Goal: Communication & Community: Answer question/provide support

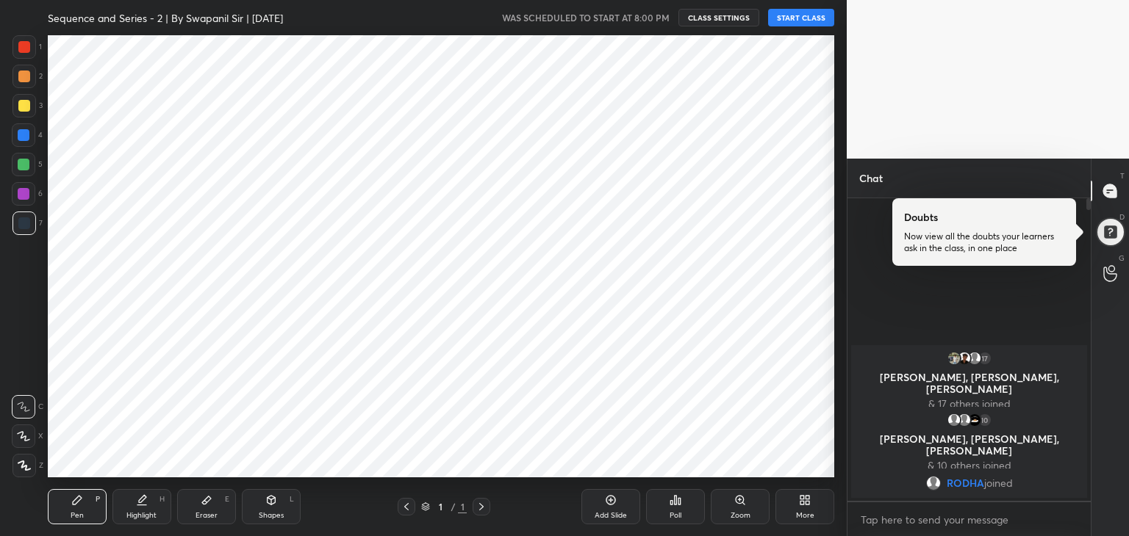
scroll to position [73044, 72700]
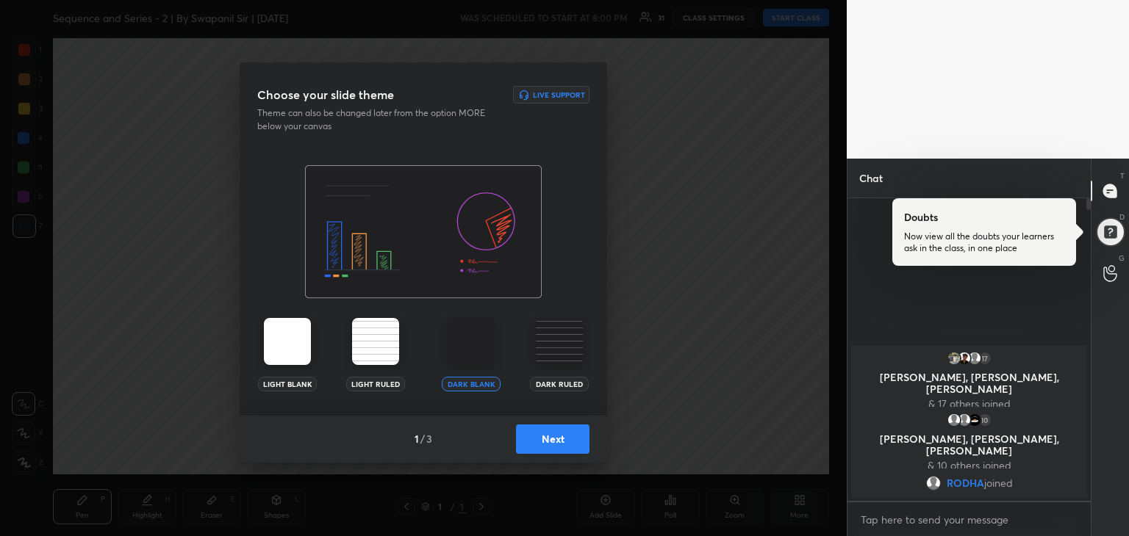
click at [547, 442] on button "Next" at bounding box center [552, 439] width 73 height 29
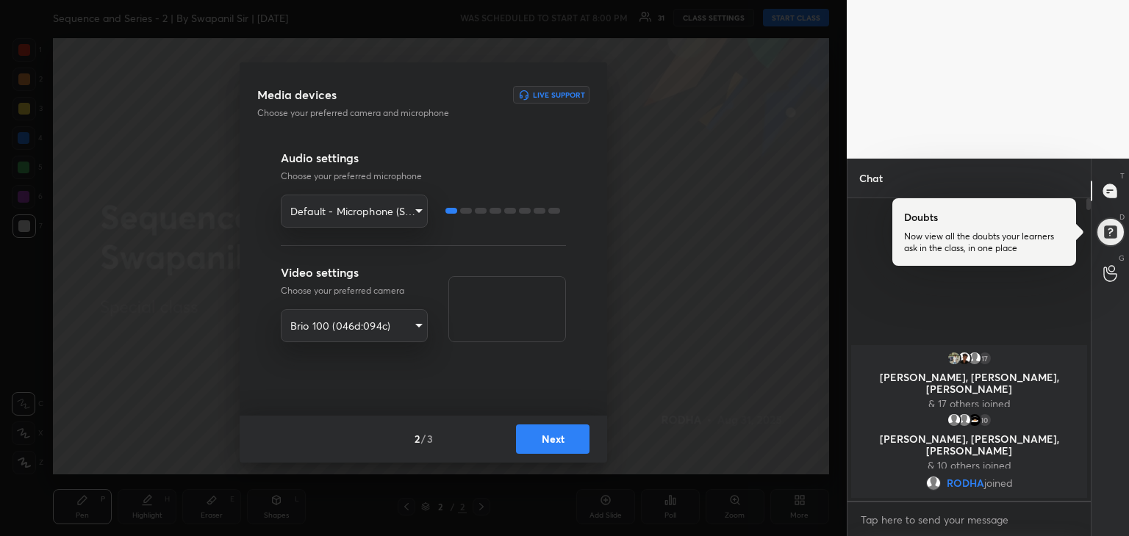
click at [561, 441] on button "Next" at bounding box center [552, 439] width 73 height 29
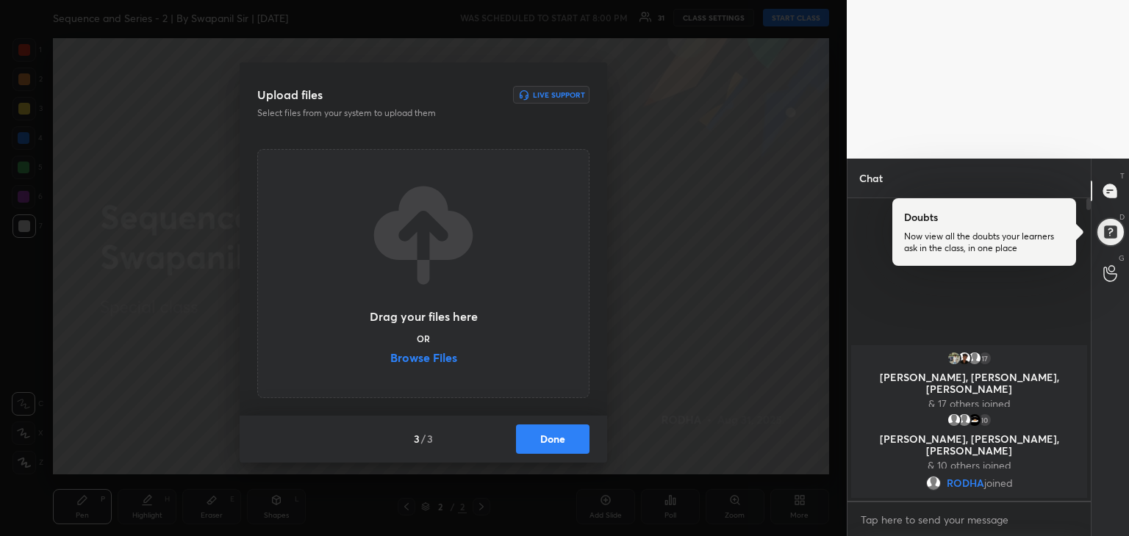
click at [433, 364] on label "Browse Files" at bounding box center [423, 359] width 67 height 15
click at [390, 364] on input "Browse Files" at bounding box center [390, 359] width 0 height 15
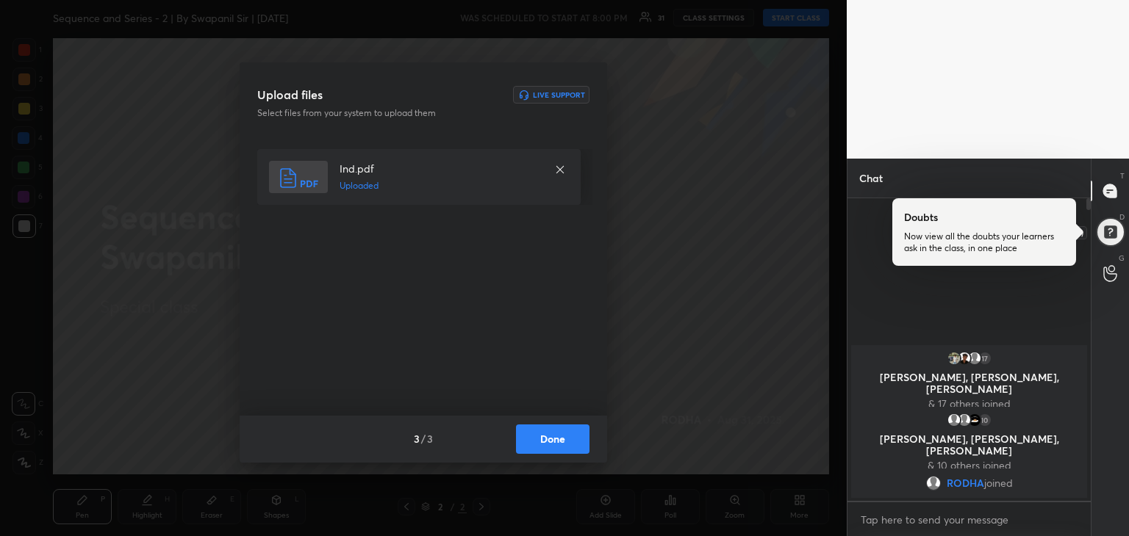
click at [1111, 227] on div at bounding box center [1109, 232] width 29 height 29
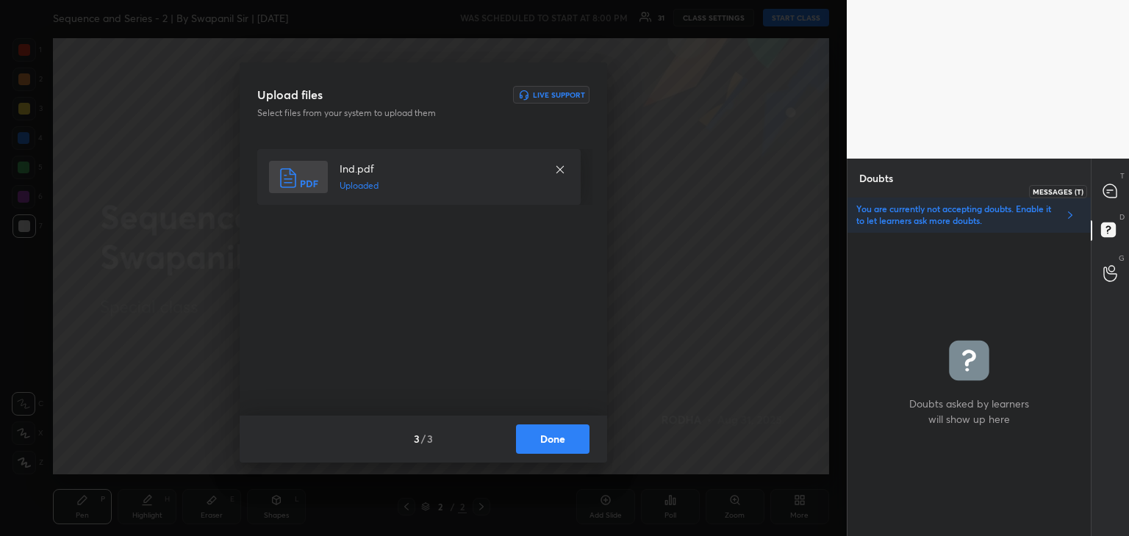
click at [1111, 187] on icon at bounding box center [1109, 190] width 13 height 13
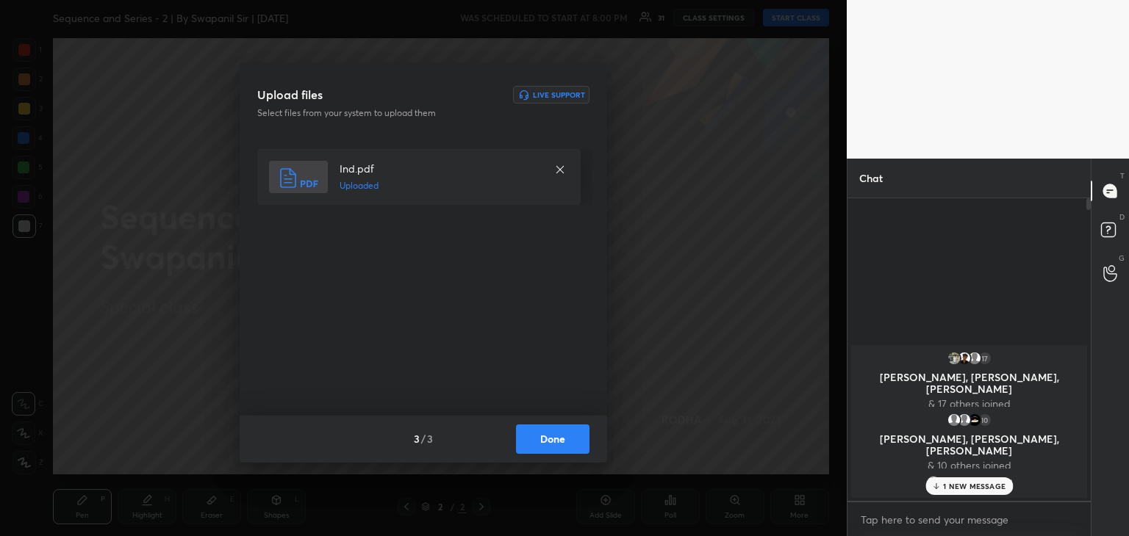
scroll to position [298, 239]
click at [561, 445] on button "Done" at bounding box center [552, 439] width 73 height 29
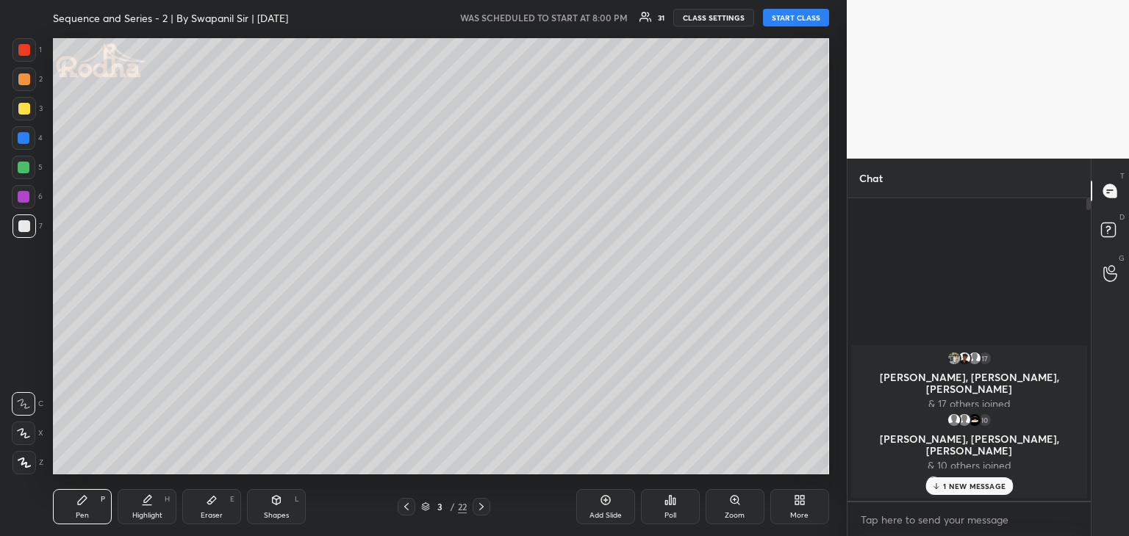
click at [949, 489] on p "1 NEW MESSAGE" at bounding box center [974, 486] width 62 height 9
drag, startPoint x: 406, startPoint y: 509, endPoint x: 416, endPoint y: 509, distance: 10.3
click at [406, 509] on icon at bounding box center [407, 507] width 12 height 12
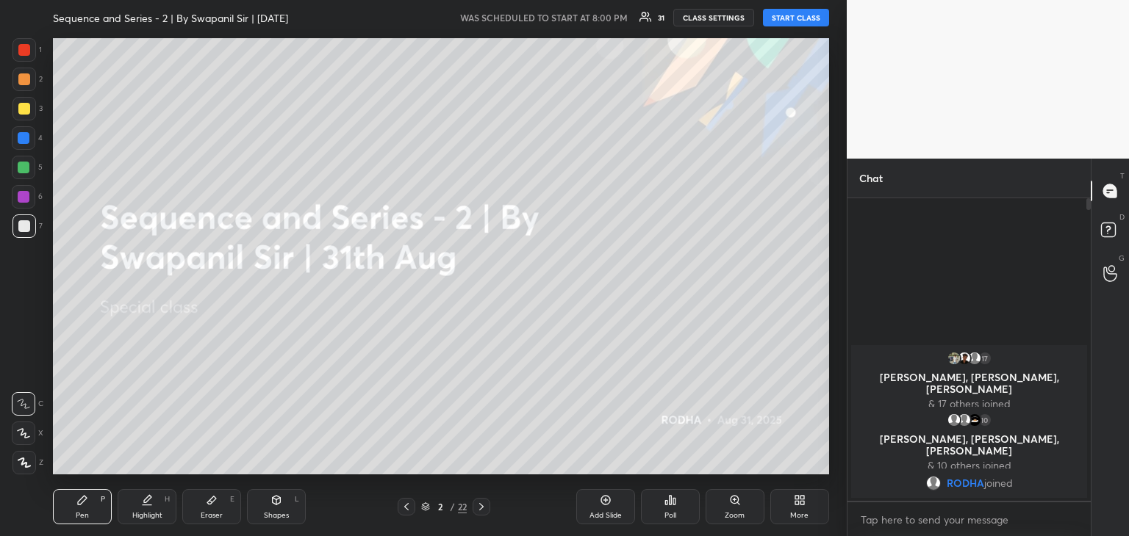
click at [785, 21] on button "START CLASS" at bounding box center [796, 18] width 66 height 18
click at [212, 507] on div "Eraser E" at bounding box center [211, 506] width 59 height 35
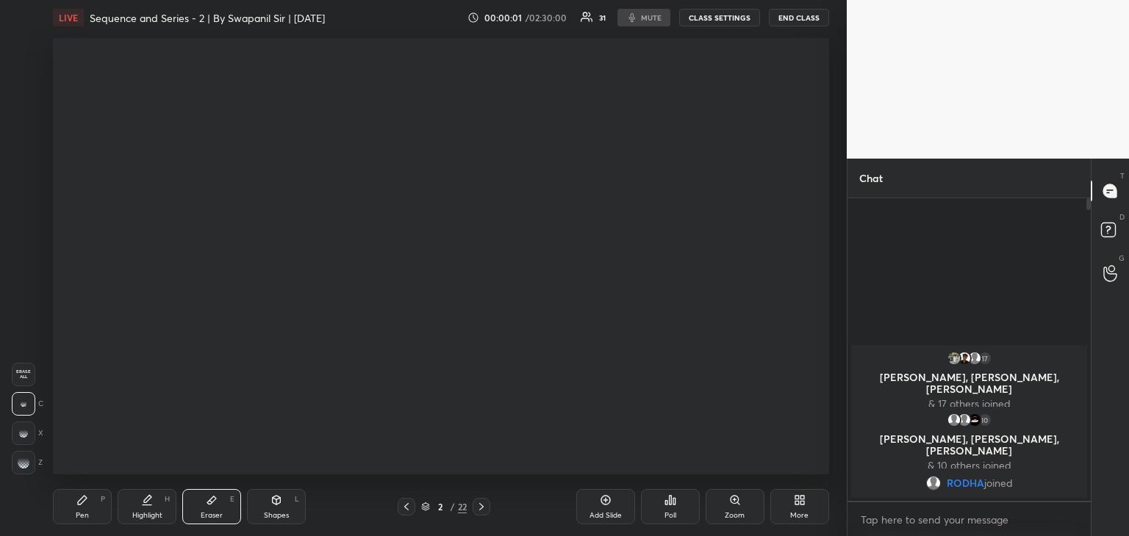
click at [406, 507] on icon at bounding box center [407, 507] width 12 height 12
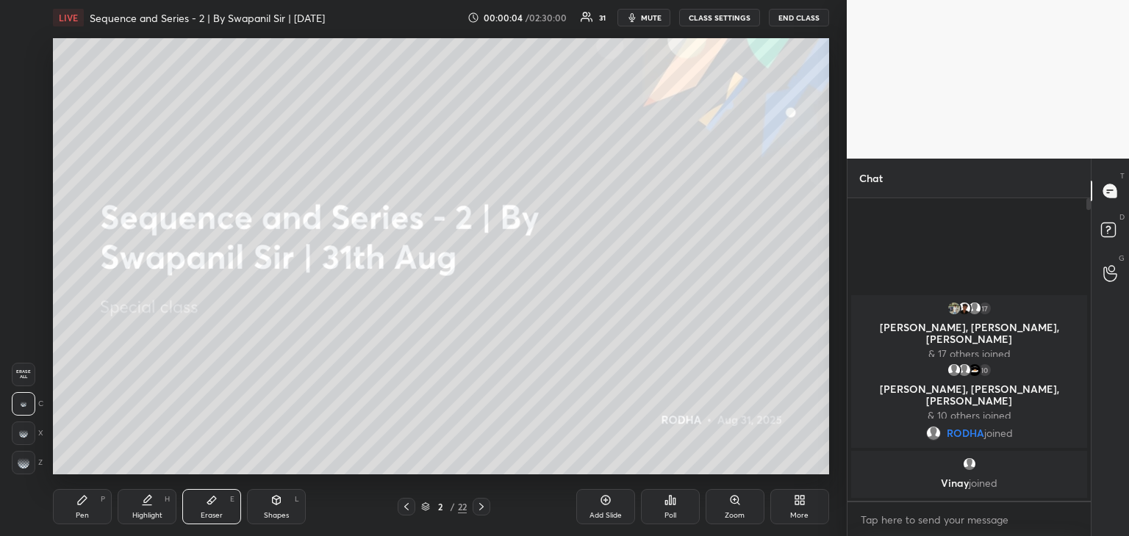
drag, startPoint x: 27, startPoint y: 466, endPoint x: 47, endPoint y: 454, distance: 23.1
click at [29, 465] on div at bounding box center [24, 463] width 24 height 24
drag, startPoint x: 91, startPoint y: 509, endPoint x: 98, endPoint y: 500, distance: 11.0
click at [91, 508] on div "Pen P" at bounding box center [82, 506] width 59 height 35
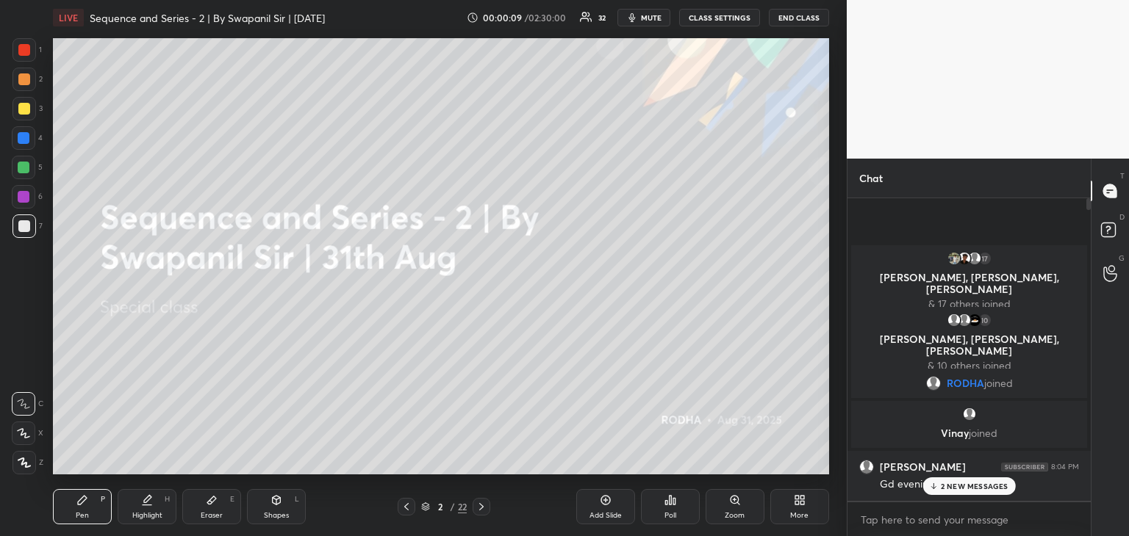
click at [24, 431] on icon at bounding box center [23, 433] width 13 height 10
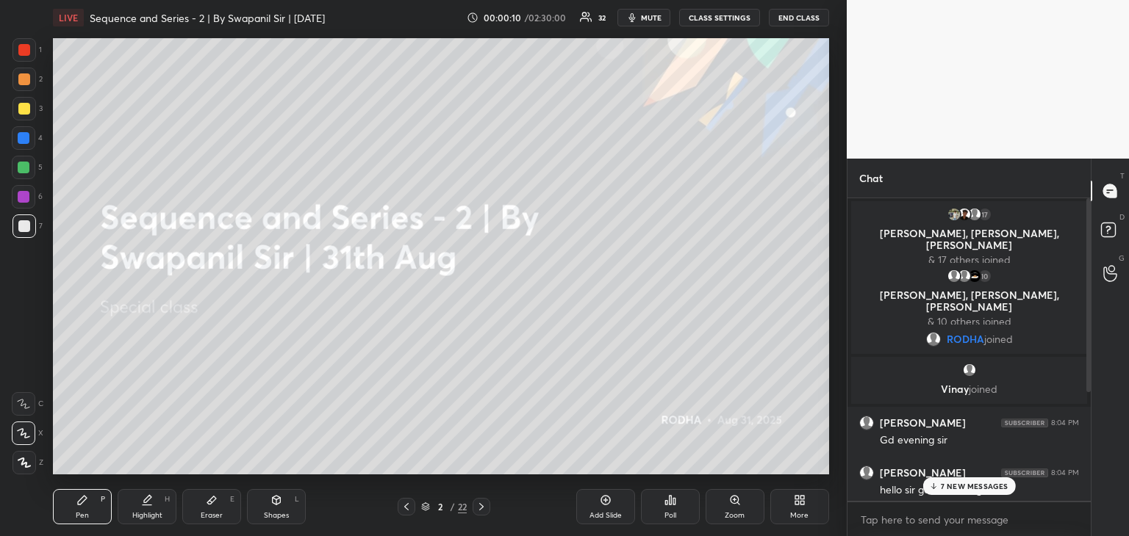
click at [976, 489] on p "7 NEW MESSAGES" at bounding box center [975, 486] width 68 height 9
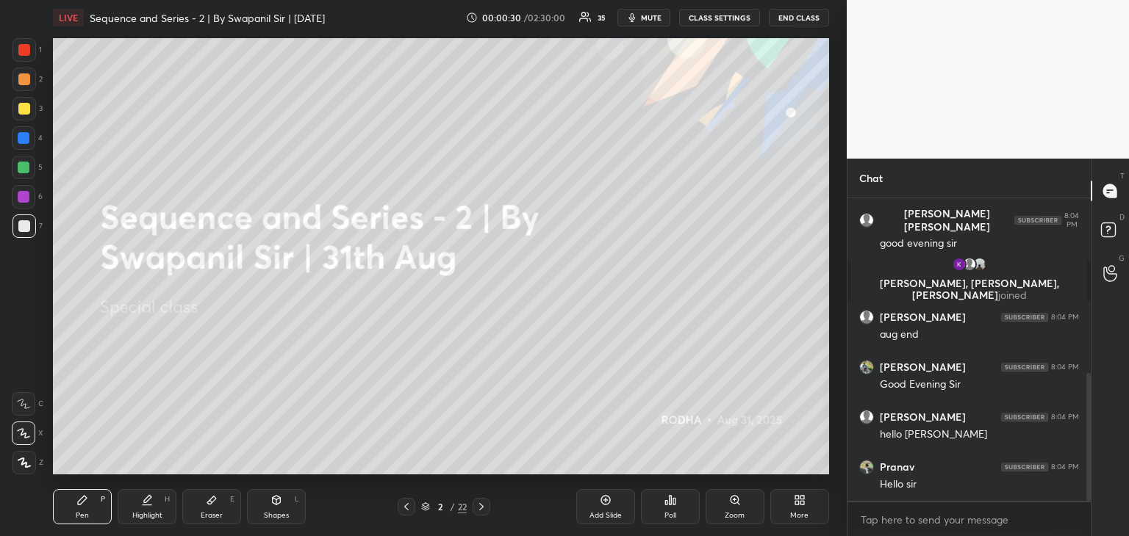
scroll to position [463, 0]
click at [480, 509] on icon at bounding box center [481, 507] width 12 height 12
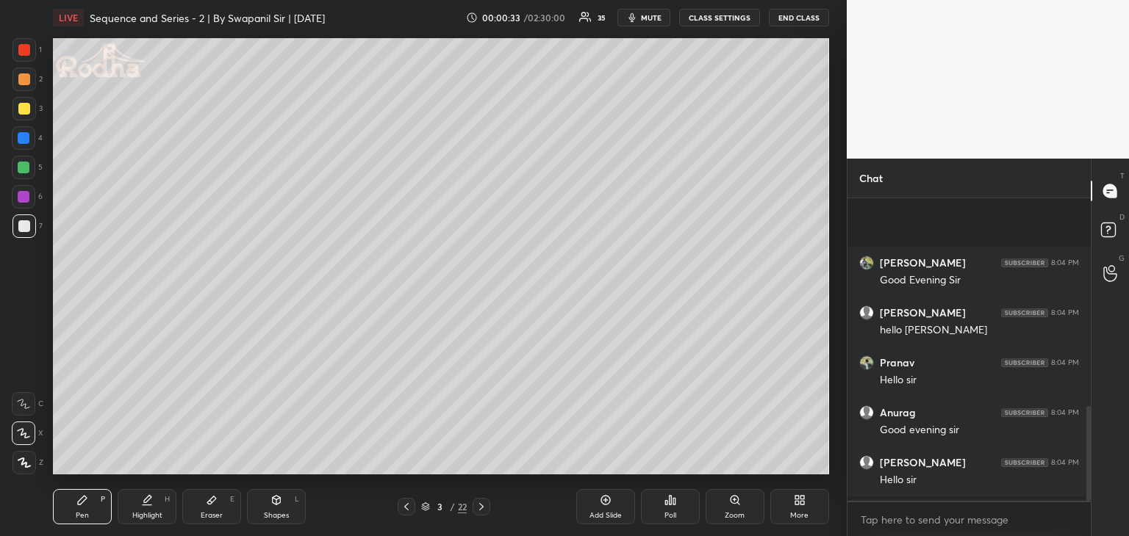
scroll to position [664, 0]
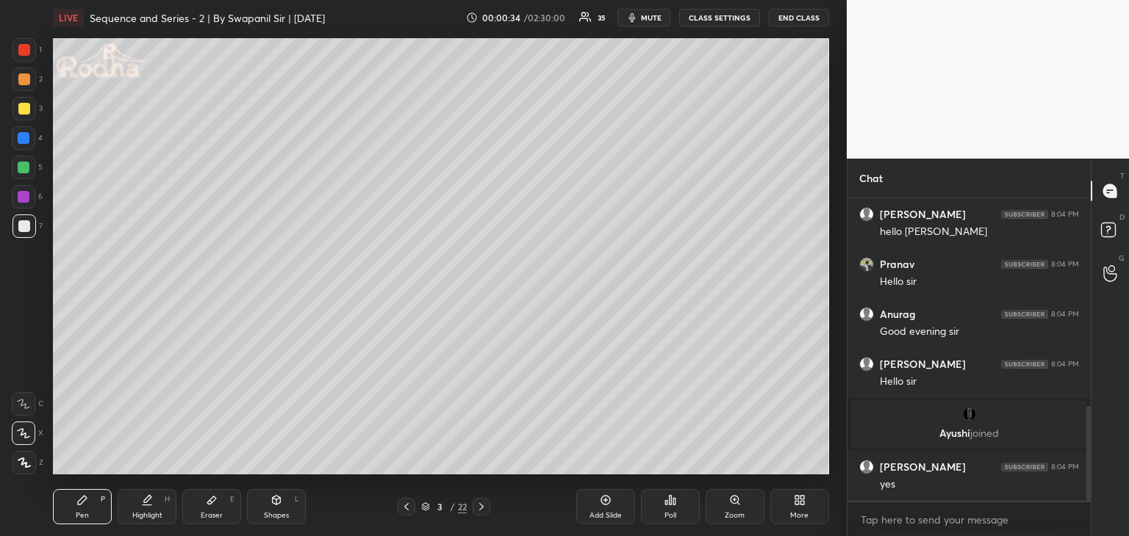
drag, startPoint x: 26, startPoint y: 104, endPoint x: 49, endPoint y: 98, distance: 23.5
click at [26, 104] on div at bounding box center [24, 109] width 12 height 12
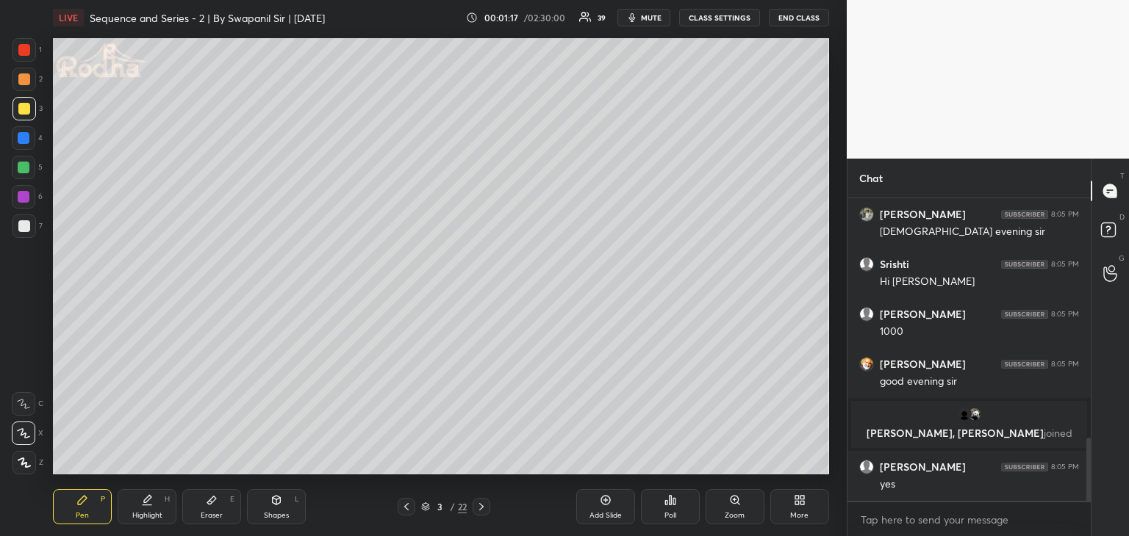
scroll to position [1139, 0]
click at [213, 515] on div "Eraser" at bounding box center [212, 515] width 22 height 7
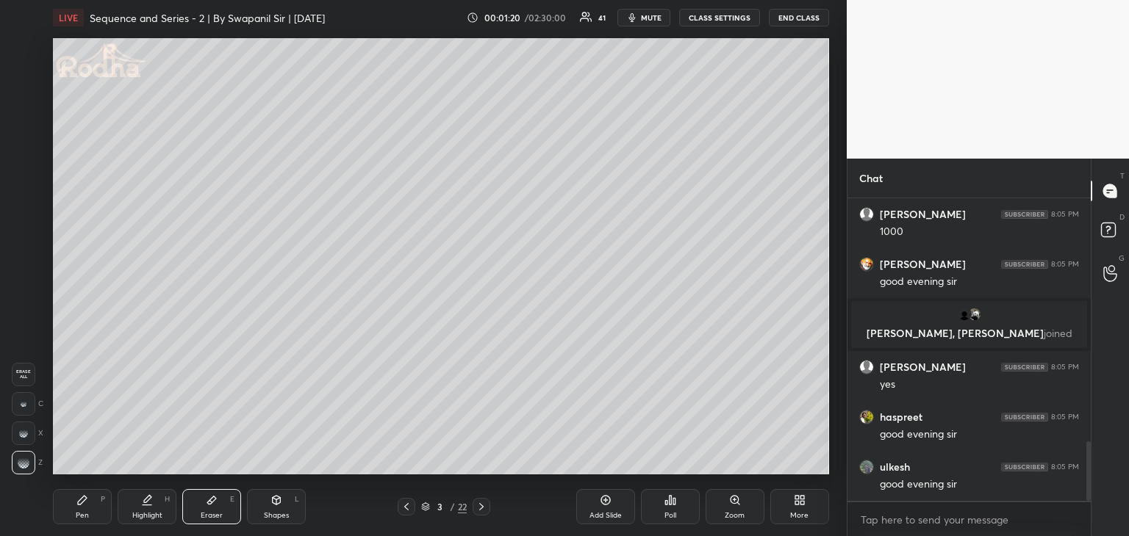
drag, startPoint x: 91, startPoint y: 511, endPoint x: 103, endPoint y: 488, distance: 25.6
click at [91, 509] on div "Pen P" at bounding box center [82, 506] width 59 height 35
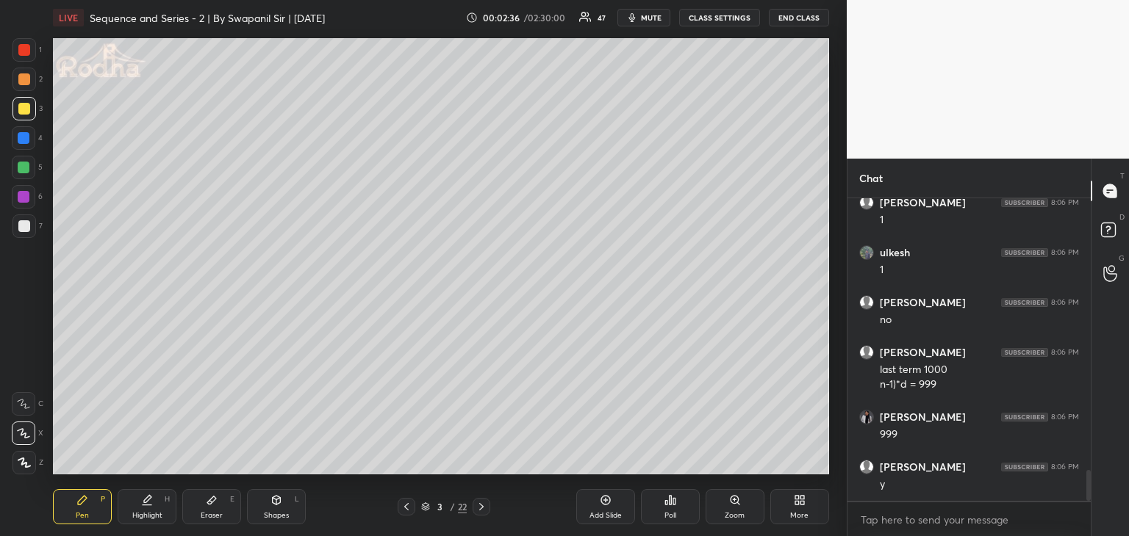
scroll to position [2751, 0]
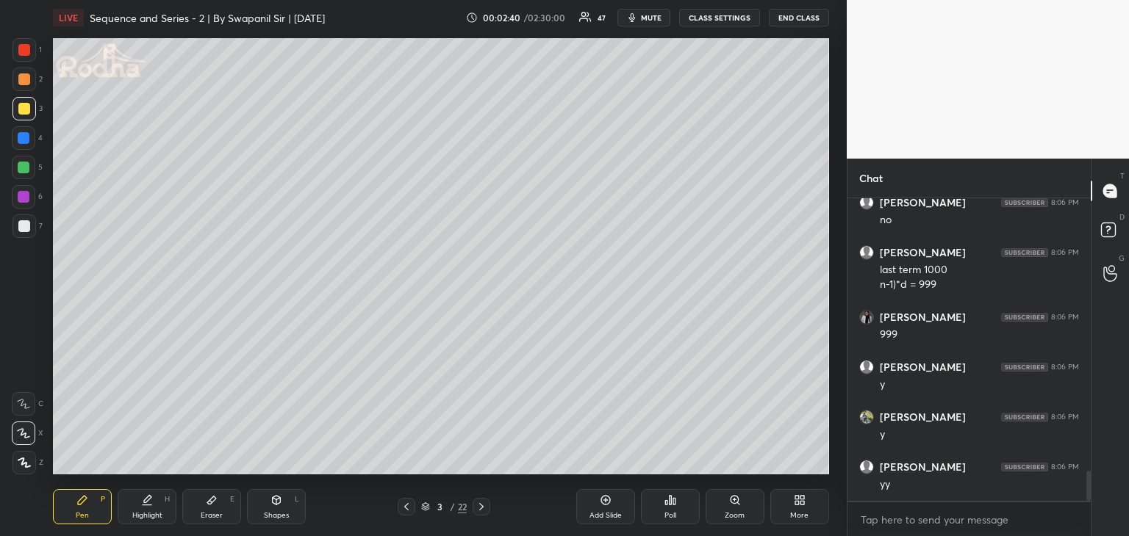
drag, startPoint x: 24, startPoint y: 164, endPoint x: 40, endPoint y: 164, distance: 16.9
click at [24, 164] on div at bounding box center [24, 168] width 12 height 12
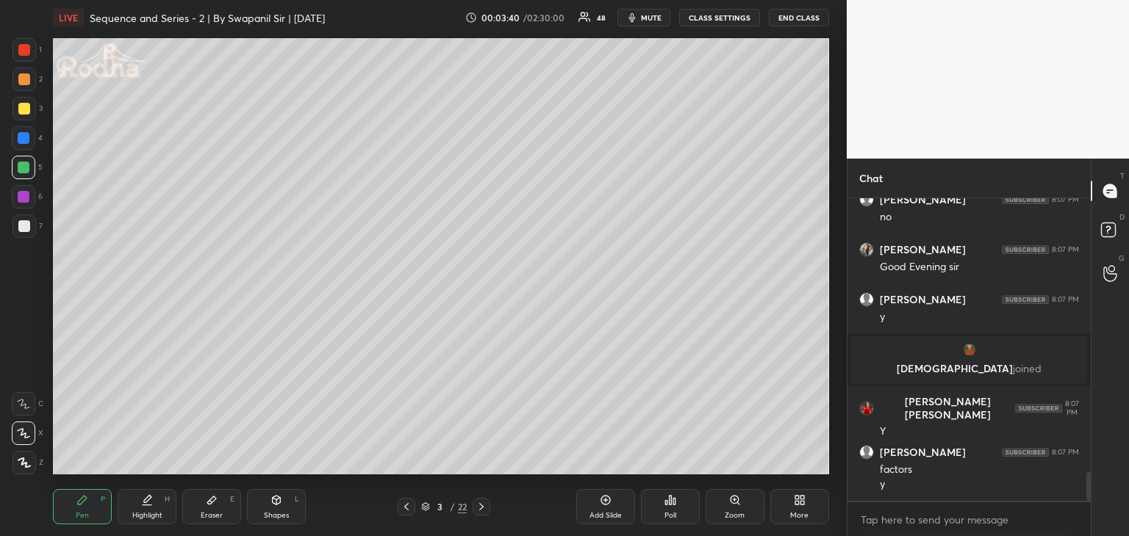
scroll to position [2913, 0]
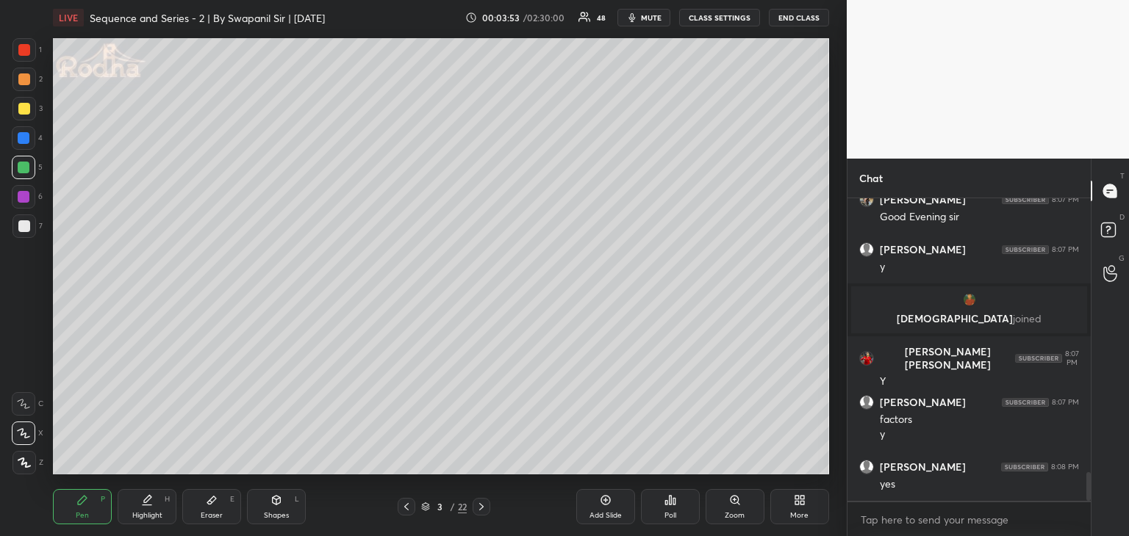
drag, startPoint x: 21, startPoint y: 227, endPoint x: 35, endPoint y: 228, distance: 14.0
click at [21, 226] on div at bounding box center [24, 226] width 12 height 12
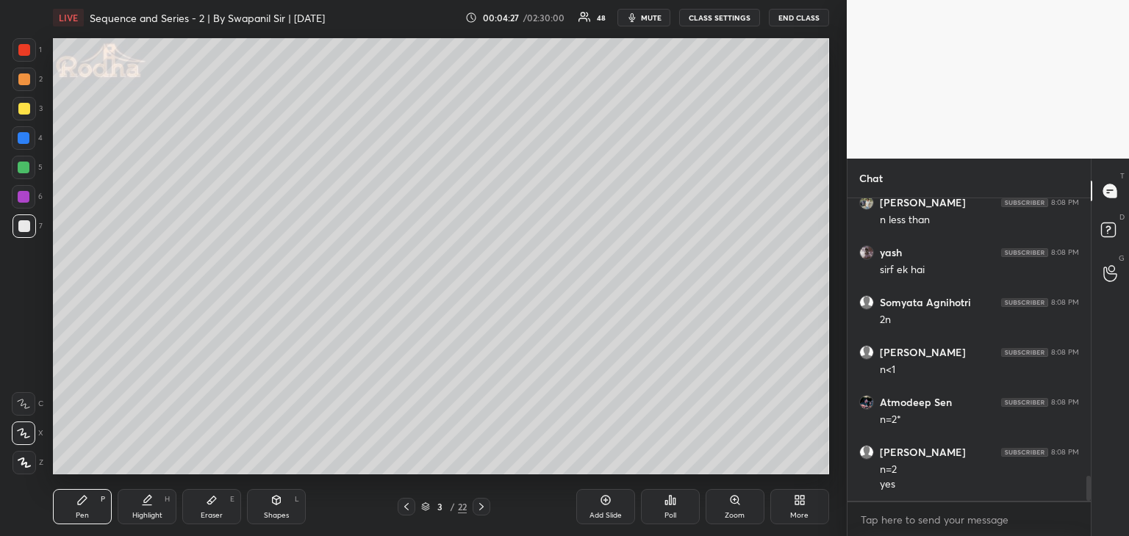
scroll to position [3427, 0]
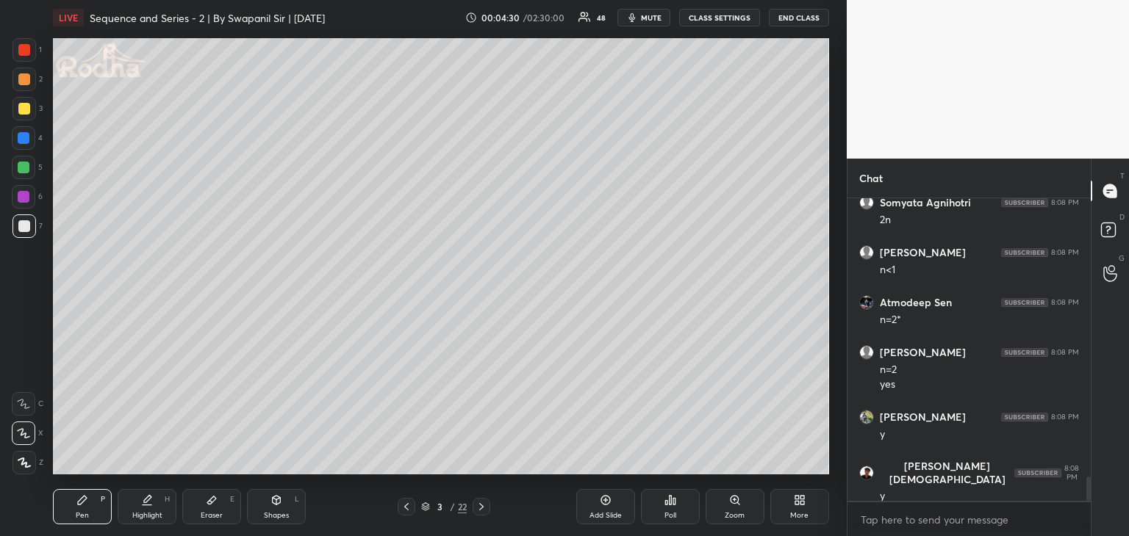
drag, startPoint x: 21, startPoint y: 53, endPoint x: 52, endPoint y: 76, distance: 38.4
click at [24, 54] on div at bounding box center [24, 50] width 12 height 12
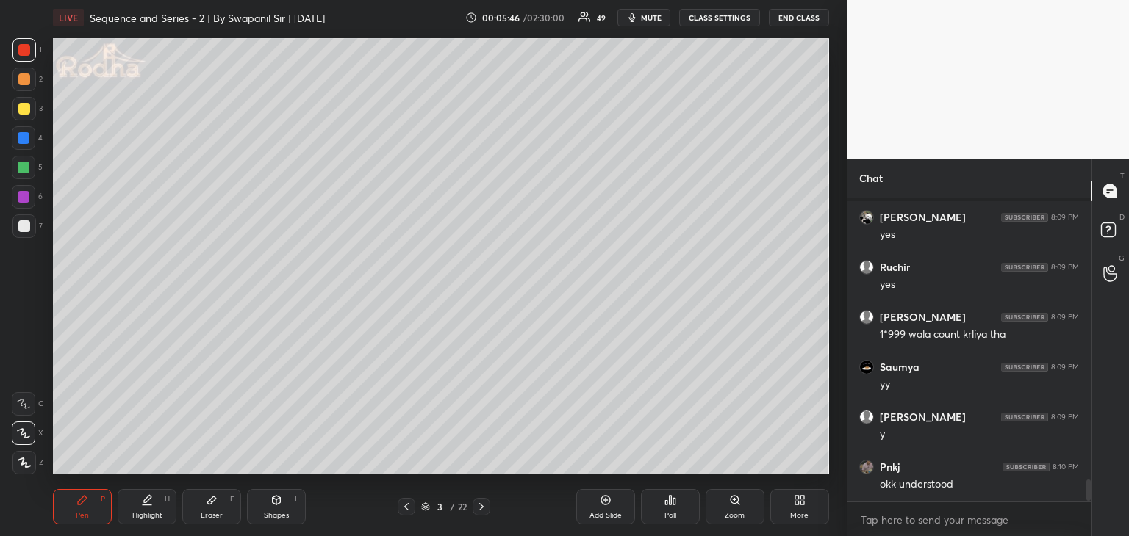
scroll to position [4020, 0]
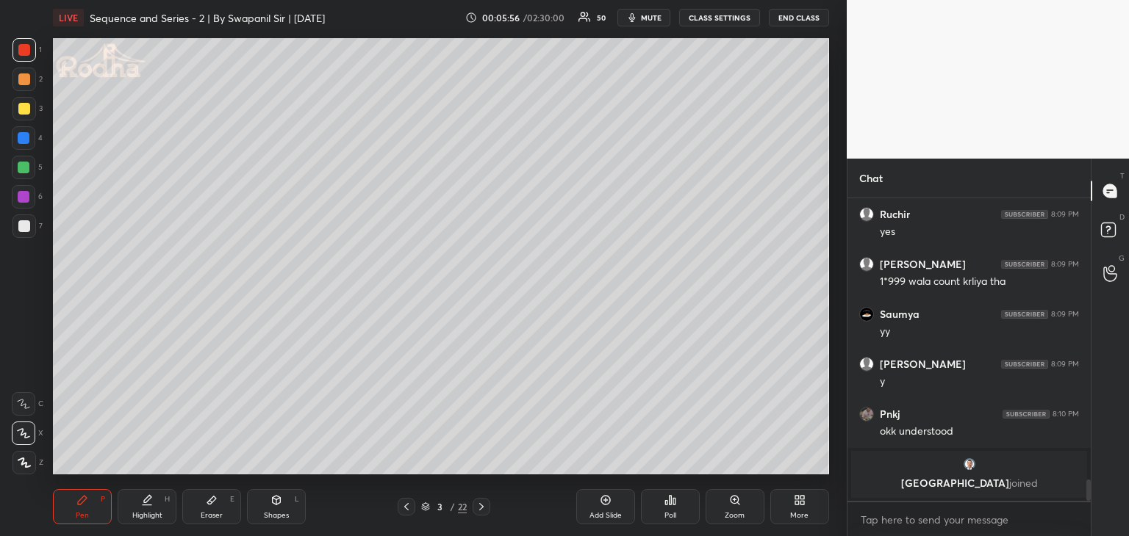
drag, startPoint x: 476, startPoint y: 506, endPoint x: 485, endPoint y: 478, distance: 30.0
click at [476, 506] on icon at bounding box center [481, 507] width 12 height 12
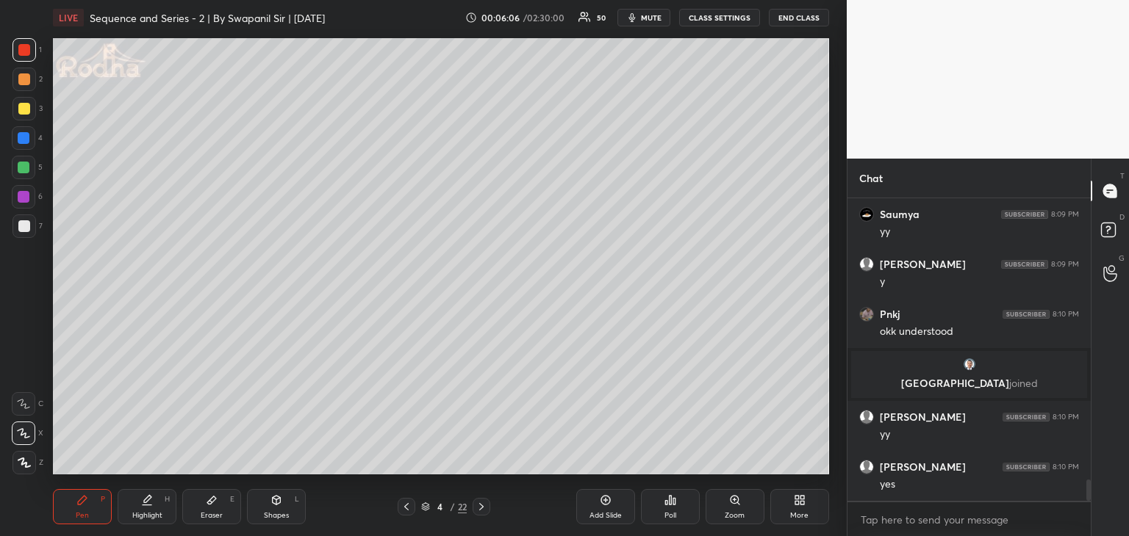
scroll to position [4023, 0]
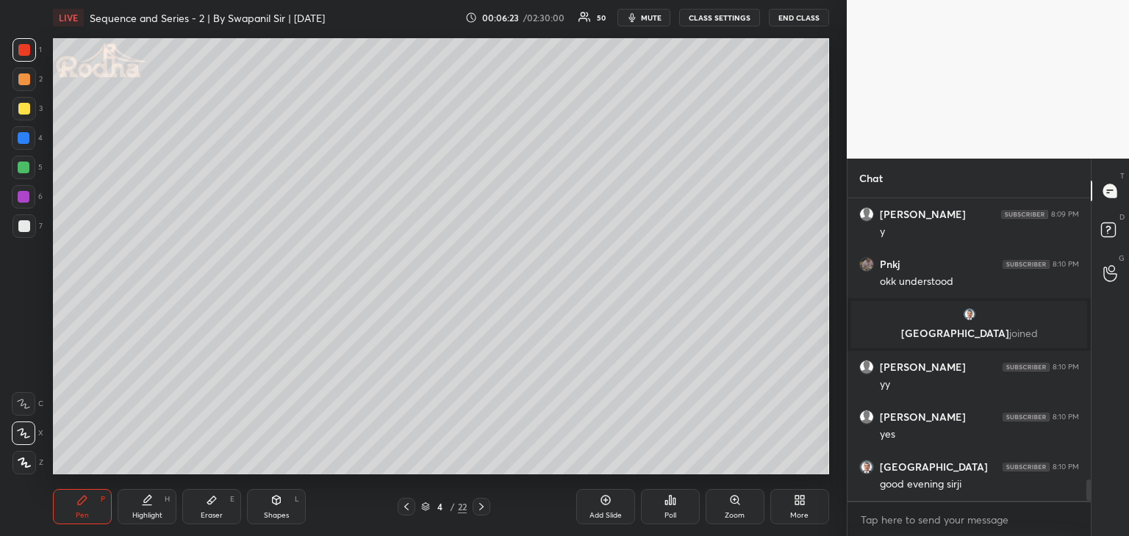
click at [406, 506] on icon at bounding box center [407, 507] width 12 height 12
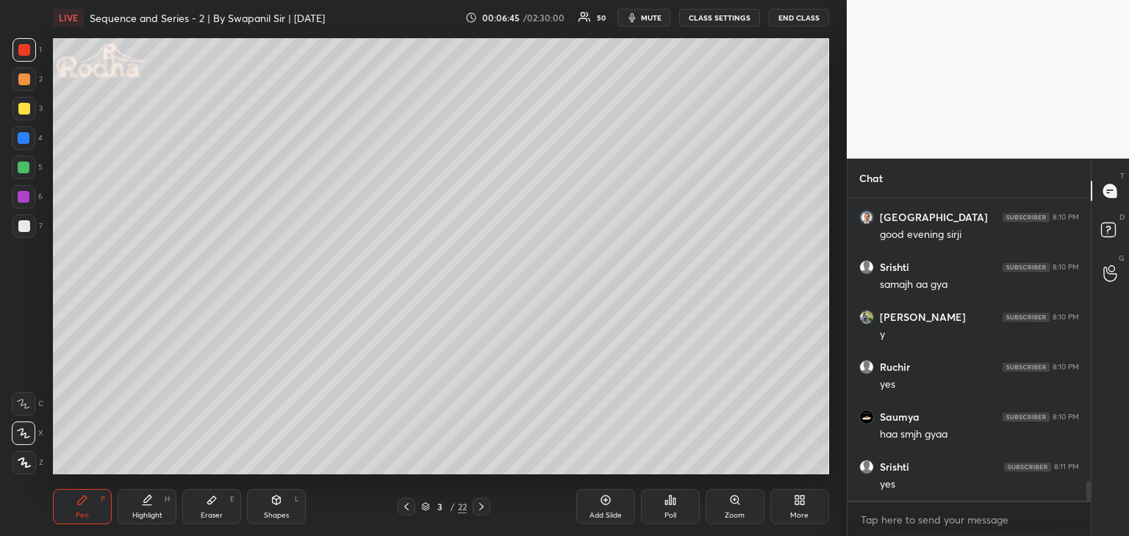
scroll to position [4323, 0]
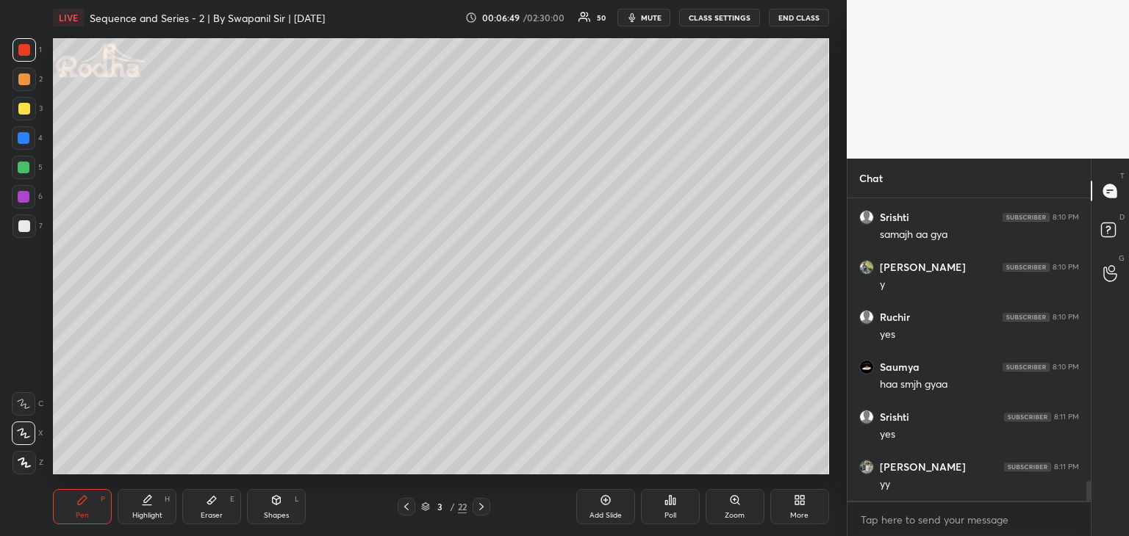
click at [21, 102] on div at bounding box center [24, 109] width 24 height 24
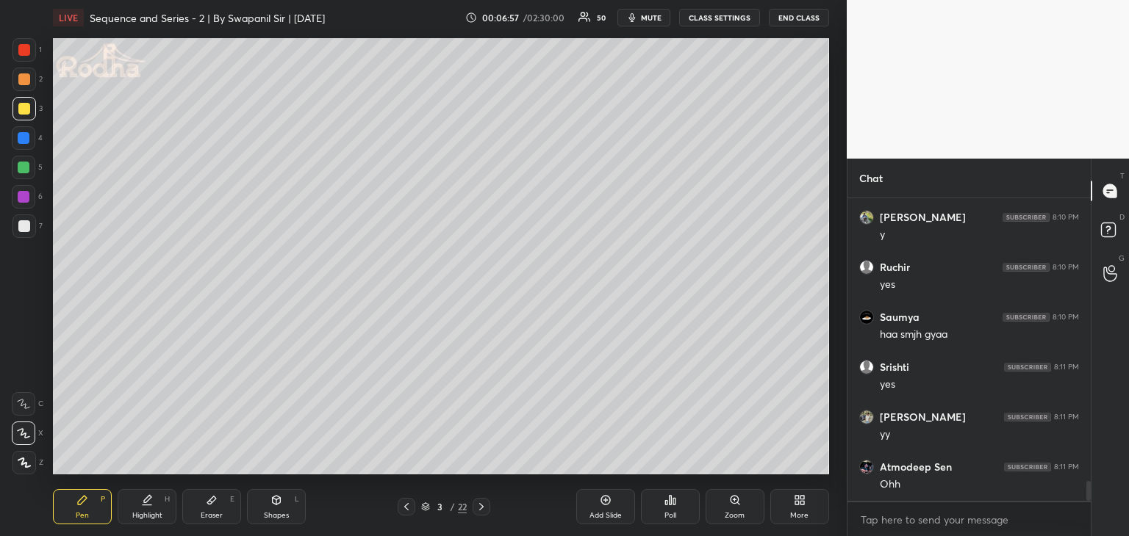
click at [485, 511] on icon at bounding box center [481, 507] width 12 height 12
click at [23, 48] on div at bounding box center [24, 50] width 12 height 12
click at [25, 427] on div at bounding box center [24, 434] width 24 height 24
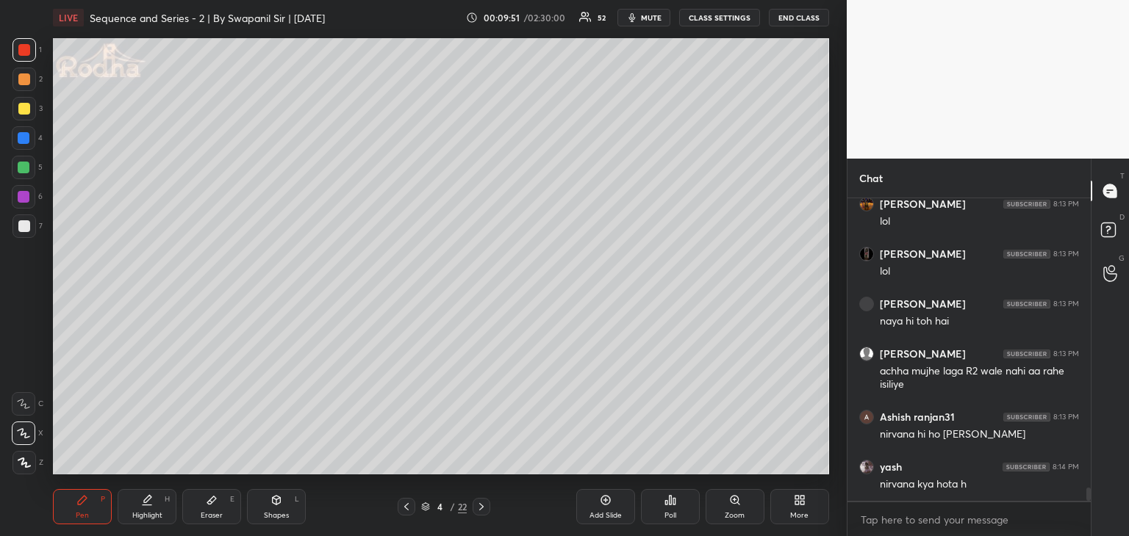
scroll to position [6749, 0]
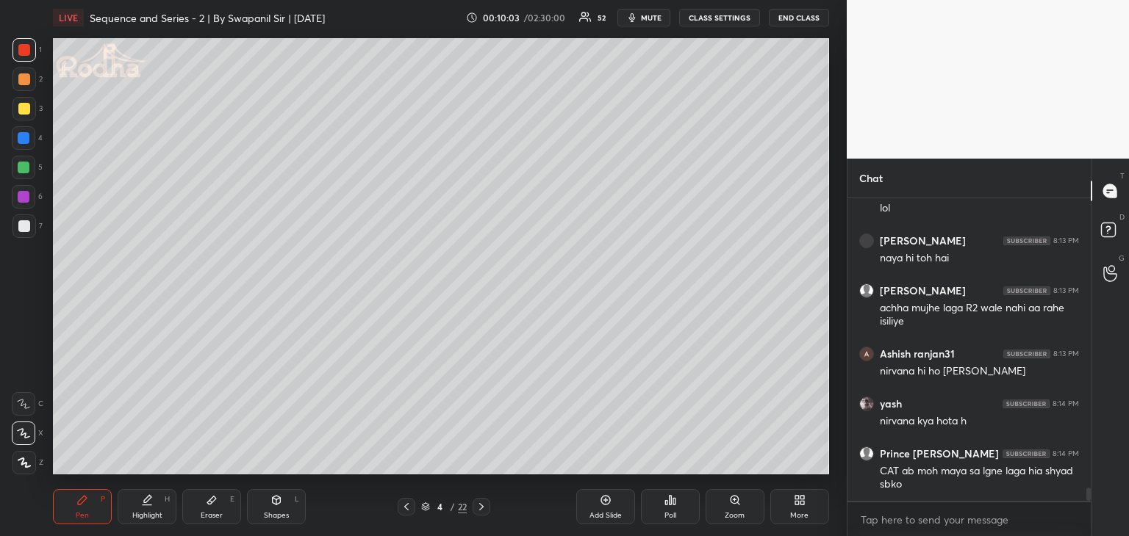
click at [204, 515] on div "Eraser" at bounding box center [212, 515] width 22 height 7
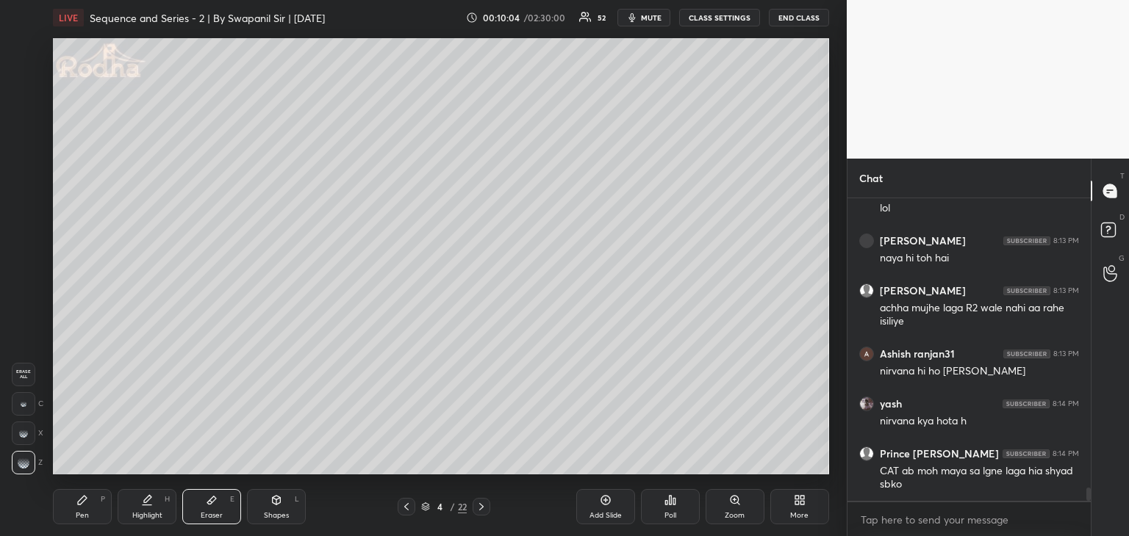
drag, startPoint x: 21, startPoint y: 402, endPoint x: 47, endPoint y: 373, distance: 39.1
click at [22, 402] on g at bounding box center [24, 404] width 6 height 6
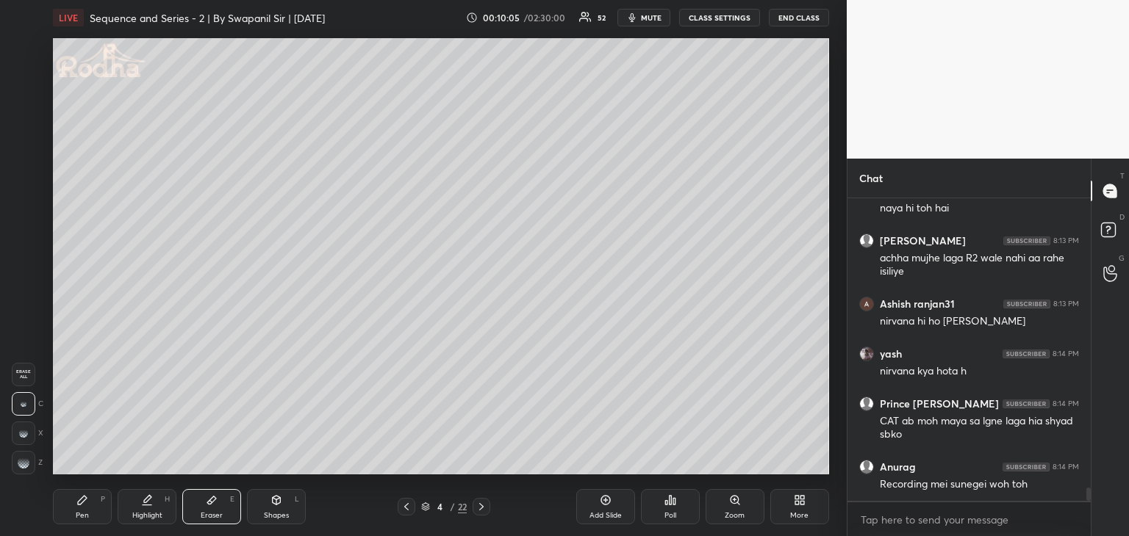
scroll to position [6849, 0]
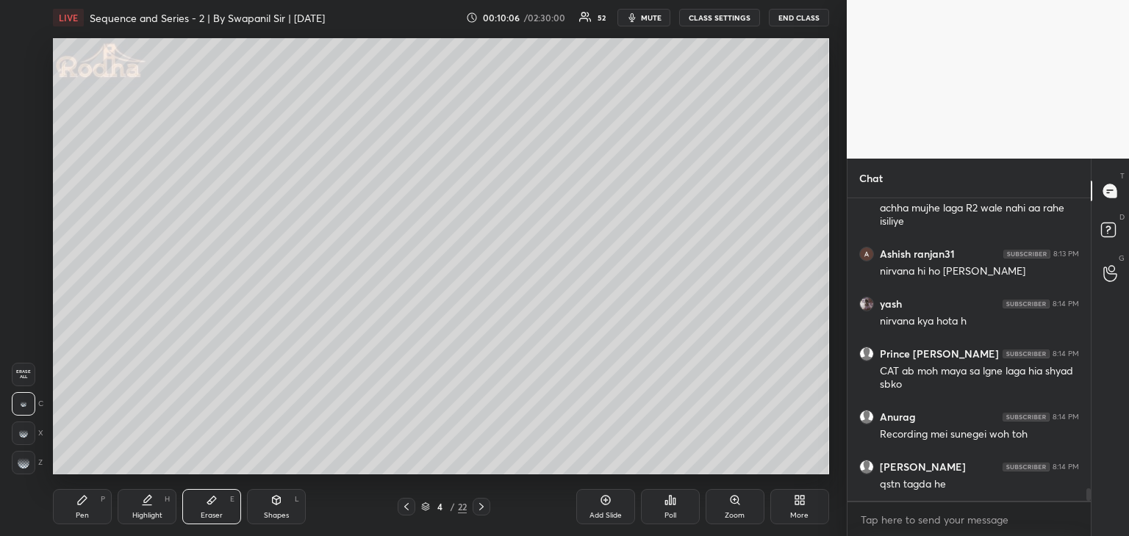
click at [97, 513] on div "Pen P" at bounding box center [82, 506] width 59 height 35
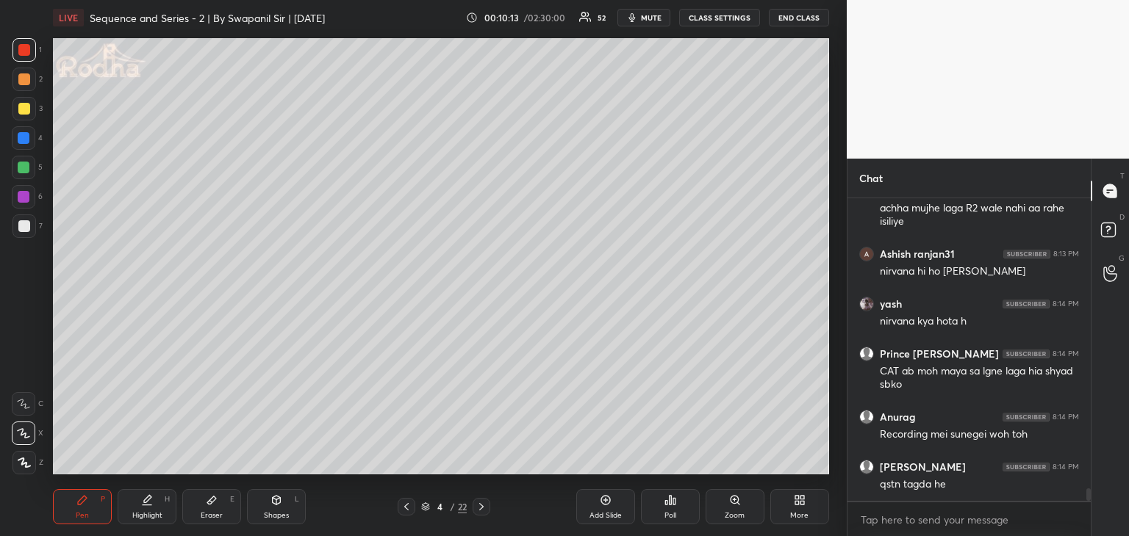
scroll to position [6899, 0]
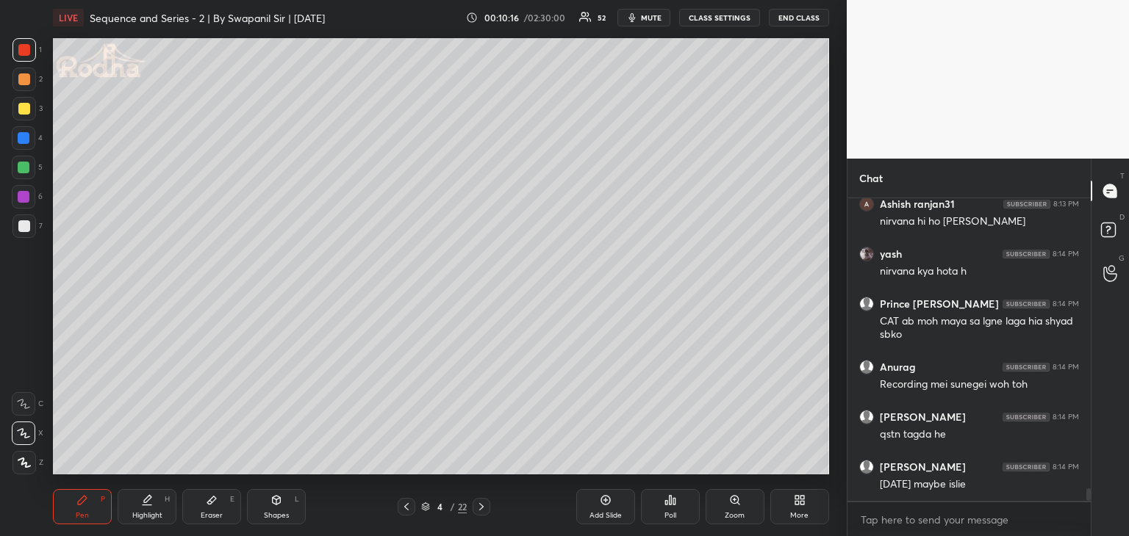
click at [218, 517] on div "Eraser" at bounding box center [212, 515] width 22 height 7
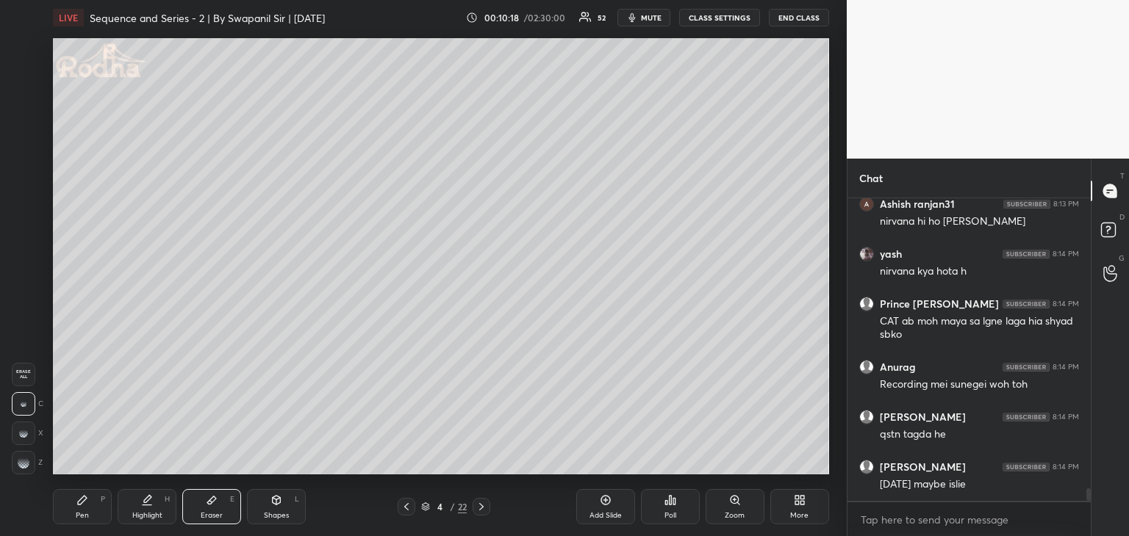
click at [100, 514] on div "Pen P" at bounding box center [82, 506] width 59 height 35
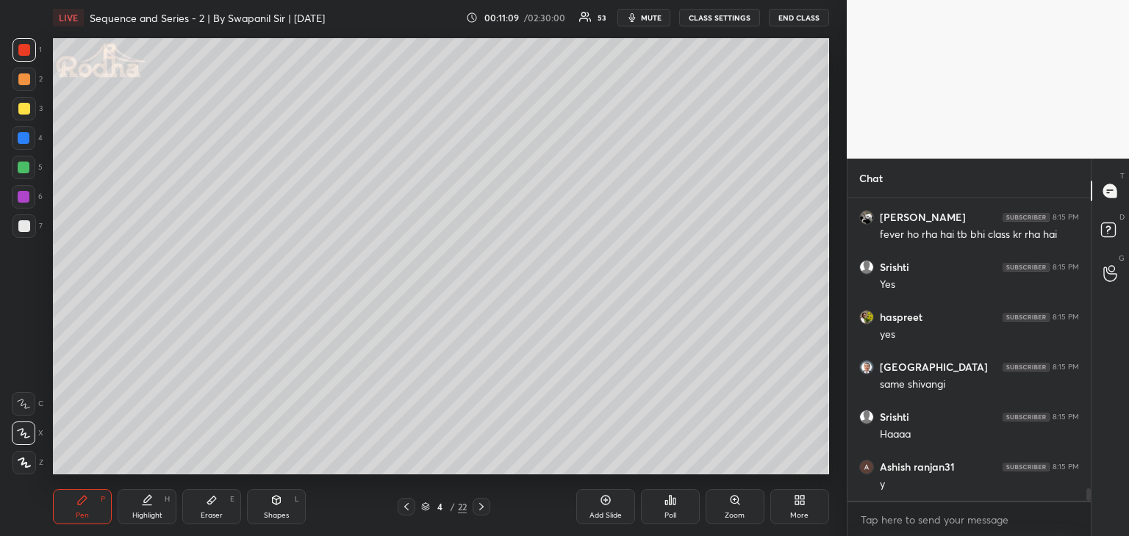
scroll to position [7005, 0]
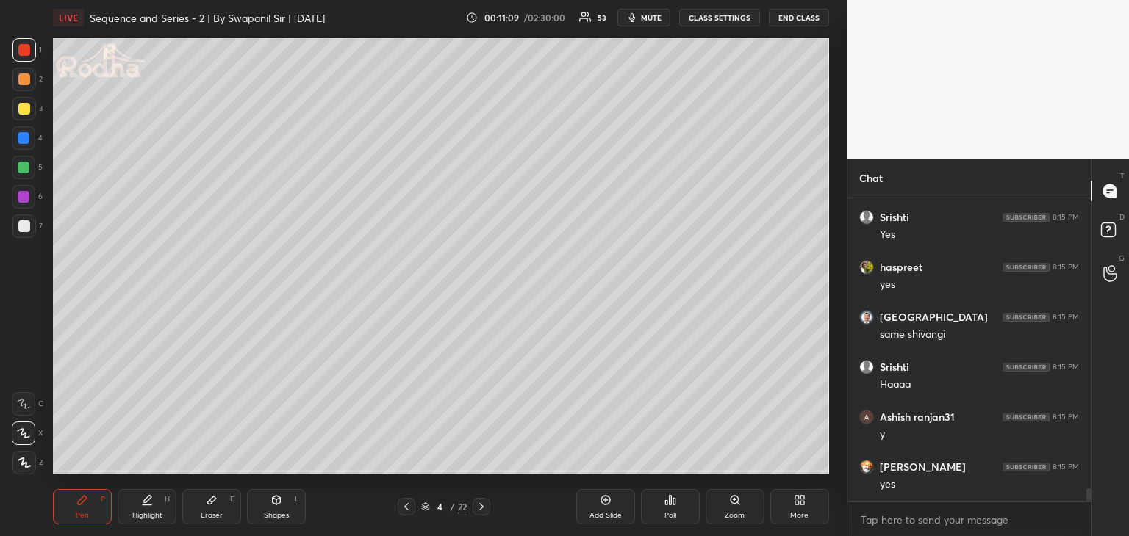
click at [23, 137] on div at bounding box center [24, 138] width 12 height 12
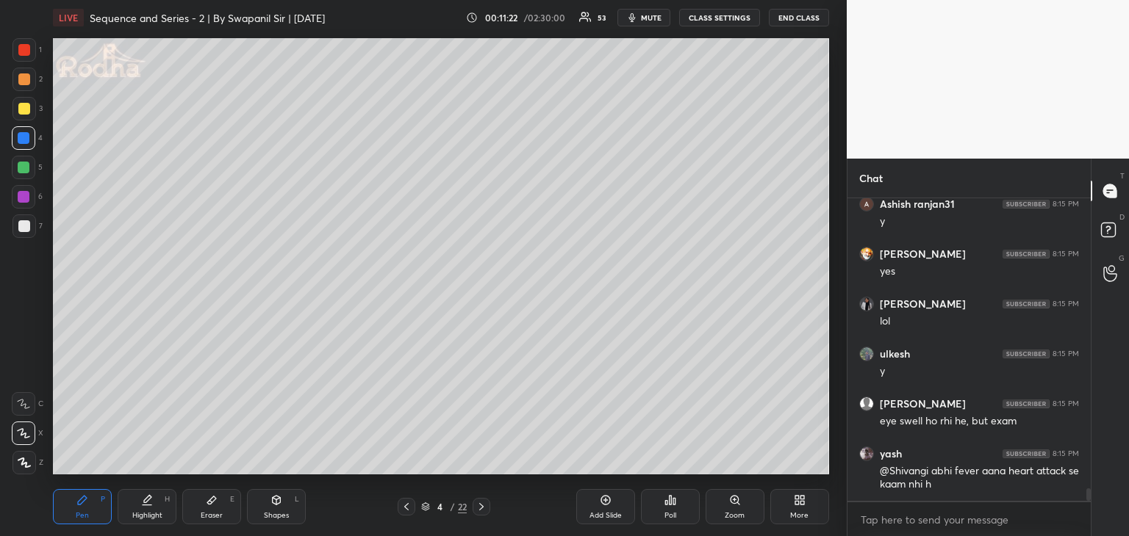
scroll to position [7281, 0]
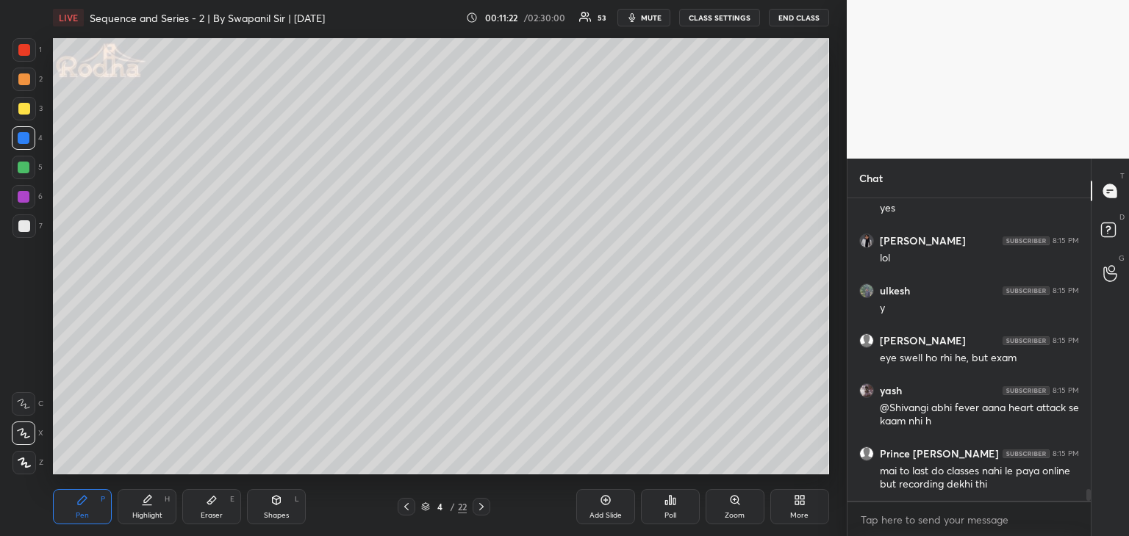
click at [25, 54] on div at bounding box center [24, 50] width 12 height 12
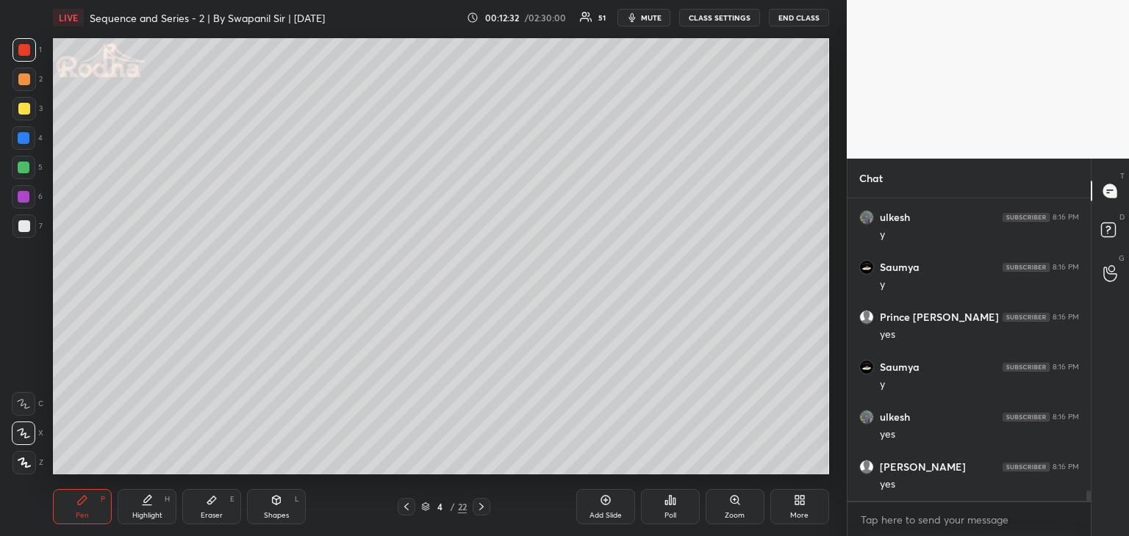
scroll to position [8849, 0]
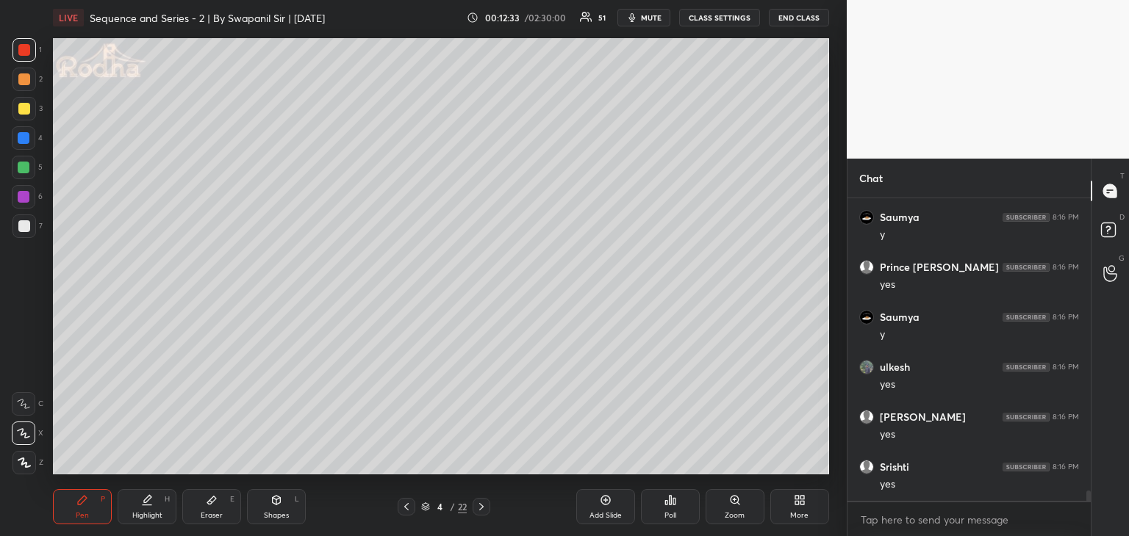
drag, startPoint x: 209, startPoint y: 506, endPoint x: 218, endPoint y: 475, distance: 32.3
click at [210, 505] on icon at bounding box center [212, 501] width 12 height 12
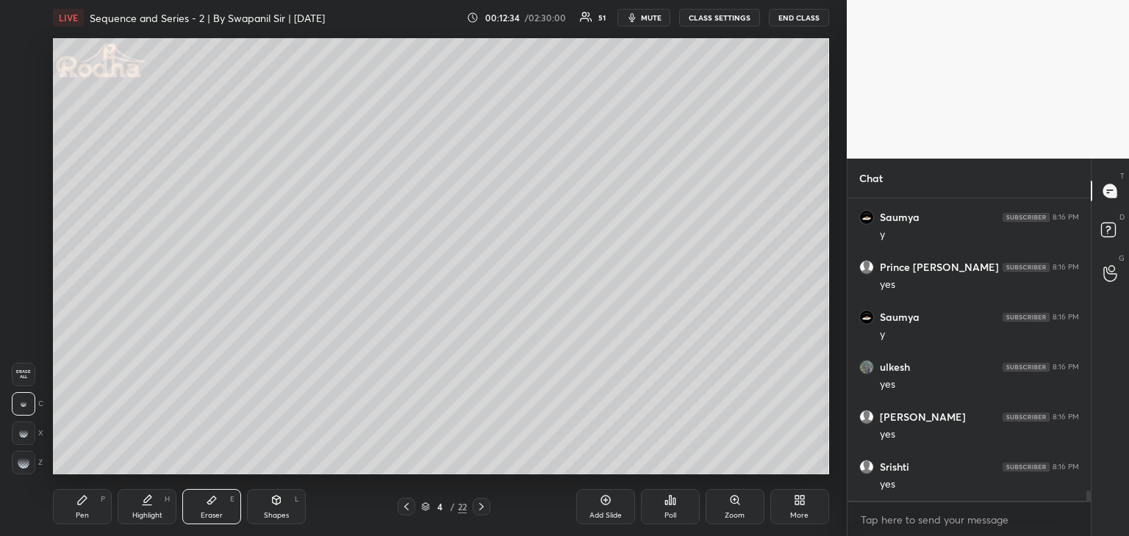
drag, startPoint x: 20, startPoint y: 465, endPoint x: 44, endPoint y: 445, distance: 31.3
click at [21, 463] on g at bounding box center [24, 463] width 12 height 12
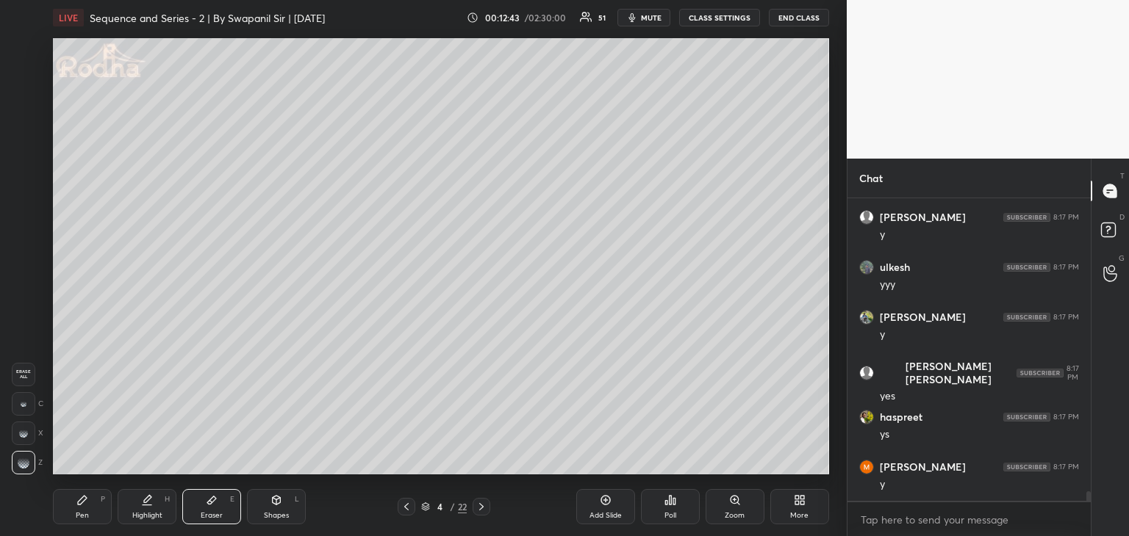
scroll to position [9299, 0]
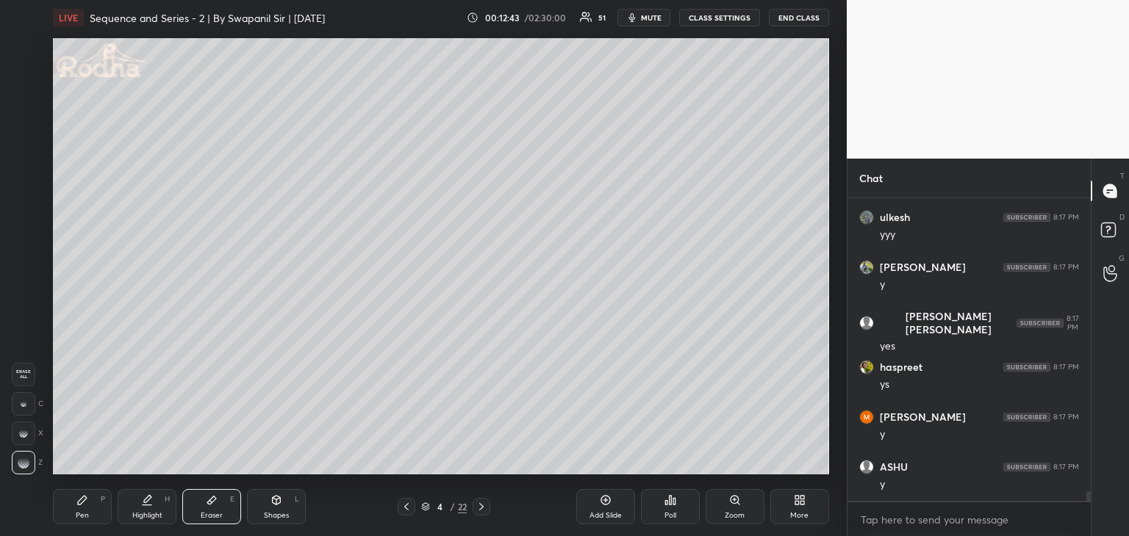
click at [75, 510] on div "Pen P" at bounding box center [82, 506] width 59 height 35
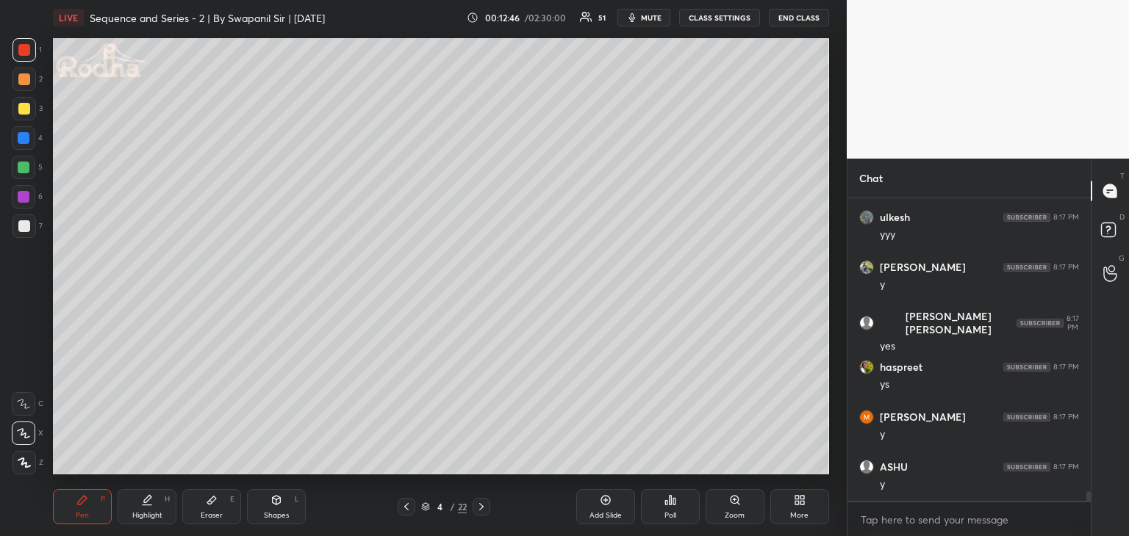
click at [25, 171] on div at bounding box center [24, 168] width 12 height 12
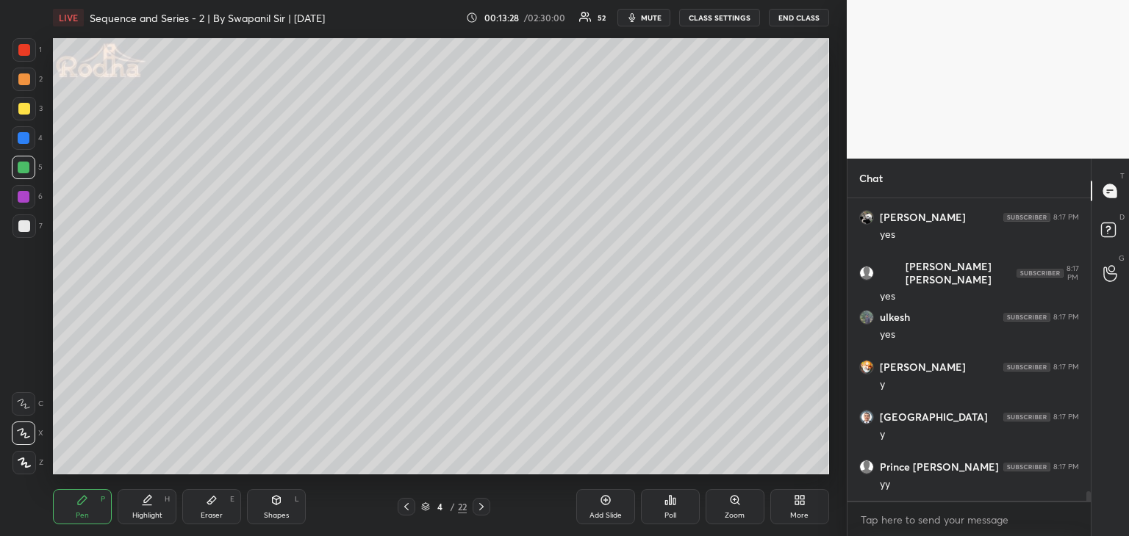
click at [24, 108] on div at bounding box center [24, 109] width 12 height 12
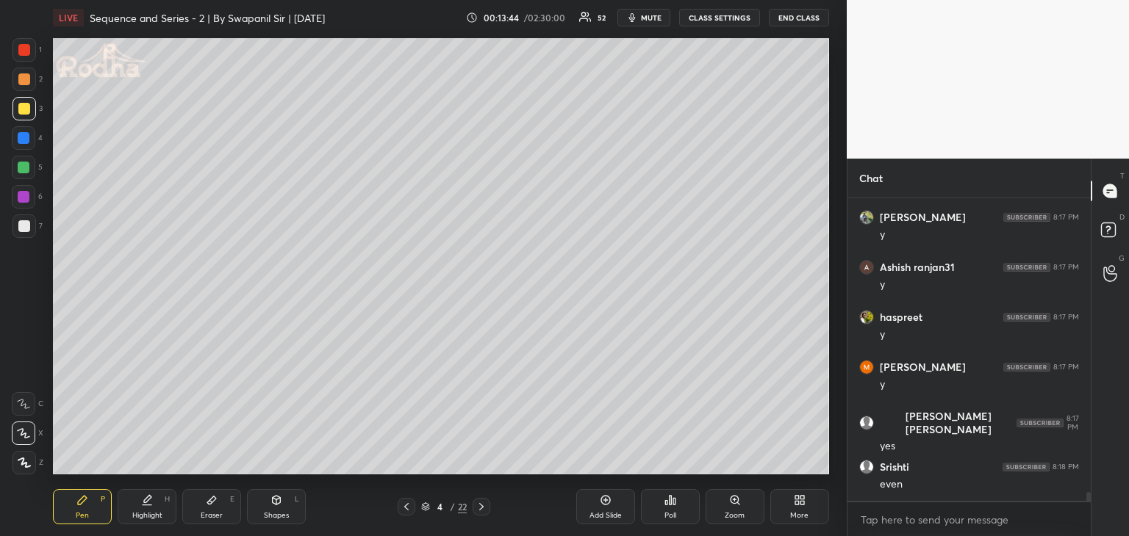
scroll to position [10063, 0]
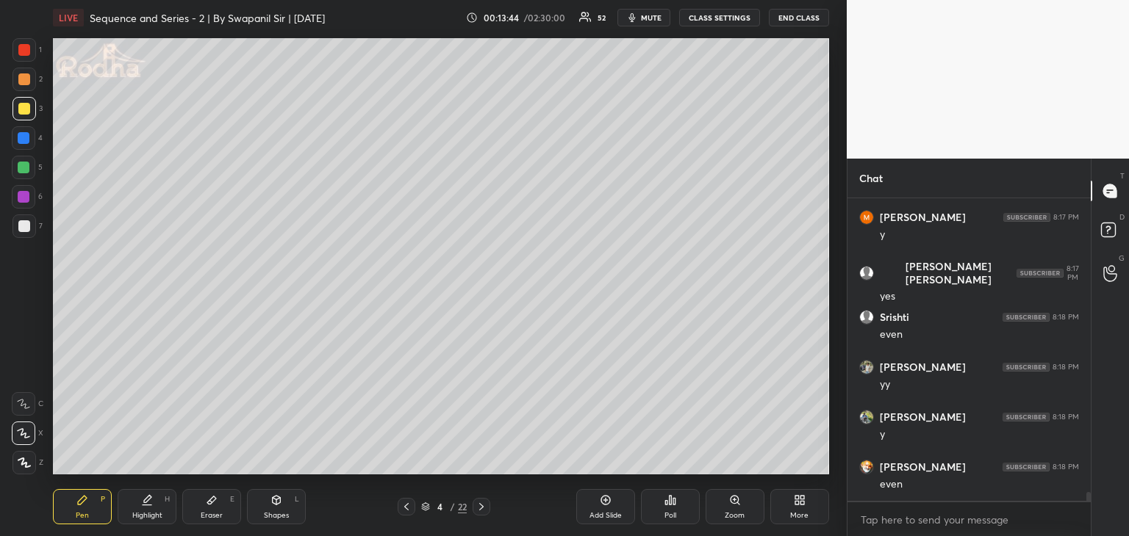
click at [21, 137] on div at bounding box center [24, 138] width 12 height 12
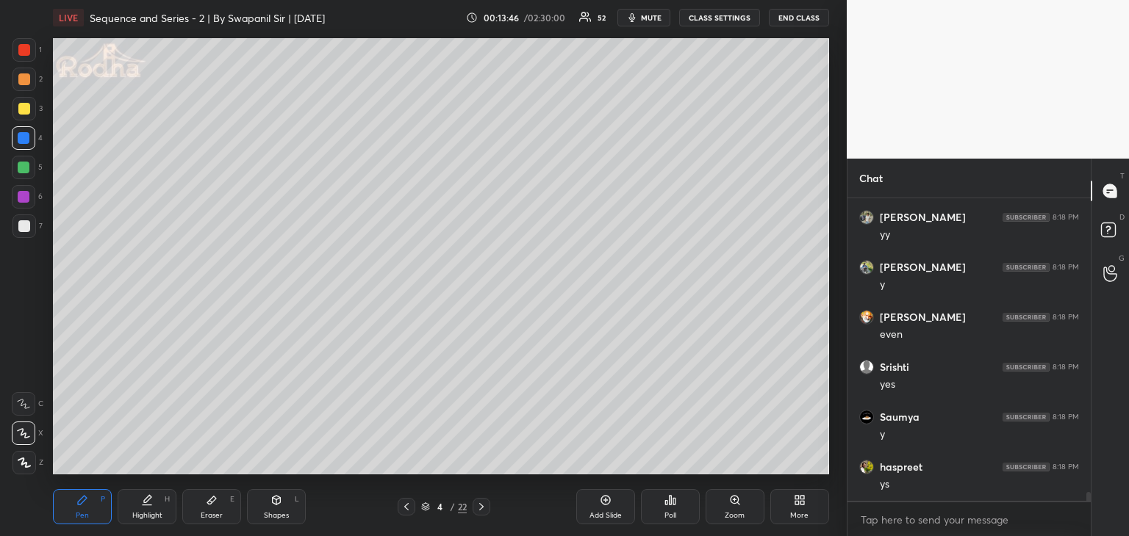
click at [24, 165] on div at bounding box center [24, 168] width 12 height 12
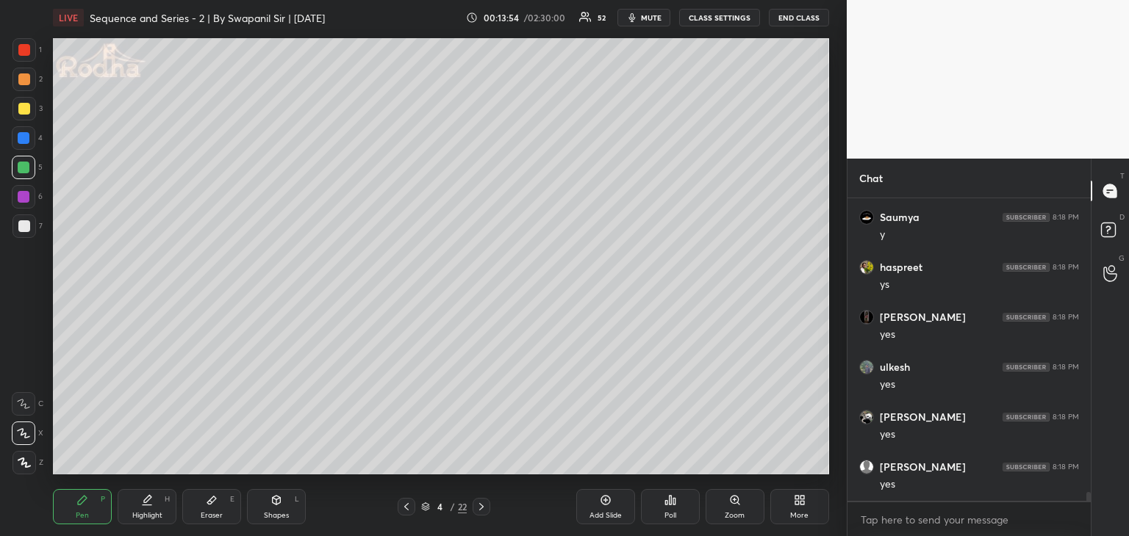
scroll to position [10463, 0]
click at [21, 103] on div at bounding box center [24, 109] width 12 height 12
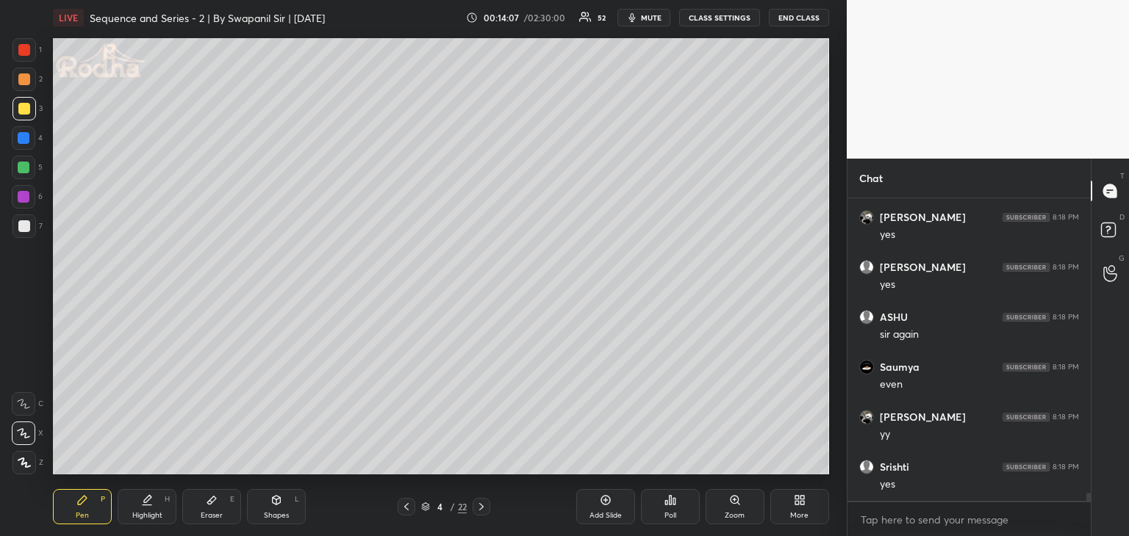
scroll to position [10663, 0]
drag, startPoint x: 23, startPoint y: 226, endPoint x: 32, endPoint y: 220, distance: 10.9
click at [24, 226] on div at bounding box center [24, 226] width 12 height 12
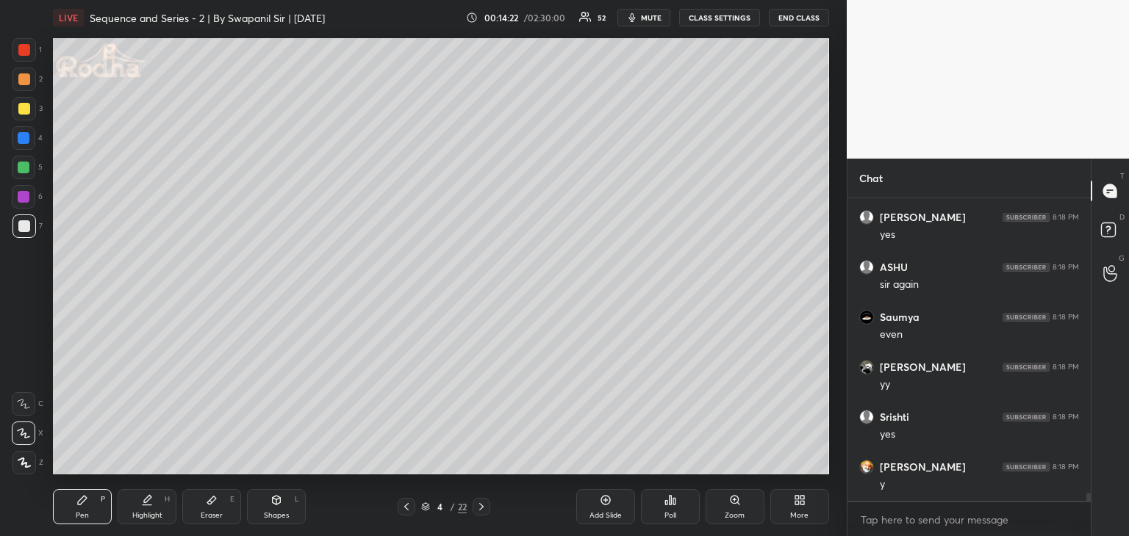
scroll to position [10713, 0]
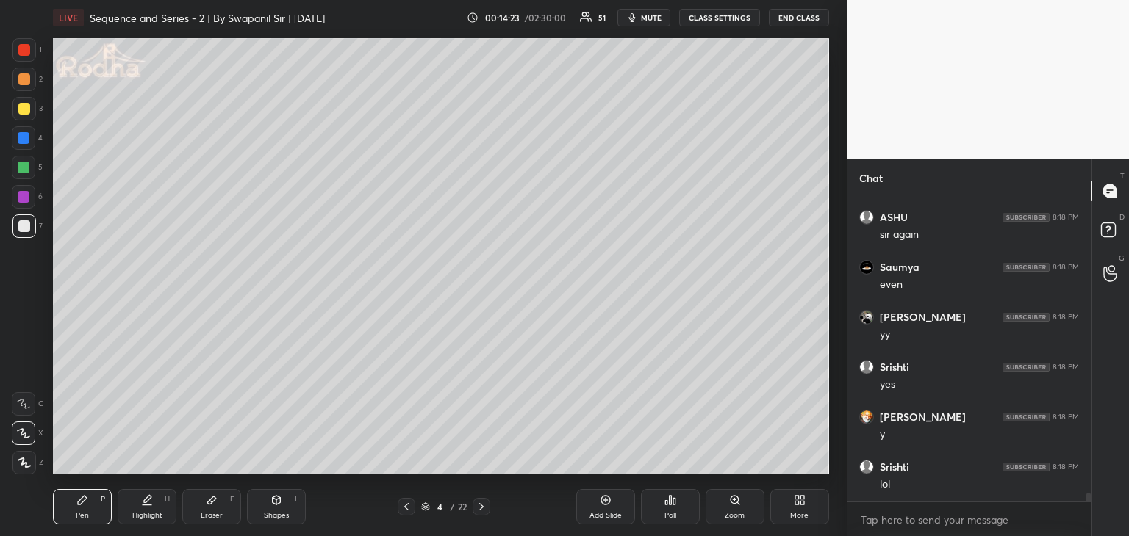
click at [277, 495] on icon at bounding box center [276, 501] width 12 height 12
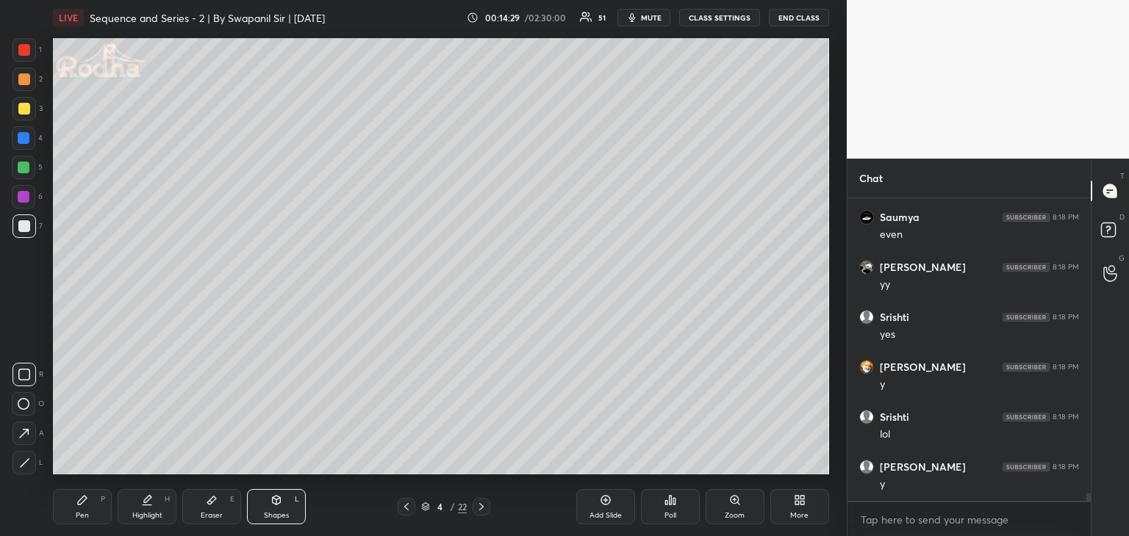
click at [81, 521] on div "Pen P" at bounding box center [82, 506] width 59 height 35
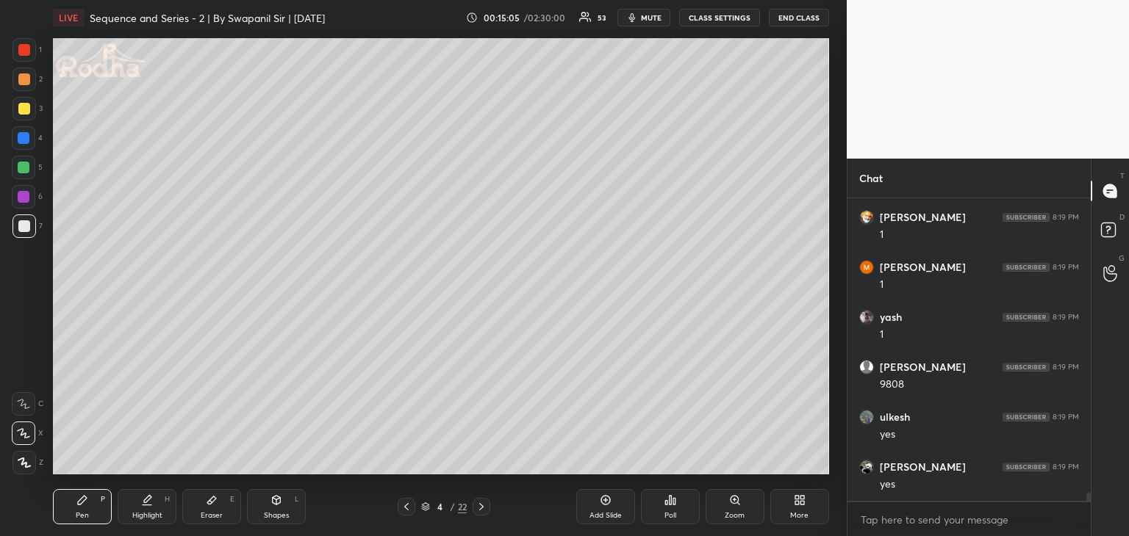
scroll to position [10826, 0]
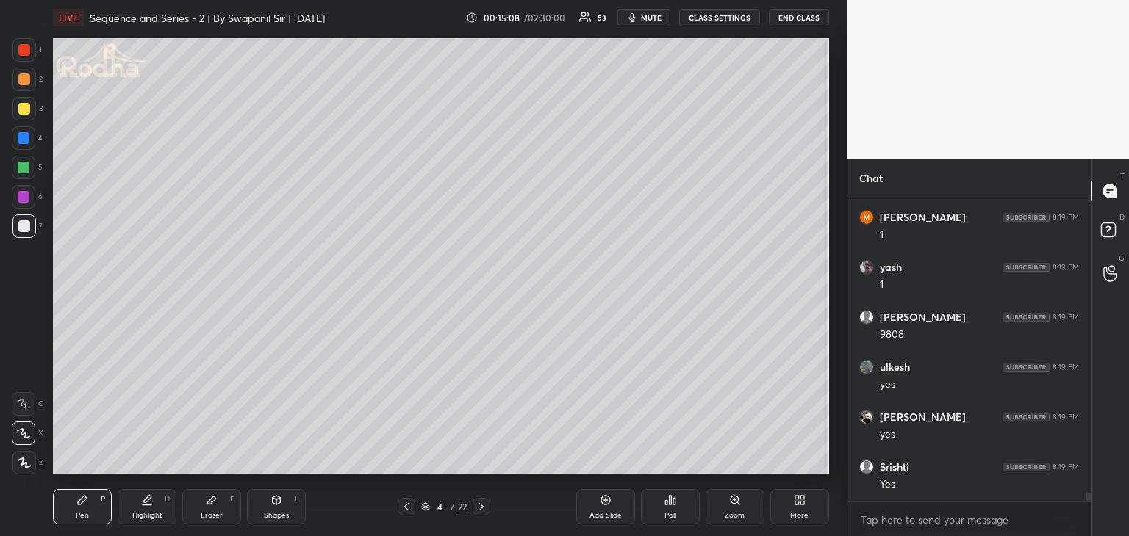
click at [21, 80] on div at bounding box center [24, 79] width 12 height 12
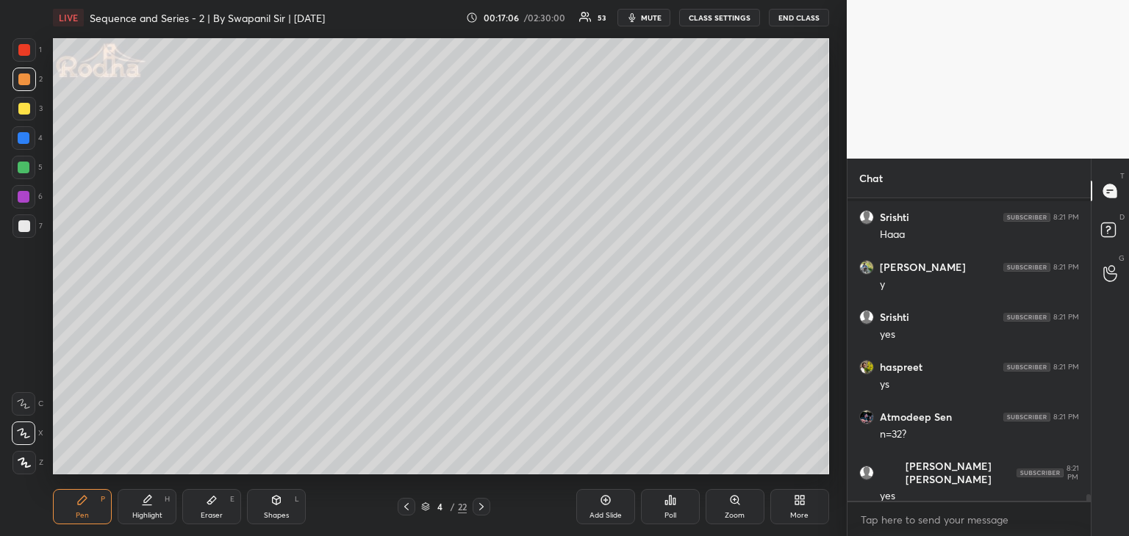
scroll to position [13119, 0]
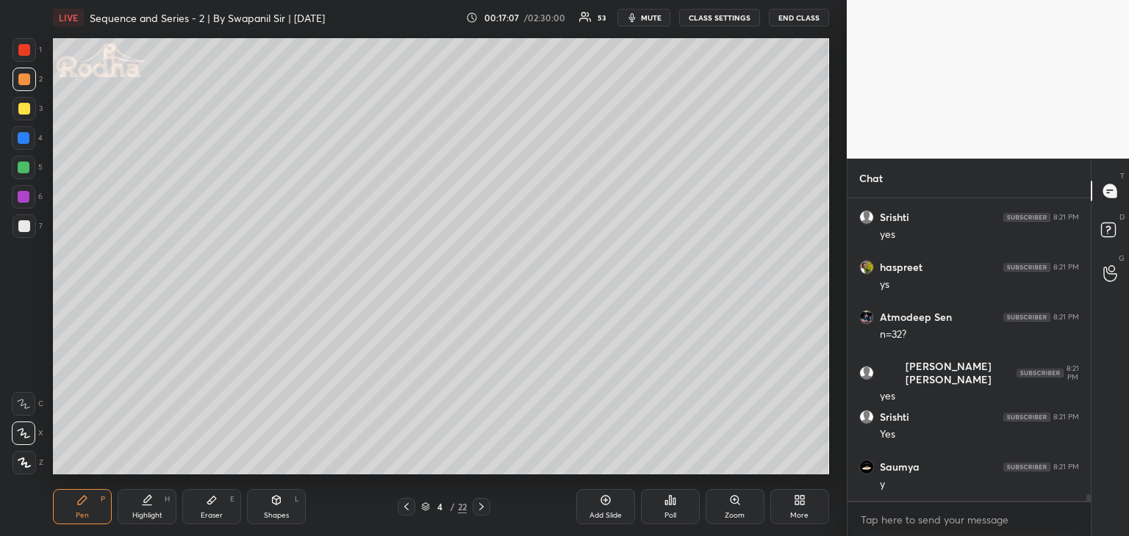
click at [24, 168] on div at bounding box center [24, 168] width 12 height 12
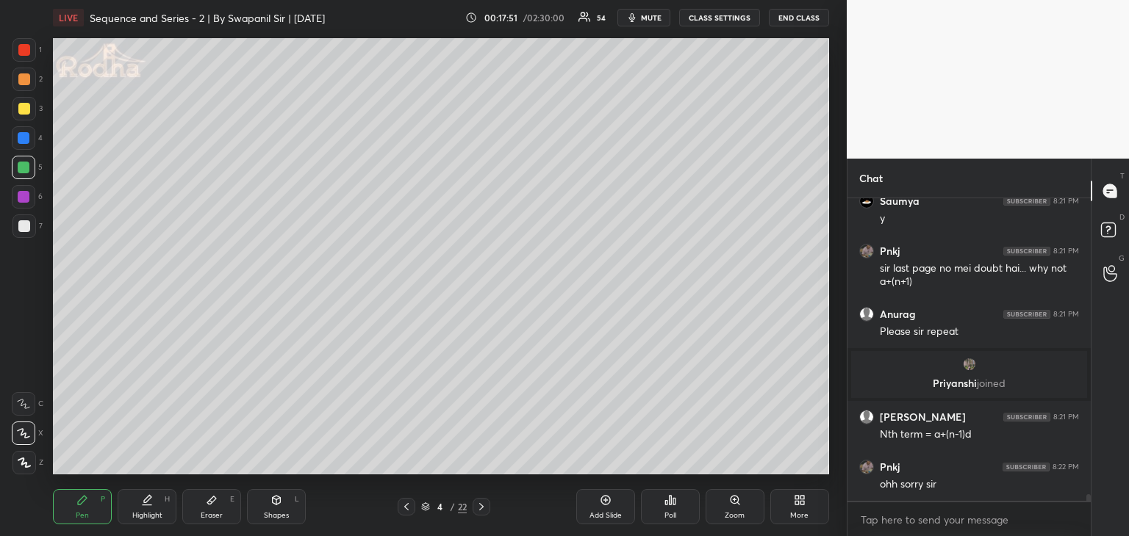
scroll to position [13035, 0]
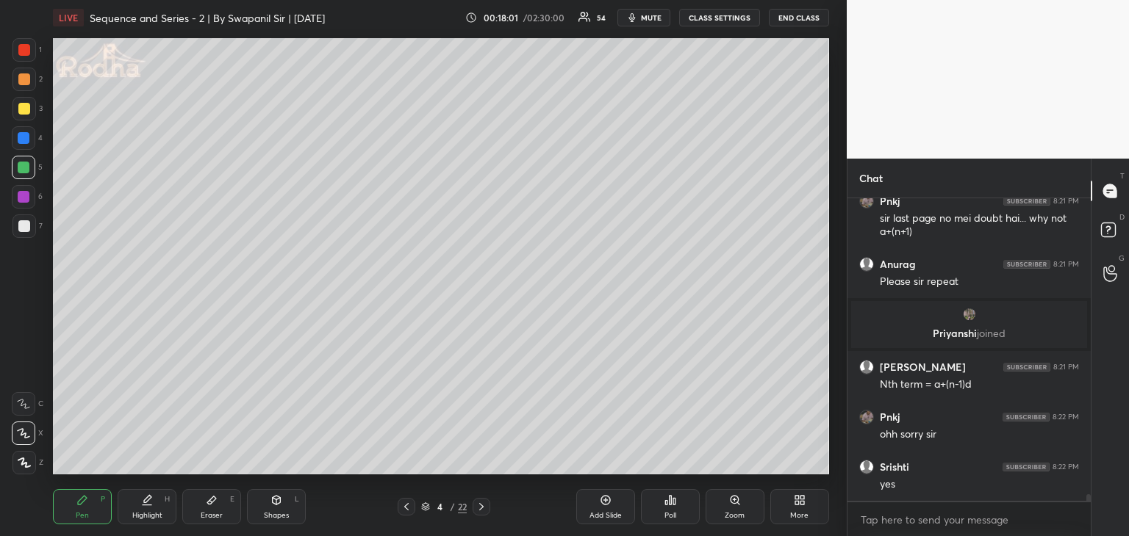
drag, startPoint x: 218, startPoint y: 511, endPoint x: 226, endPoint y: 504, distance: 9.9
click at [220, 509] on div "Eraser E" at bounding box center [211, 506] width 59 height 35
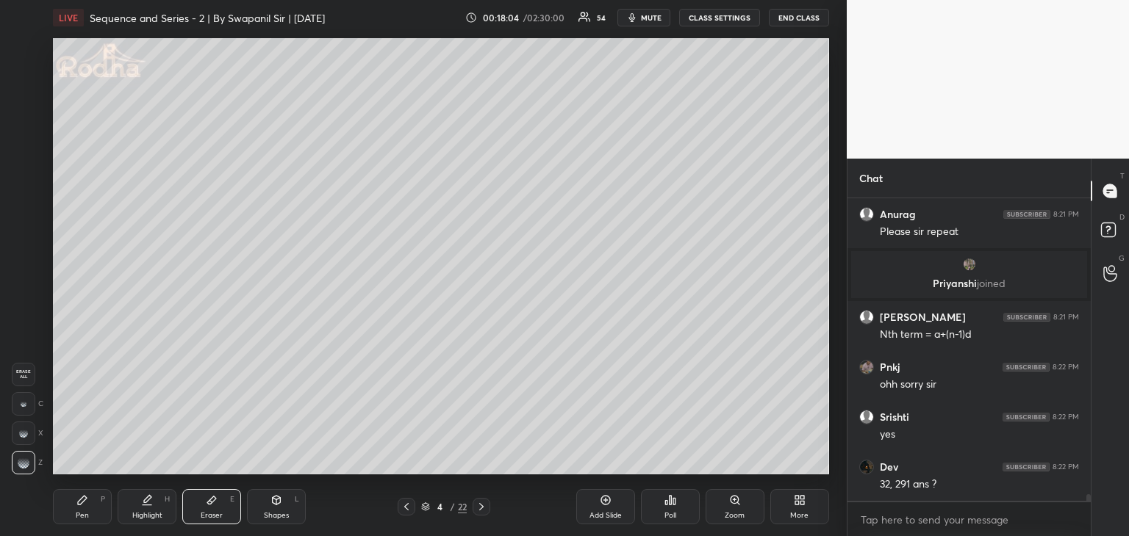
click at [83, 509] on div "Pen P" at bounding box center [82, 506] width 59 height 35
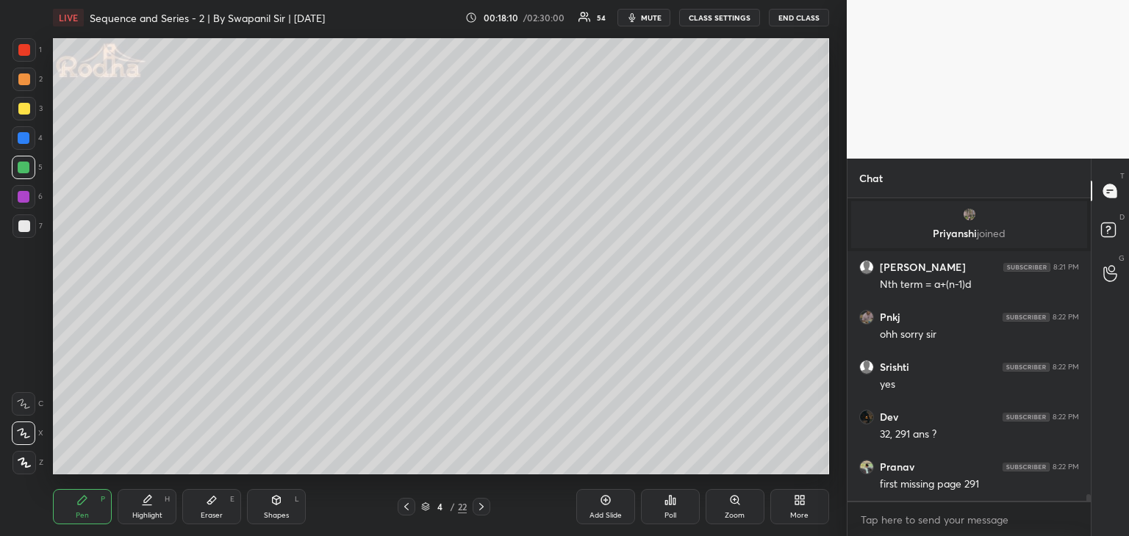
click at [22, 74] on div at bounding box center [24, 79] width 12 height 12
click at [23, 107] on div at bounding box center [24, 109] width 12 height 12
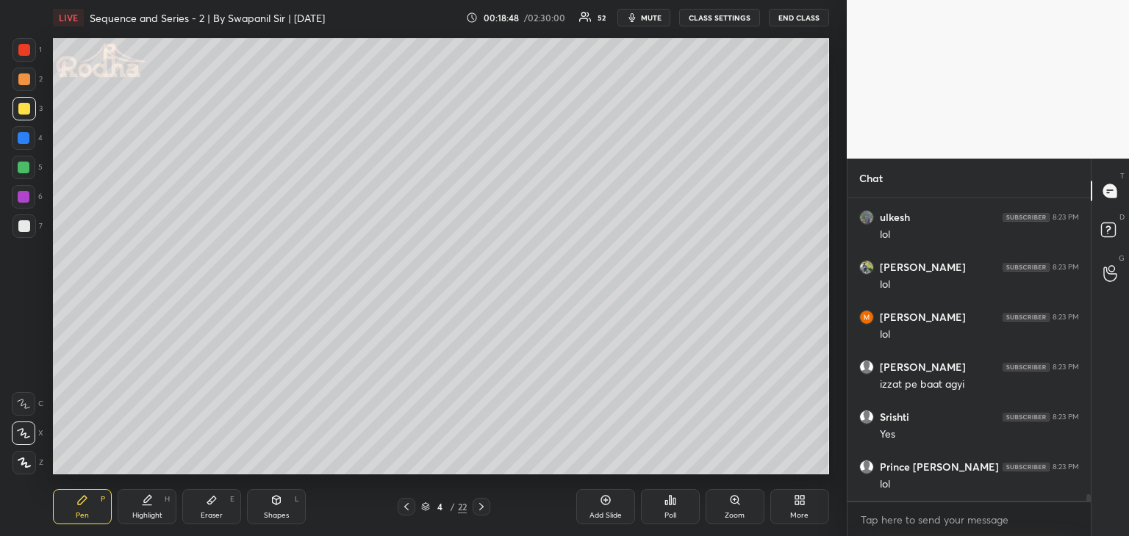
scroll to position [13999, 0]
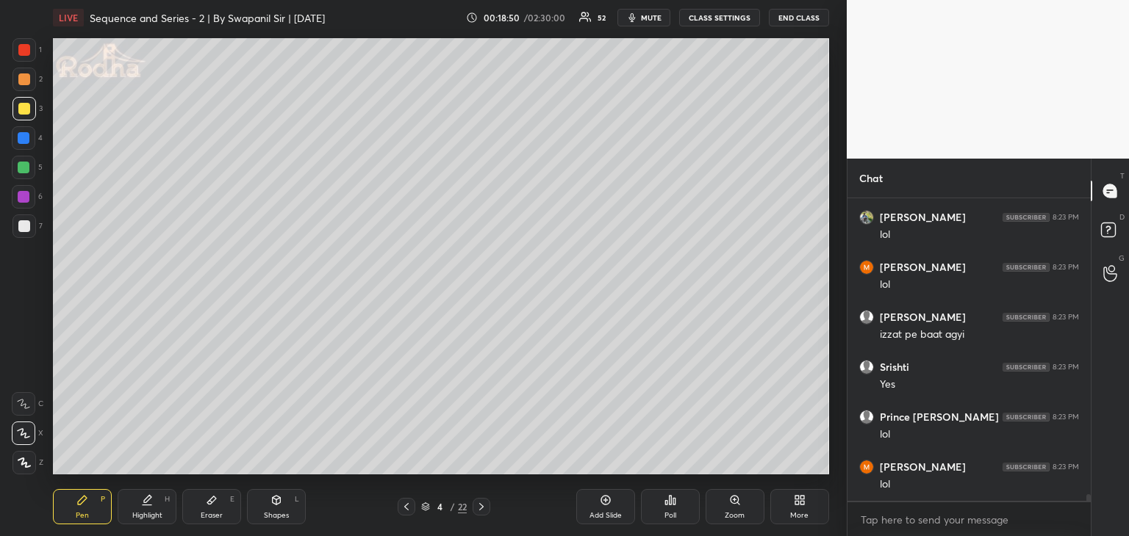
click at [24, 439] on div at bounding box center [24, 434] width 24 height 24
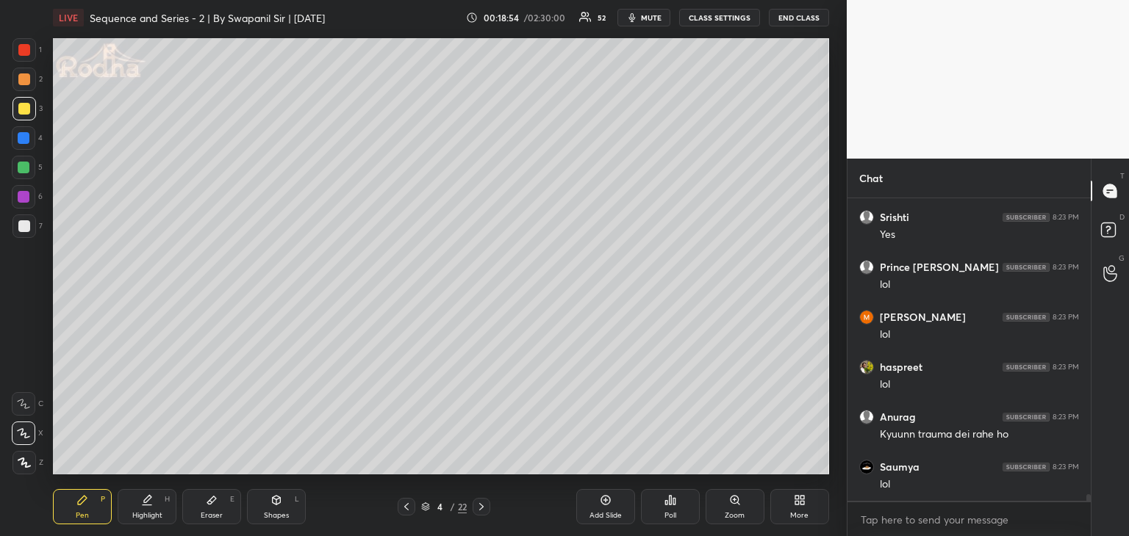
scroll to position [14199, 0]
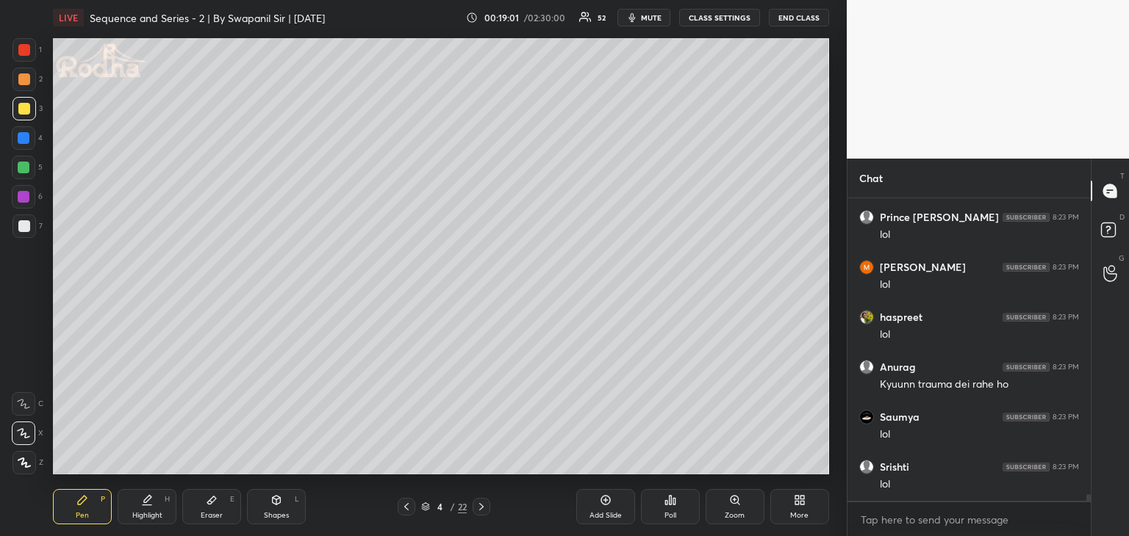
click at [211, 509] on div "Eraser E" at bounding box center [211, 506] width 59 height 35
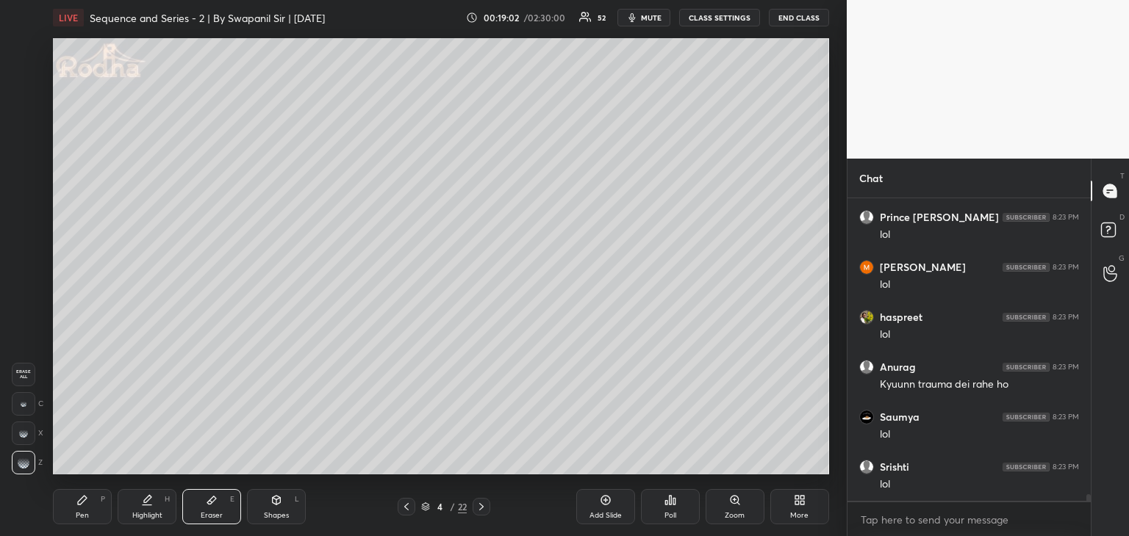
scroll to position [14249, 0]
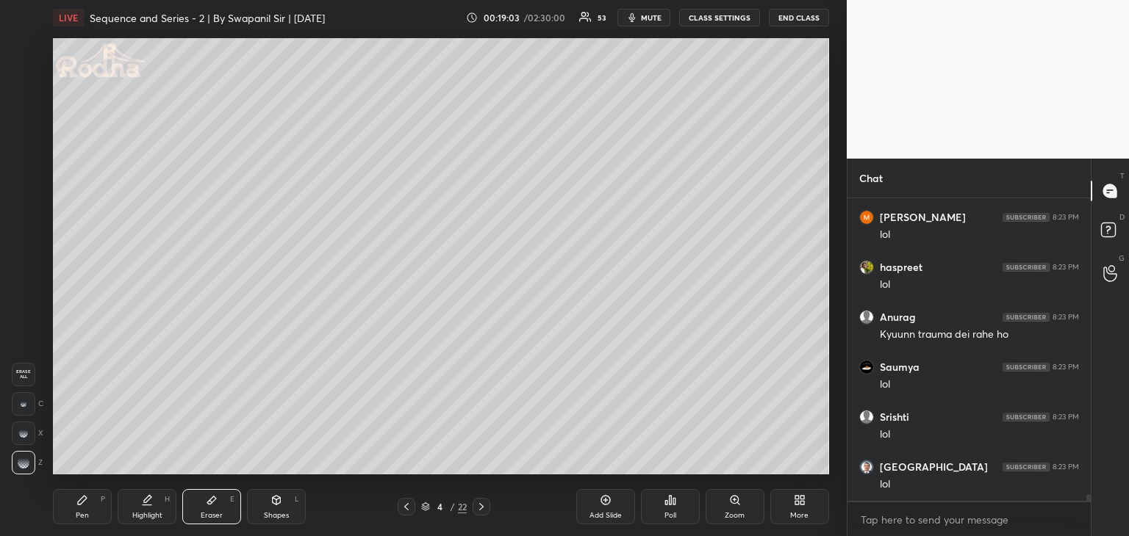
click at [261, 507] on div "Shapes L" at bounding box center [276, 506] width 59 height 35
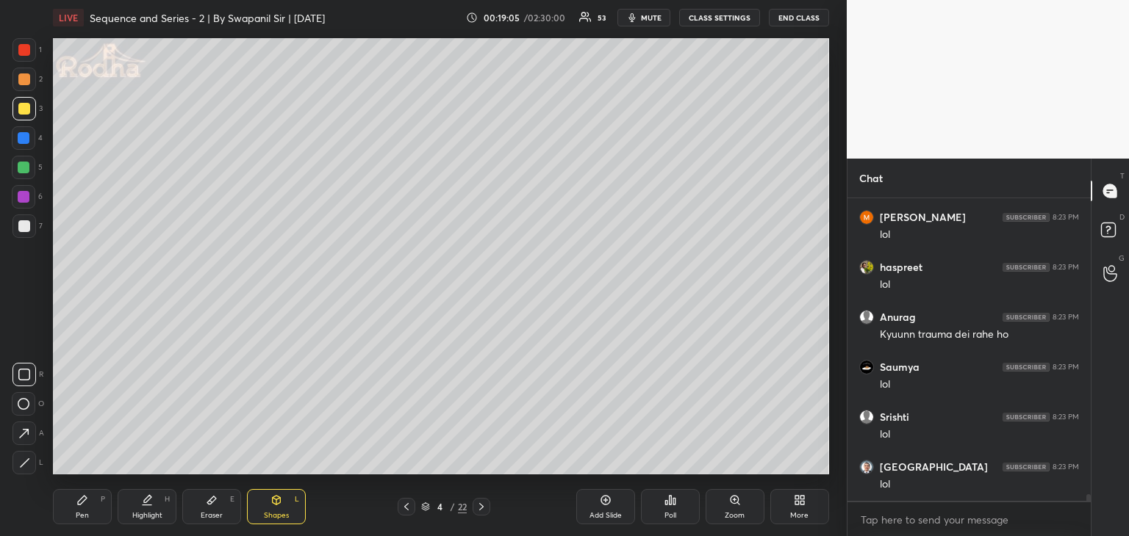
click at [27, 107] on div at bounding box center [24, 109] width 12 height 12
click at [26, 434] on icon at bounding box center [23, 433] width 15 height 15
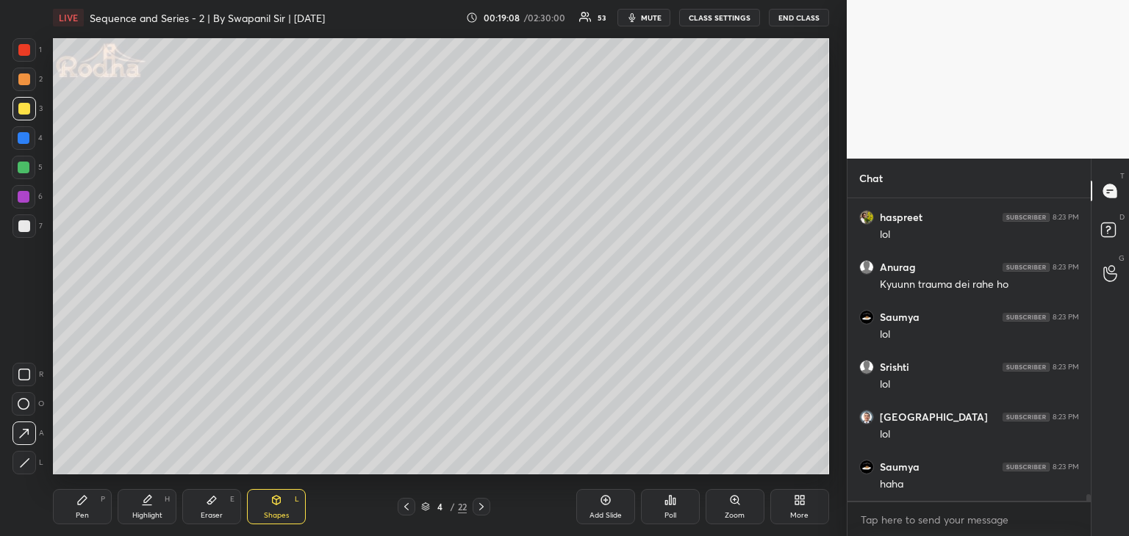
scroll to position [14349, 0]
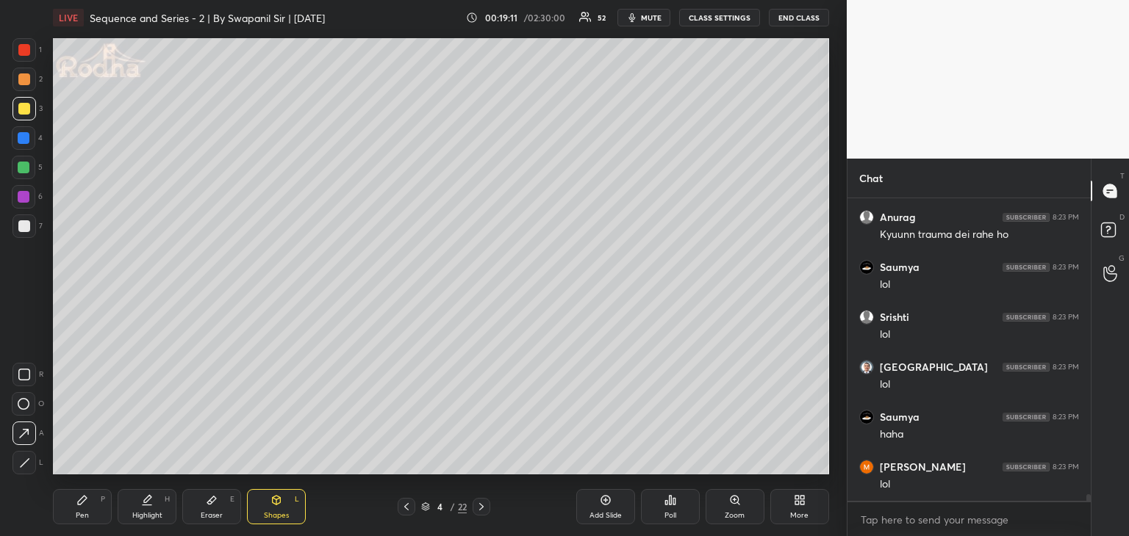
click at [85, 510] on div "Pen P" at bounding box center [82, 506] width 59 height 35
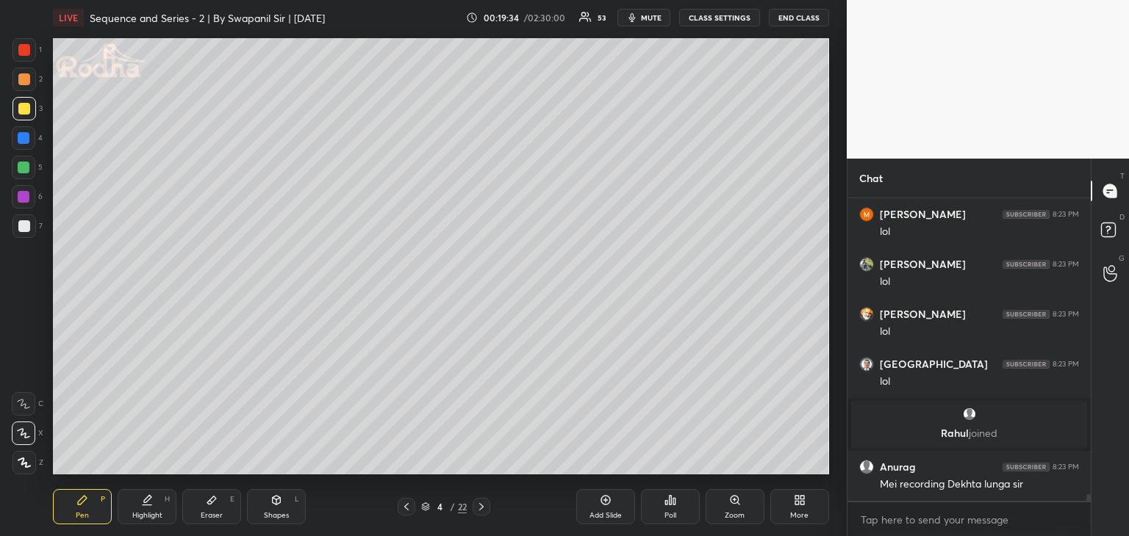
scroll to position [14368, 0]
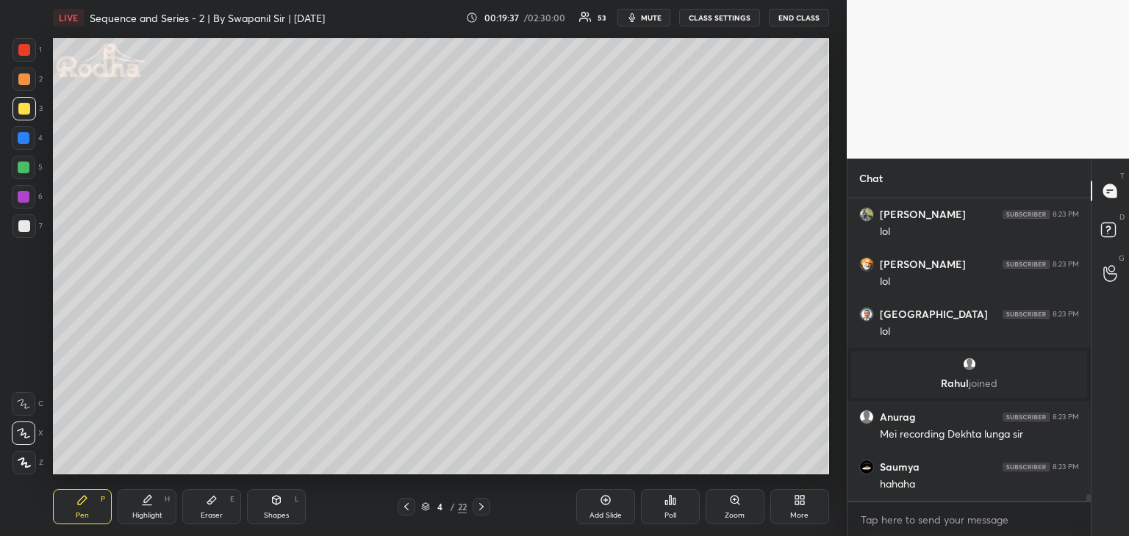
click at [209, 506] on icon at bounding box center [212, 501] width 12 height 12
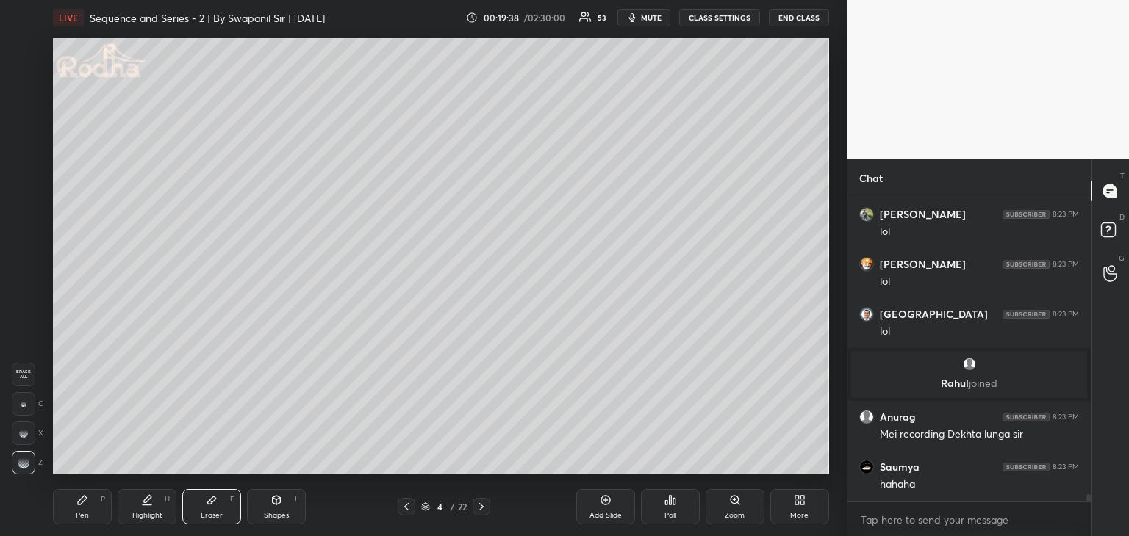
click at [24, 406] on rect at bounding box center [22, 406] width 1 height 1
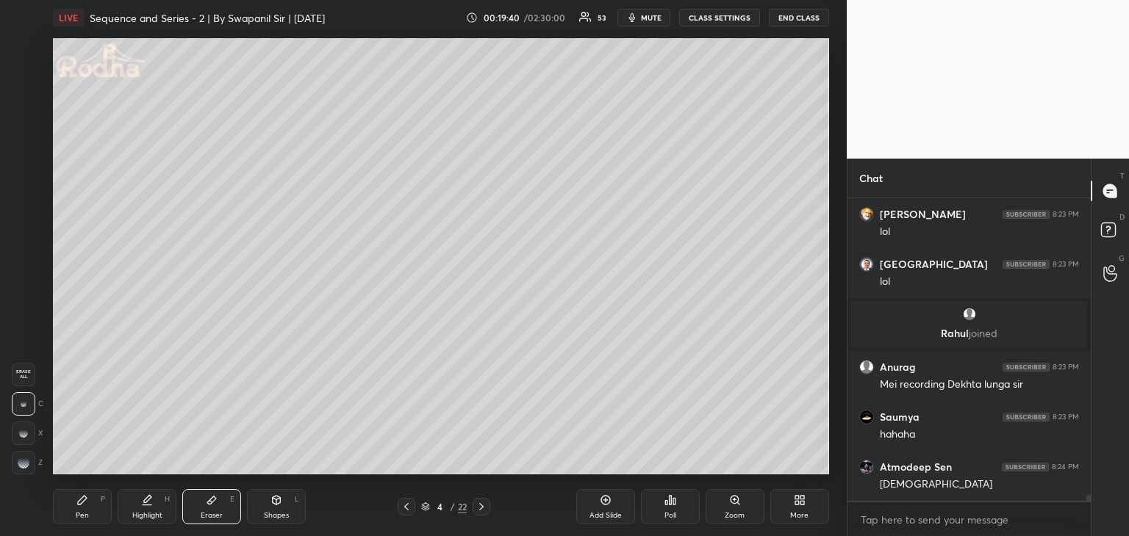
scroll to position [14468, 0]
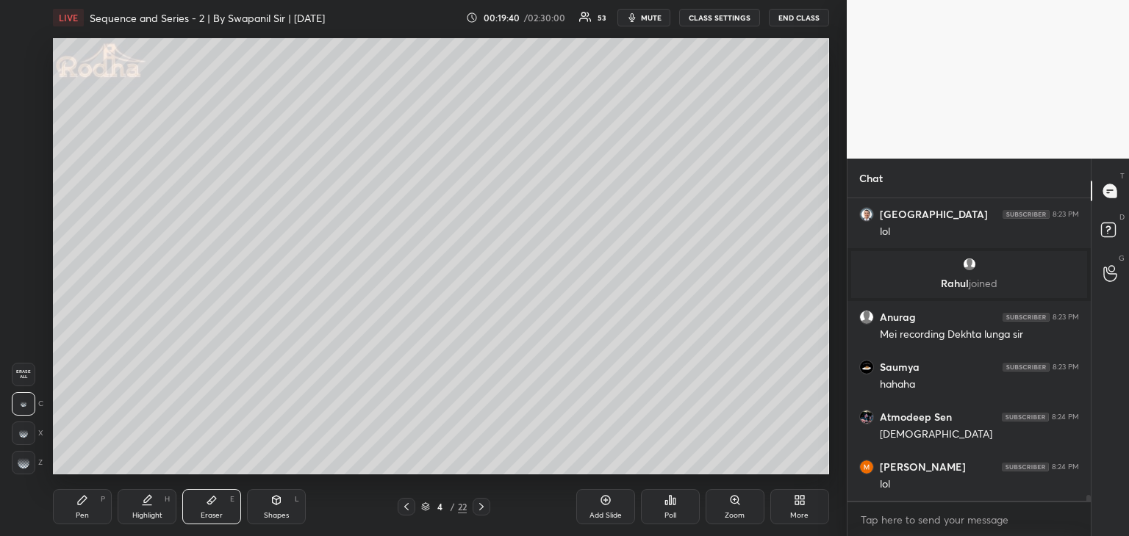
click at [82, 507] on div "Pen P" at bounding box center [82, 506] width 59 height 35
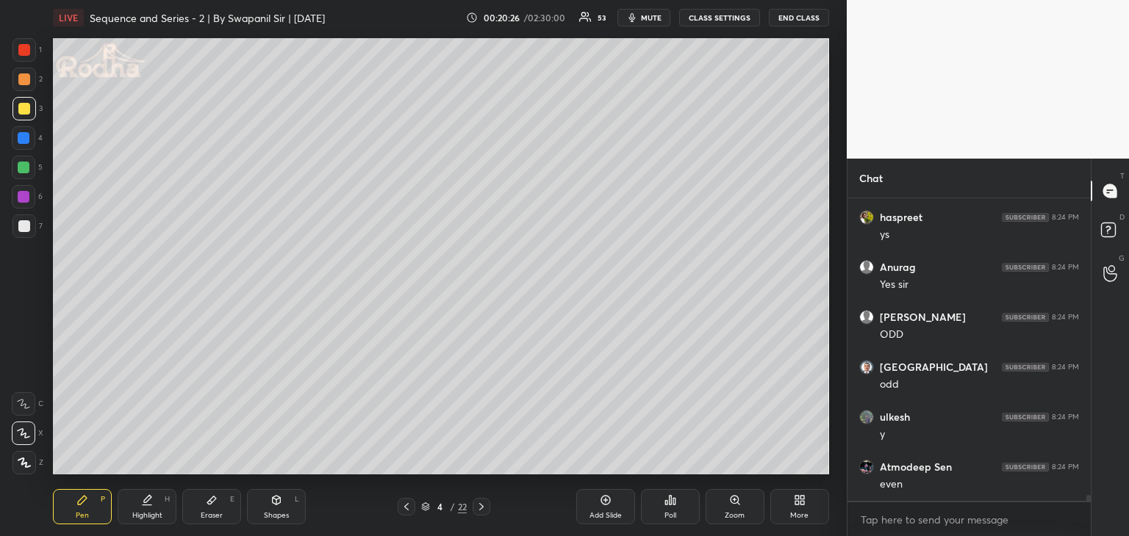
scroll to position [15732, 0]
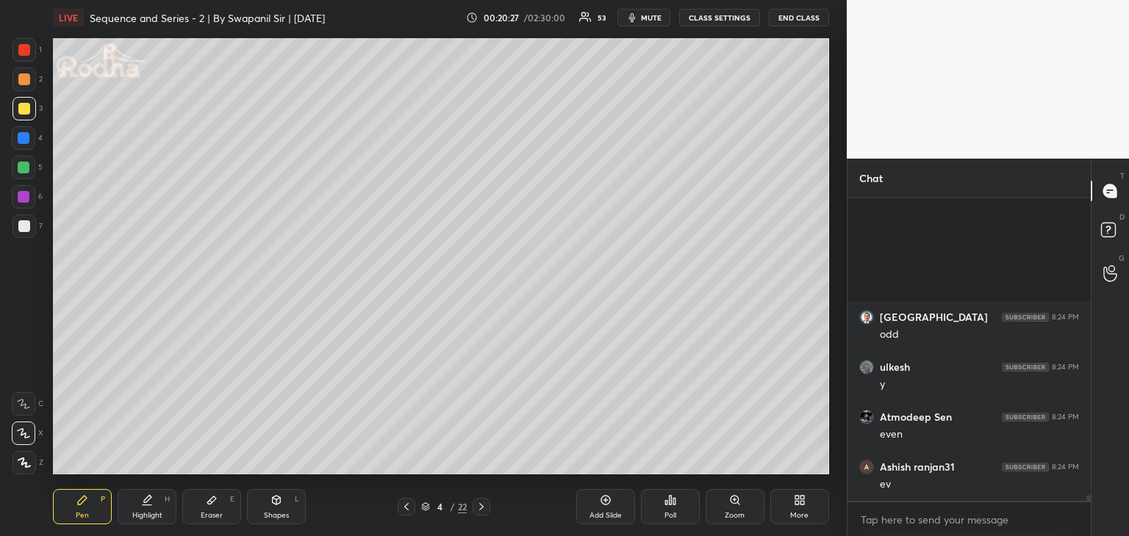
click at [212, 517] on div "Eraser" at bounding box center [212, 515] width 22 height 7
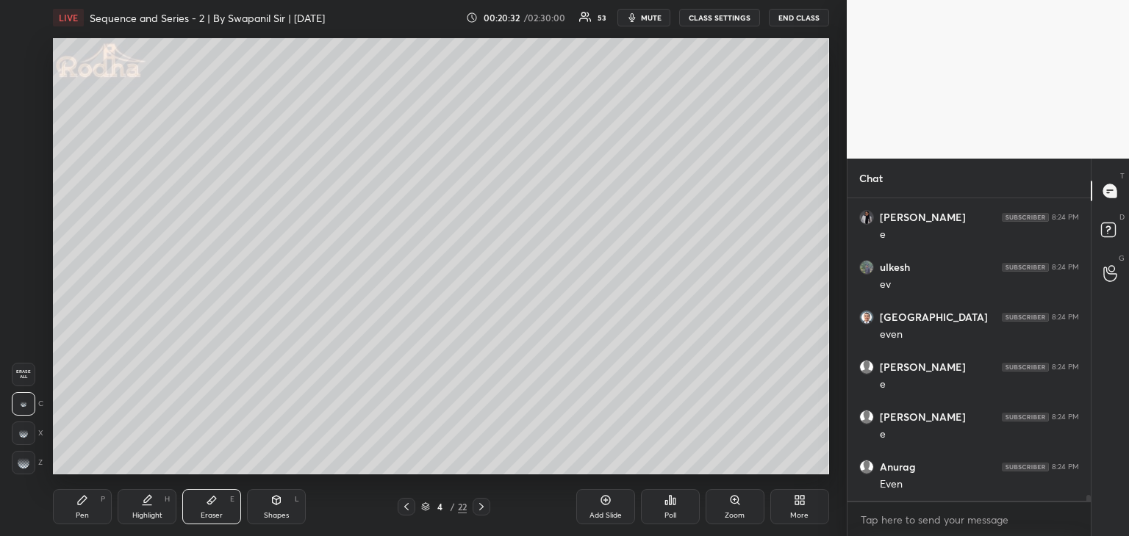
scroll to position [16082, 0]
click at [78, 517] on div "Pen" at bounding box center [82, 515] width 13 height 7
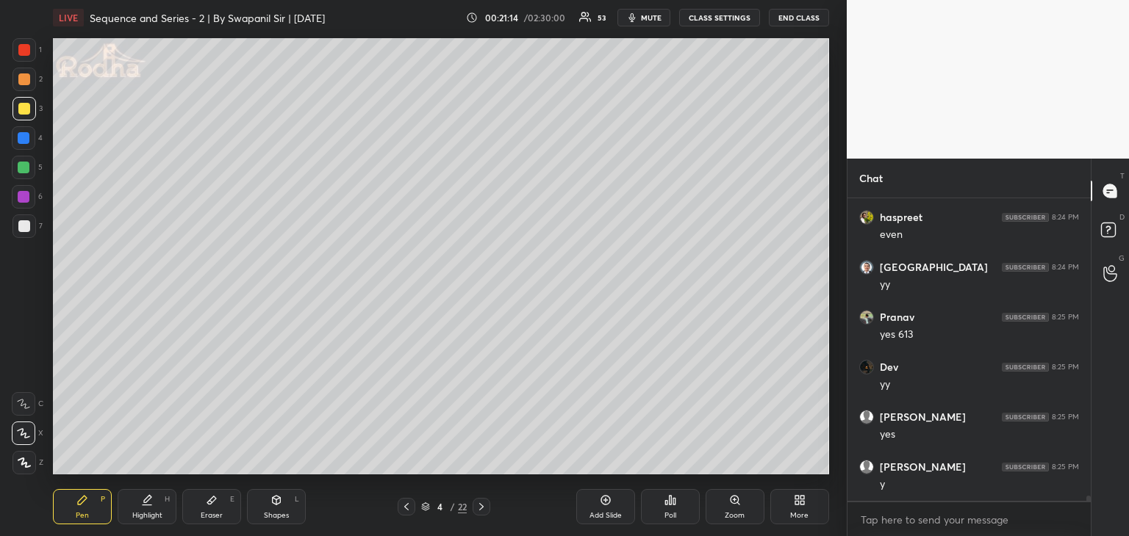
scroll to position [16382, 0]
drag, startPoint x: 220, startPoint y: 507, endPoint x: 218, endPoint y: 489, distance: 18.5
click at [220, 507] on div "Eraser E" at bounding box center [211, 506] width 59 height 35
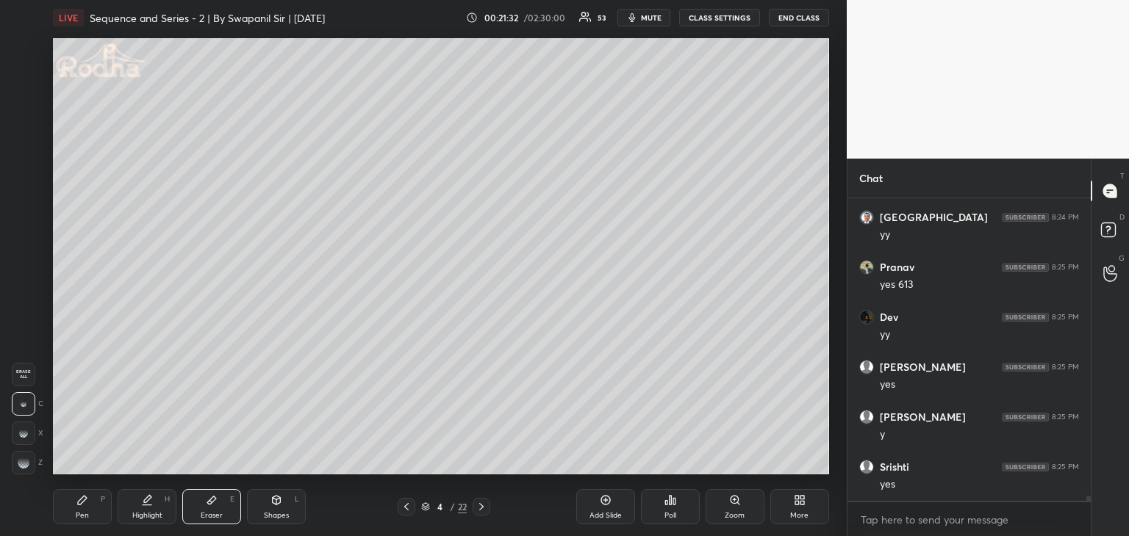
click at [21, 404] on rect at bounding box center [21, 404] width 1 height 1
click at [78, 512] on div "Pen" at bounding box center [82, 515] width 13 height 7
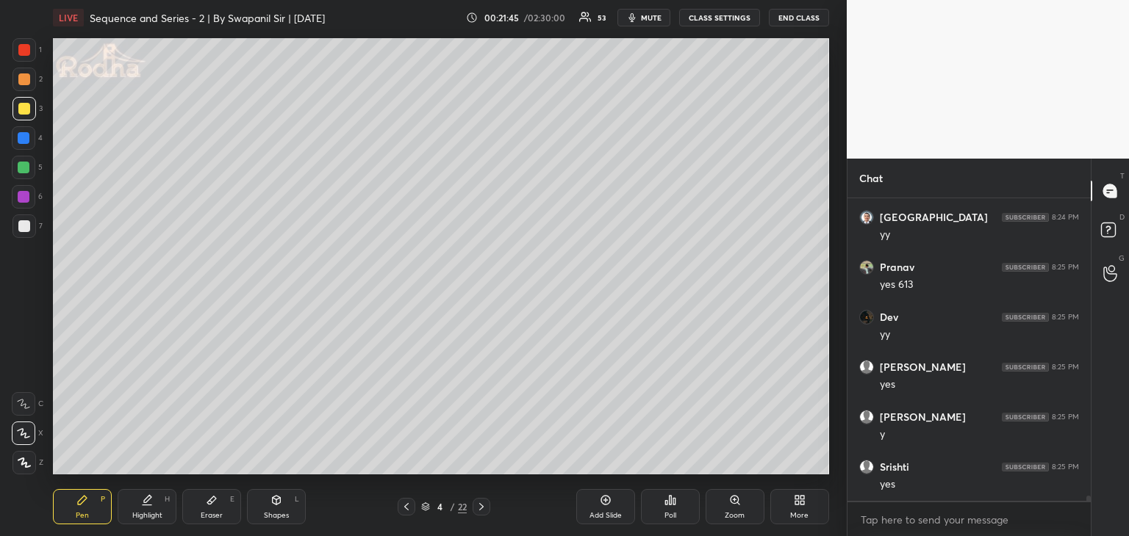
click at [23, 225] on div at bounding box center [24, 226] width 12 height 12
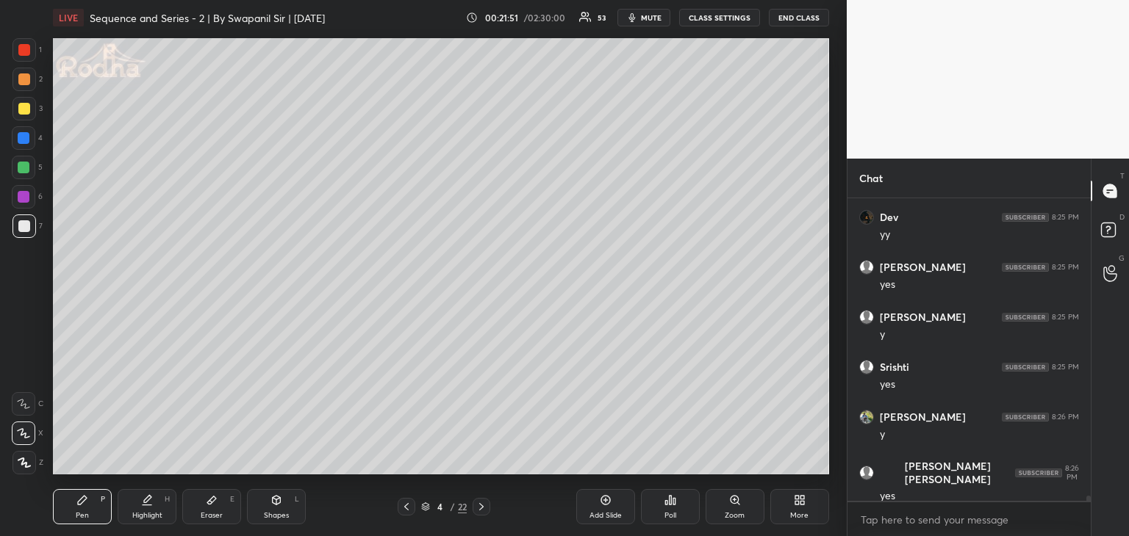
scroll to position [16532, 0]
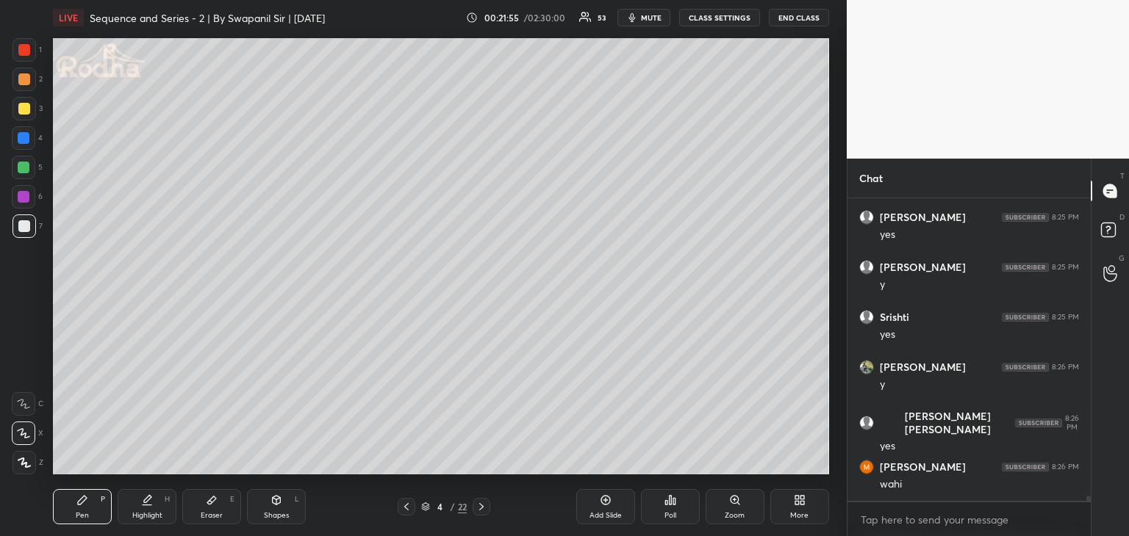
click at [23, 49] on div at bounding box center [24, 50] width 12 height 12
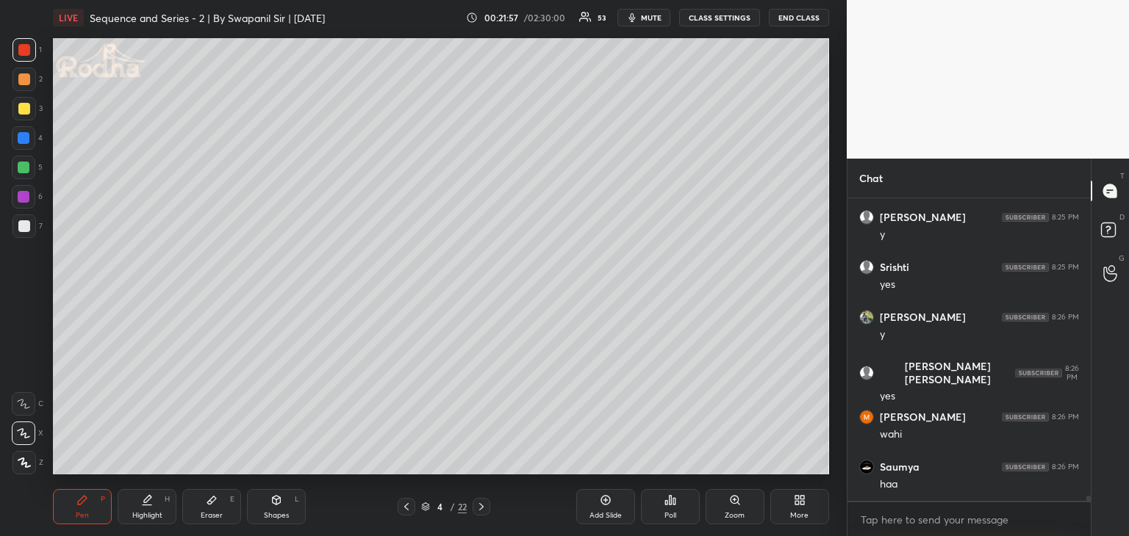
click at [26, 197] on div at bounding box center [24, 197] width 12 height 12
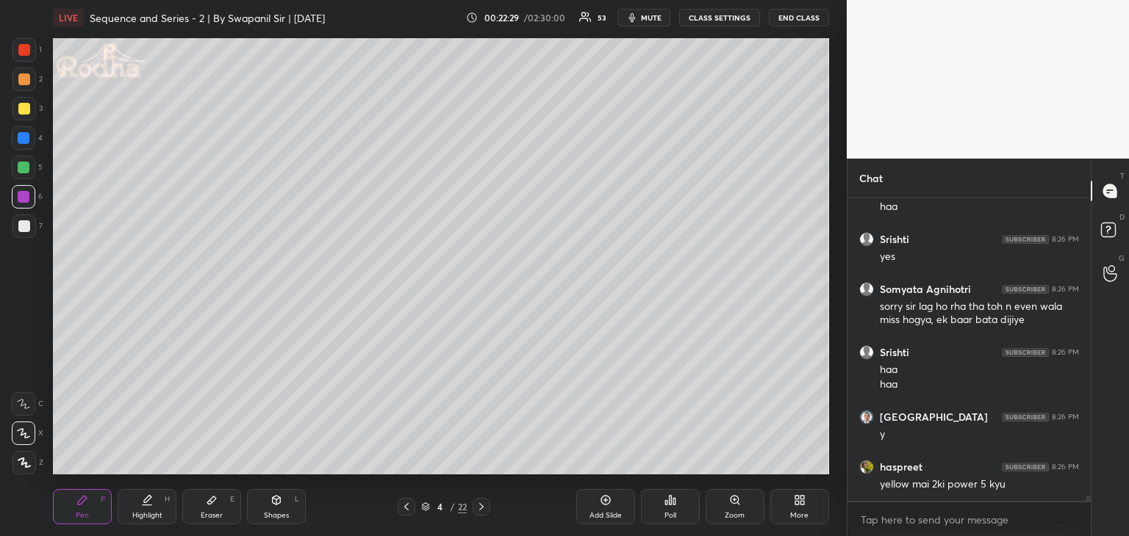
scroll to position [16909, 0]
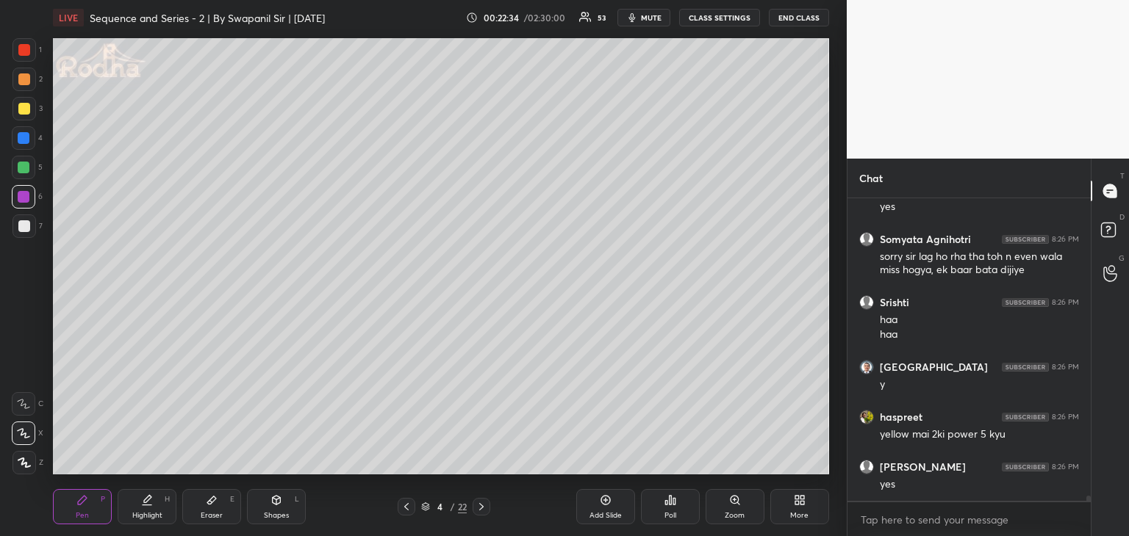
drag, startPoint x: 16, startPoint y: 228, endPoint x: 44, endPoint y: 245, distance: 32.6
click at [18, 229] on div at bounding box center [24, 227] width 24 height 24
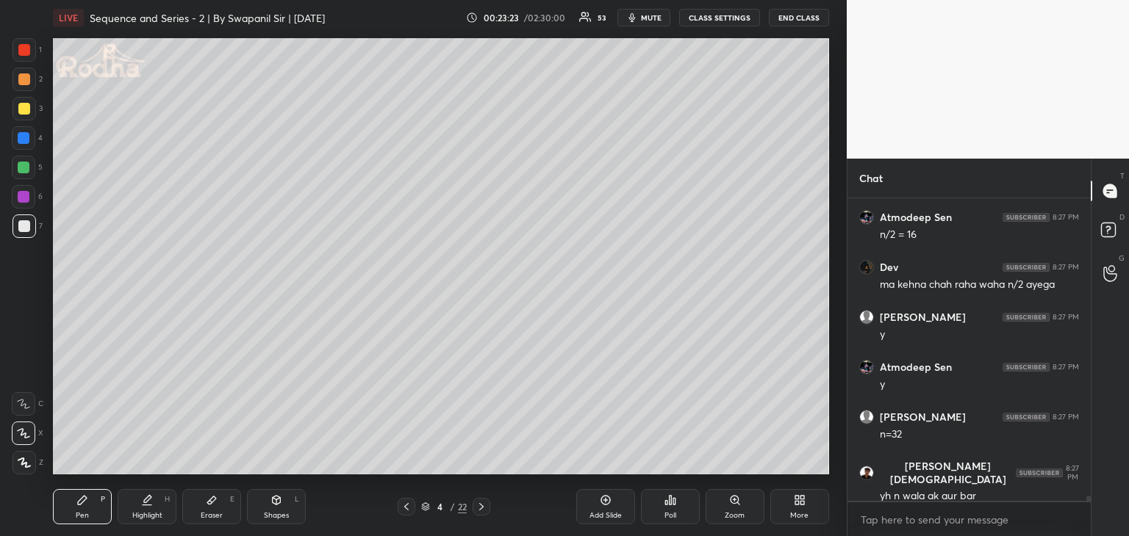
scroll to position [17509, 0]
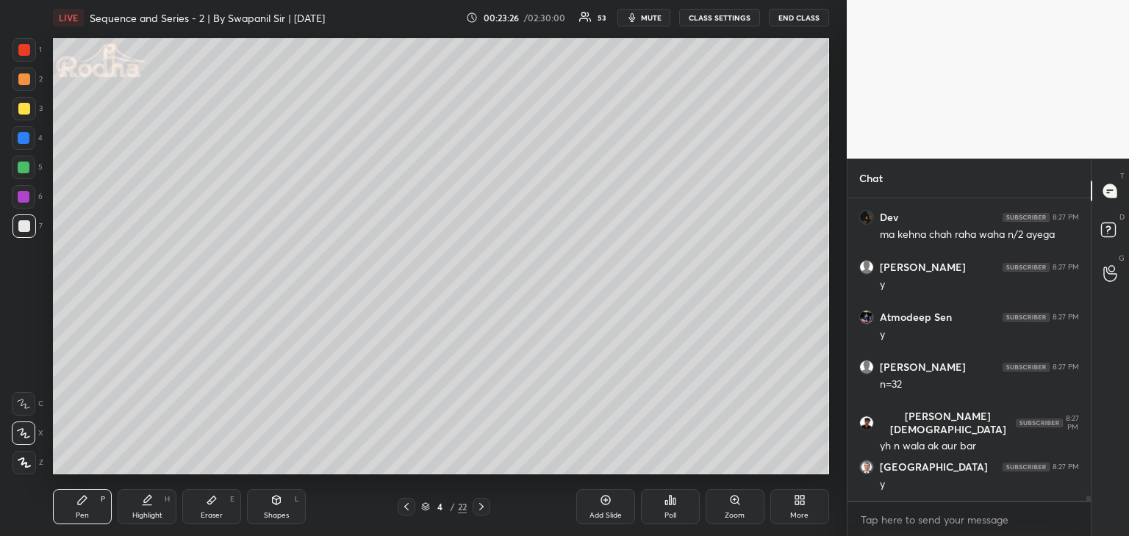
click at [202, 503] on div "Eraser E" at bounding box center [211, 506] width 59 height 35
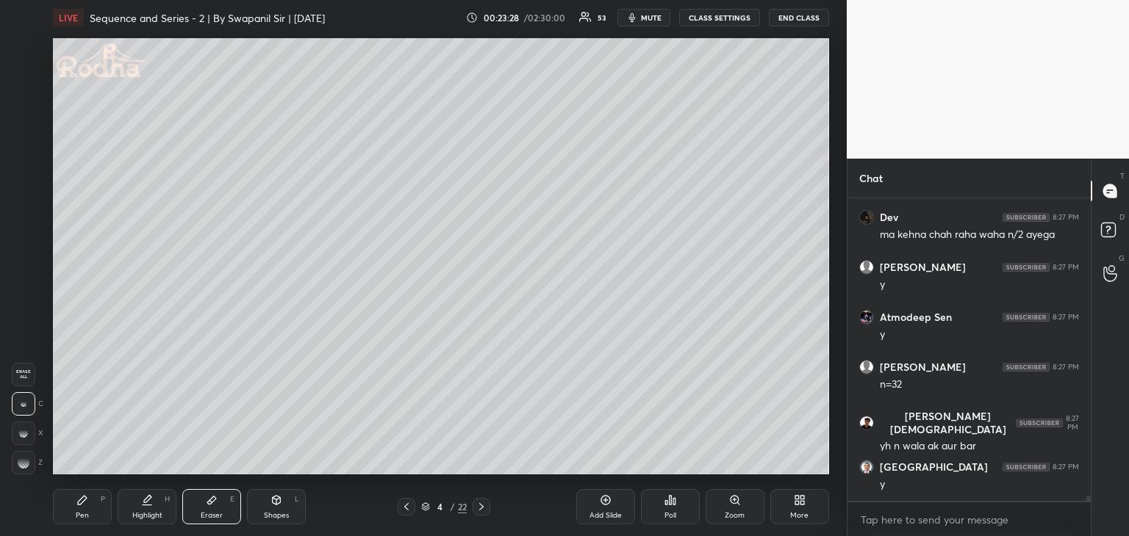
scroll to position [17559, 0]
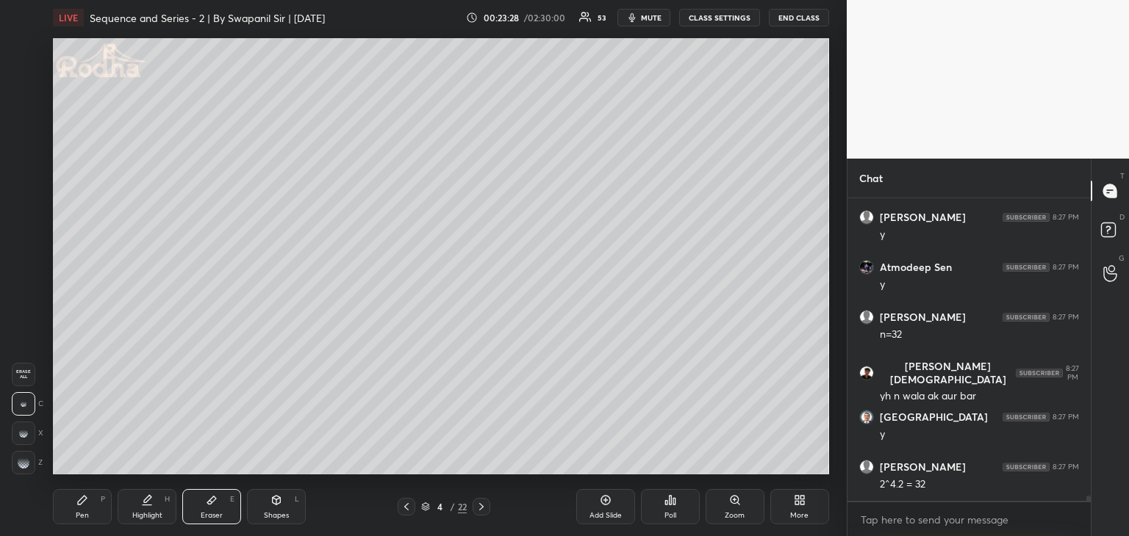
drag, startPoint x: 40, startPoint y: 459, endPoint x: 46, endPoint y: 453, distance: 8.8
click at [40, 459] on div "Z" at bounding box center [27, 463] width 31 height 24
click at [23, 466] on rect at bounding box center [22, 466] width 1 height 1
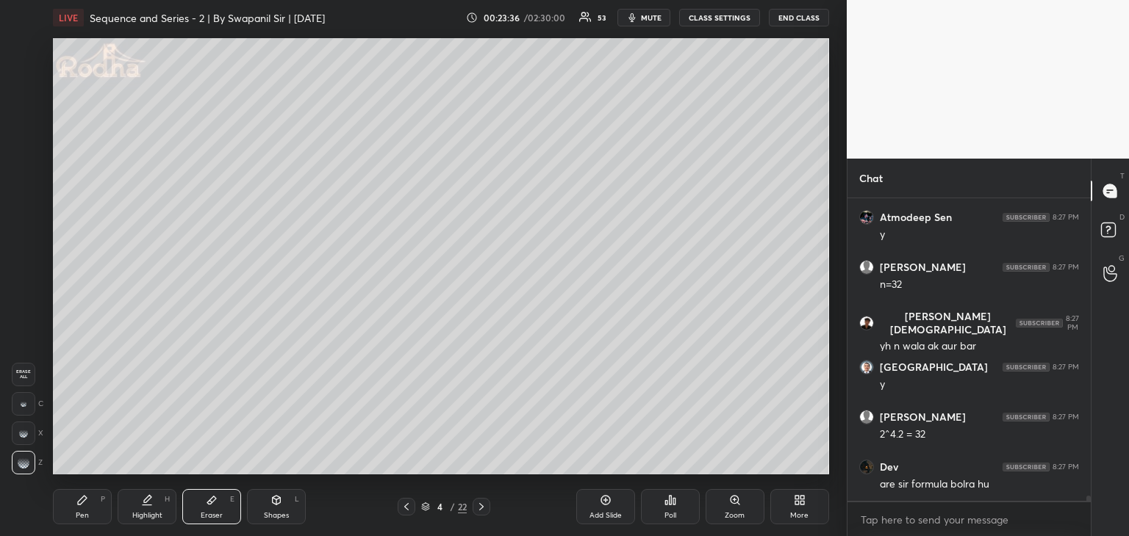
click at [76, 512] on div "Pen" at bounding box center [82, 515] width 13 height 7
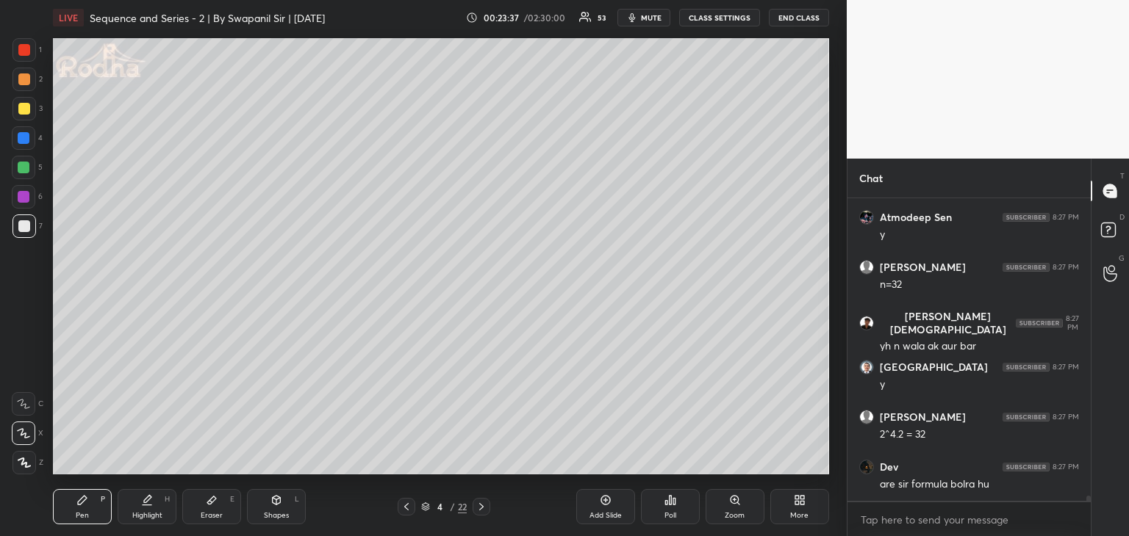
scroll to position [17659, 0]
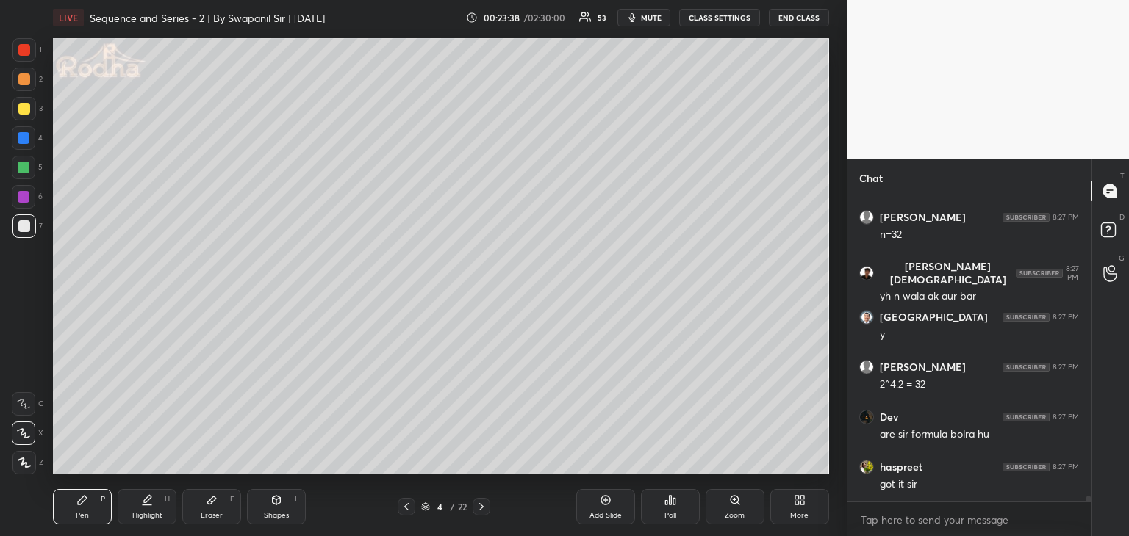
click at [229, 500] on div "Eraser E" at bounding box center [211, 506] width 59 height 35
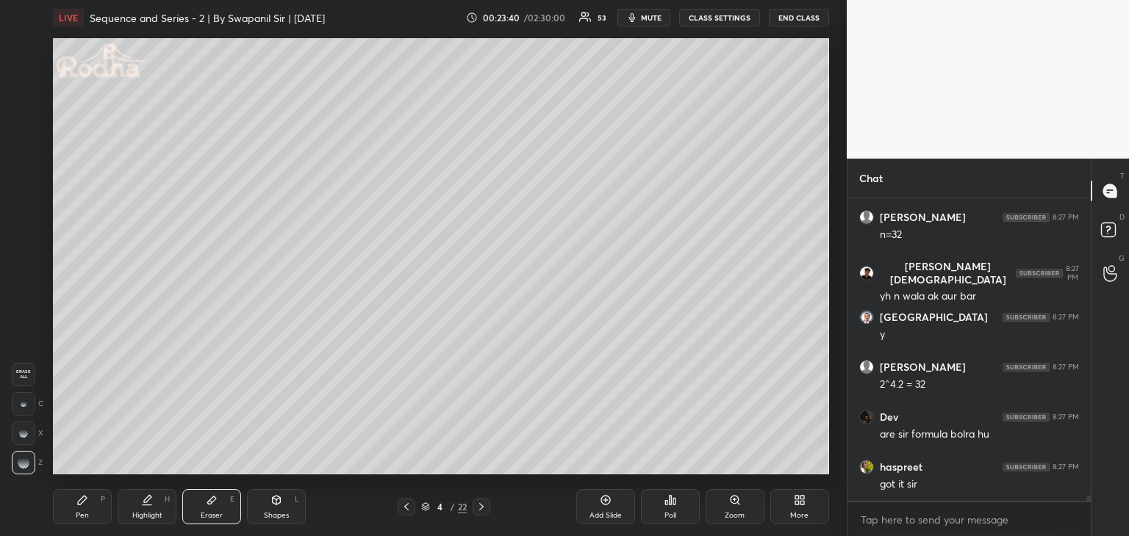
click at [87, 506] on div "Pen P" at bounding box center [82, 506] width 59 height 35
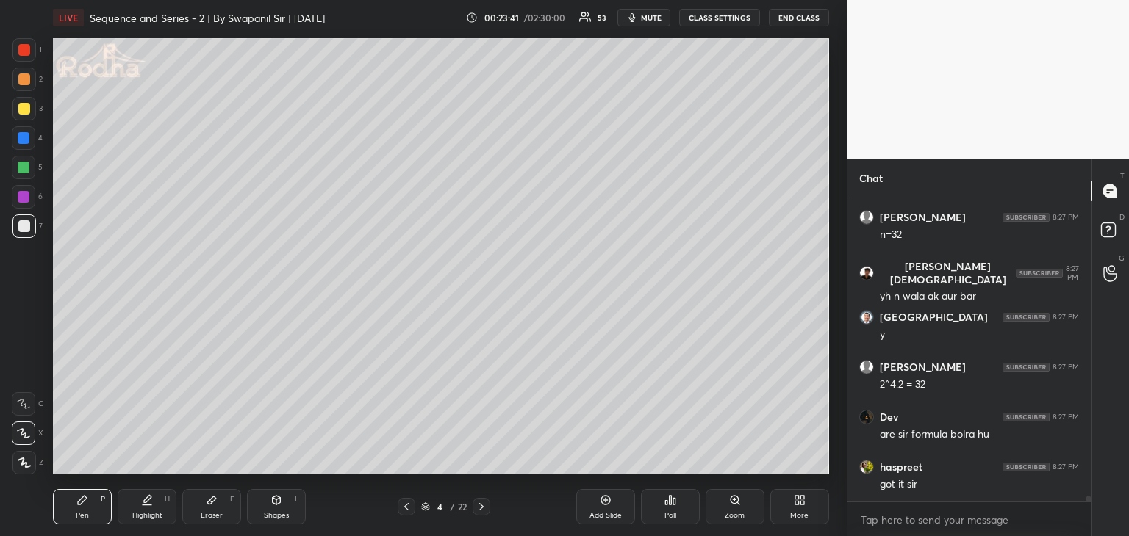
click at [24, 224] on div at bounding box center [24, 226] width 12 height 12
click at [21, 107] on div at bounding box center [24, 109] width 12 height 12
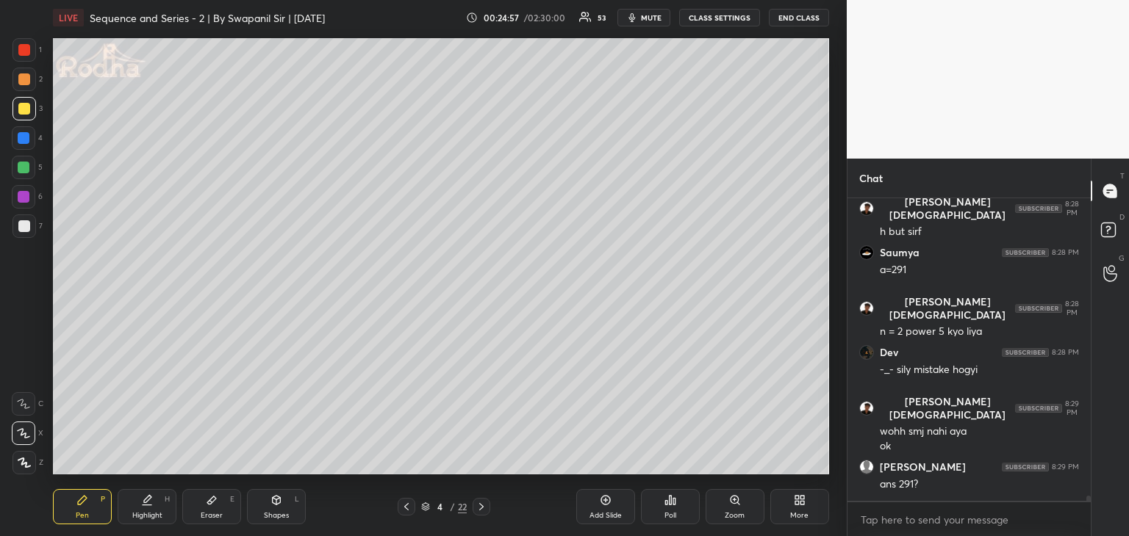
scroll to position [18173, 0]
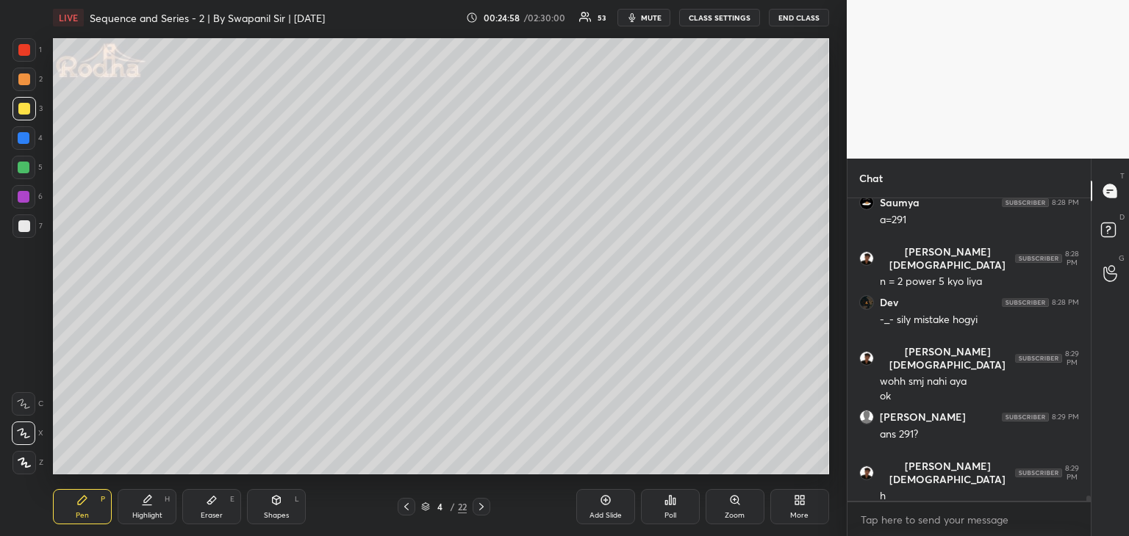
click at [18, 199] on div at bounding box center [24, 197] width 12 height 12
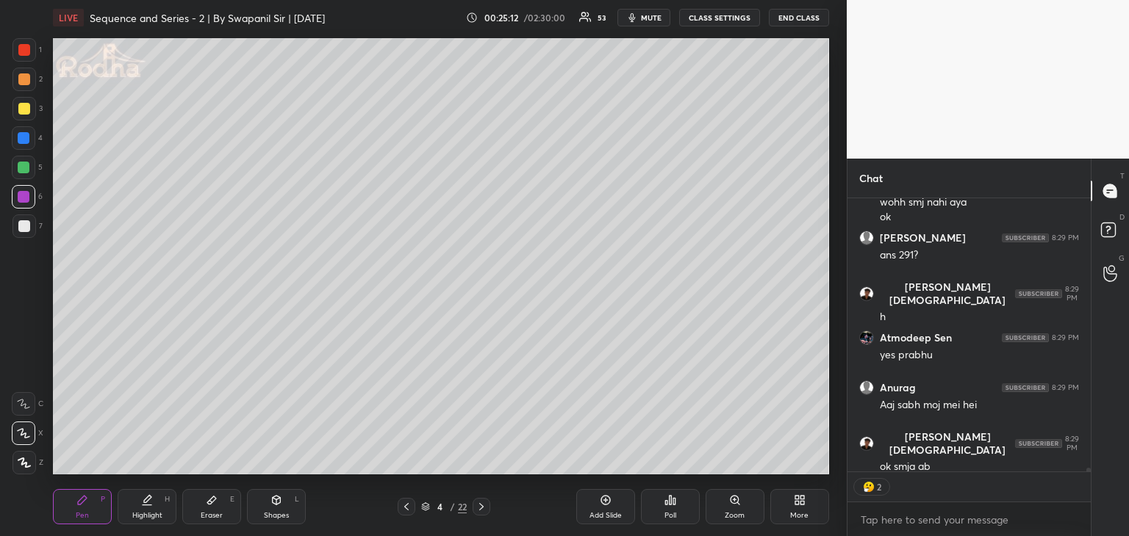
scroll to position [18403, 0]
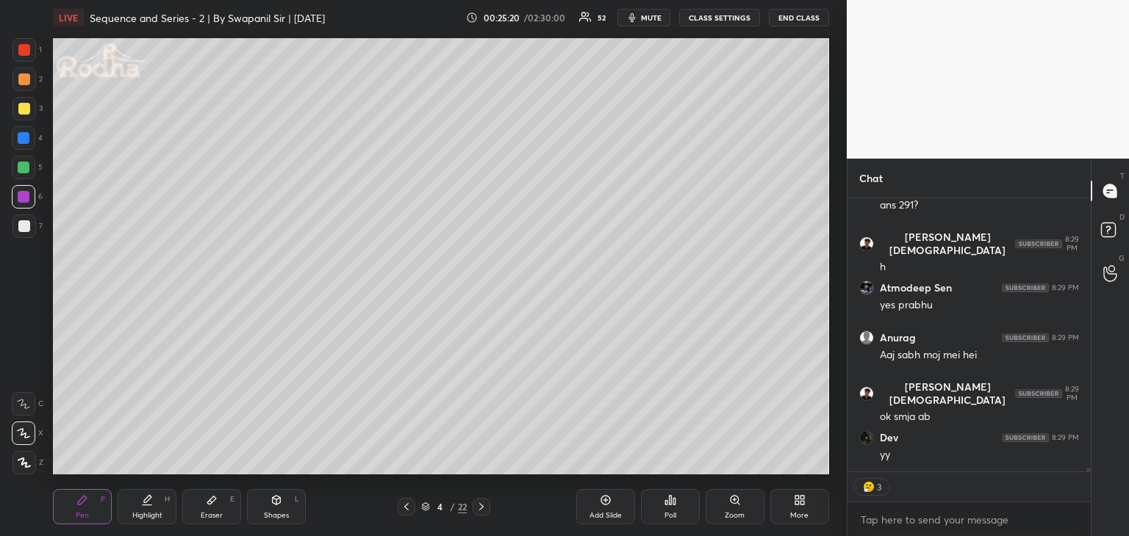
click at [203, 512] on div "Eraser" at bounding box center [212, 515] width 22 height 7
click at [85, 515] on div "Pen" at bounding box center [82, 515] width 13 height 7
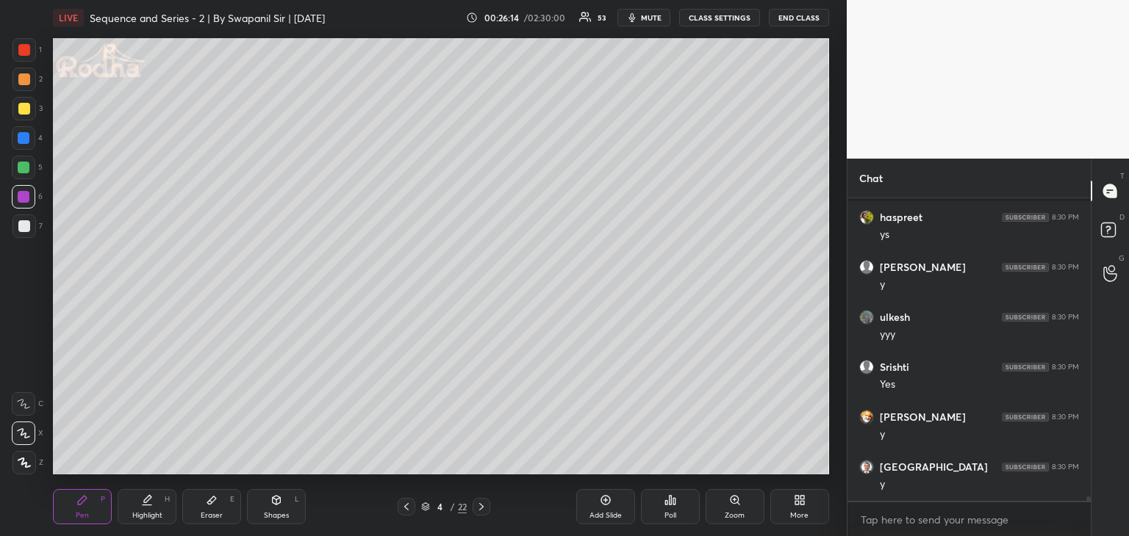
scroll to position [19302, 0]
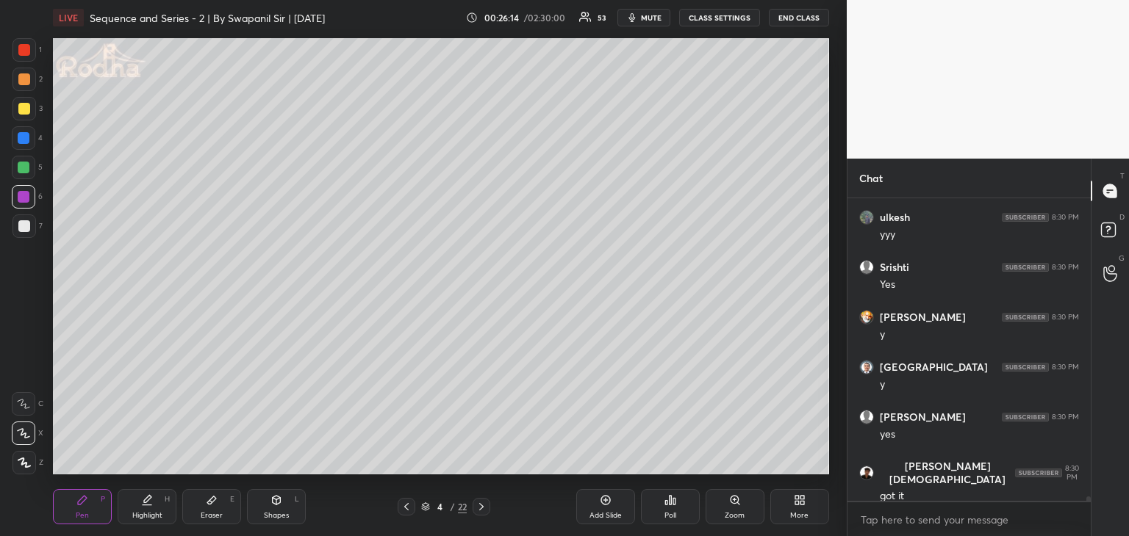
click at [477, 511] on icon at bounding box center [481, 507] width 12 height 12
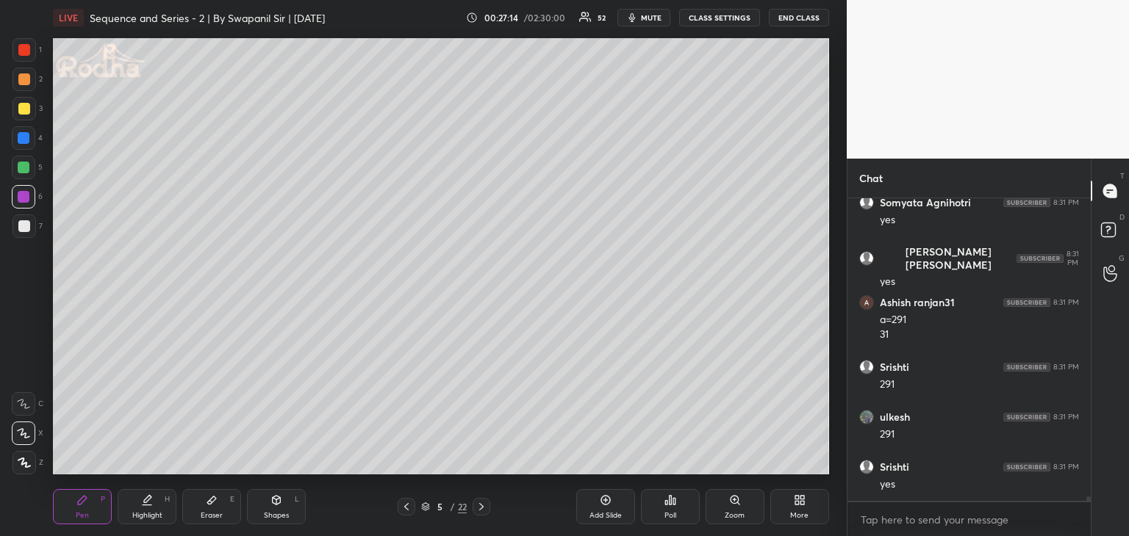
scroll to position [20531, 0]
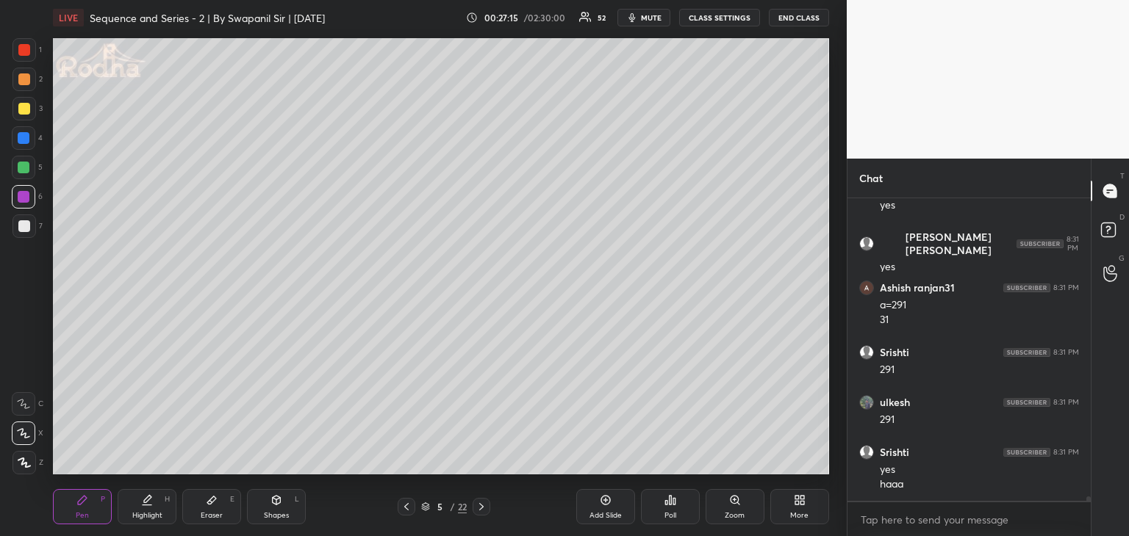
click at [24, 168] on div at bounding box center [24, 168] width 12 height 12
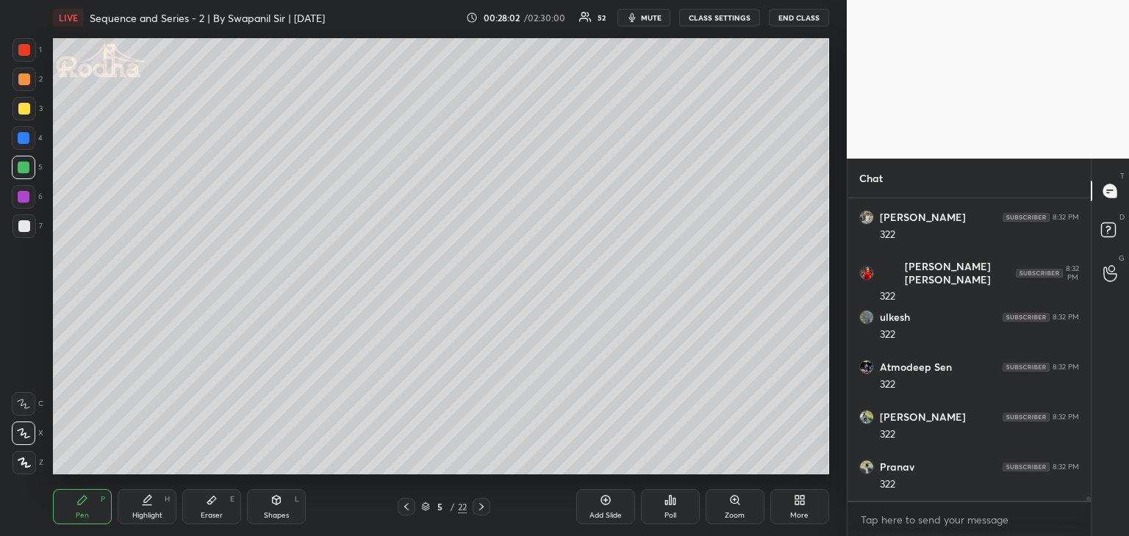
scroll to position [22230, 0]
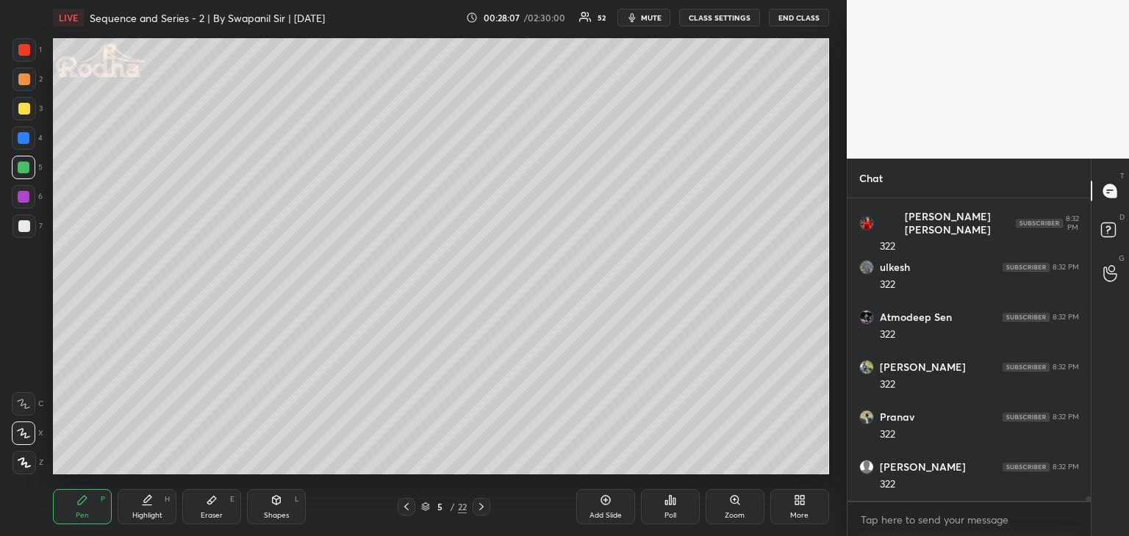
click at [26, 137] on div at bounding box center [24, 138] width 12 height 12
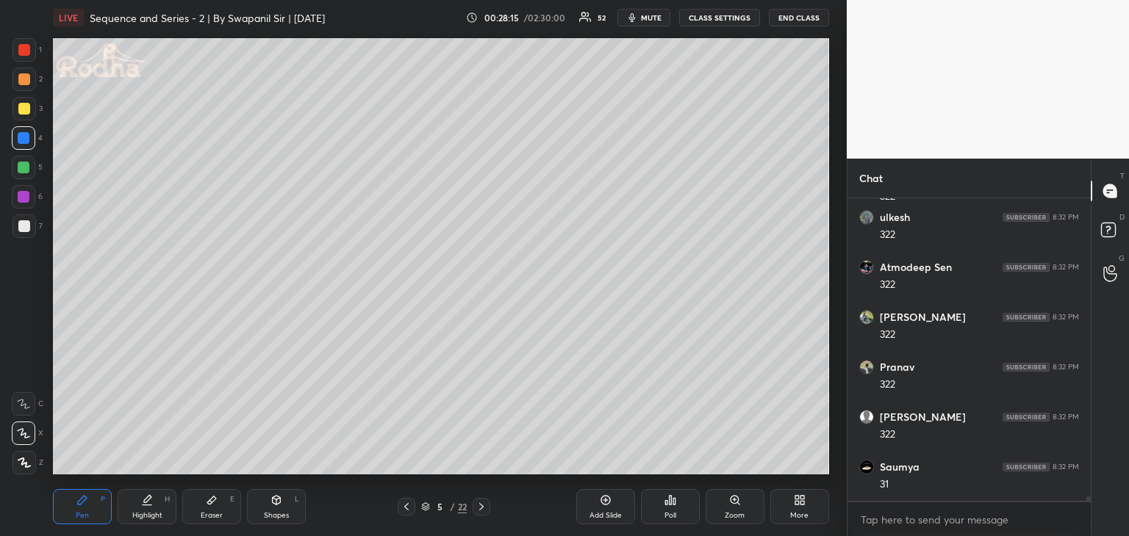
scroll to position [22330, 0]
click at [26, 168] on div at bounding box center [24, 168] width 12 height 12
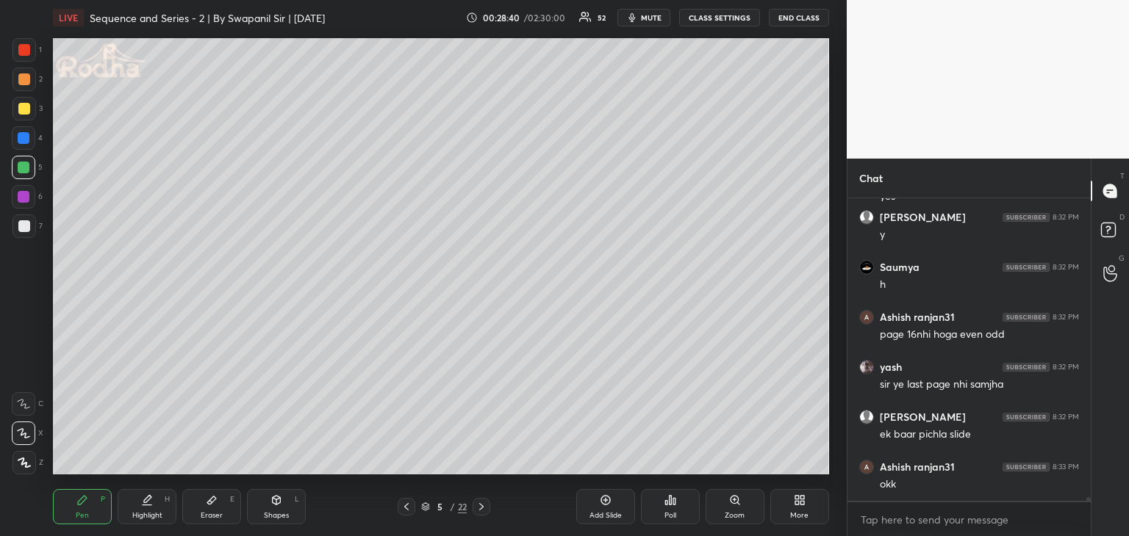
scroll to position [22830, 0]
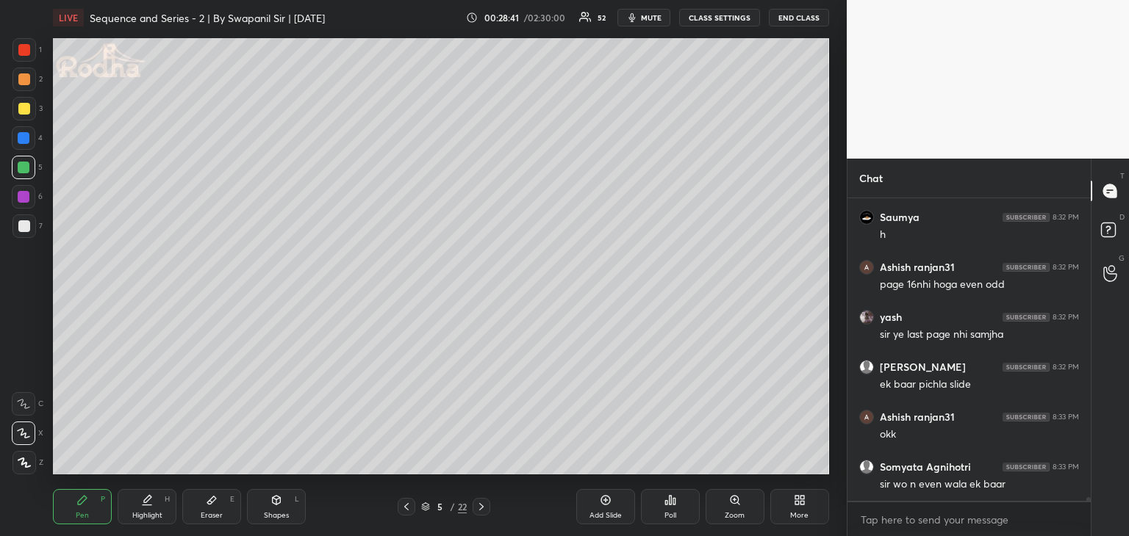
click at [402, 509] on icon at bounding box center [407, 507] width 12 height 12
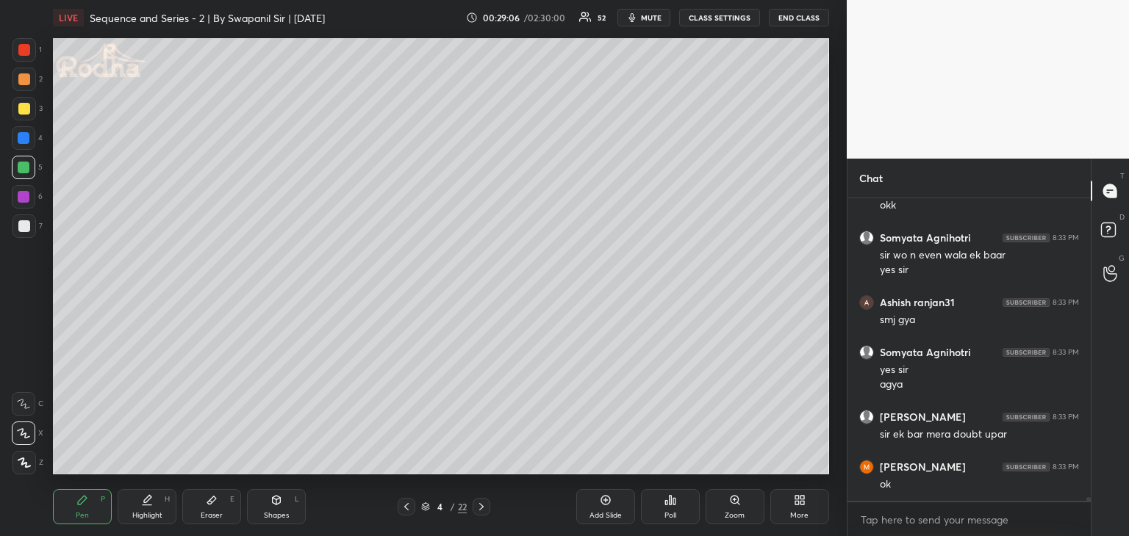
scroll to position [23109, 0]
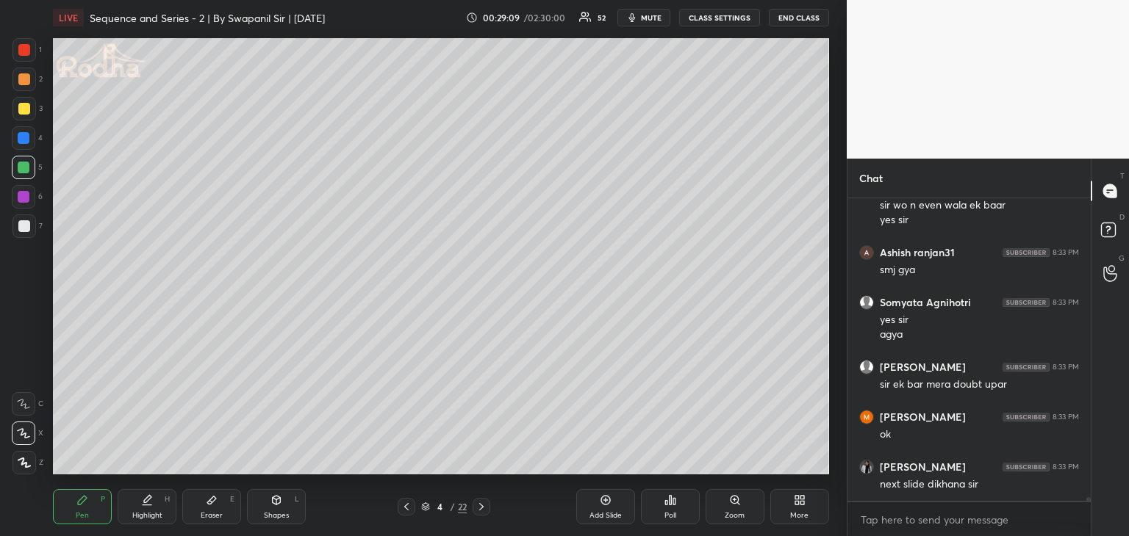
click at [479, 506] on icon at bounding box center [481, 507] width 12 height 12
click at [401, 510] on icon at bounding box center [407, 507] width 12 height 12
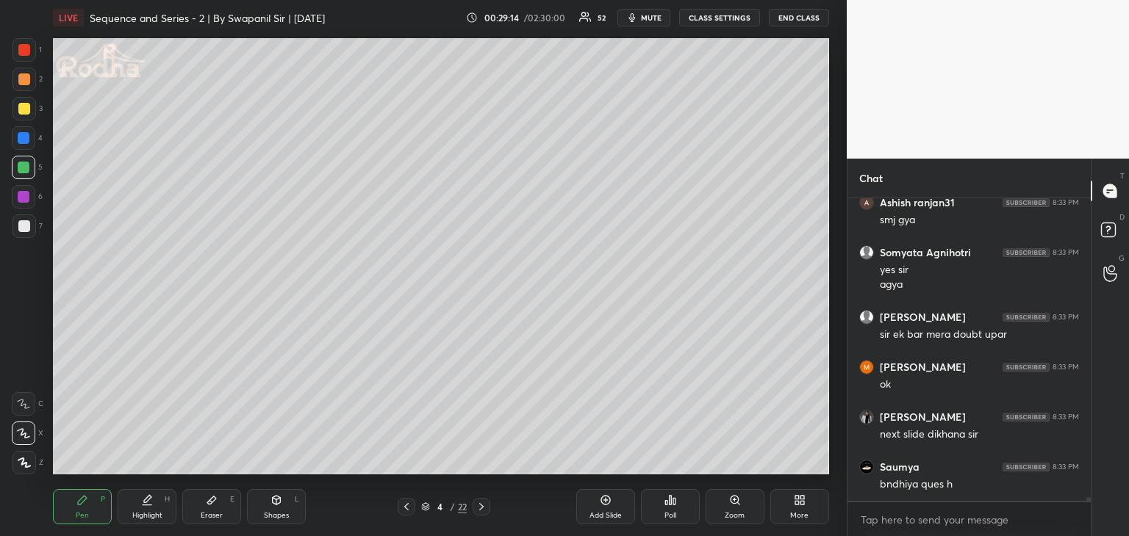
click at [484, 506] on icon at bounding box center [481, 507] width 12 height 12
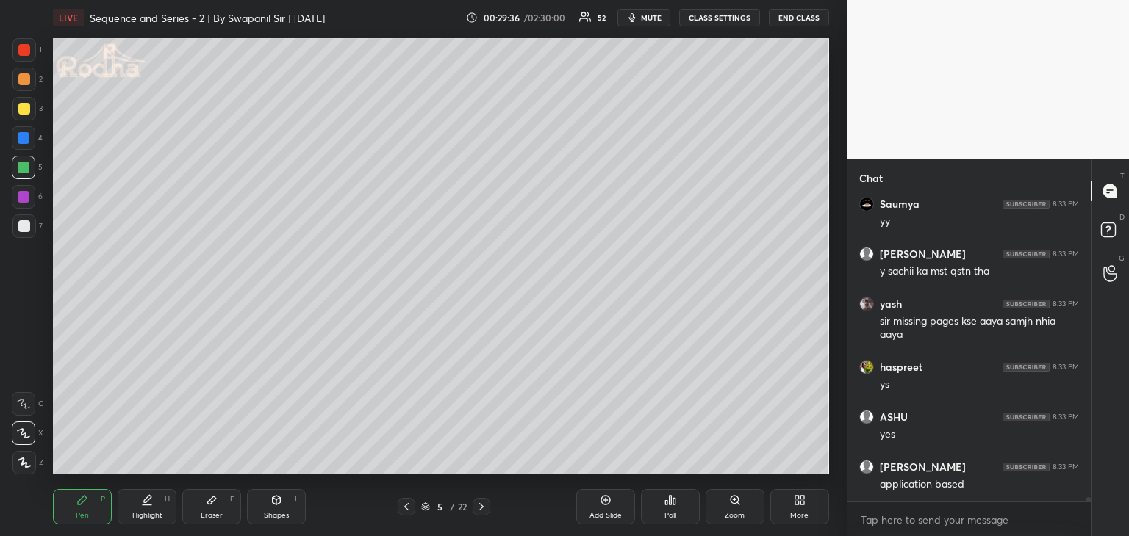
scroll to position [23822, 0]
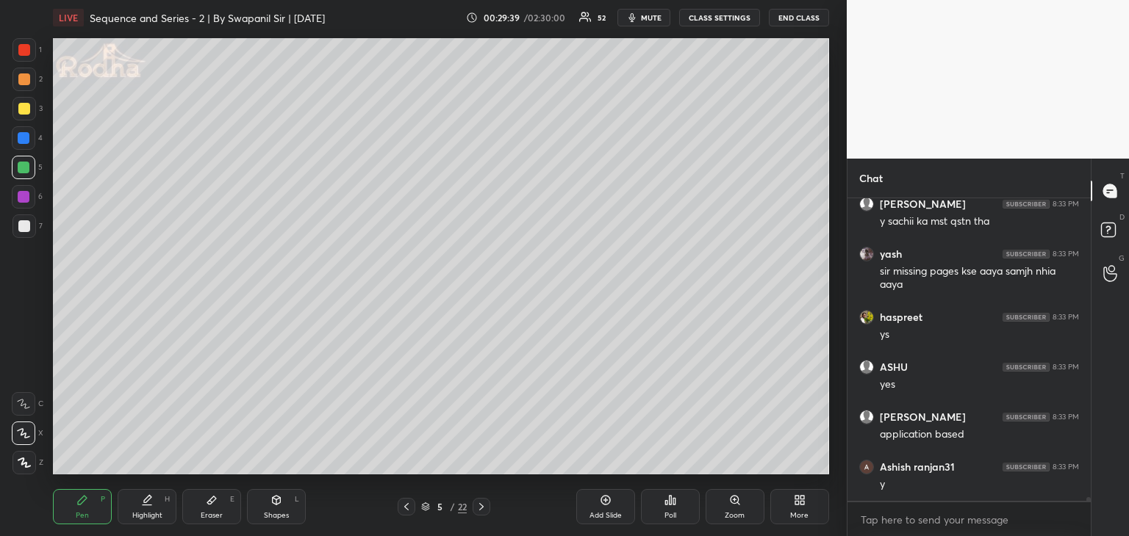
click at [404, 507] on icon at bounding box center [407, 507] width 12 height 12
click at [22, 199] on div at bounding box center [24, 197] width 12 height 12
click at [476, 512] on icon at bounding box center [481, 507] width 12 height 12
drag, startPoint x: 403, startPoint y: 509, endPoint x: 411, endPoint y: 508, distance: 7.4
click at [406, 509] on icon at bounding box center [407, 507] width 12 height 12
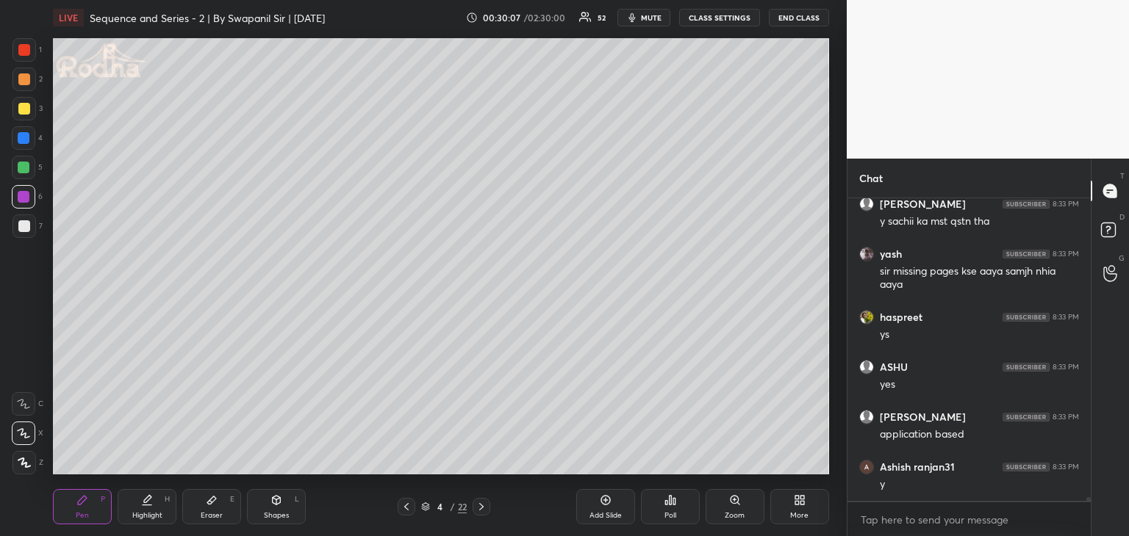
click at [500, 509] on div "4 / 22" at bounding box center [443, 507] width 127 height 18
drag, startPoint x: 26, startPoint y: 107, endPoint x: 50, endPoint y: 135, distance: 37.1
click at [27, 106] on div at bounding box center [24, 109] width 12 height 12
click at [475, 510] on icon at bounding box center [481, 507] width 12 height 12
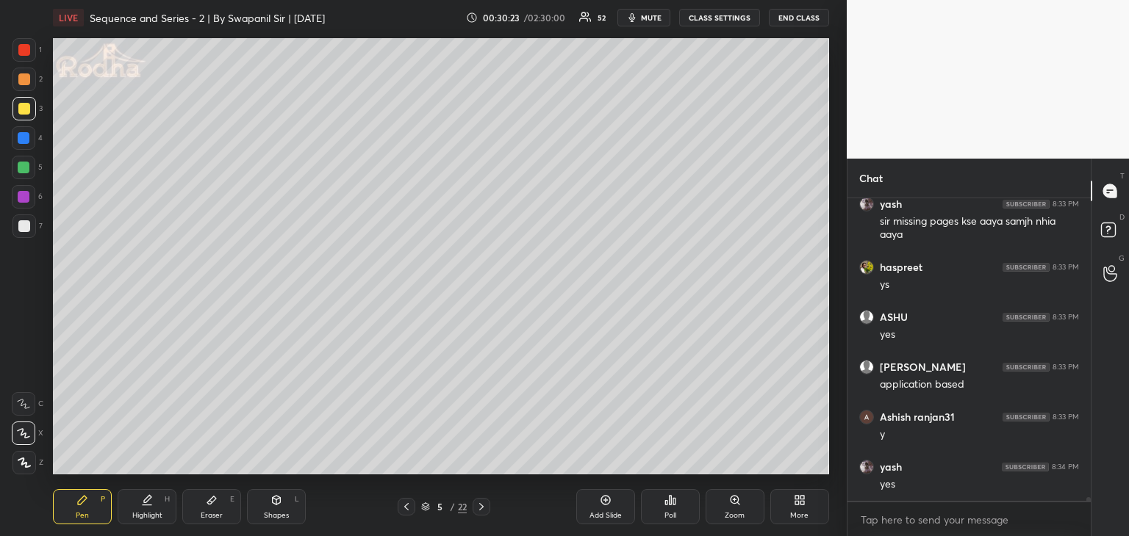
scroll to position [23935, 0]
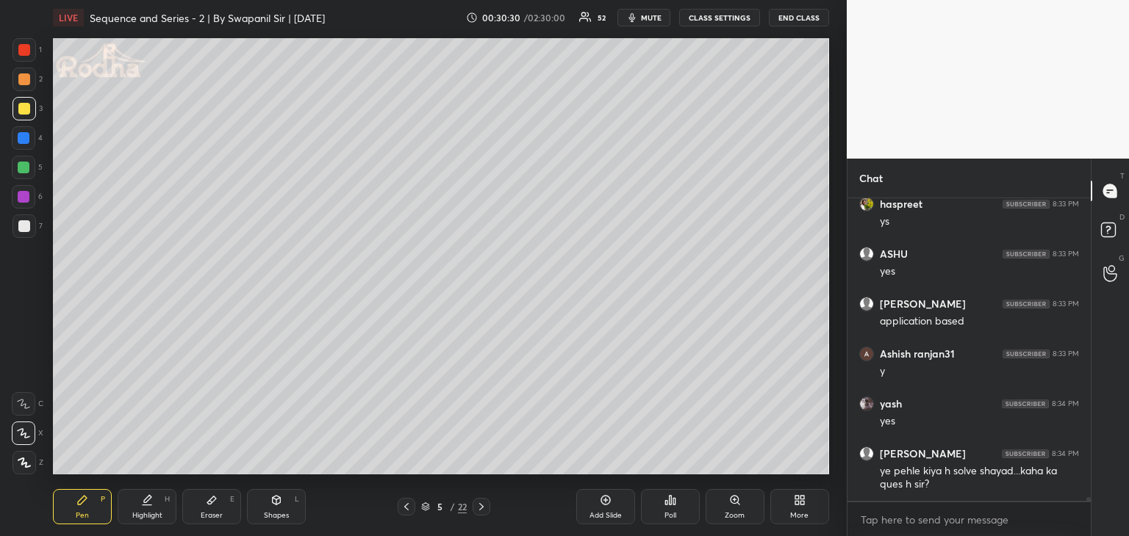
click at [203, 501] on div "Eraser E" at bounding box center [211, 506] width 59 height 35
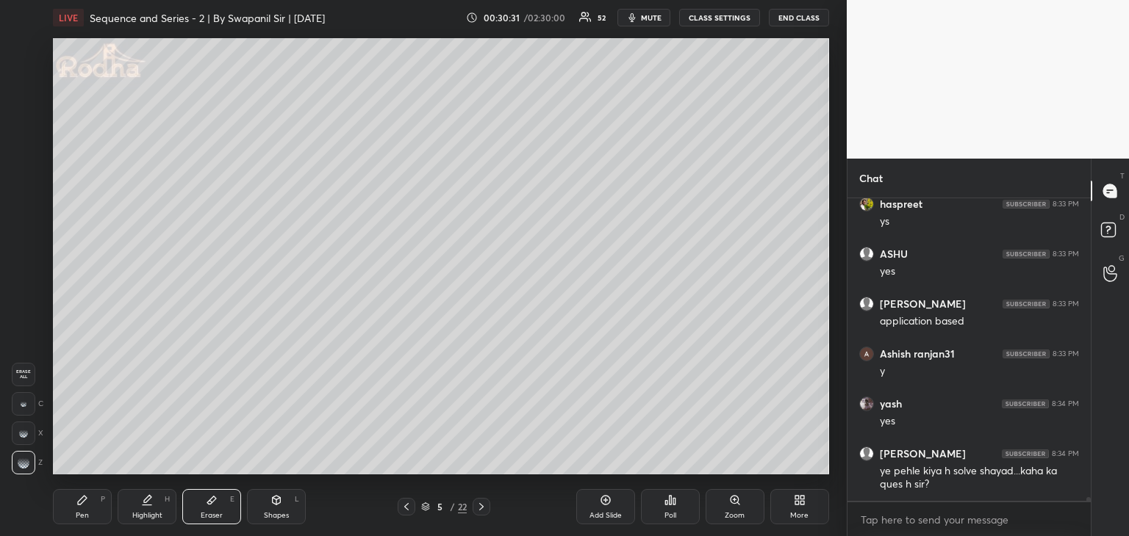
click at [29, 402] on div at bounding box center [24, 404] width 24 height 24
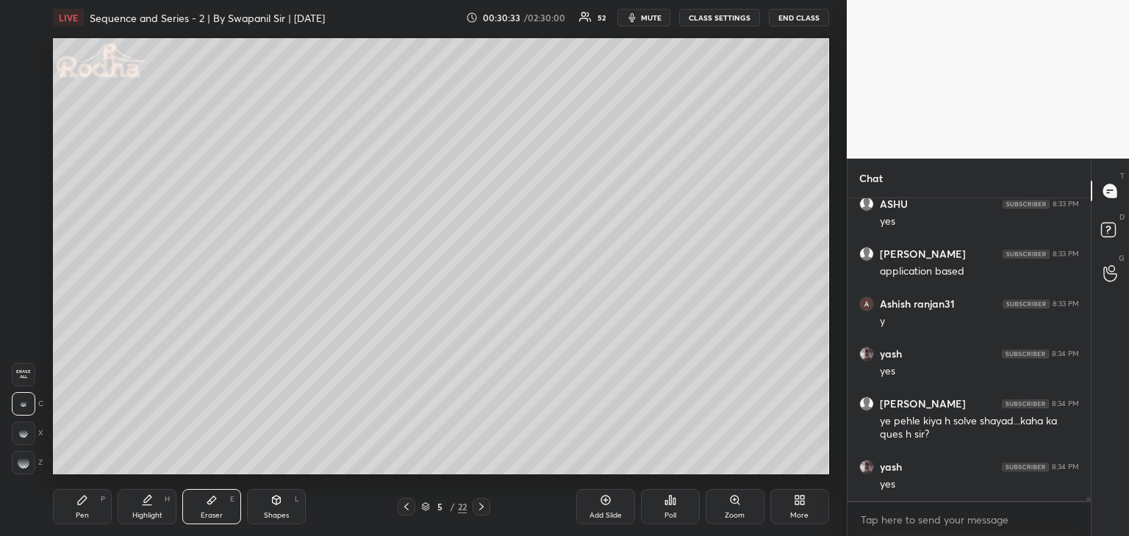
click at [83, 507] on div "Pen P" at bounding box center [82, 506] width 59 height 35
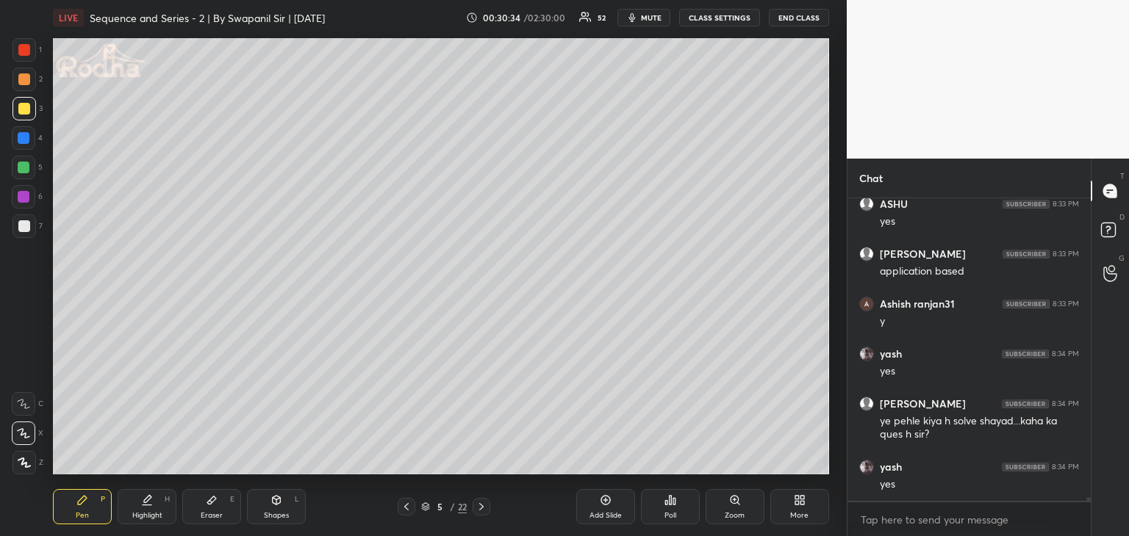
drag, startPoint x: 24, startPoint y: 193, endPoint x: 44, endPoint y: 186, distance: 21.6
click at [24, 193] on div at bounding box center [24, 197] width 12 height 12
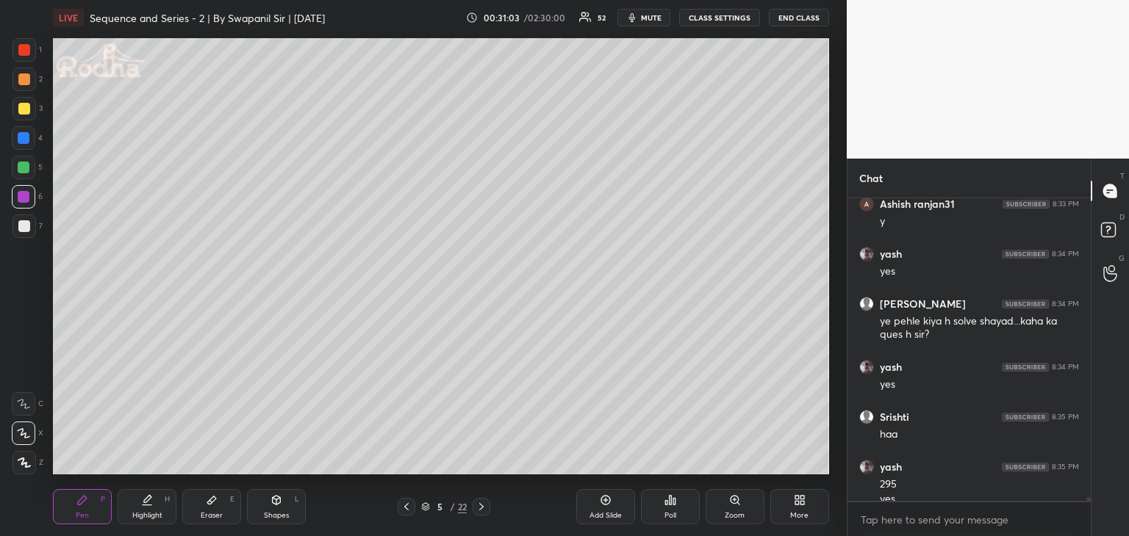
scroll to position [24099, 0]
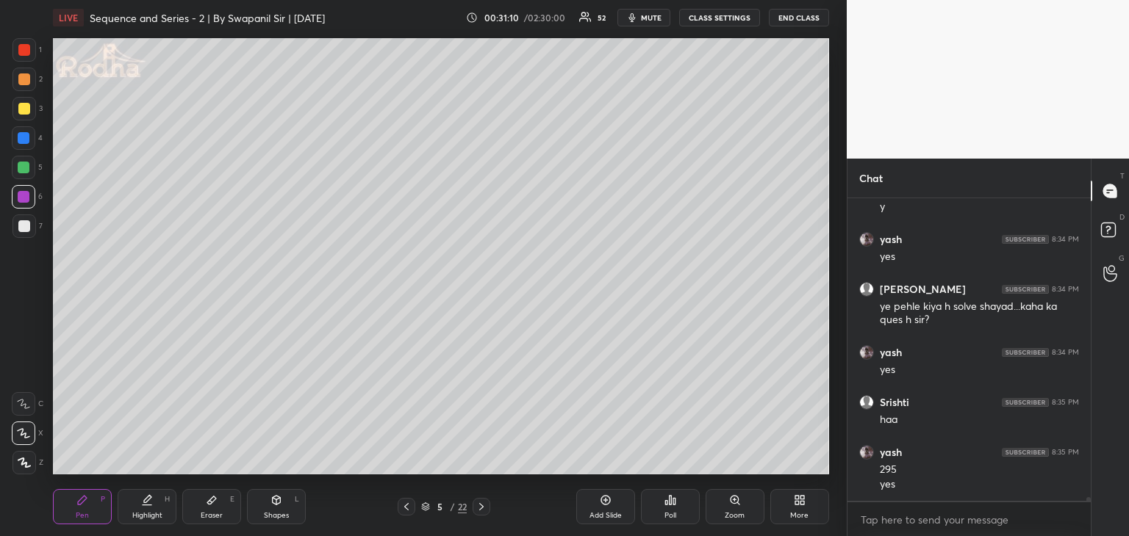
click at [24, 170] on div at bounding box center [24, 168] width 12 height 12
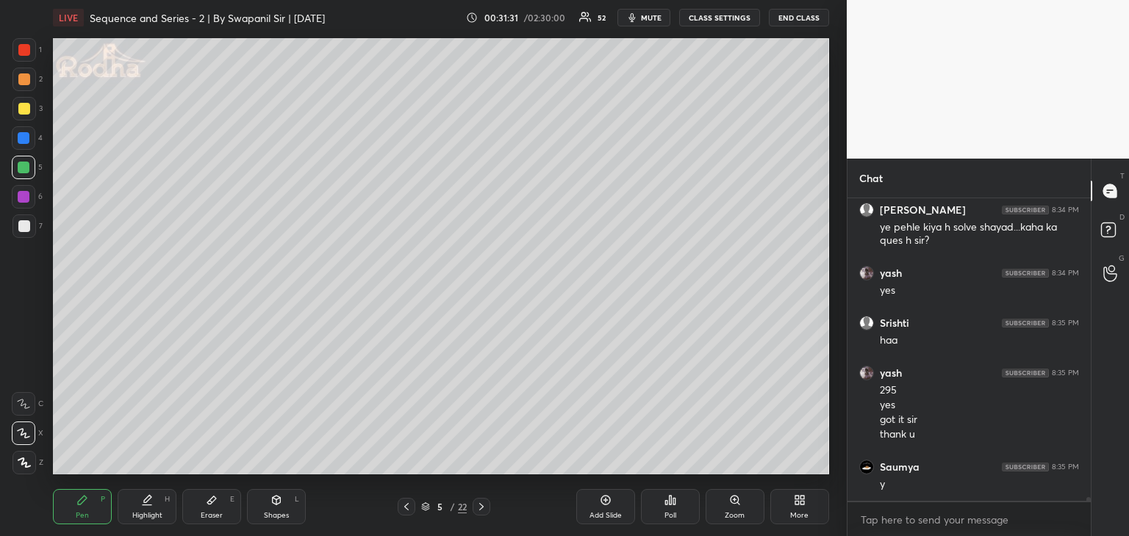
scroll to position [24229, 0]
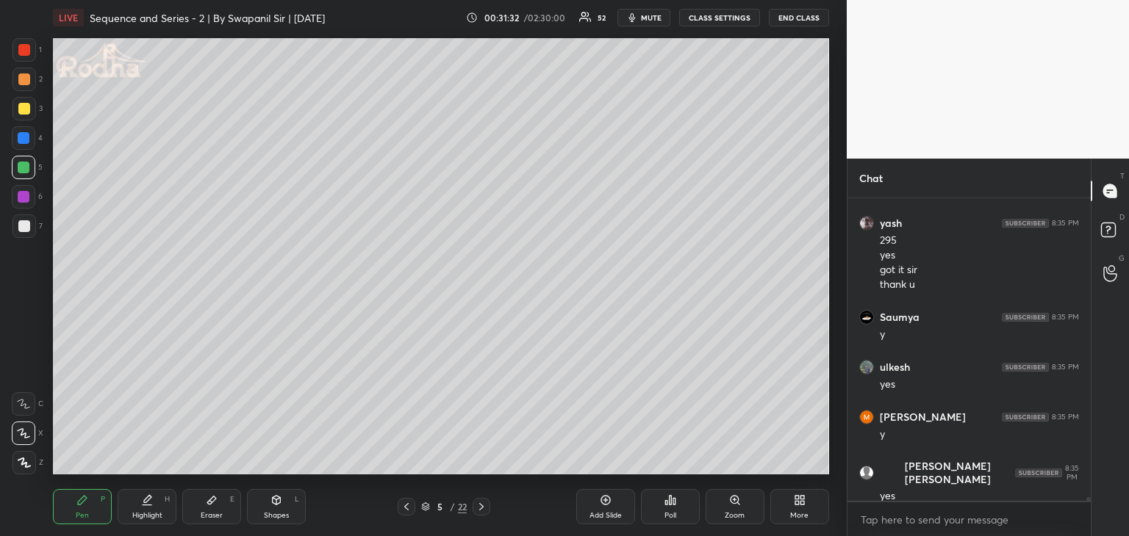
click at [481, 506] on icon at bounding box center [481, 507] width 12 height 12
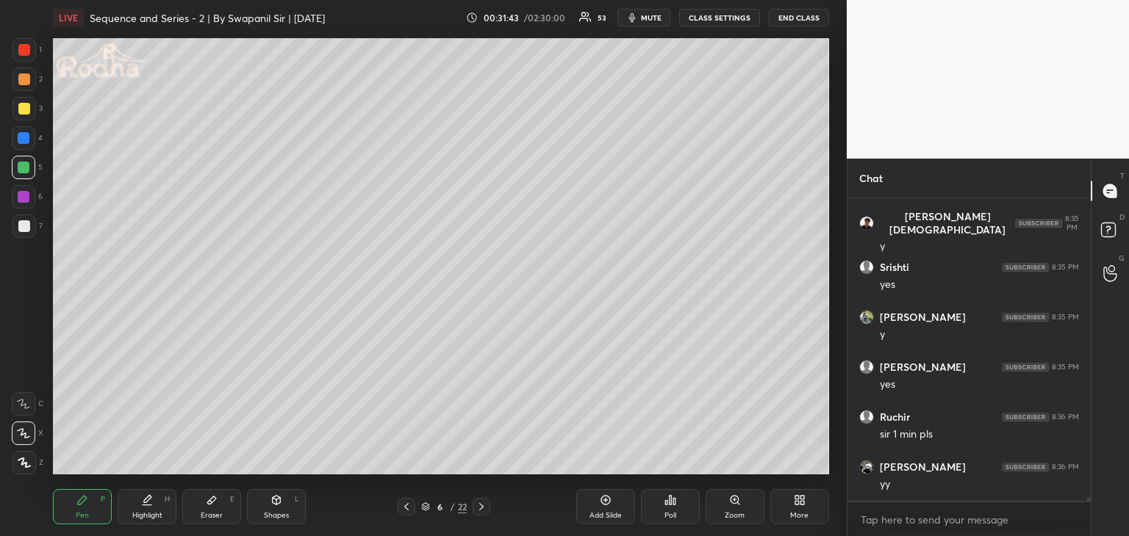
scroll to position [24729, 0]
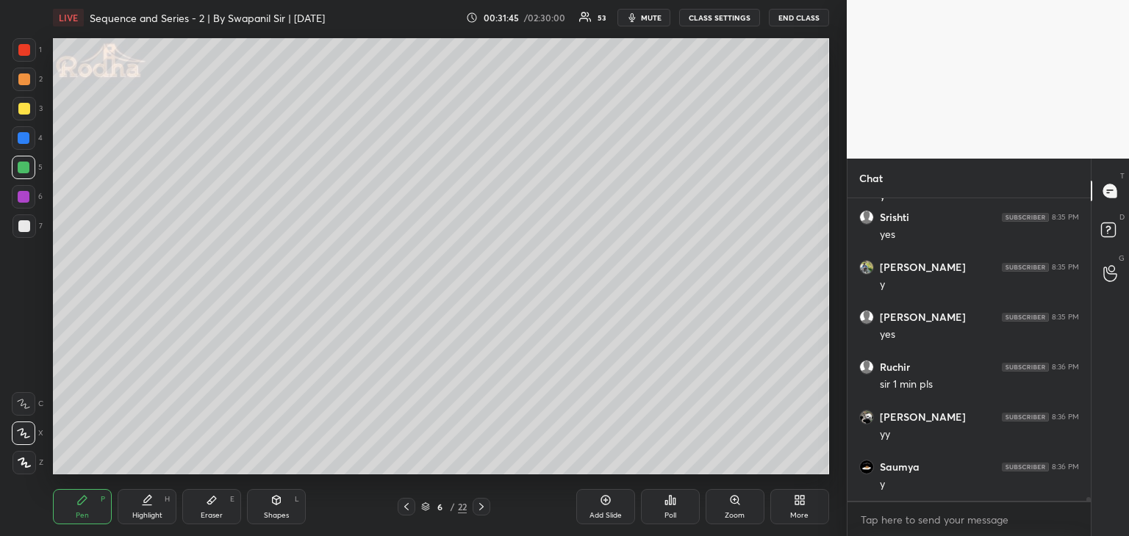
click at [403, 511] on icon at bounding box center [407, 507] width 12 height 12
click at [483, 506] on icon at bounding box center [481, 507] width 12 height 12
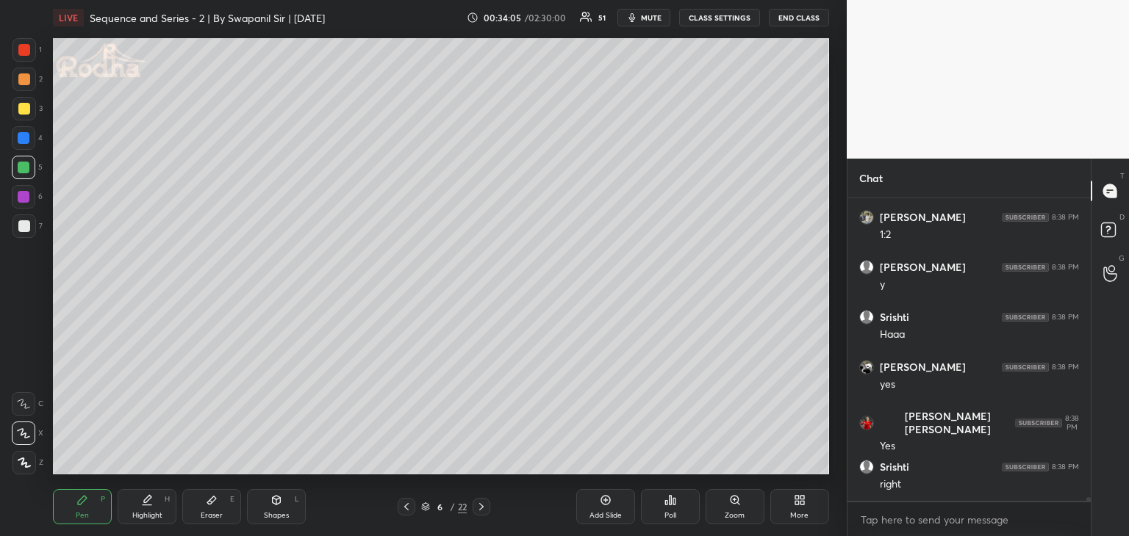
scroll to position [26892, 0]
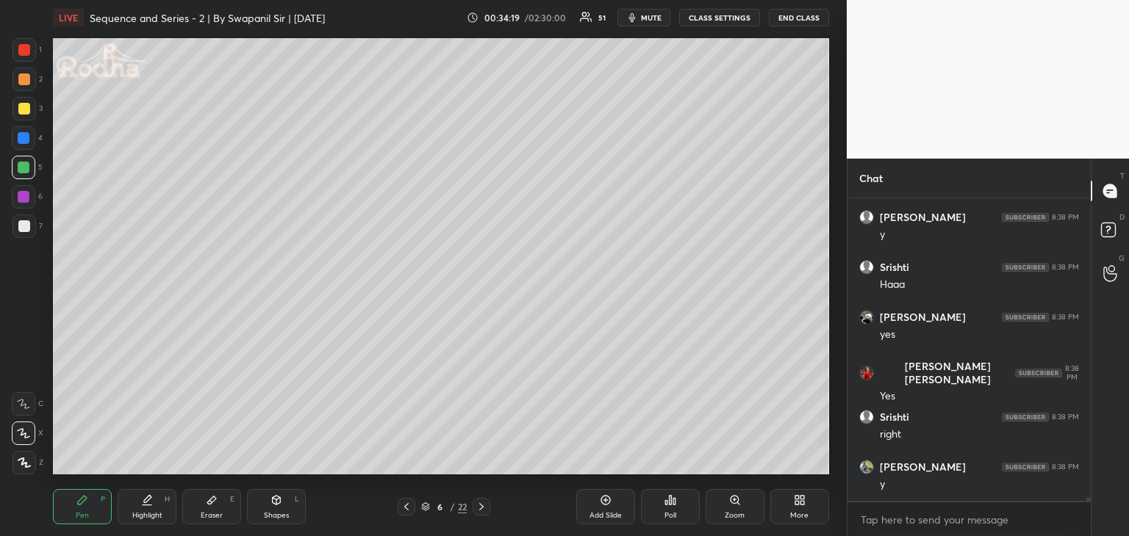
click at [22, 138] on div at bounding box center [24, 138] width 12 height 12
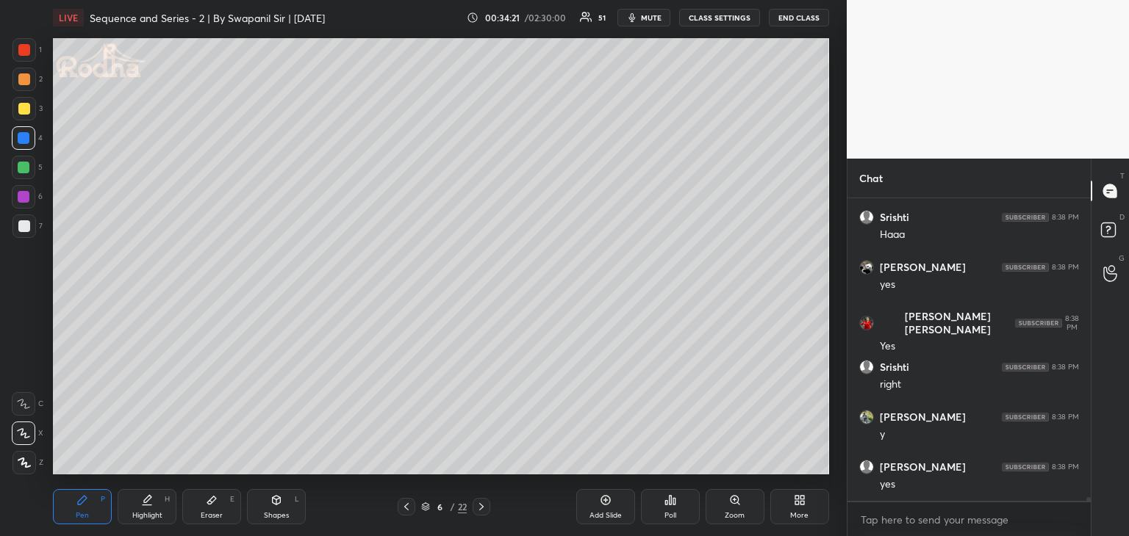
click at [24, 227] on div at bounding box center [24, 226] width 12 height 12
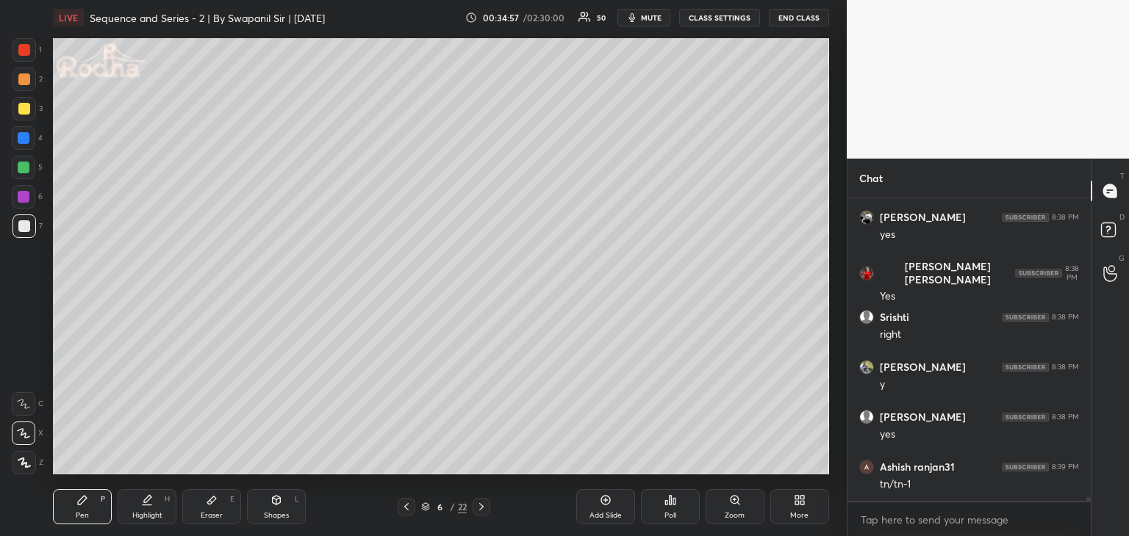
scroll to position [27042, 0]
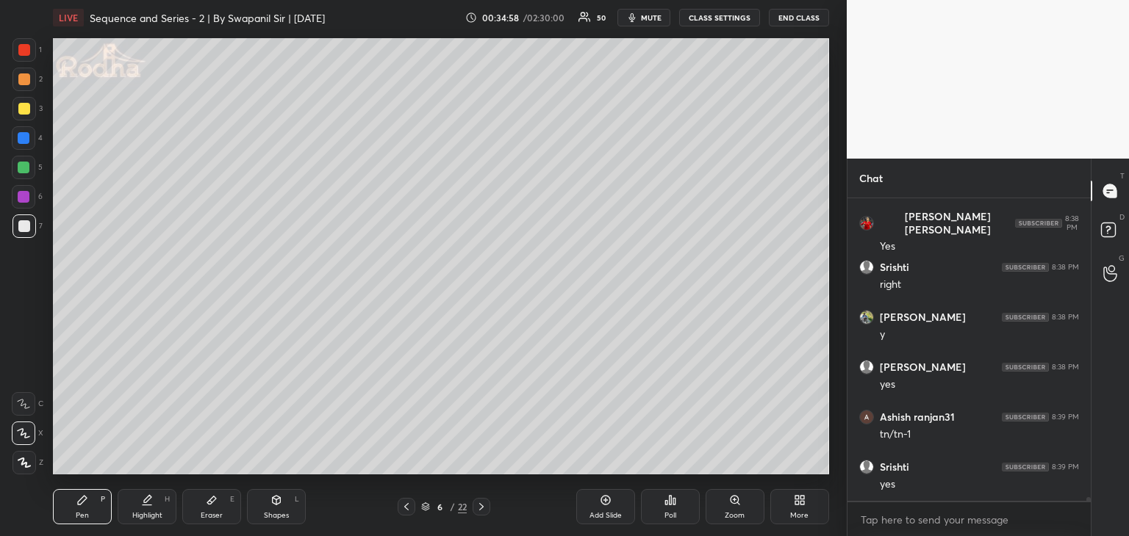
click at [223, 509] on div "Eraser E" at bounding box center [211, 506] width 59 height 35
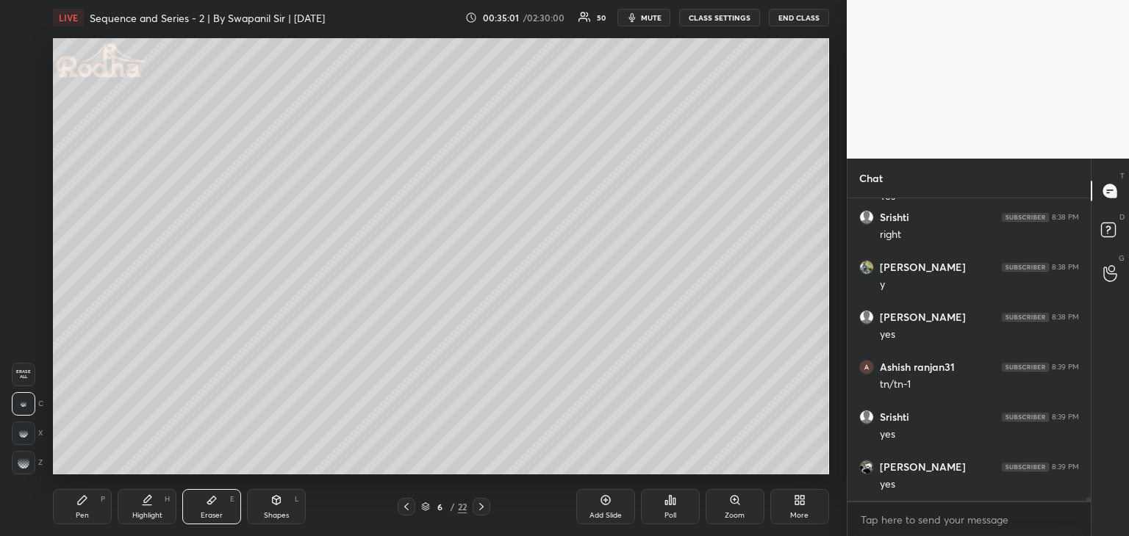
scroll to position [27292, 0]
click at [270, 500] on icon at bounding box center [276, 501] width 12 height 12
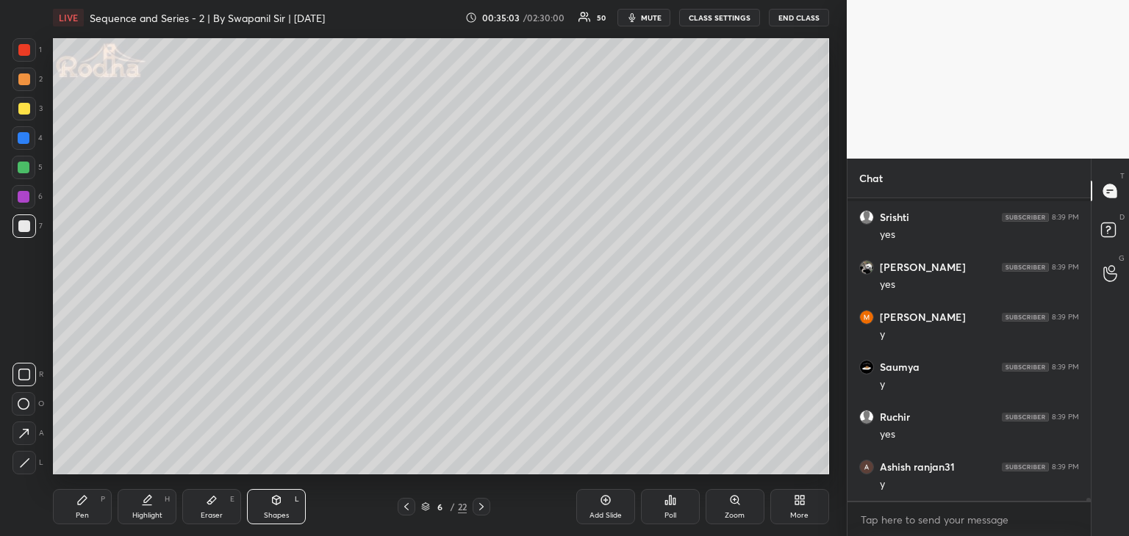
scroll to position [27392, 0]
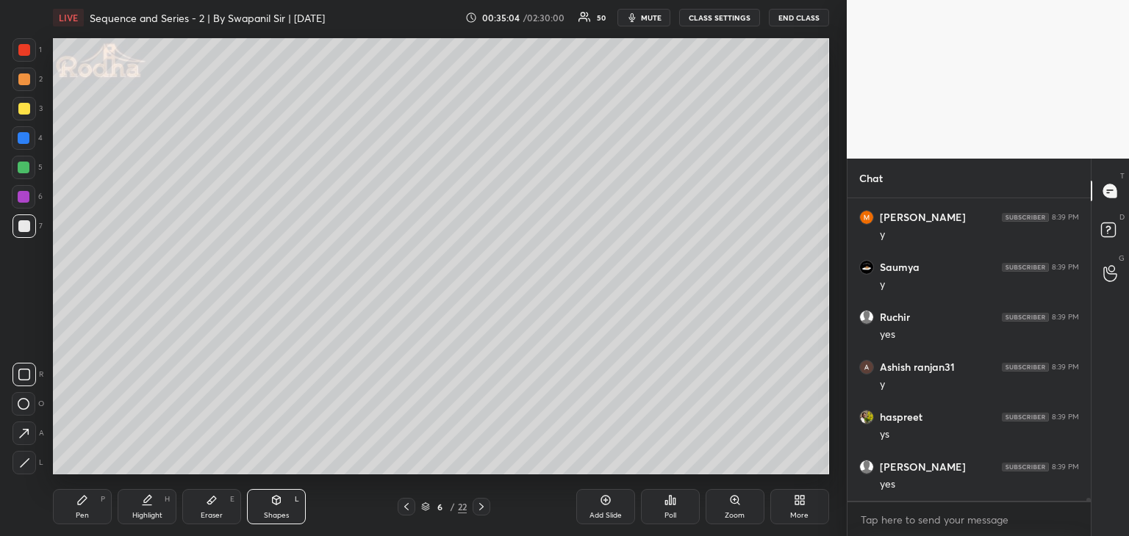
click at [28, 380] on rect at bounding box center [24, 375] width 11 height 11
drag, startPoint x: 21, startPoint y: 49, endPoint x: 33, endPoint y: 47, distance: 11.8
click at [22, 48] on div at bounding box center [24, 50] width 12 height 12
click at [21, 221] on div at bounding box center [24, 226] width 12 height 12
click at [81, 517] on div "Pen" at bounding box center [82, 515] width 13 height 7
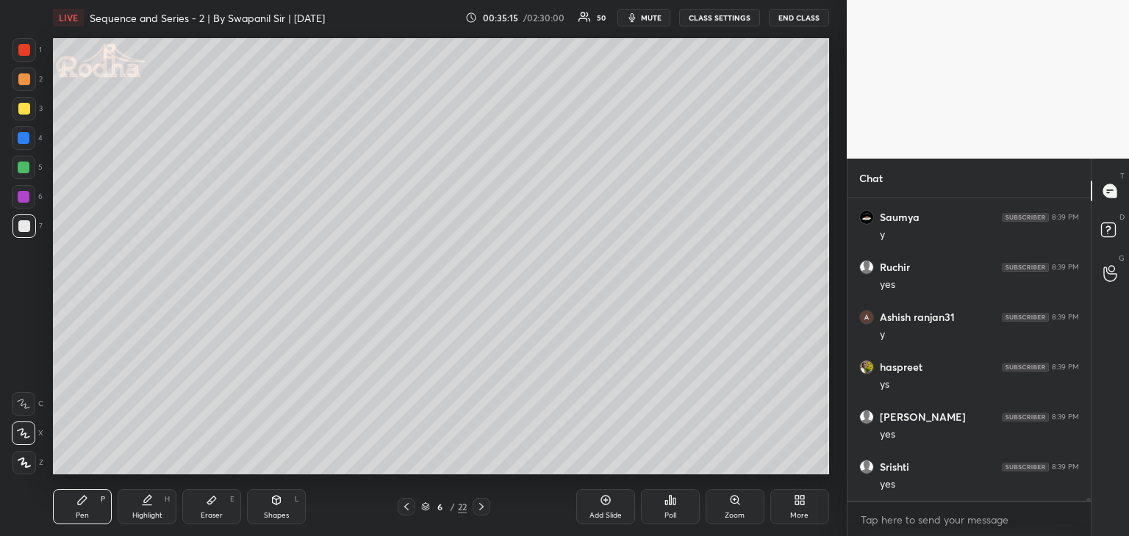
scroll to position [27492, 0]
click at [24, 47] on div at bounding box center [24, 50] width 12 height 12
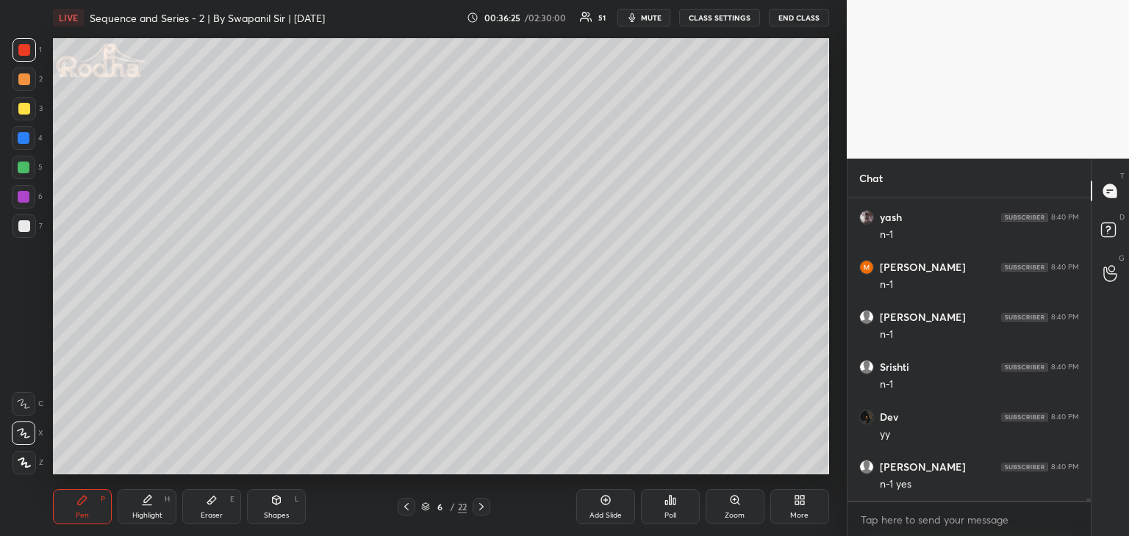
scroll to position [28491, 0]
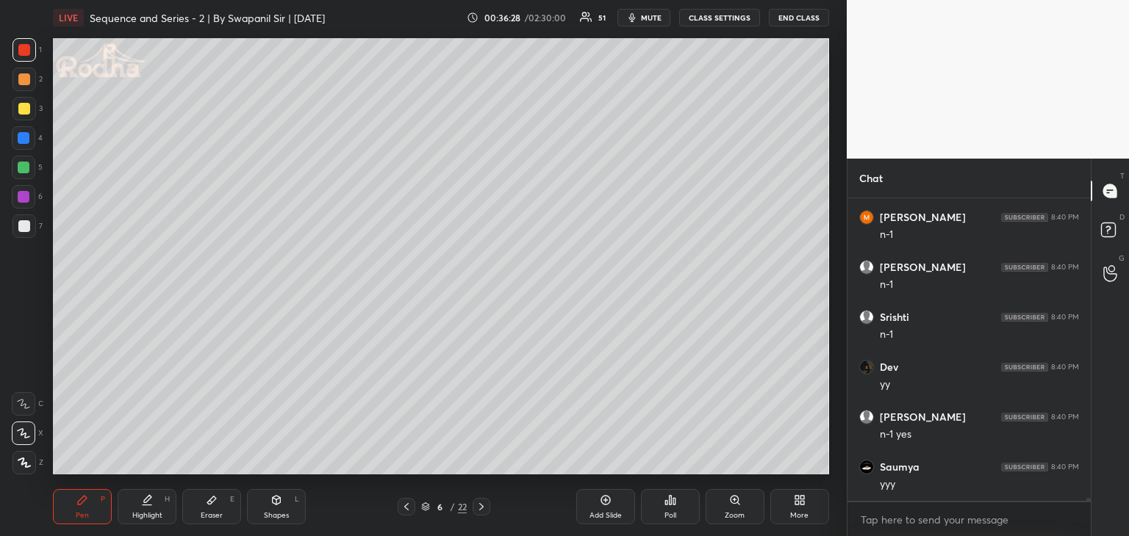
click at [27, 229] on div at bounding box center [24, 226] width 12 height 12
drag, startPoint x: 270, startPoint y: 506, endPoint x: 281, endPoint y: 491, distance: 17.9
click at [269, 504] on div "Shapes L" at bounding box center [276, 506] width 59 height 35
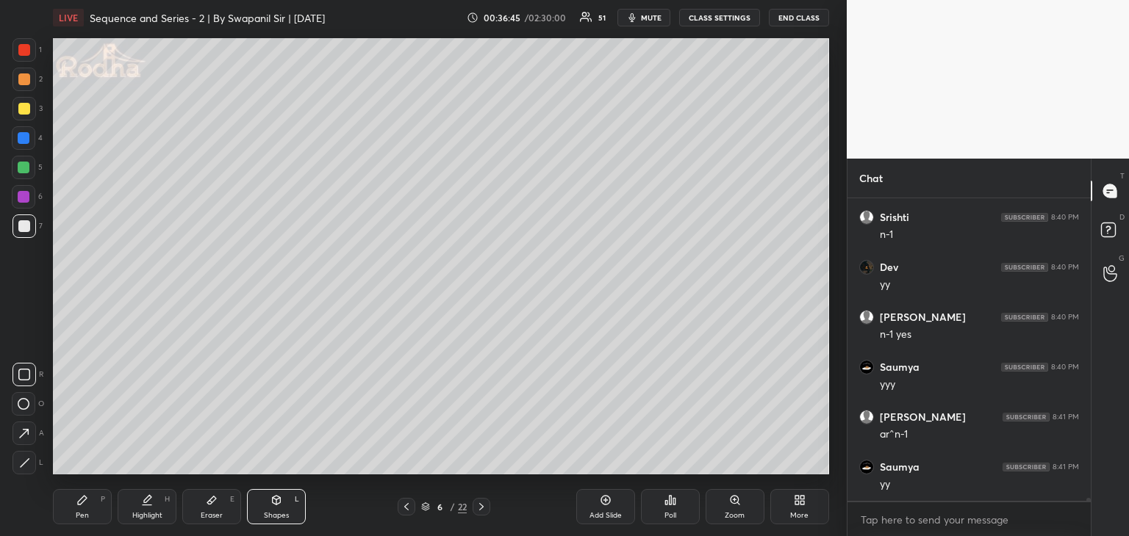
scroll to position [28641, 0]
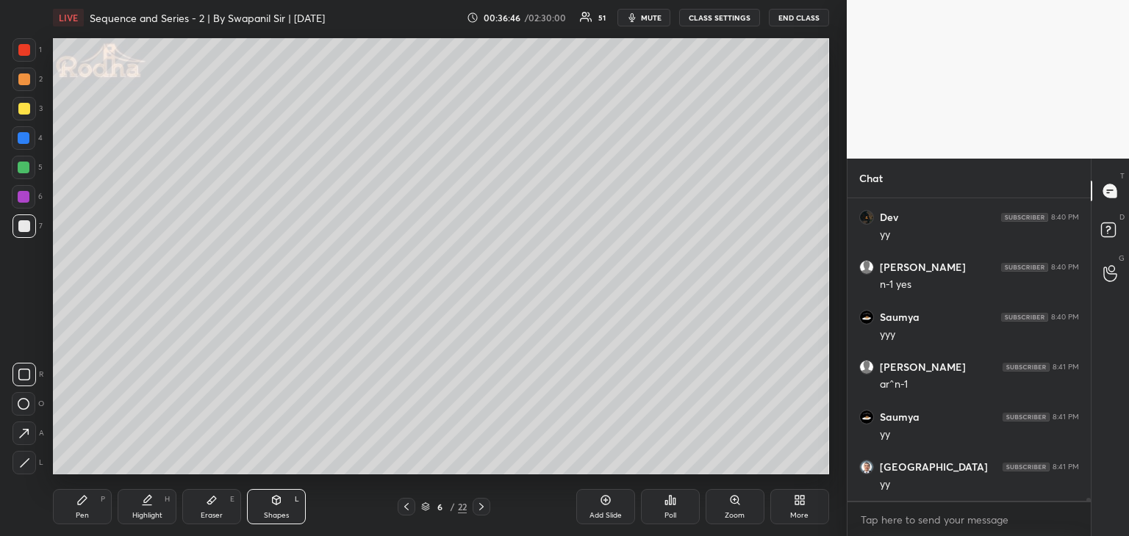
drag, startPoint x: 481, startPoint y: 507, endPoint x: 494, endPoint y: 489, distance: 22.6
click at [481, 506] on icon at bounding box center [481, 507] width 12 height 12
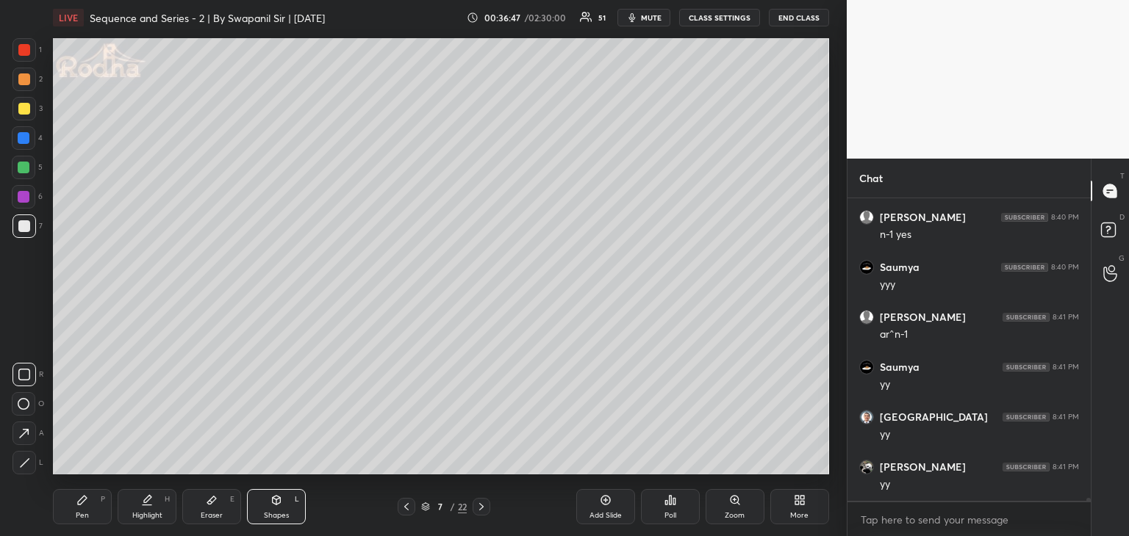
drag, startPoint x: 88, startPoint y: 512, endPoint x: 91, endPoint y: 503, distance: 9.3
click at [88, 511] on div "Pen P" at bounding box center [82, 506] width 59 height 35
click at [24, 139] on div at bounding box center [24, 138] width 12 height 12
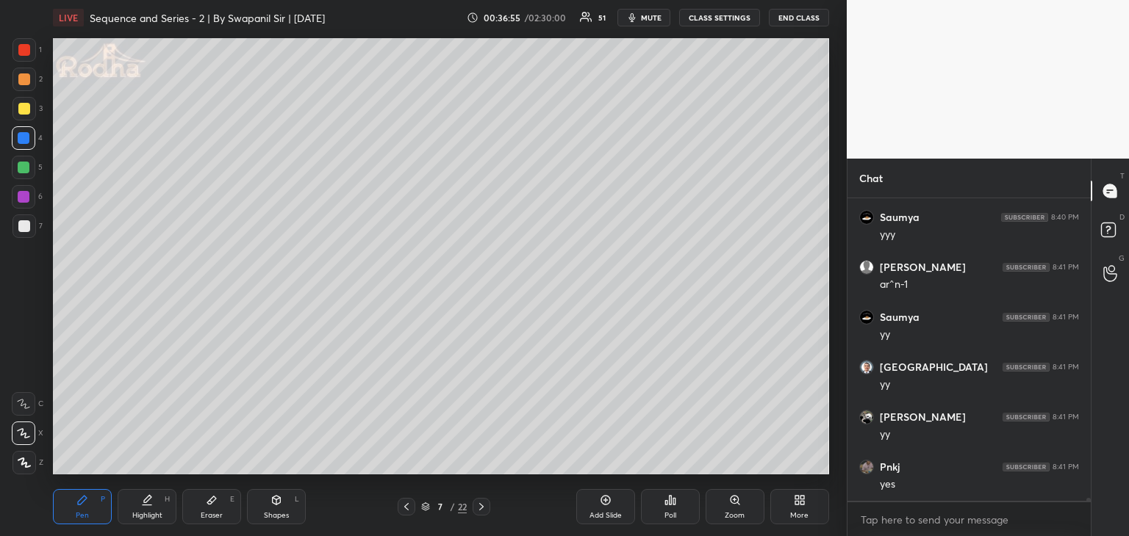
scroll to position [28791, 0]
click at [21, 112] on div at bounding box center [24, 109] width 12 height 12
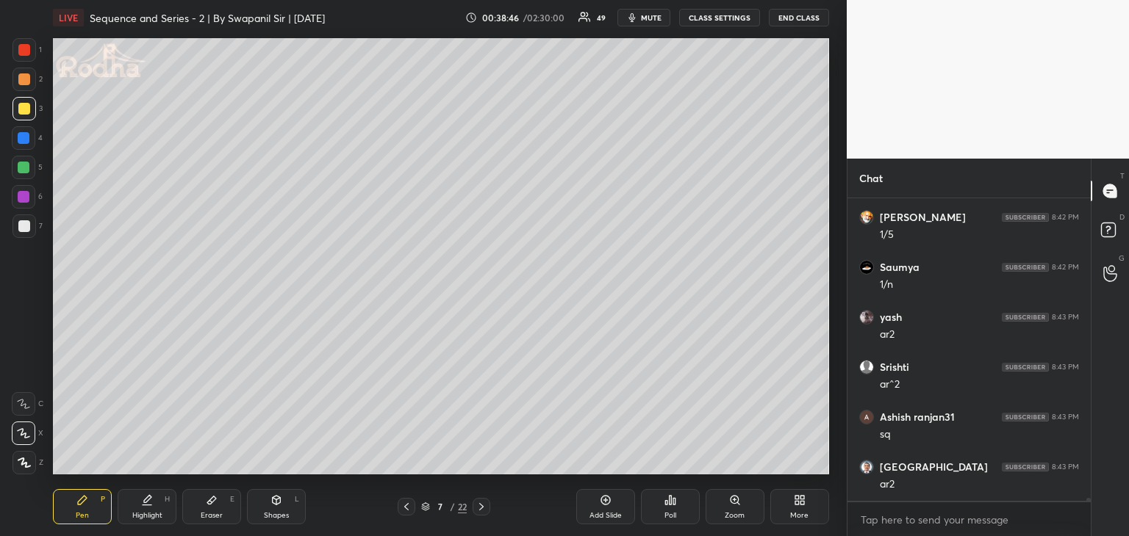
scroll to position [30240, 0]
click at [23, 50] on div at bounding box center [24, 50] width 12 height 12
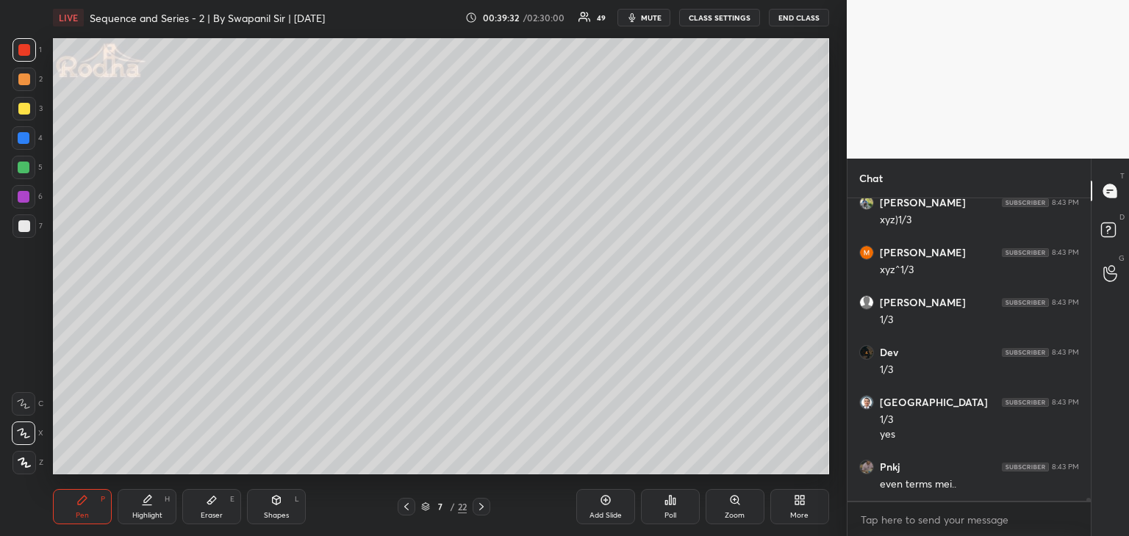
scroll to position [31018, 0]
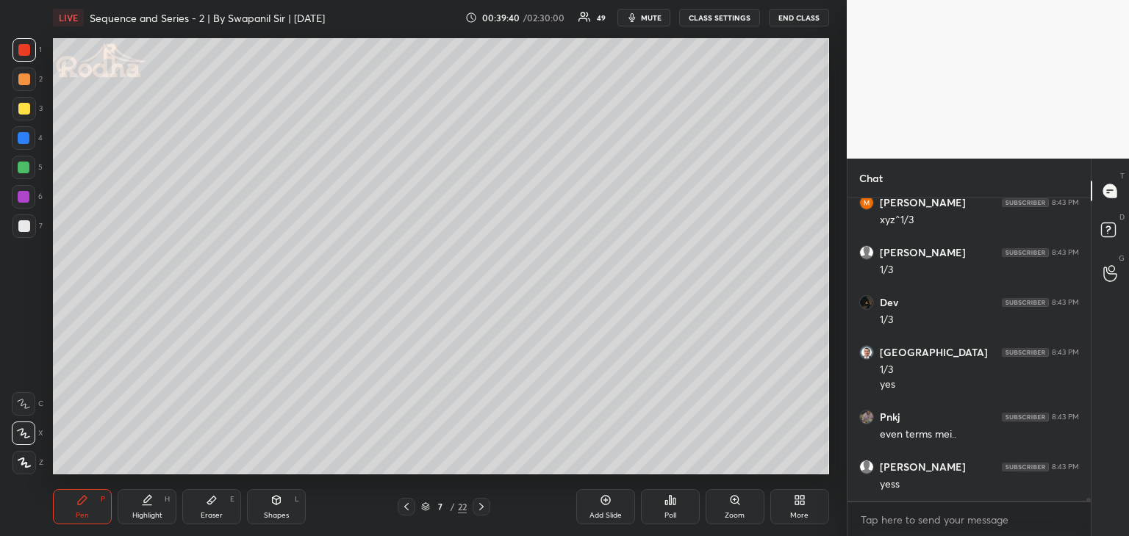
click at [21, 200] on div at bounding box center [24, 197] width 12 height 12
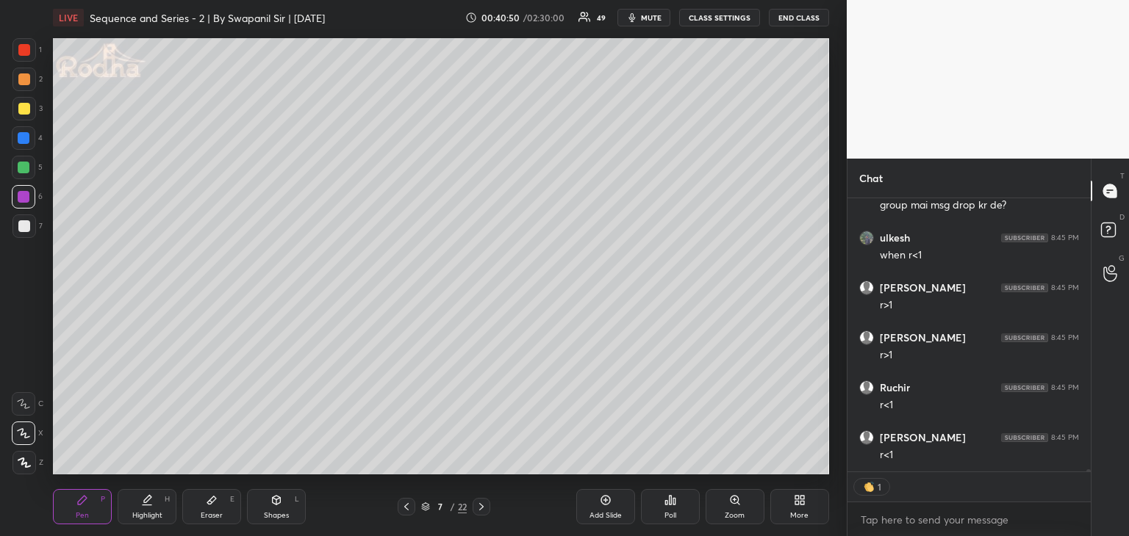
scroll to position [31497, 0]
click at [24, 227] on div at bounding box center [24, 226] width 12 height 12
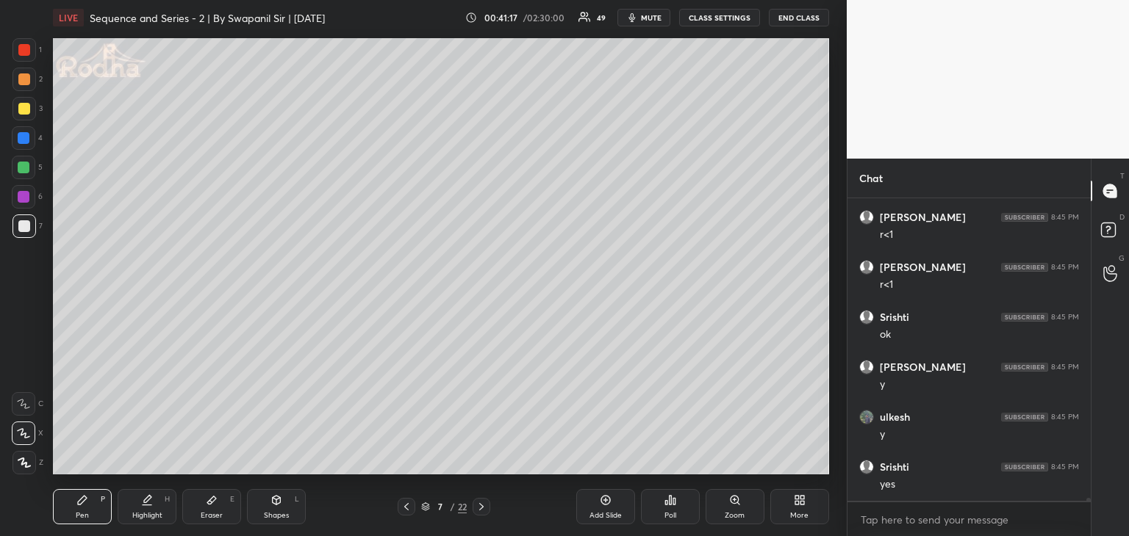
scroll to position [31717, 0]
click at [212, 506] on icon at bounding box center [212, 501] width 12 height 12
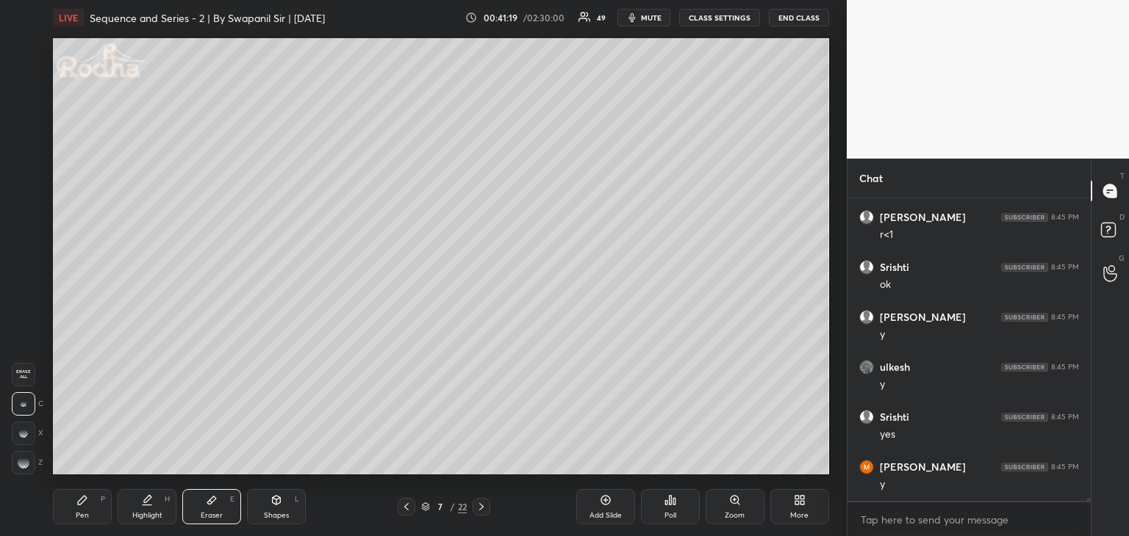
click at [88, 502] on div "Pen P" at bounding box center [82, 506] width 59 height 35
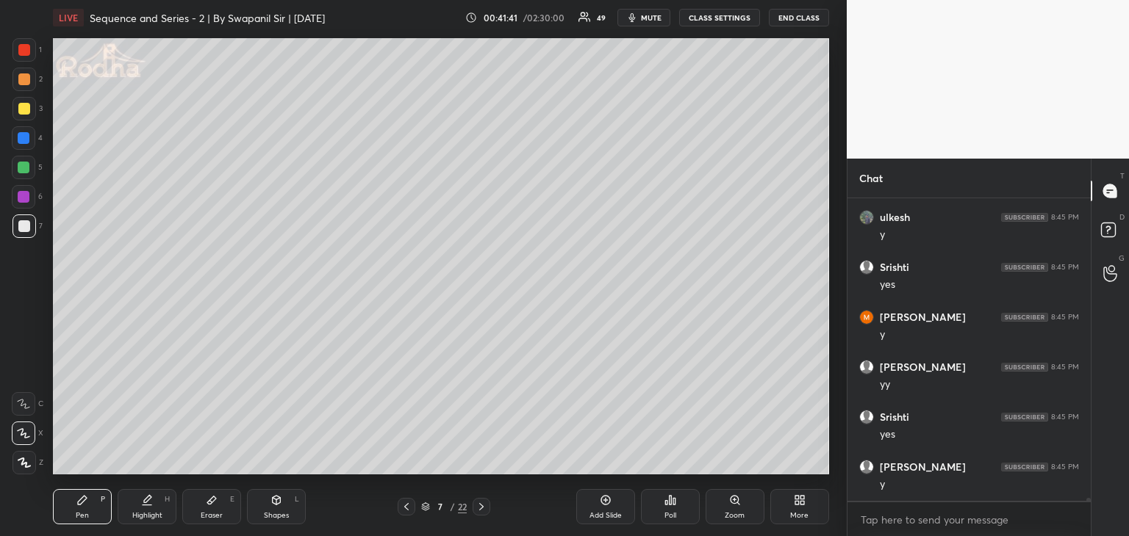
scroll to position [31917, 0]
click at [285, 503] on div "Shapes L" at bounding box center [276, 506] width 59 height 35
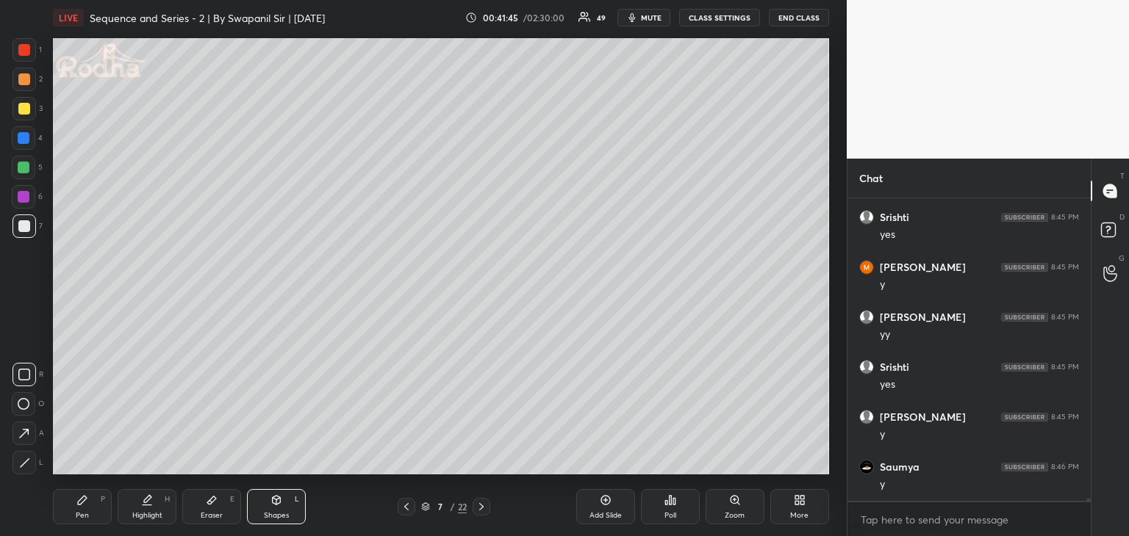
click at [24, 459] on icon at bounding box center [24, 463] width 11 height 11
click at [71, 516] on div "Pen P" at bounding box center [82, 506] width 59 height 35
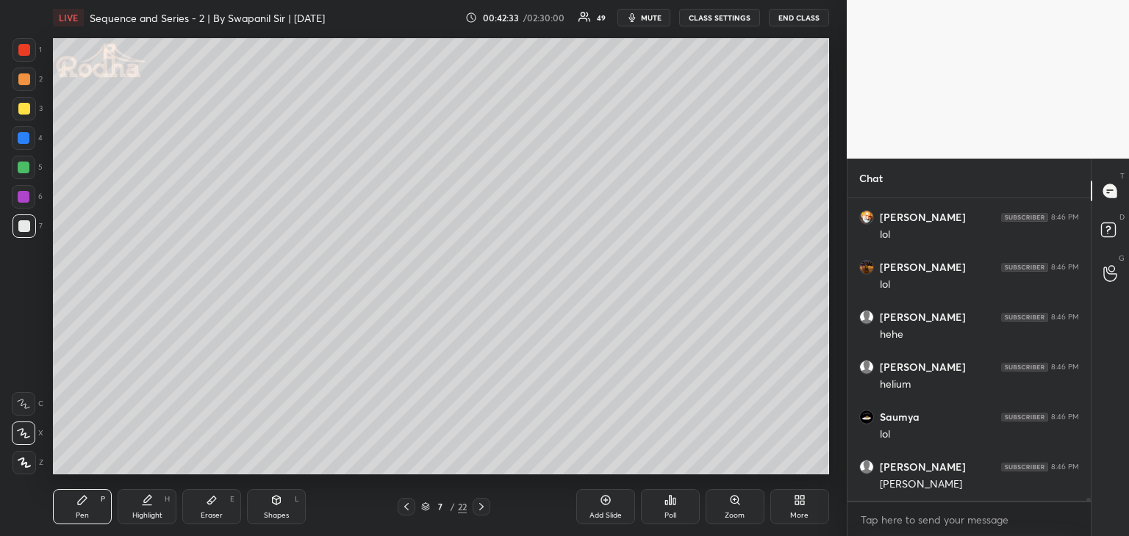
click at [265, 516] on div "Shapes" at bounding box center [276, 515] width 25 height 7
click at [28, 464] on icon at bounding box center [24, 463] width 11 height 11
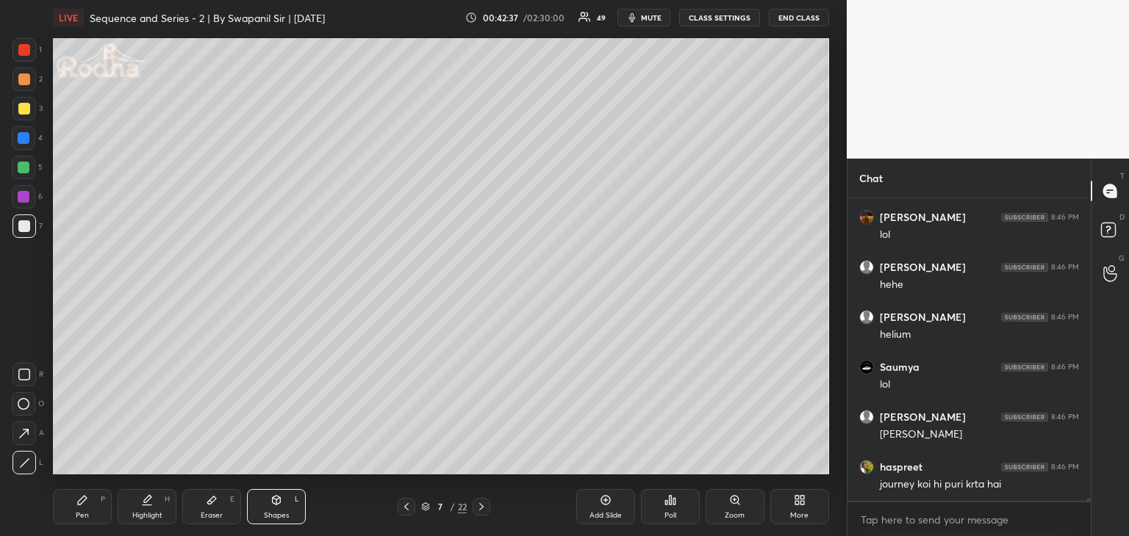
drag, startPoint x: 85, startPoint y: 515, endPoint x: 91, endPoint y: 511, distance: 7.9
click at [86, 515] on div "Pen" at bounding box center [82, 515] width 13 height 7
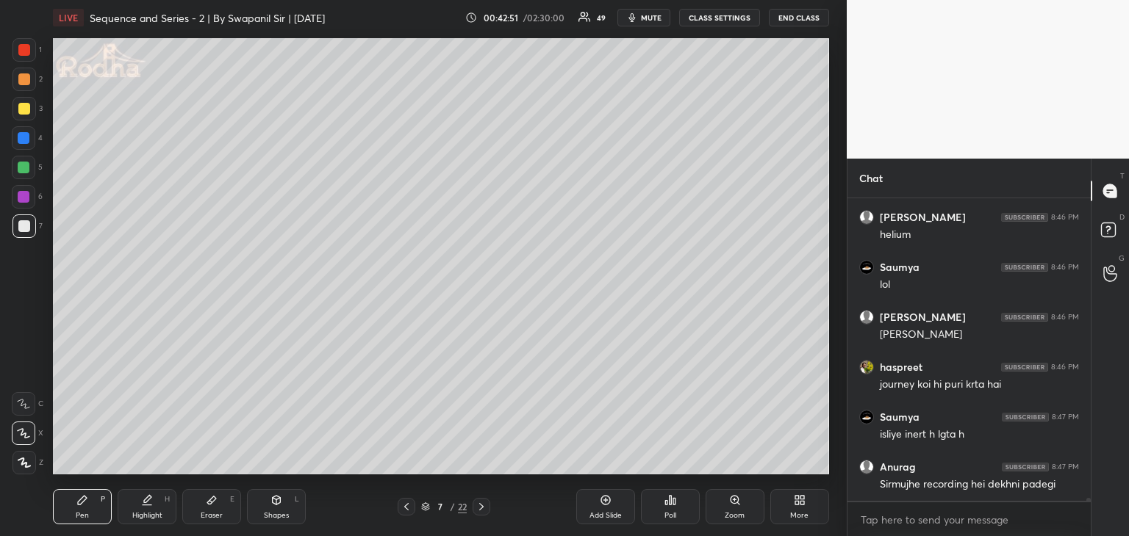
scroll to position [32617, 0]
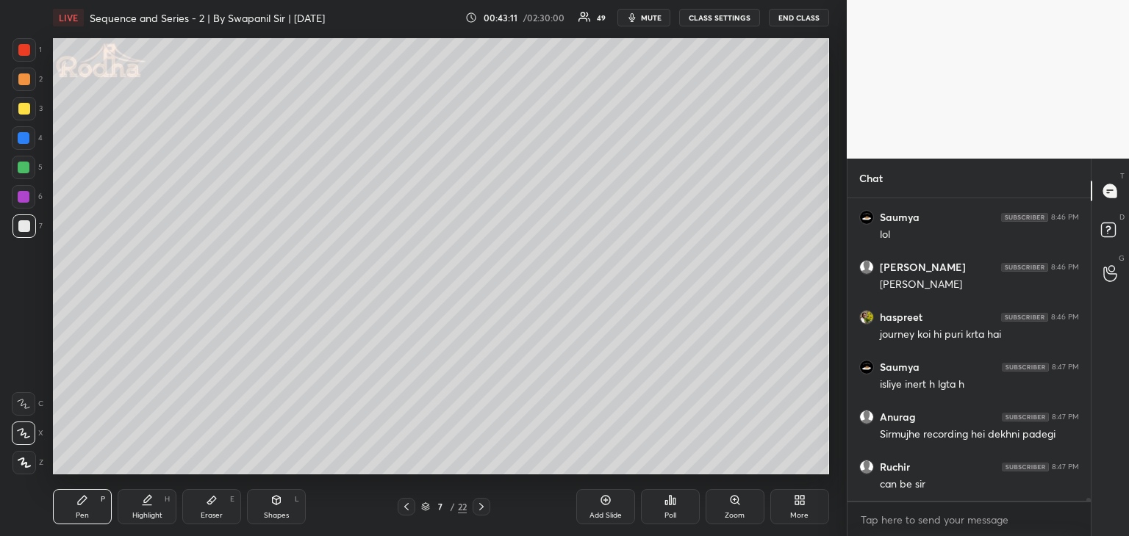
click at [224, 500] on div "Eraser E" at bounding box center [211, 506] width 59 height 35
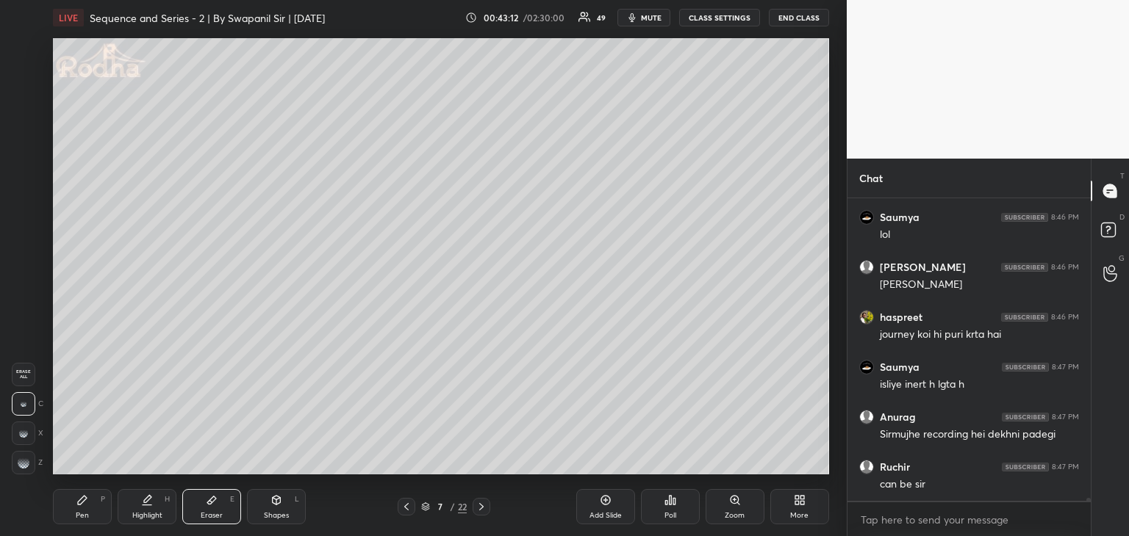
click at [24, 461] on g at bounding box center [24, 463] width 12 height 12
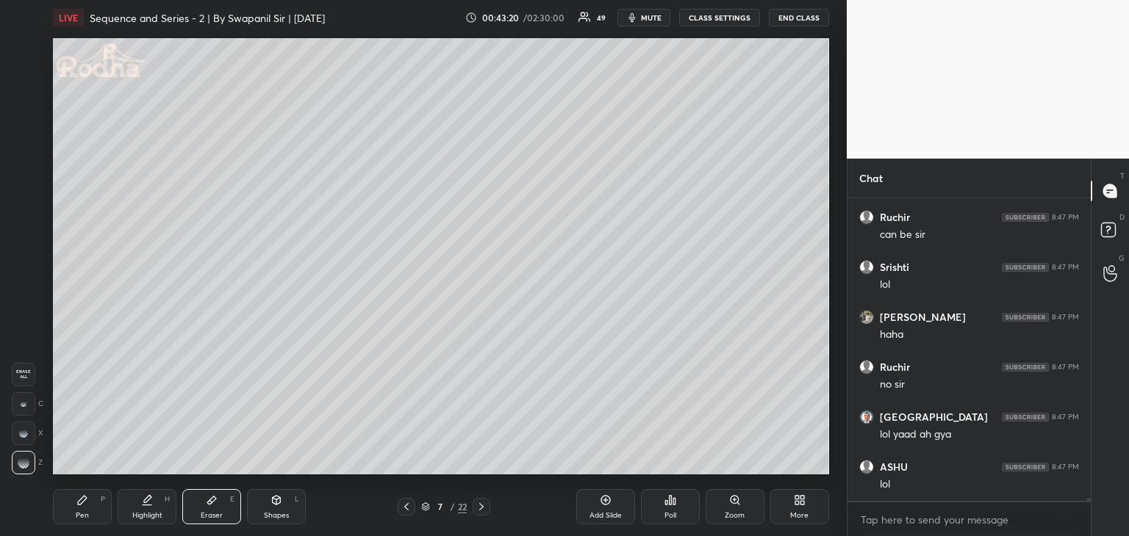
scroll to position [32916, 0]
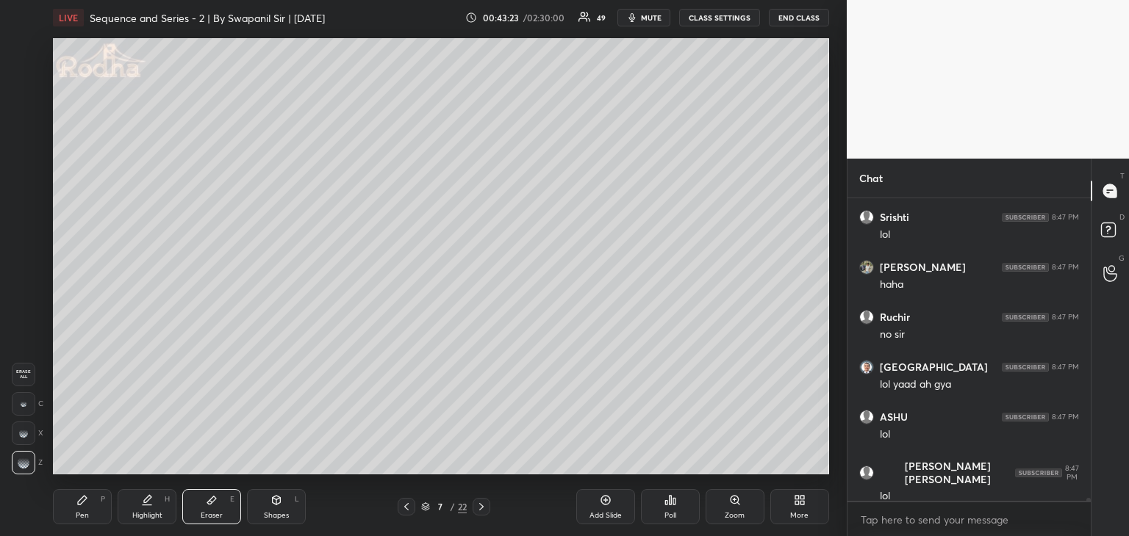
click at [484, 506] on icon at bounding box center [481, 507] width 12 height 12
click at [80, 508] on div "Pen P" at bounding box center [82, 506] width 59 height 35
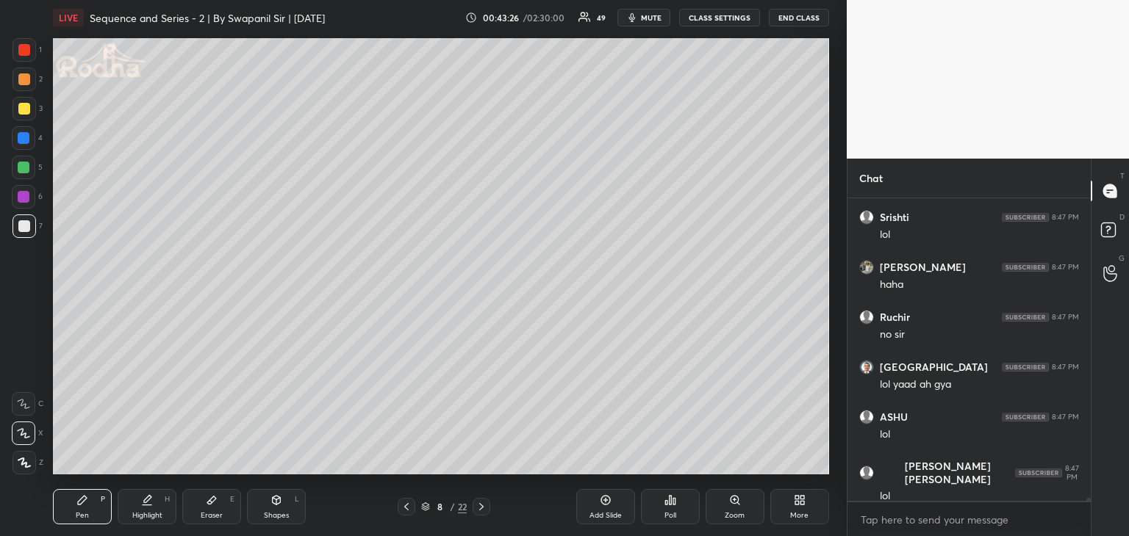
click at [24, 77] on div at bounding box center [24, 79] width 12 height 12
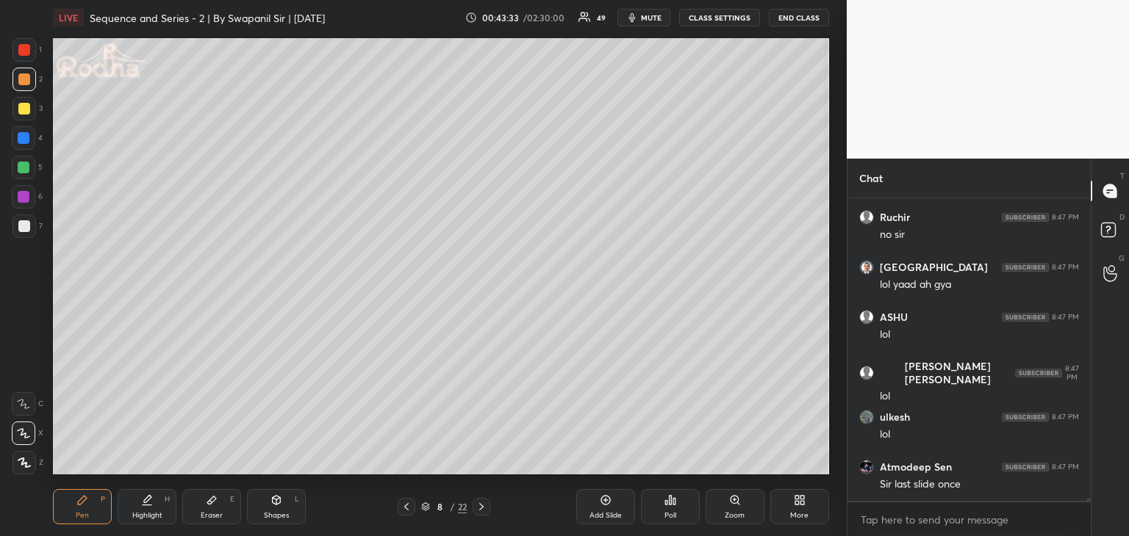
scroll to position [33066, 0]
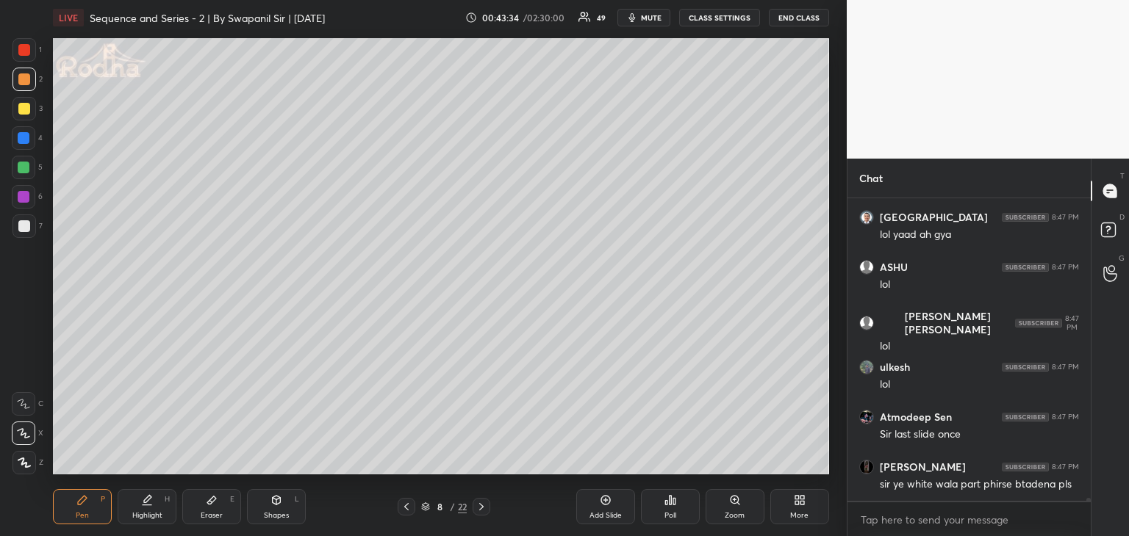
click at [407, 509] on icon at bounding box center [406, 506] width 4 height 7
drag, startPoint x: 25, startPoint y: 47, endPoint x: 49, endPoint y: 77, distance: 38.2
click at [24, 47] on div at bounding box center [24, 50] width 12 height 12
click at [267, 504] on div "Shapes L" at bounding box center [276, 506] width 59 height 35
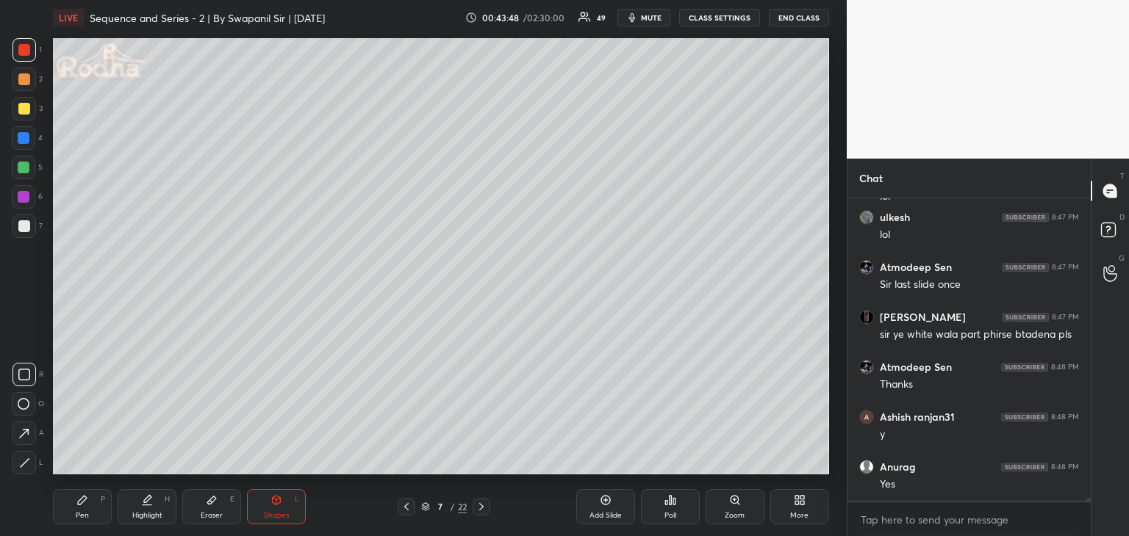
scroll to position [33293, 0]
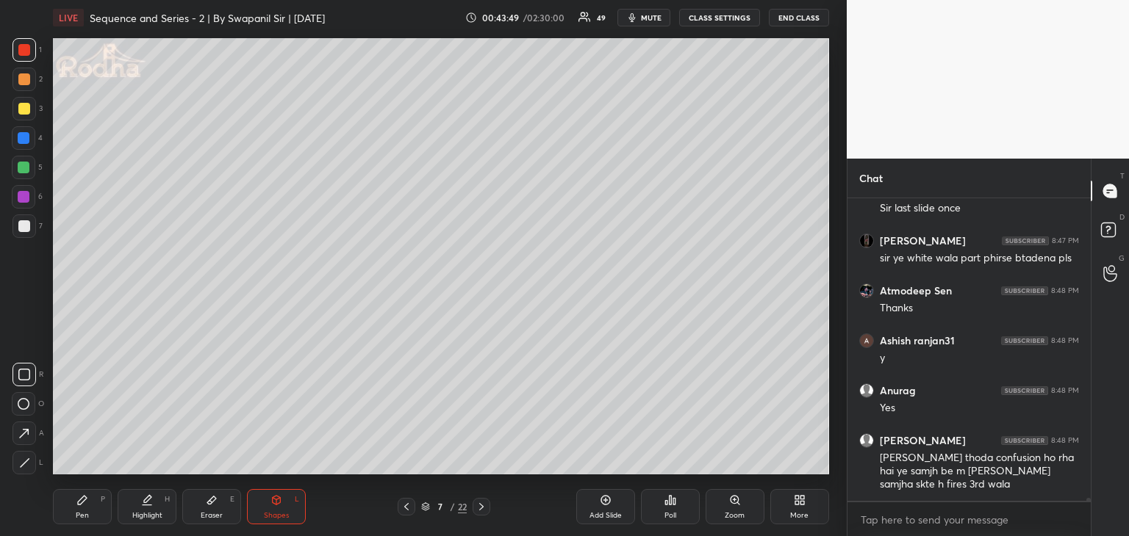
click at [480, 503] on icon at bounding box center [481, 507] width 12 height 12
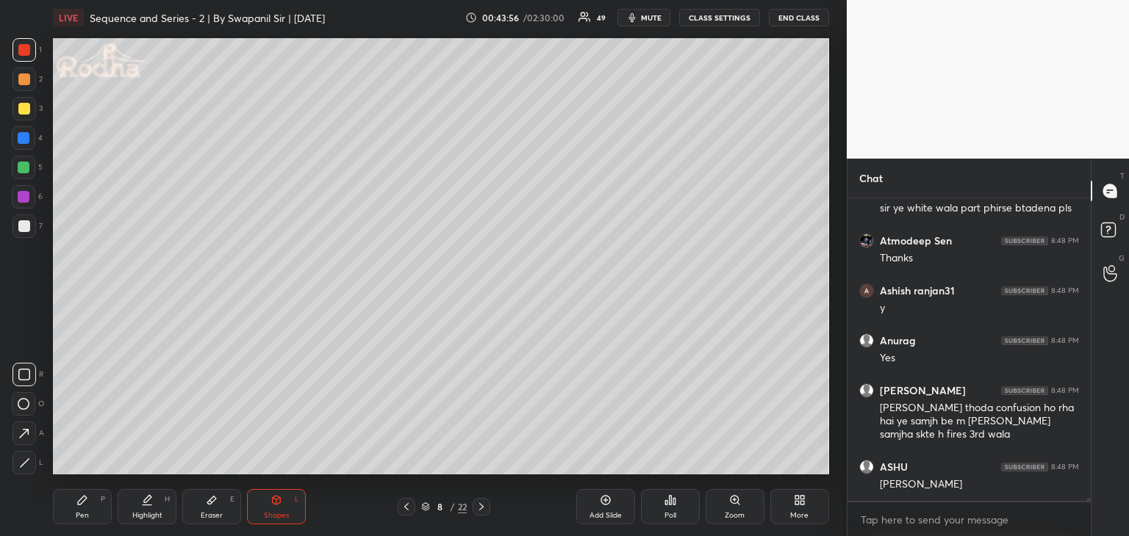
click at [403, 508] on icon at bounding box center [407, 507] width 12 height 12
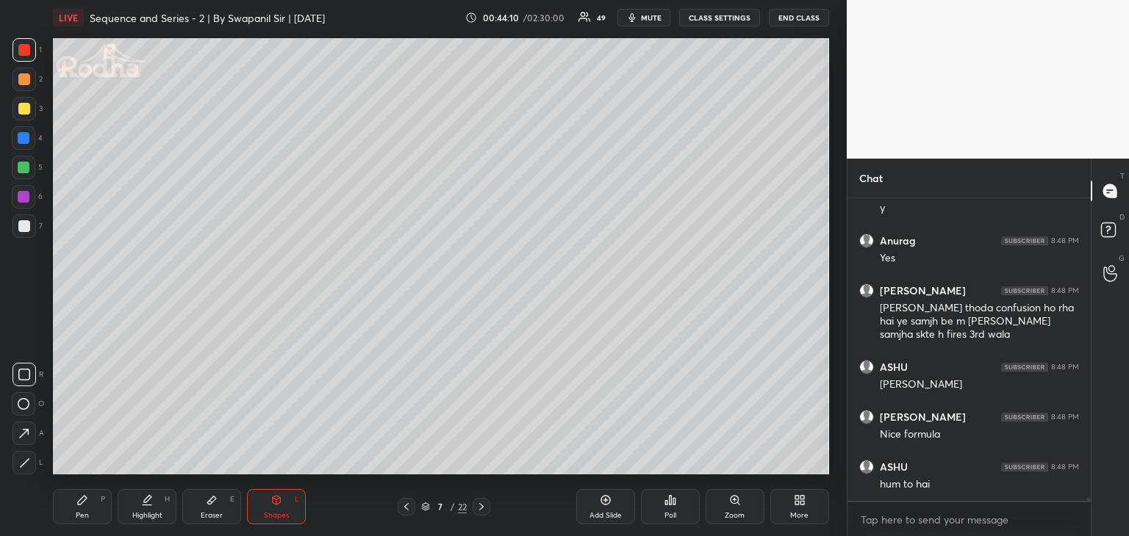
scroll to position [33493, 0]
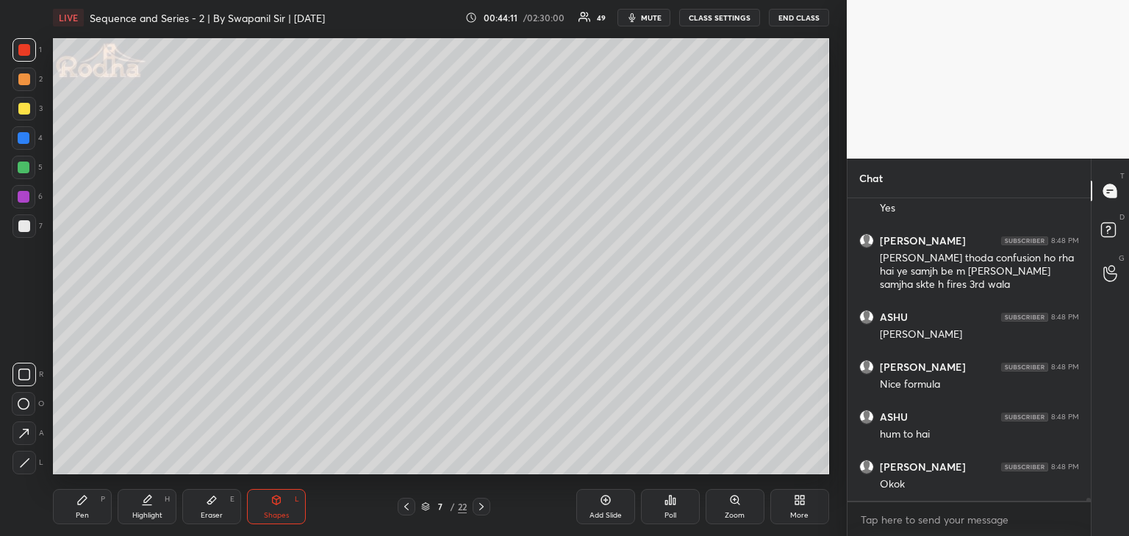
click at [483, 506] on icon at bounding box center [481, 507] width 12 height 12
click at [409, 504] on icon at bounding box center [407, 507] width 12 height 12
click at [86, 517] on div "Pen" at bounding box center [82, 515] width 13 height 7
click at [21, 226] on div at bounding box center [24, 226] width 12 height 12
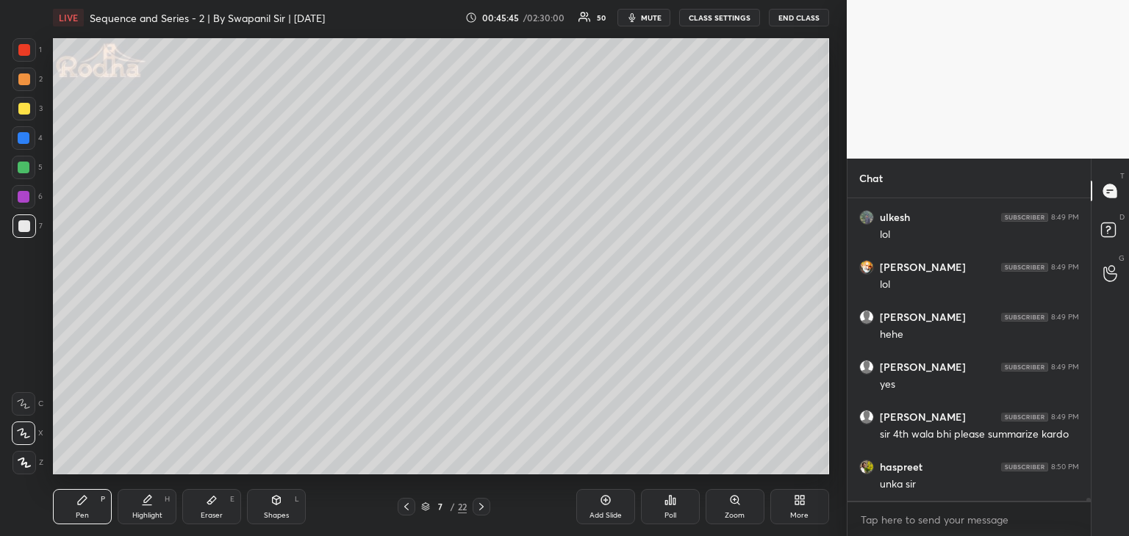
scroll to position [34905, 0]
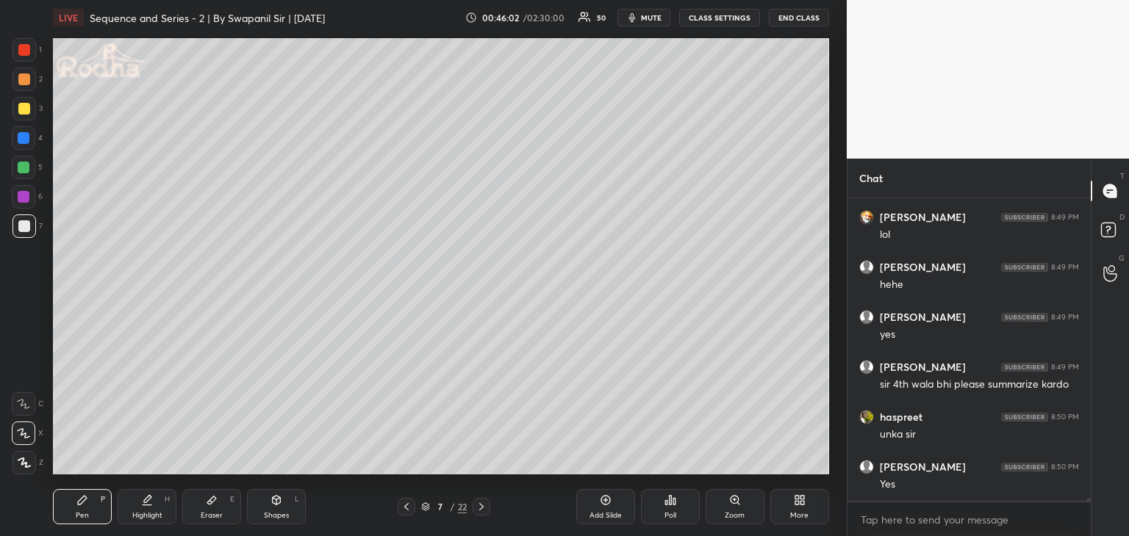
click at [279, 505] on icon at bounding box center [276, 501] width 12 height 12
click at [25, 45] on div at bounding box center [24, 50] width 12 height 12
click at [85, 516] on div "Pen" at bounding box center [82, 515] width 13 height 7
click at [31, 197] on div at bounding box center [24, 197] width 24 height 24
click at [25, 174] on div at bounding box center [24, 168] width 24 height 24
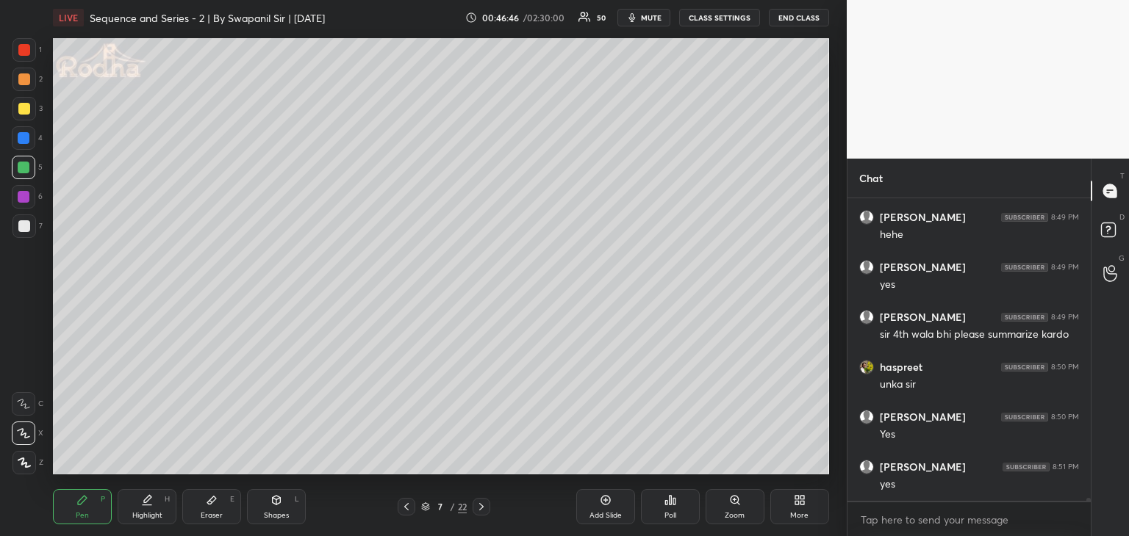
scroll to position [35005, 0]
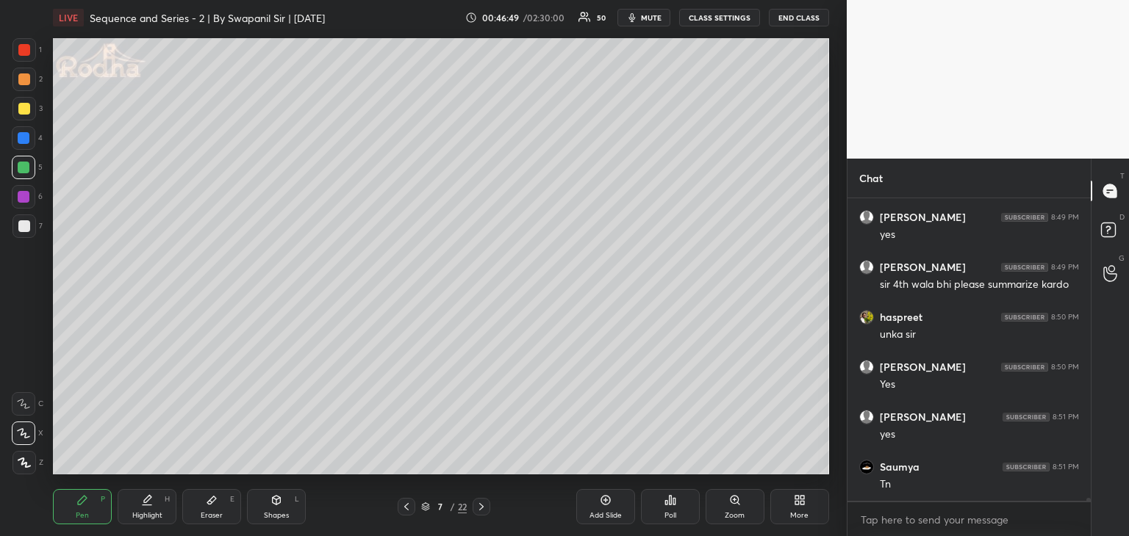
click at [407, 511] on icon at bounding box center [407, 507] width 12 height 12
click at [482, 511] on icon at bounding box center [481, 507] width 12 height 12
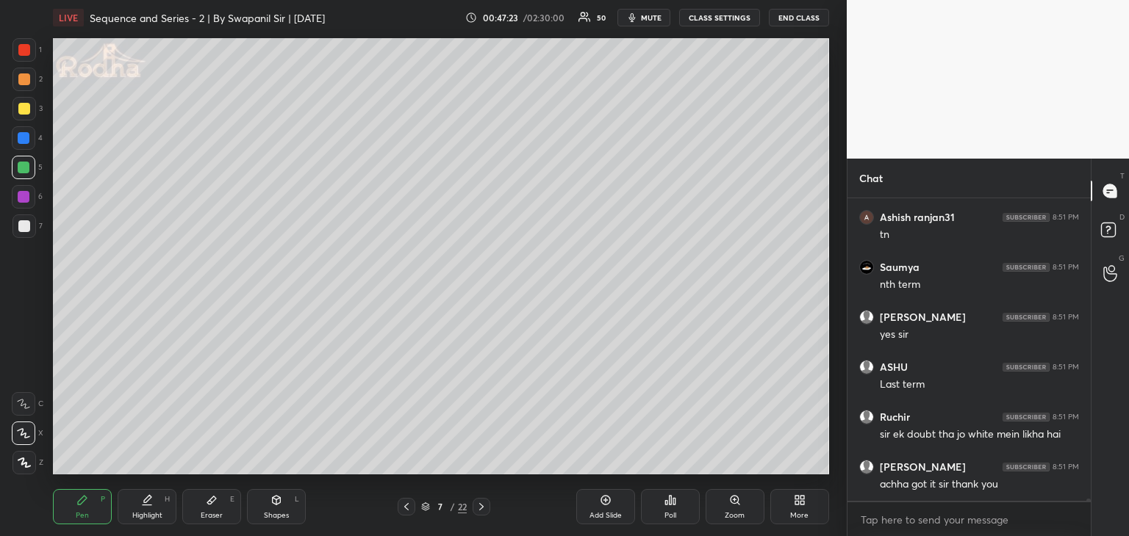
scroll to position [35368, 0]
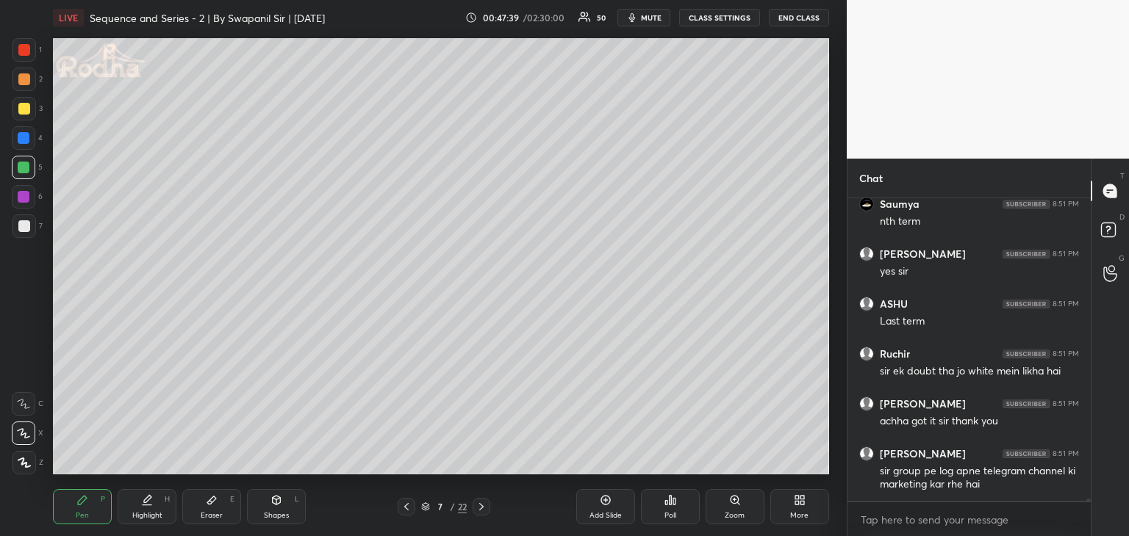
click at [209, 514] on div "Eraser" at bounding box center [212, 515] width 22 height 7
drag, startPoint x: 83, startPoint y: 514, endPoint x: 102, endPoint y: 491, distance: 29.7
click at [85, 510] on div "Pen P" at bounding box center [82, 506] width 59 height 35
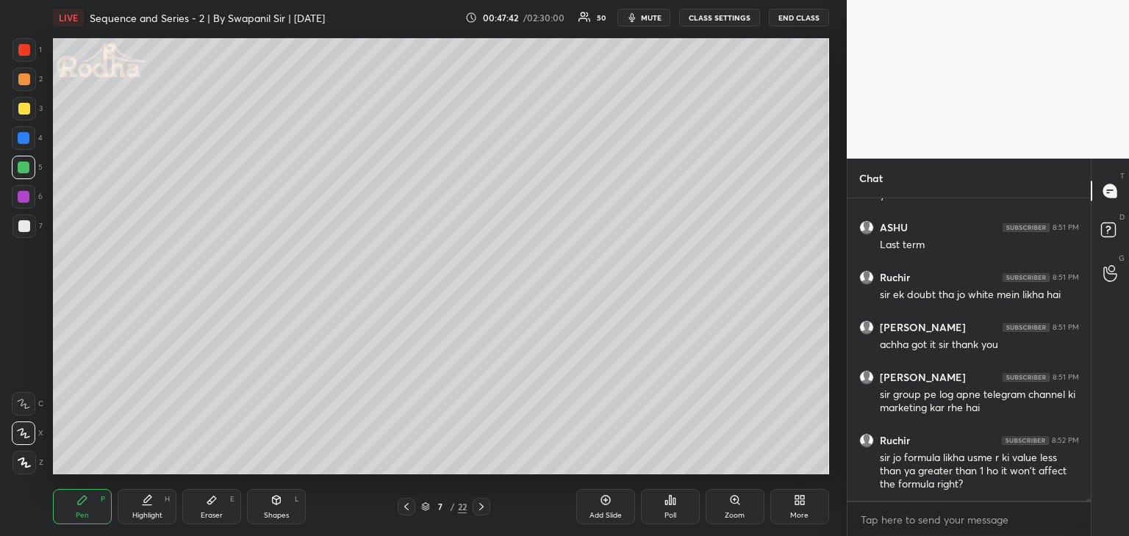
click at [24, 229] on div at bounding box center [24, 226] width 12 height 12
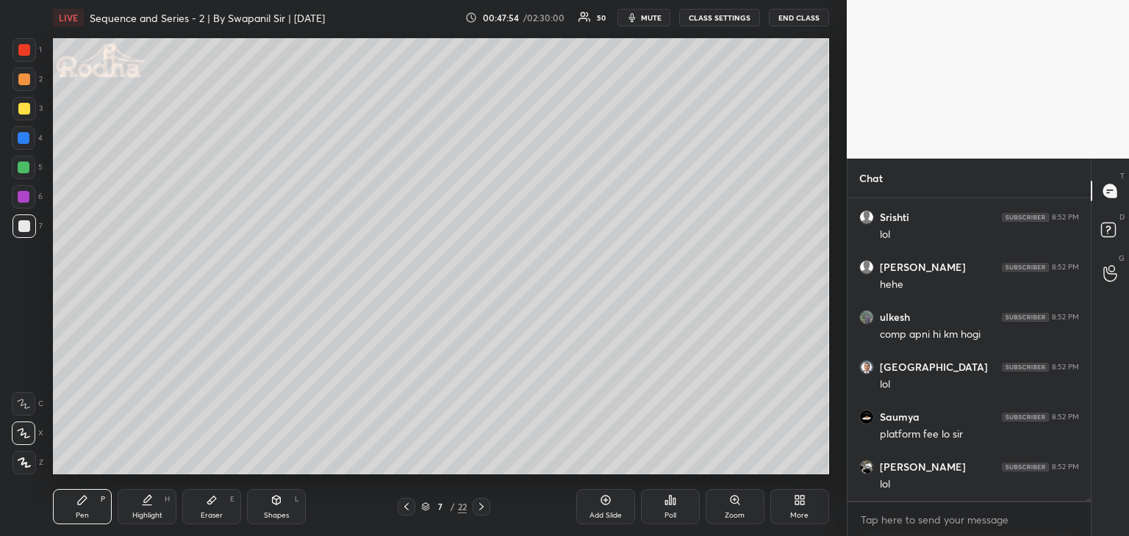
scroll to position [35794, 0]
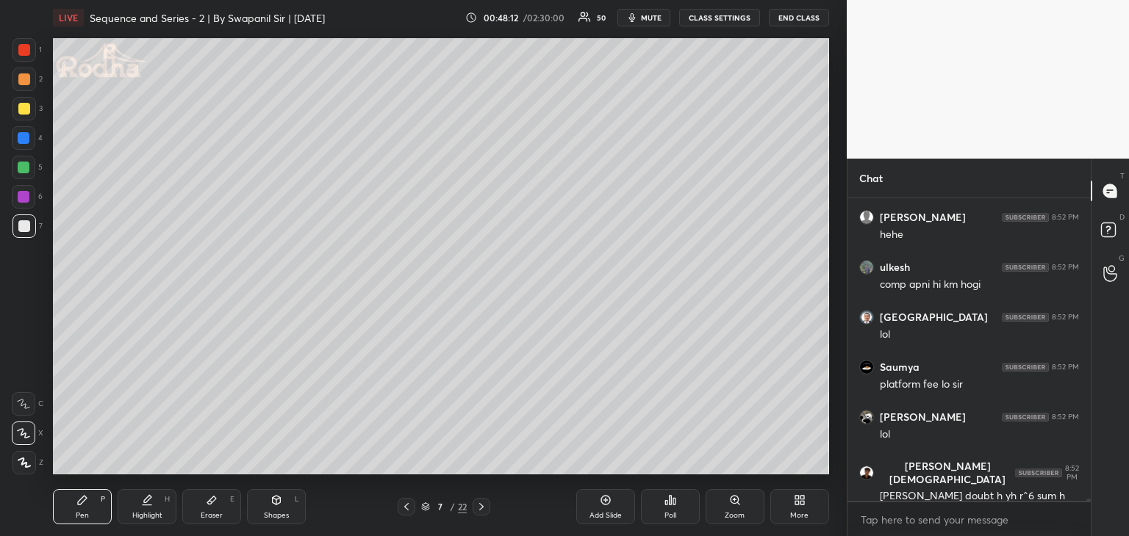
drag, startPoint x: 212, startPoint y: 514, endPoint x: 229, endPoint y: 487, distance: 32.4
click at [212, 514] on div "Eraser" at bounding box center [212, 515] width 22 height 7
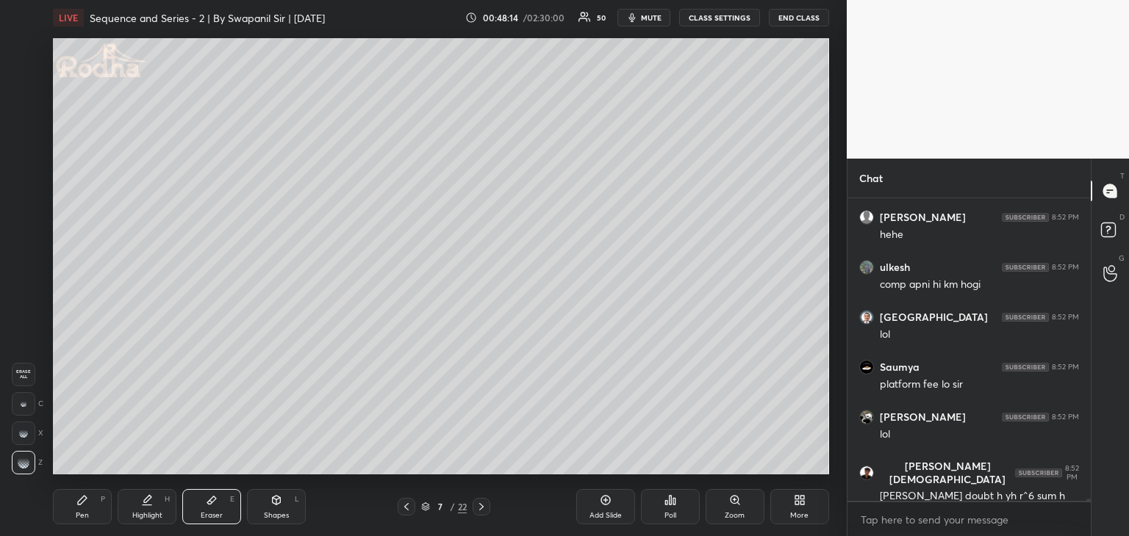
click at [76, 503] on icon at bounding box center [82, 501] width 12 height 12
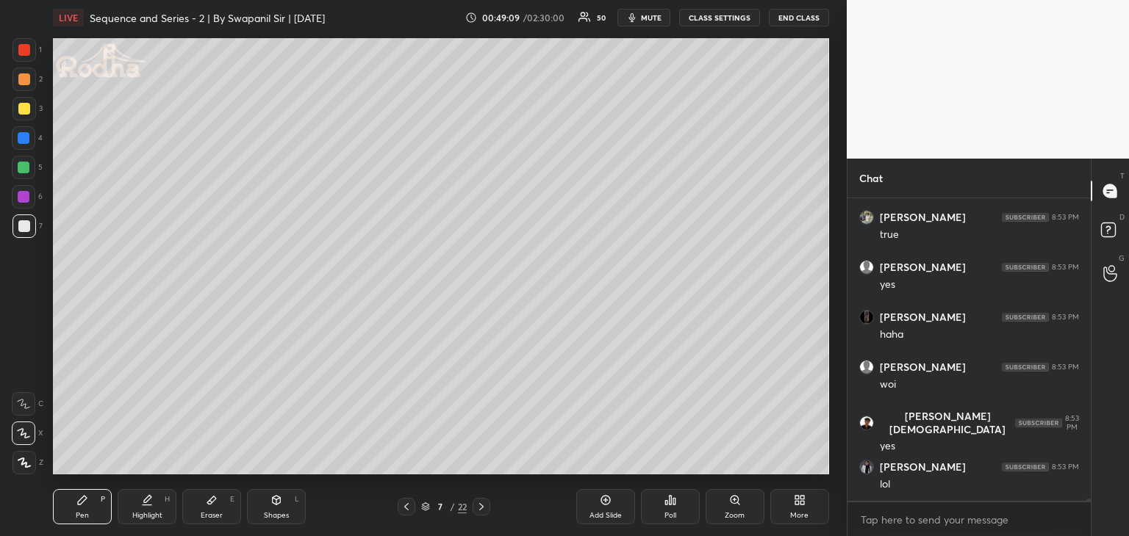
scroll to position [36770, 0]
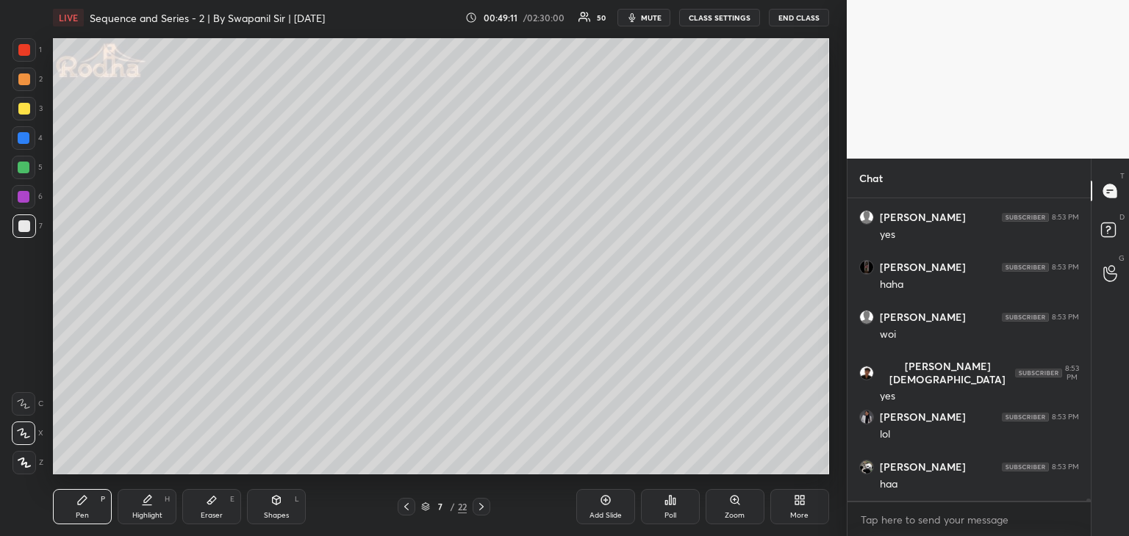
click at [483, 511] on icon at bounding box center [481, 507] width 12 height 12
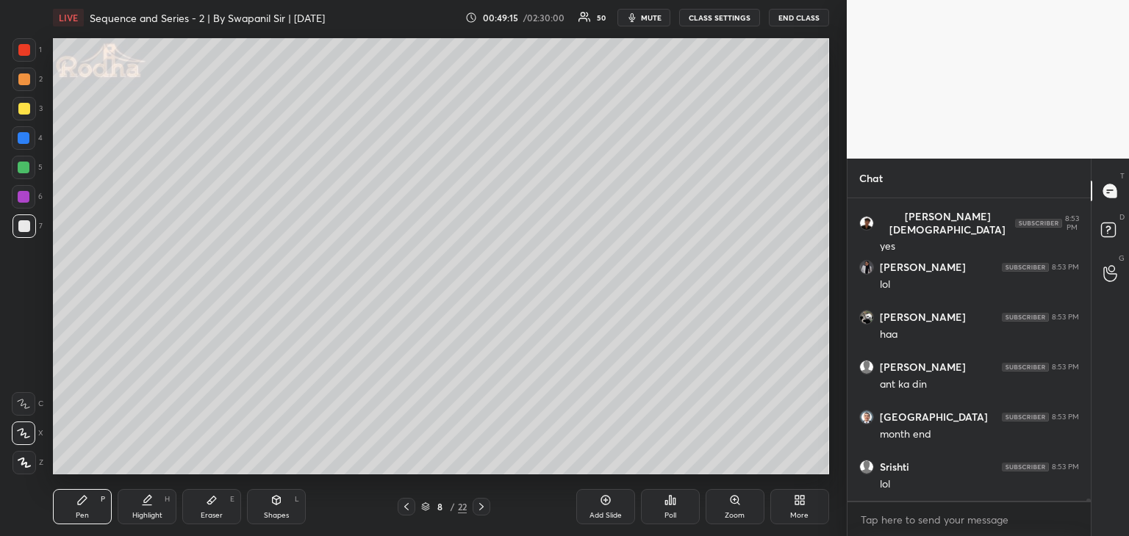
scroll to position [36970, 0]
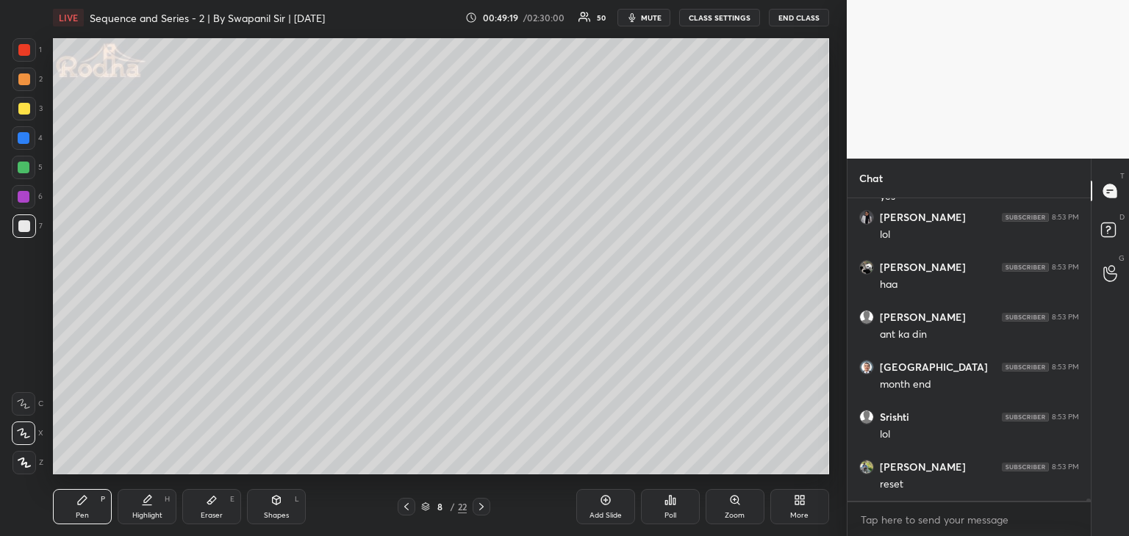
drag, startPoint x: 24, startPoint y: 80, endPoint x: 52, endPoint y: 80, distance: 27.9
click at [24, 80] on div at bounding box center [24, 79] width 12 height 12
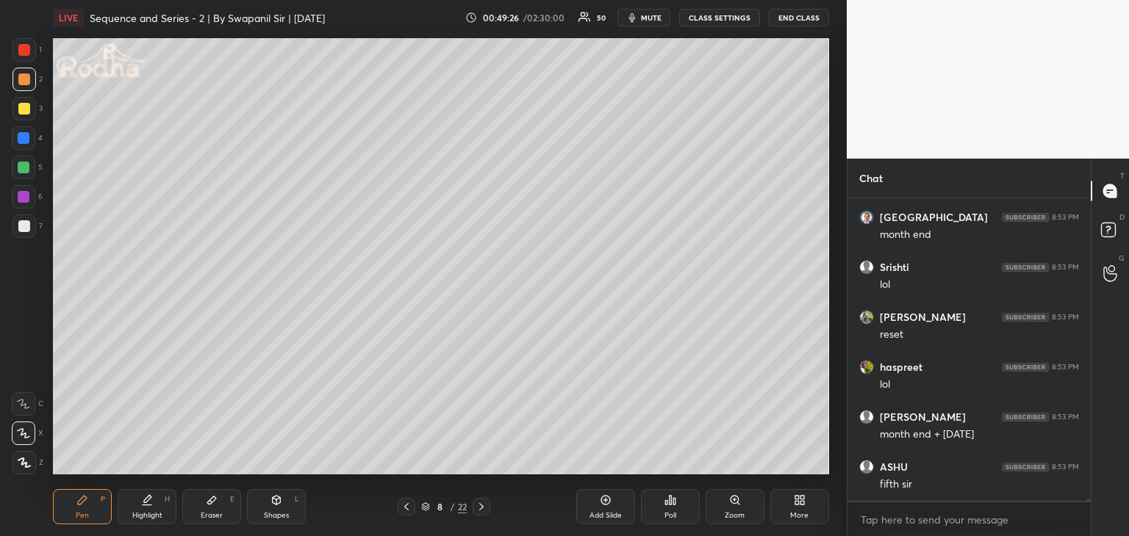
scroll to position [37170, 0]
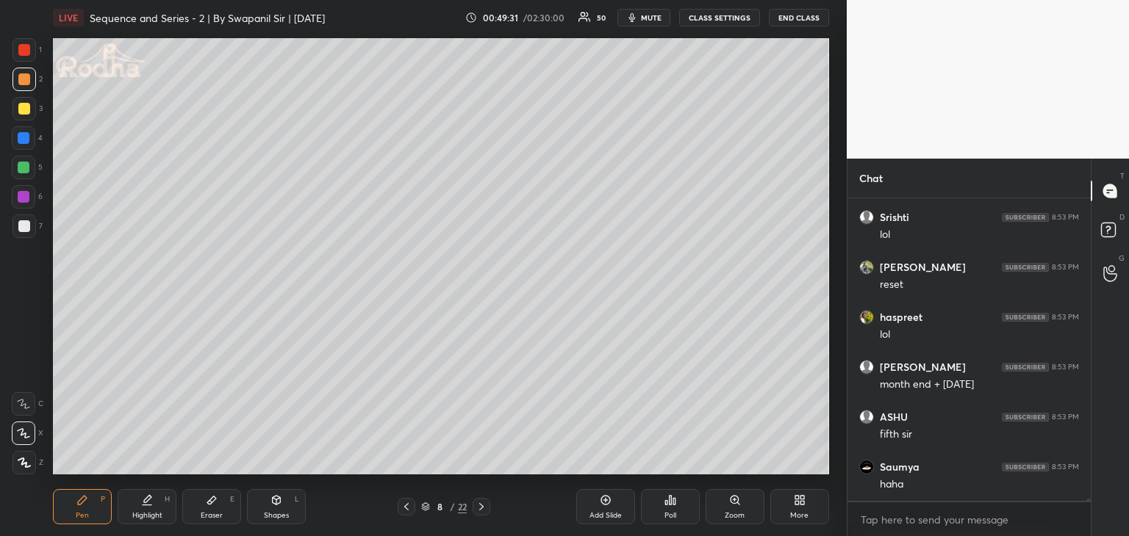
click at [267, 498] on div "Shapes L" at bounding box center [276, 506] width 59 height 35
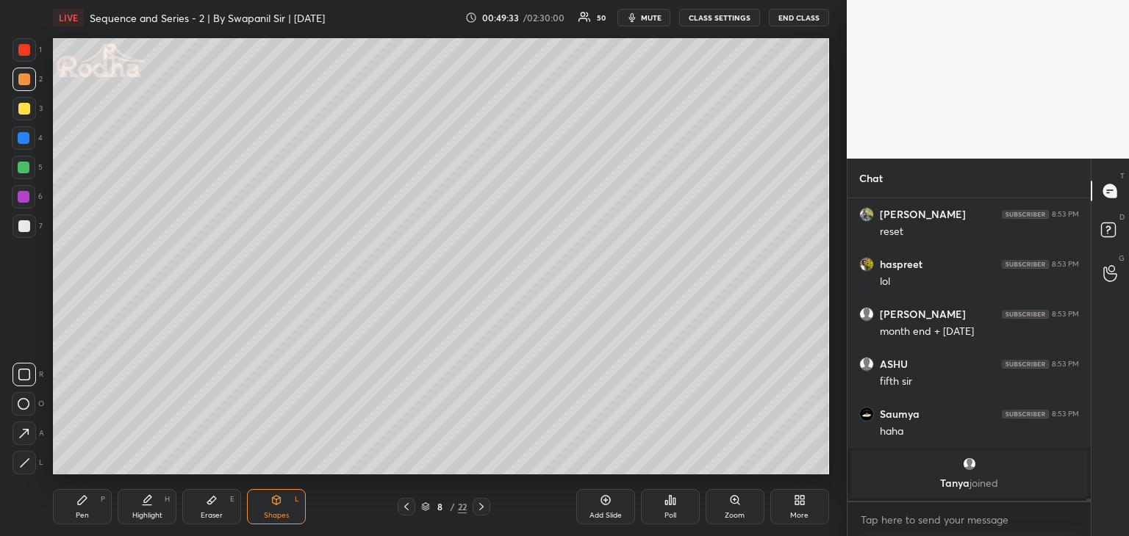
click at [202, 507] on div "Eraser E" at bounding box center [211, 506] width 59 height 35
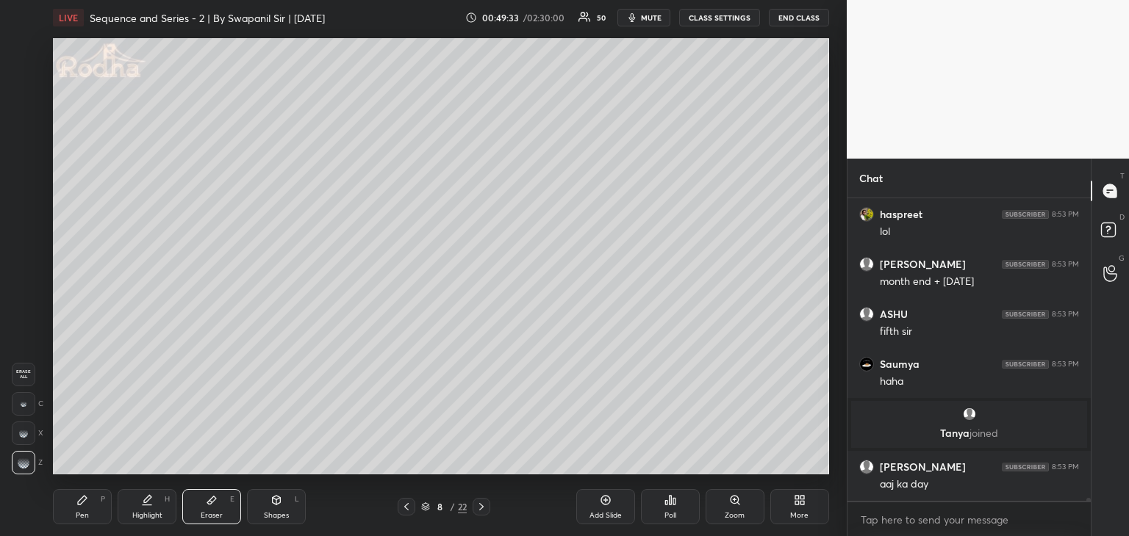
scroll to position [30926, 0]
click at [88, 501] on div "Pen P" at bounding box center [82, 506] width 59 height 35
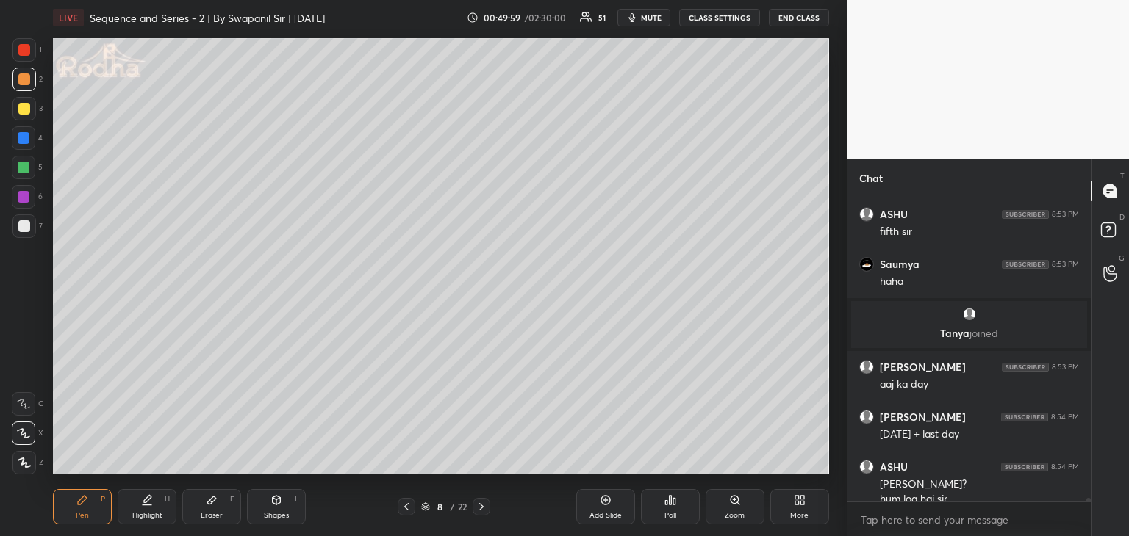
scroll to position [31041, 0]
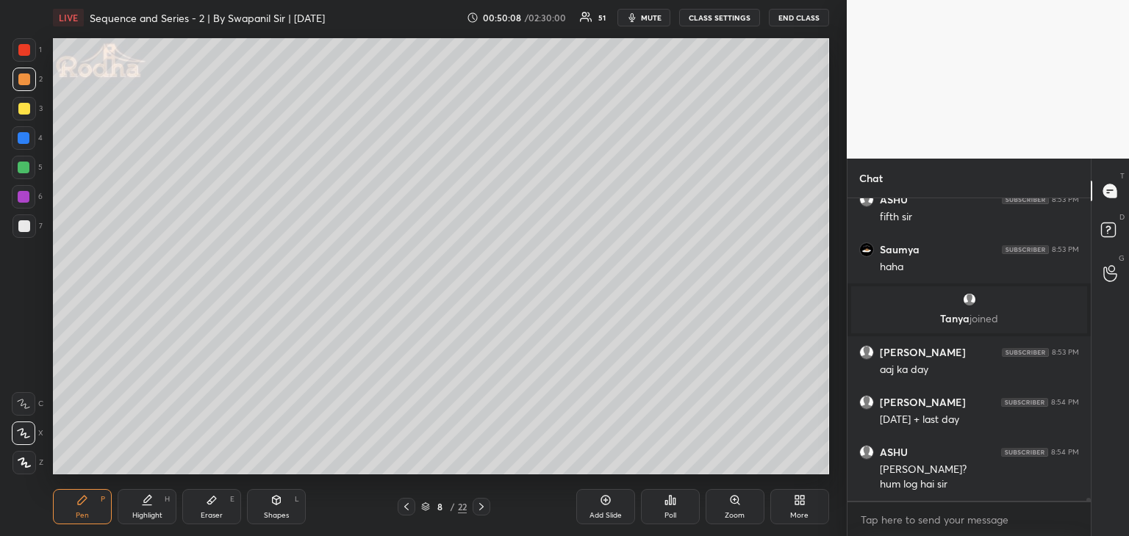
click at [223, 503] on div "Eraser E" at bounding box center [211, 506] width 59 height 35
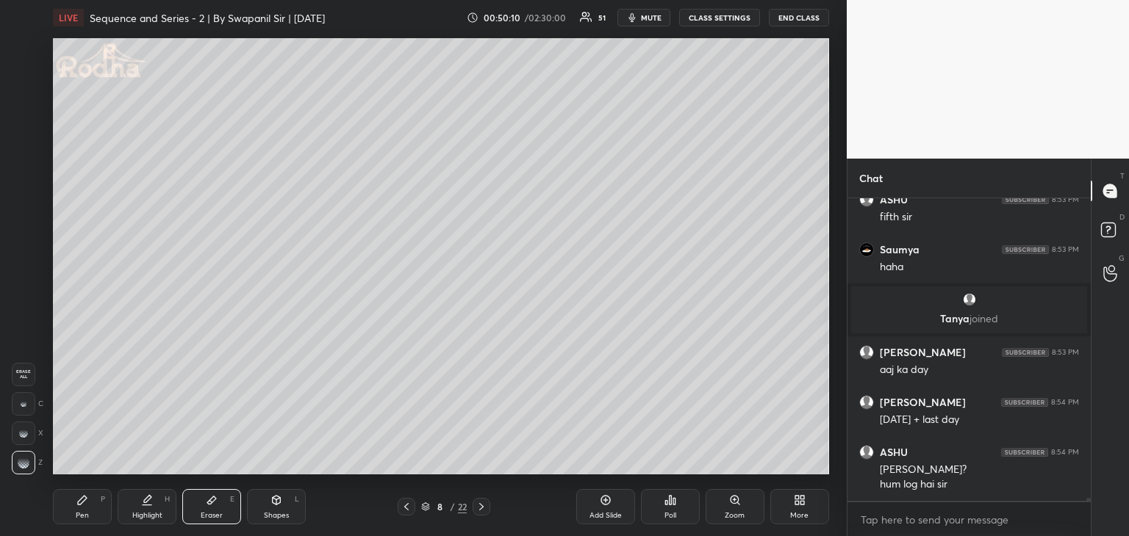
click at [87, 509] on div "Pen P" at bounding box center [82, 506] width 59 height 35
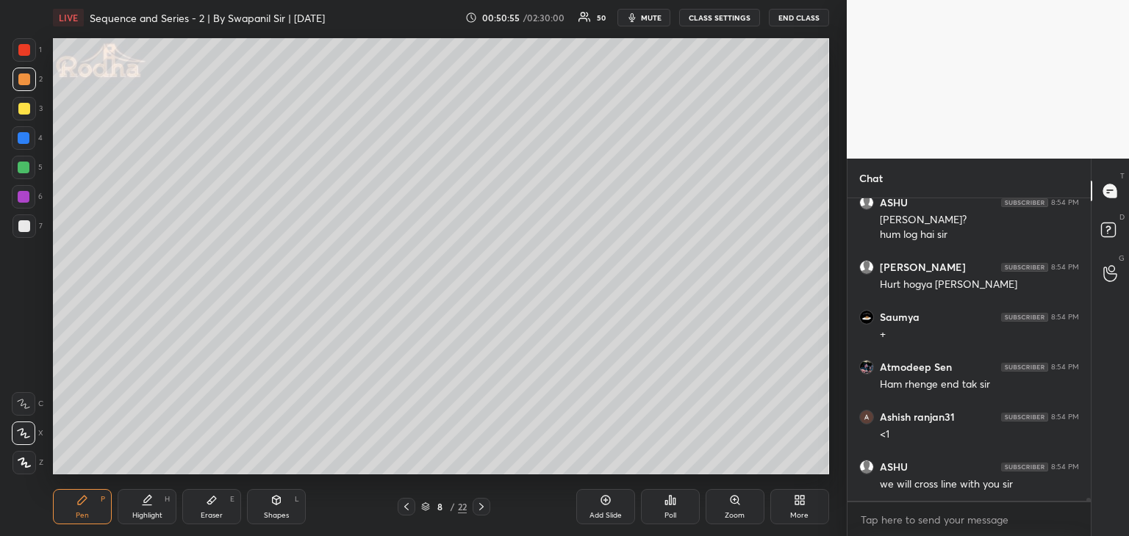
scroll to position [31341, 0]
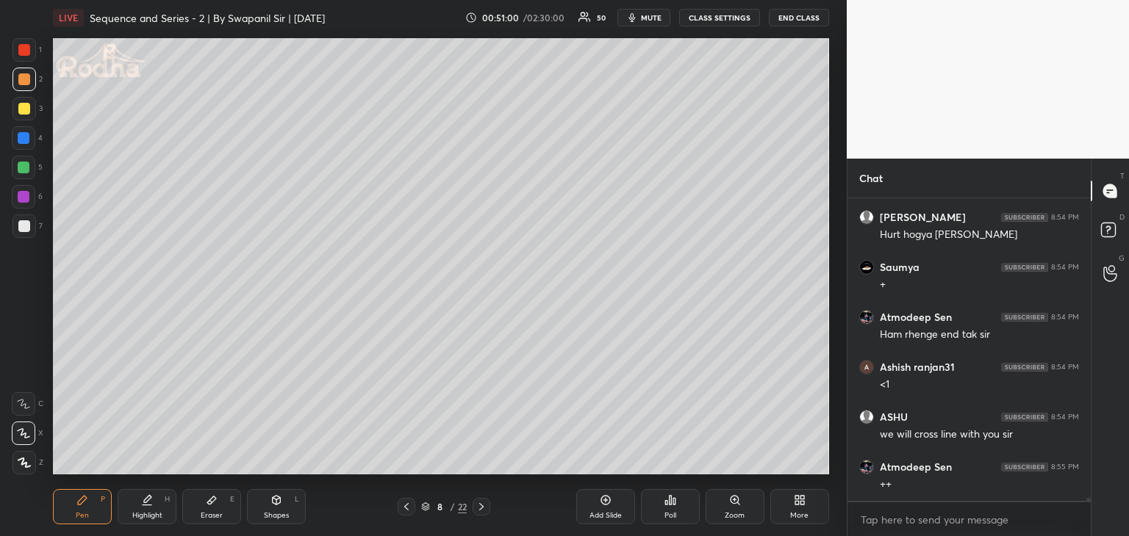
click at [226, 504] on div "Eraser E" at bounding box center [211, 506] width 59 height 35
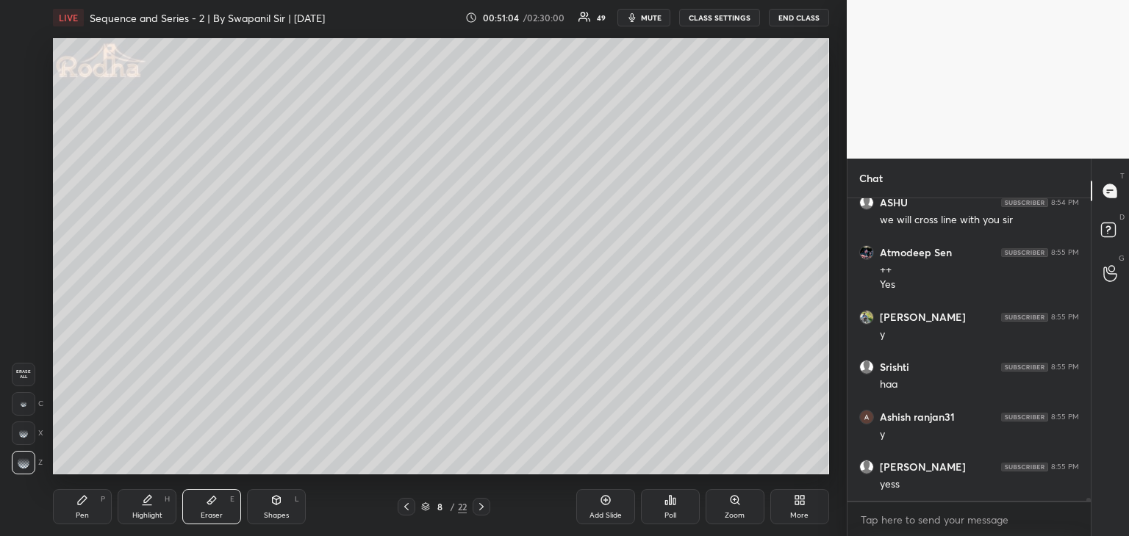
scroll to position [31655, 0]
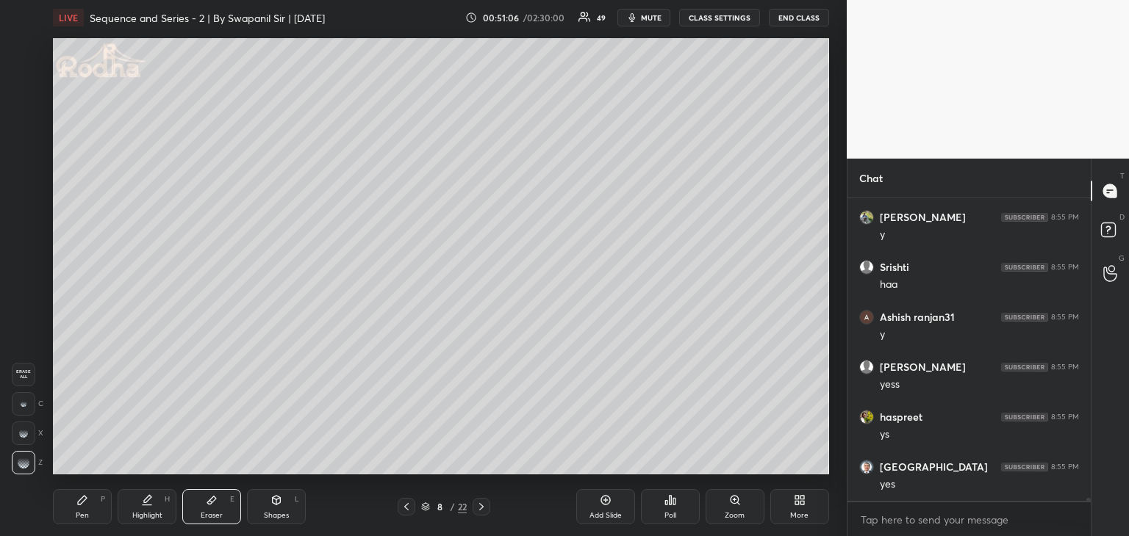
click at [24, 464] on g at bounding box center [24, 463] width 12 height 12
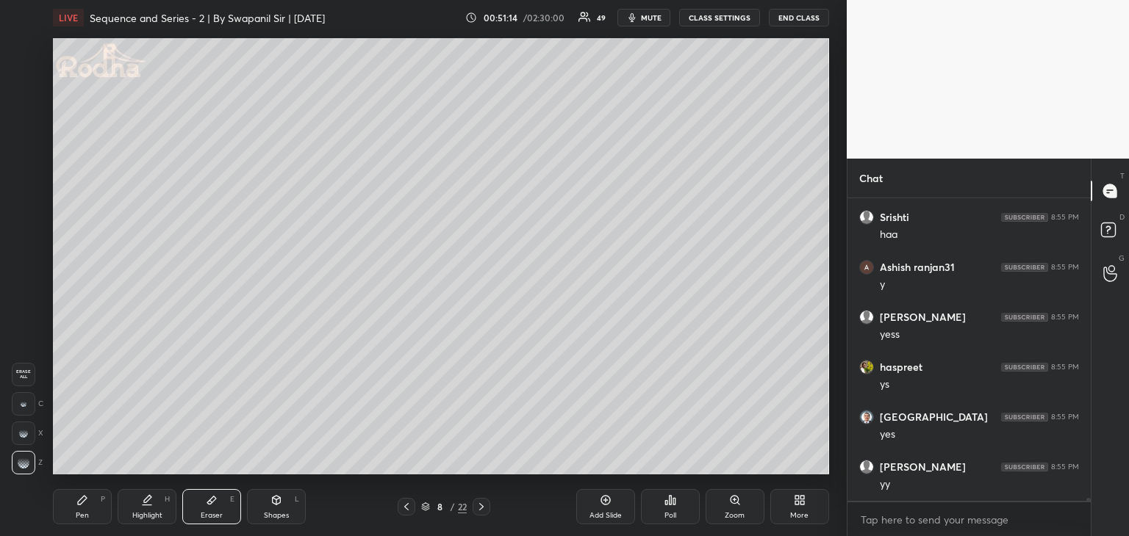
drag, startPoint x: 92, startPoint y: 507, endPoint x: 92, endPoint y: 495, distance: 12.5
click at [92, 505] on div "Pen P" at bounding box center [82, 506] width 59 height 35
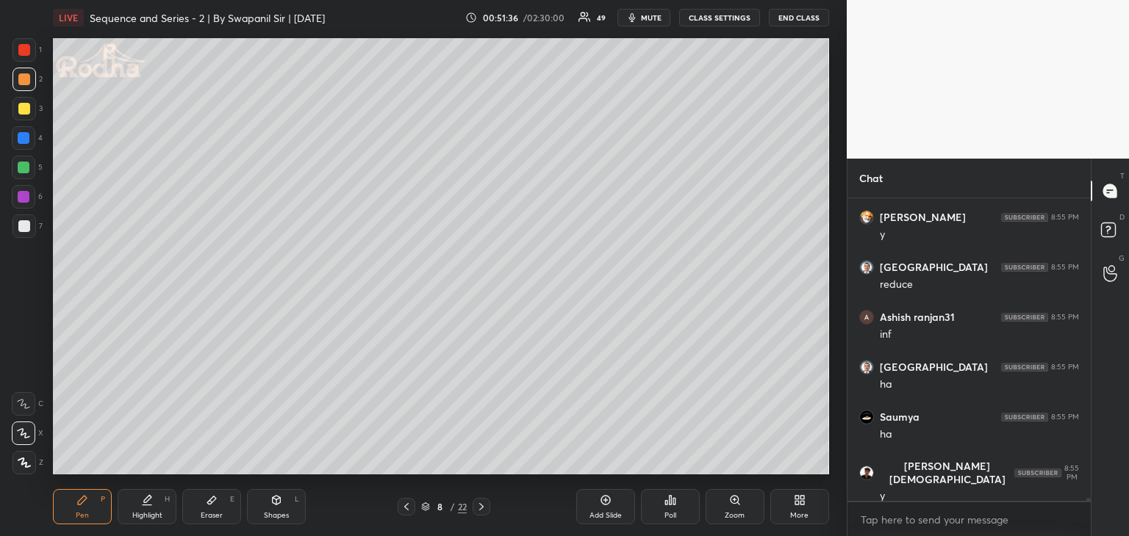
scroll to position [32255, 0]
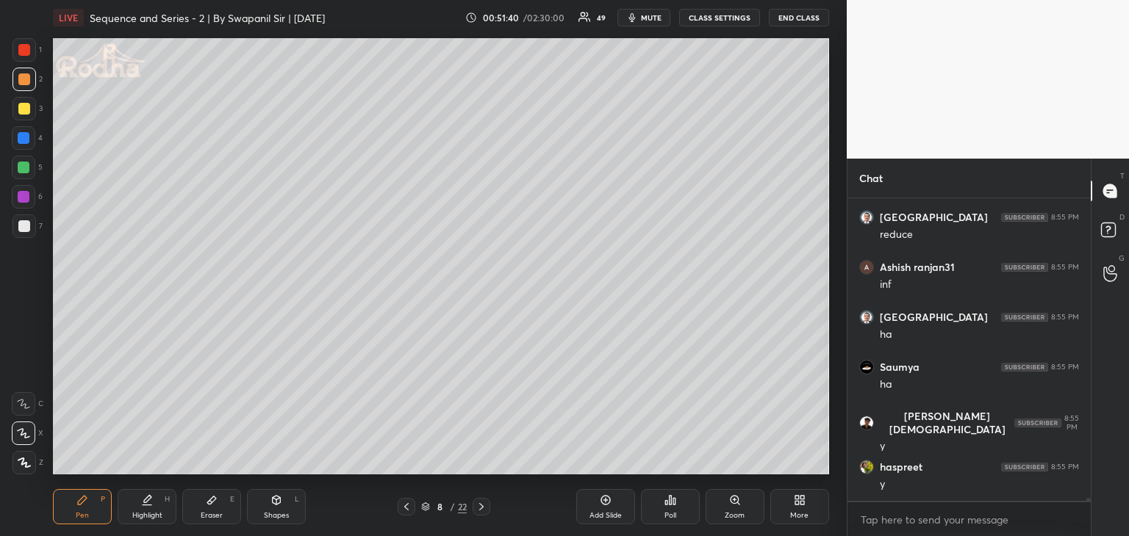
drag, startPoint x: 279, startPoint y: 511, endPoint x: 287, endPoint y: 502, distance: 12.0
click at [281, 510] on div "Shapes L" at bounding box center [276, 506] width 59 height 35
drag, startPoint x: 23, startPoint y: 393, endPoint x: 35, endPoint y: 392, distance: 11.8
click at [24, 395] on div at bounding box center [24, 404] width 24 height 24
drag, startPoint x: 21, startPoint y: 365, endPoint x: 37, endPoint y: 356, distance: 18.4
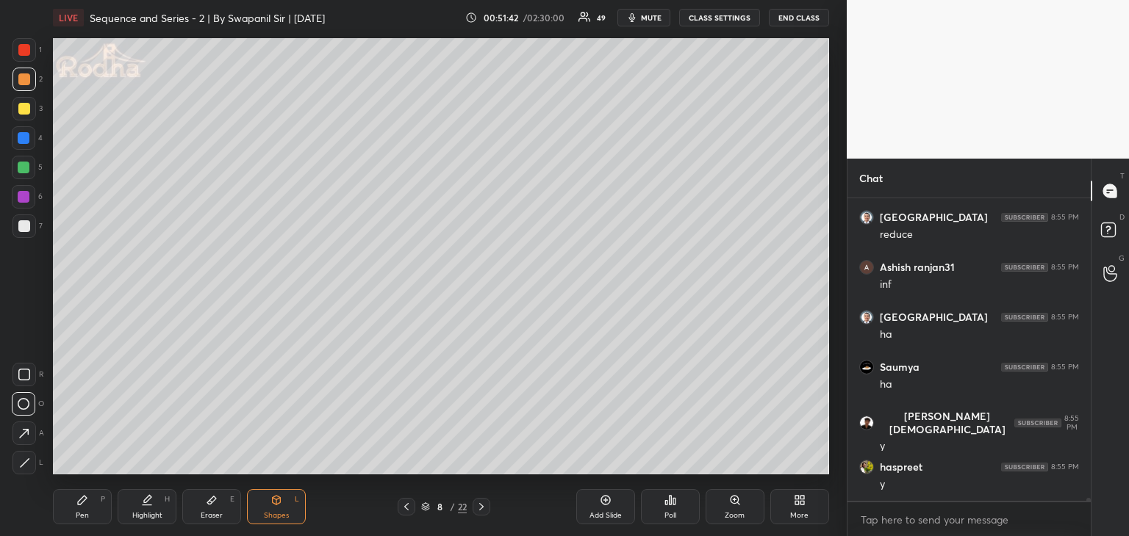
click at [24, 365] on div at bounding box center [24, 375] width 24 height 24
click at [28, 463] on icon at bounding box center [24, 463] width 11 height 11
click at [29, 229] on div at bounding box center [24, 226] width 12 height 12
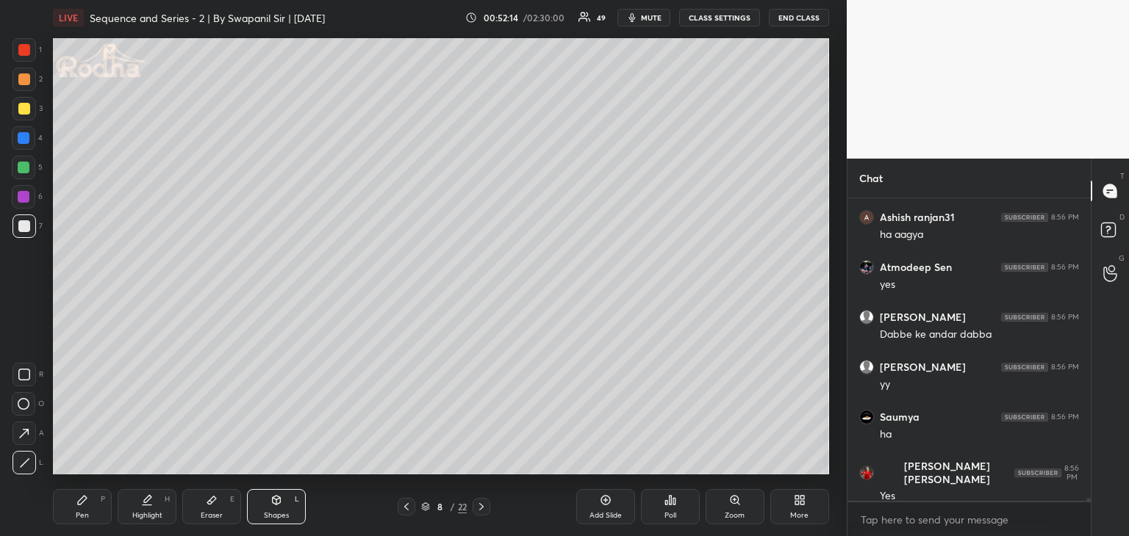
scroll to position [32605, 0]
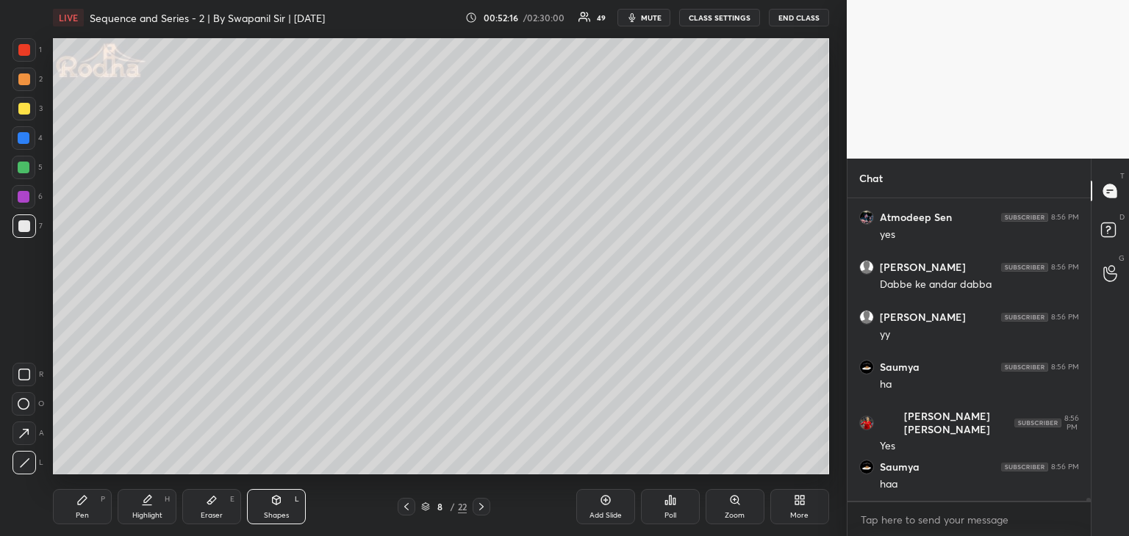
drag, startPoint x: 79, startPoint y: 504, endPoint x: 103, endPoint y: 478, distance: 34.9
click at [84, 504] on icon at bounding box center [82, 501] width 12 height 12
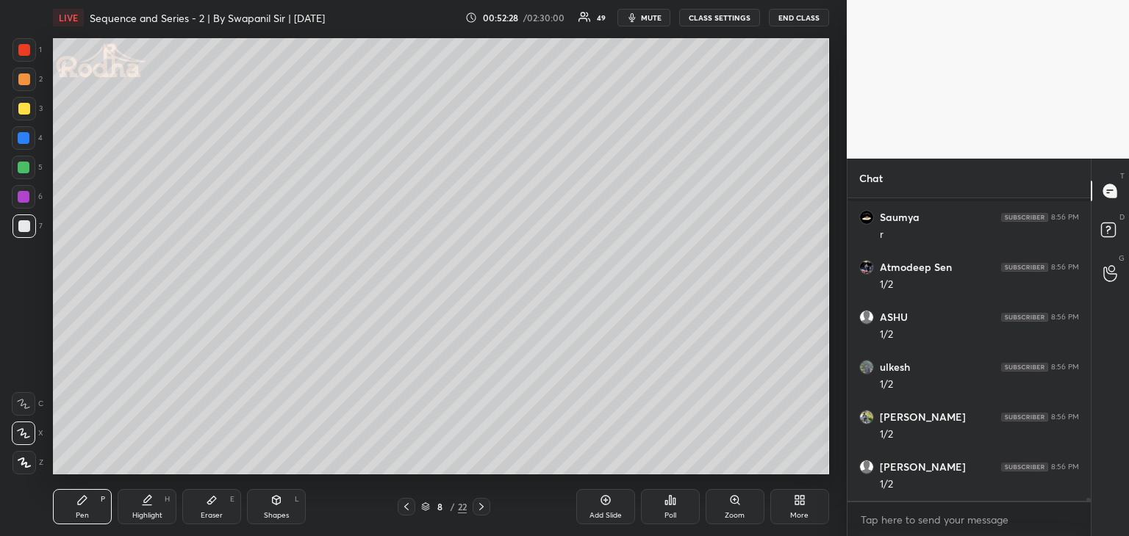
scroll to position [33205, 0]
drag, startPoint x: 257, startPoint y: 506, endPoint x: 263, endPoint y: 498, distance: 10.6
click at [259, 506] on div "Shapes L" at bounding box center [276, 506] width 59 height 35
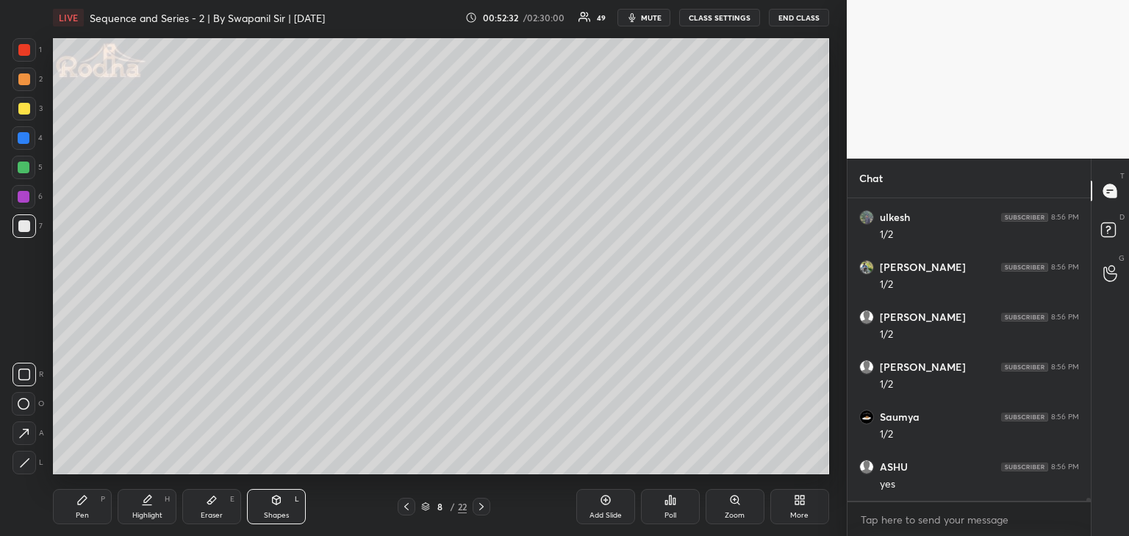
scroll to position [33354, 0]
click at [31, 461] on div at bounding box center [24, 463] width 24 height 24
click at [27, 136] on div at bounding box center [24, 138] width 12 height 12
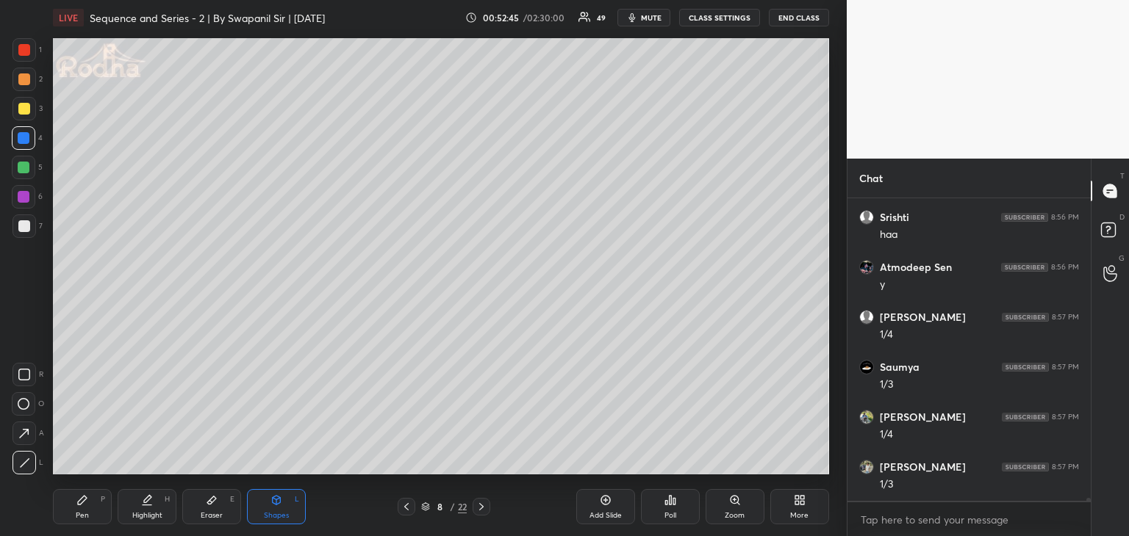
drag, startPoint x: 14, startPoint y: 462, endPoint x: 41, endPoint y: 450, distance: 29.6
click at [18, 459] on div at bounding box center [24, 463] width 24 height 24
click at [82, 518] on div "Pen" at bounding box center [82, 515] width 13 height 7
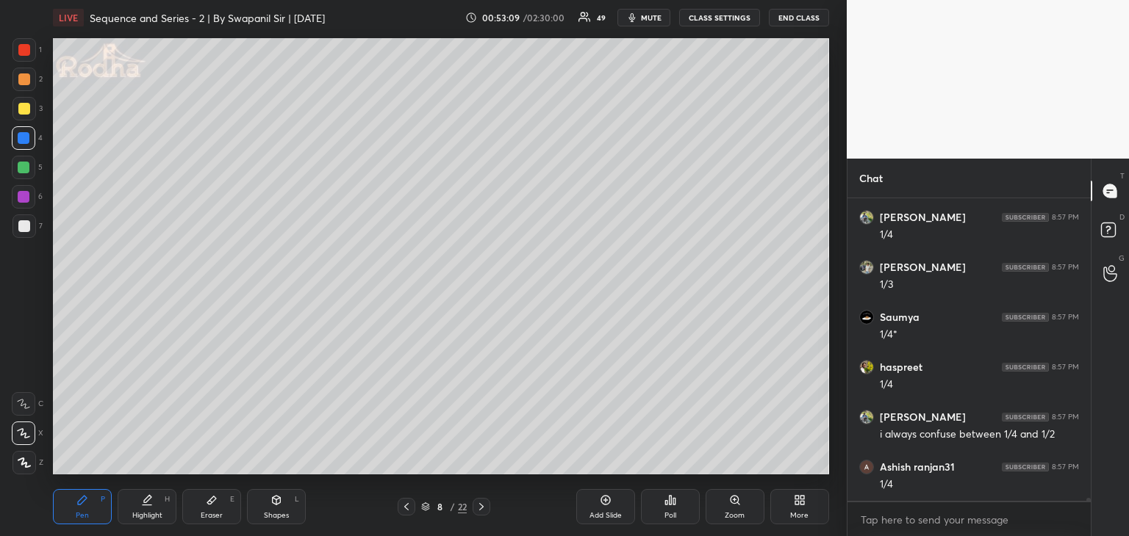
scroll to position [33804, 0]
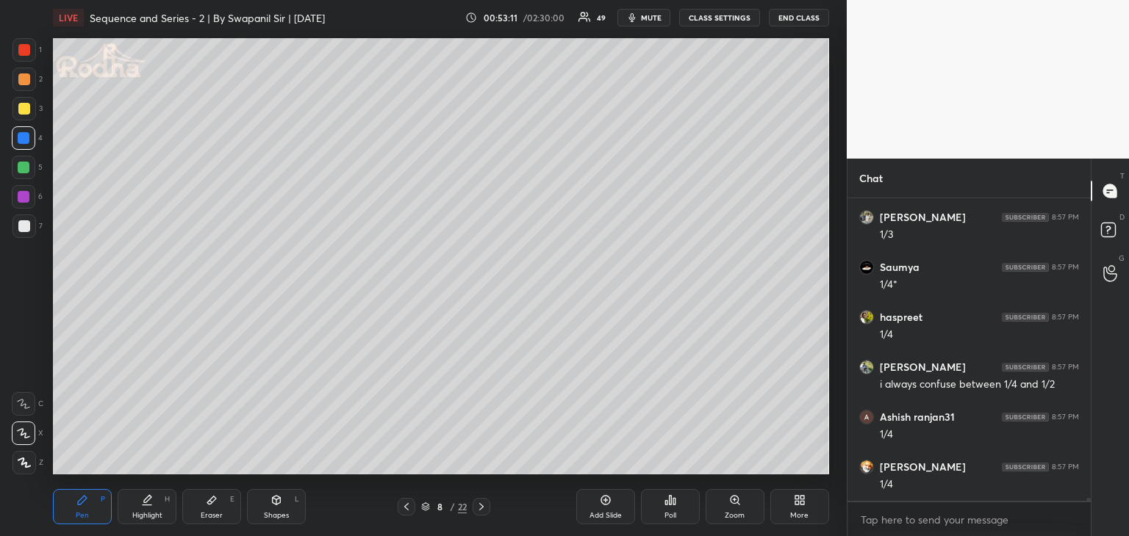
click at [25, 58] on div at bounding box center [24, 50] width 24 height 24
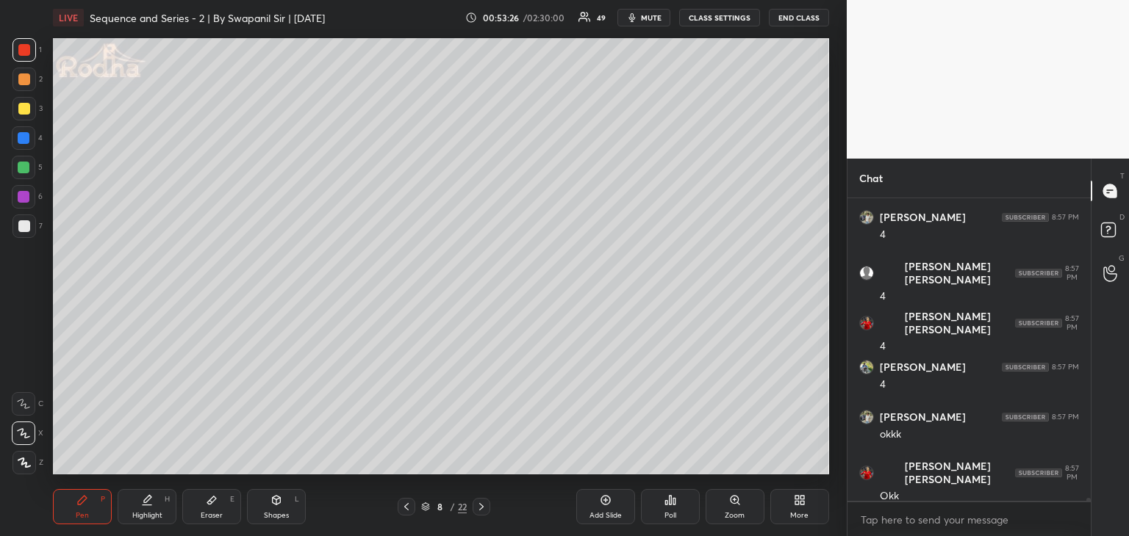
scroll to position [34204, 0]
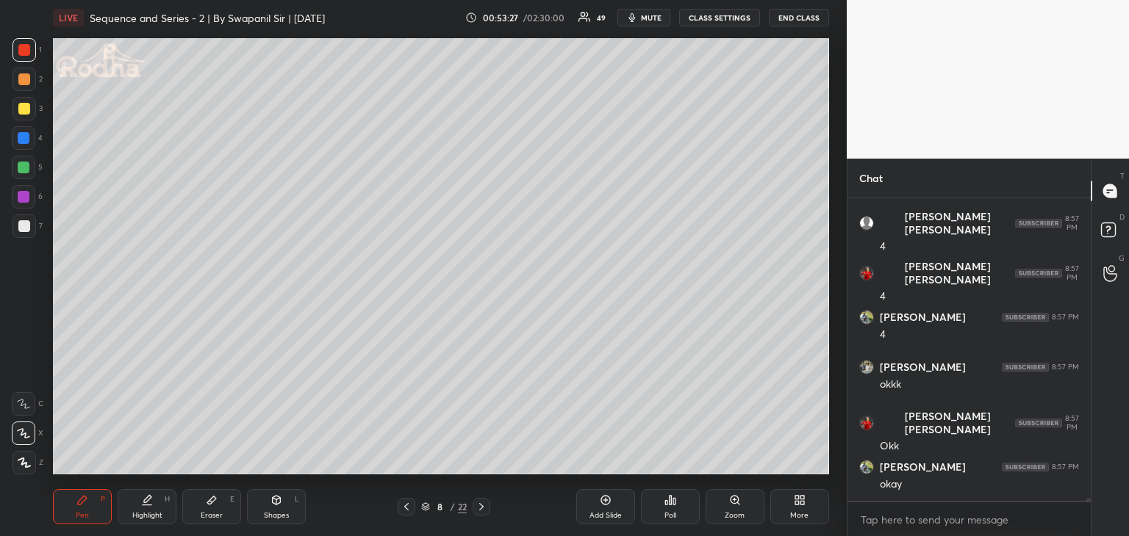
click at [212, 513] on div "Eraser" at bounding box center [212, 515] width 22 height 7
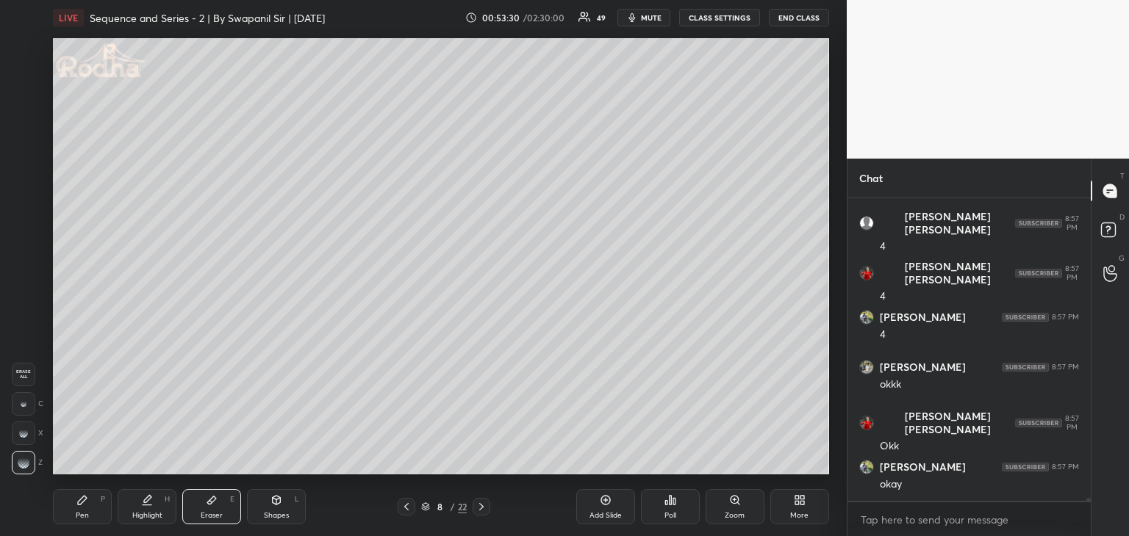
click at [73, 521] on div "Pen P" at bounding box center [82, 506] width 59 height 35
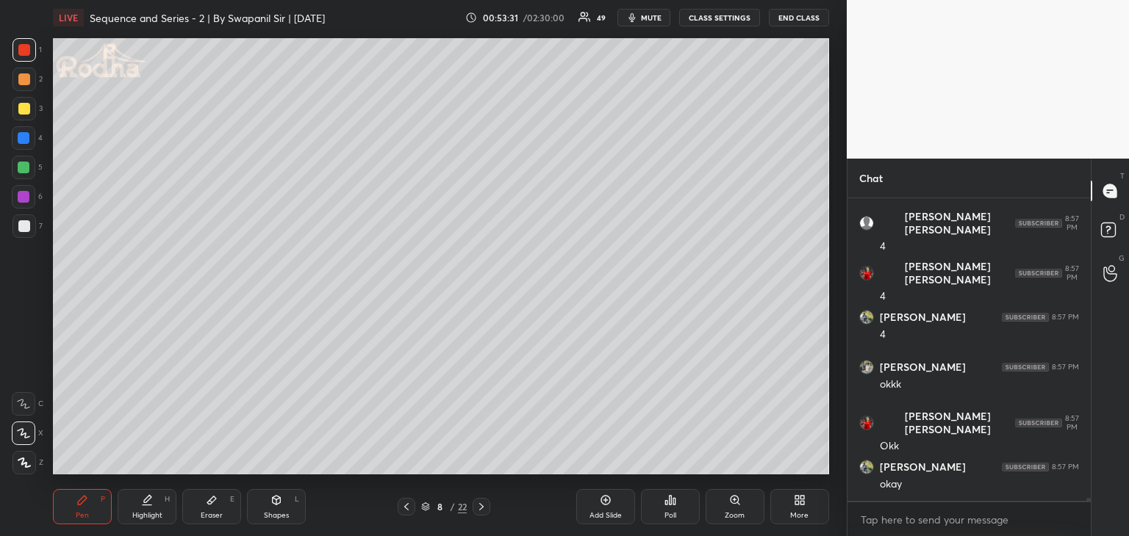
scroll to position [34219, 0]
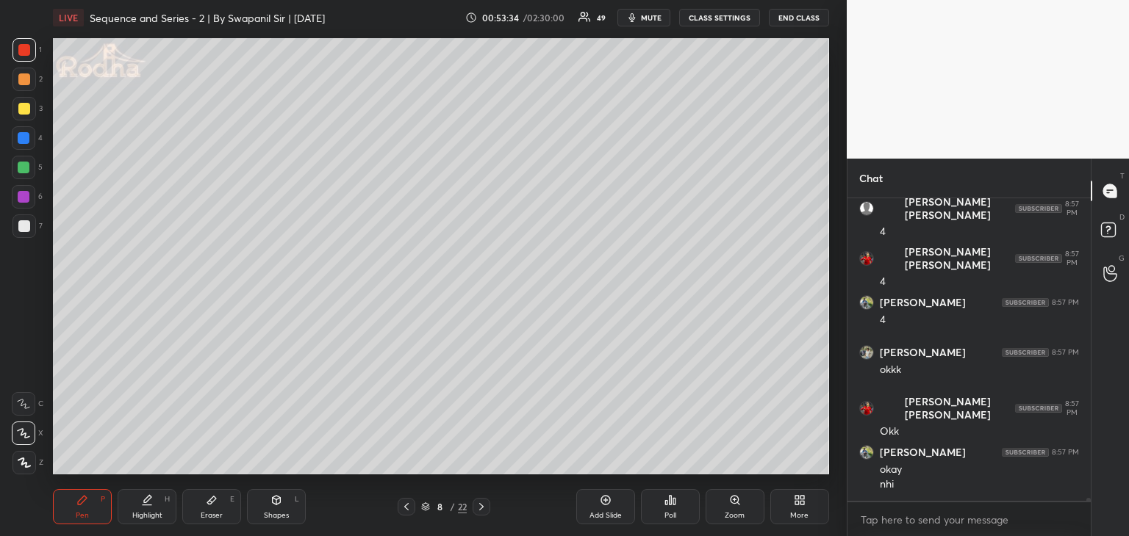
click at [19, 82] on div at bounding box center [24, 79] width 12 height 12
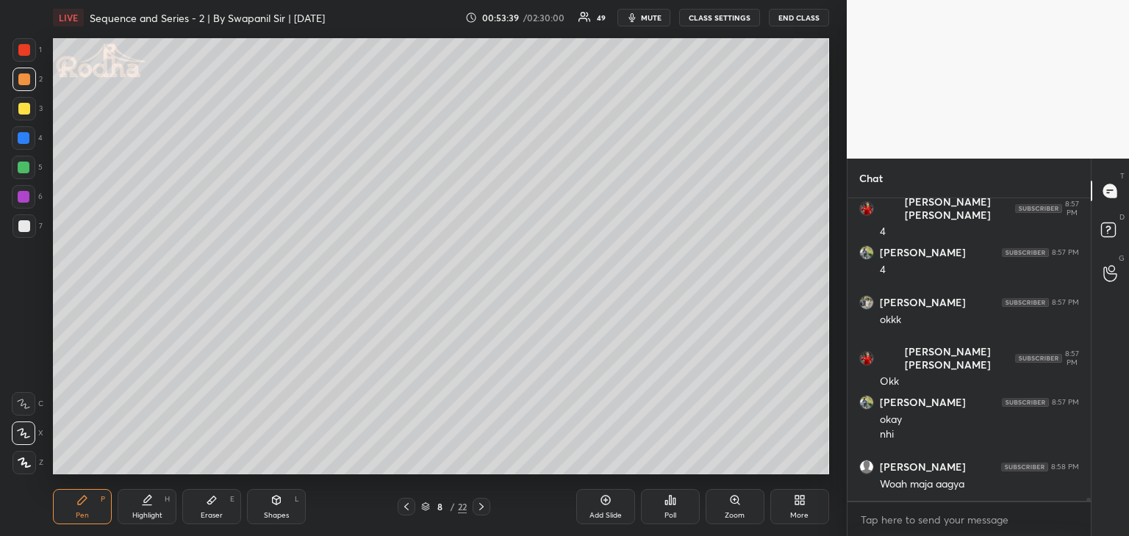
click at [279, 508] on div "Shapes L" at bounding box center [276, 506] width 59 height 35
click at [24, 403] on icon at bounding box center [24, 404] width 12 height 12
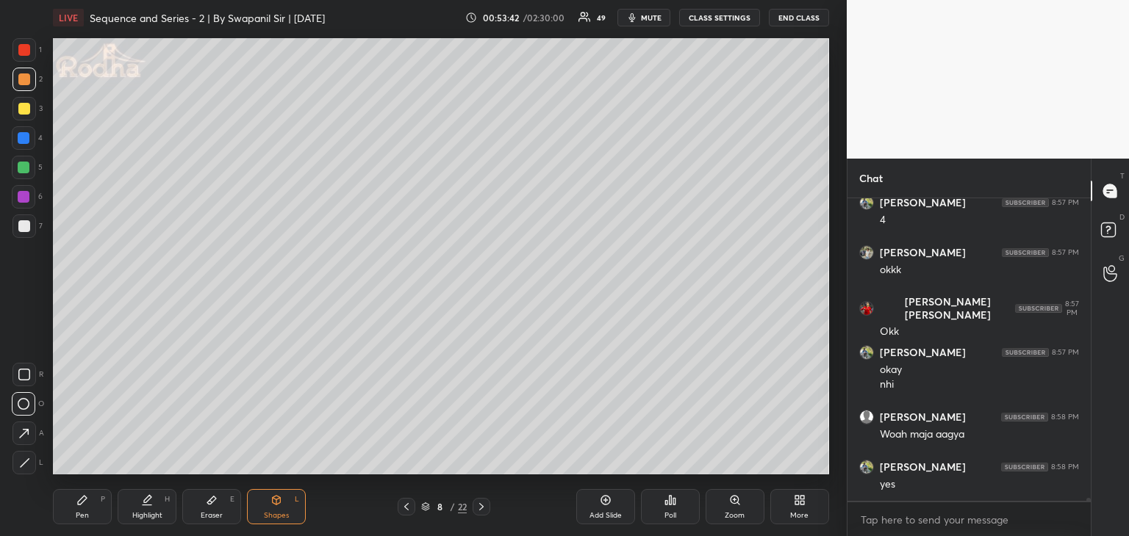
scroll to position [34369, 0]
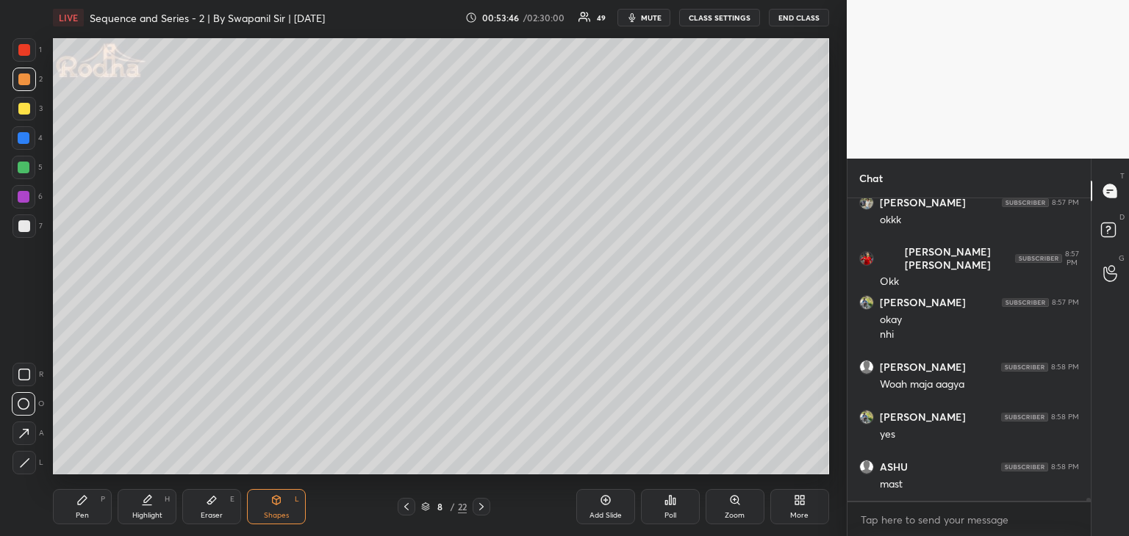
click at [25, 471] on div at bounding box center [24, 463] width 24 height 24
drag, startPoint x: 23, startPoint y: 372, endPoint x: 45, endPoint y: 375, distance: 22.2
click at [25, 373] on icon at bounding box center [24, 375] width 12 height 12
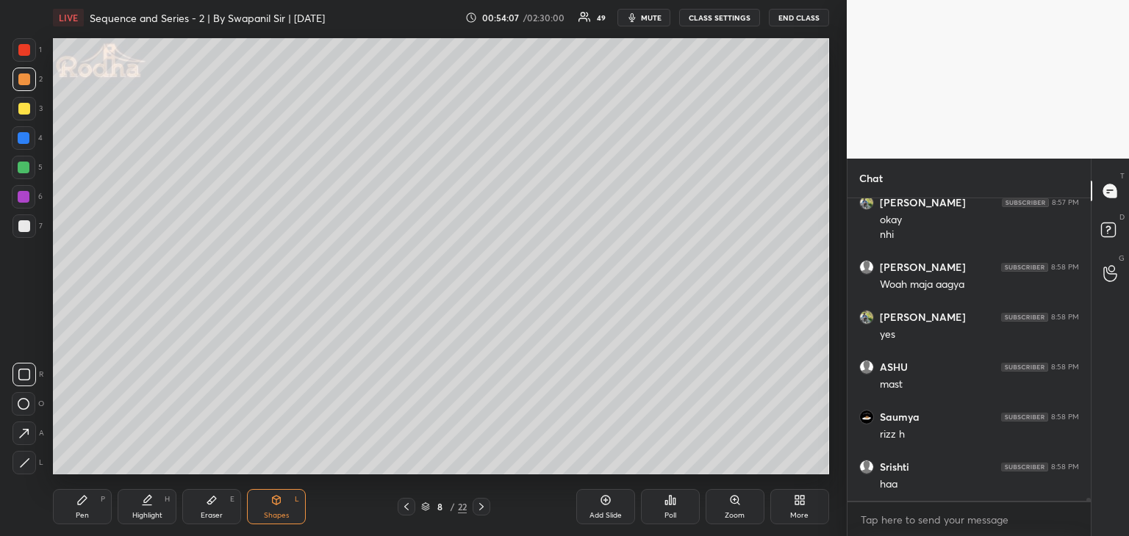
scroll to position [34519, 0]
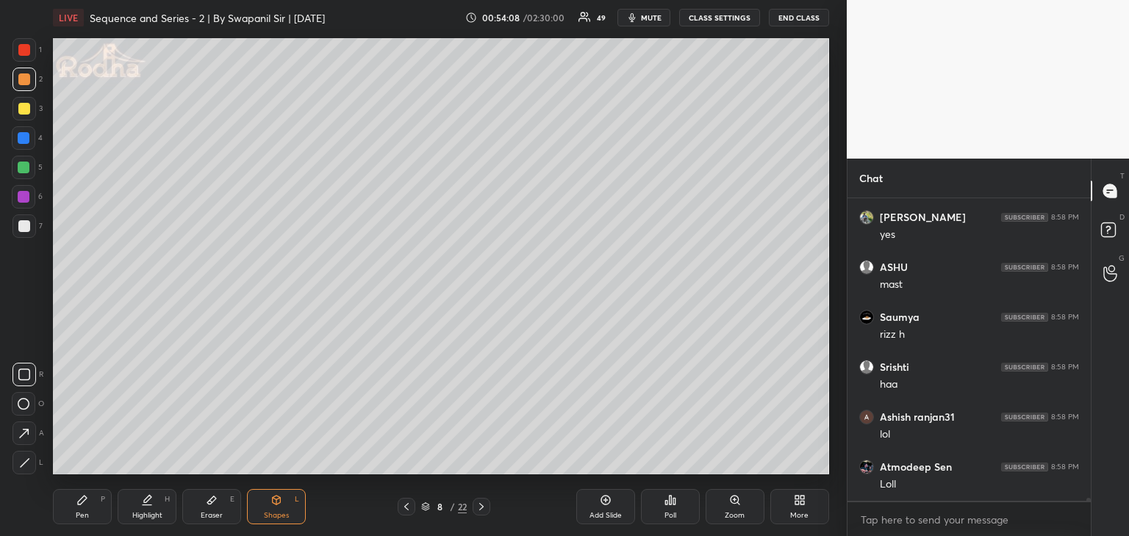
click at [26, 409] on rect at bounding box center [23, 404] width 11 height 11
click at [24, 464] on icon at bounding box center [25, 463] width 8 height 8
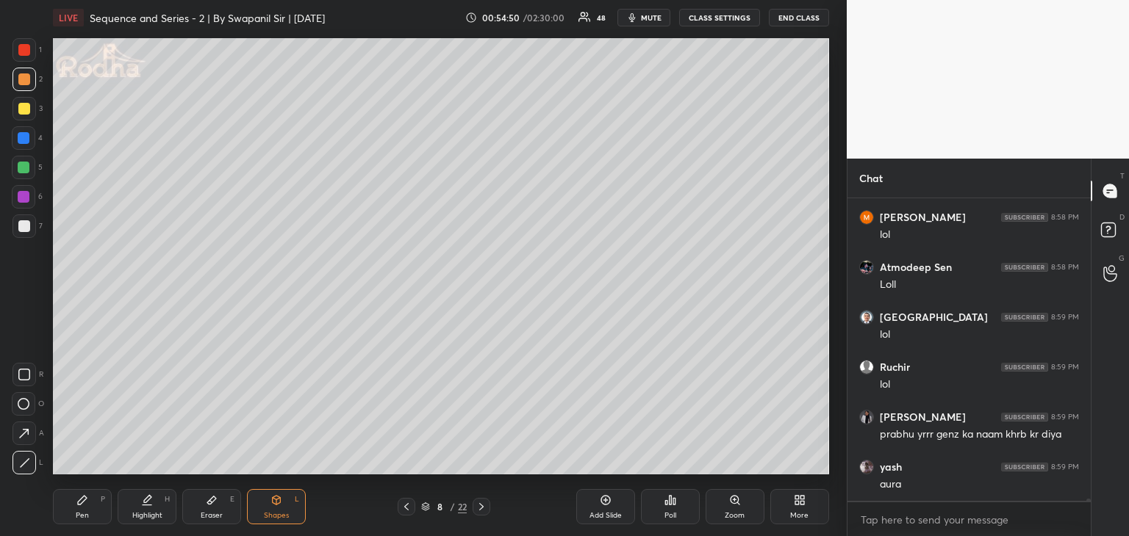
scroll to position [35818, 0]
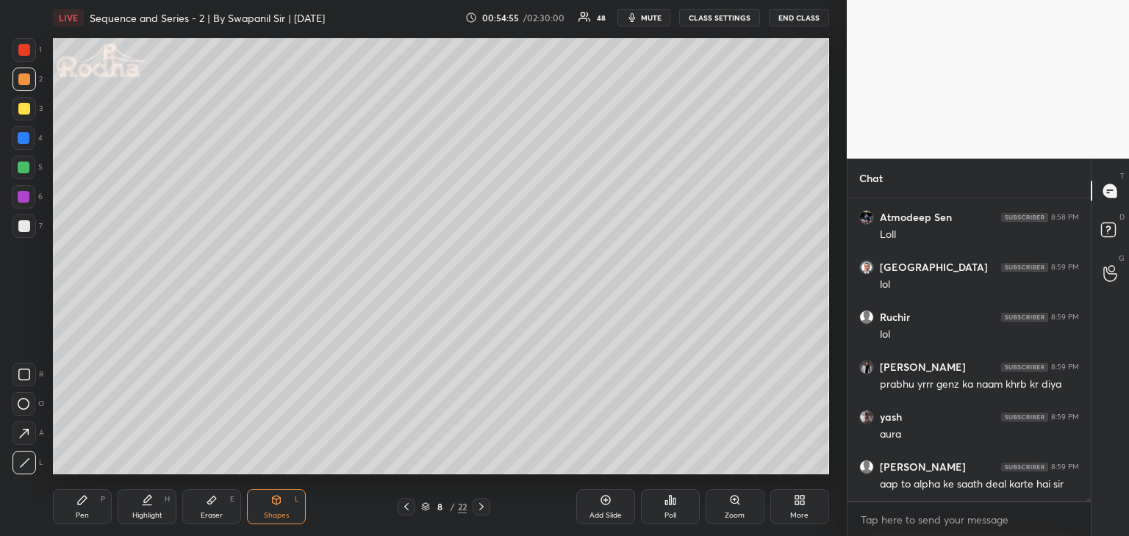
drag, startPoint x: 88, startPoint y: 506, endPoint x: 109, endPoint y: 500, distance: 22.1
click at [88, 506] on div "Pen P" at bounding box center [82, 506] width 59 height 35
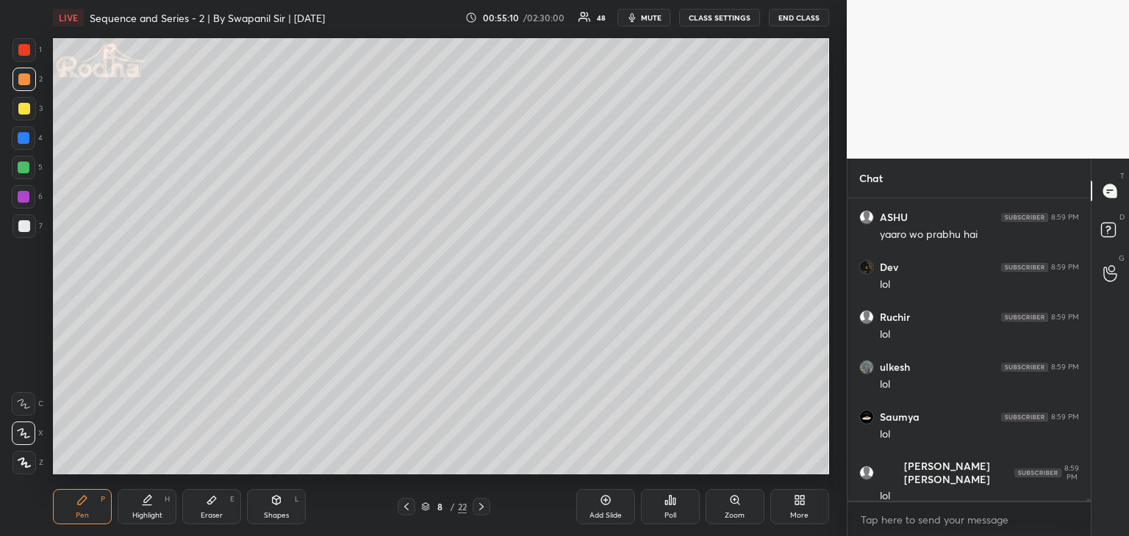
scroll to position [36168, 0]
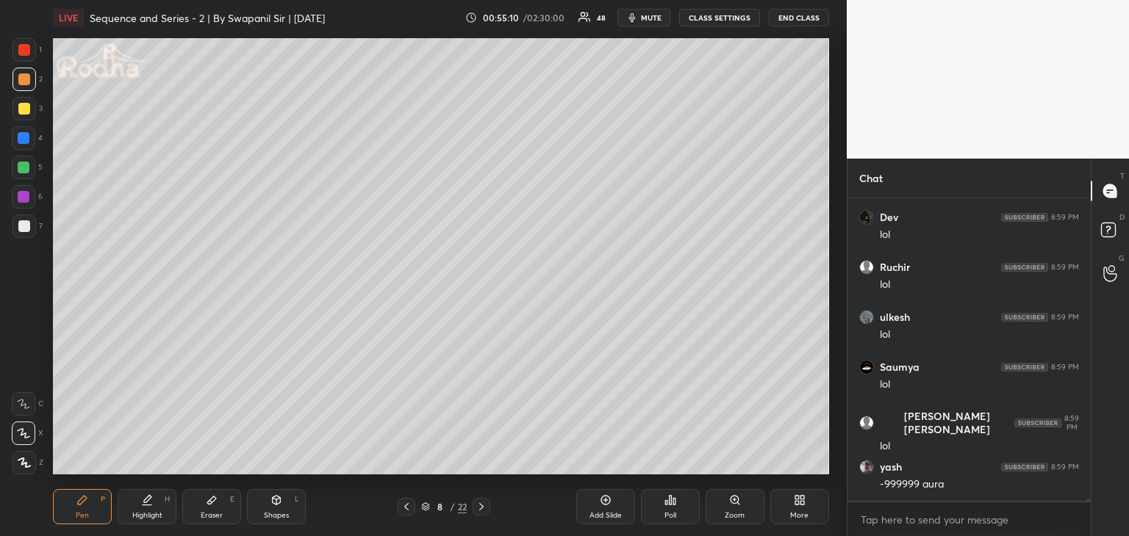
click at [284, 514] on div "Shapes" at bounding box center [276, 515] width 25 height 7
click at [25, 434] on icon at bounding box center [23, 433] width 15 height 15
click at [71, 514] on div "Pen P" at bounding box center [82, 506] width 59 height 35
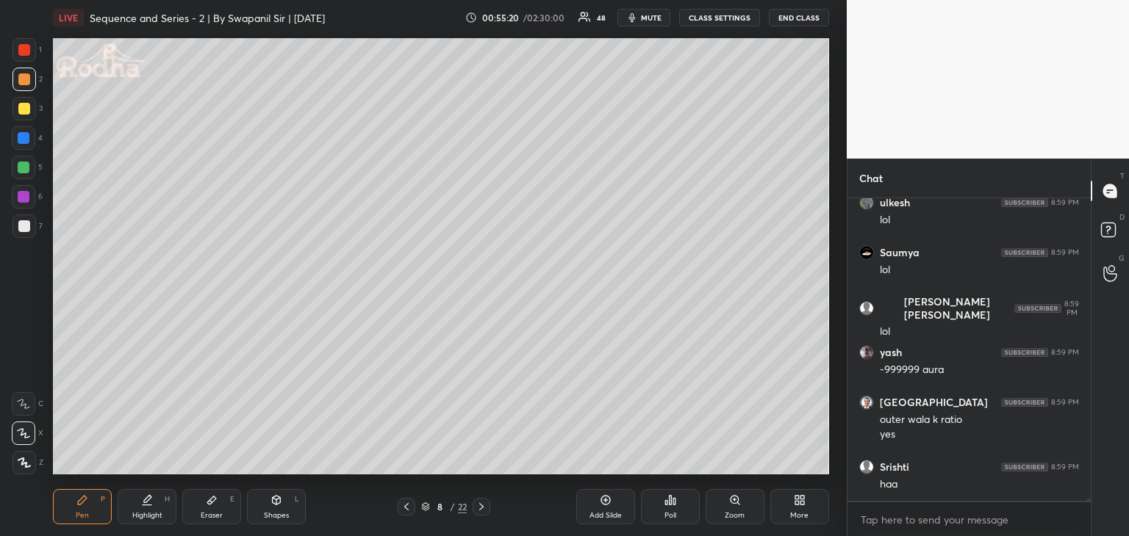
scroll to position [36332, 0]
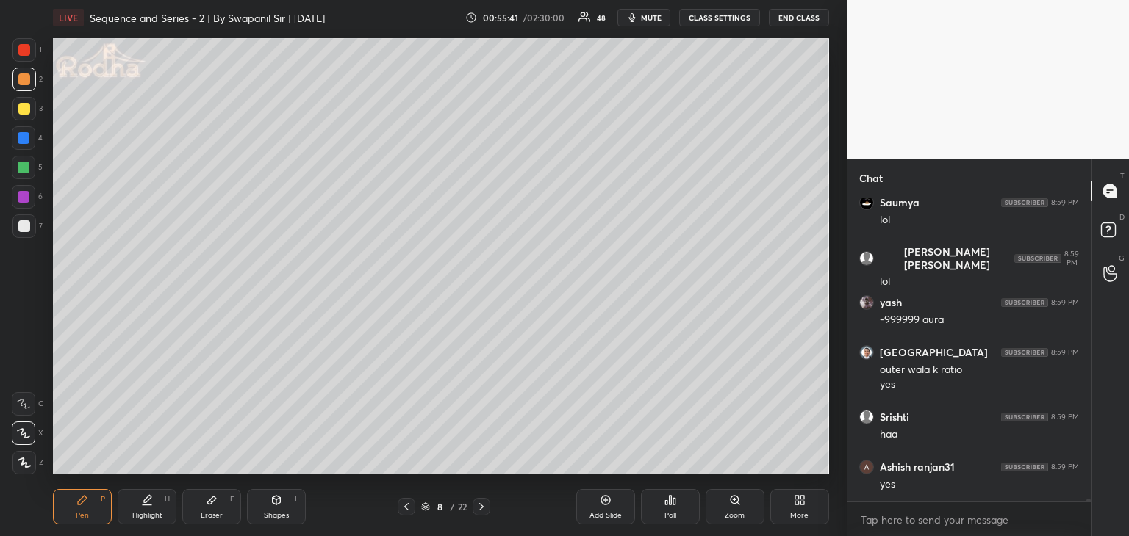
click at [270, 509] on div "Shapes L" at bounding box center [276, 506] width 59 height 35
click at [24, 464] on icon at bounding box center [24, 463] width 11 height 11
click at [71, 517] on div "Pen P" at bounding box center [82, 506] width 59 height 35
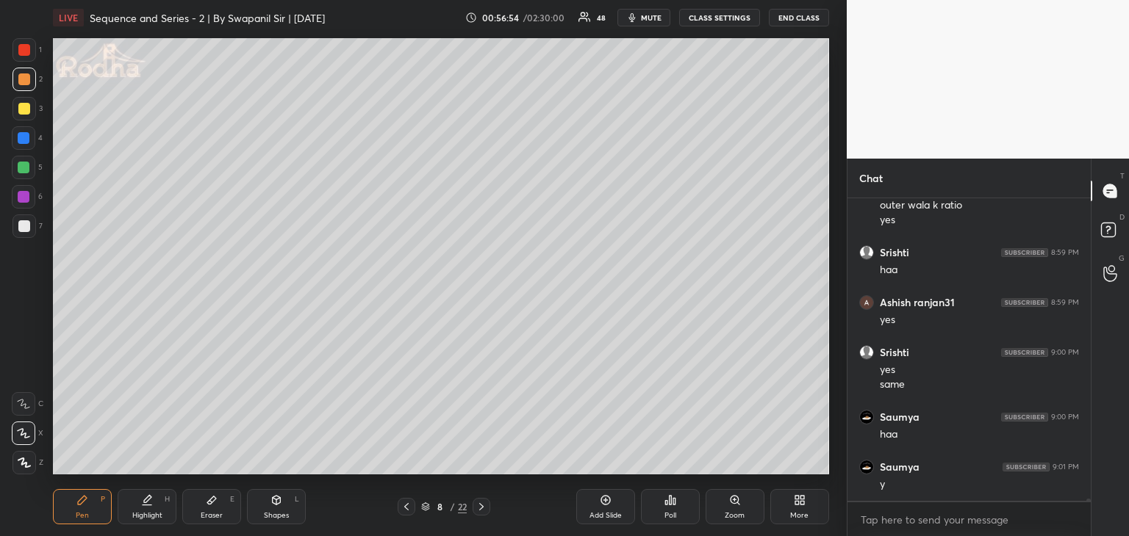
scroll to position [36547, 0]
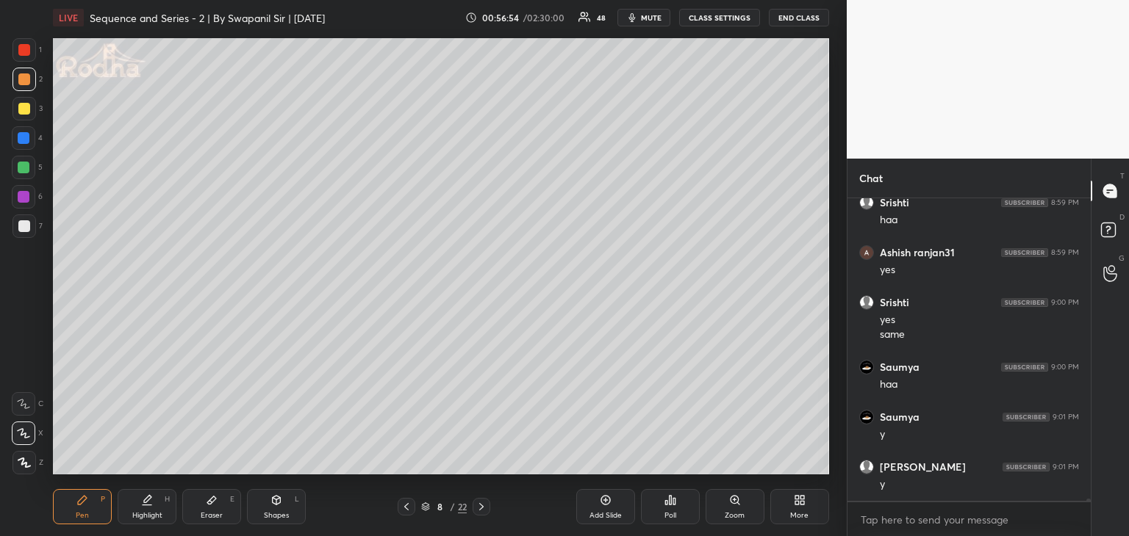
drag, startPoint x: 476, startPoint y: 509, endPoint x: 485, endPoint y: 508, distance: 8.9
click at [477, 509] on icon at bounding box center [481, 507] width 12 height 12
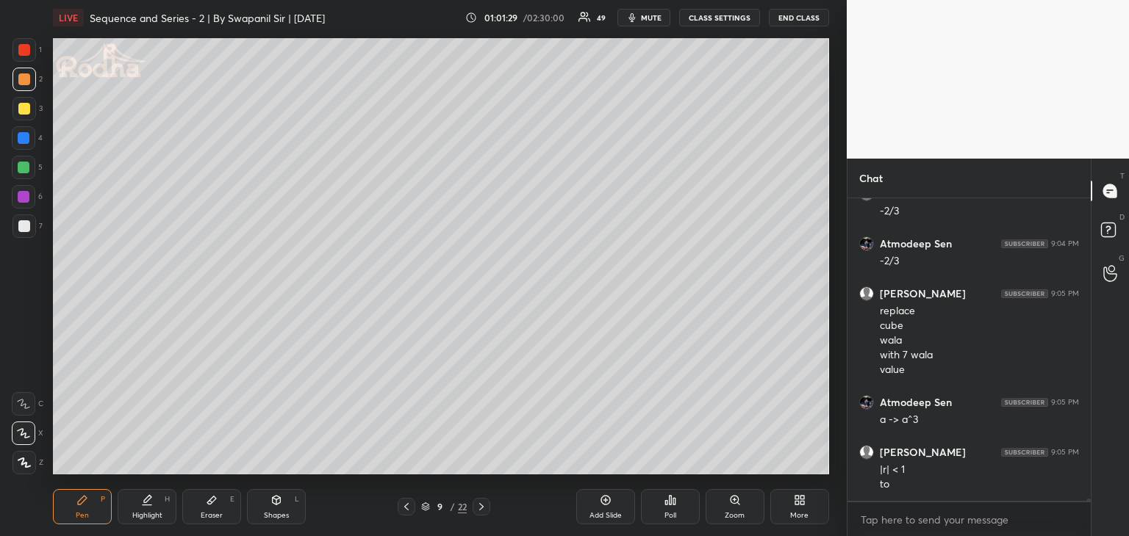
scroll to position [35822, 0]
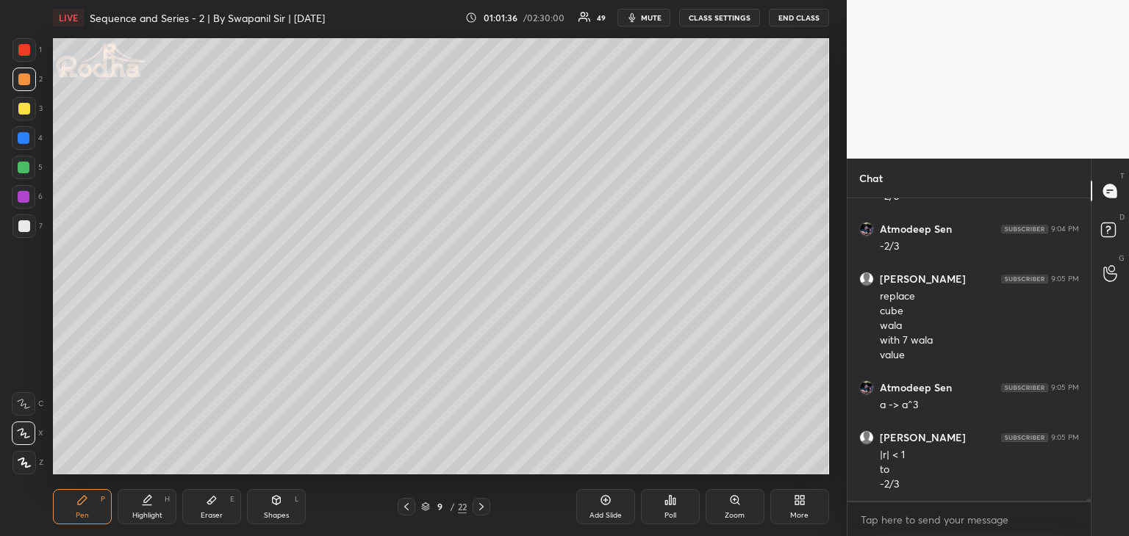
drag, startPoint x: 26, startPoint y: 109, endPoint x: 43, endPoint y: 109, distance: 17.7
click at [26, 109] on div at bounding box center [24, 109] width 12 height 12
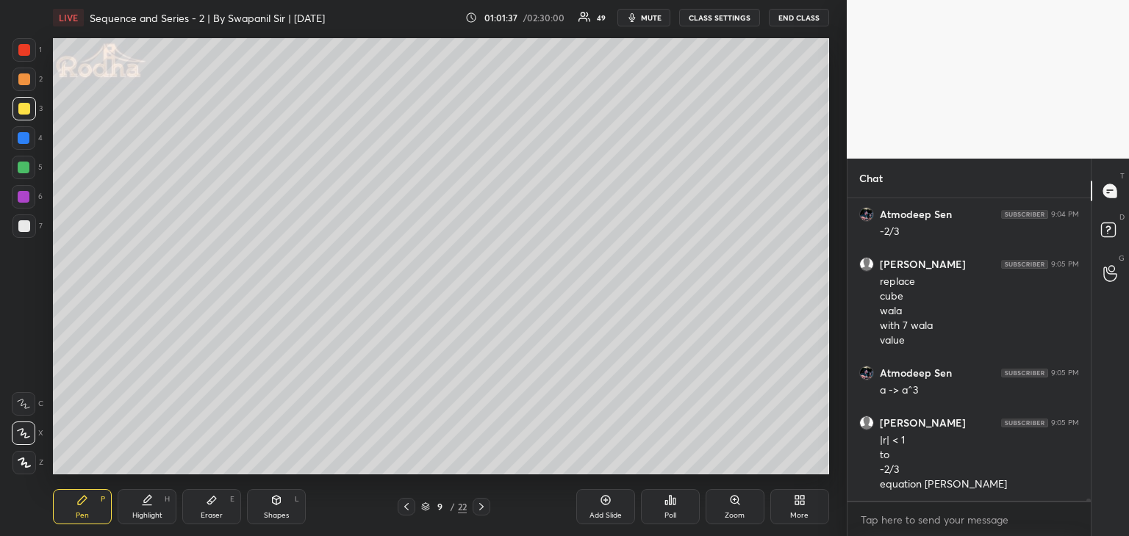
drag, startPoint x: 24, startPoint y: 168, endPoint x: 50, endPoint y: 162, distance: 27.1
click at [25, 168] on div at bounding box center [24, 168] width 12 height 12
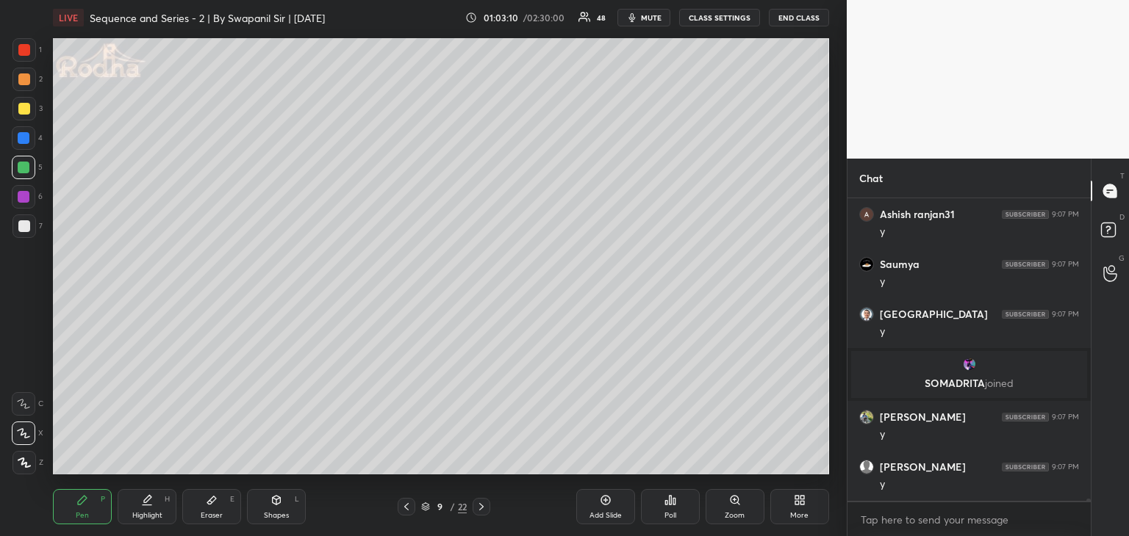
scroll to position [36631, 0]
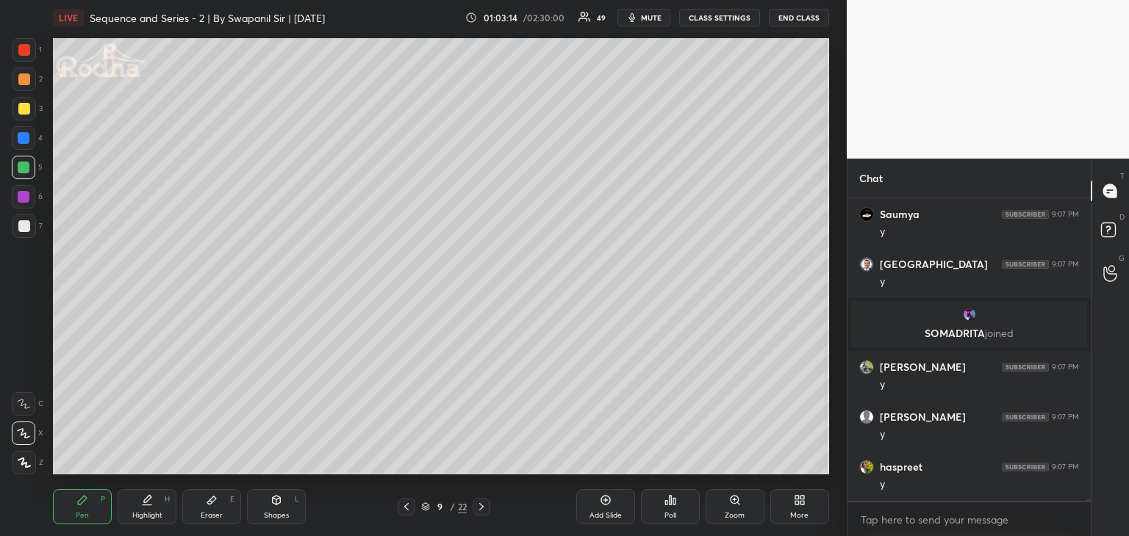
drag, startPoint x: 213, startPoint y: 499, endPoint x: 213, endPoint y: 486, distance: 13.2
click at [213, 495] on icon at bounding box center [212, 501] width 12 height 12
click at [84, 509] on div "Pen P" at bounding box center [82, 506] width 59 height 35
click at [218, 510] on div "Eraser E" at bounding box center [211, 506] width 59 height 35
click at [76, 514] on div "Pen" at bounding box center [82, 515] width 13 height 7
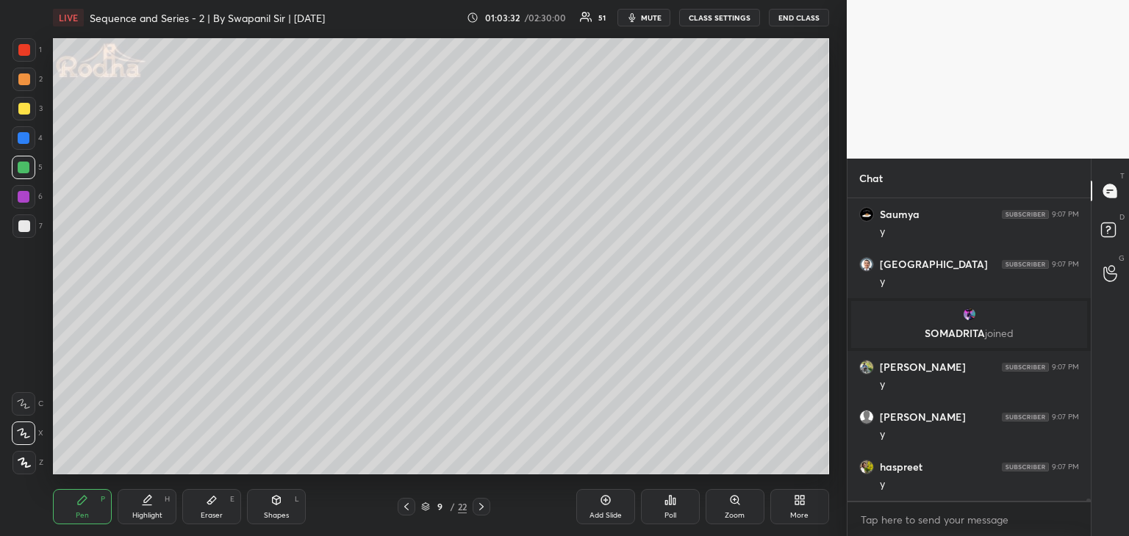
scroll to position [36681, 0]
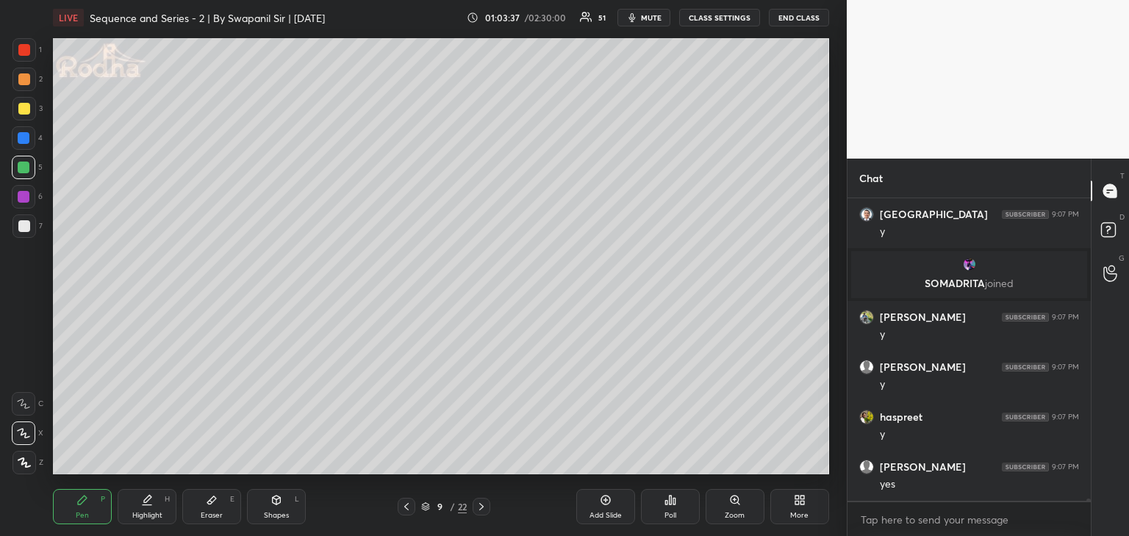
drag, startPoint x: 278, startPoint y: 521, endPoint x: 279, endPoint y: 497, distance: 24.3
click at [276, 521] on div "Shapes L" at bounding box center [276, 506] width 59 height 35
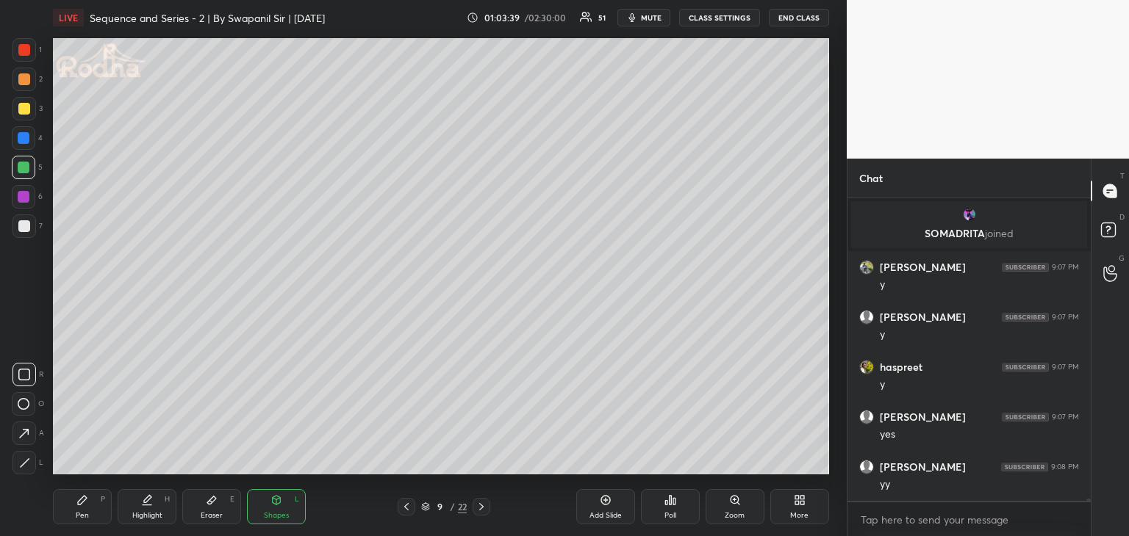
drag, startPoint x: 206, startPoint y: 506, endPoint x: 207, endPoint y: 488, distance: 18.4
click at [206, 504] on icon at bounding box center [212, 501] width 12 height 12
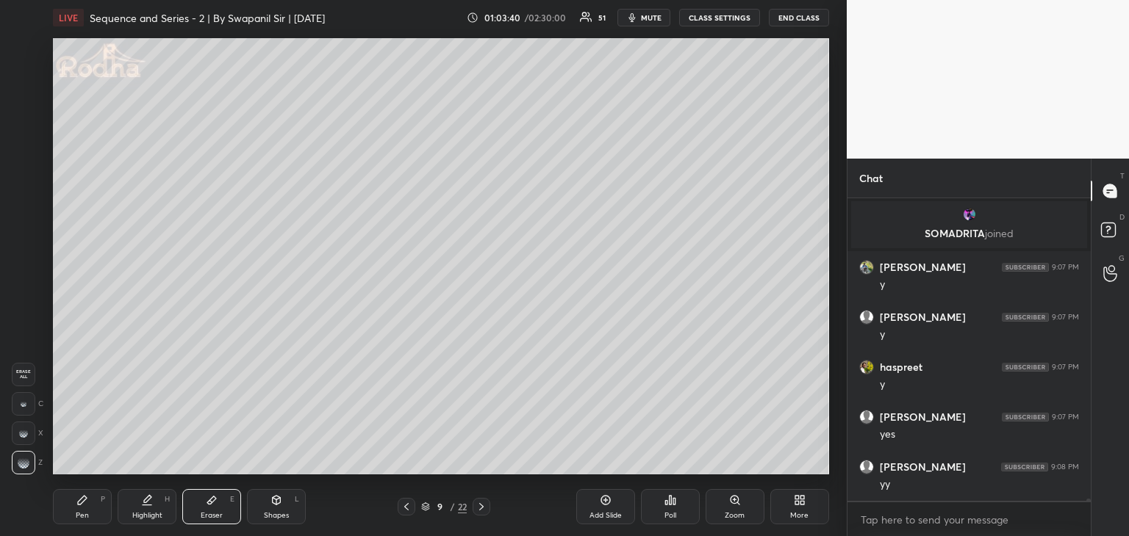
drag, startPoint x: 22, startPoint y: 404, endPoint x: 52, endPoint y: 392, distance: 32.3
click at [25, 401] on icon at bounding box center [24, 404] width 6 height 6
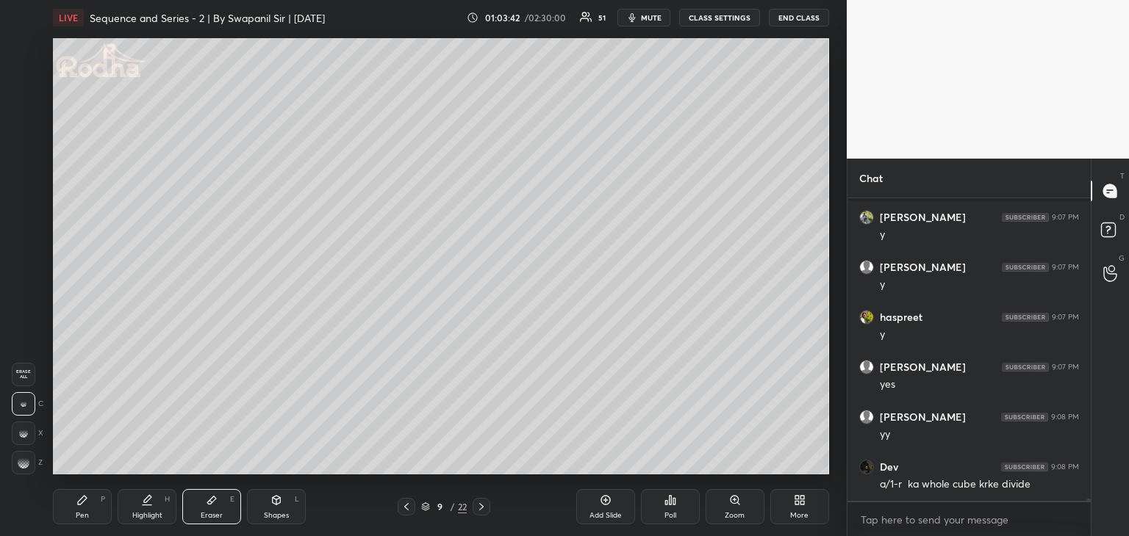
click at [276, 508] on div "Shapes L" at bounding box center [276, 506] width 59 height 35
click at [73, 515] on div "Pen P" at bounding box center [82, 506] width 59 height 35
click at [292, 506] on div "Shapes L" at bounding box center [276, 506] width 59 height 35
click at [29, 466] on icon at bounding box center [24, 463] width 11 height 11
click at [85, 512] on div "Pen" at bounding box center [82, 515] width 13 height 7
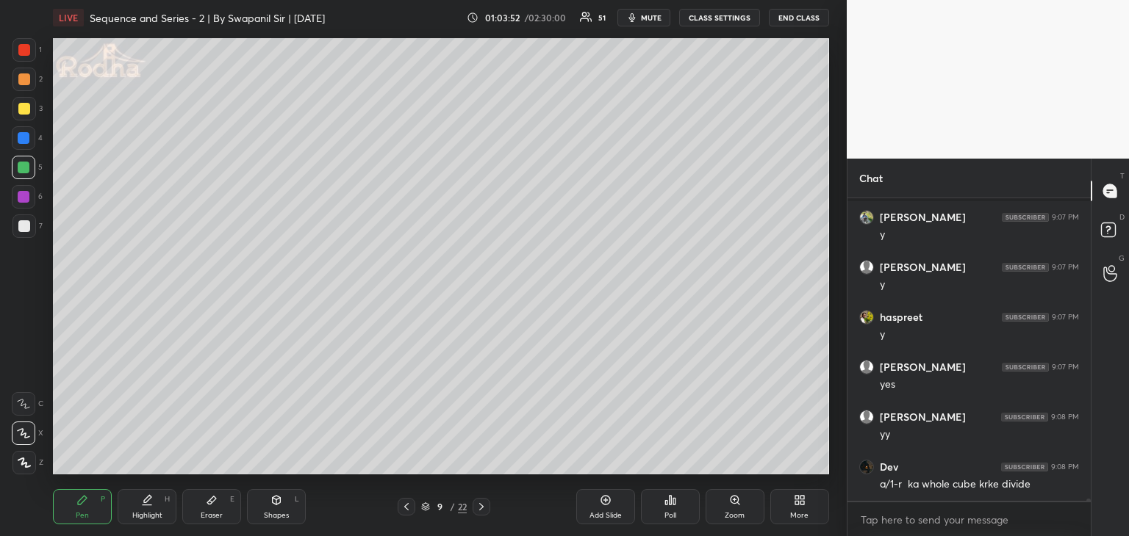
click at [18, 227] on div at bounding box center [24, 226] width 12 height 12
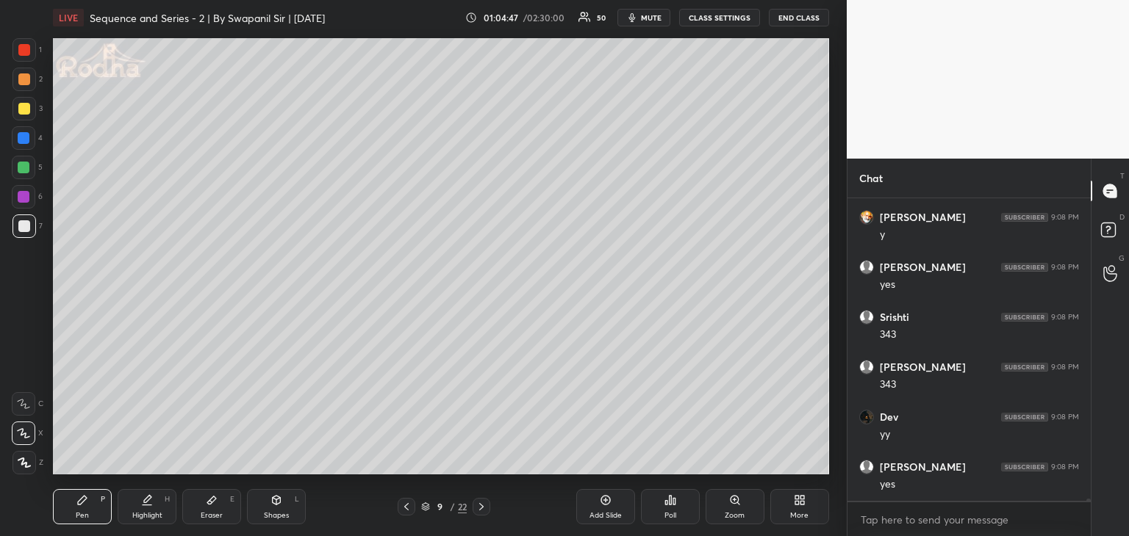
click at [21, 163] on div at bounding box center [24, 168] width 12 height 12
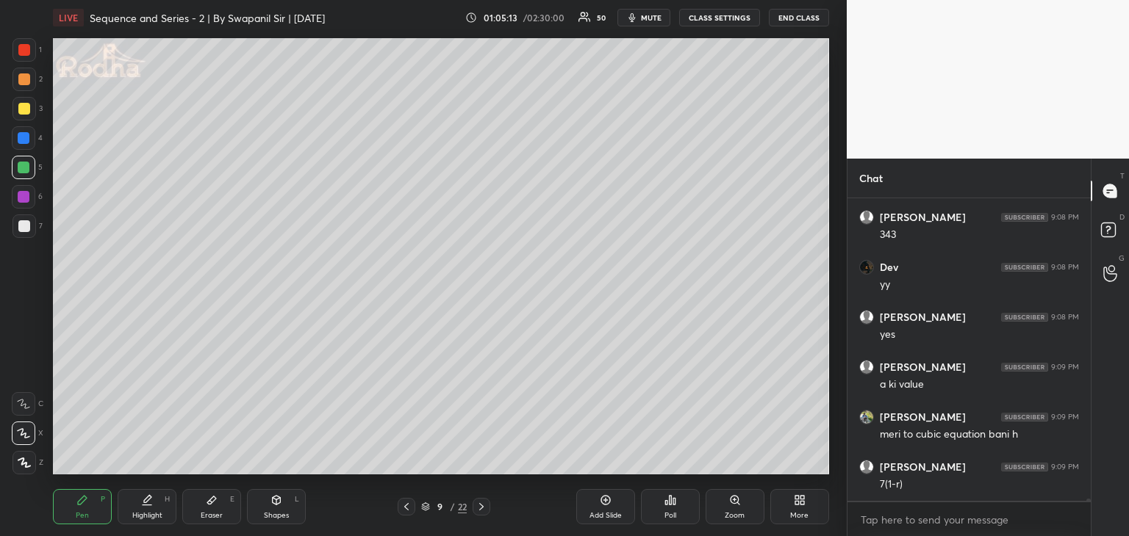
scroll to position [37380, 0]
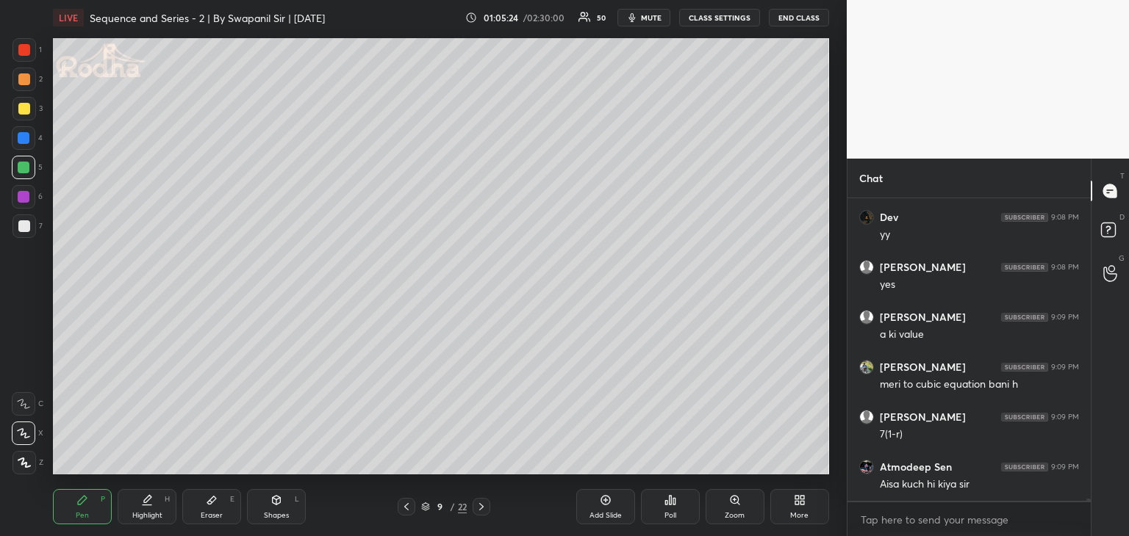
click at [26, 195] on div at bounding box center [24, 197] width 12 height 12
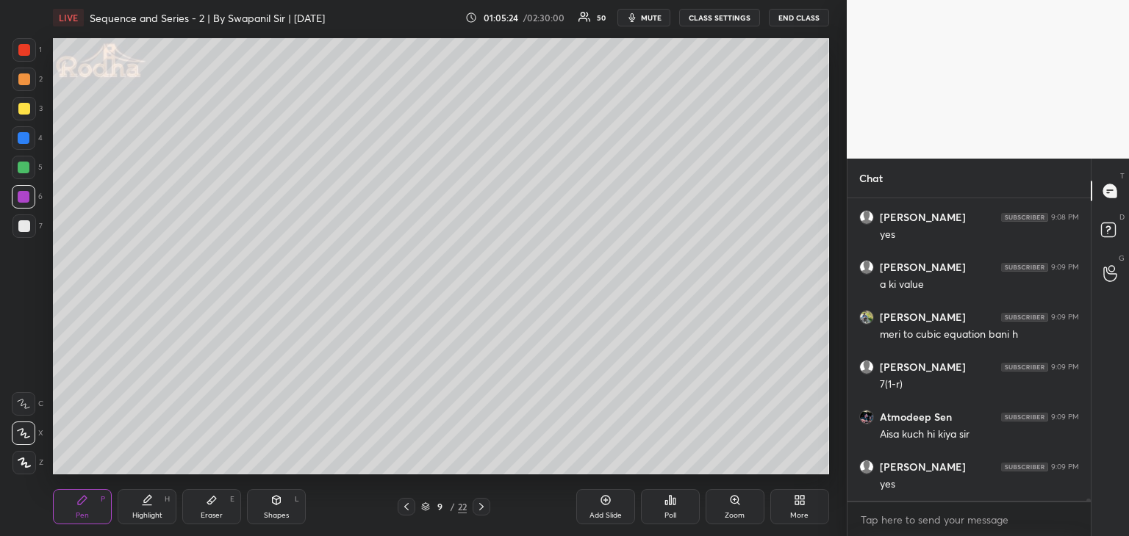
click at [24, 79] on div at bounding box center [24, 79] width 12 height 12
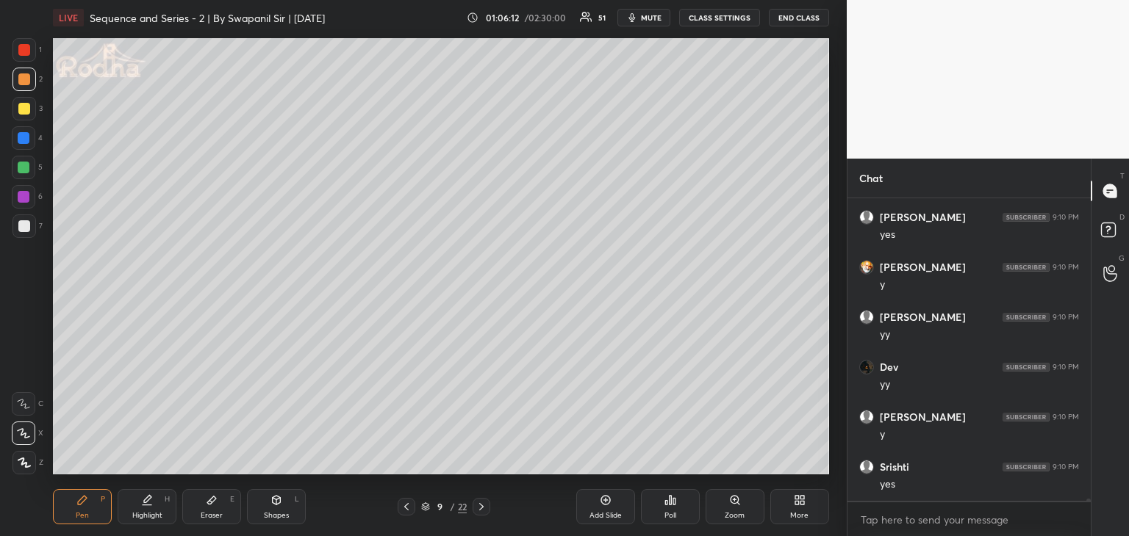
scroll to position [37858, 0]
click at [225, 511] on div "Eraser E" at bounding box center [211, 506] width 59 height 35
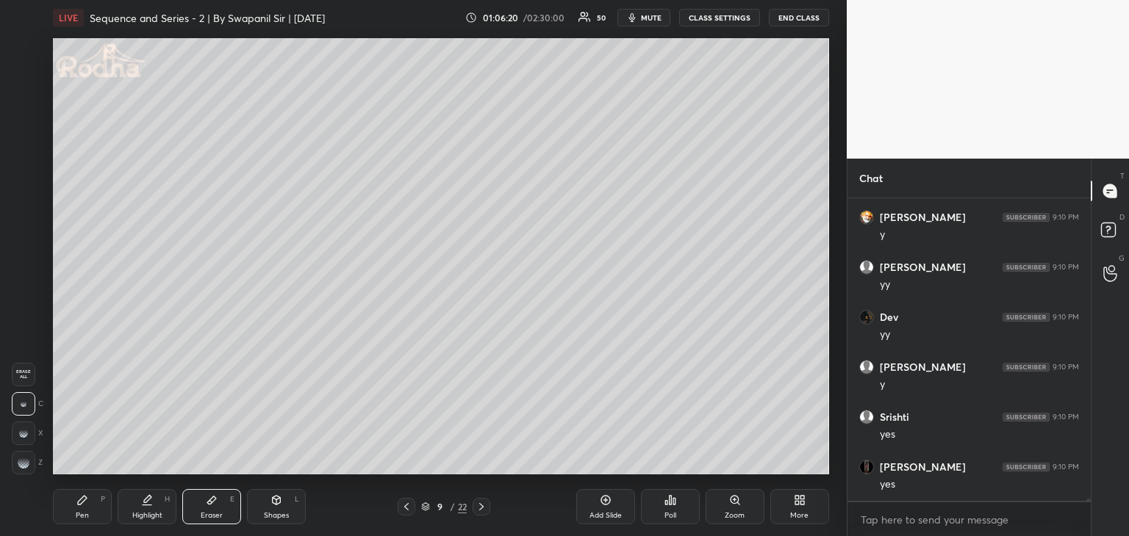
click at [83, 507] on div "Pen P" at bounding box center [82, 506] width 59 height 35
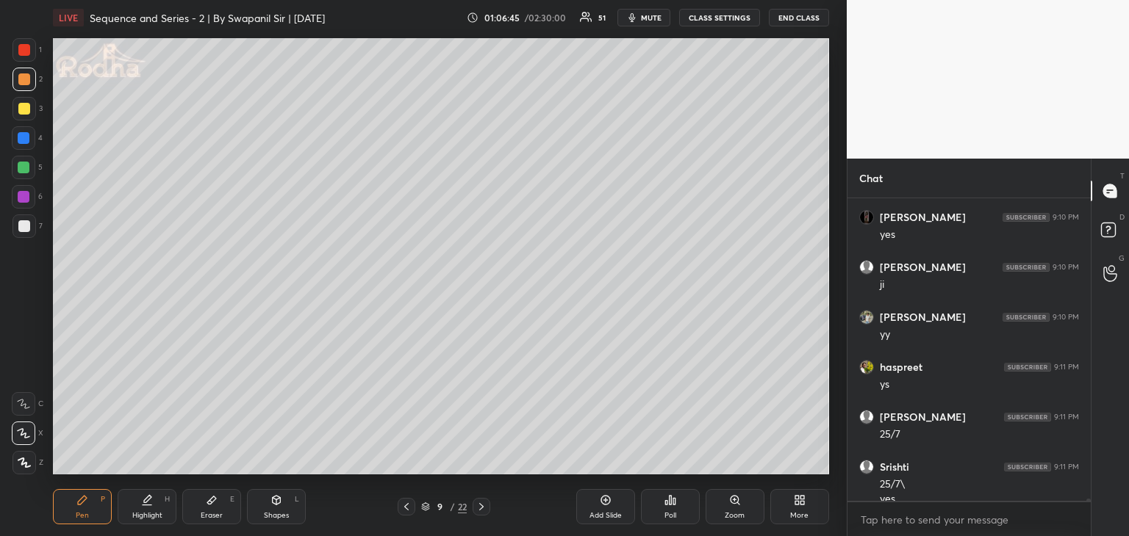
scroll to position [38122, 0]
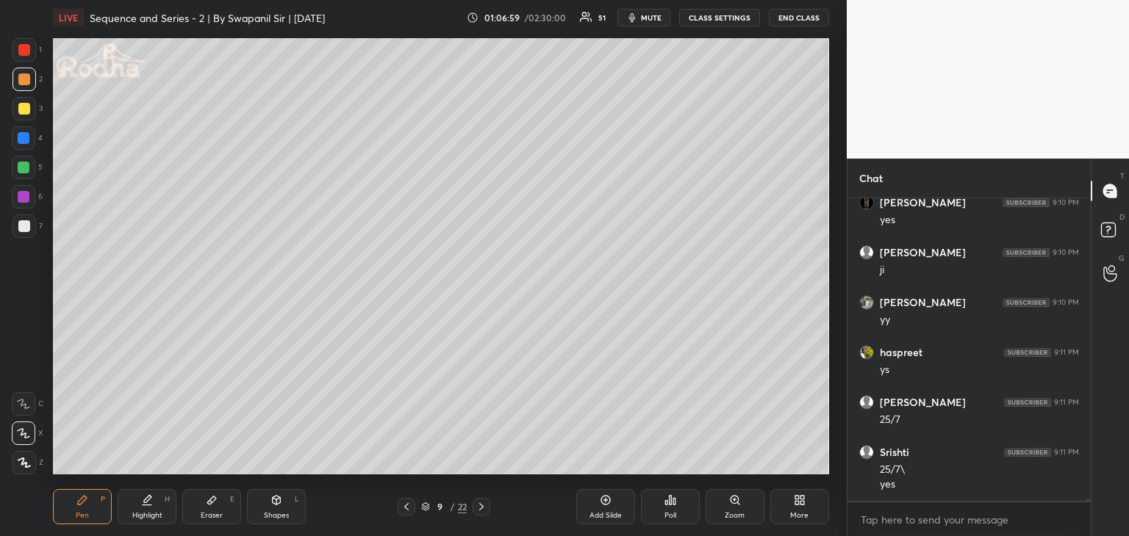
drag, startPoint x: 26, startPoint y: 164, endPoint x: 44, endPoint y: 193, distance: 33.7
click at [27, 163] on div at bounding box center [24, 168] width 12 height 12
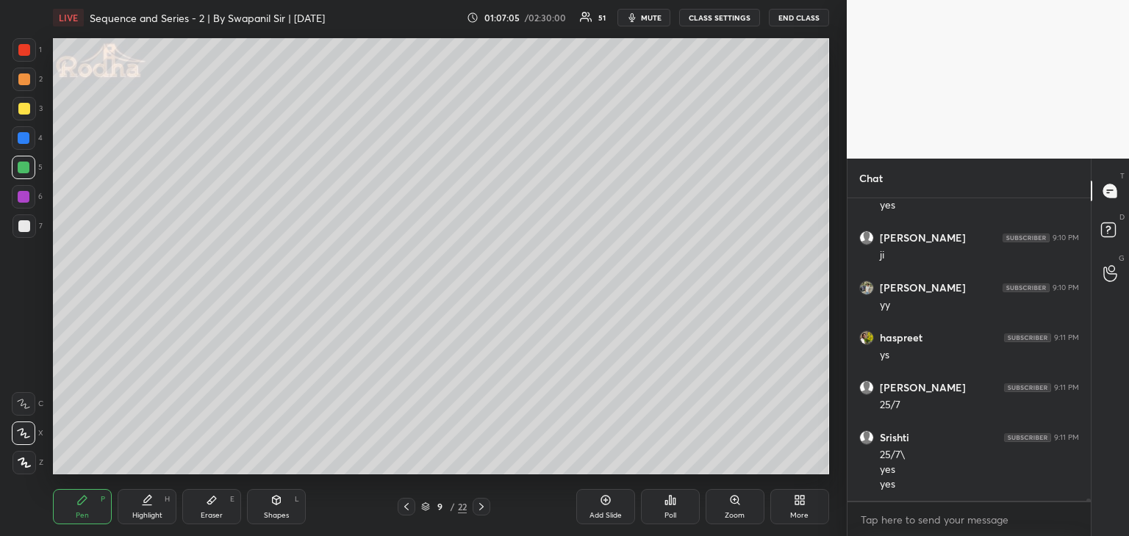
scroll to position [38187, 0]
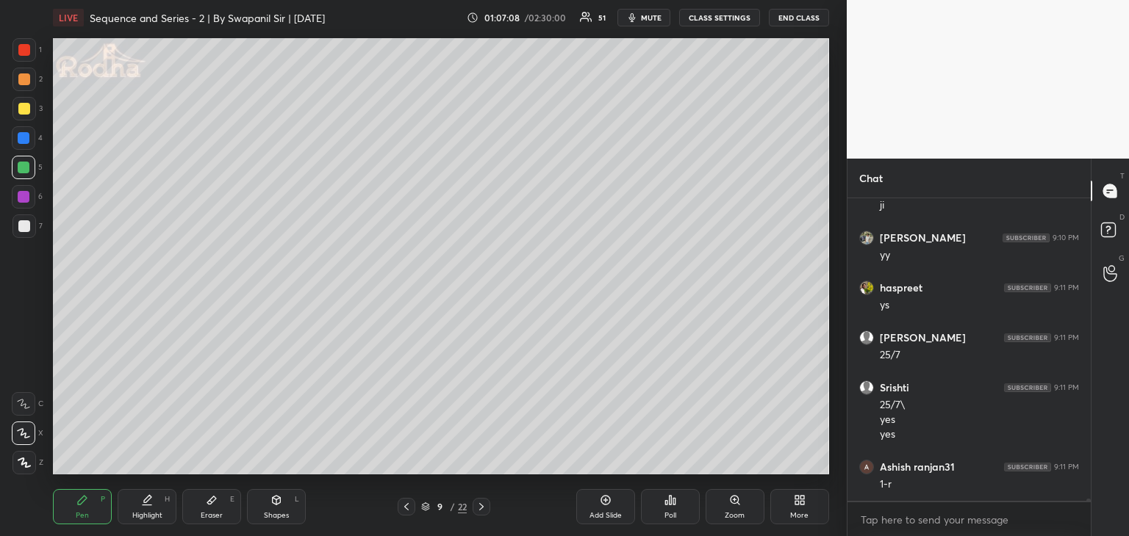
click at [478, 506] on icon at bounding box center [481, 507] width 12 height 12
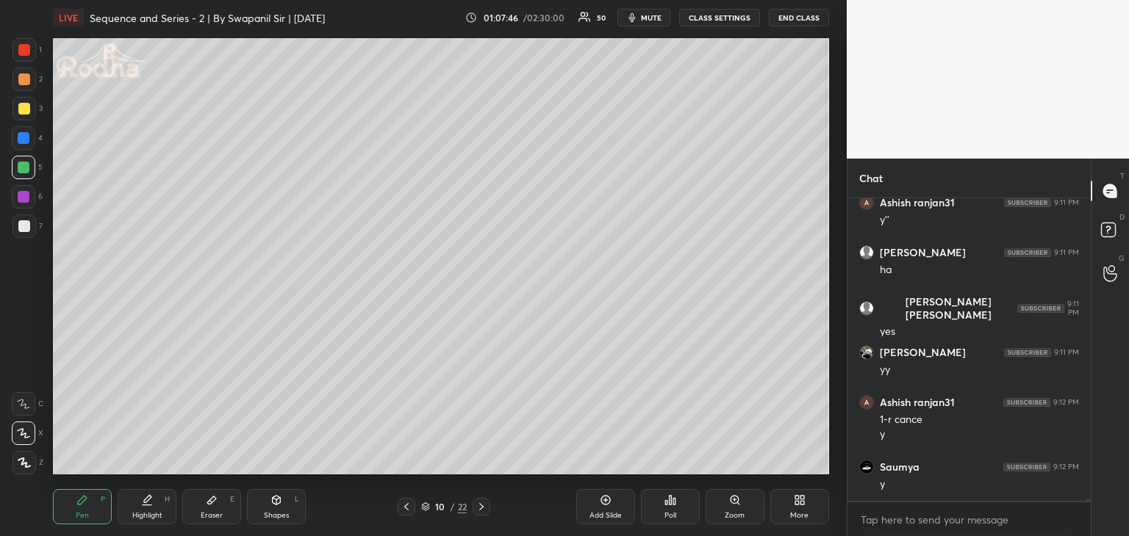
scroll to position [38951, 0]
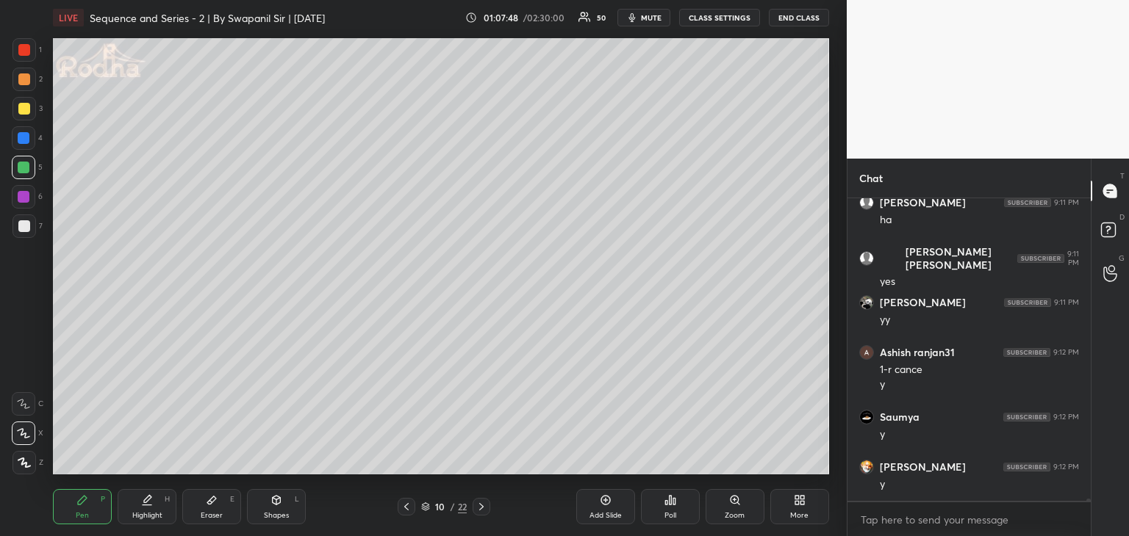
click at [403, 511] on icon at bounding box center [407, 507] width 12 height 12
click at [484, 509] on icon at bounding box center [481, 507] width 12 height 12
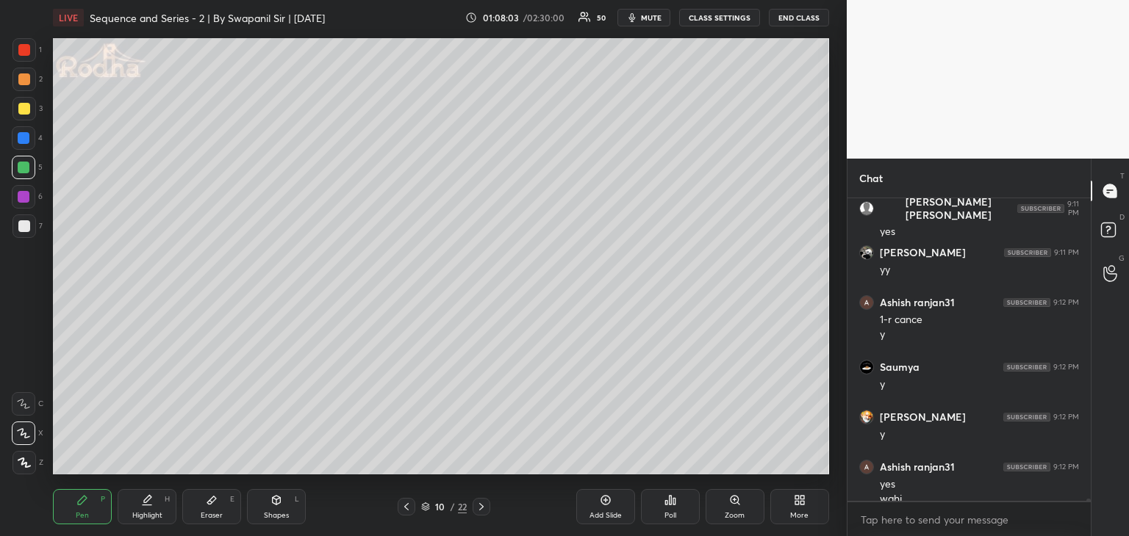
scroll to position [39016, 0]
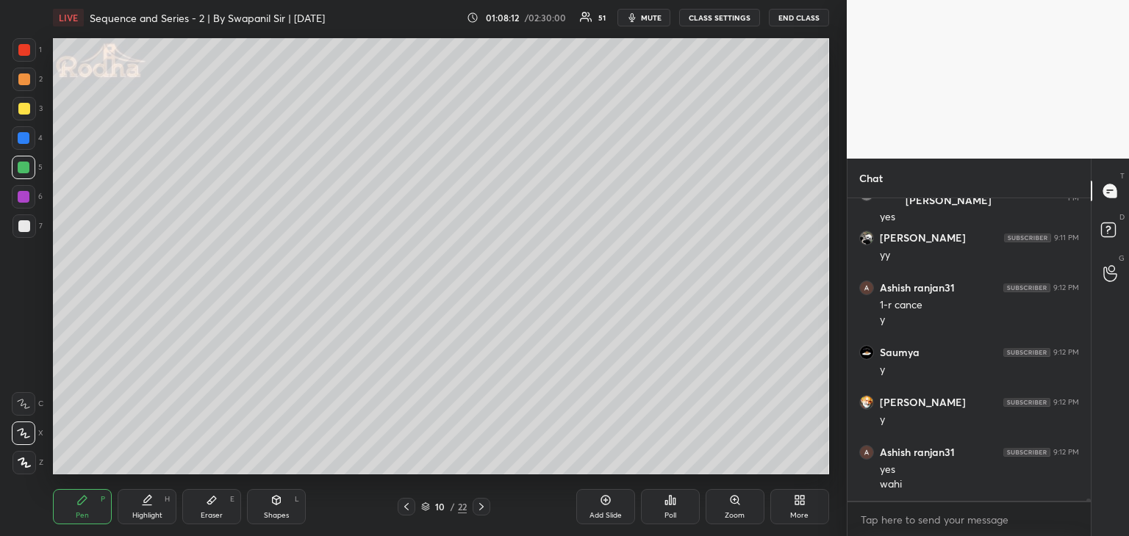
click at [262, 506] on div "Shapes L" at bounding box center [276, 506] width 59 height 35
click at [16, 465] on div at bounding box center [24, 463] width 24 height 24
click at [81, 512] on div "Pen" at bounding box center [82, 515] width 13 height 7
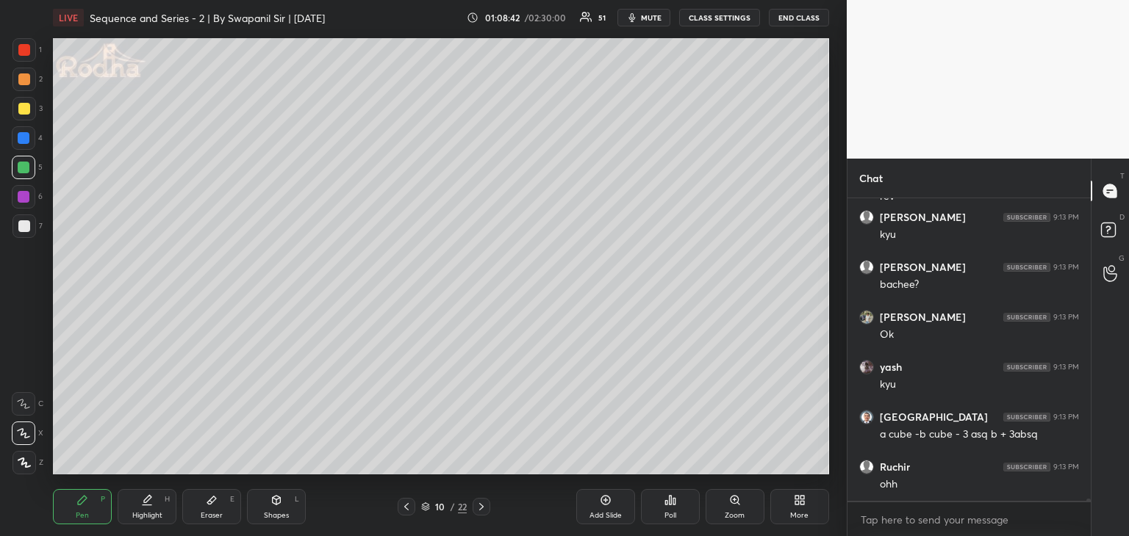
scroll to position [39915, 0]
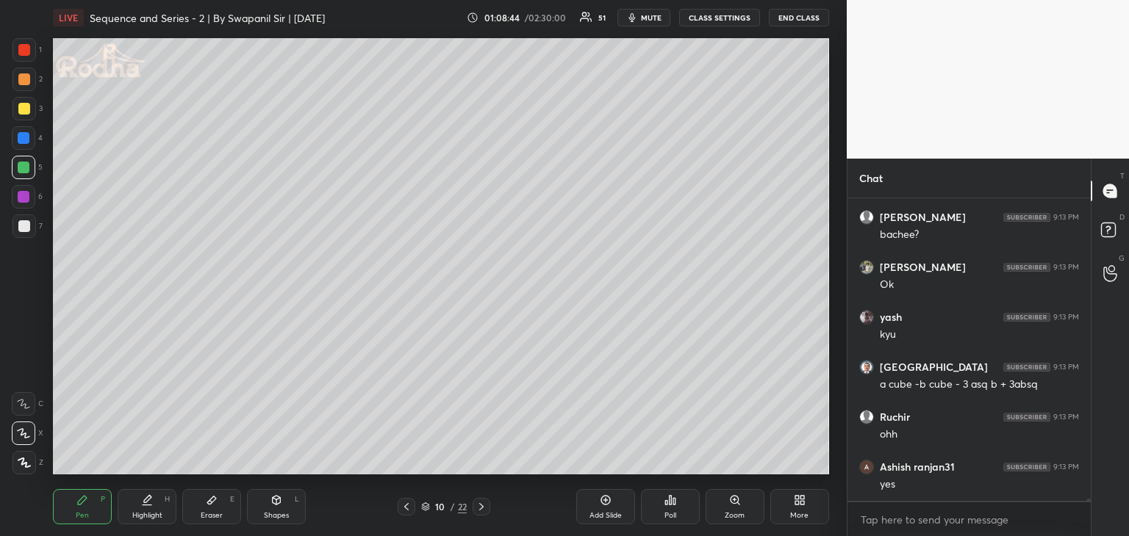
click at [208, 514] on div "Eraser" at bounding box center [212, 515] width 22 height 7
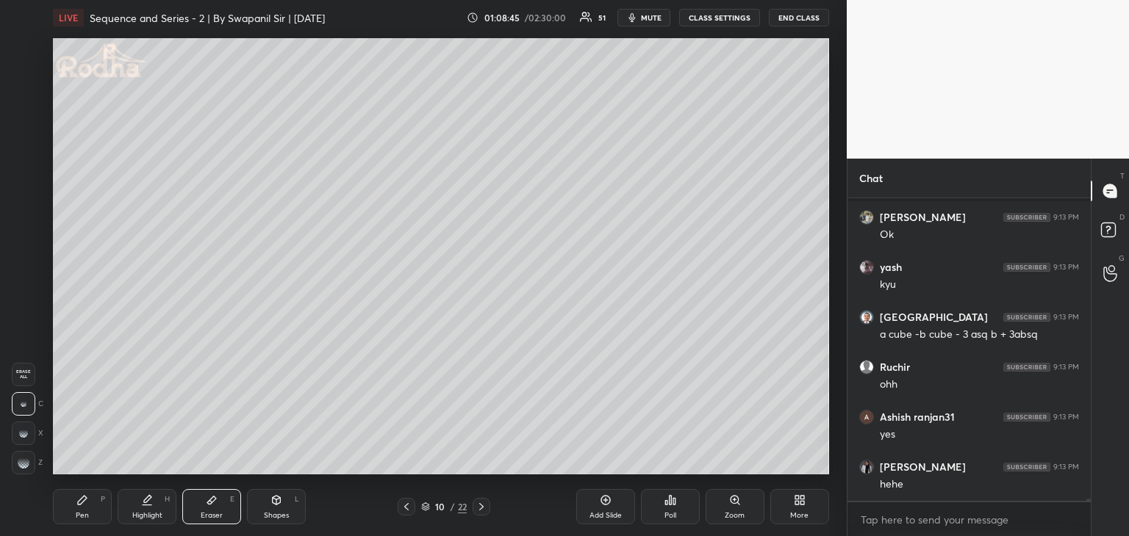
scroll to position [40065, 0]
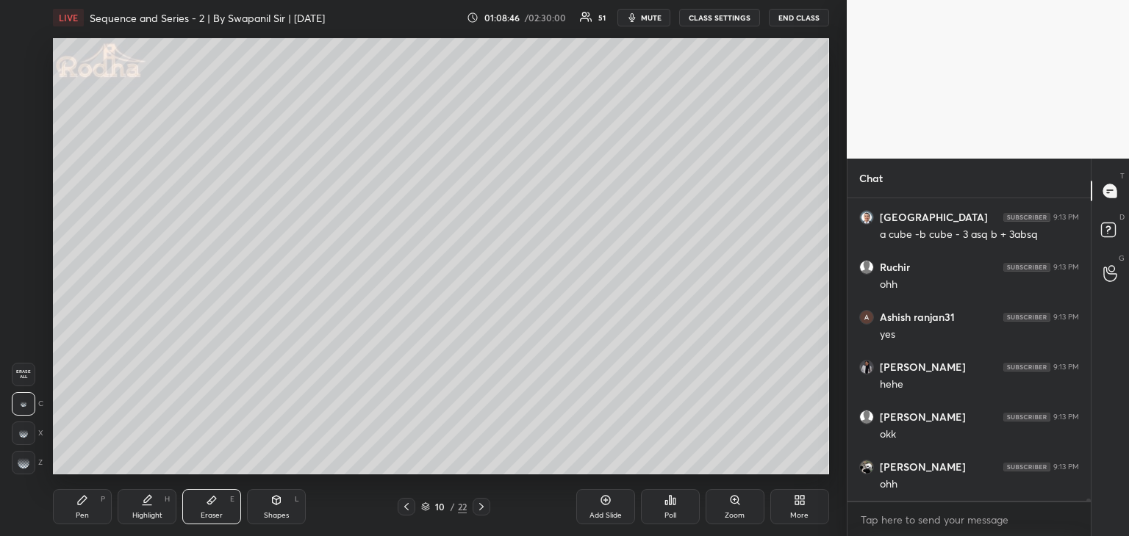
drag, startPoint x: 91, startPoint y: 498, endPoint x: 99, endPoint y: 492, distance: 10.0
click at [92, 498] on div "Pen P" at bounding box center [82, 506] width 59 height 35
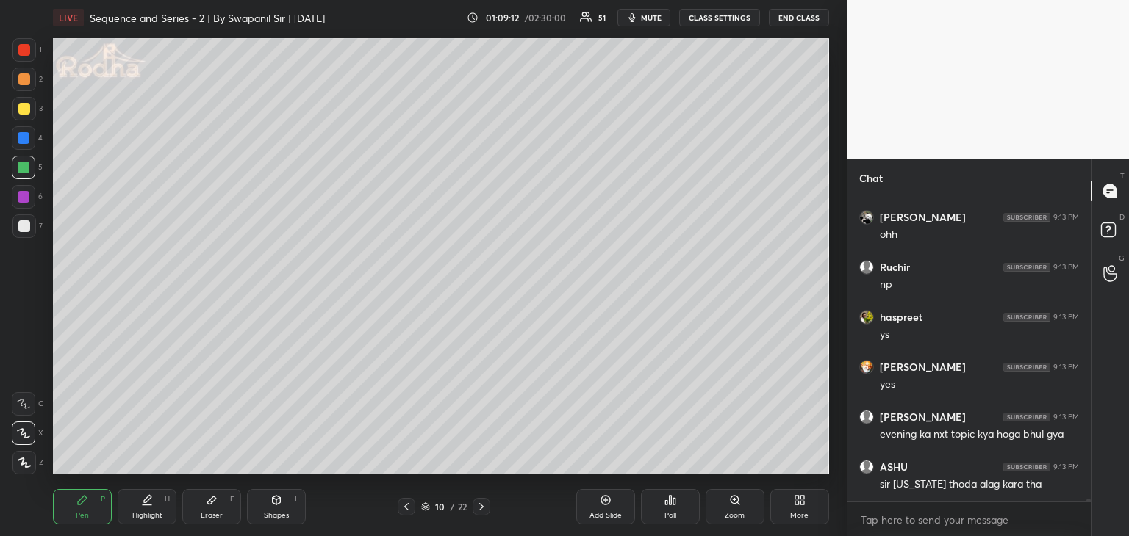
scroll to position [40365, 0]
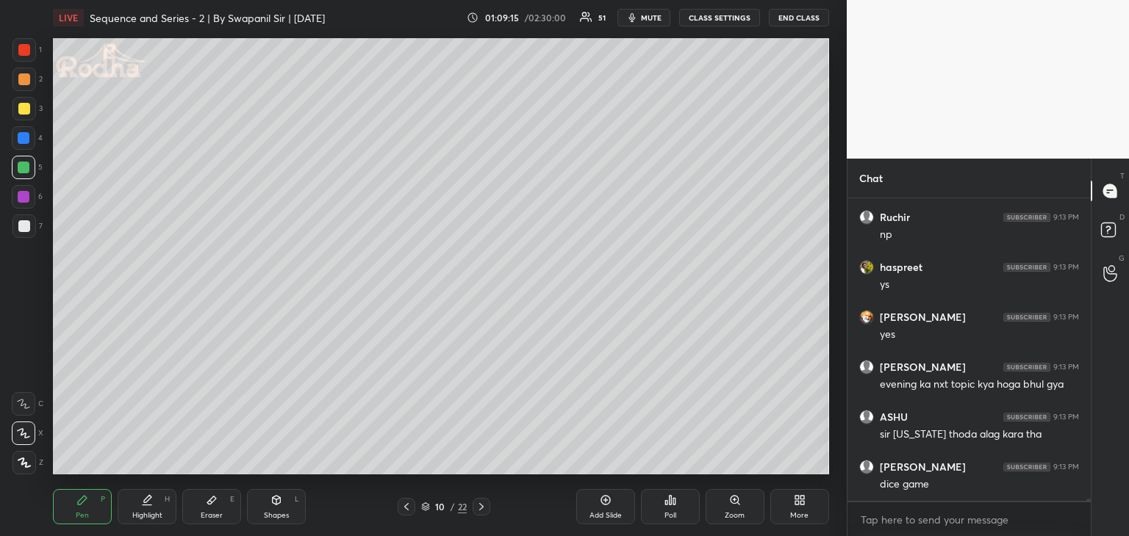
click at [26, 202] on div at bounding box center [24, 197] width 12 height 12
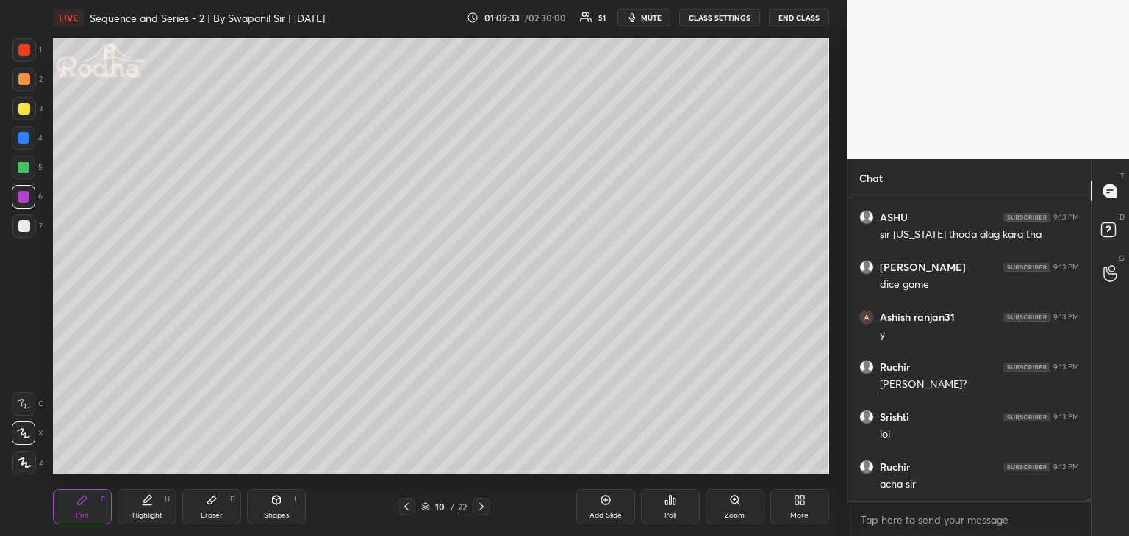
scroll to position [40615, 0]
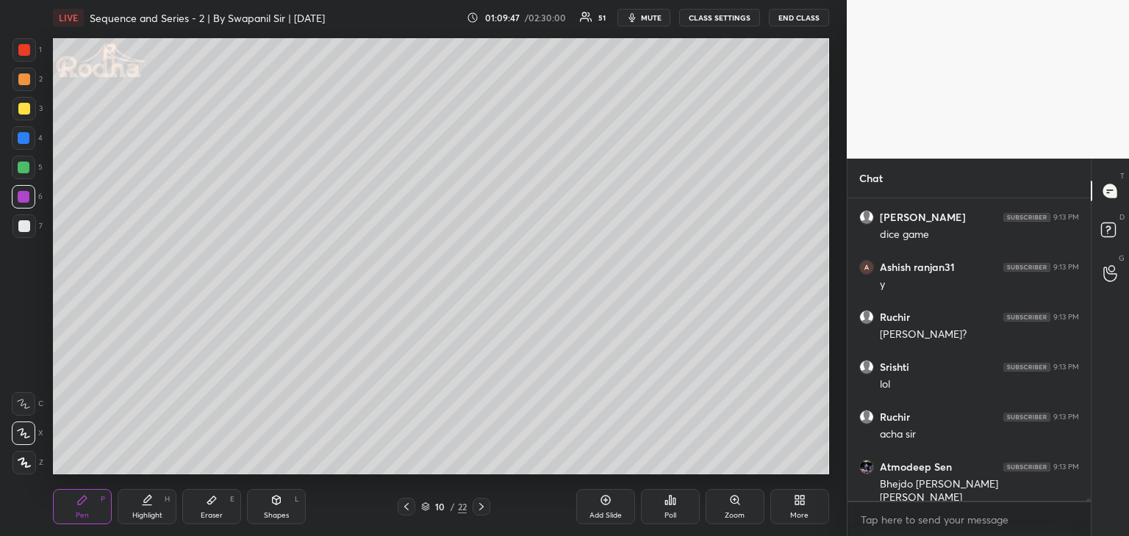
click at [203, 504] on div "Eraser E" at bounding box center [211, 506] width 59 height 35
drag, startPoint x: 24, startPoint y: 406, endPoint x: 48, endPoint y: 392, distance: 27.3
click at [26, 403] on div at bounding box center [24, 404] width 24 height 24
click at [85, 500] on icon at bounding box center [82, 501] width 12 height 12
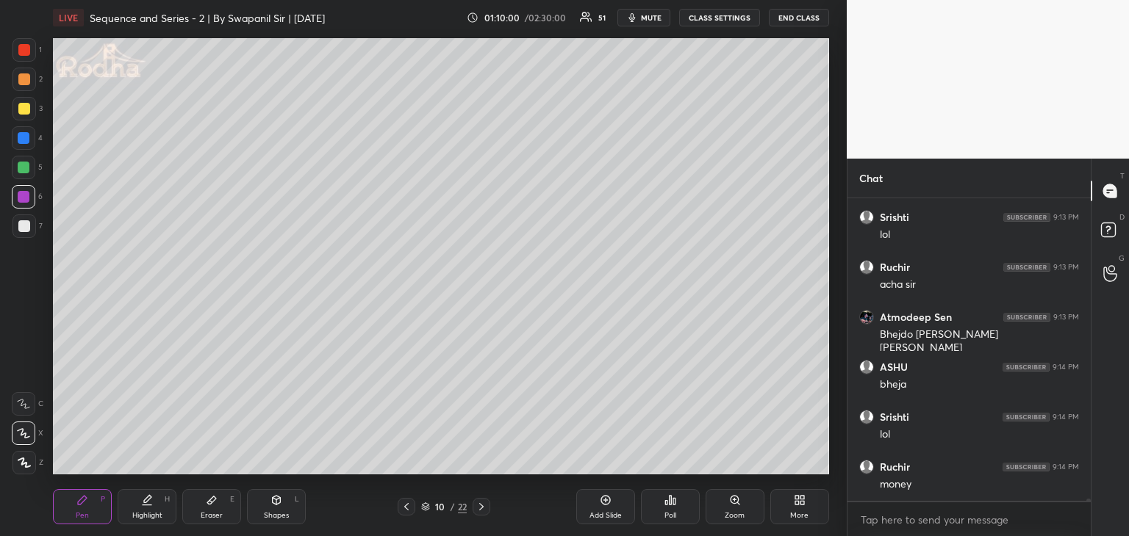
scroll to position [40815, 0]
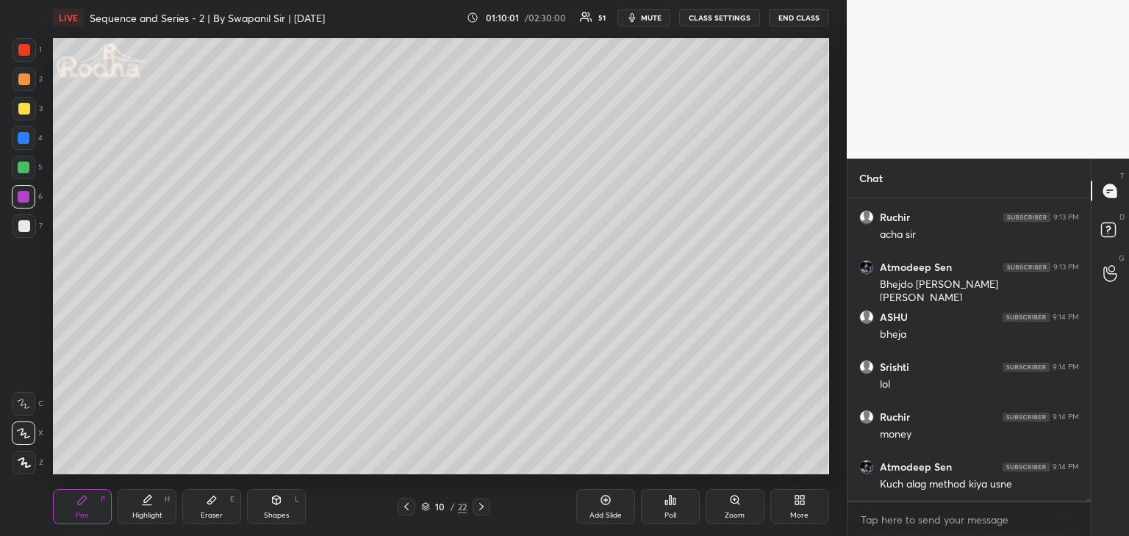
click at [212, 498] on icon at bounding box center [211, 501] width 9 height 8
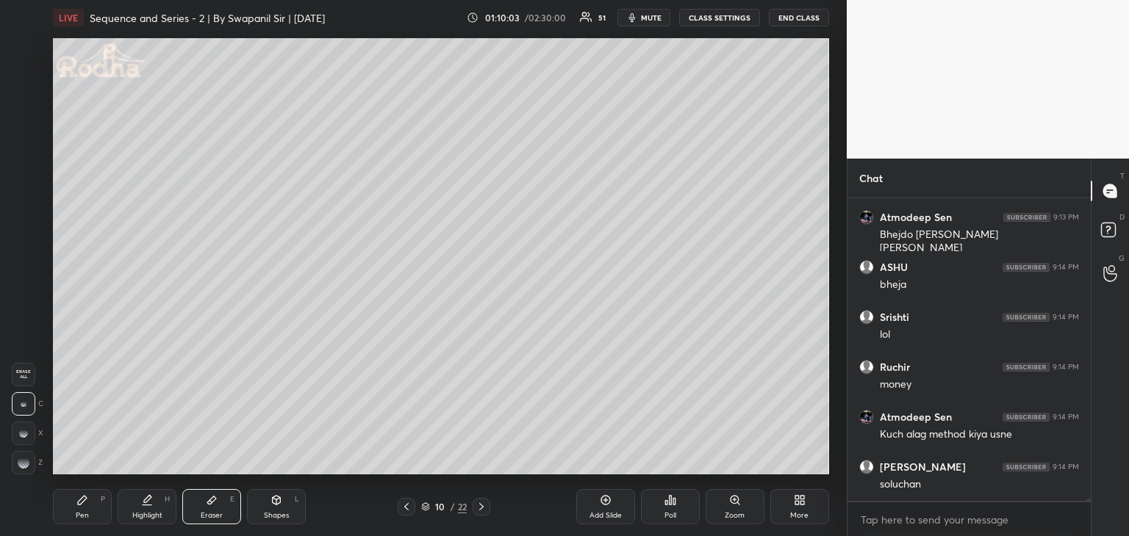
click at [84, 500] on icon at bounding box center [82, 500] width 9 height 9
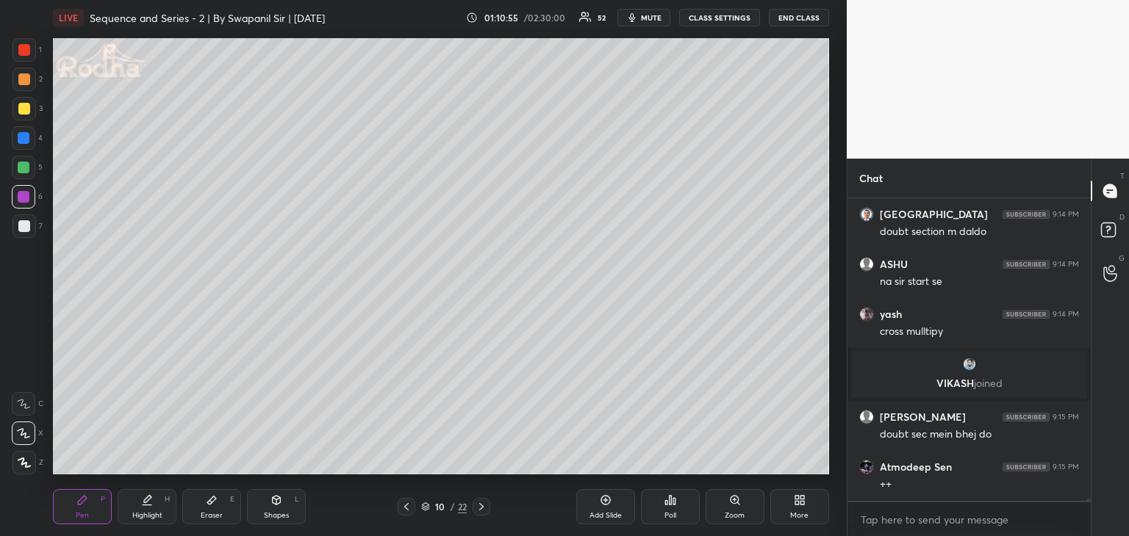
scroll to position [39698, 0]
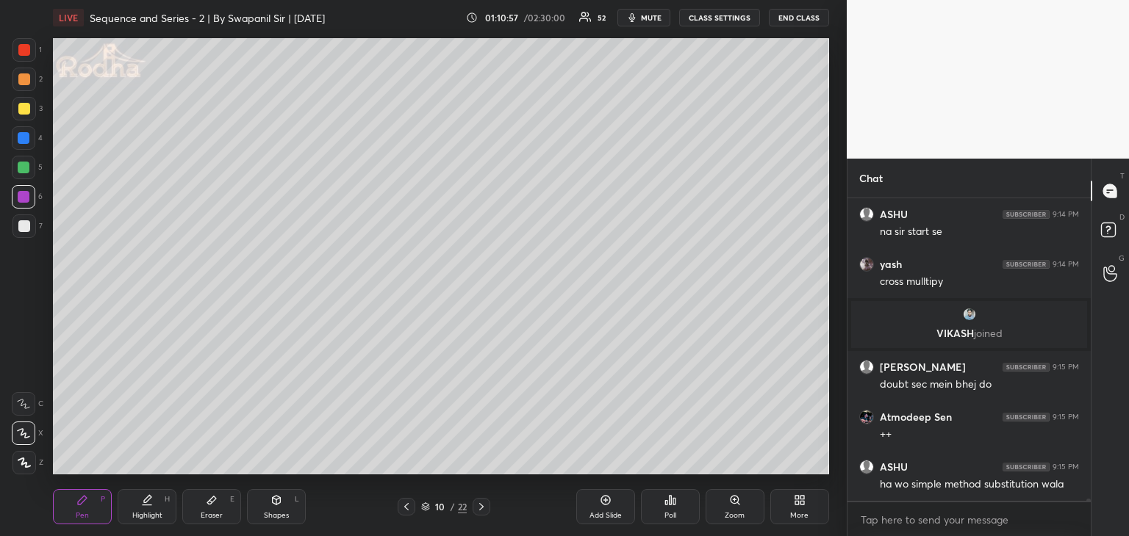
click at [282, 508] on div "Shapes L" at bounding box center [276, 506] width 59 height 35
click at [24, 466] on icon at bounding box center [24, 463] width 11 height 11
click at [76, 506] on div "Pen P" at bounding box center [82, 506] width 59 height 35
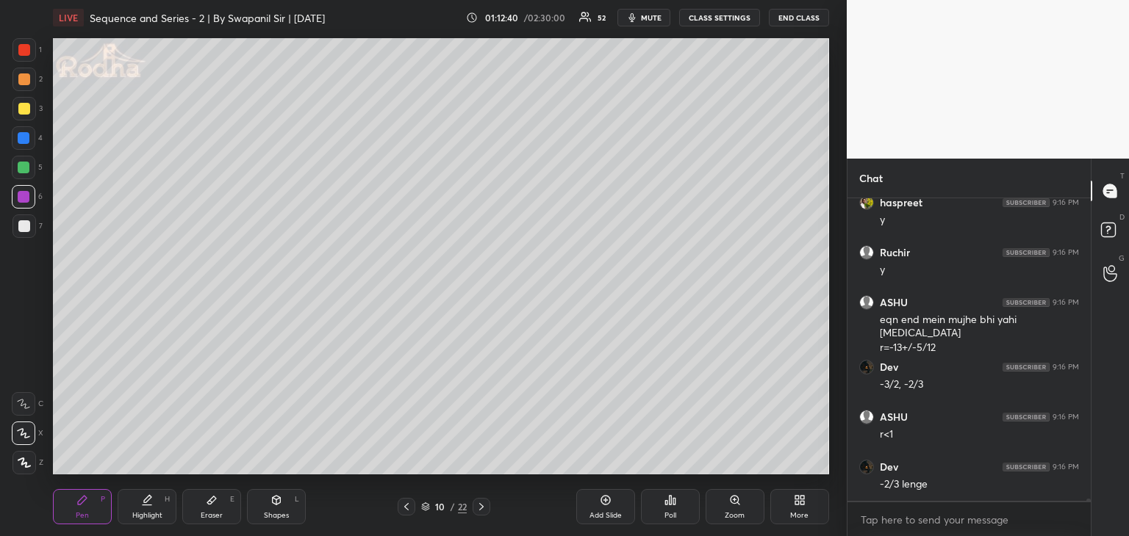
scroll to position [40492, 0]
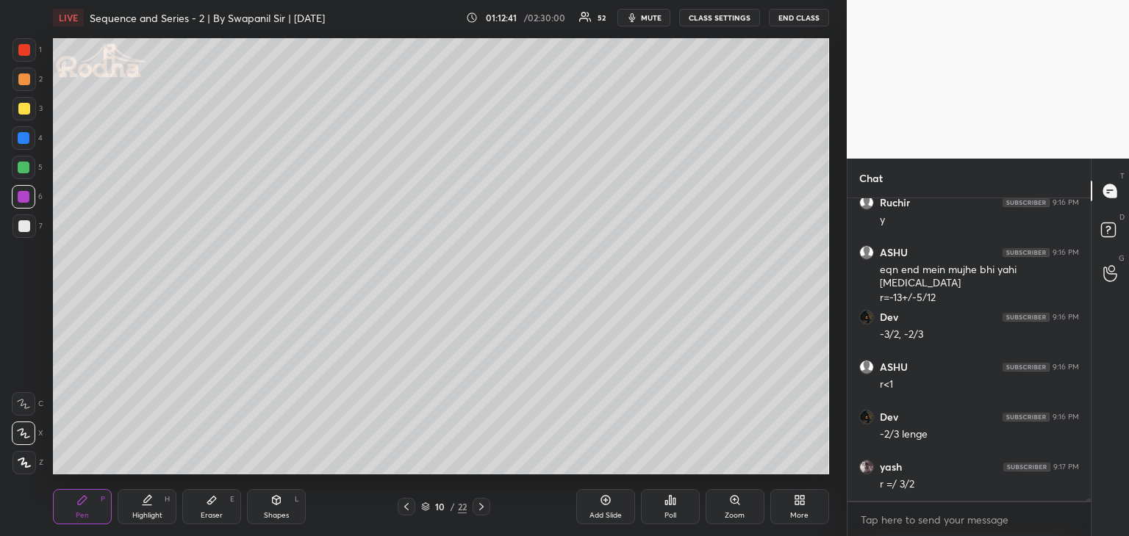
click at [21, 49] on div at bounding box center [24, 50] width 12 height 12
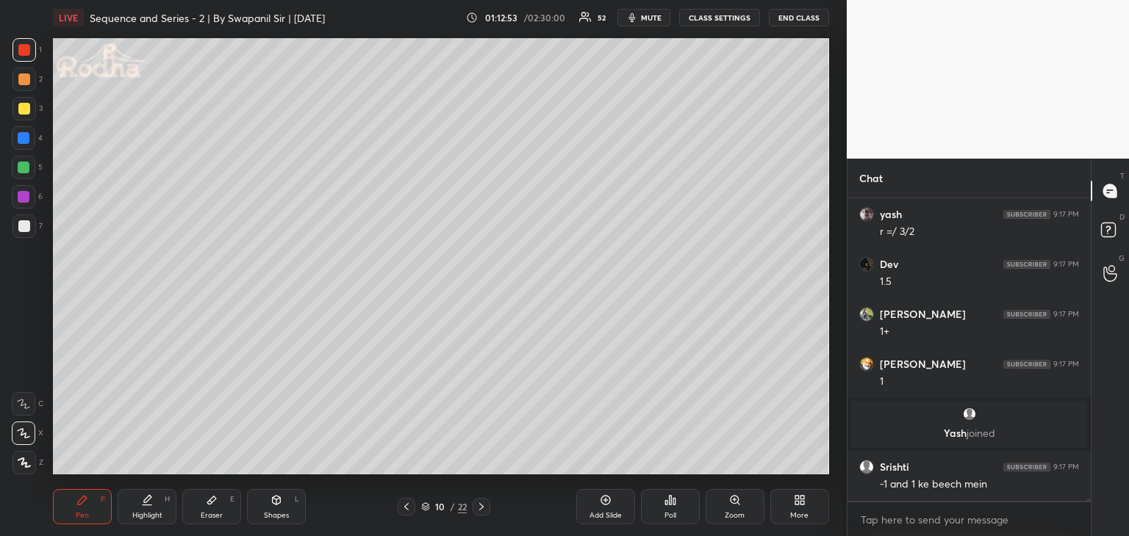
scroll to position [40421, 0]
click at [23, 196] on div at bounding box center [24, 197] width 12 height 12
click at [282, 509] on div "Shapes L" at bounding box center [276, 506] width 59 height 35
click at [26, 434] on icon at bounding box center [23, 433] width 15 height 15
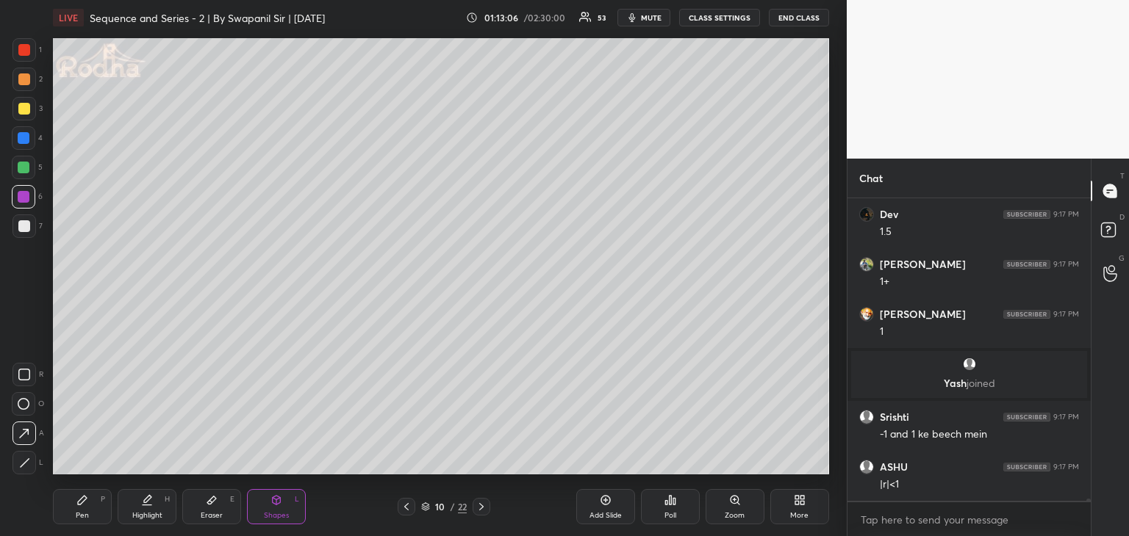
click at [406, 511] on icon at bounding box center [407, 507] width 12 height 12
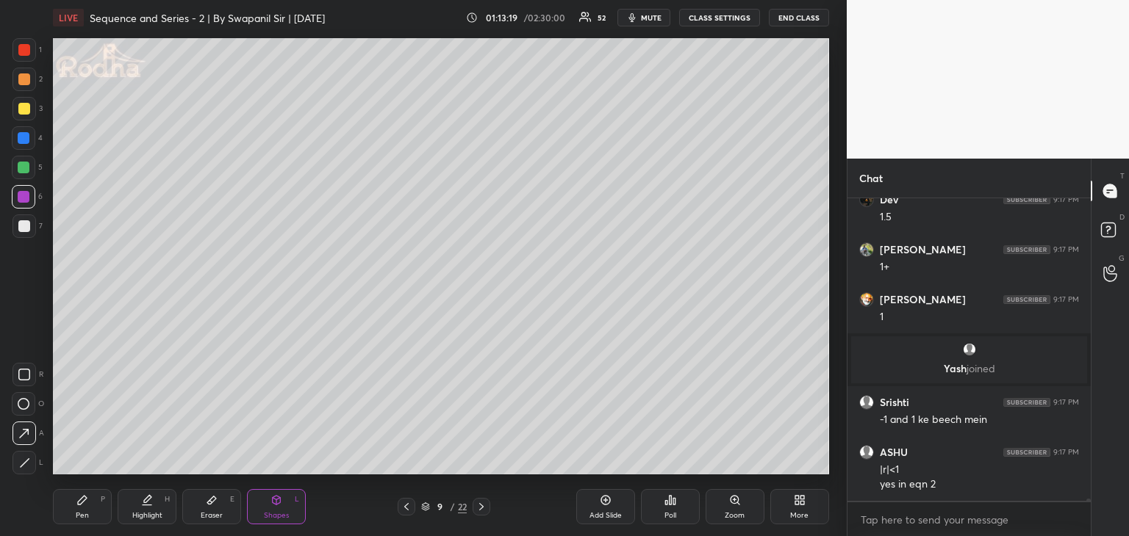
click at [28, 227] on div at bounding box center [24, 226] width 12 height 12
click at [611, 513] on div "Add Slide" at bounding box center [605, 515] width 32 height 7
click at [613, 515] on div "Add Slide" at bounding box center [605, 515] width 32 height 7
click at [102, 506] on div "Pen P" at bounding box center [82, 506] width 59 height 35
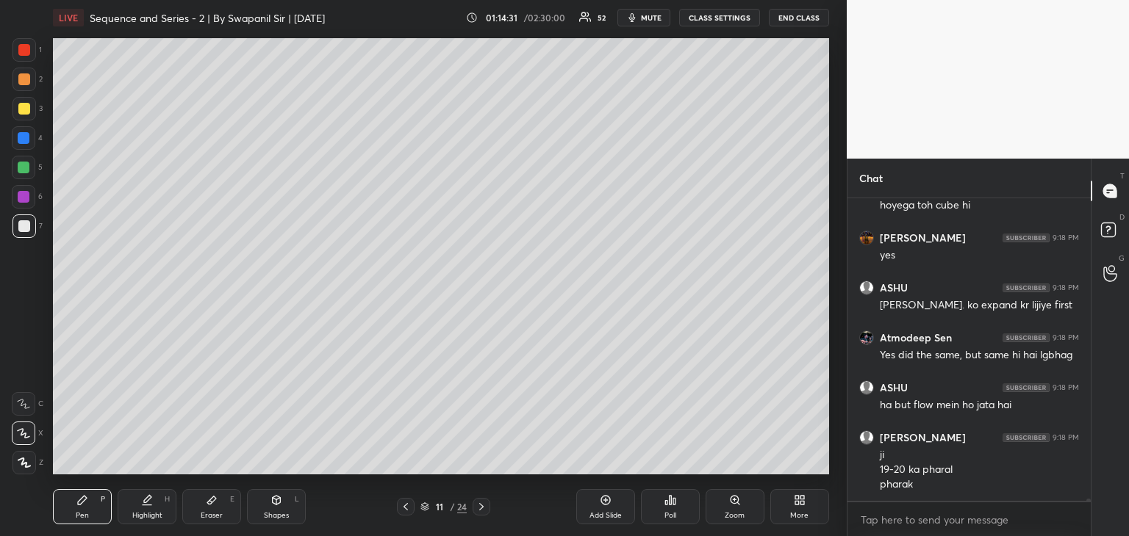
scroll to position [40930, 0]
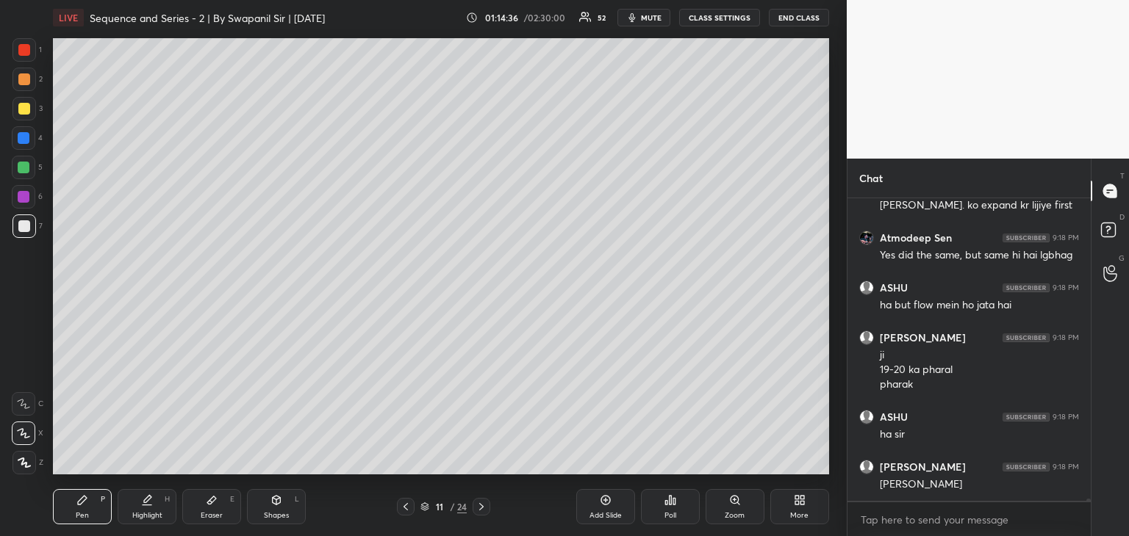
click at [403, 508] on icon at bounding box center [406, 507] width 12 height 12
click at [406, 509] on icon at bounding box center [406, 507] width 12 height 12
click at [482, 501] on icon at bounding box center [481, 507] width 12 height 12
click at [413, 504] on div at bounding box center [406, 507] width 18 height 18
click at [483, 509] on icon at bounding box center [481, 507] width 12 height 12
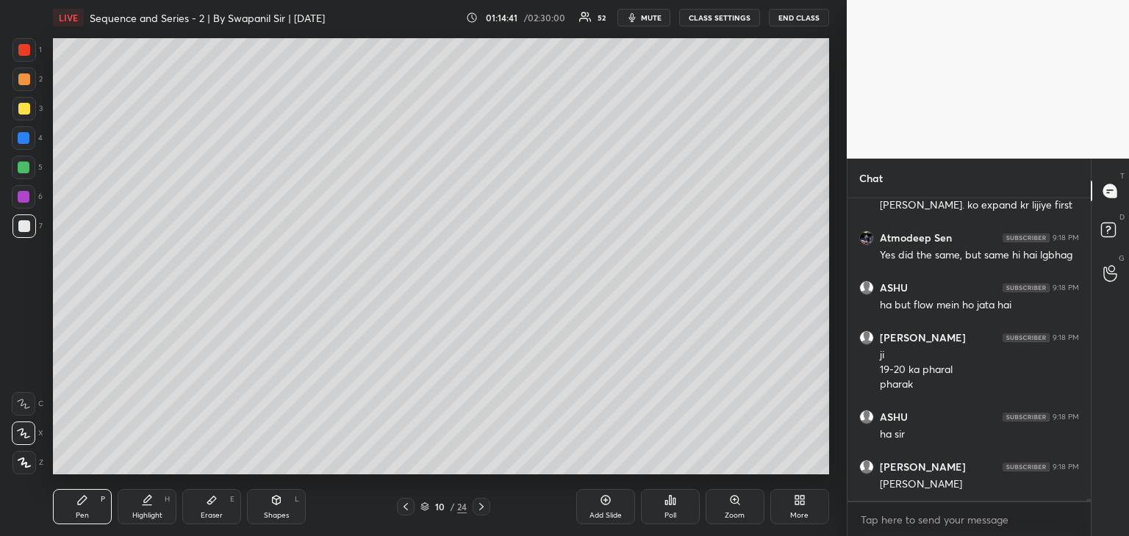
click at [486, 511] on icon at bounding box center [481, 507] width 12 height 12
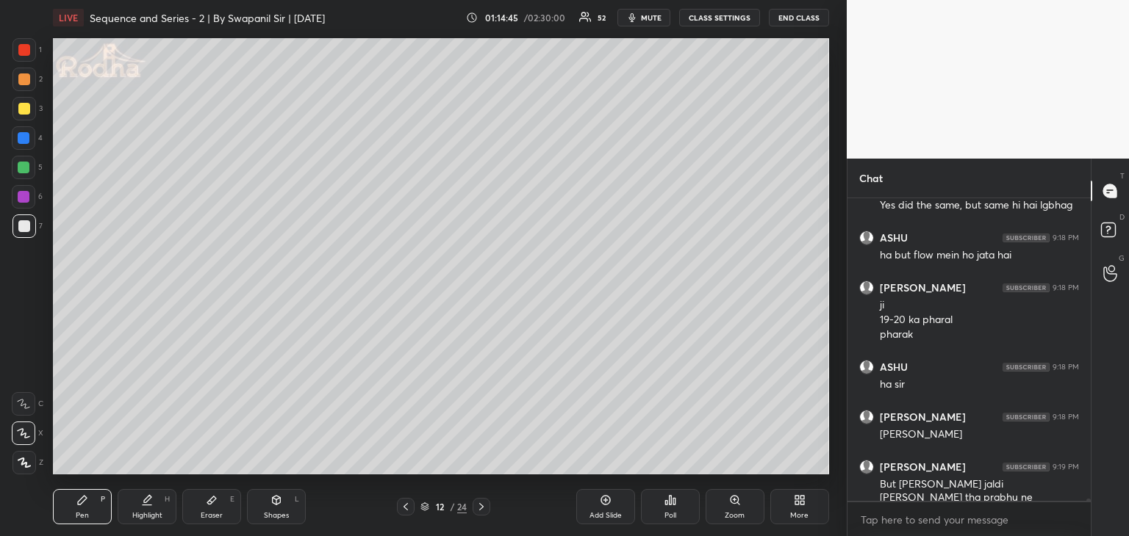
click at [404, 511] on icon at bounding box center [406, 507] width 12 height 12
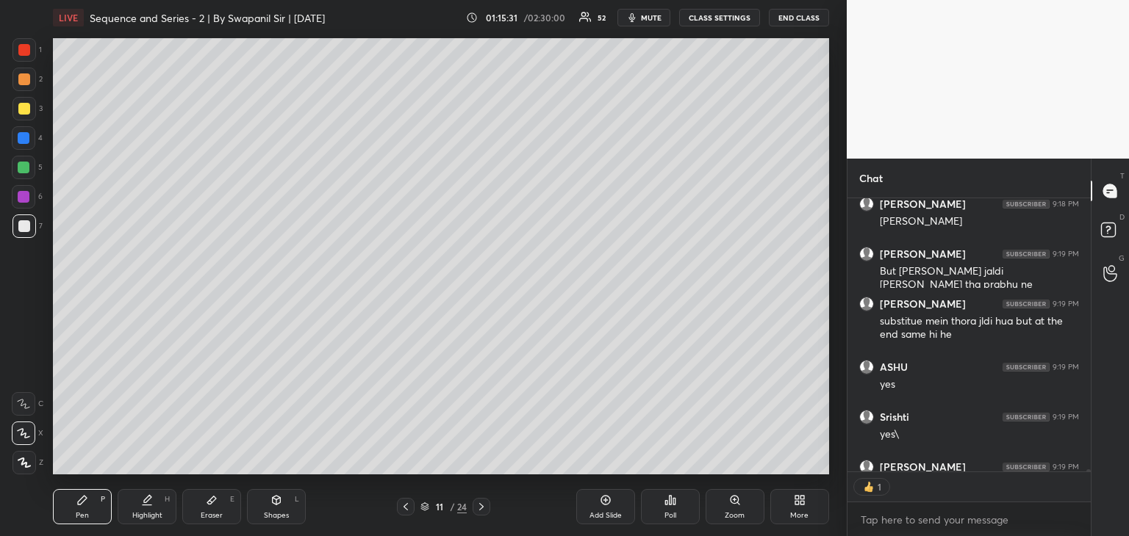
scroll to position [4, 4]
click at [403, 507] on icon at bounding box center [406, 507] width 12 height 12
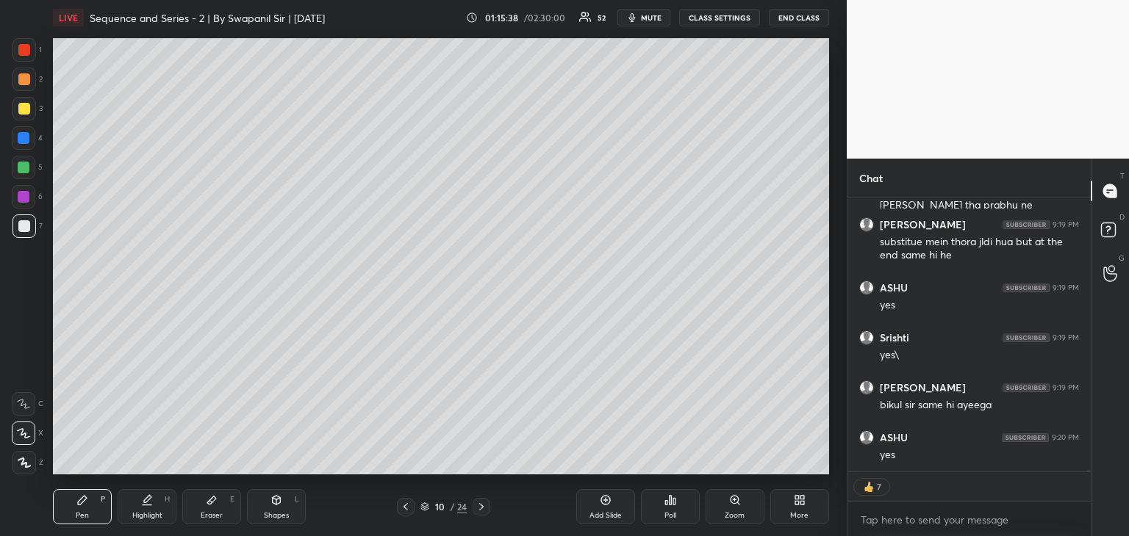
click at [405, 512] on icon at bounding box center [406, 507] width 12 height 12
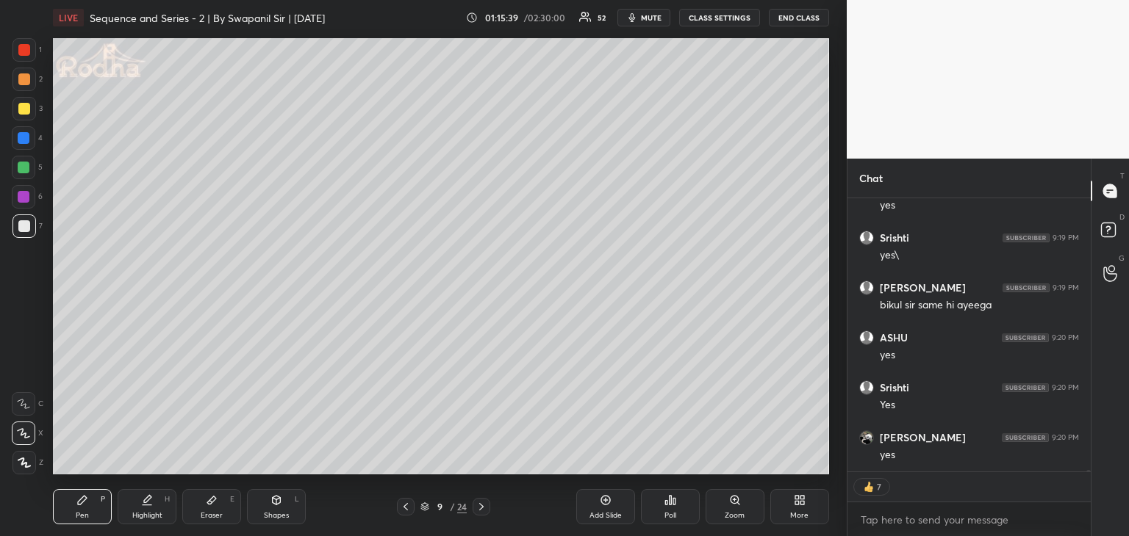
click at [486, 509] on icon at bounding box center [481, 507] width 12 height 12
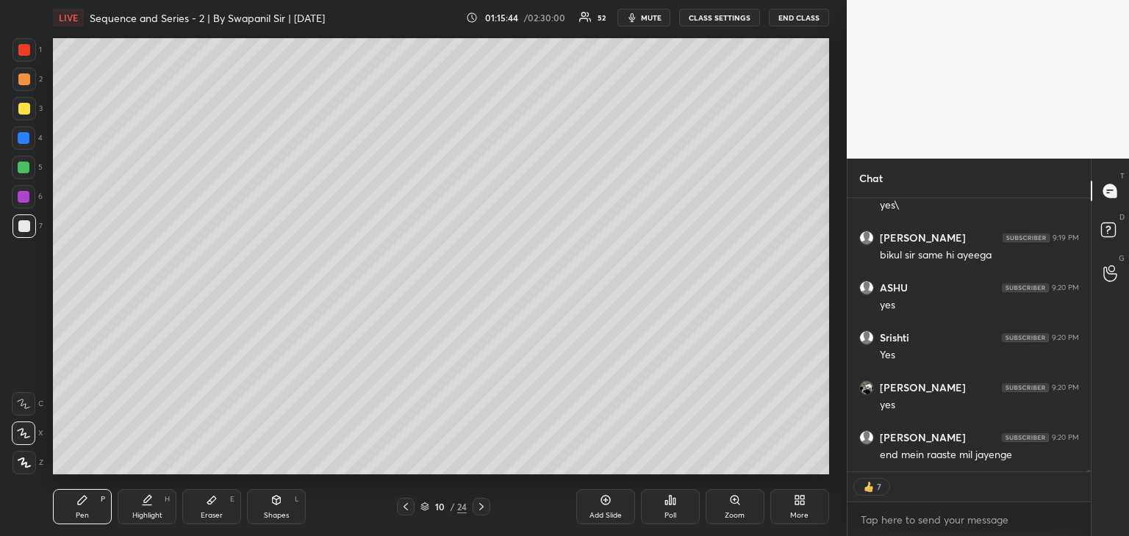
click at [485, 509] on icon at bounding box center [481, 507] width 12 height 12
click at [487, 506] on icon at bounding box center [481, 507] width 12 height 12
click at [483, 509] on icon at bounding box center [481, 507] width 12 height 12
click at [399, 509] on div at bounding box center [406, 507] width 18 height 18
click at [403, 511] on icon at bounding box center [406, 507] width 12 height 12
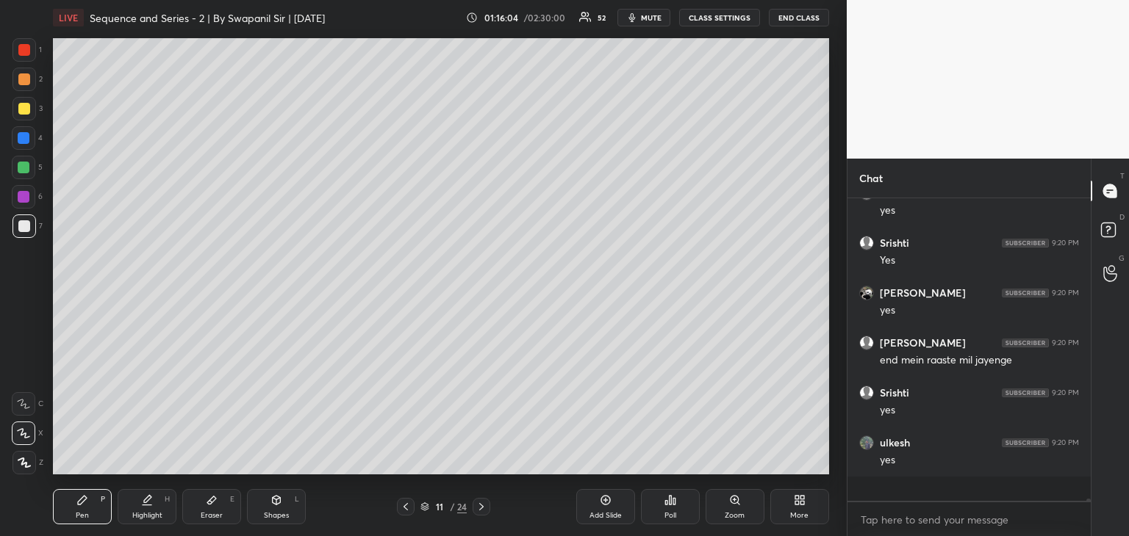
scroll to position [41492, 0]
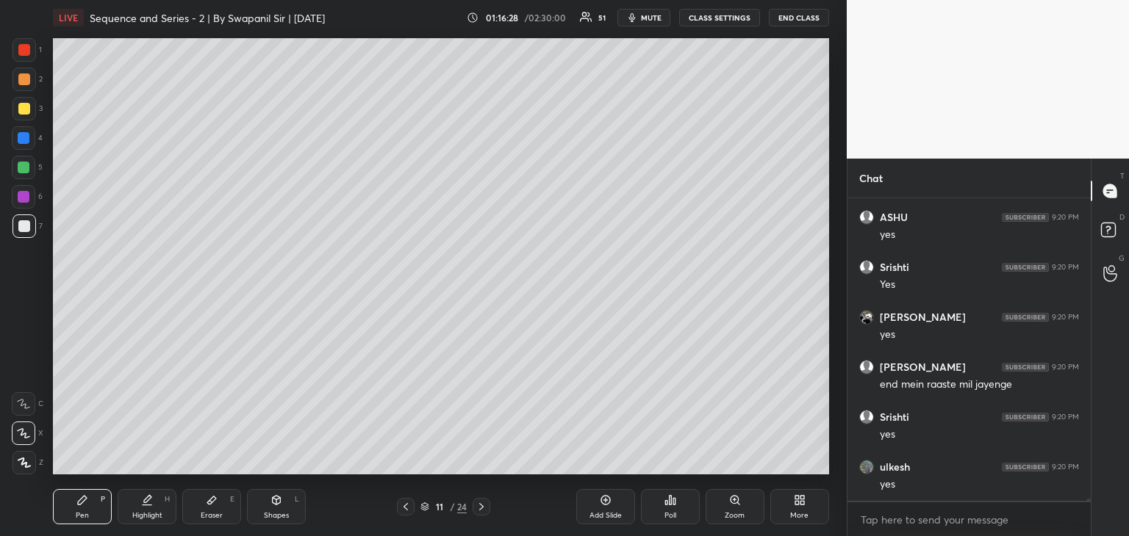
click at [212, 500] on icon at bounding box center [211, 501] width 9 height 8
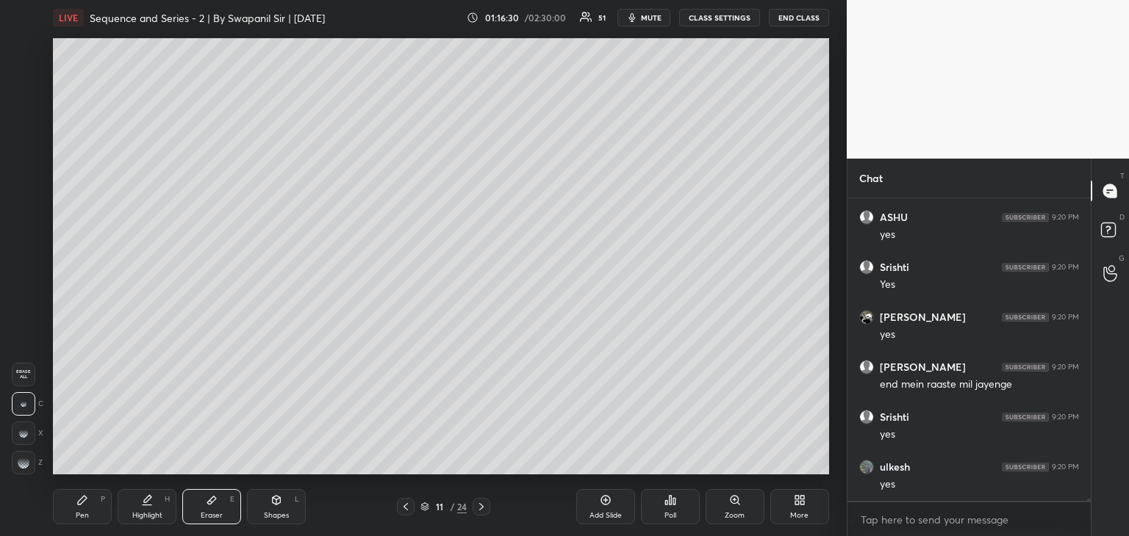
click at [71, 511] on div "Pen P" at bounding box center [82, 506] width 59 height 35
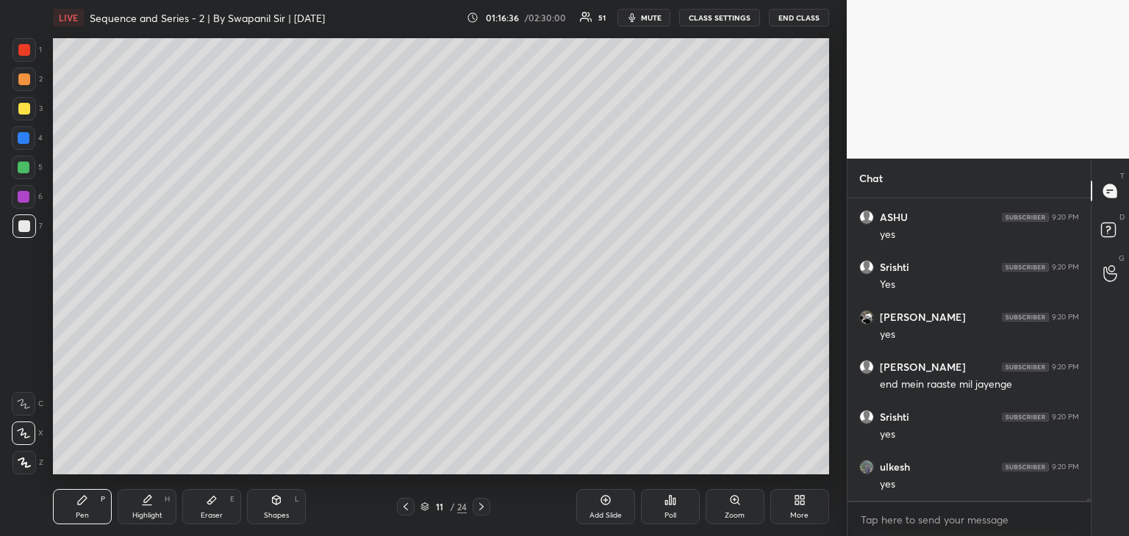
scroll to position [41542, 0]
click at [482, 515] on div at bounding box center [482, 507] width 18 height 18
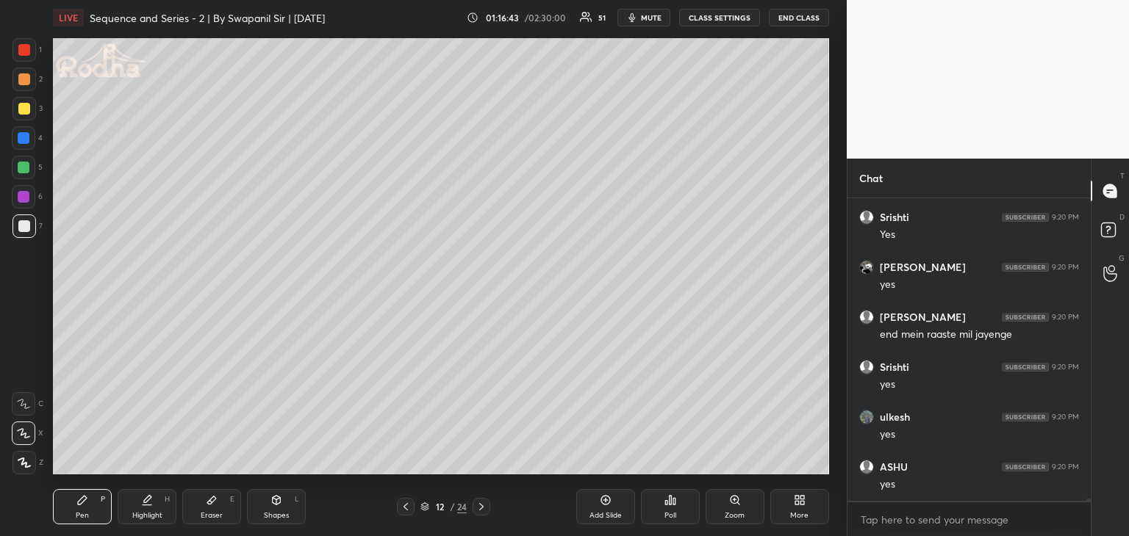
click at [486, 507] on icon at bounding box center [481, 507] width 12 height 12
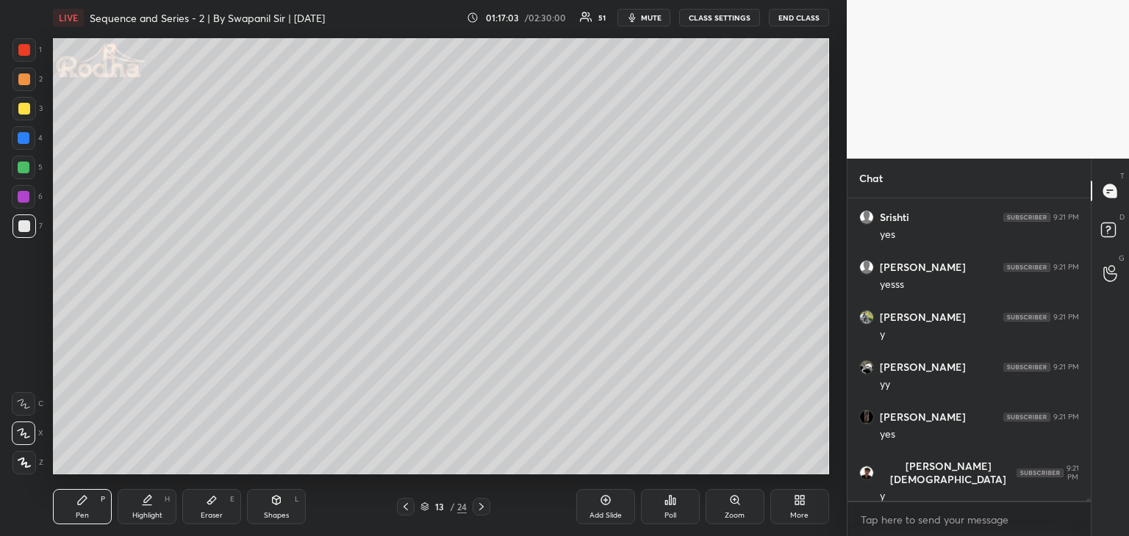
click at [218, 494] on div "Eraser E" at bounding box center [211, 506] width 59 height 35
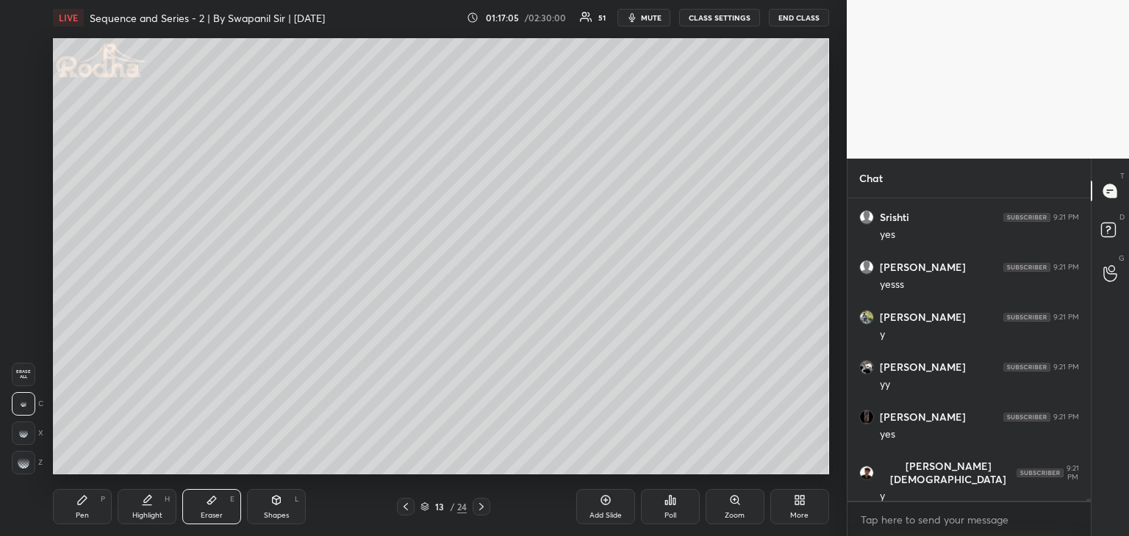
drag, startPoint x: 83, startPoint y: 505, endPoint x: 91, endPoint y: 497, distance: 11.4
click at [85, 503] on icon at bounding box center [82, 501] width 12 height 12
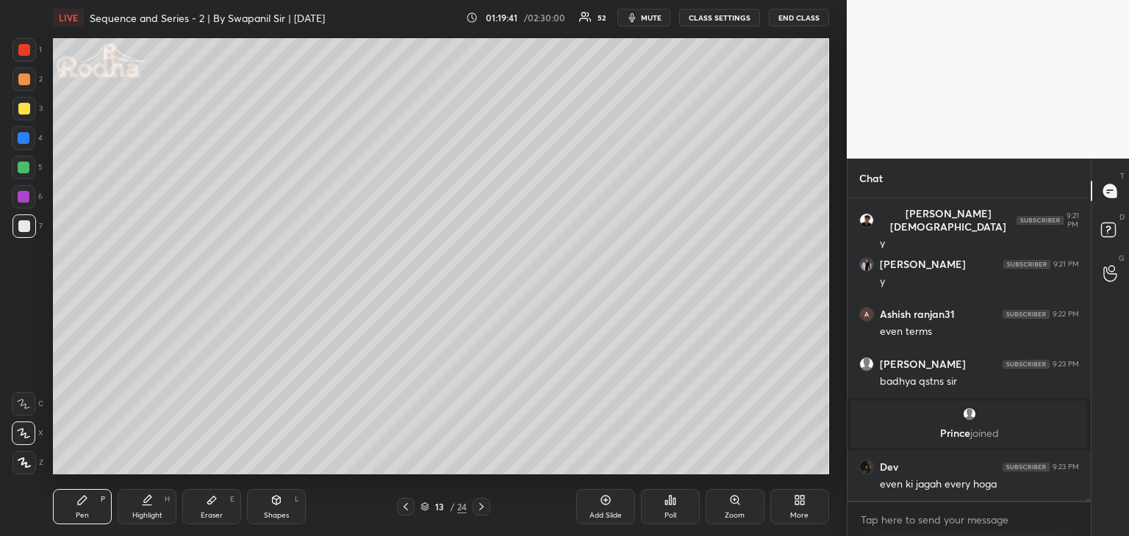
scroll to position [41632, 0]
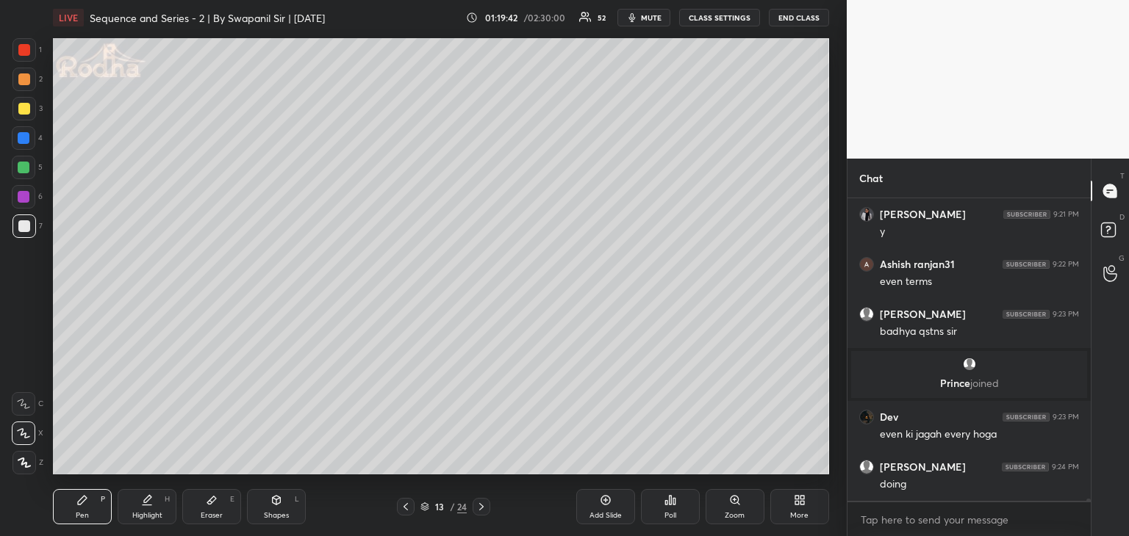
drag, startPoint x: 218, startPoint y: 507, endPoint x: 223, endPoint y: 500, distance: 8.4
click at [219, 506] on div "Eraser E" at bounding box center [211, 506] width 59 height 35
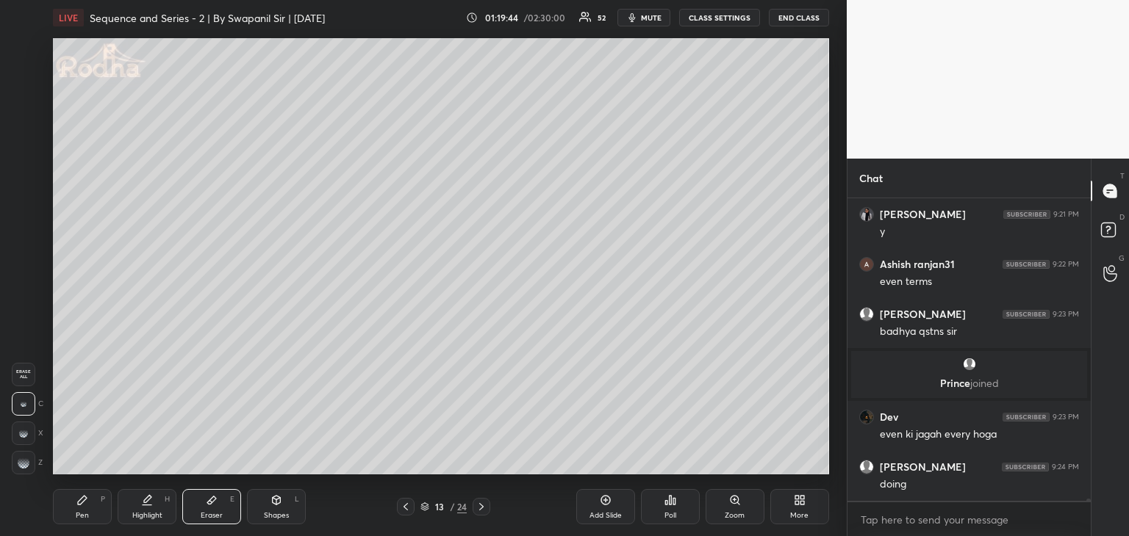
scroll to position [41682, 0]
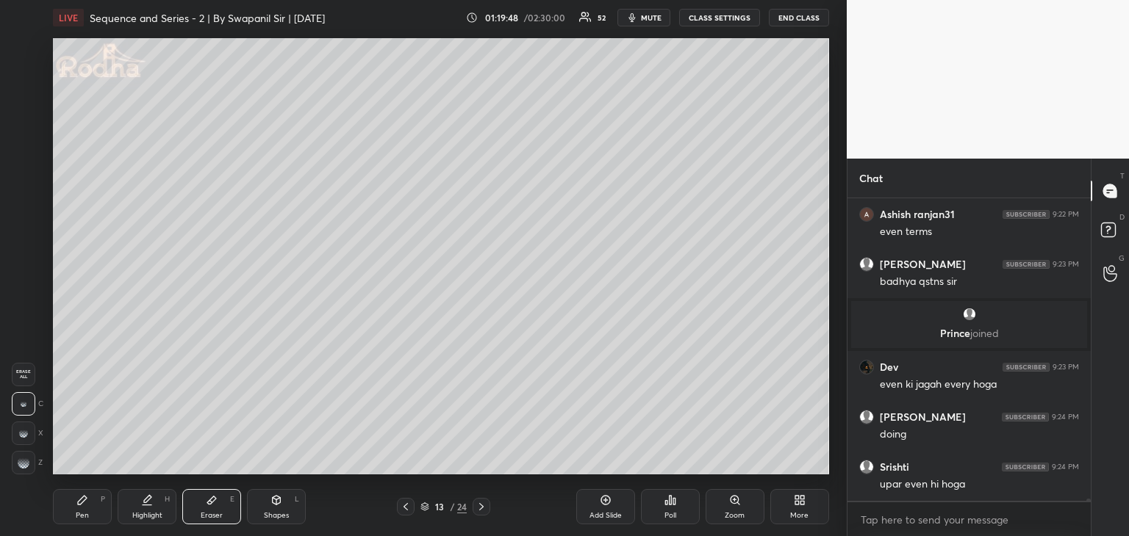
click at [72, 514] on div "Pen P" at bounding box center [82, 506] width 59 height 35
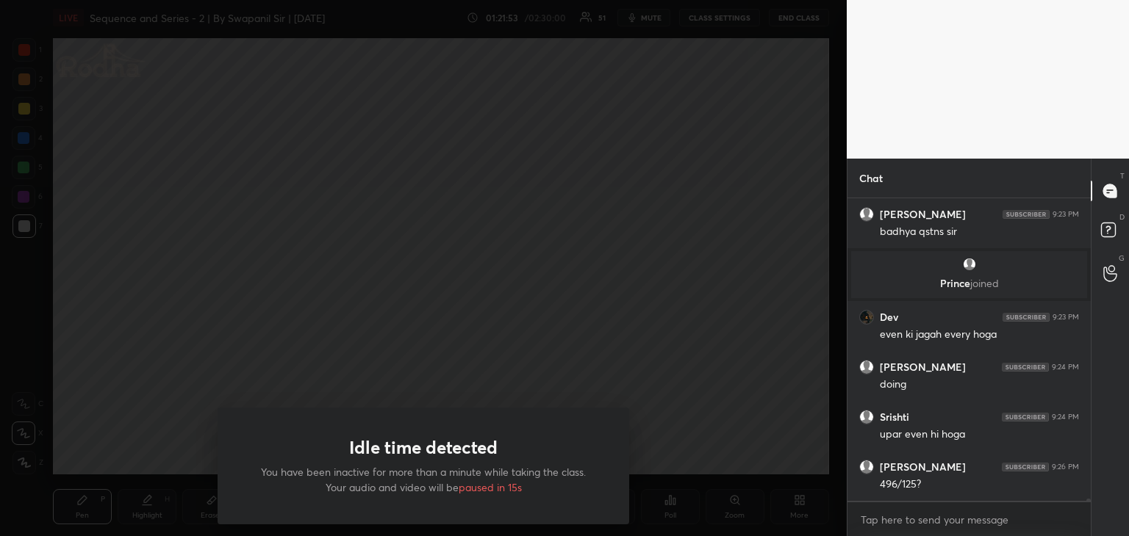
scroll to position [41782, 0]
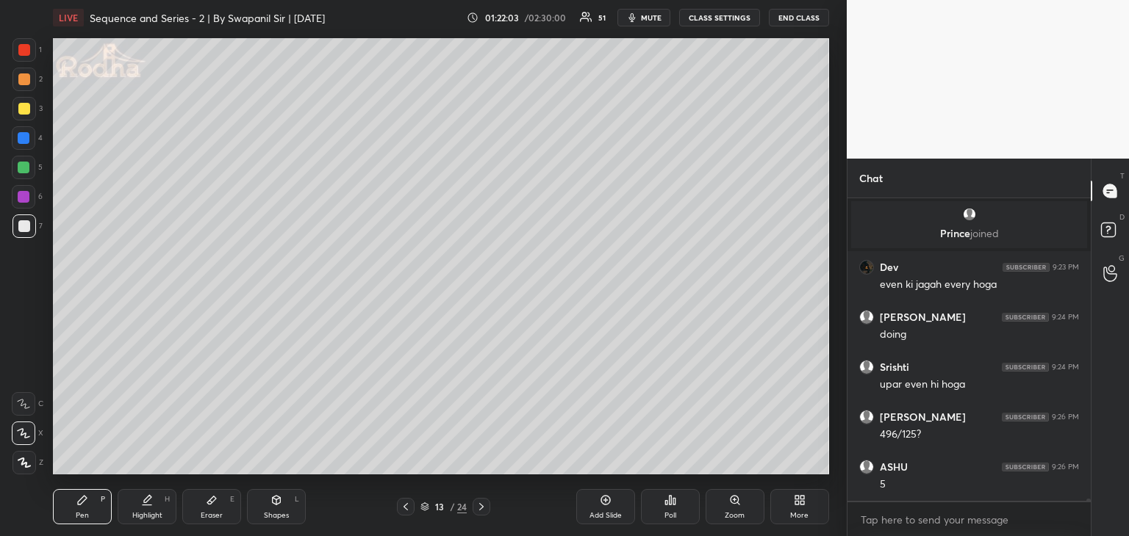
drag, startPoint x: 23, startPoint y: 139, endPoint x: 35, endPoint y: 125, distance: 18.7
click at [23, 139] on div at bounding box center [24, 138] width 12 height 12
click at [24, 83] on div at bounding box center [24, 79] width 12 height 12
click at [21, 171] on div at bounding box center [24, 168] width 12 height 12
click at [270, 510] on div "Shapes L" at bounding box center [276, 506] width 59 height 35
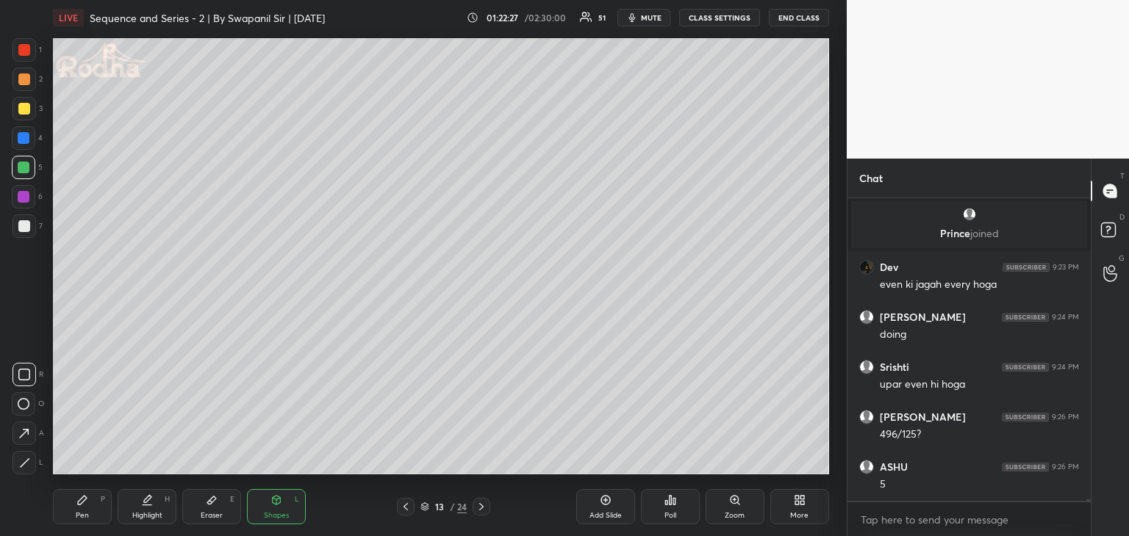
scroll to position [41832, 0]
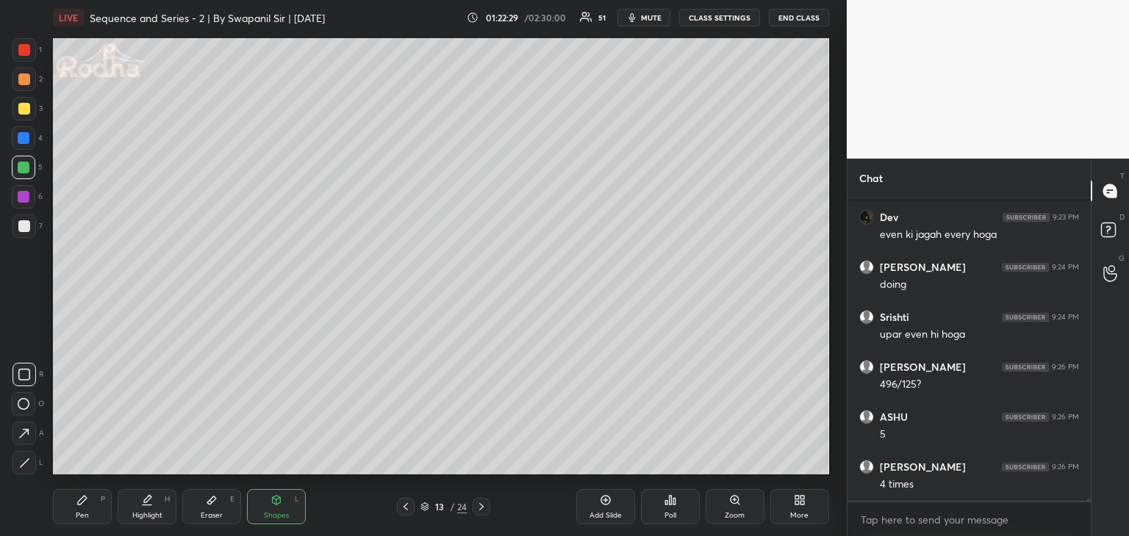
click at [68, 518] on div "Pen P" at bounding box center [82, 506] width 59 height 35
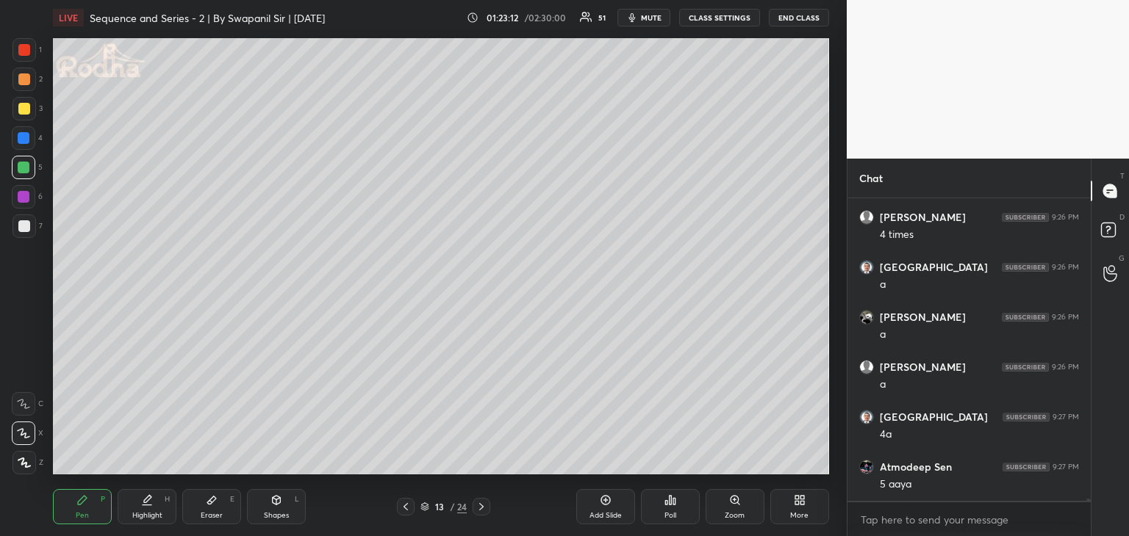
scroll to position [42132, 0]
click at [209, 505] on icon at bounding box center [211, 501] width 9 height 8
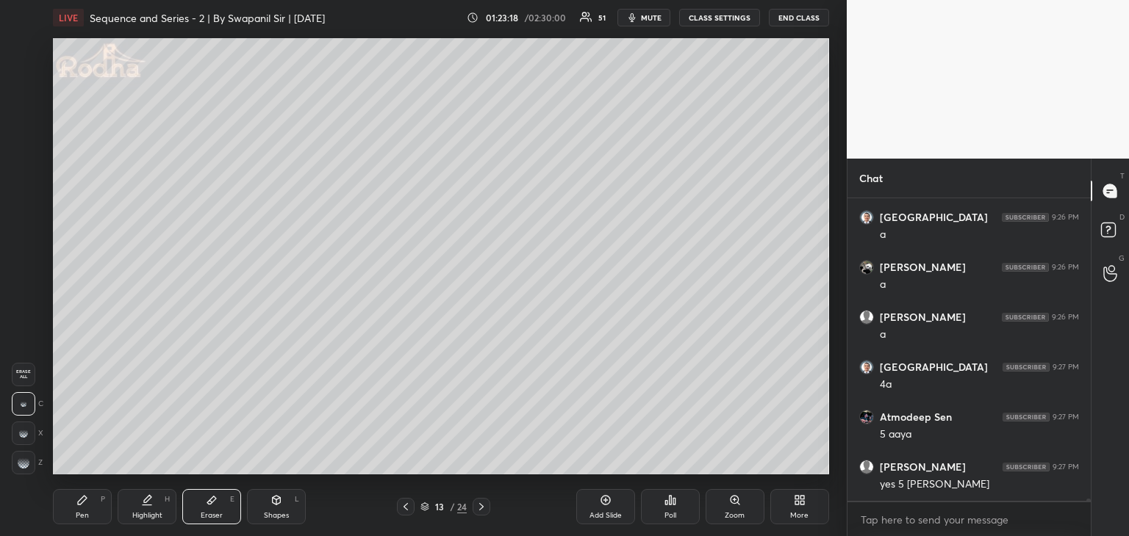
click at [77, 500] on icon at bounding box center [82, 501] width 12 height 12
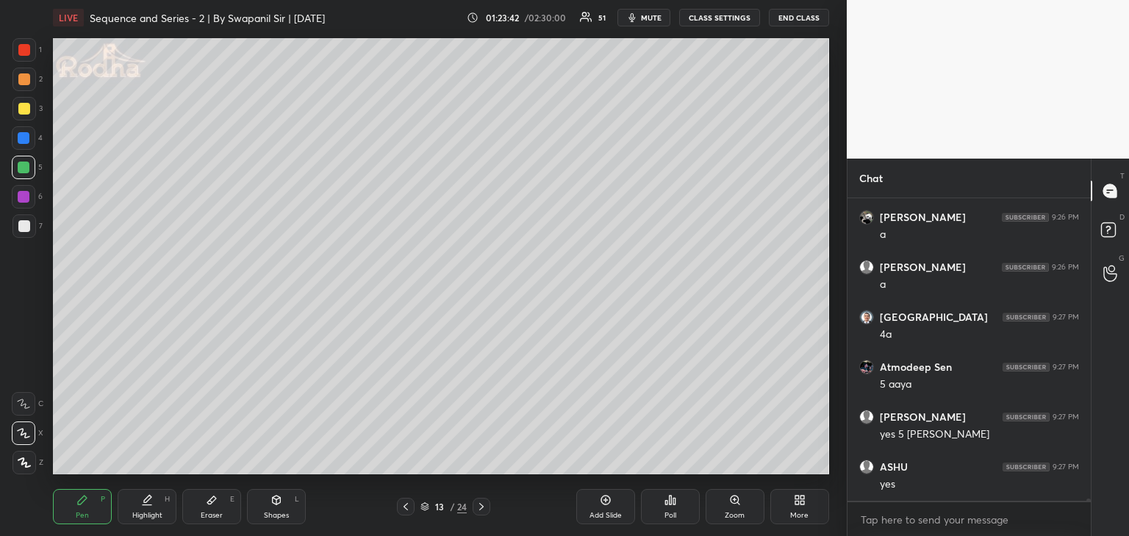
drag, startPoint x: 22, startPoint y: 139, endPoint x: 42, endPoint y: 152, distance: 23.8
click at [24, 139] on div at bounding box center [24, 138] width 12 height 12
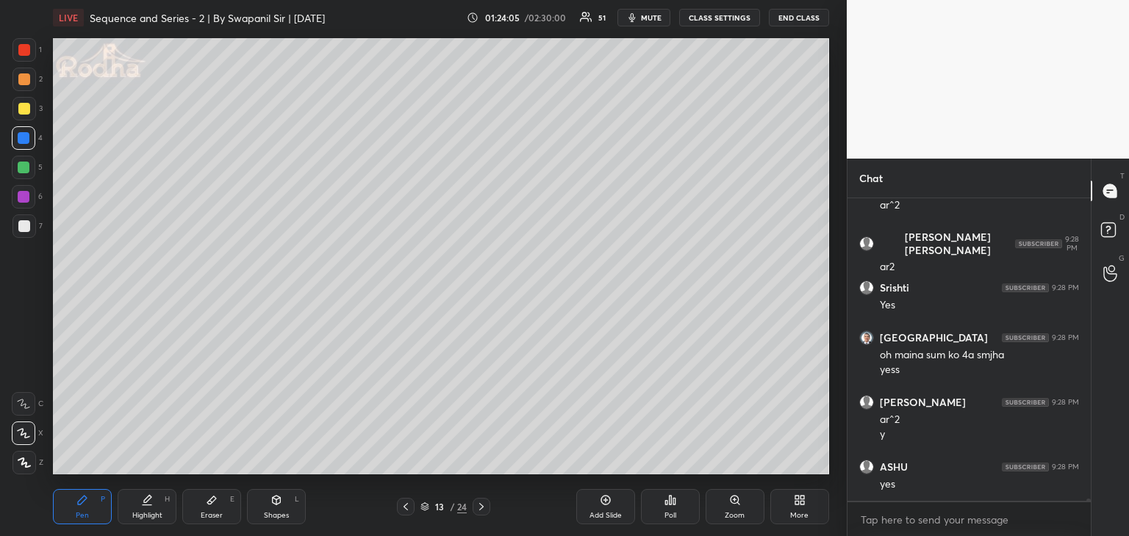
scroll to position [42611, 0]
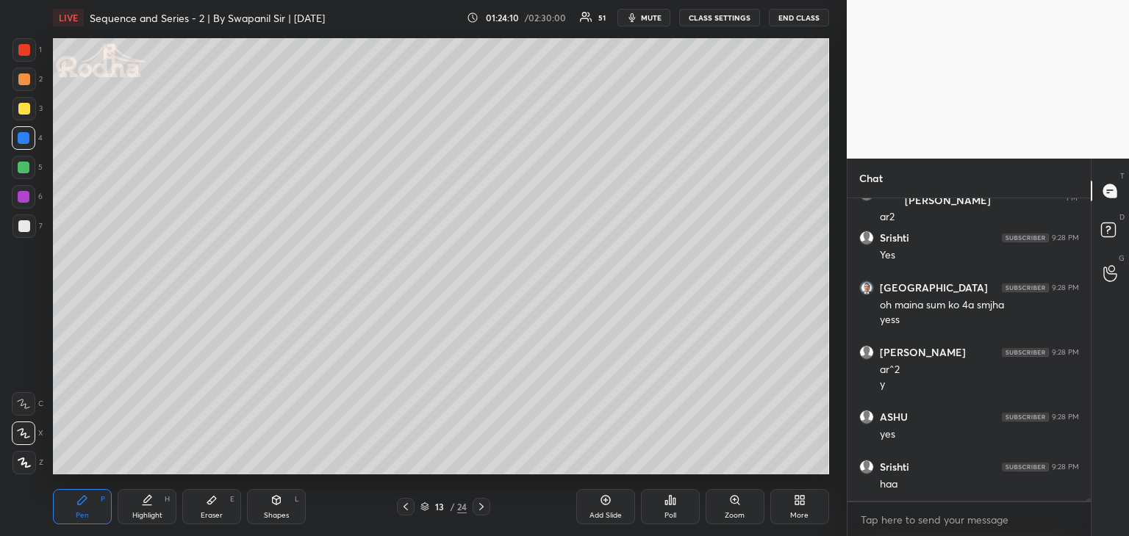
click at [223, 505] on div "Eraser E" at bounding box center [211, 506] width 59 height 35
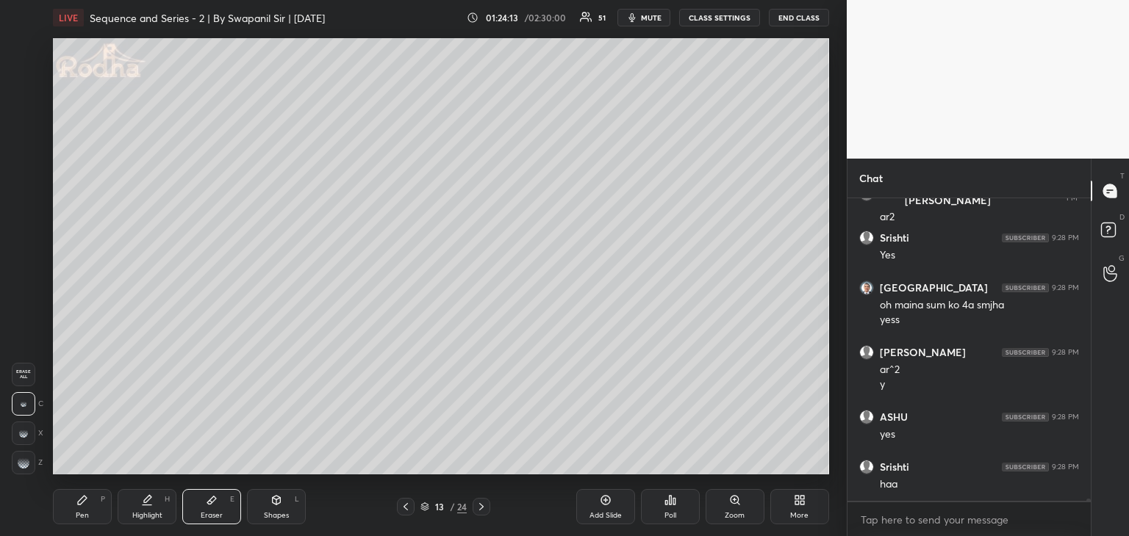
click at [85, 498] on icon at bounding box center [82, 500] width 9 height 9
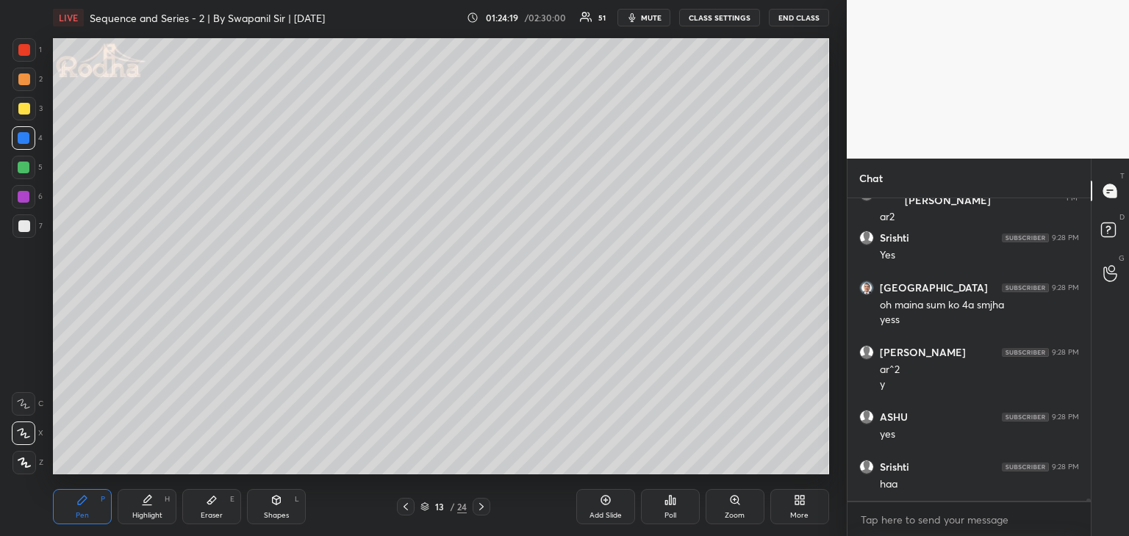
scroll to position [42661, 0]
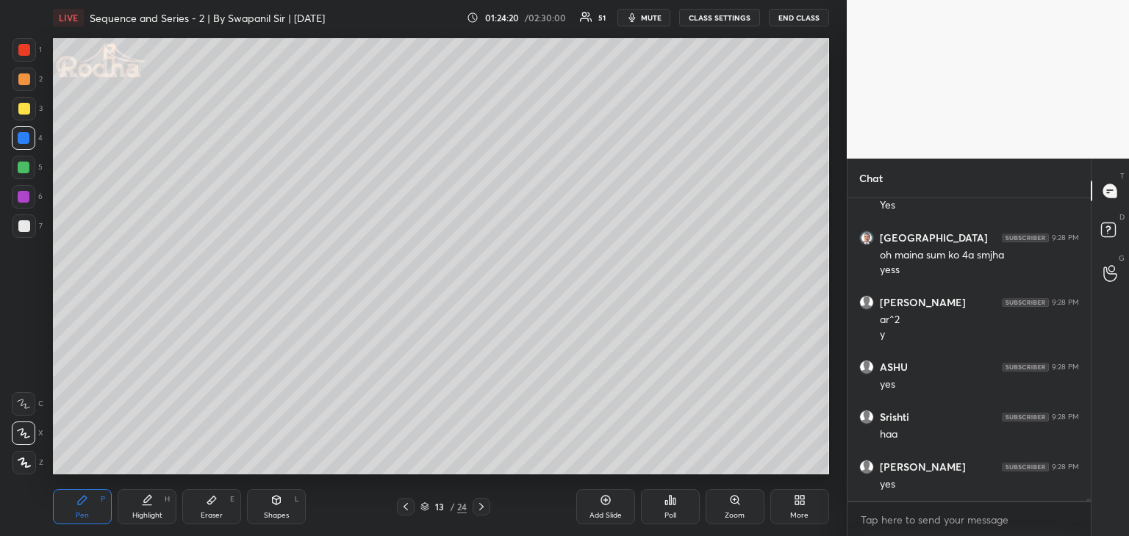
click at [21, 48] on div at bounding box center [24, 50] width 12 height 12
drag, startPoint x: 24, startPoint y: 140, endPoint x: 49, endPoint y: 151, distance: 27.3
click at [24, 140] on div at bounding box center [24, 138] width 12 height 12
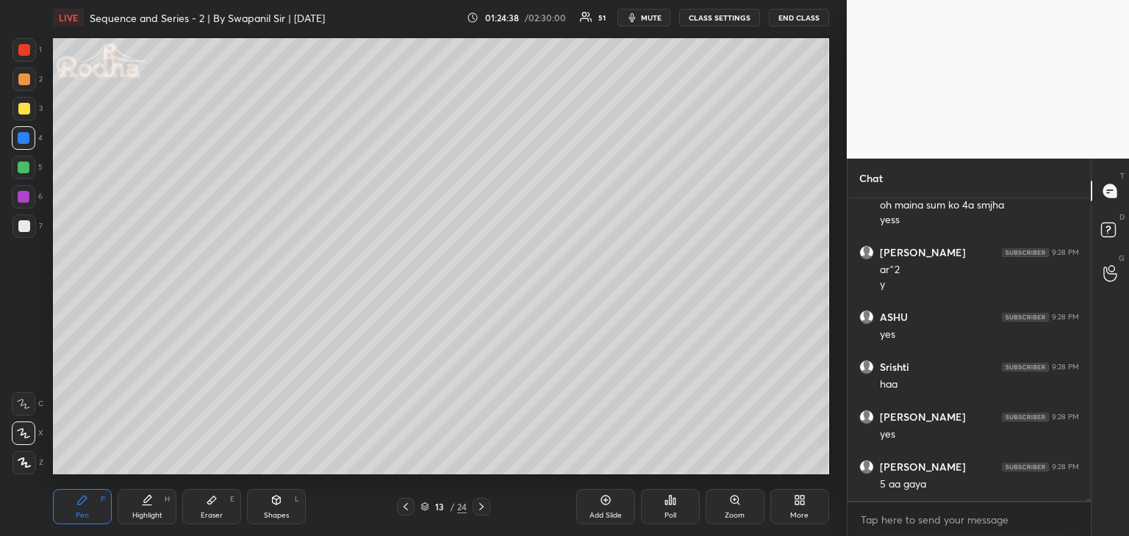
scroll to position [42761, 0]
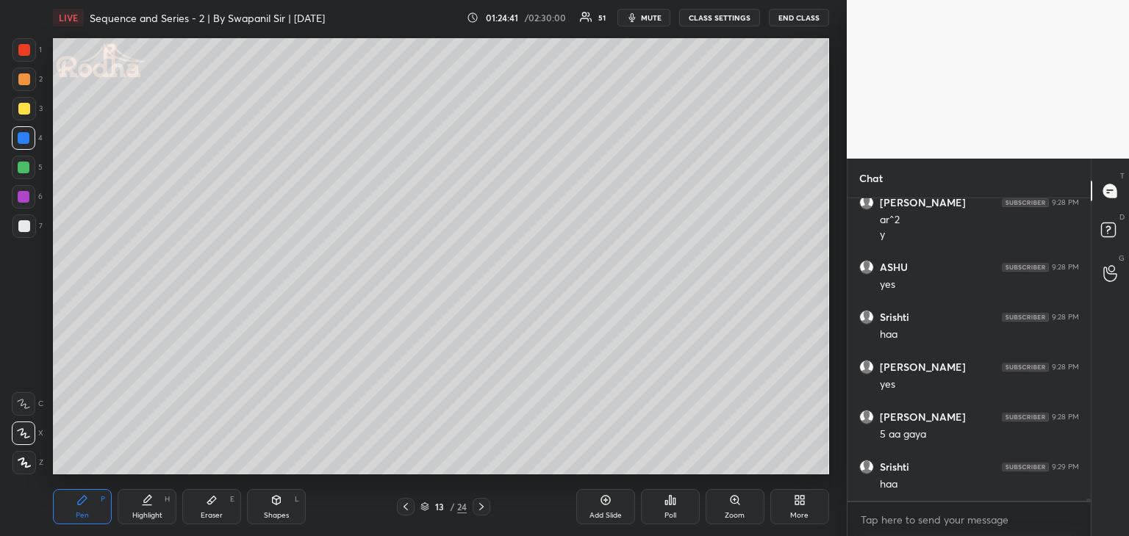
click at [24, 168] on div at bounding box center [24, 168] width 12 height 12
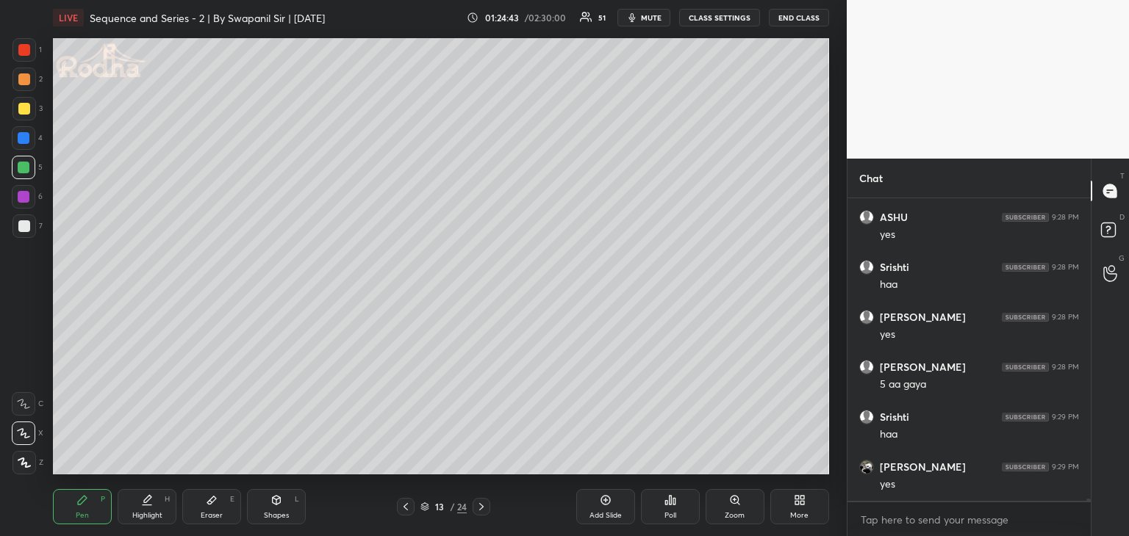
scroll to position [42861, 0]
click at [201, 512] on div "Eraser" at bounding box center [212, 515] width 22 height 7
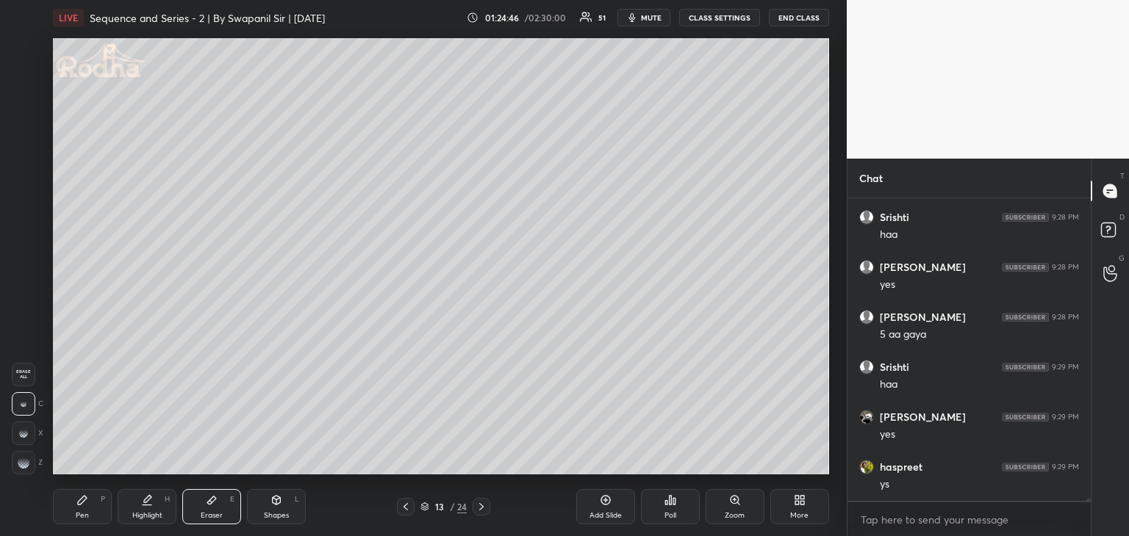
click at [84, 498] on icon at bounding box center [82, 500] width 9 height 9
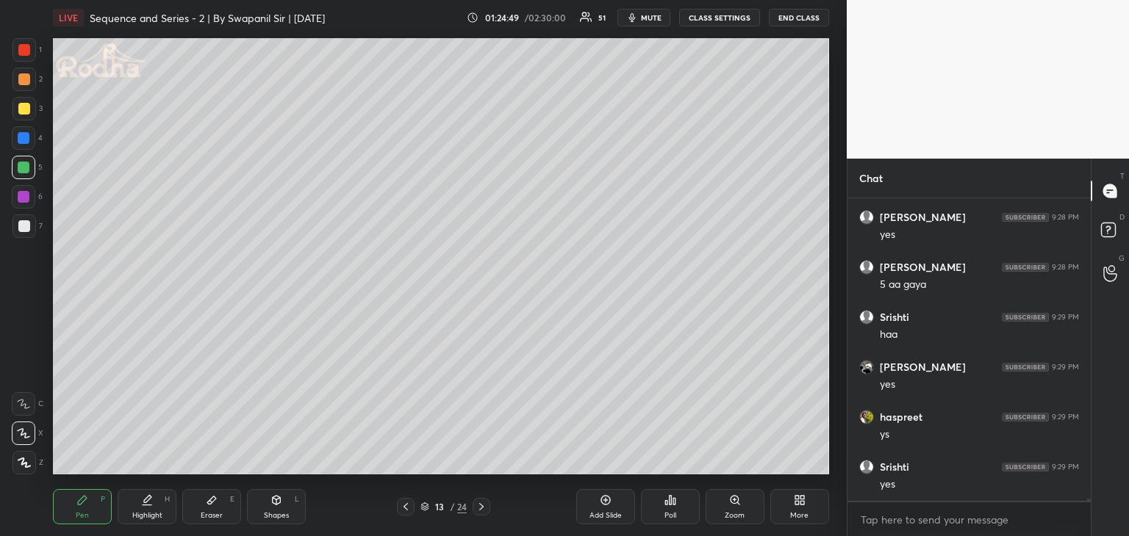
click at [26, 43] on div at bounding box center [24, 50] width 24 height 24
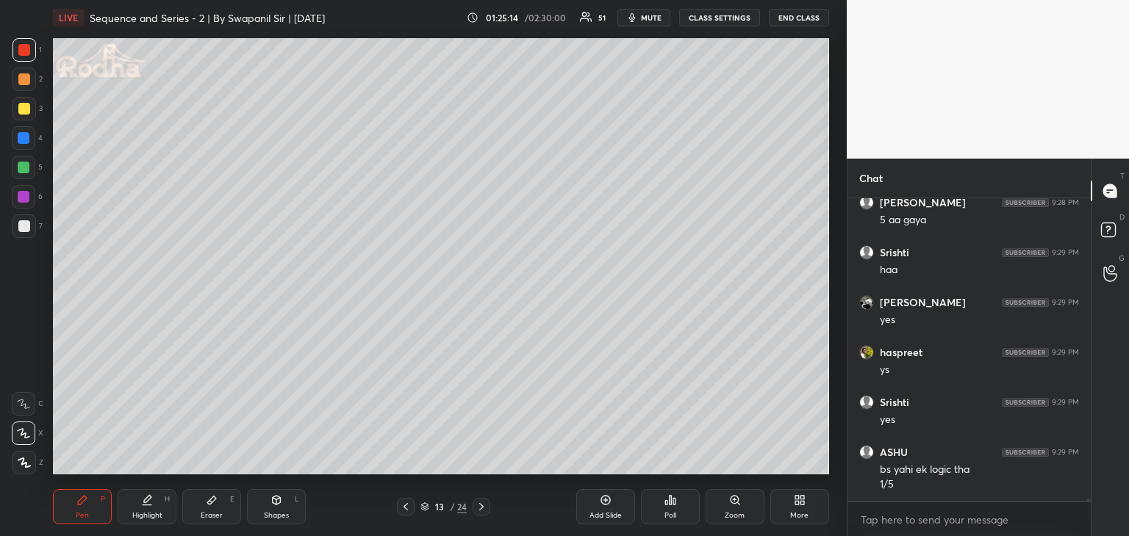
scroll to position [43025, 0]
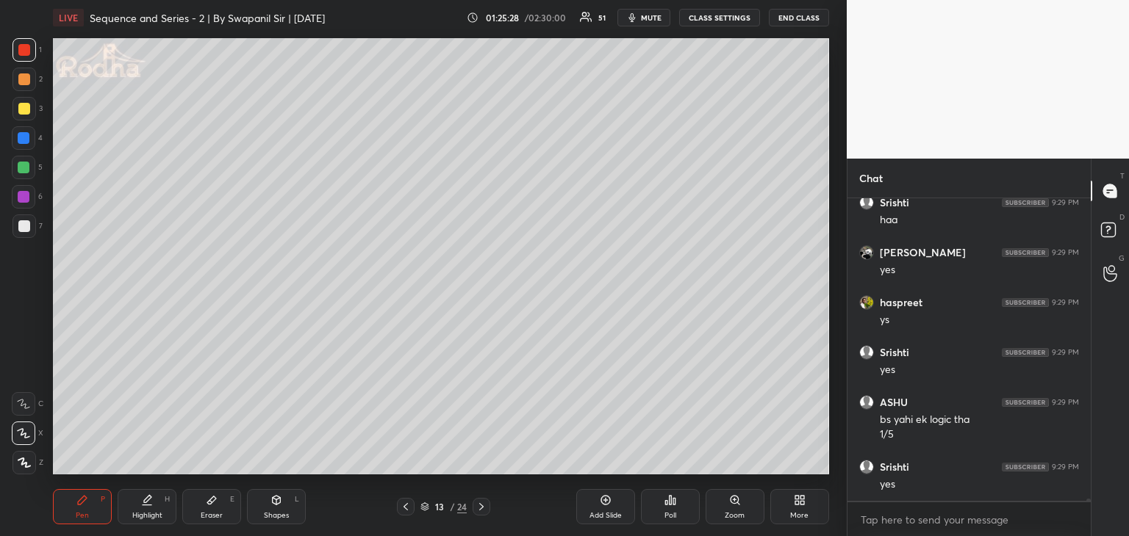
click at [24, 112] on div at bounding box center [24, 109] width 12 height 12
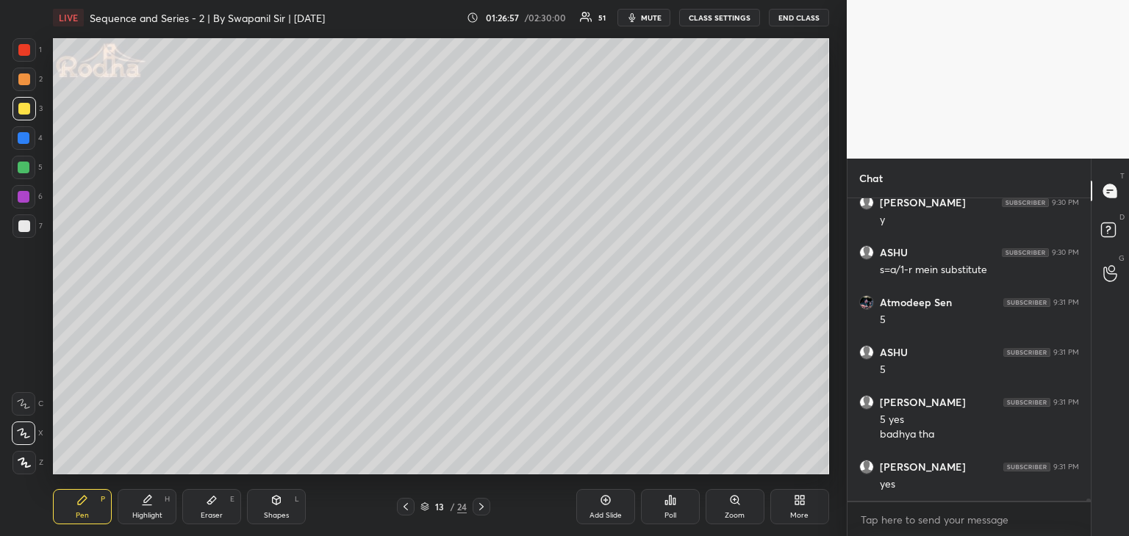
scroll to position [43969, 0]
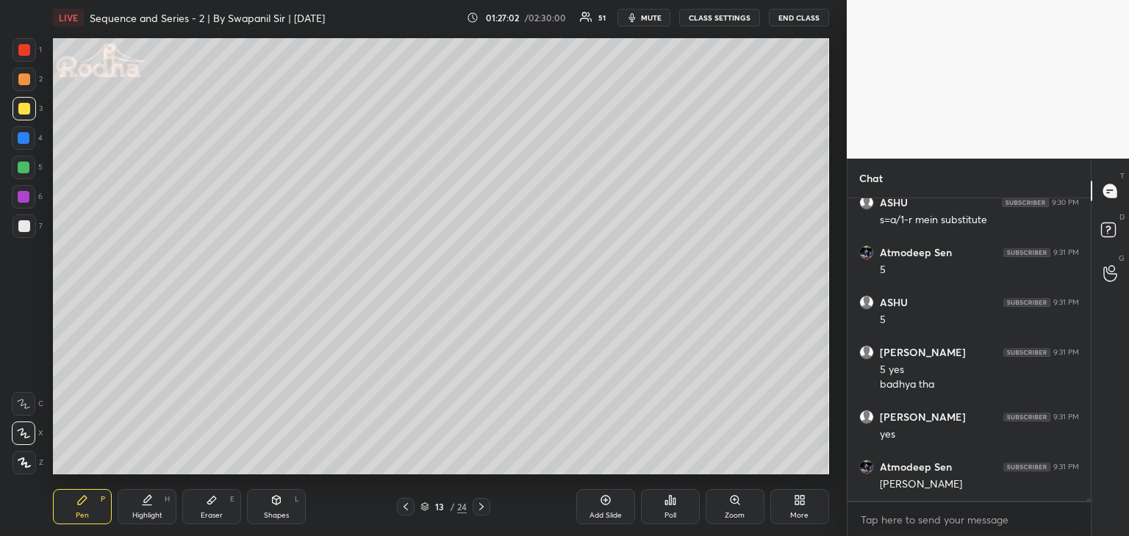
click at [483, 508] on icon at bounding box center [481, 506] width 4 height 7
click at [277, 506] on icon at bounding box center [276, 501] width 12 height 12
click at [26, 140] on div at bounding box center [24, 138] width 12 height 12
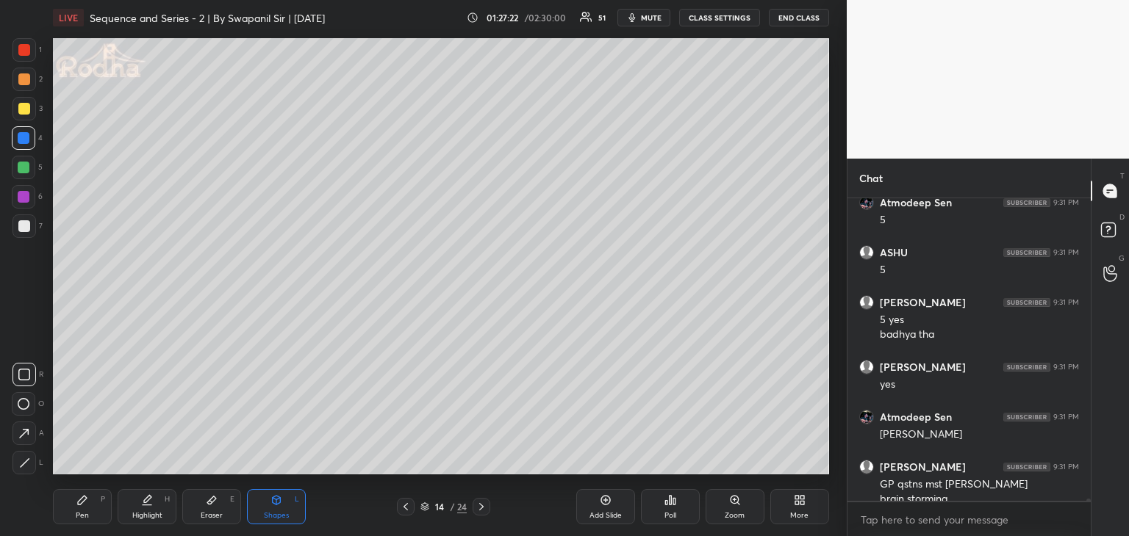
scroll to position [44034, 0]
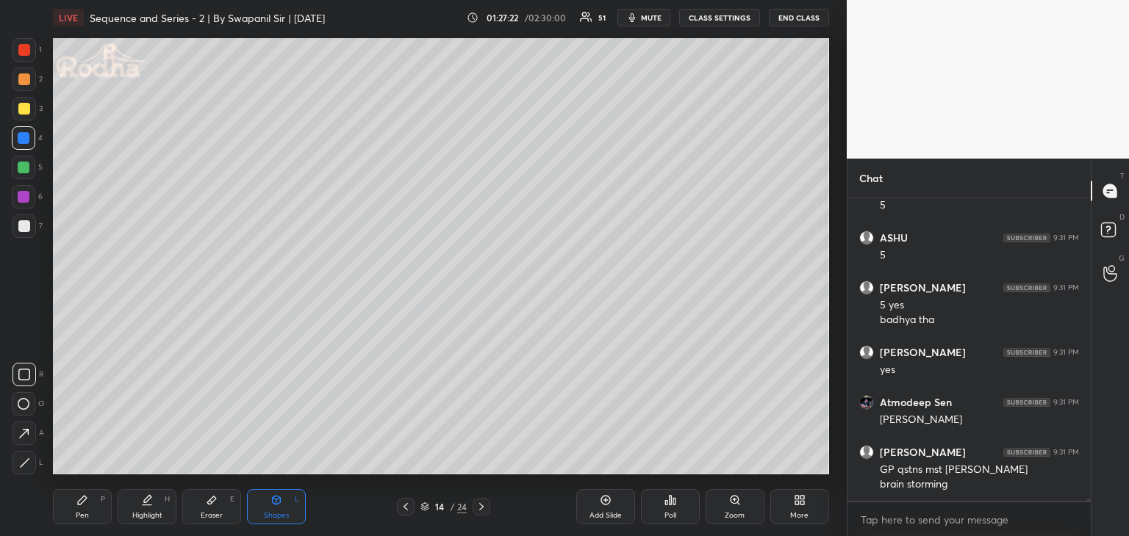
drag, startPoint x: 91, startPoint y: 506, endPoint x: 111, endPoint y: 486, distance: 28.1
click at [94, 504] on div "Pen P" at bounding box center [82, 506] width 59 height 35
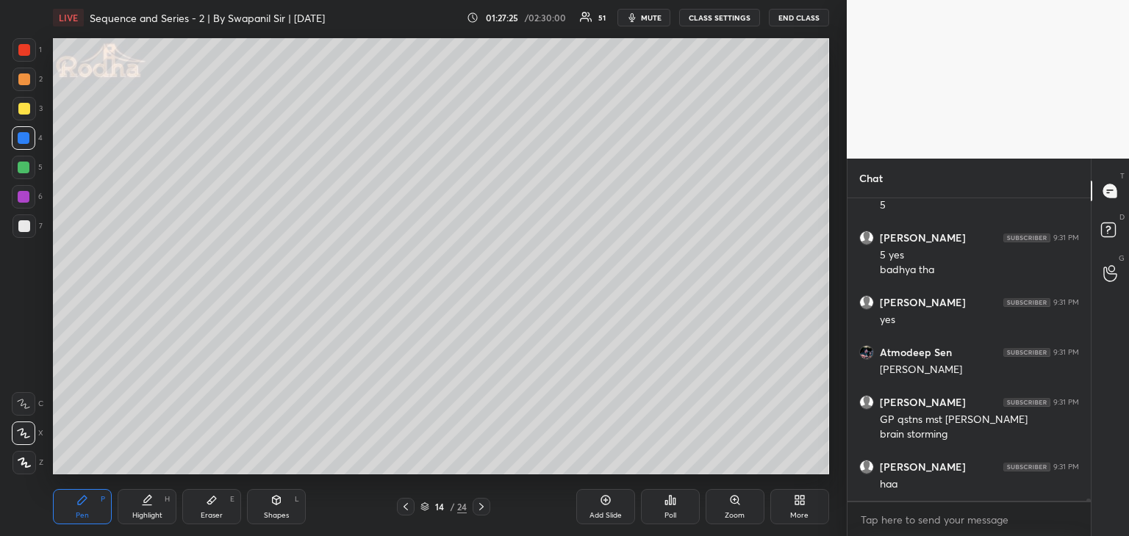
click at [259, 503] on div "Shapes L" at bounding box center [276, 506] width 59 height 35
click at [96, 512] on div "Pen P" at bounding box center [82, 506] width 59 height 35
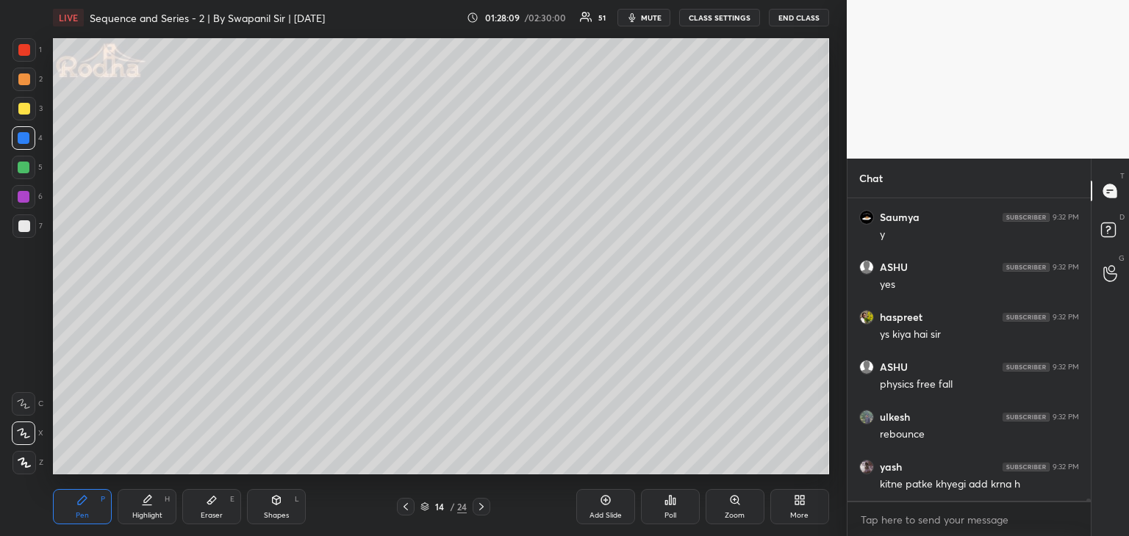
scroll to position [44533, 0]
click at [24, 429] on icon at bounding box center [23, 433] width 13 height 10
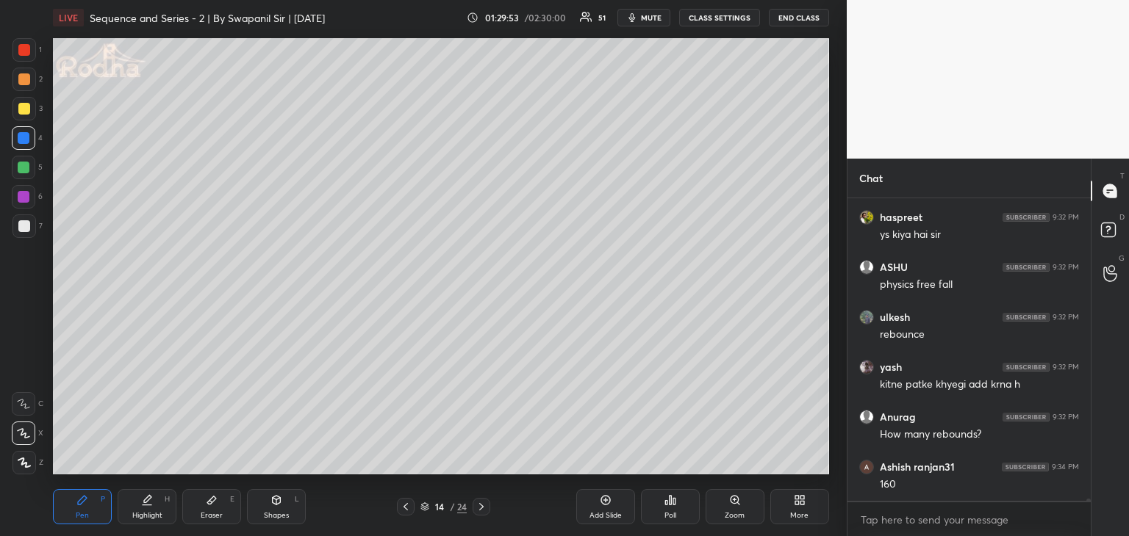
scroll to position [44633, 0]
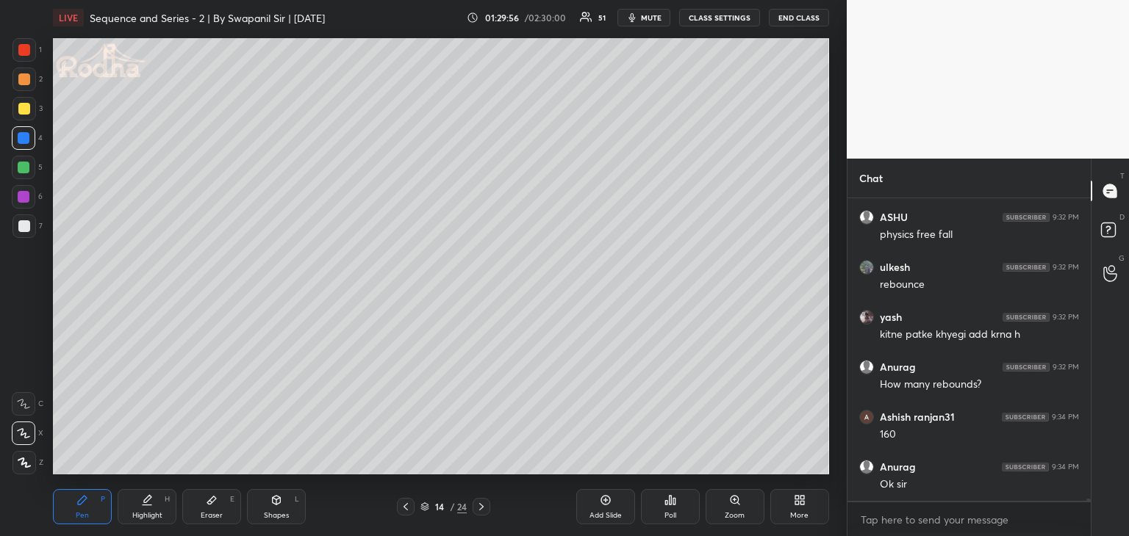
click at [216, 517] on div "Eraser" at bounding box center [212, 515] width 22 height 7
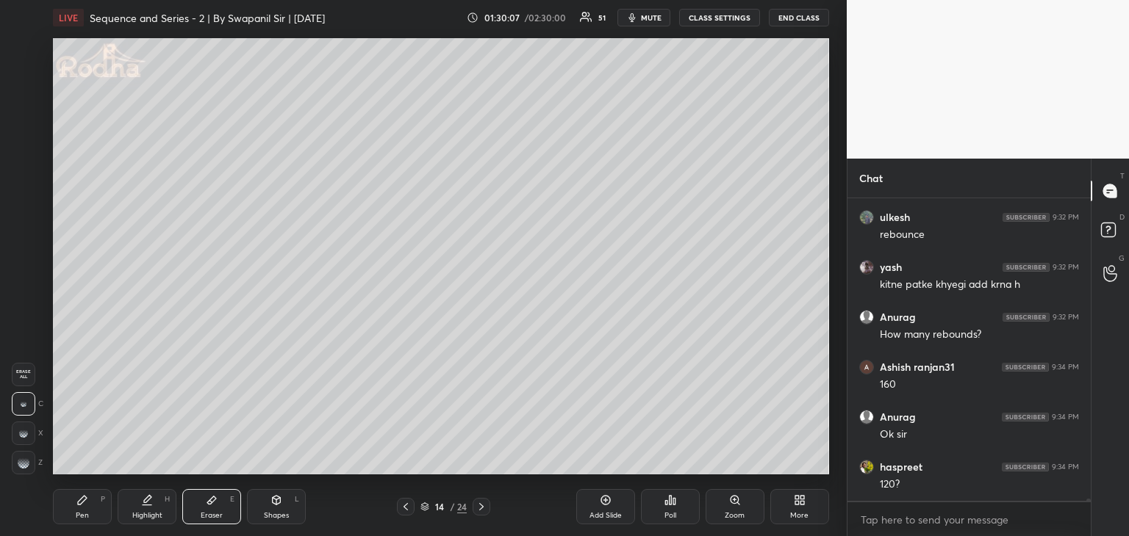
scroll to position [44733, 0]
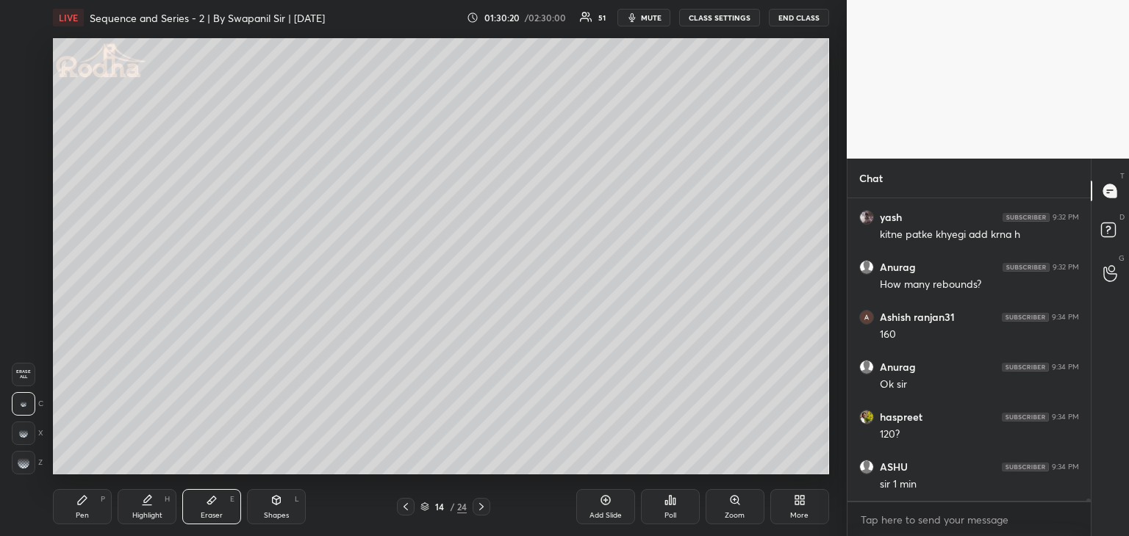
click at [275, 513] on div "Shapes" at bounding box center [276, 515] width 25 height 7
click at [29, 463] on icon at bounding box center [24, 463] width 11 height 11
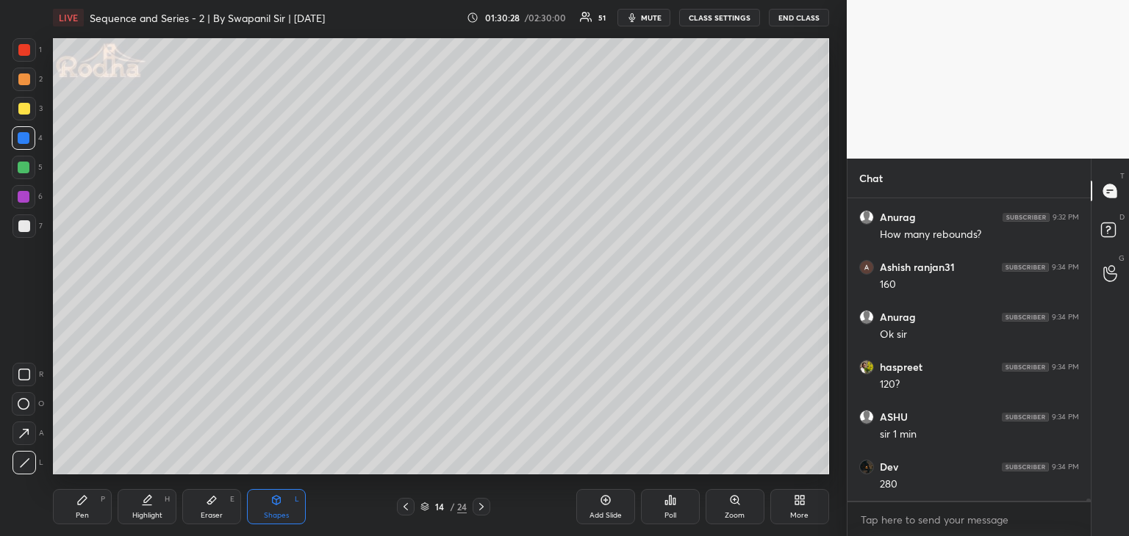
drag, startPoint x: 21, startPoint y: 168, endPoint x: 35, endPoint y: 162, distance: 15.1
click at [22, 165] on div at bounding box center [24, 168] width 12 height 12
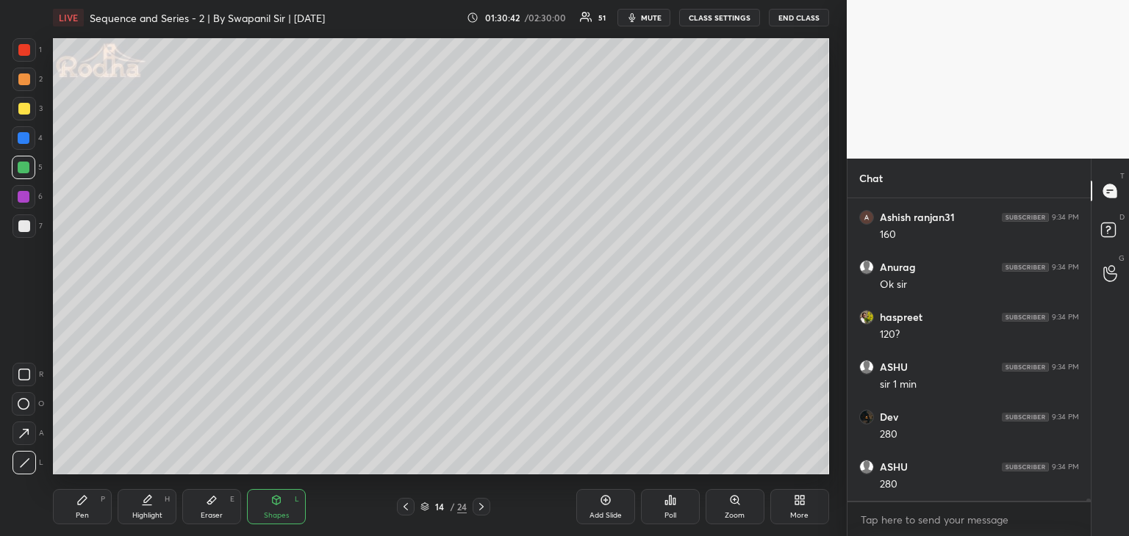
drag, startPoint x: 25, startPoint y: 430, endPoint x: 44, endPoint y: 412, distance: 26.0
click at [29, 429] on icon at bounding box center [24, 433] width 10 height 10
click at [26, 195] on div at bounding box center [24, 197] width 12 height 12
drag, startPoint x: 31, startPoint y: 224, endPoint x: 46, endPoint y: 220, distance: 15.3
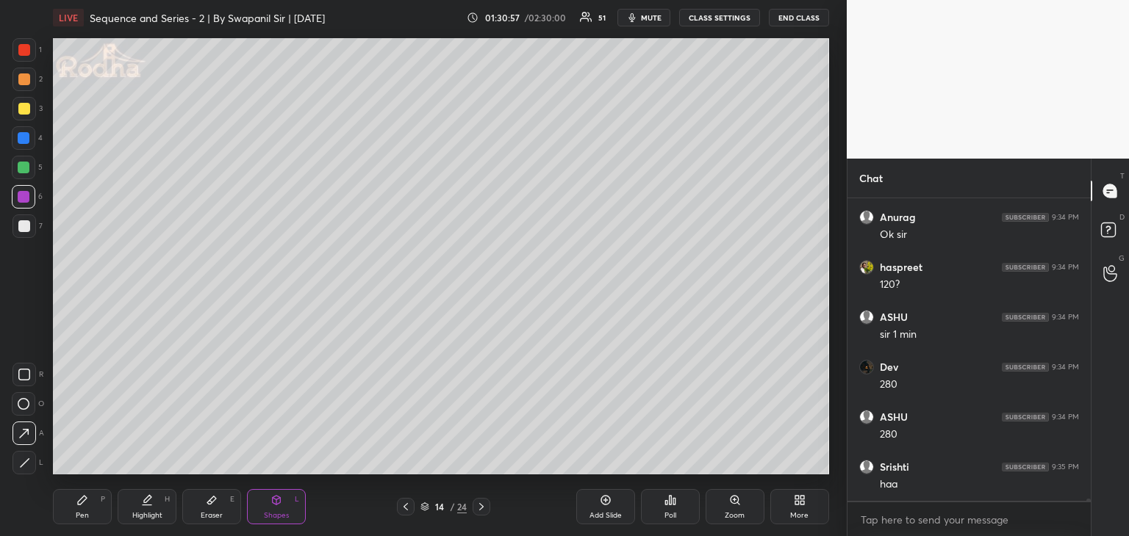
click at [32, 224] on div at bounding box center [24, 227] width 24 height 24
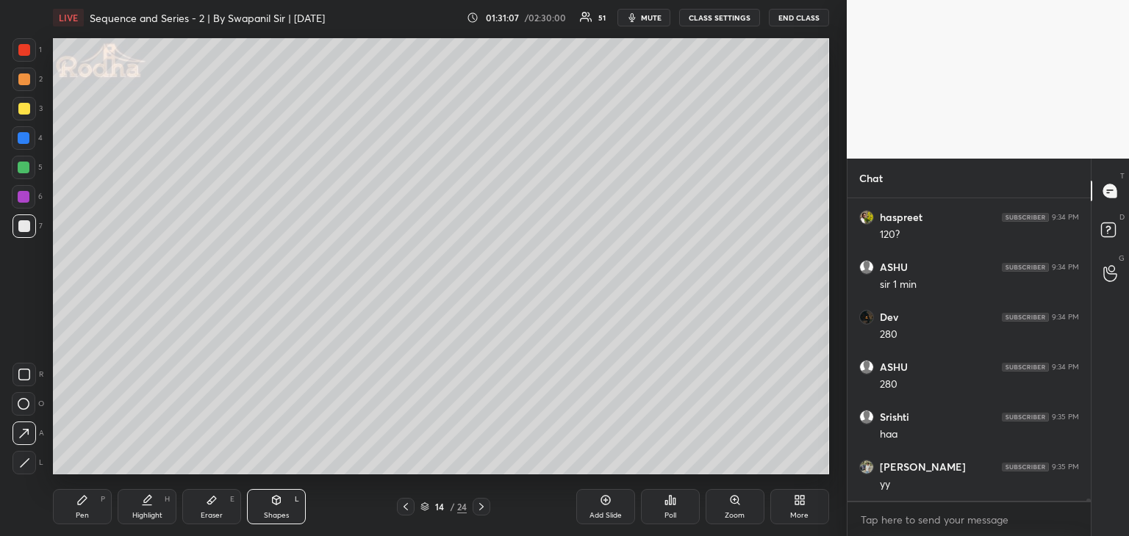
scroll to position [44983, 0]
click at [76, 520] on div "Pen P" at bounding box center [82, 506] width 59 height 35
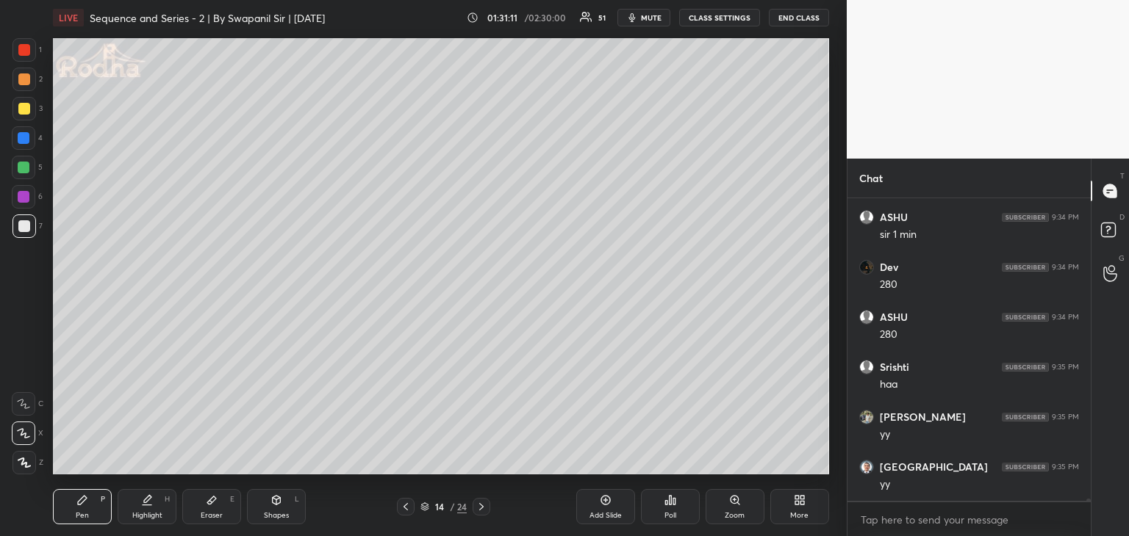
scroll to position [45033, 0]
click at [277, 512] on div "Shapes" at bounding box center [276, 515] width 25 height 7
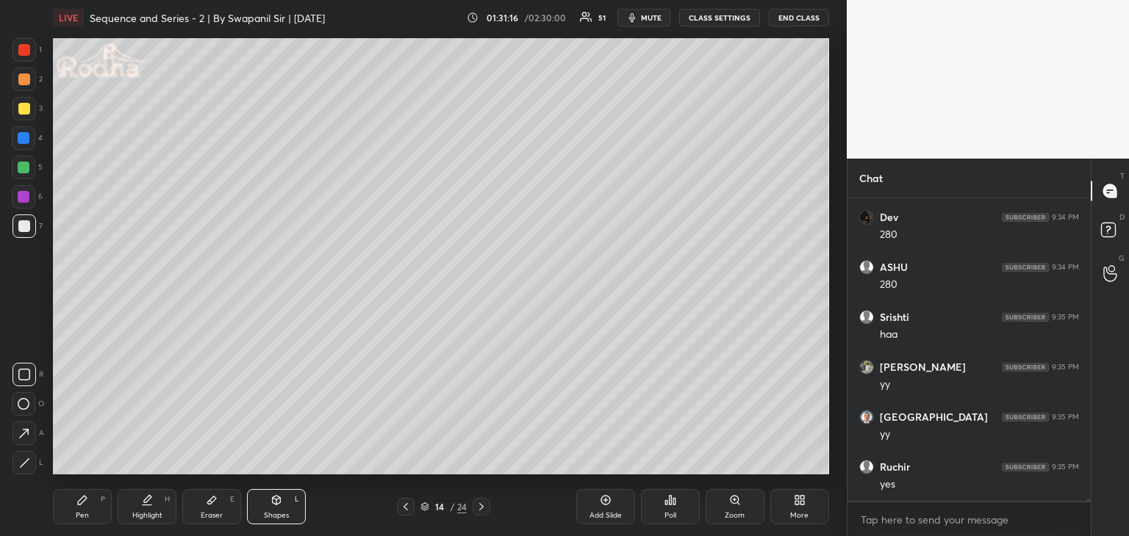
click at [23, 462] on icon at bounding box center [24, 463] width 11 height 11
click at [24, 50] on div at bounding box center [24, 50] width 12 height 12
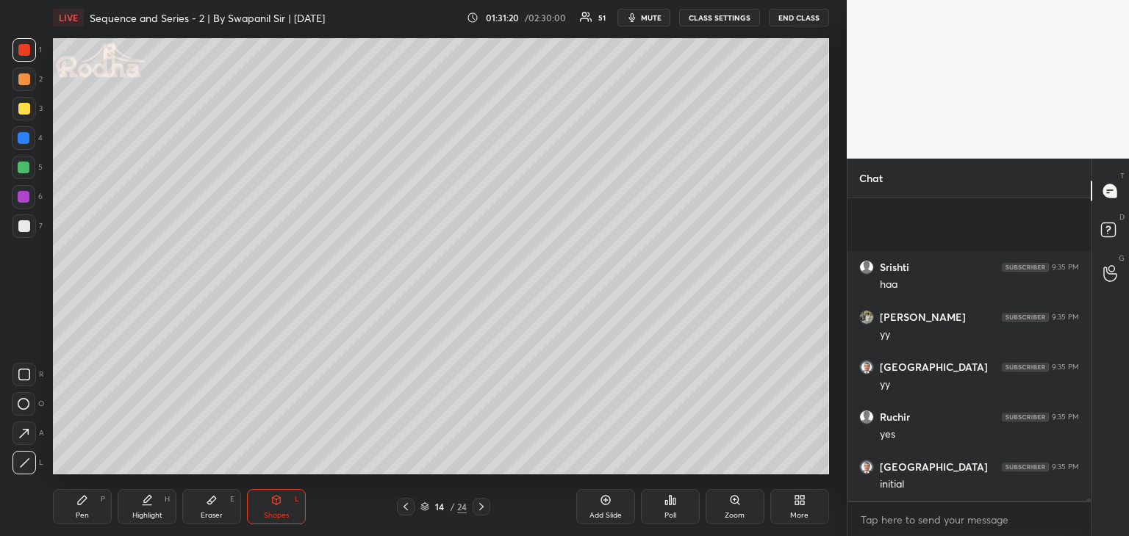
scroll to position [45233, 0]
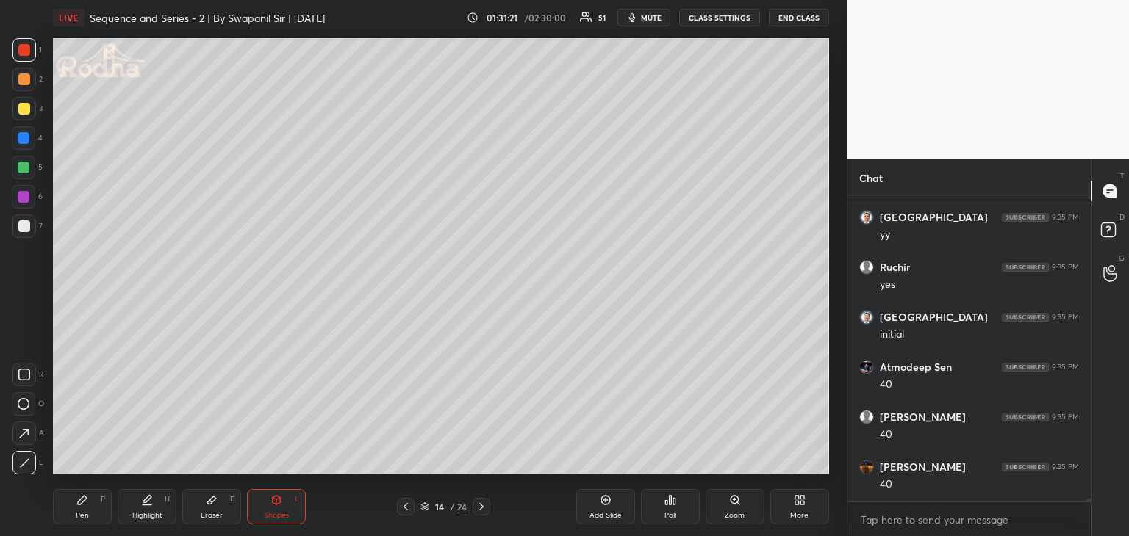
click at [21, 437] on icon at bounding box center [24, 433] width 10 height 10
drag, startPoint x: 75, startPoint y: 501, endPoint x: 83, endPoint y: 476, distance: 26.3
click at [76, 498] on div "Pen P" at bounding box center [82, 506] width 59 height 35
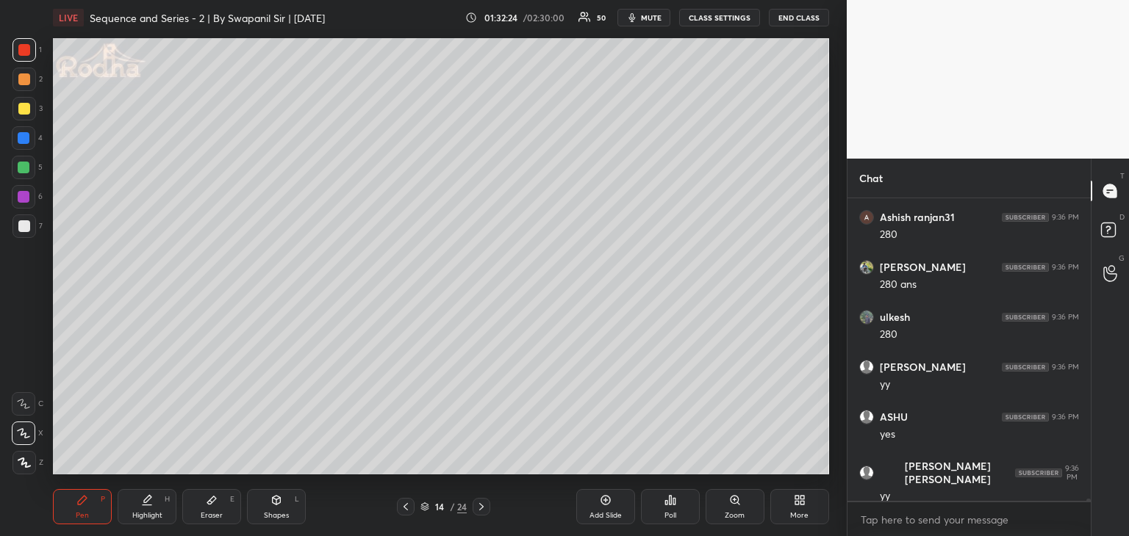
scroll to position [45783, 0]
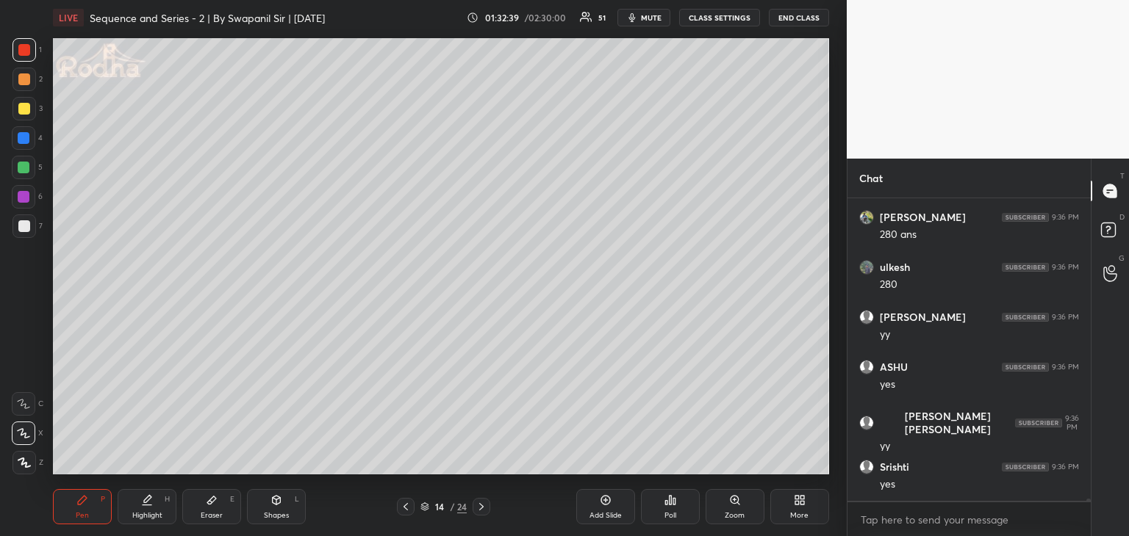
drag, startPoint x: 22, startPoint y: 167, endPoint x: 43, endPoint y: 189, distance: 30.2
click at [22, 168] on div at bounding box center [24, 168] width 12 height 12
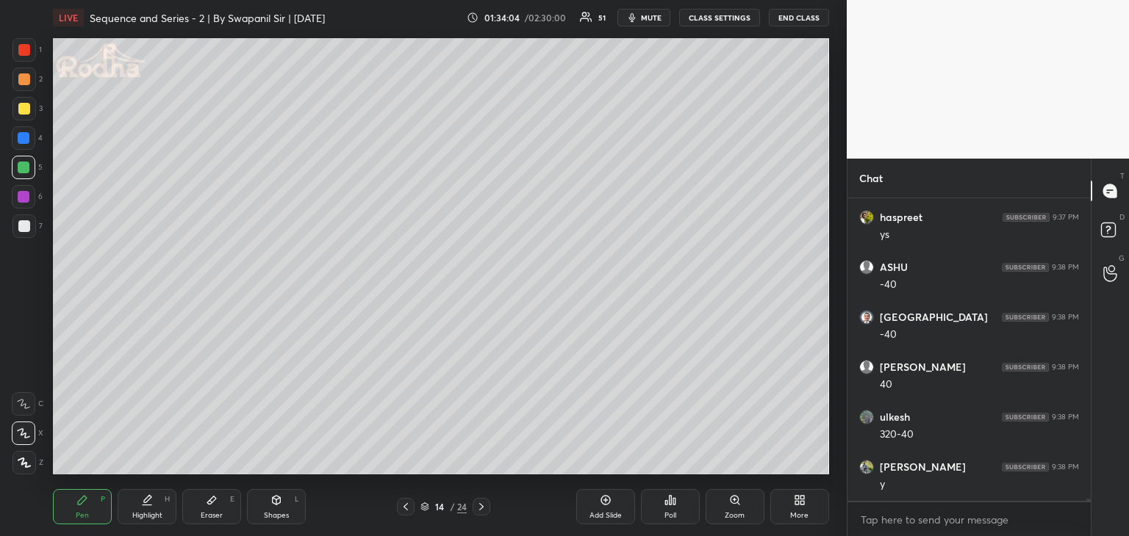
scroll to position [46732, 0]
drag, startPoint x: 21, startPoint y: 57, endPoint x: 37, endPoint y: 65, distance: 17.4
click at [22, 55] on div at bounding box center [24, 50] width 24 height 24
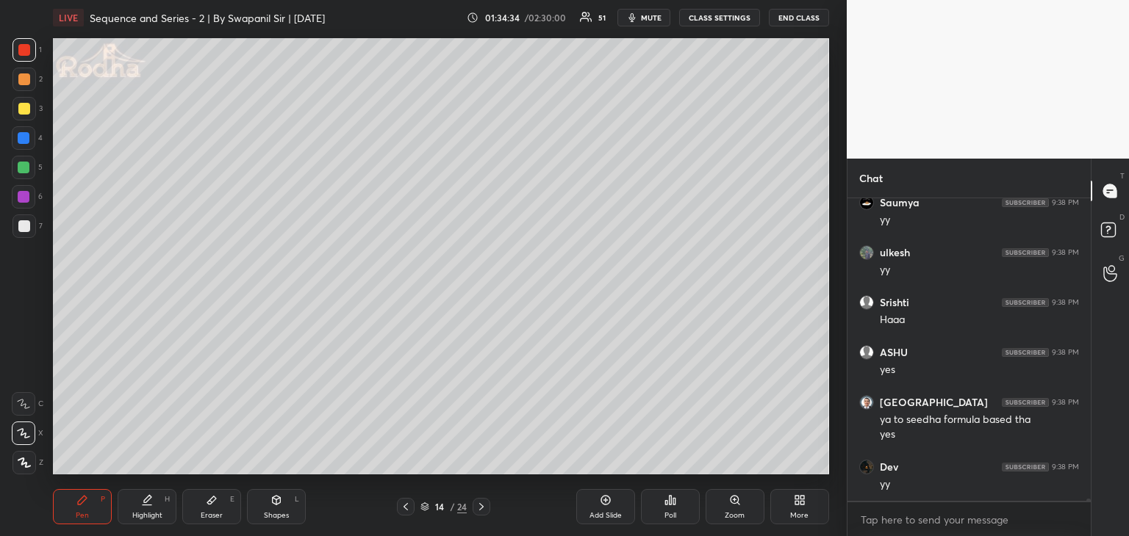
scroll to position [47161, 0]
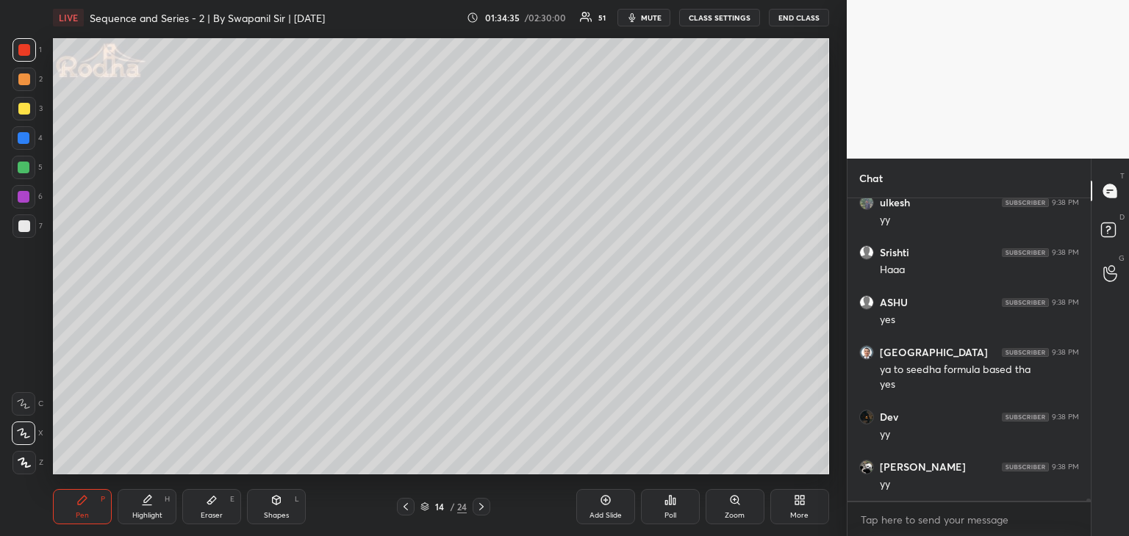
click at [273, 508] on div "Shapes L" at bounding box center [276, 506] width 59 height 35
click at [24, 437] on icon at bounding box center [23, 433] width 15 height 15
click at [21, 168] on div at bounding box center [24, 168] width 12 height 12
click at [71, 513] on div "Pen P" at bounding box center [82, 506] width 59 height 35
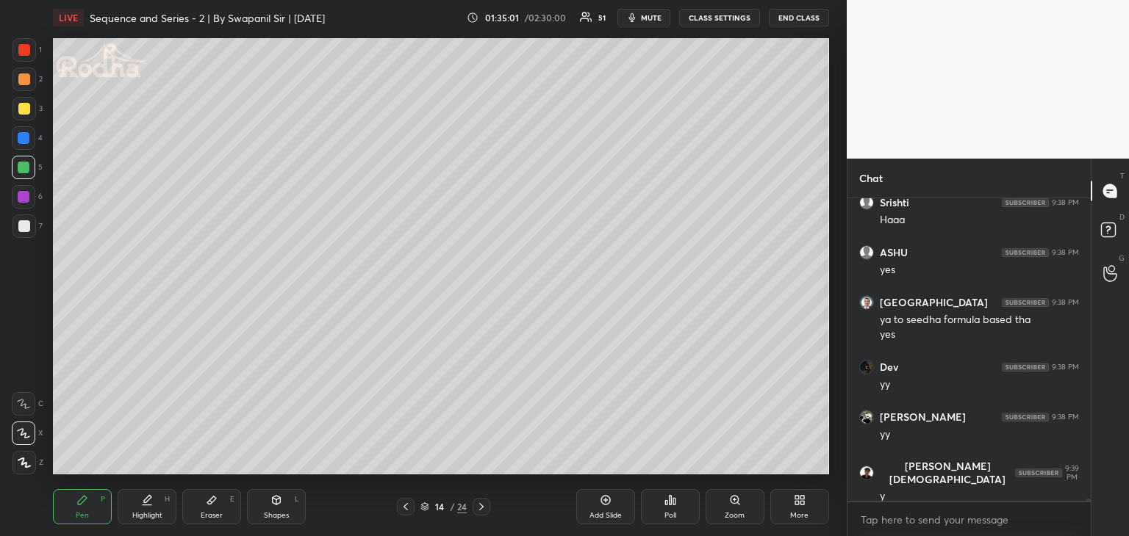
scroll to position [47261, 0]
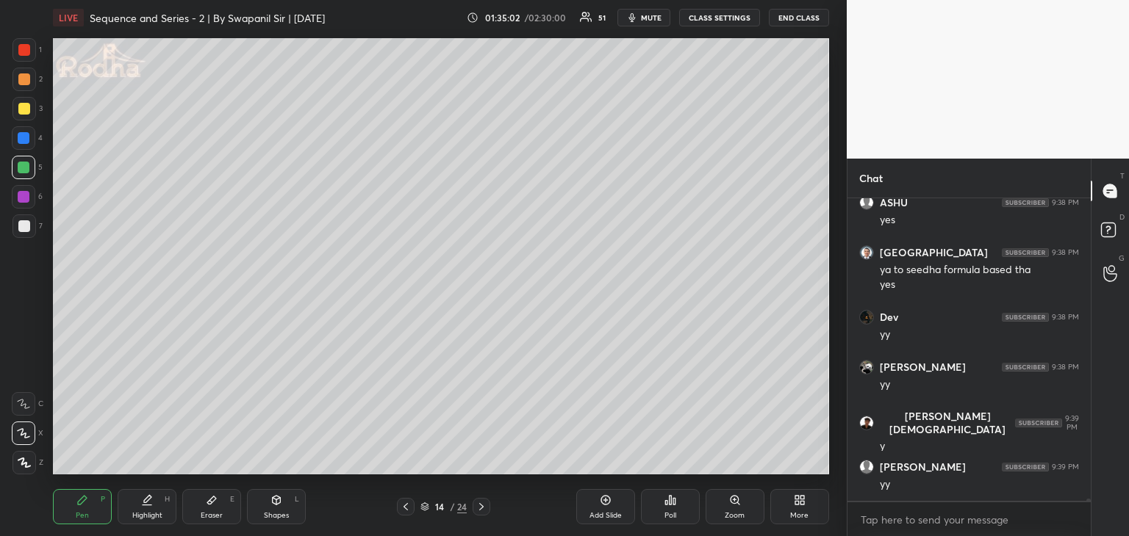
click at [268, 509] on div "Shapes L" at bounding box center [276, 506] width 59 height 35
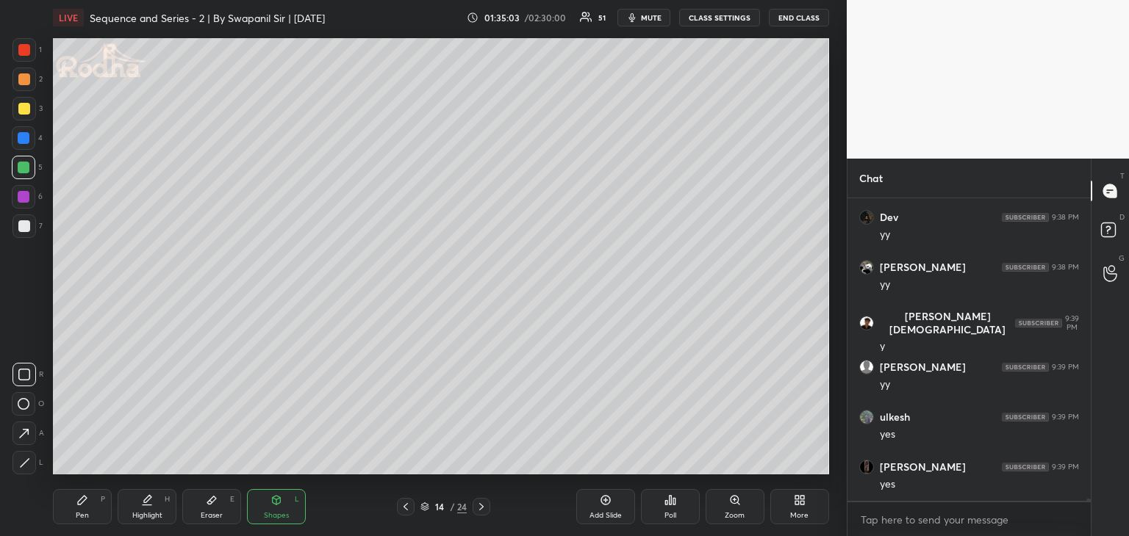
click at [26, 438] on icon at bounding box center [23, 433] width 15 height 15
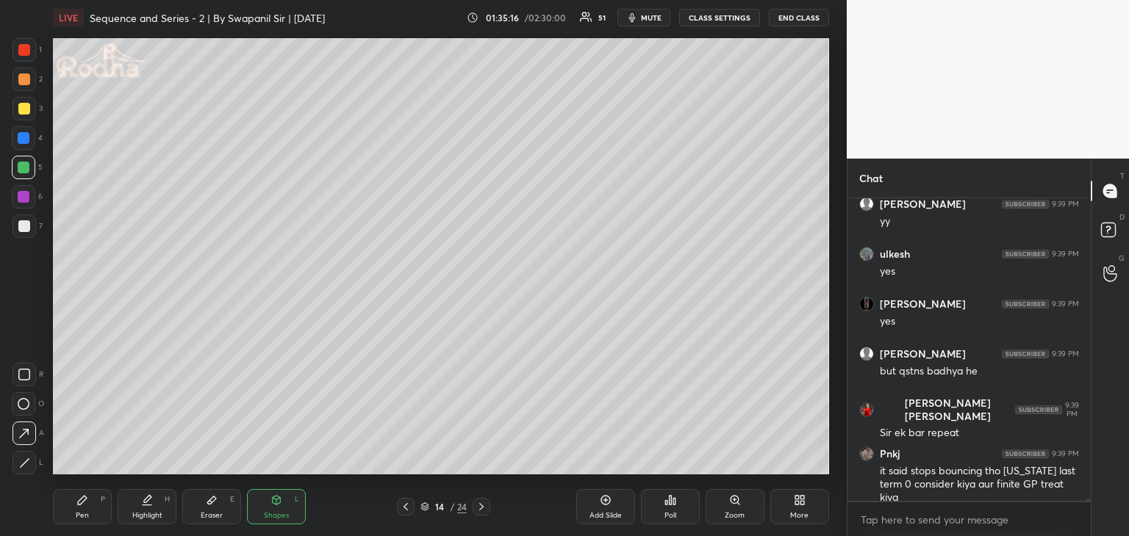
scroll to position [47574, 0]
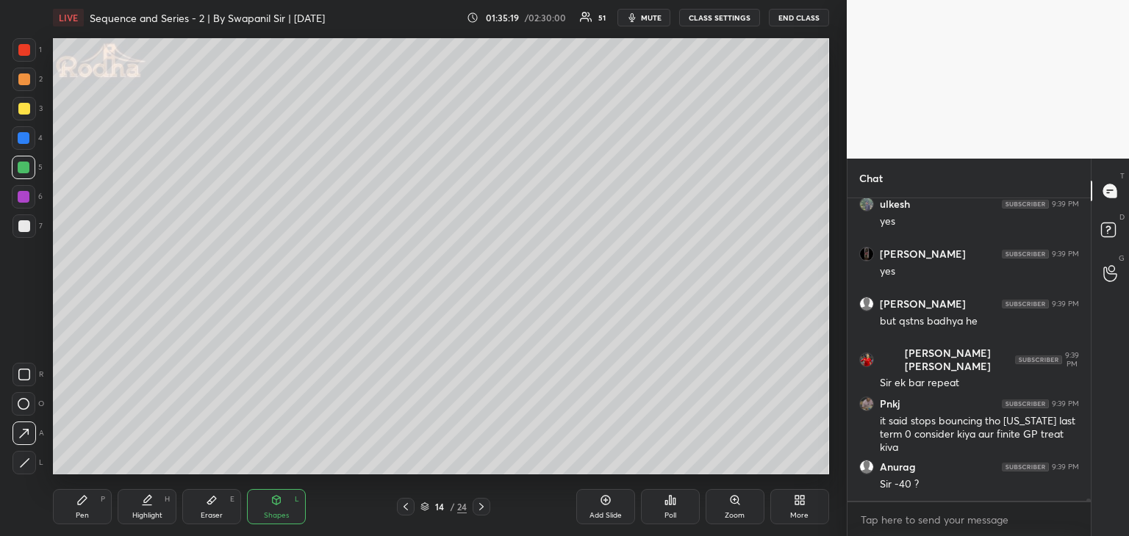
click at [23, 49] on div at bounding box center [24, 50] width 12 height 12
drag, startPoint x: 26, startPoint y: 48, endPoint x: 29, endPoint y: 57, distance: 9.3
click at [26, 49] on div at bounding box center [24, 50] width 12 height 12
drag, startPoint x: 81, startPoint y: 506, endPoint x: 85, endPoint y: 498, distance: 8.2
click at [82, 504] on icon at bounding box center [82, 501] width 12 height 12
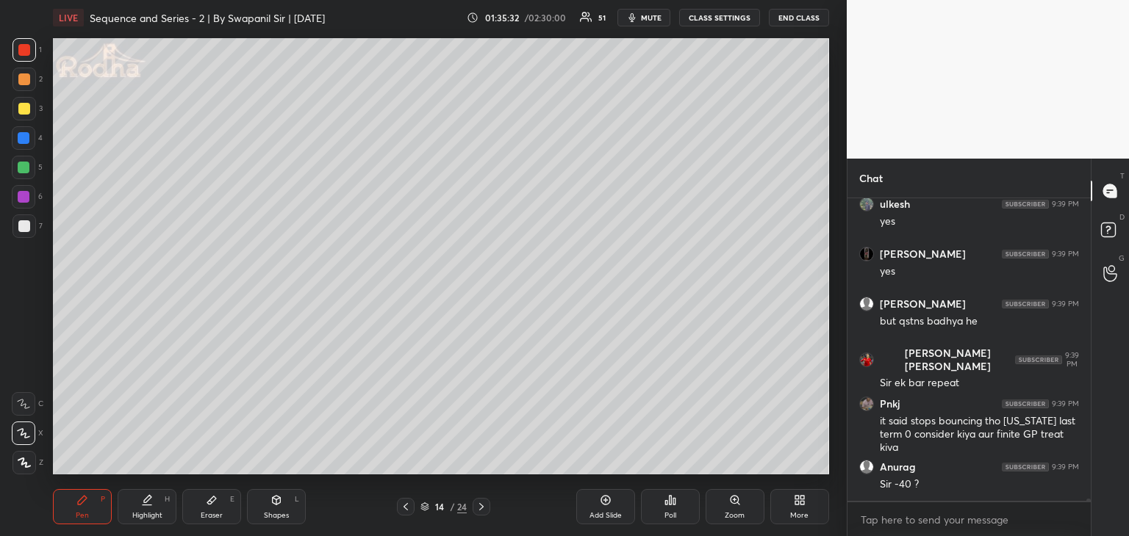
click at [212, 506] on icon at bounding box center [212, 501] width 12 height 12
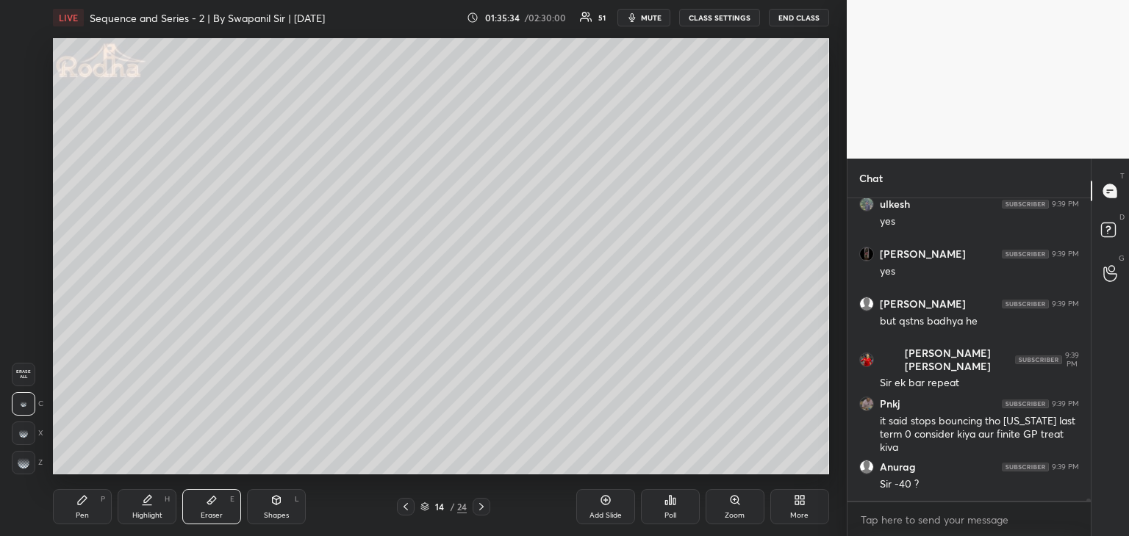
click at [83, 509] on div "Pen P" at bounding box center [82, 506] width 59 height 35
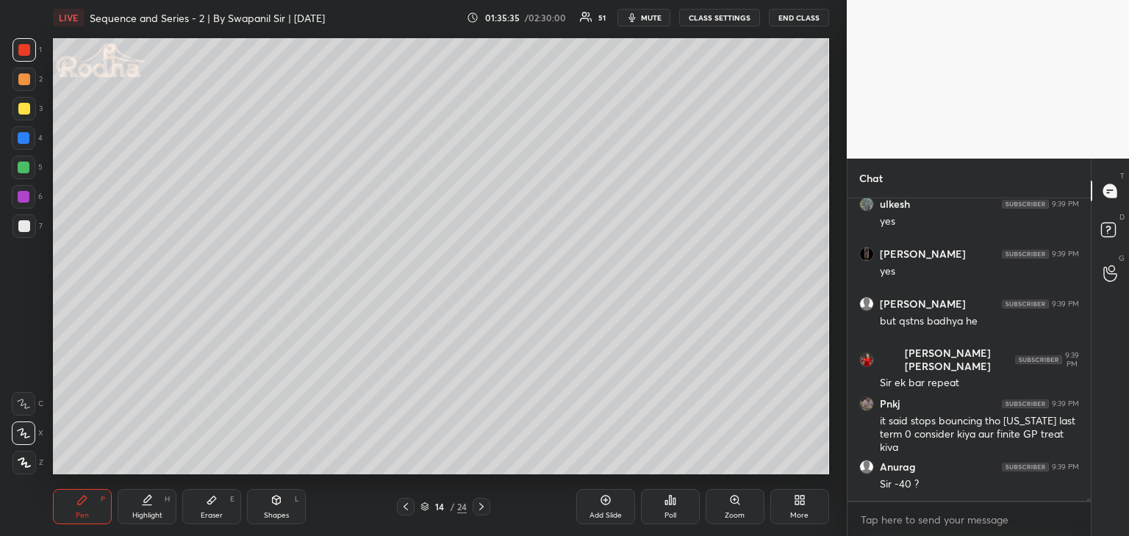
click at [24, 137] on div at bounding box center [24, 138] width 12 height 12
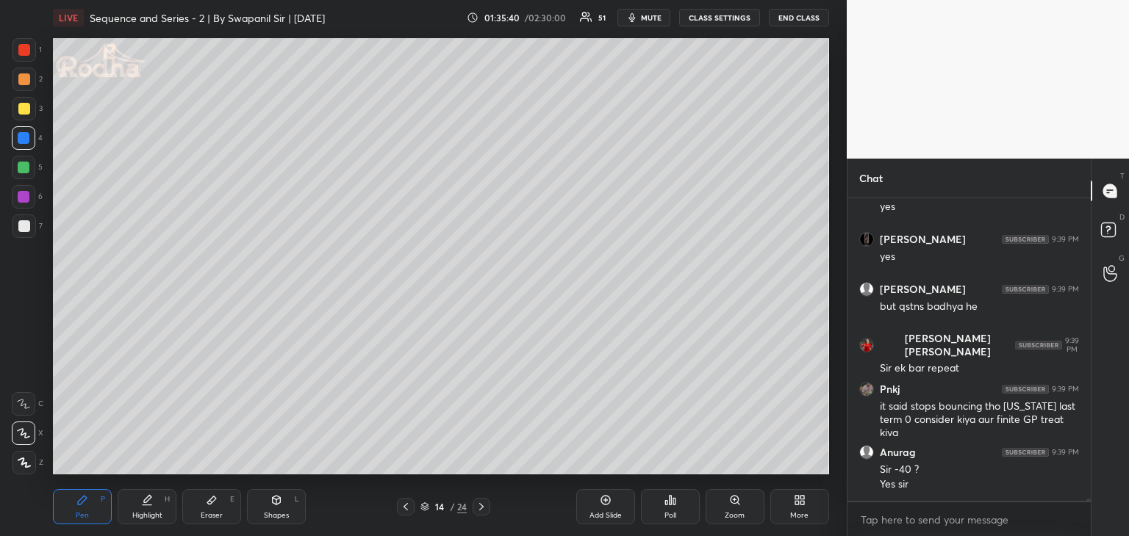
click at [218, 514] on div "Eraser" at bounding box center [212, 515] width 22 height 7
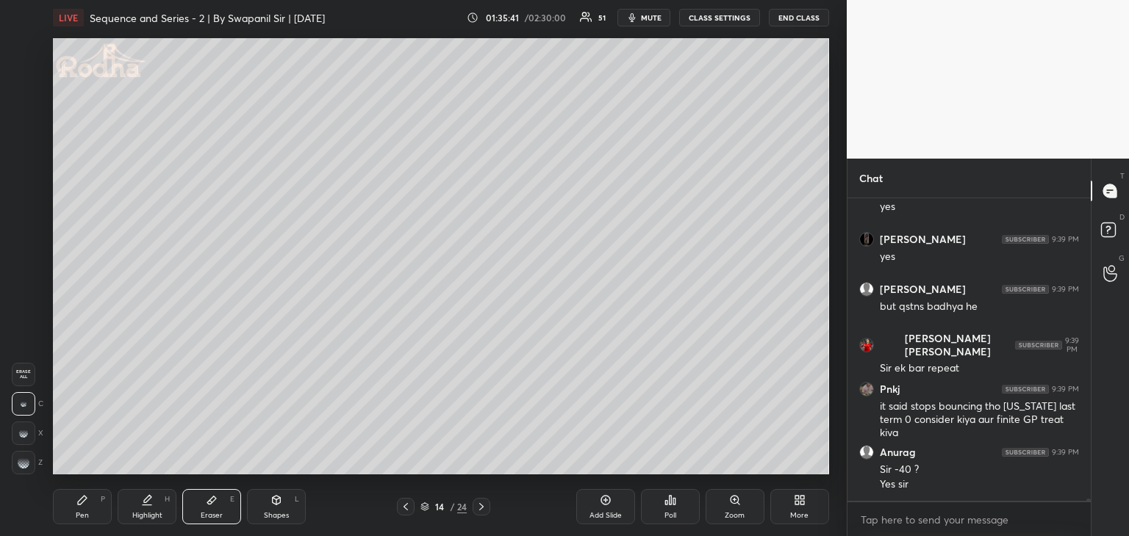
click at [84, 512] on div "Pen" at bounding box center [82, 515] width 13 height 7
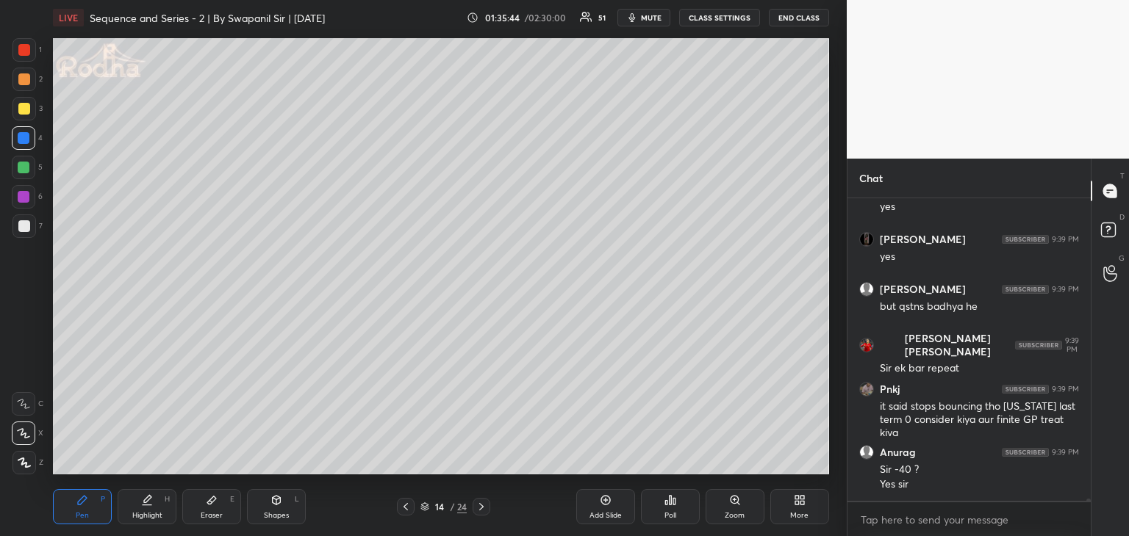
click at [234, 504] on div "Eraser E" at bounding box center [211, 506] width 59 height 35
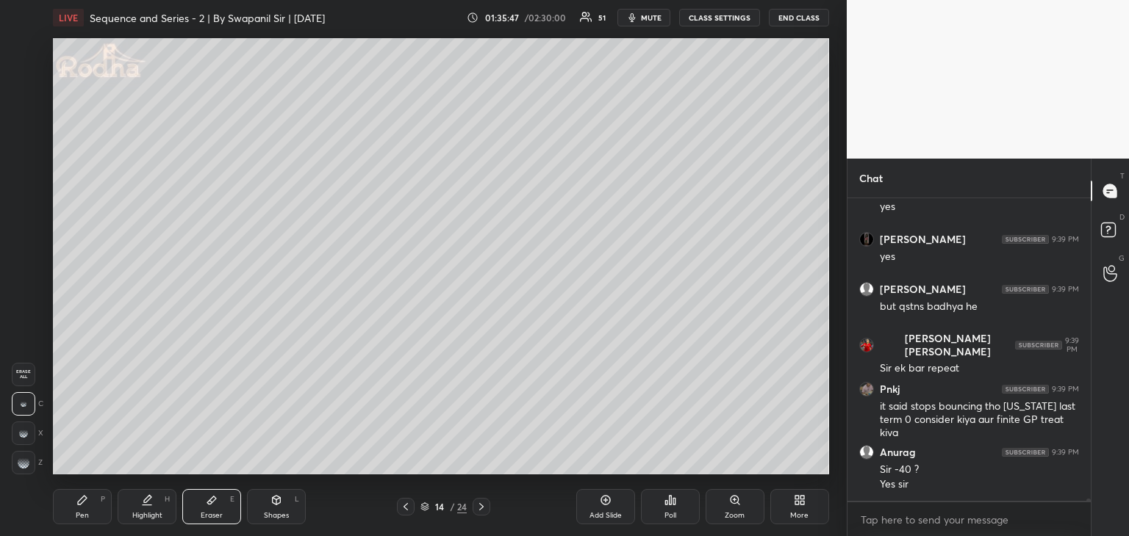
click at [73, 520] on div "Pen P" at bounding box center [82, 506] width 59 height 35
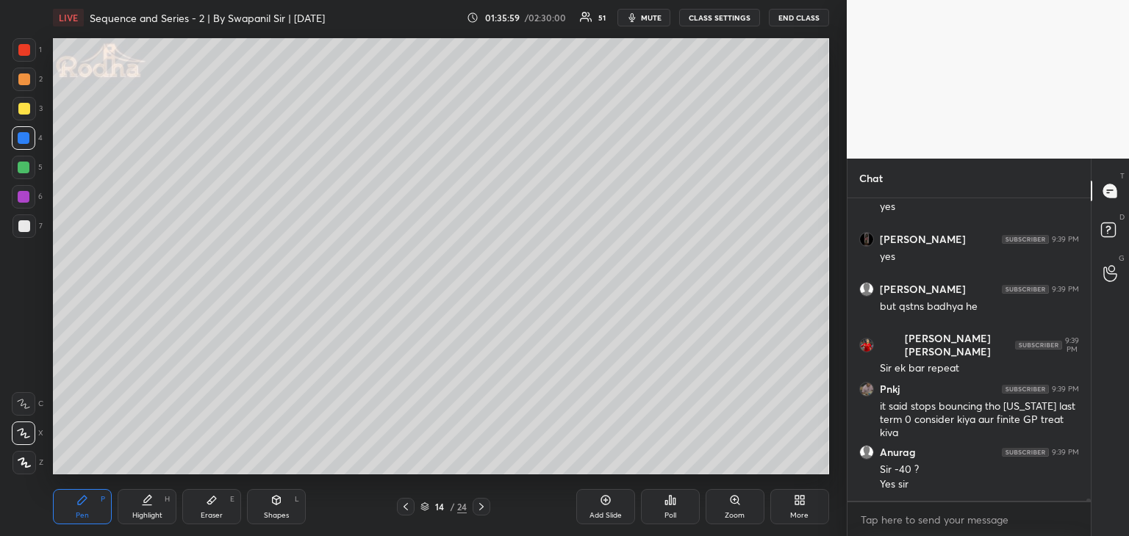
click at [24, 168] on div at bounding box center [24, 168] width 12 height 12
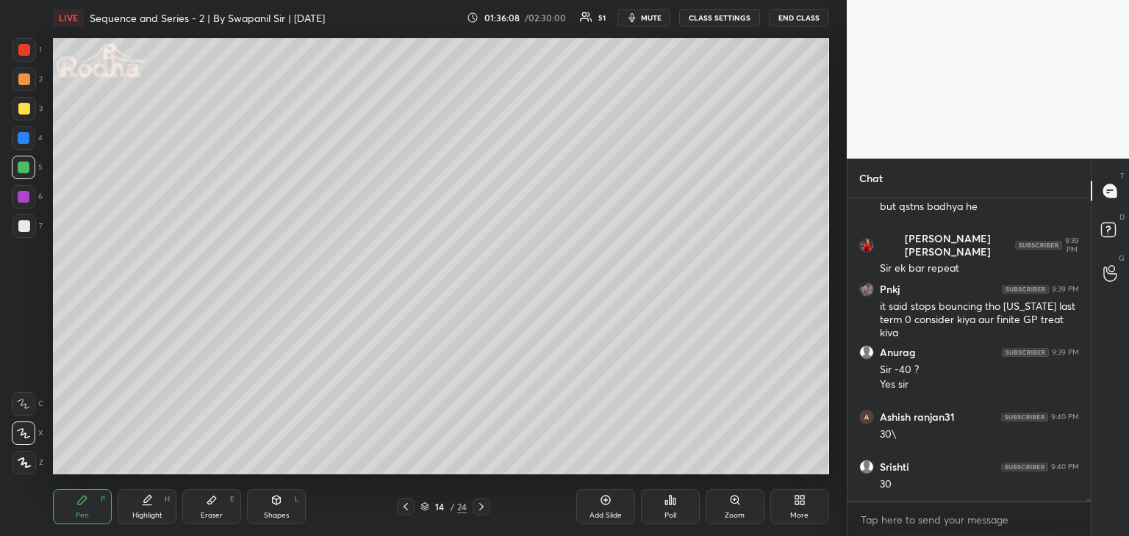
scroll to position [47739, 0]
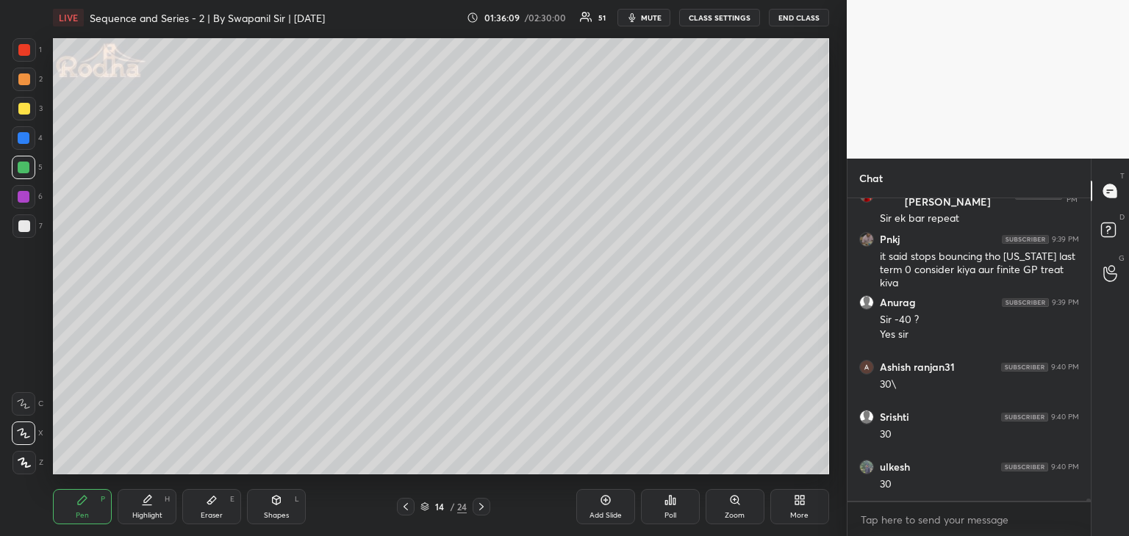
click at [24, 195] on div at bounding box center [24, 197] width 12 height 12
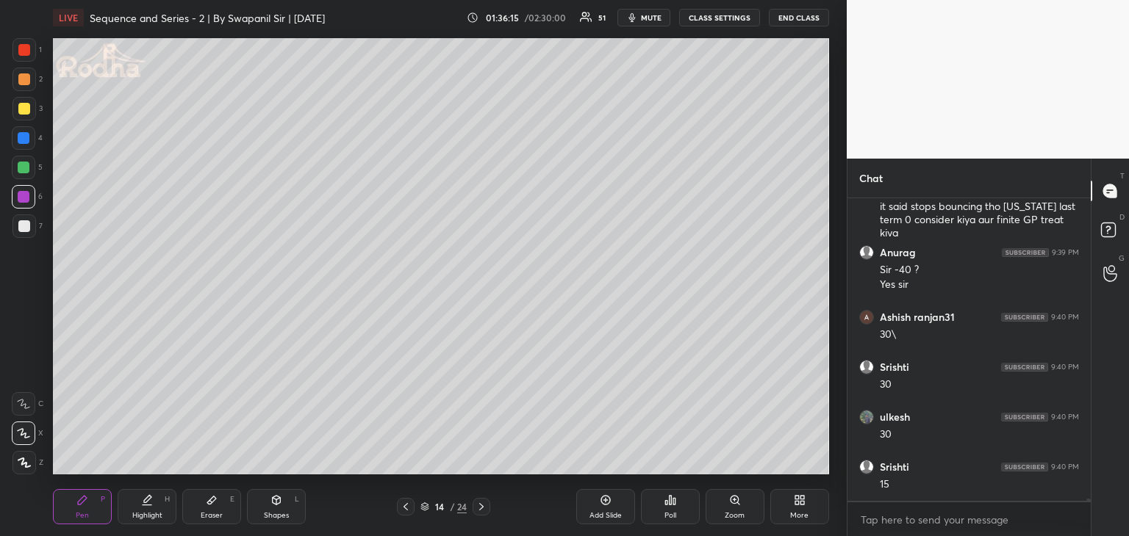
scroll to position [47839, 0]
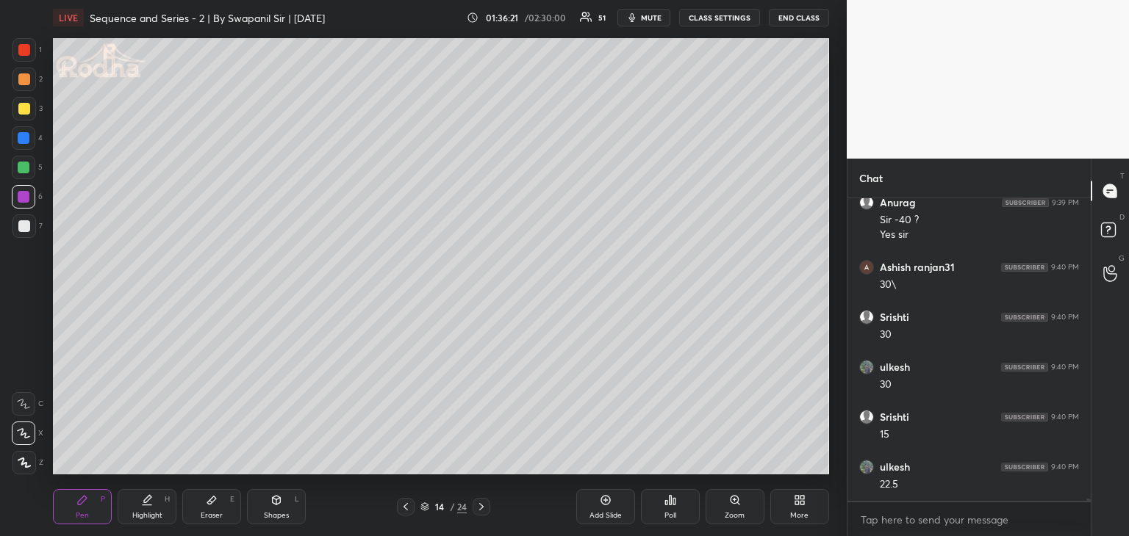
click at [25, 221] on div at bounding box center [24, 226] width 12 height 12
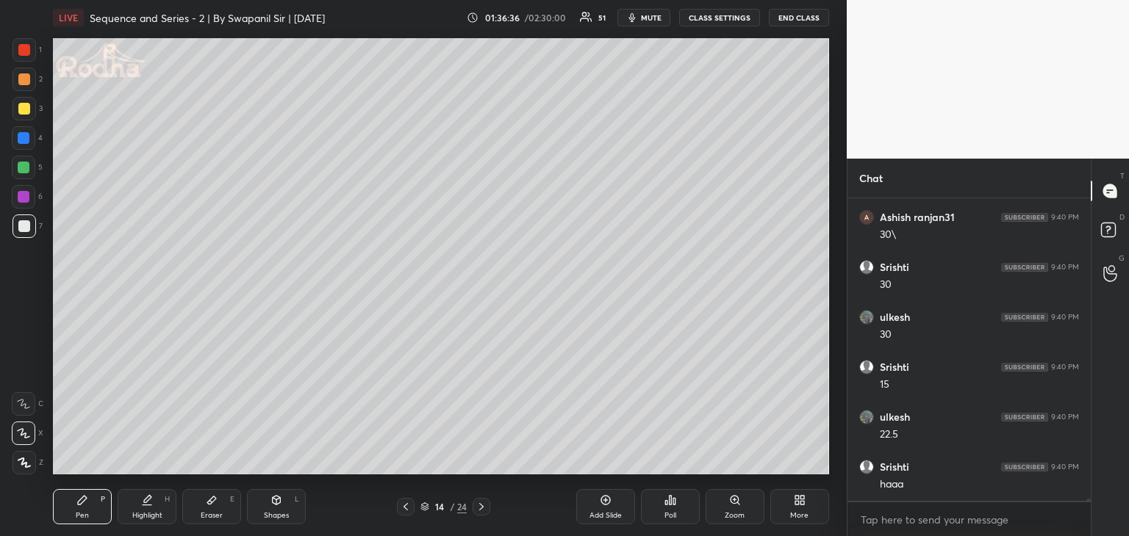
click at [25, 170] on div at bounding box center [24, 168] width 12 height 12
click at [24, 195] on div at bounding box center [24, 197] width 12 height 12
click at [20, 227] on div at bounding box center [24, 226] width 12 height 12
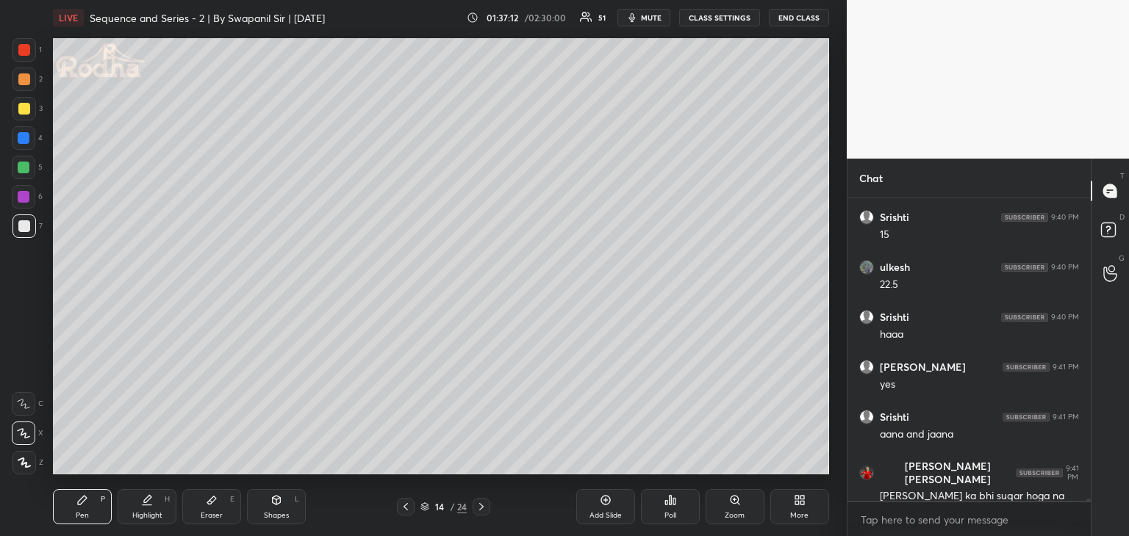
click at [221, 507] on div "Eraser E" at bounding box center [211, 506] width 59 height 35
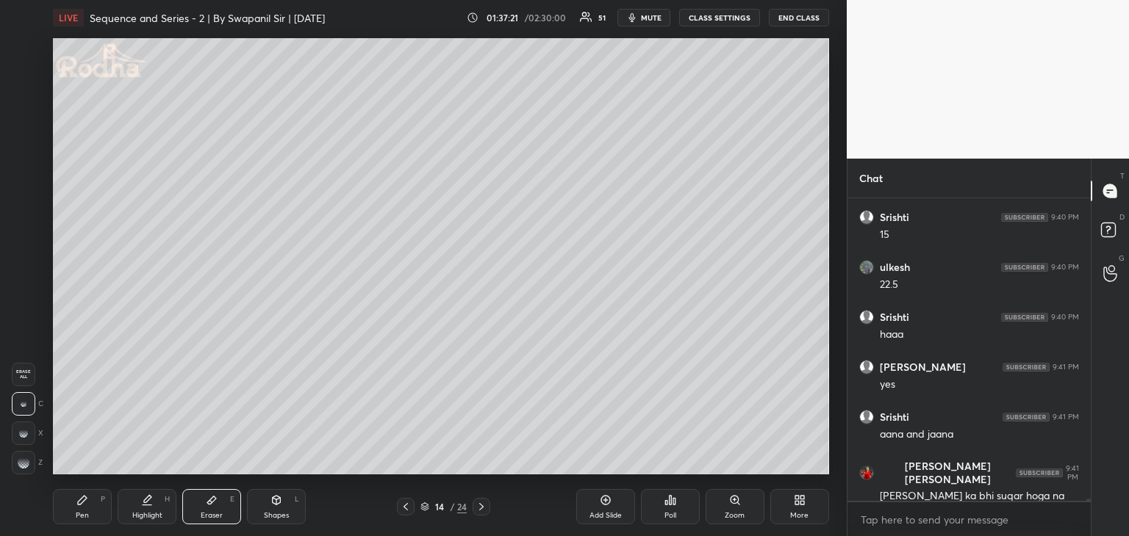
click at [88, 515] on div "Pen" at bounding box center [82, 515] width 13 height 7
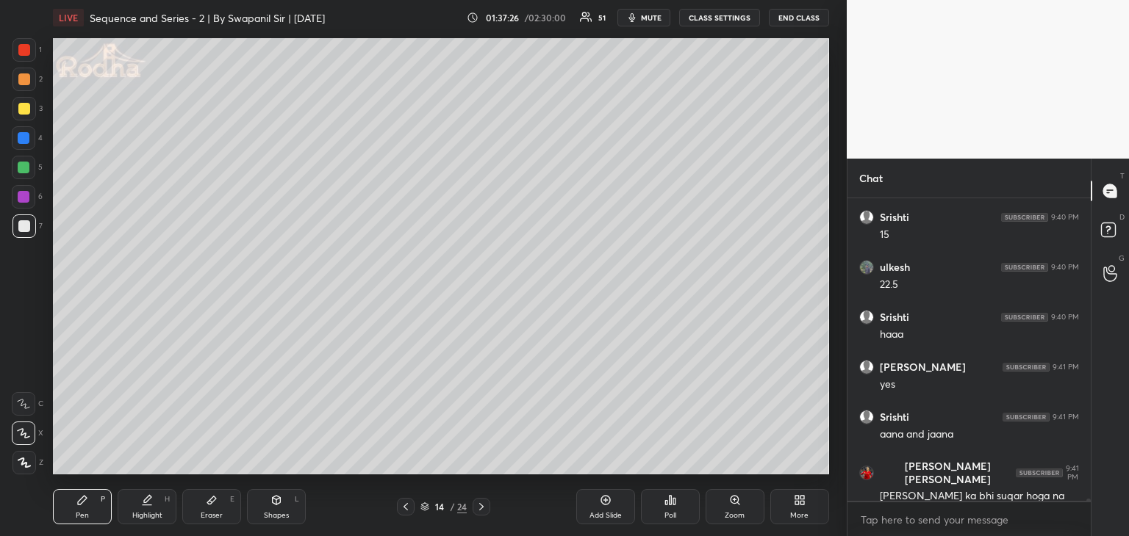
drag, startPoint x: 26, startPoint y: 168, endPoint x: 47, endPoint y: 180, distance: 23.7
click at [26, 168] on div at bounding box center [24, 168] width 12 height 12
click at [476, 515] on div at bounding box center [482, 507] width 18 height 18
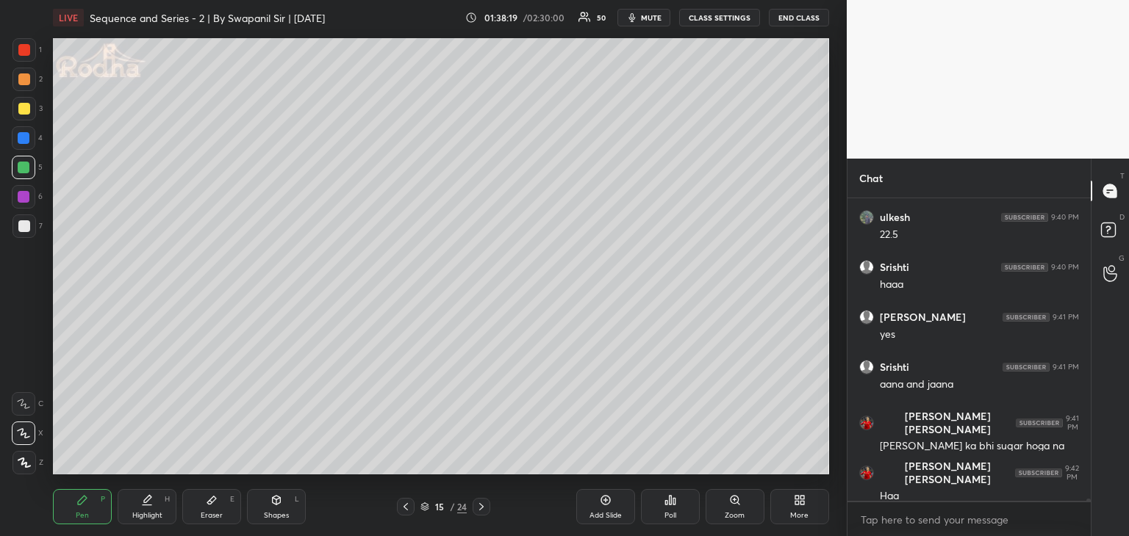
click at [406, 504] on icon at bounding box center [406, 507] width 12 height 12
drag, startPoint x: 23, startPoint y: 52, endPoint x: 38, endPoint y: 71, distance: 24.0
click at [24, 54] on div at bounding box center [24, 50] width 12 height 12
click at [218, 506] on div "Eraser E" at bounding box center [211, 506] width 59 height 35
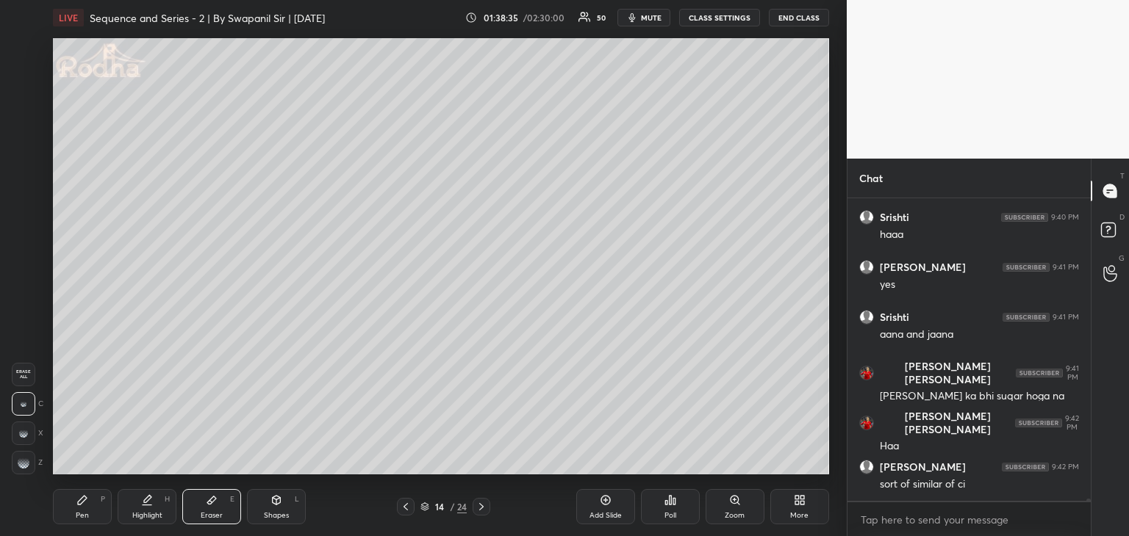
scroll to position [48189, 0]
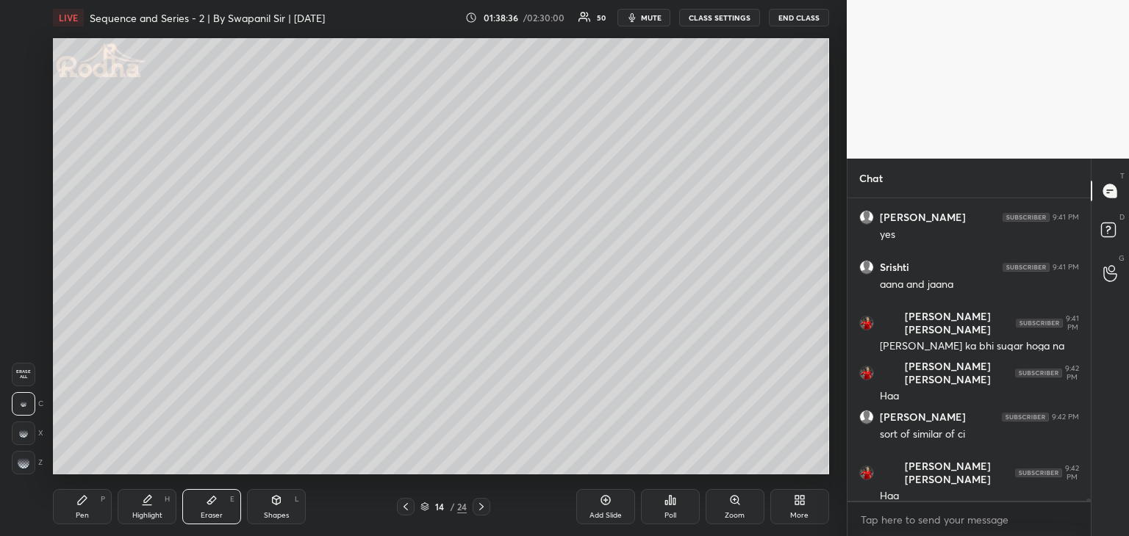
click at [91, 506] on div "Pen P" at bounding box center [82, 506] width 59 height 35
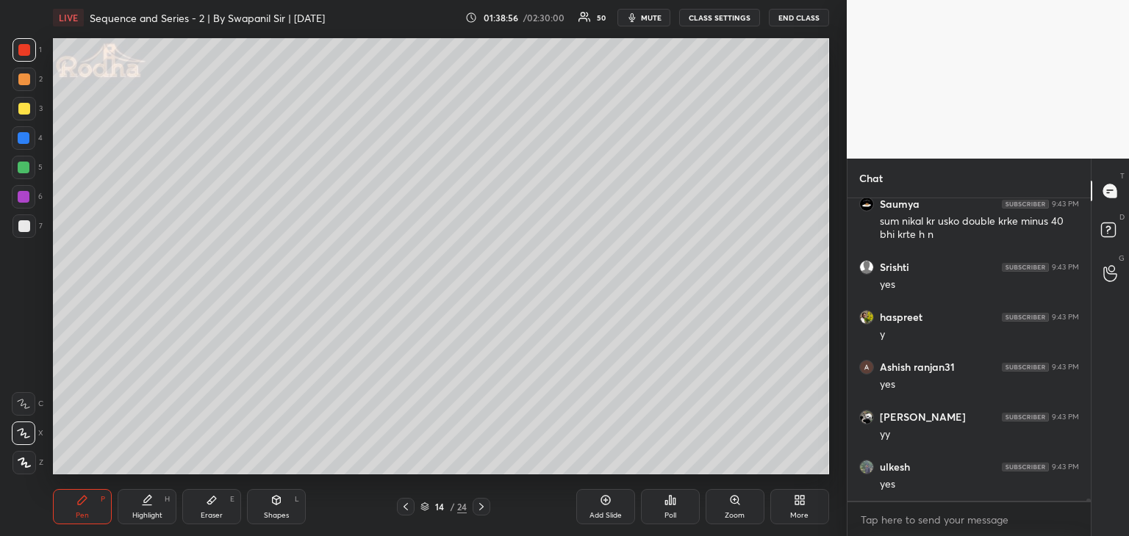
scroll to position [48602, 0]
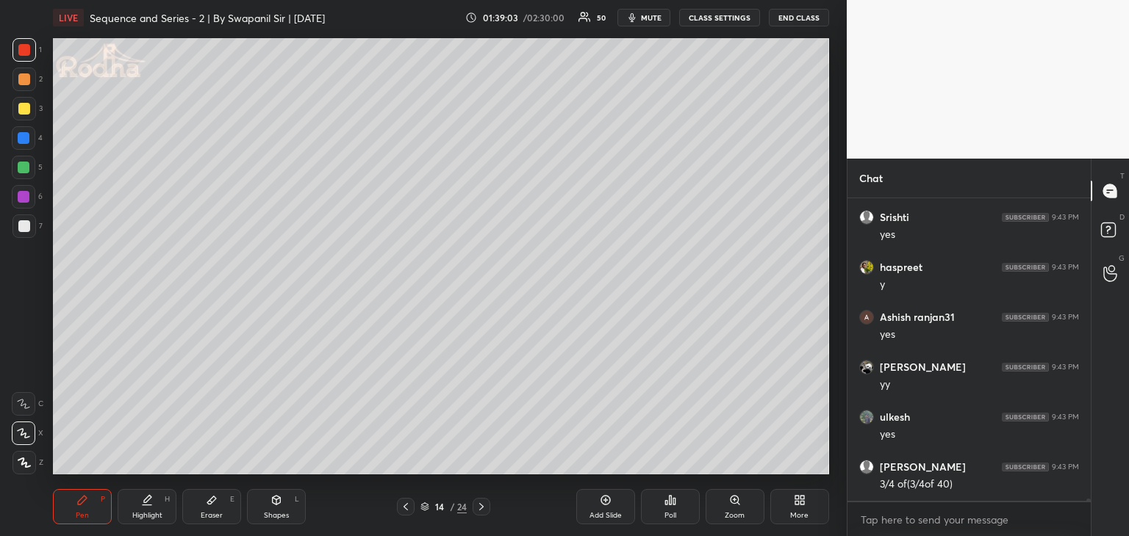
click at [231, 503] on div "E" at bounding box center [232, 499] width 4 height 7
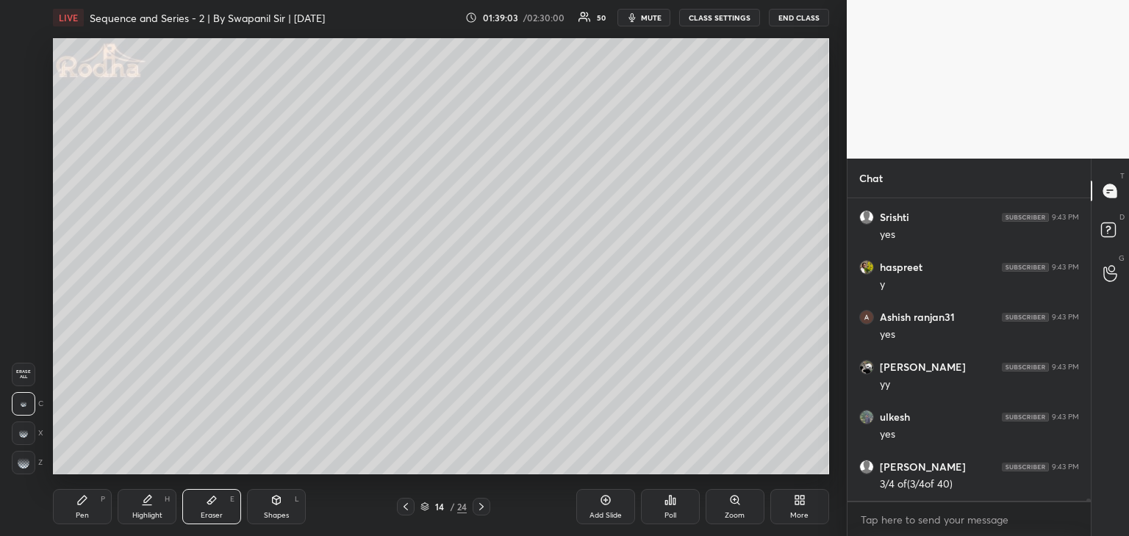
scroll to position [48652, 0]
click at [82, 506] on div "Pen P" at bounding box center [82, 506] width 59 height 35
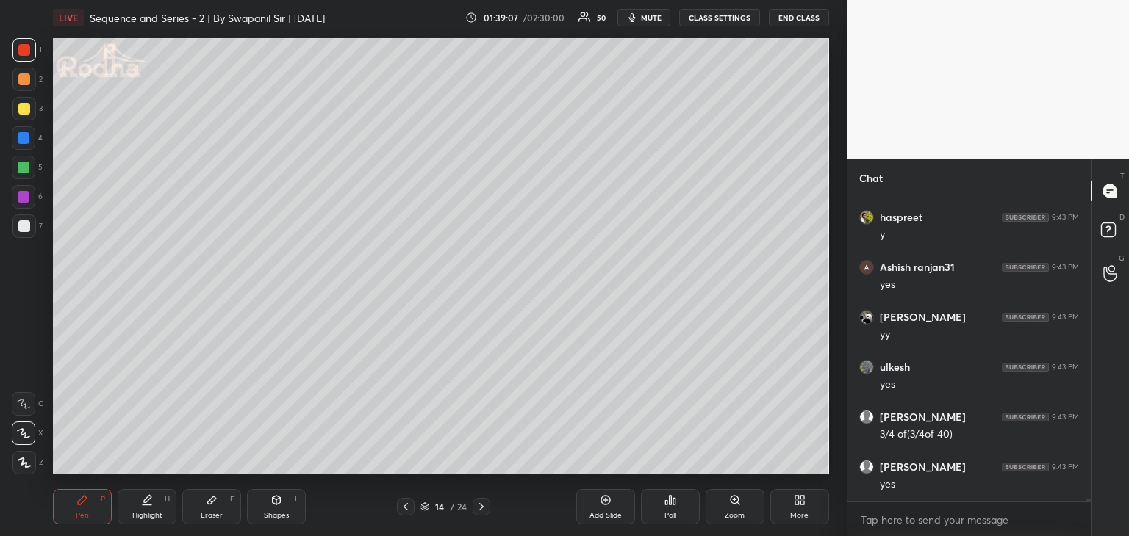
click at [19, 175] on div at bounding box center [24, 168] width 24 height 24
drag, startPoint x: 218, startPoint y: 516, endPoint x: 220, endPoint y: 480, distance: 36.0
click at [218, 515] on div "Eraser" at bounding box center [212, 515] width 22 height 7
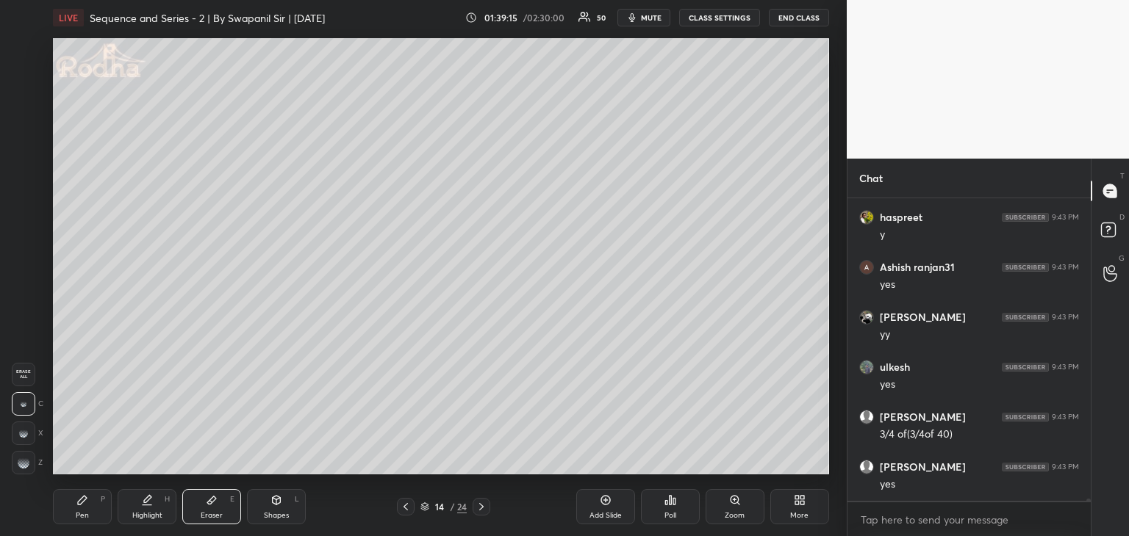
click at [77, 510] on div "Pen P" at bounding box center [82, 506] width 59 height 35
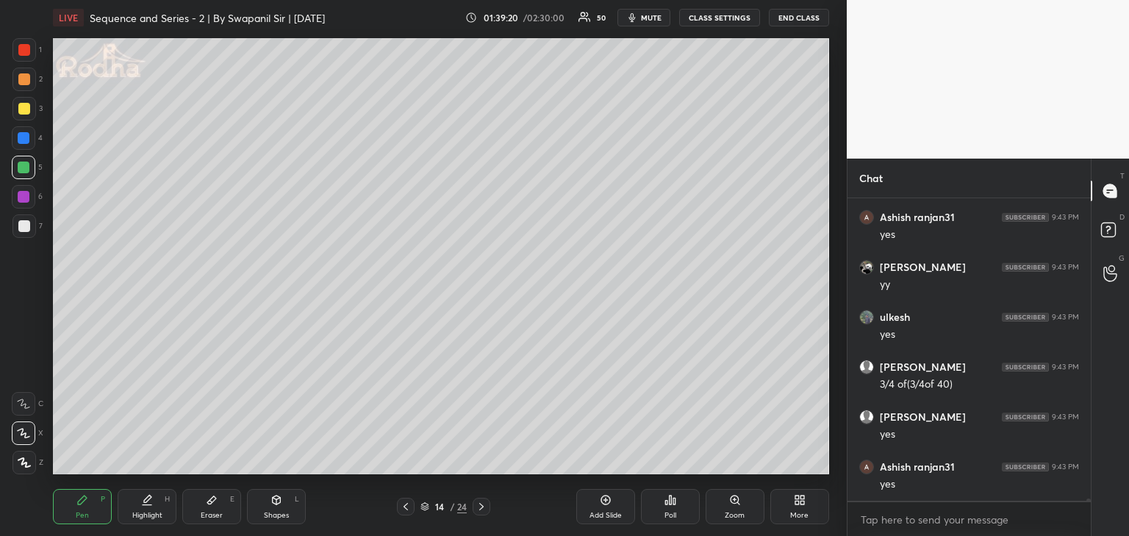
click at [207, 506] on icon at bounding box center [212, 501] width 12 height 12
click at [87, 500] on icon at bounding box center [82, 501] width 12 height 12
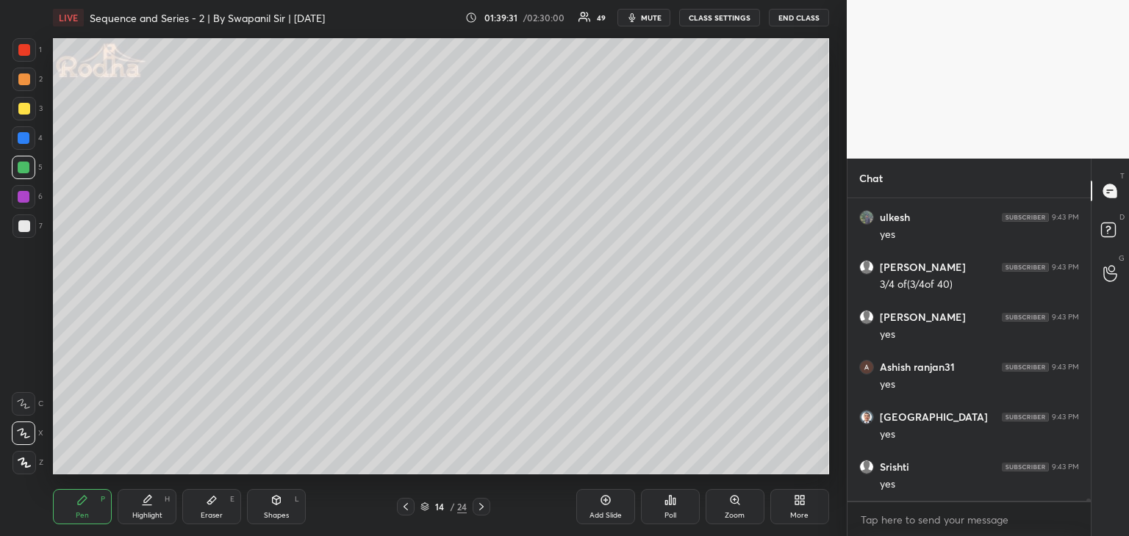
click at [267, 514] on div "Shapes" at bounding box center [276, 515] width 25 height 7
click at [153, 503] on div "Highlight H" at bounding box center [147, 506] width 59 height 35
drag, startPoint x: 218, startPoint y: 502, endPoint x: 226, endPoint y: 485, distance: 18.7
click at [220, 498] on div "Eraser E" at bounding box center [211, 506] width 59 height 35
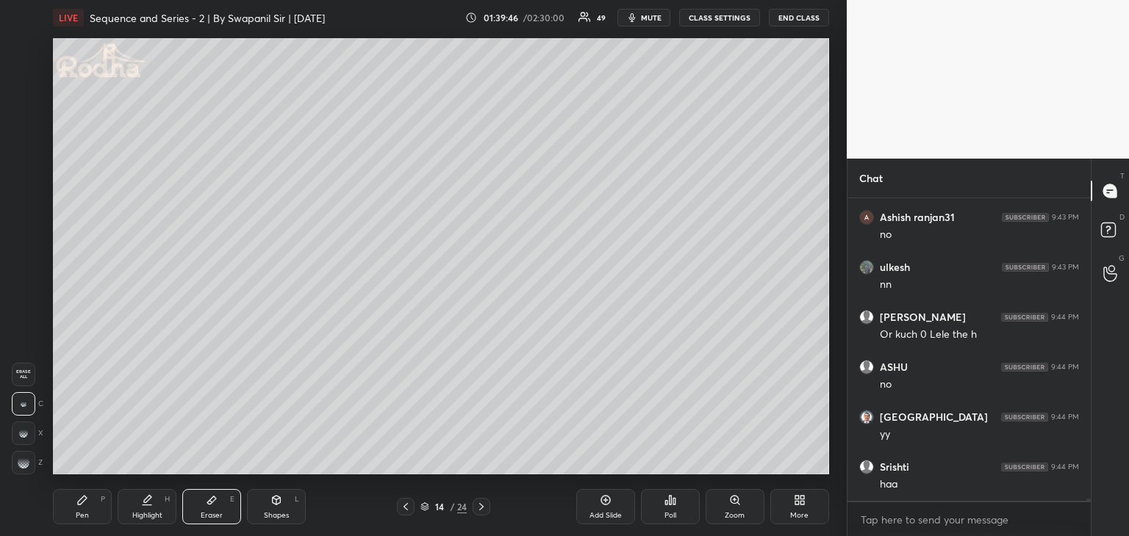
scroll to position [49166, 0]
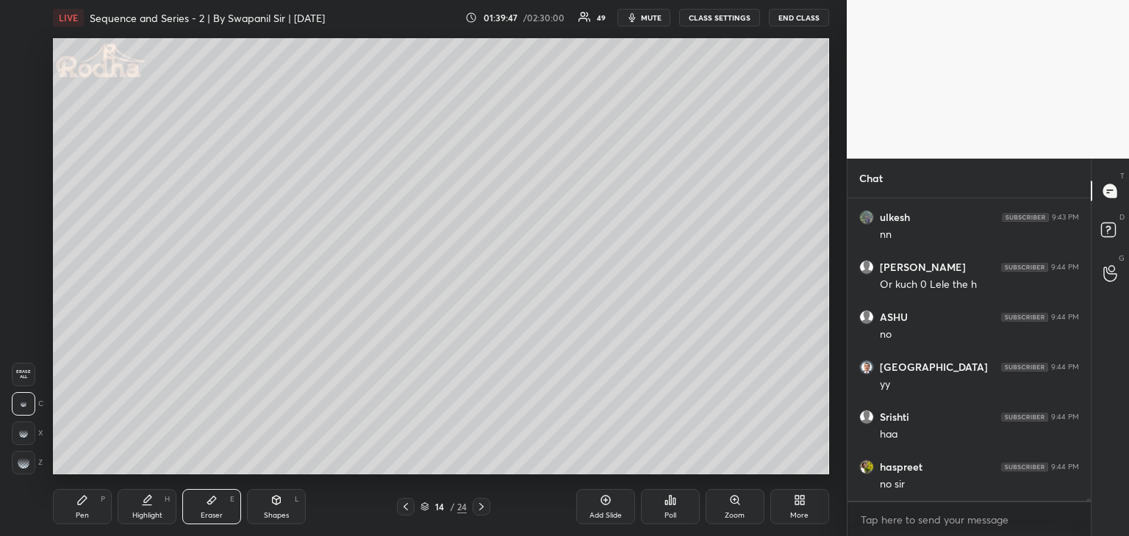
click at [73, 506] on div "Pen P" at bounding box center [82, 506] width 59 height 35
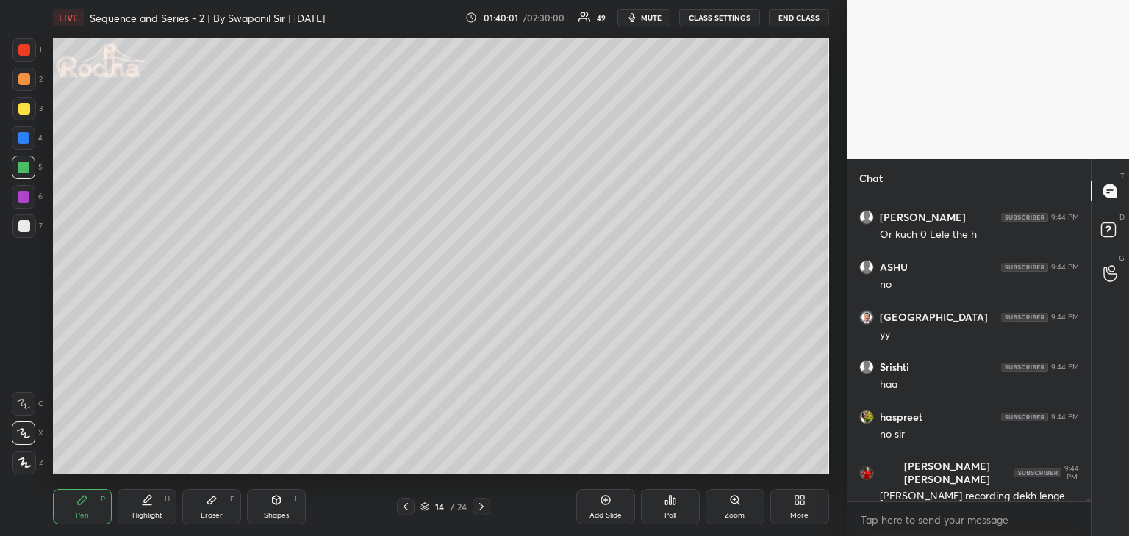
click at [478, 509] on icon at bounding box center [481, 507] width 12 height 12
click at [209, 503] on icon at bounding box center [211, 501] width 9 height 8
drag, startPoint x: 15, startPoint y: 458, endPoint x: 40, endPoint y: 443, distance: 29.0
click at [18, 459] on div at bounding box center [24, 463] width 24 height 24
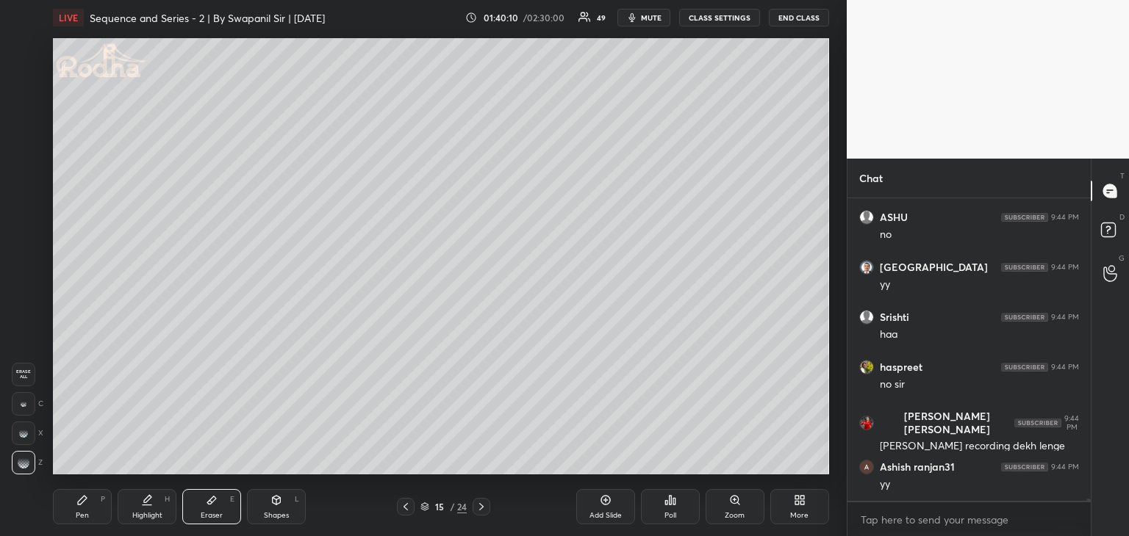
click at [85, 507] on div "Pen P" at bounding box center [82, 506] width 59 height 35
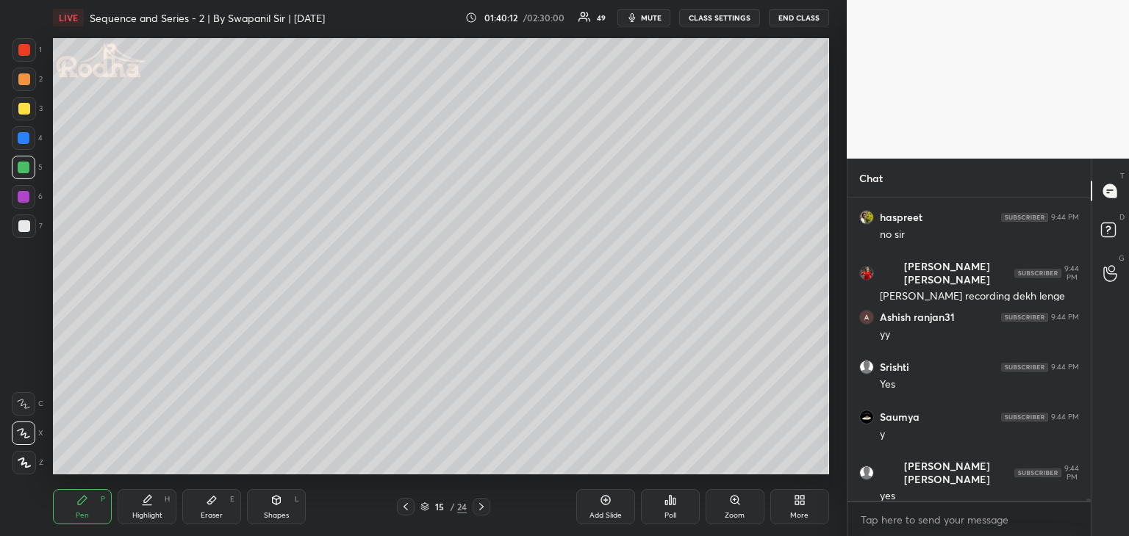
scroll to position [49466, 0]
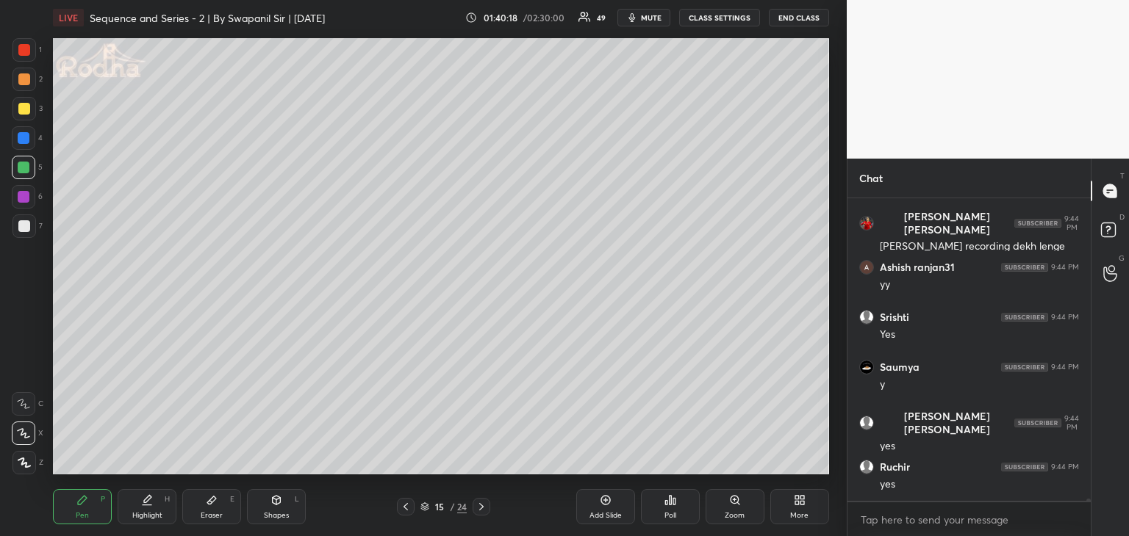
click at [208, 506] on div "Eraser E" at bounding box center [211, 506] width 59 height 35
click at [78, 492] on div "Pen P" at bounding box center [82, 506] width 59 height 35
click at [222, 512] on div "Eraser E" at bounding box center [211, 506] width 59 height 35
drag, startPoint x: 21, startPoint y: 396, endPoint x: 39, endPoint y: 354, distance: 45.7
click at [21, 398] on div at bounding box center [24, 404] width 24 height 24
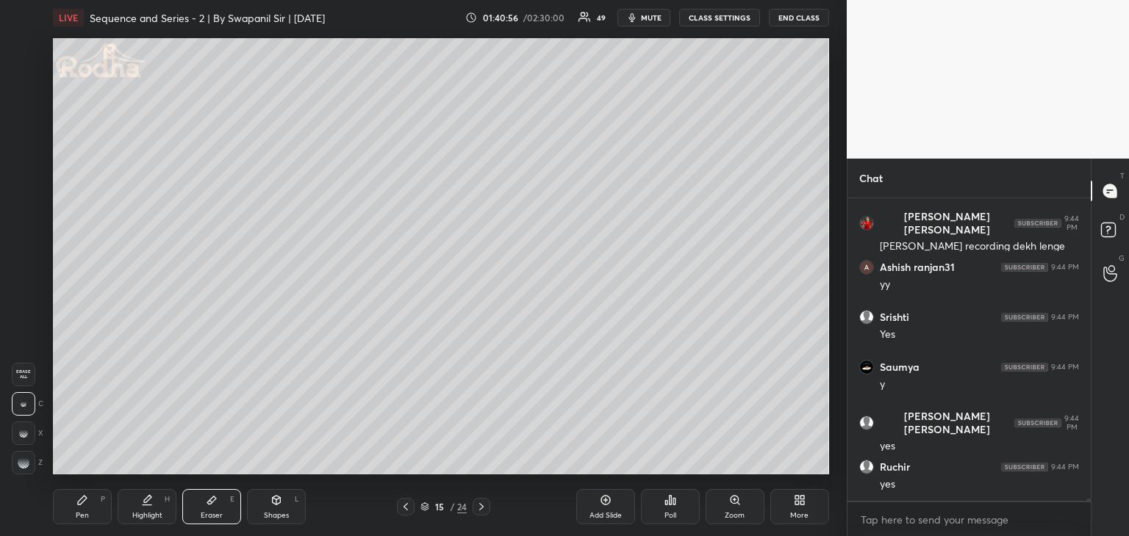
click at [72, 505] on div "Pen P" at bounding box center [82, 506] width 59 height 35
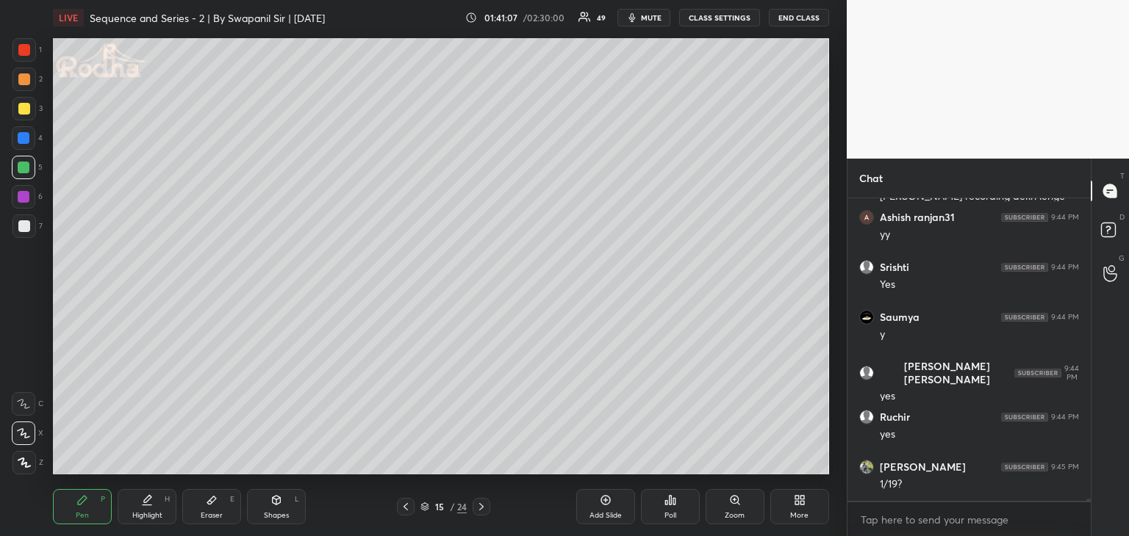
click at [212, 509] on div "Eraser E" at bounding box center [211, 506] width 59 height 35
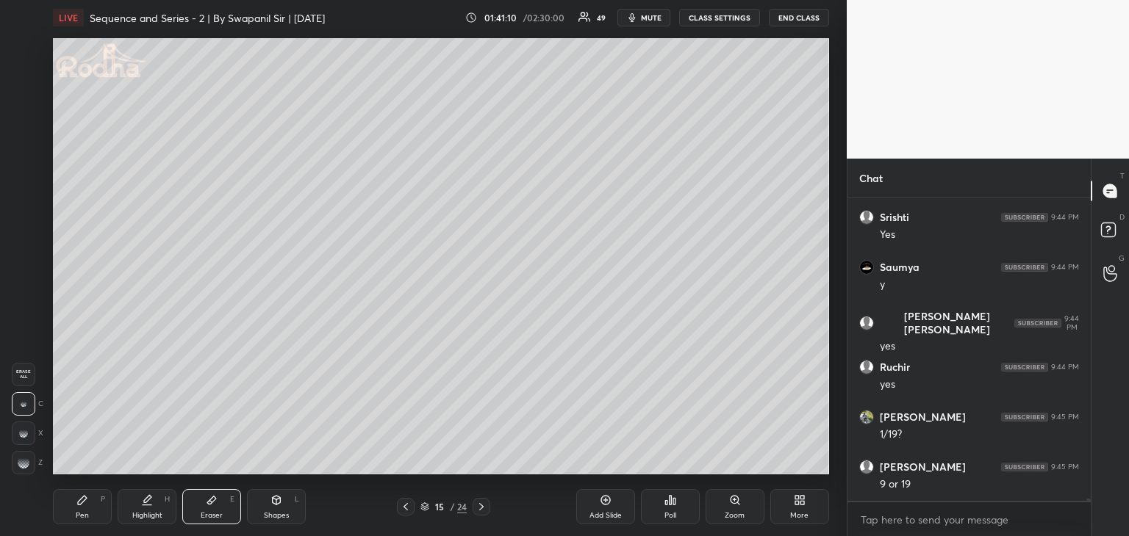
click at [71, 520] on div "Pen P" at bounding box center [82, 506] width 59 height 35
click at [226, 509] on div "Eraser E" at bounding box center [211, 506] width 59 height 35
click at [73, 506] on div "Pen P" at bounding box center [82, 506] width 59 height 35
drag, startPoint x: 218, startPoint y: 511, endPoint x: 223, endPoint y: 502, distance: 10.2
click at [220, 506] on div "Eraser E" at bounding box center [211, 506] width 59 height 35
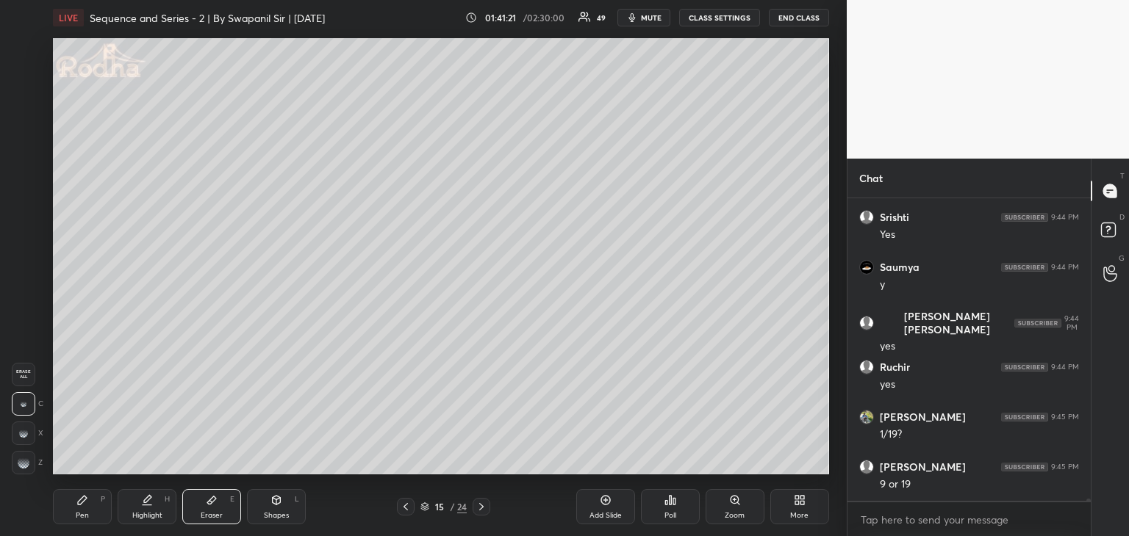
click at [83, 506] on div "Pen P" at bounding box center [82, 506] width 59 height 35
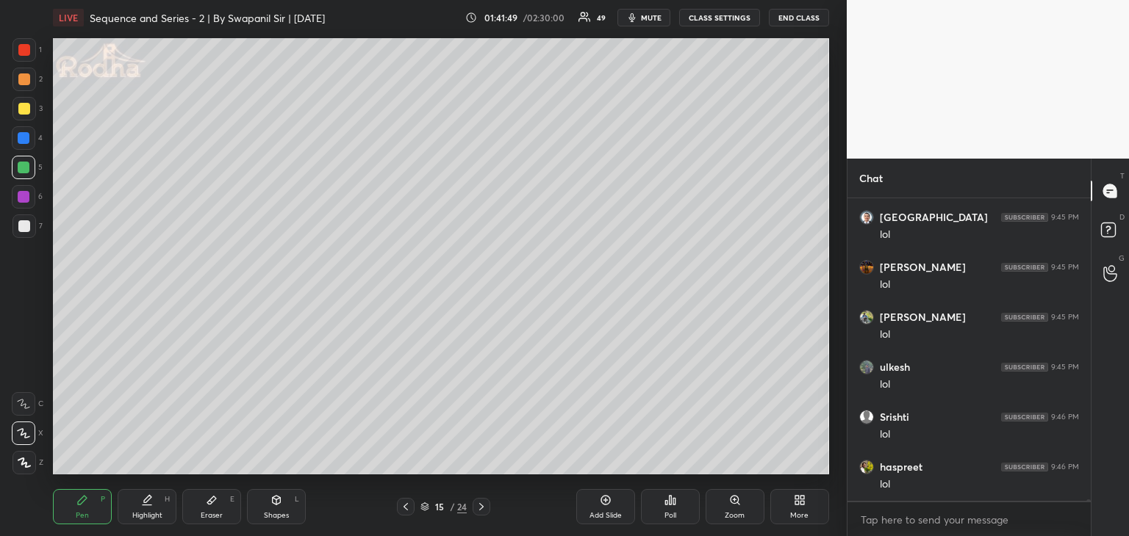
scroll to position [49930, 0]
click at [225, 515] on div "Eraser E" at bounding box center [211, 506] width 59 height 35
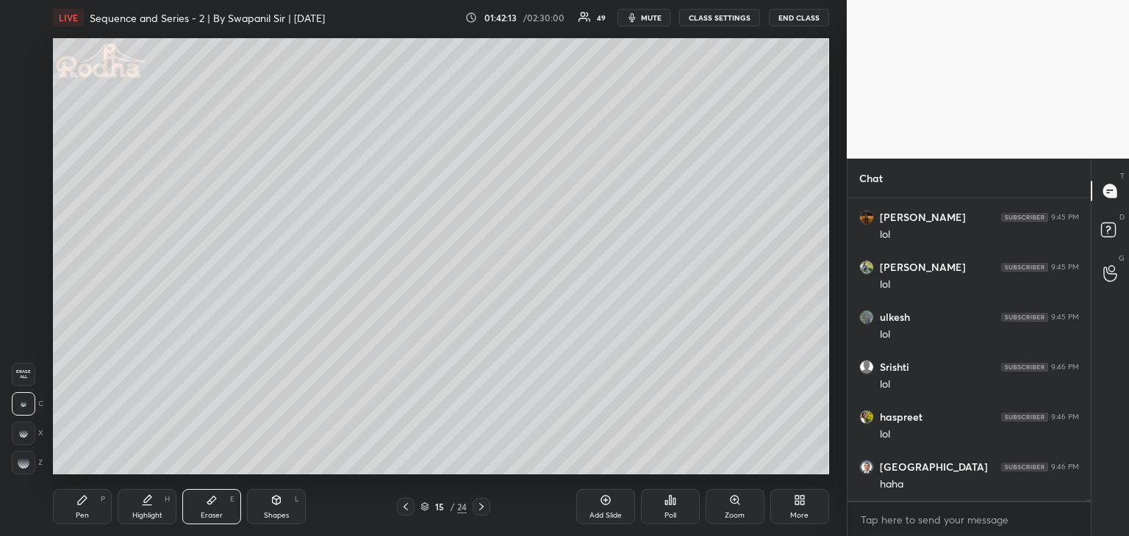
drag, startPoint x: 90, startPoint y: 509, endPoint x: 103, endPoint y: 494, distance: 19.8
click at [91, 508] on div "Pen P" at bounding box center [82, 506] width 59 height 35
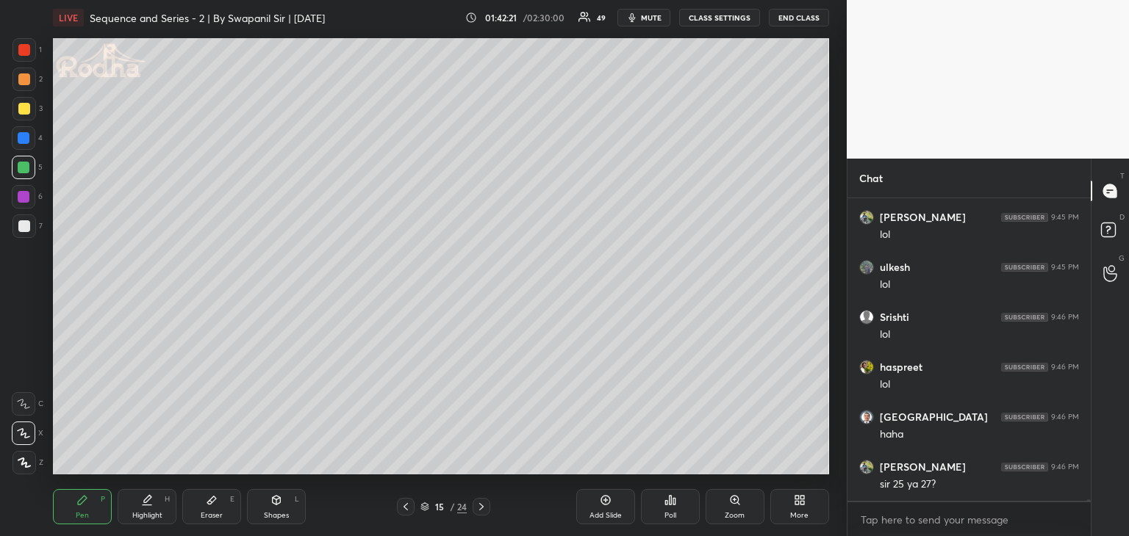
drag, startPoint x: 215, startPoint y: 518, endPoint x: 252, endPoint y: 477, distance: 55.7
click at [217, 516] on div "Eraser" at bounding box center [212, 515] width 22 height 7
click at [89, 506] on div "Pen P" at bounding box center [82, 506] width 59 height 35
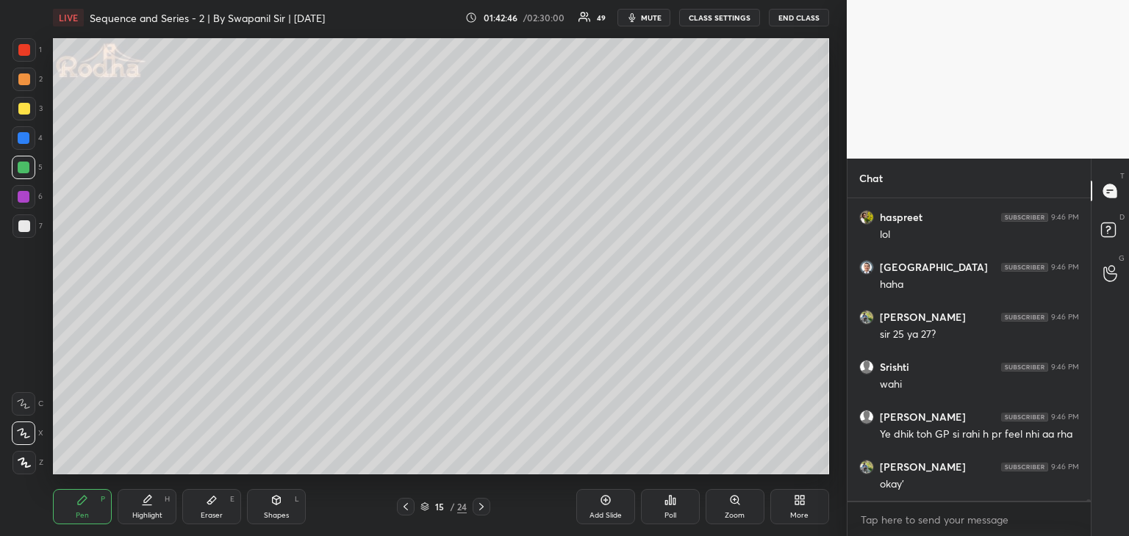
scroll to position [50180, 0]
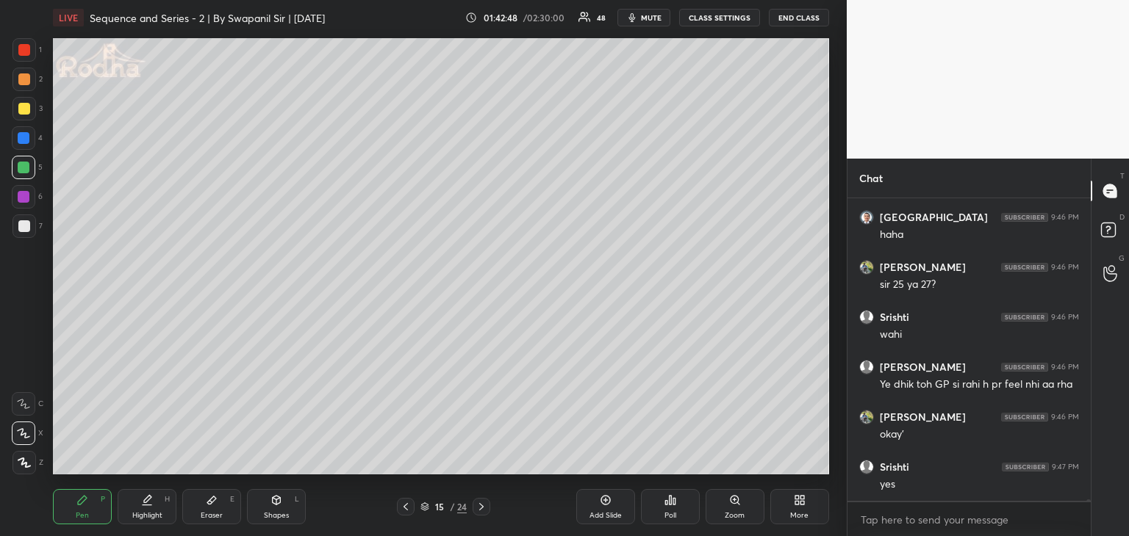
click at [218, 517] on div "Eraser" at bounding box center [212, 515] width 22 height 7
click at [82, 505] on icon at bounding box center [82, 501] width 12 height 12
click at [216, 510] on div "Eraser E" at bounding box center [211, 506] width 59 height 35
drag, startPoint x: 79, startPoint y: 514, endPoint x: 88, endPoint y: 481, distance: 33.5
click at [80, 512] on div "Pen" at bounding box center [82, 515] width 13 height 7
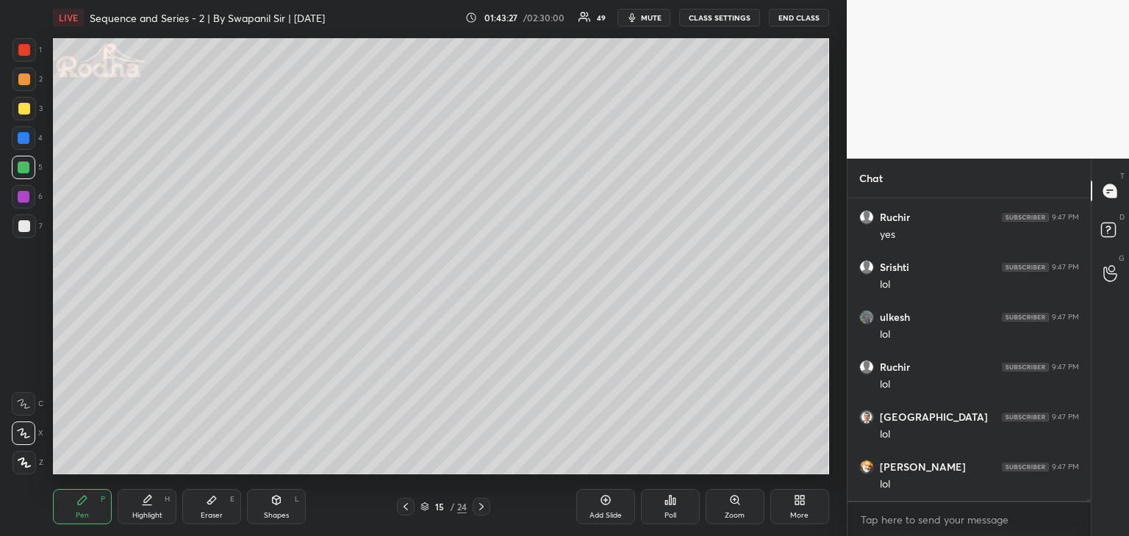
scroll to position [50580, 0]
click at [210, 506] on div "Eraser E" at bounding box center [211, 506] width 59 height 35
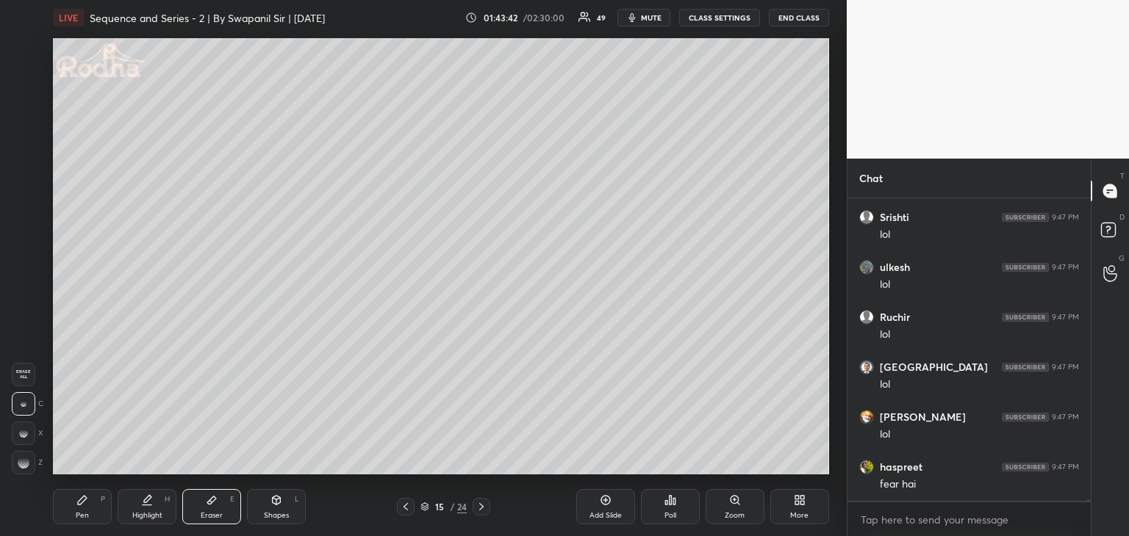
click at [78, 518] on div "Pen" at bounding box center [82, 515] width 13 height 7
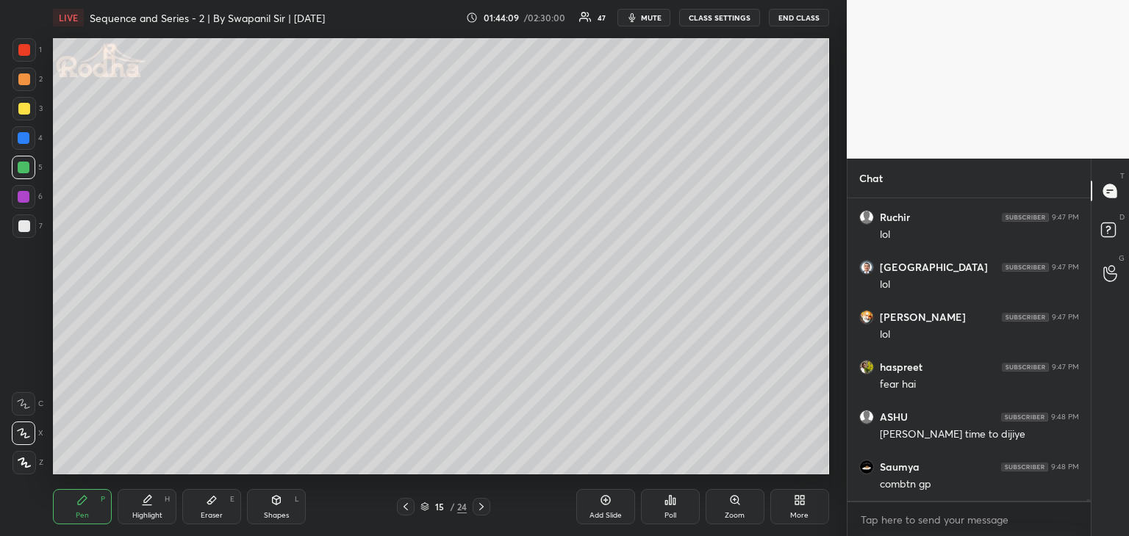
scroll to position [50730, 0]
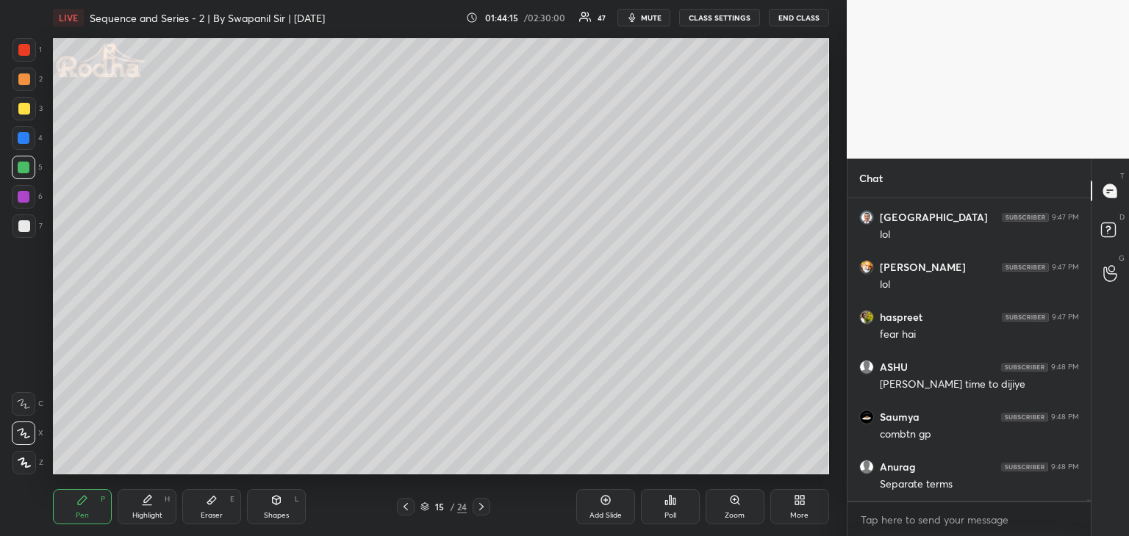
click at [25, 140] on div at bounding box center [24, 138] width 12 height 12
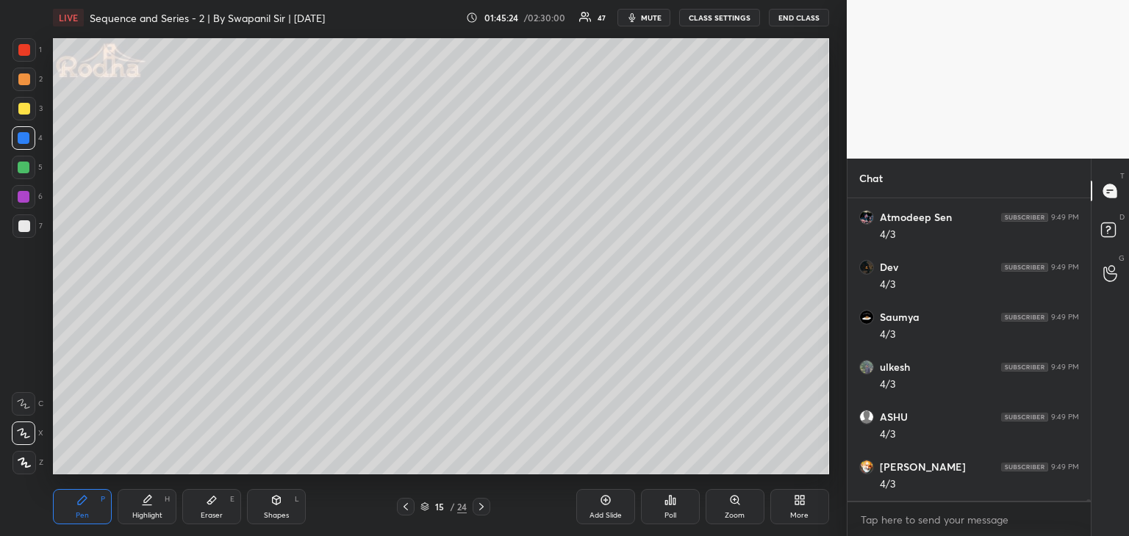
scroll to position [51230, 0]
click at [24, 109] on div at bounding box center [24, 109] width 12 height 12
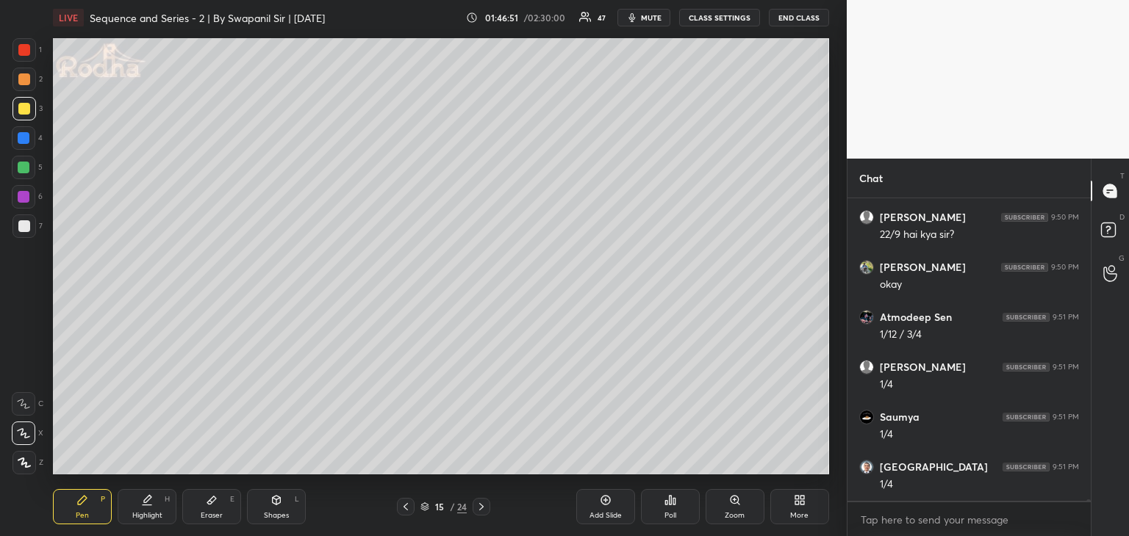
scroll to position [51959, 0]
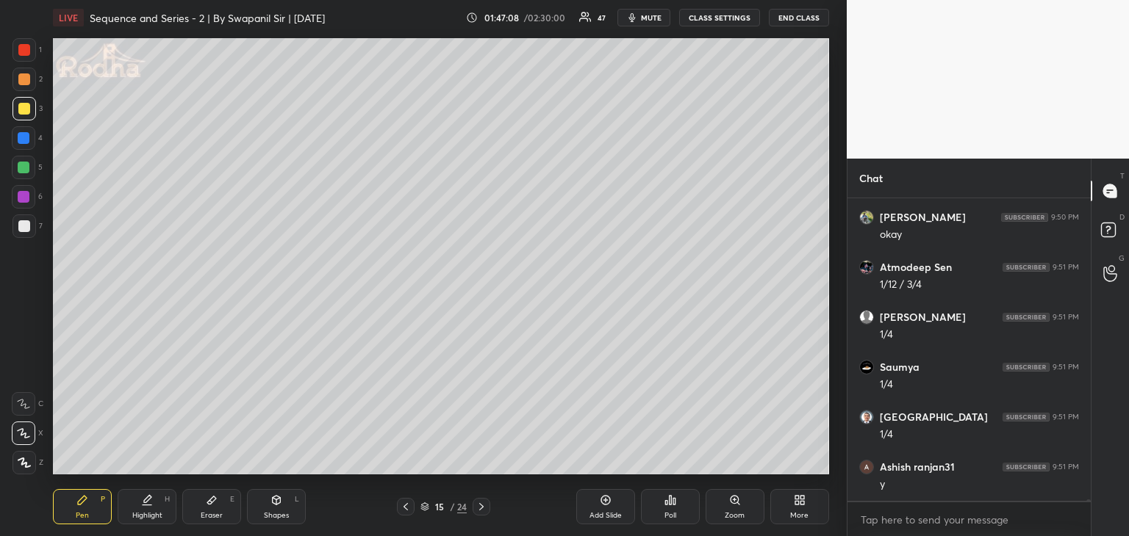
click at [21, 54] on div at bounding box center [24, 50] width 12 height 12
click at [28, 198] on div at bounding box center [24, 197] width 12 height 12
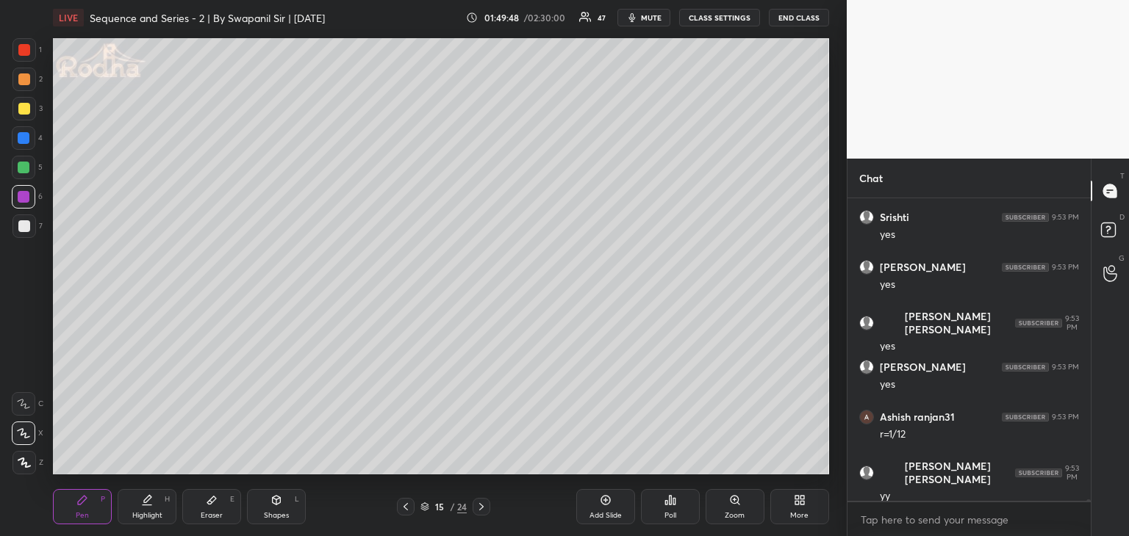
scroll to position [53158, 0]
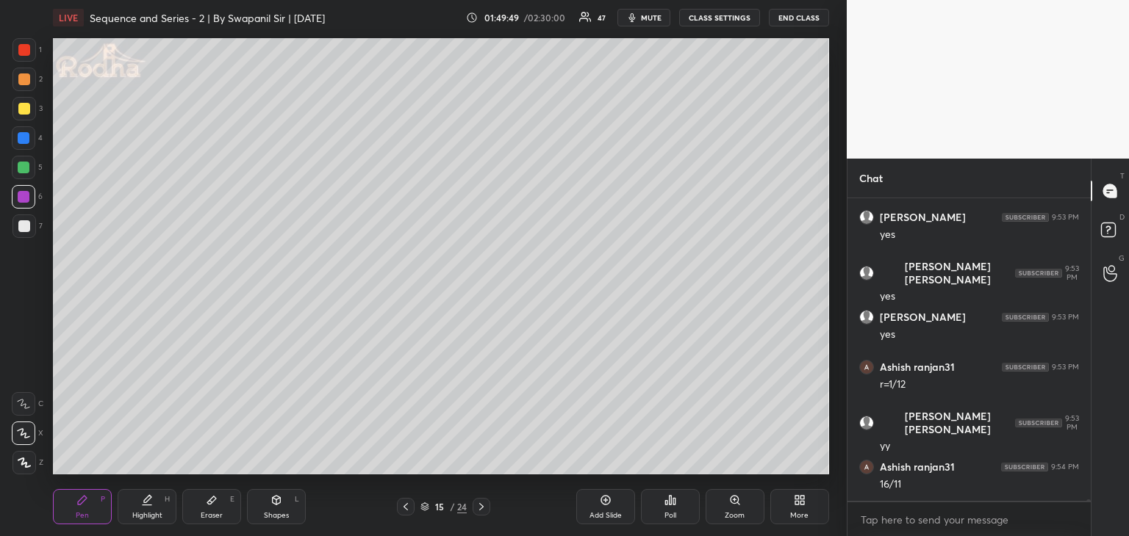
drag, startPoint x: 226, startPoint y: 506, endPoint x: 323, endPoint y: 480, distance: 100.5
click at [229, 505] on div "Eraser E" at bounding box center [211, 506] width 59 height 35
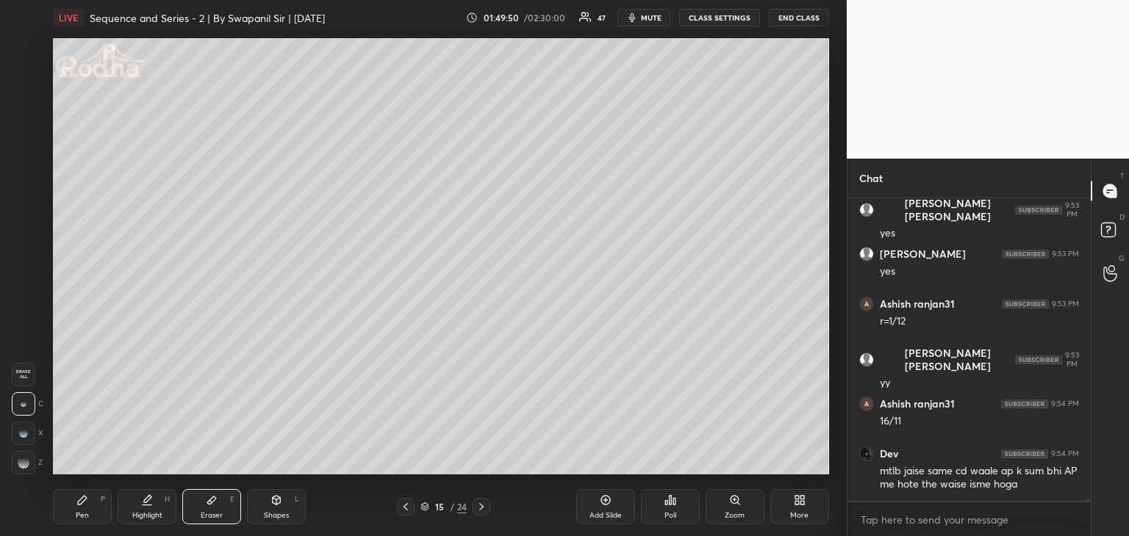
scroll to position [53271, 0]
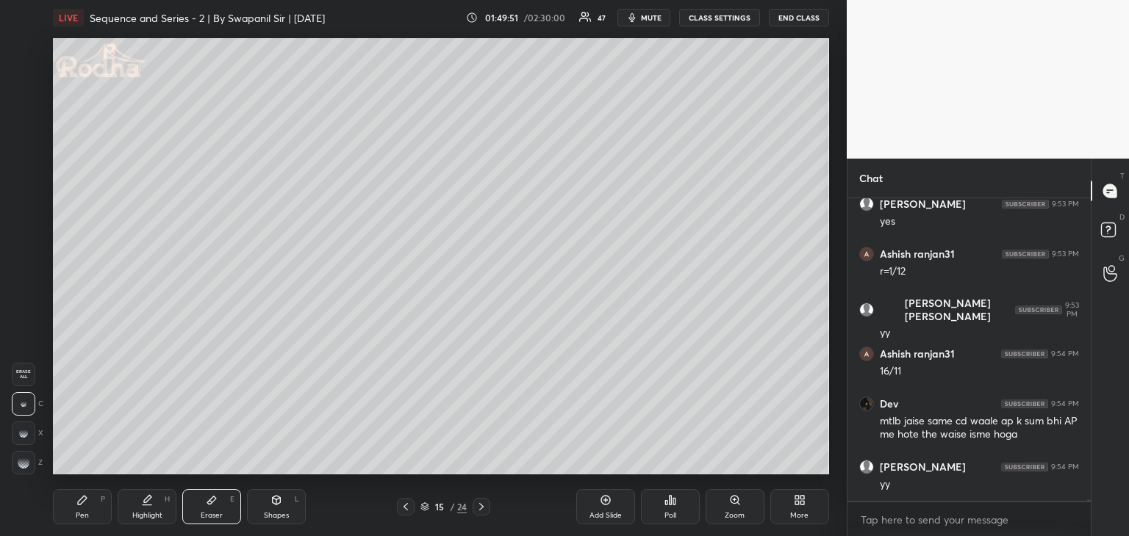
click at [90, 509] on div "Pen P" at bounding box center [82, 506] width 59 height 35
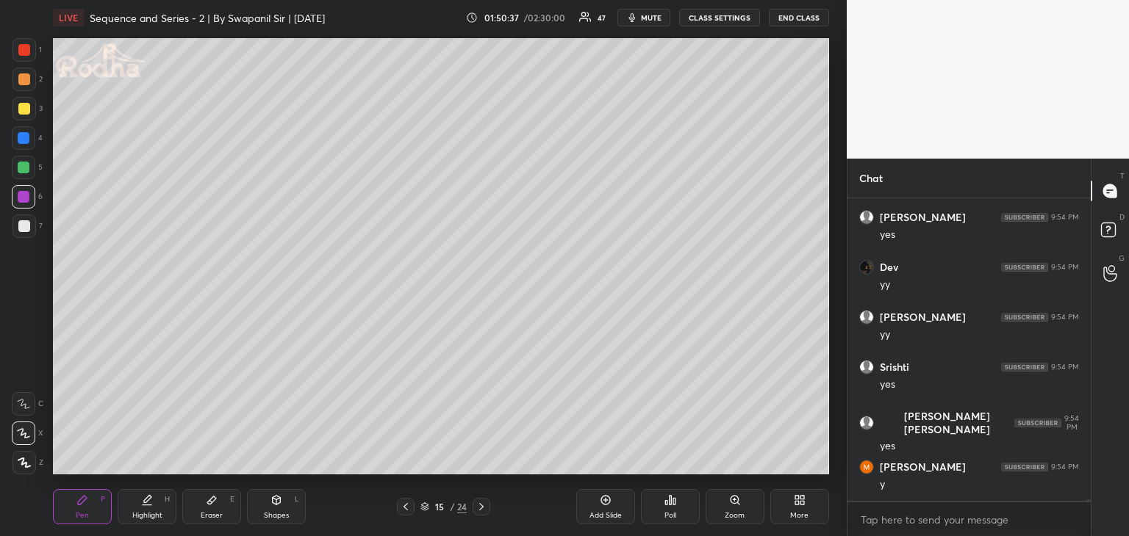
scroll to position [53671, 0]
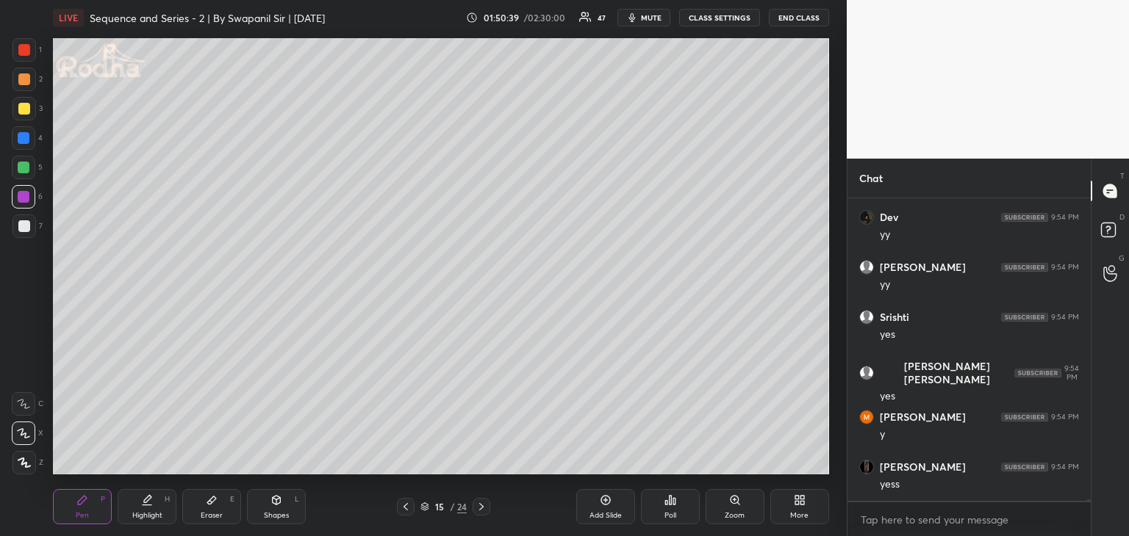
click at [1088, 498] on div at bounding box center [1086, 349] width 9 height 303
click at [1088, 499] on div at bounding box center [1086, 349] width 9 height 303
click at [1090, 501] on div at bounding box center [968, 501] width 243 height 1
drag, startPoint x: 1088, startPoint y: 500, endPoint x: 1080, endPoint y: 510, distance: 13.6
click at [1089, 508] on div "Dev 9:54 PM ok [PERSON_NAME] 9:54 PM yes Dev 9:54 PM yy [PERSON_NAME] 9:54 PM […" at bounding box center [968, 367] width 243 height 339
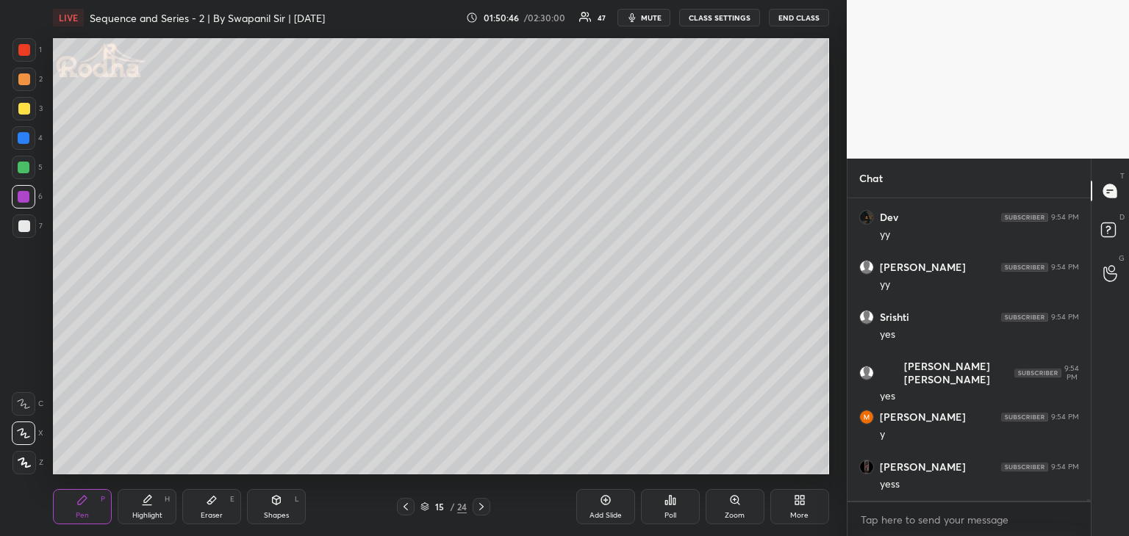
scroll to position [53721, 0]
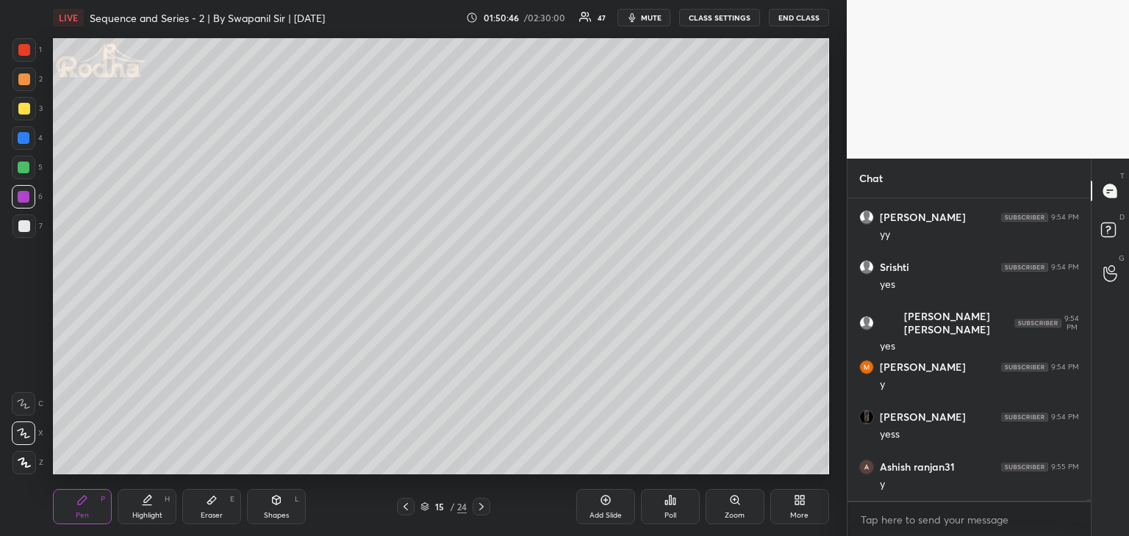
click at [219, 507] on div "Eraser E" at bounding box center [211, 506] width 59 height 35
click at [100, 500] on div "Pen P" at bounding box center [82, 506] width 59 height 35
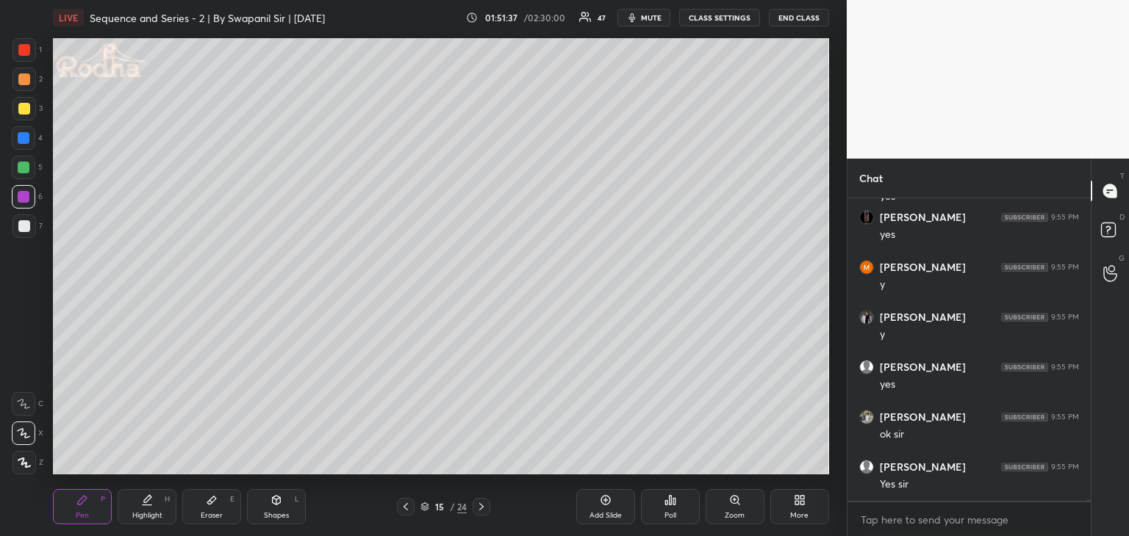
scroll to position [54870, 0]
click at [479, 509] on icon at bounding box center [481, 507] width 12 height 12
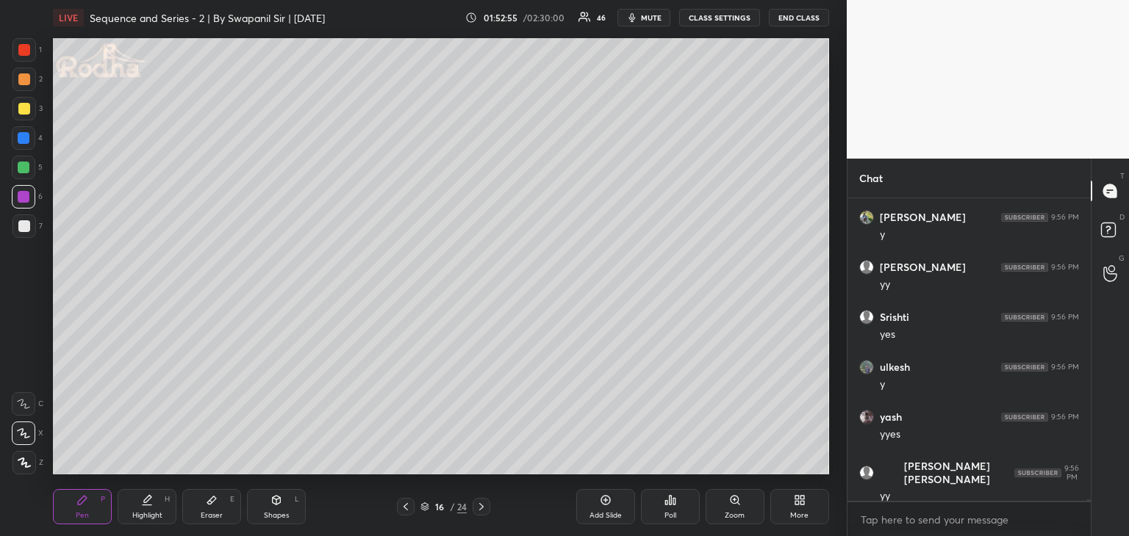
click at [21, 110] on div at bounding box center [24, 109] width 12 height 12
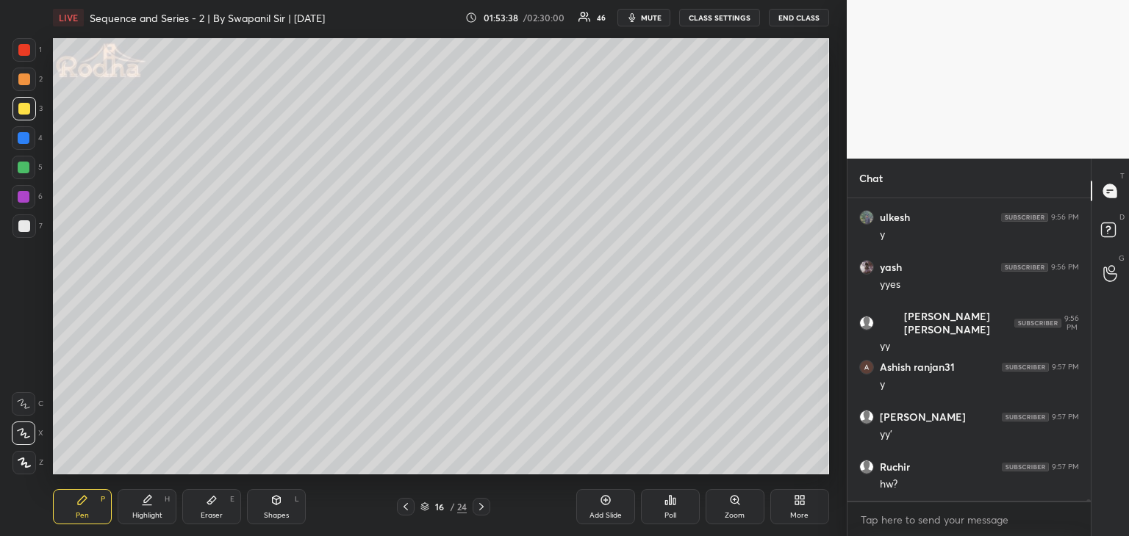
scroll to position [55370, 0]
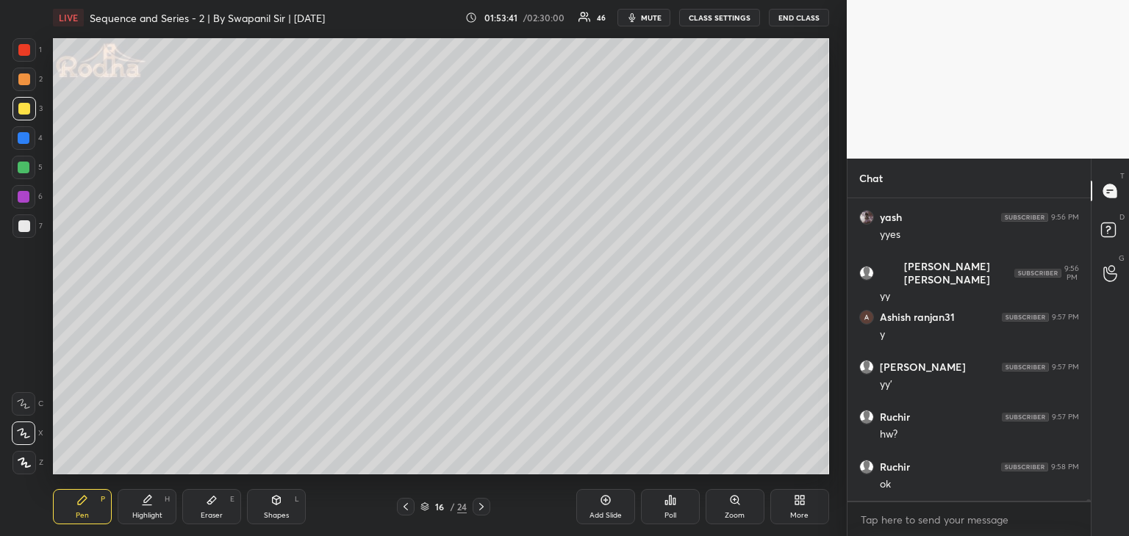
click at [214, 515] on div "Eraser" at bounding box center [212, 515] width 22 height 7
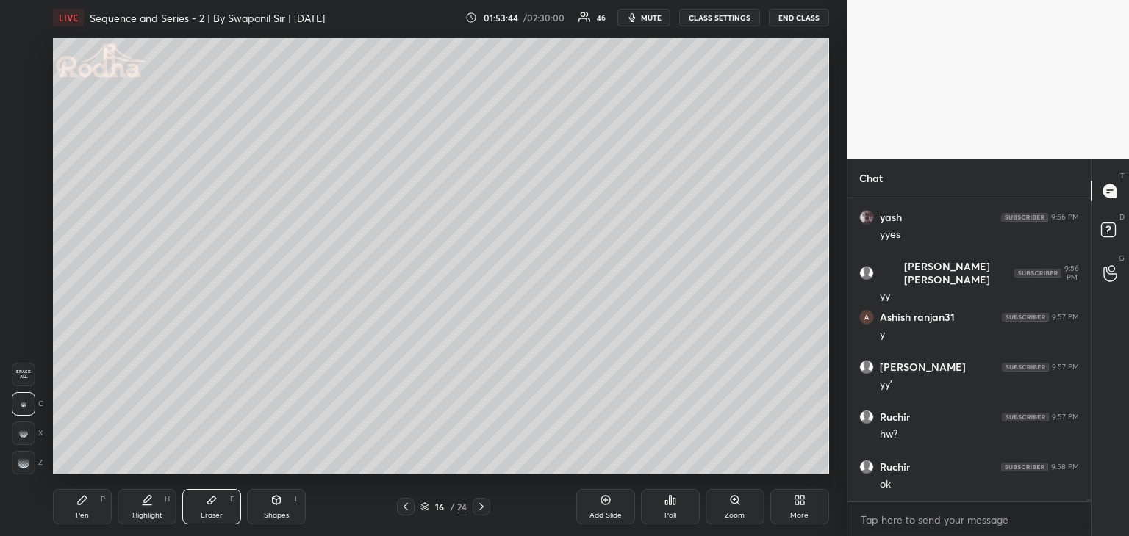
click at [272, 514] on div "Shapes" at bounding box center [276, 515] width 25 height 7
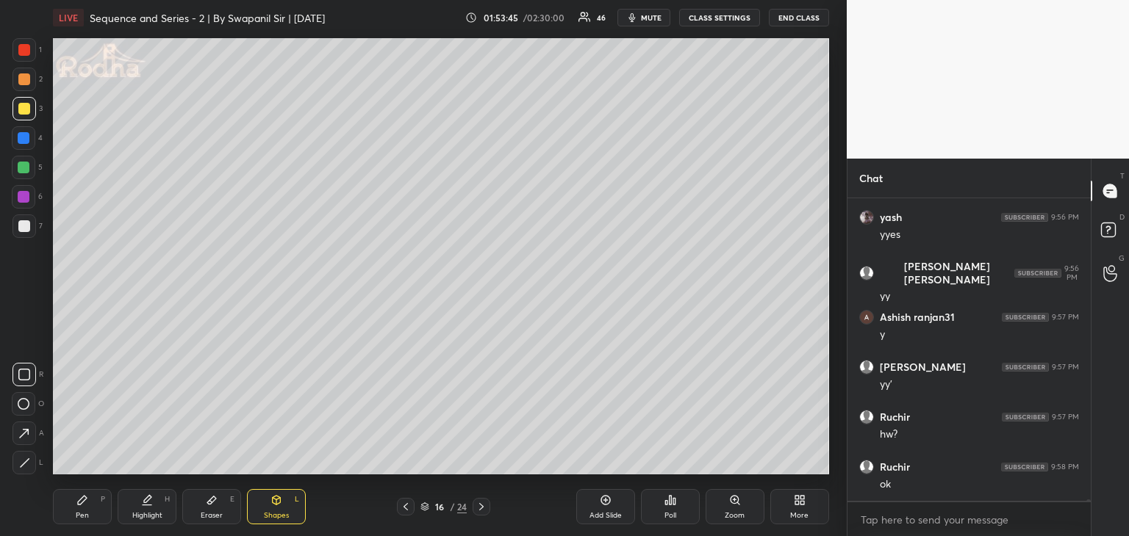
click at [24, 463] on icon at bounding box center [25, 463] width 8 height 8
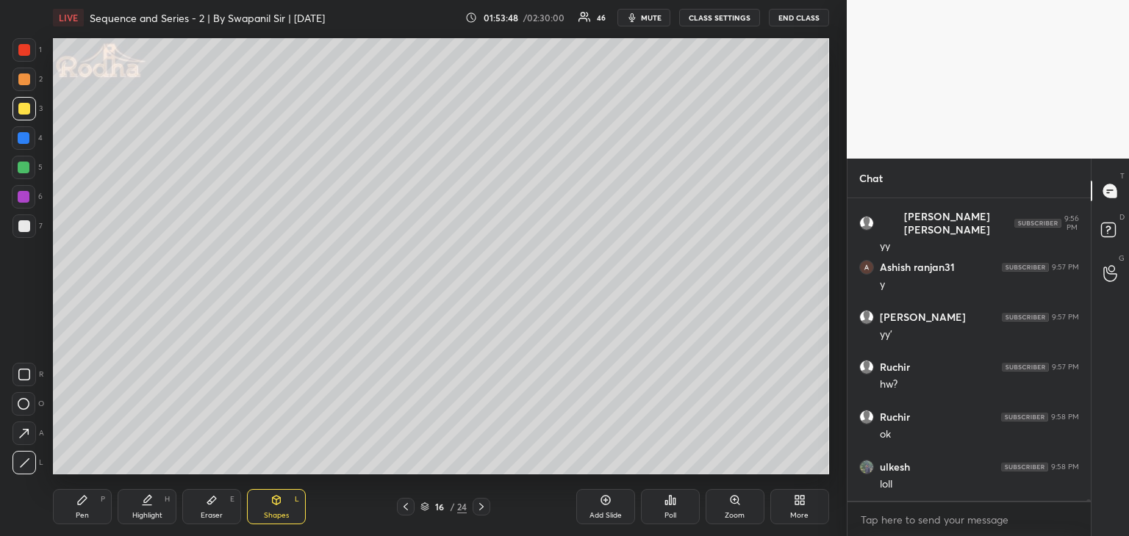
scroll to position [55470, 0]
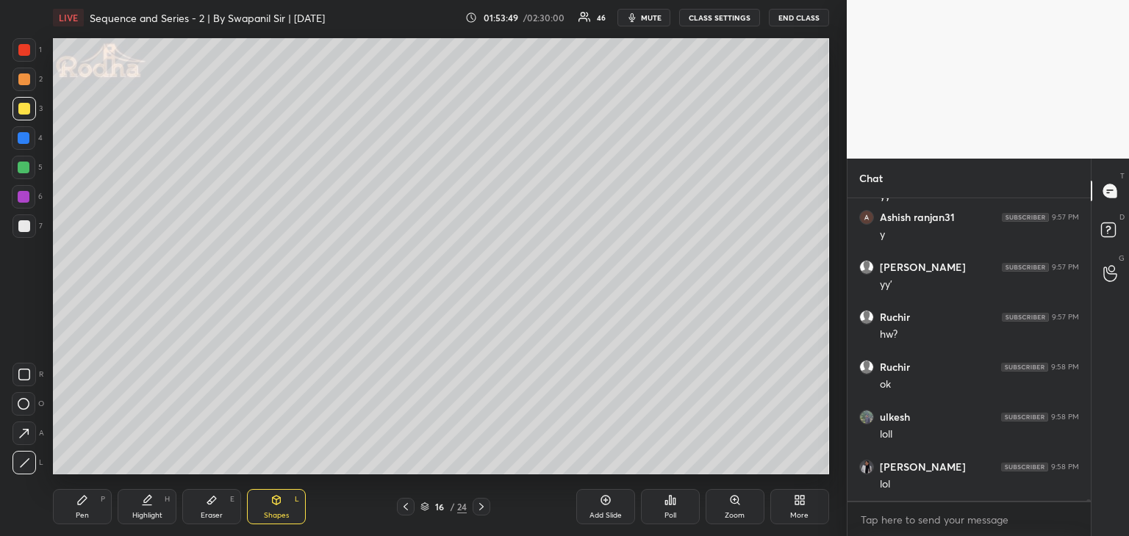
click at [216, 505] on icon at bounding box center [212, 501] width 12 height 12
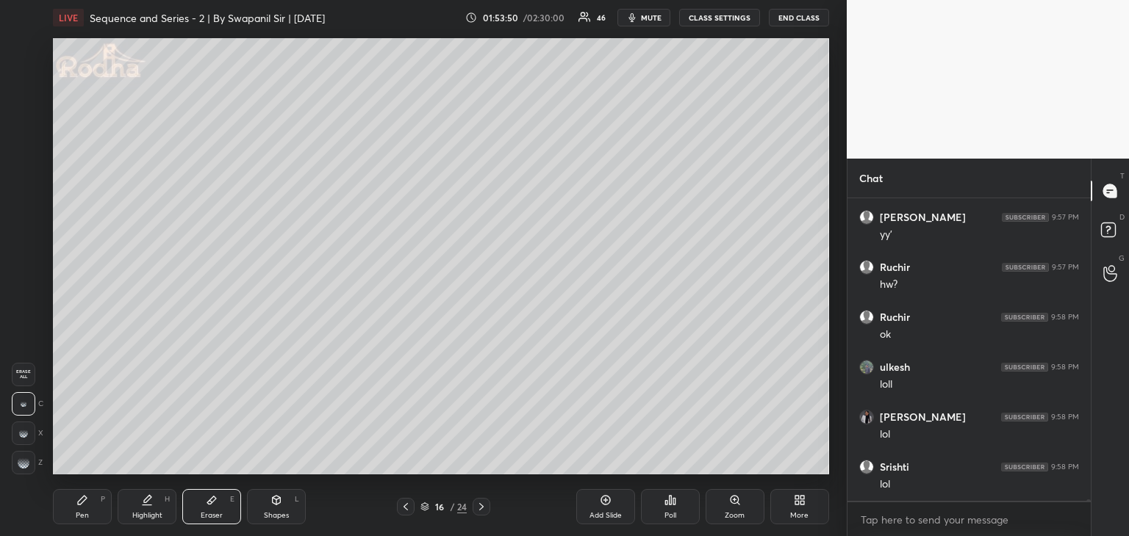
scroll to position [55670, 0]
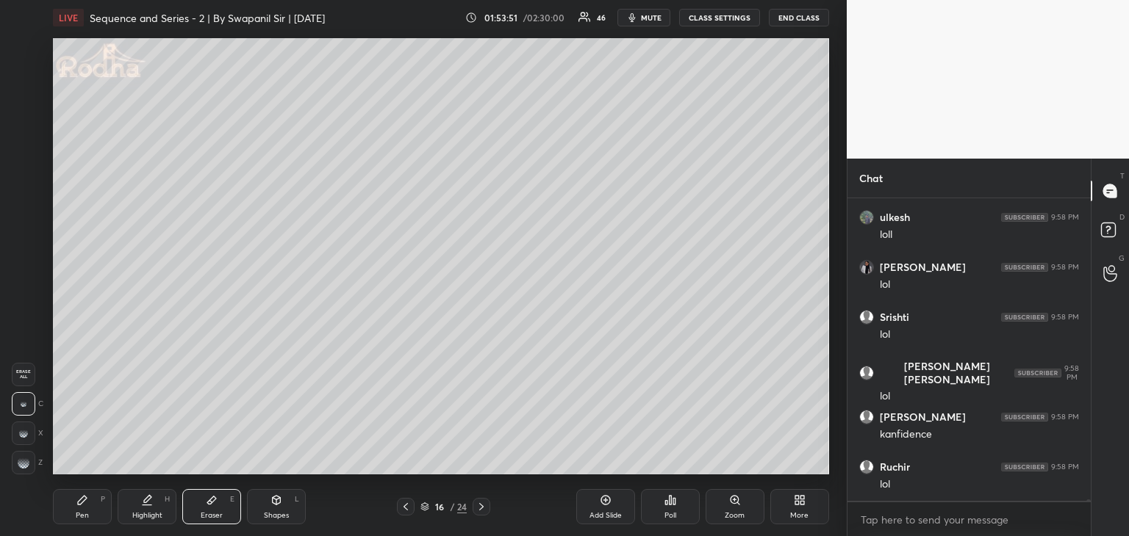
click at [77, 512] on div "Pen" at bounding box center [82, 515] width 13 height 7
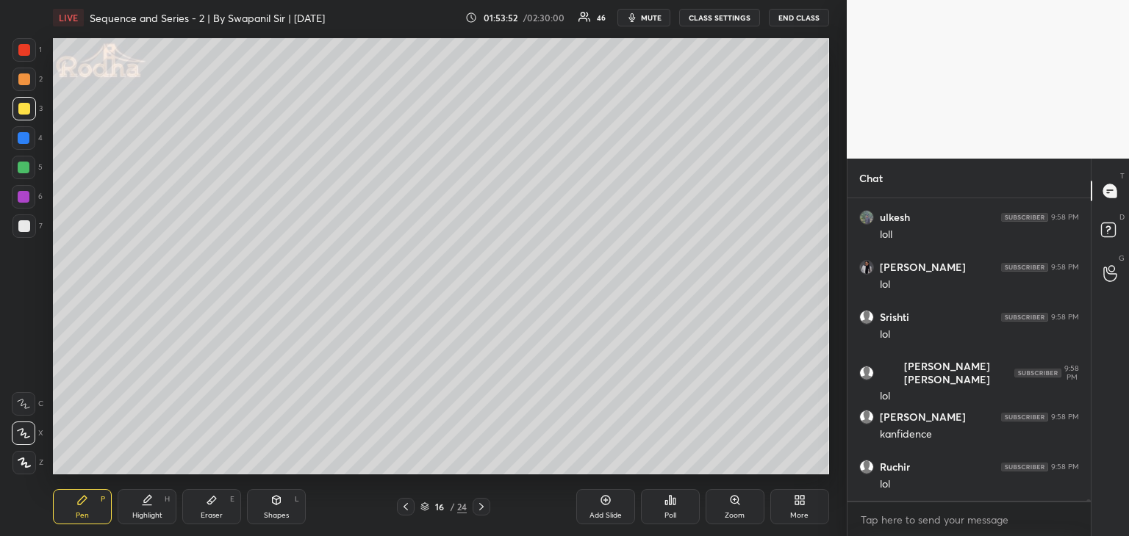
click at [280, 510] on div "Shapes L" at bounding box center [276, 506] width 59 height 35
click at [33, 465] on div at bounding box center [24, 463] width 24 height 24
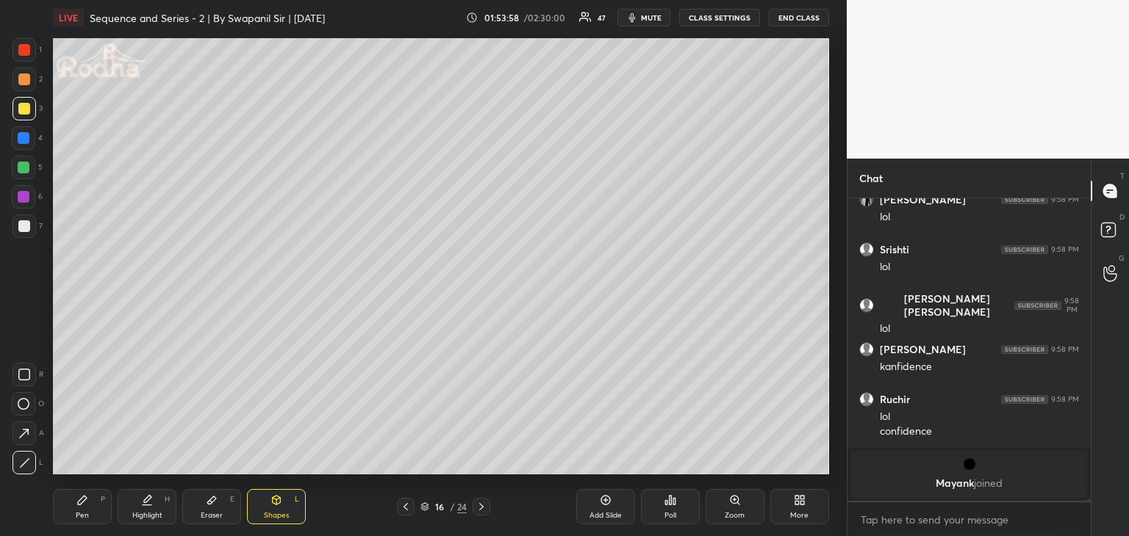
scroll to position [51848, 0]
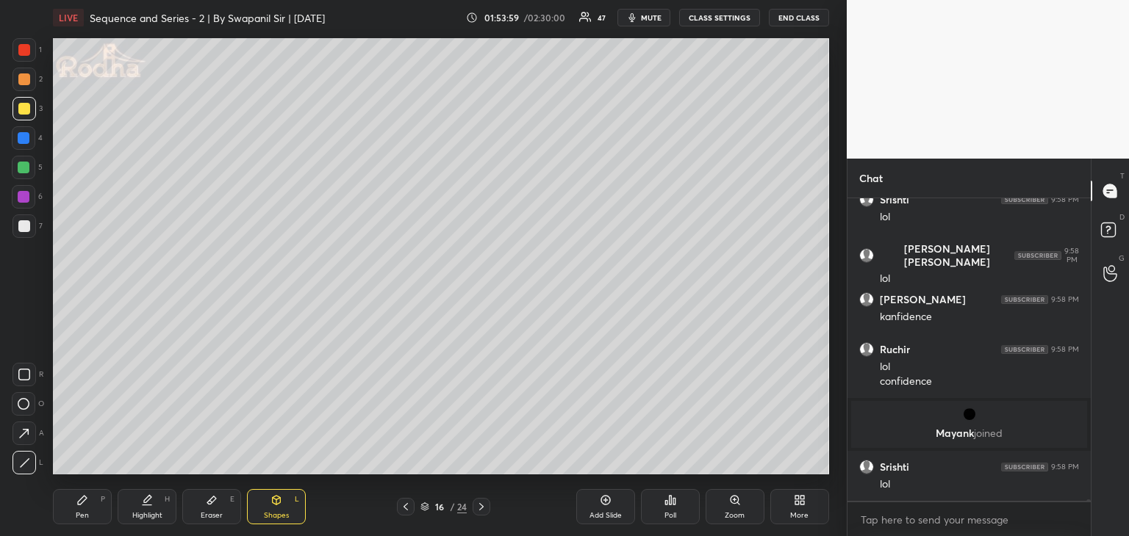
click at [220, 515] on div "Eraser" at bounding box center [212, 515] width 22 height 7
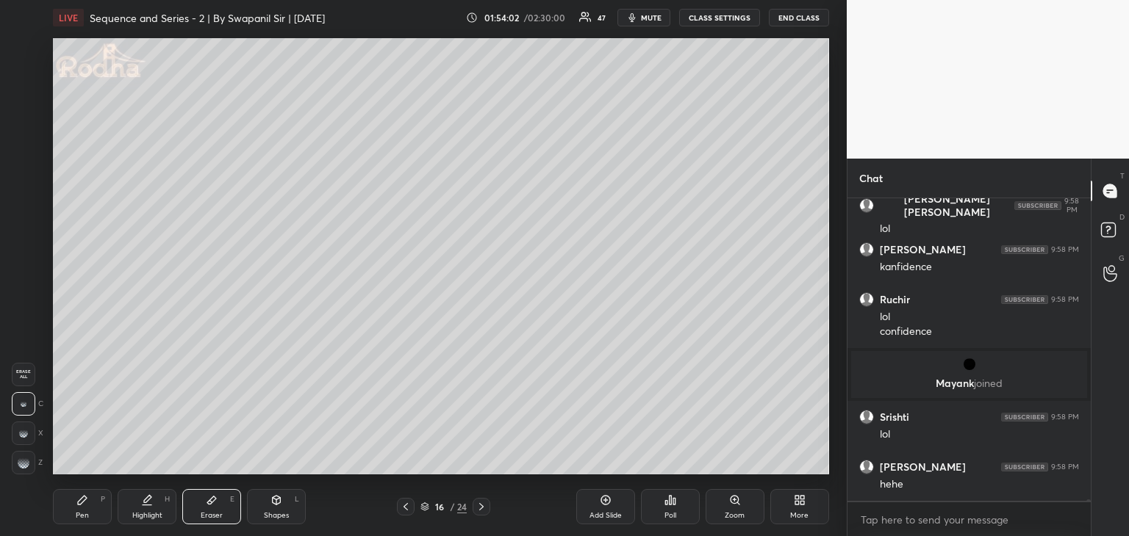
scroll to position [51948, 0]
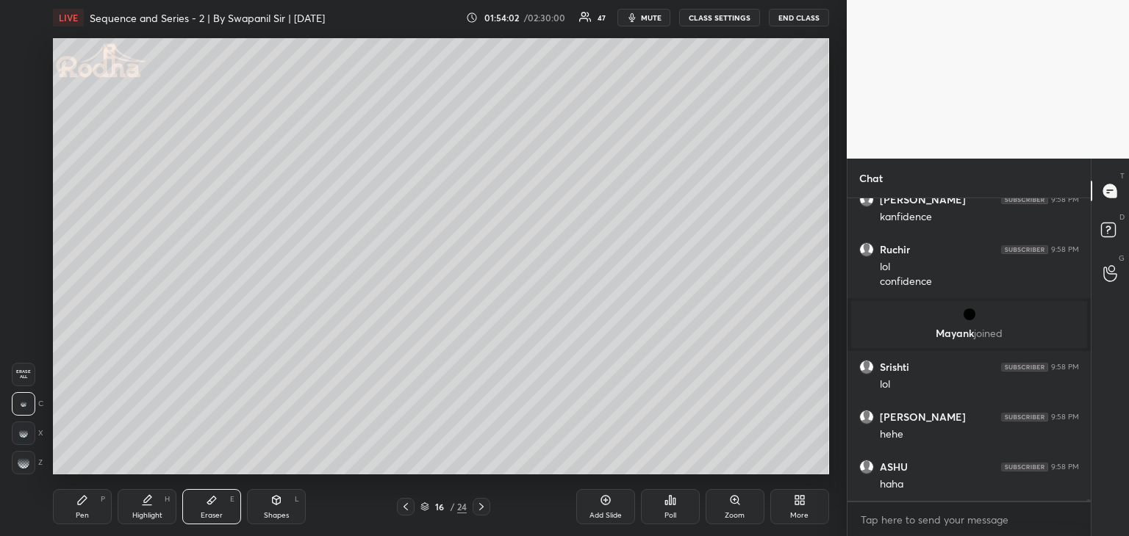
click at [266, 512] on div "Shapes" at bounding box center [276, 515] width 25 height 7
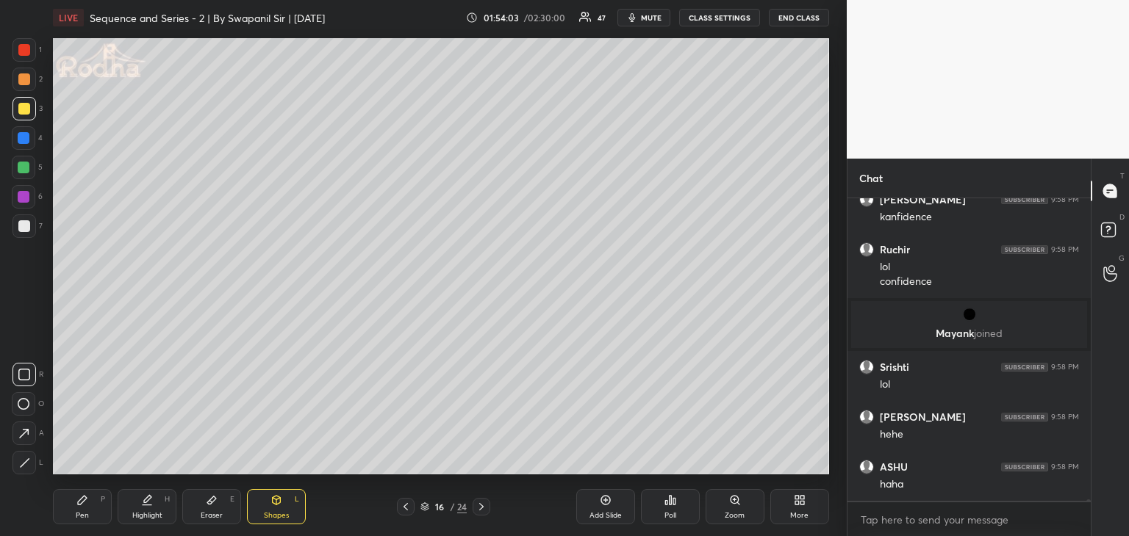
click at [35, 464] on div at bounding box center [24, 463] width 24 height 24
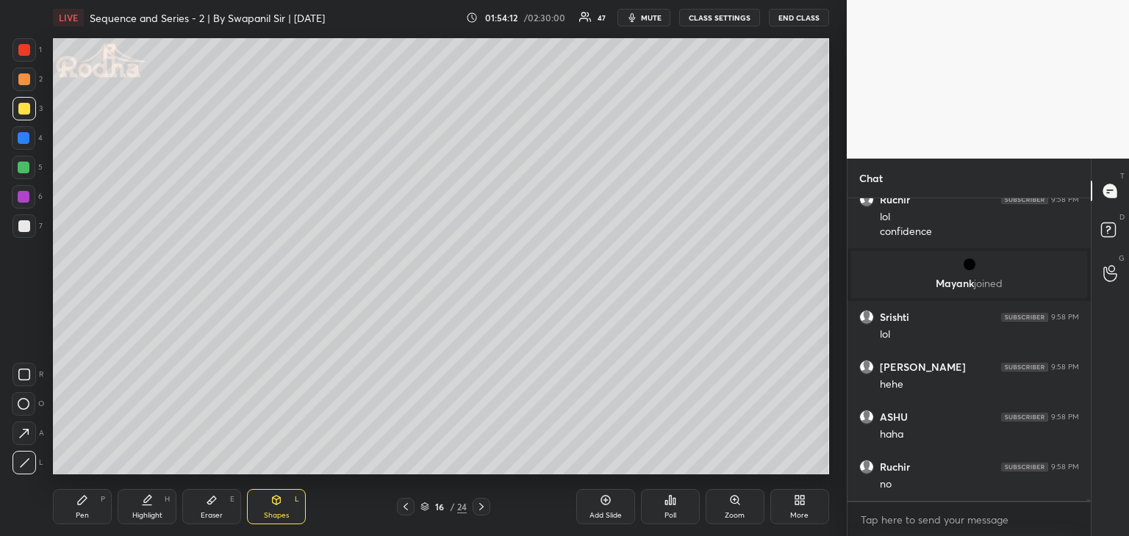
scroll to position [52048, 0]
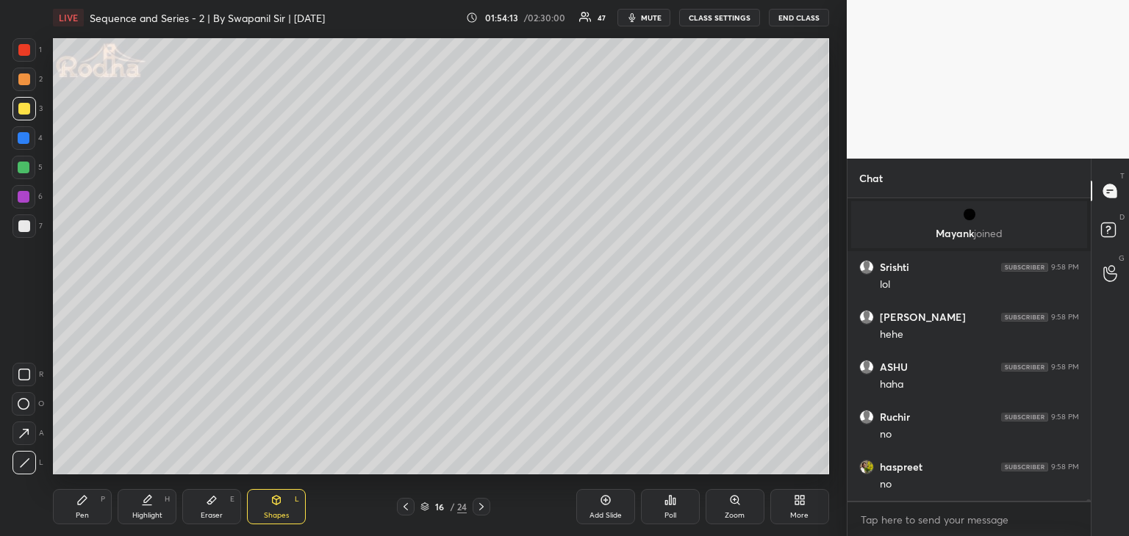
click at [75, 511] on div "Pen P" at bounding box center [82, 506] width 59 height 35
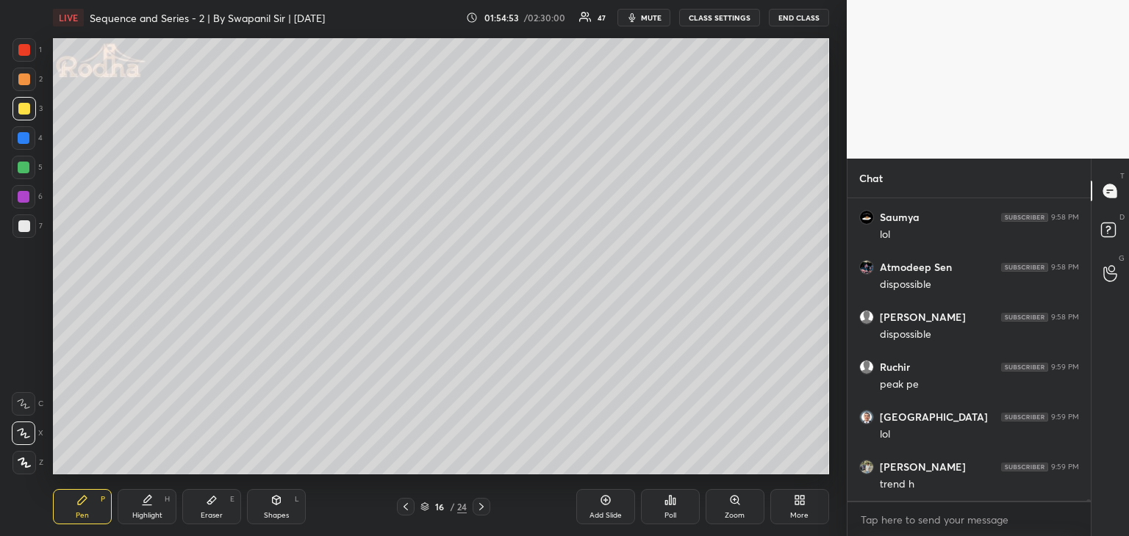
scroll to position [52648, 0]
click at [210, 506] on div "Eraser E" at bounding box center [211, 506] width 59 height 35
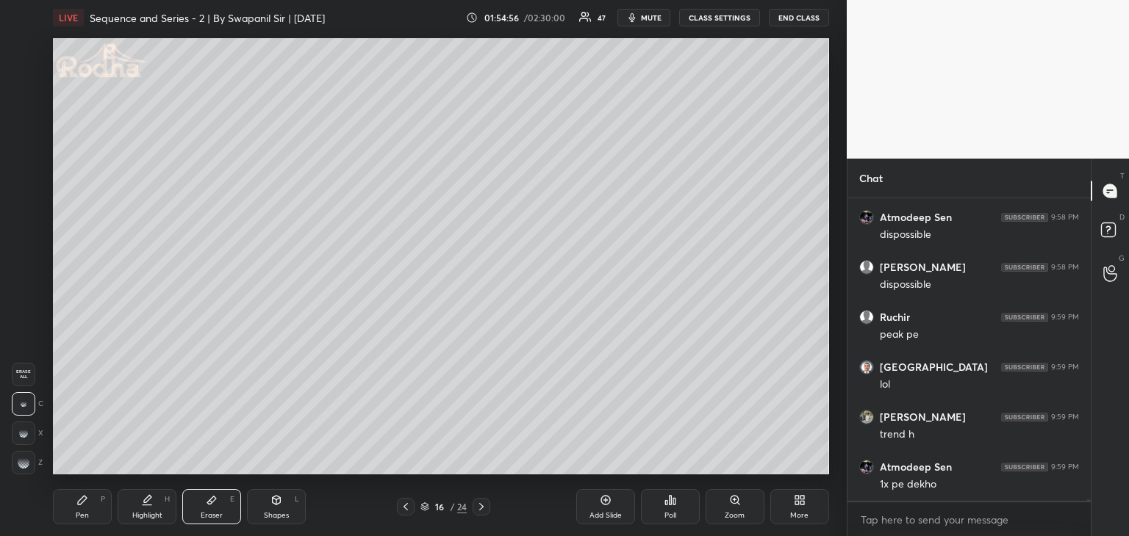
scroll to position [52698, 0]
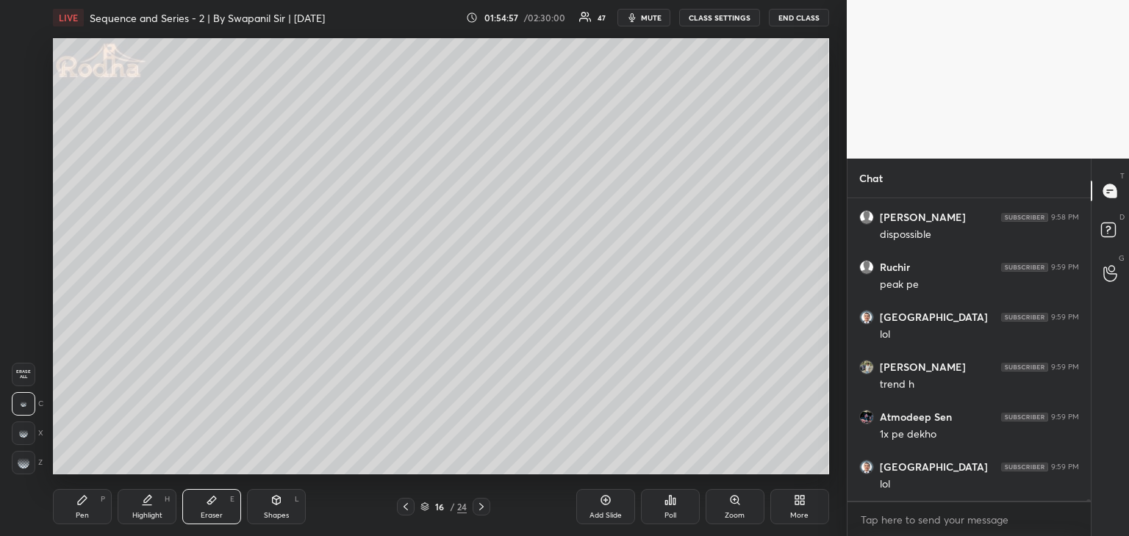
click at [23, 462] on rect at bounding box center [22, 462] width 1 height 1
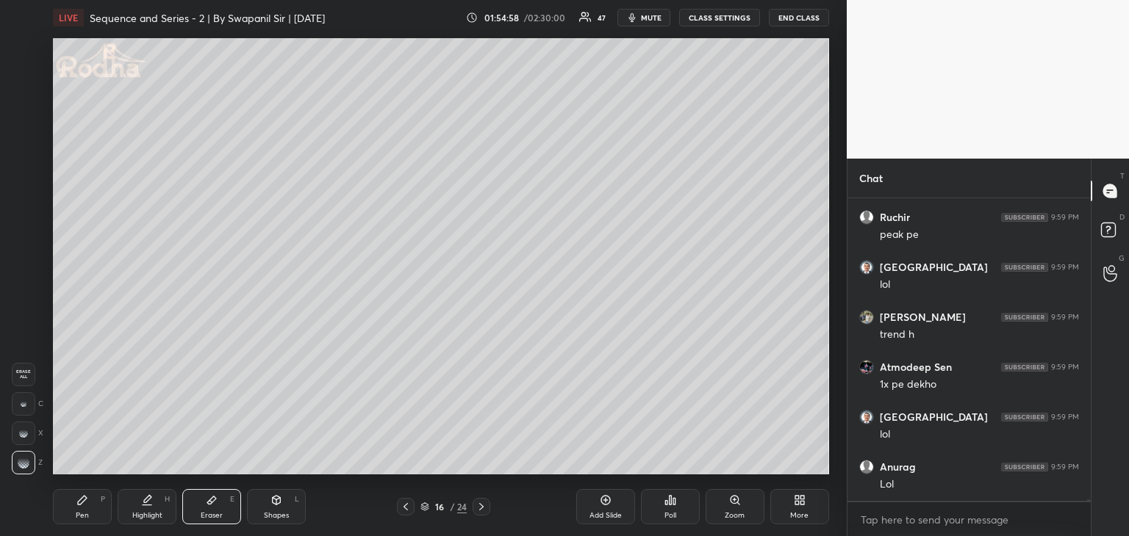
click at [74, 511] on div "Pen P" at bounding box center [82, 506] width 59 height 35
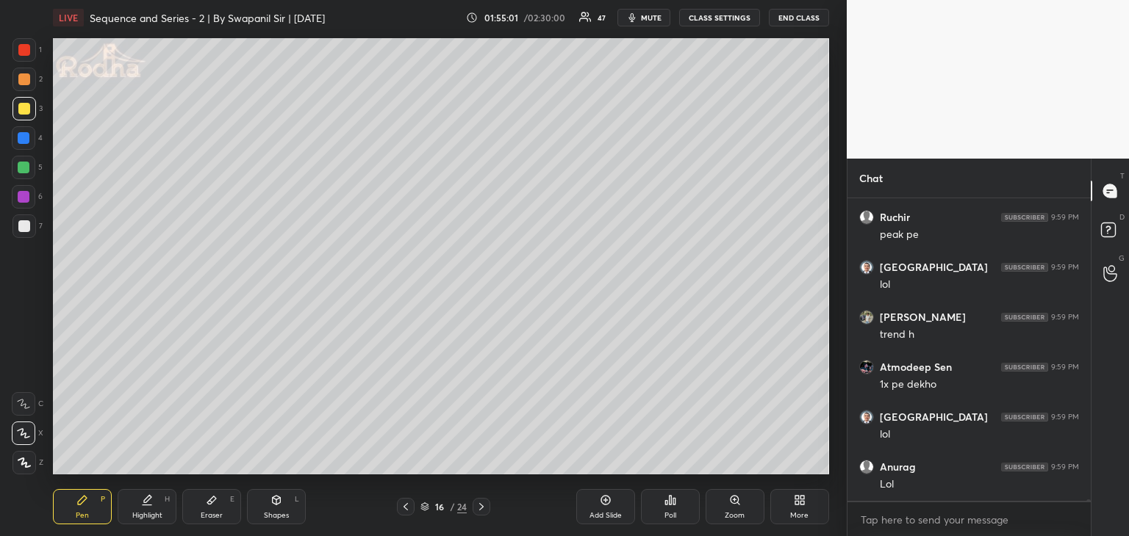
scroll to position [52798, 0]
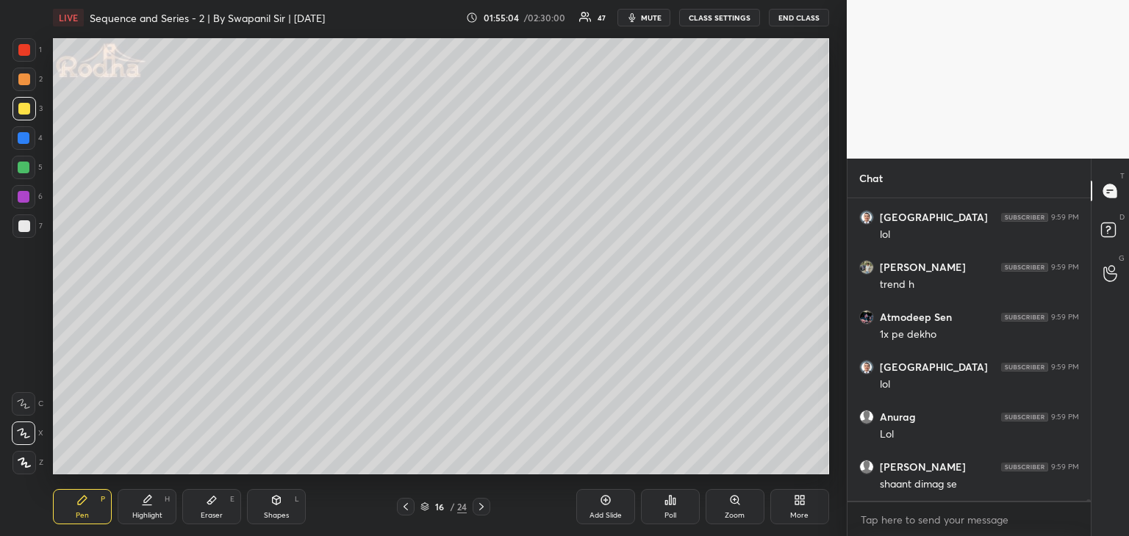
click at [209, 512] on div "Eraser" at bounding box center [212, 515] width 22 height 7
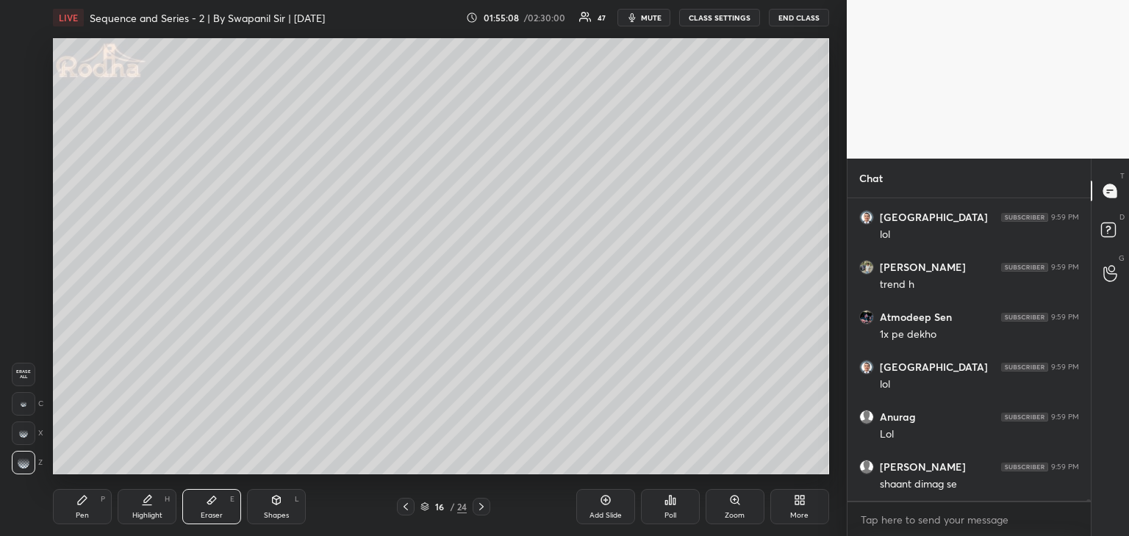
drag, startPoint x: 73, startPoint y: 512, endPoint x: 97, endPoint y: 497, distance: 28.1
click at [75, 511] on div "Pen P" at bounding box center [82, 506] width 59 height 35
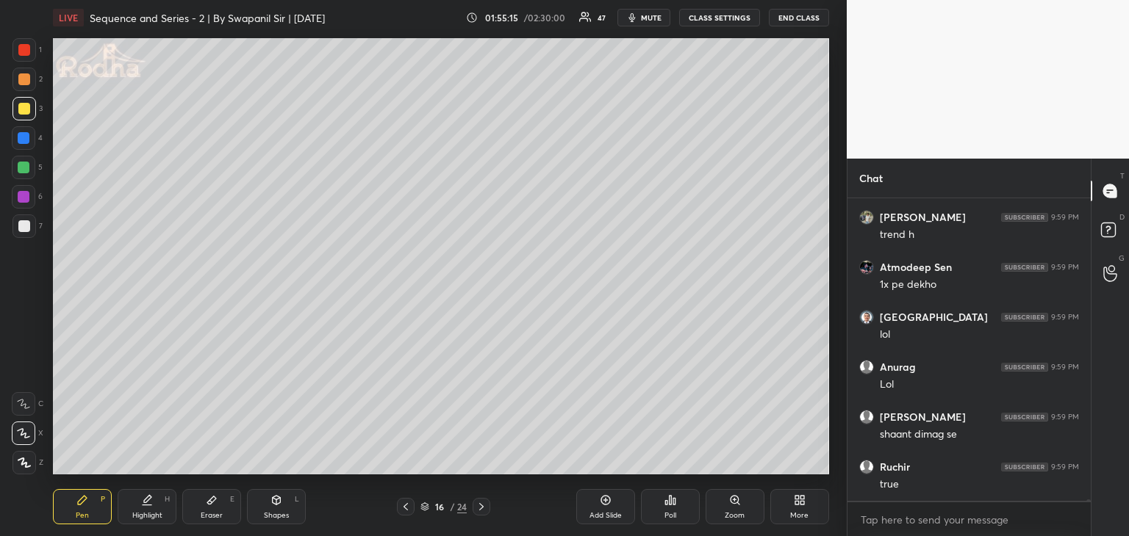
scroll to position [52924, 0]
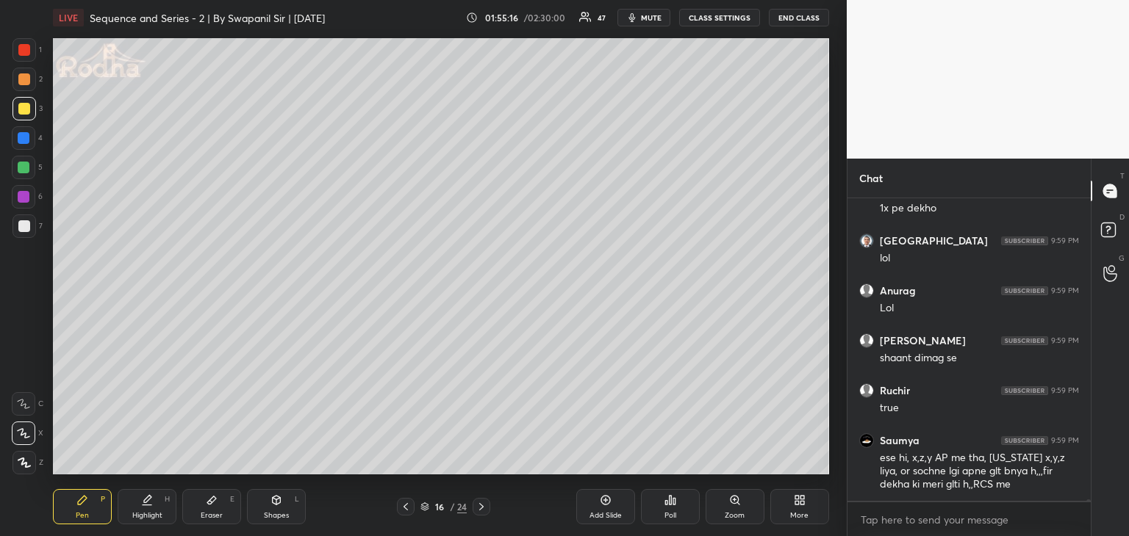
drag, startPoint x: 220, startPoint y: 511, endPoint x: 237, endPoint y: 490, distance: 26.6
click at [220, 511] on div "Eraser E" at bounding box center [211, 506] width 59 height 35
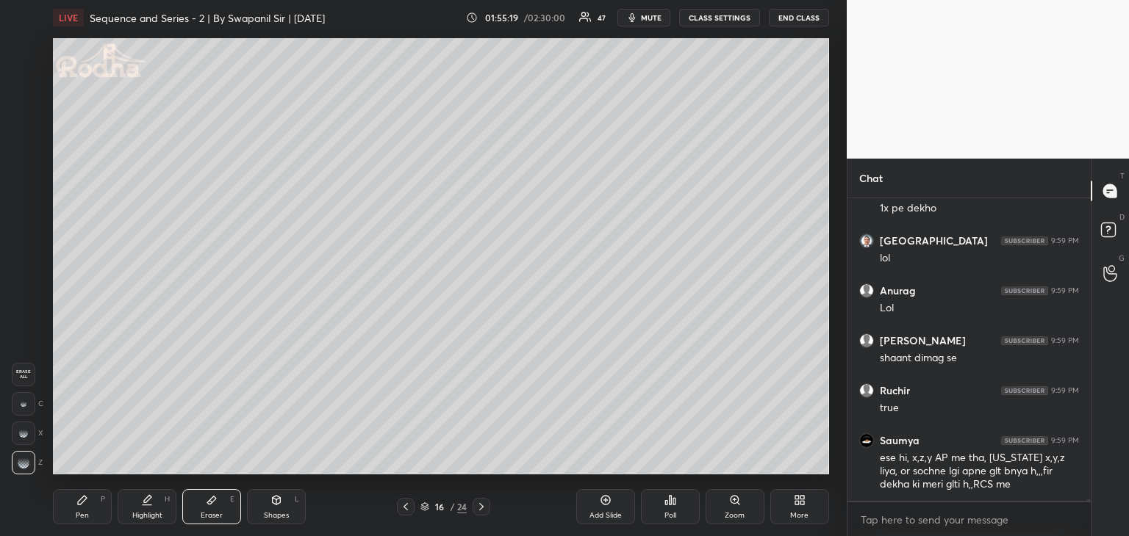
click at [77, 516] on div "Pen" at bounding box center [82, 515] width 13 height 7
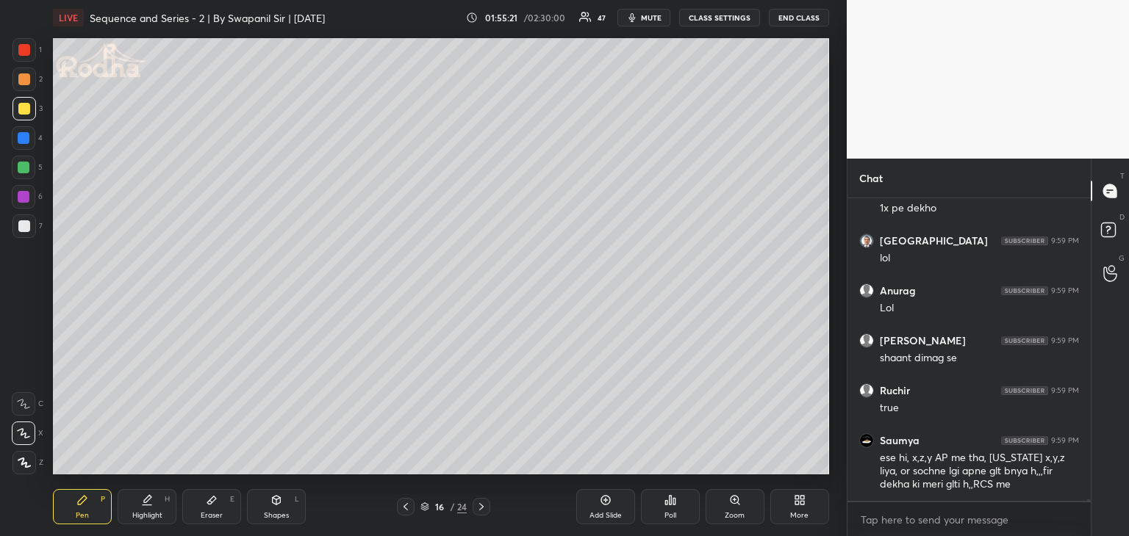
click at [23, 200] on div at bounding box center [24, 197] width 12 height 12
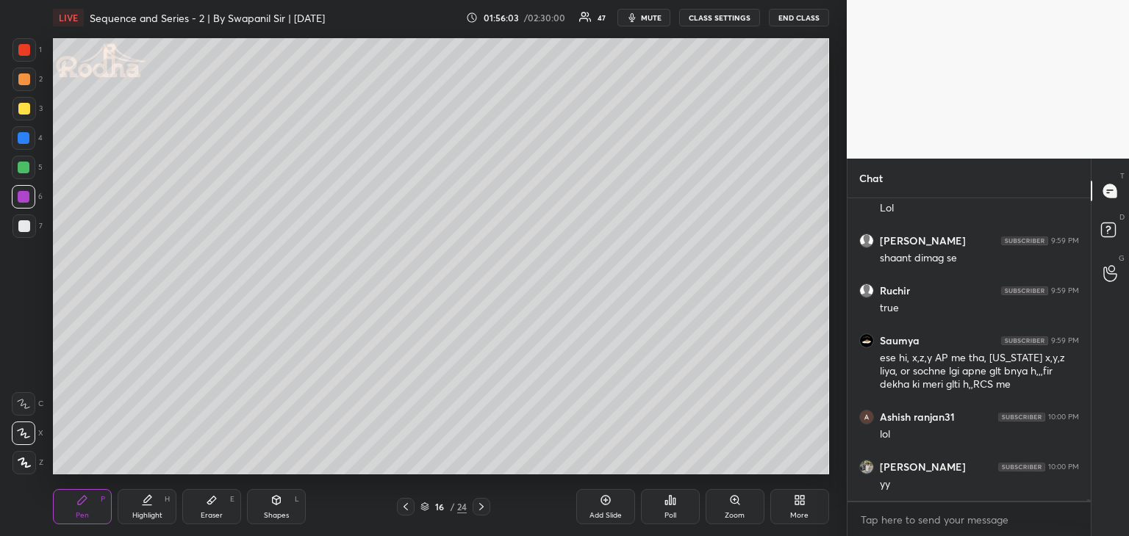
click at [21, 109] on div at bounding box center [24, 109] width 12 height 12
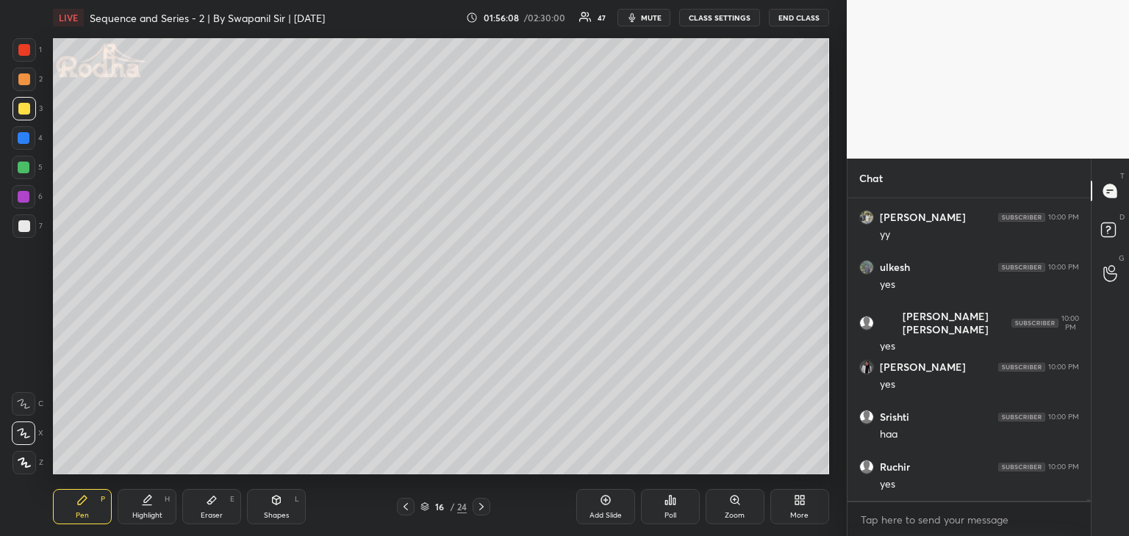
scroll to position [53324, 0]
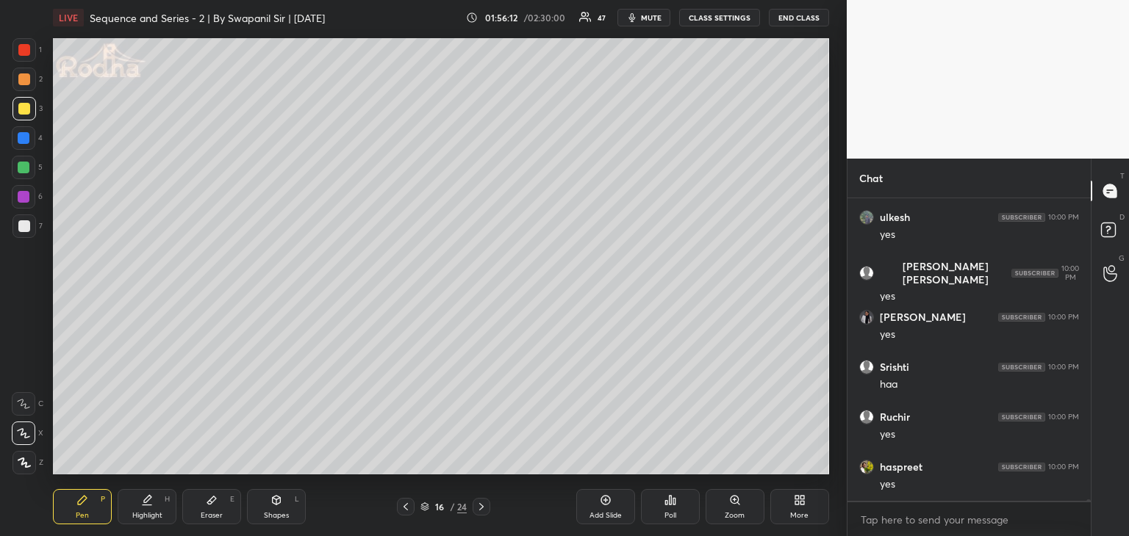
click at [26, 54] on div at bounding box center [24, 50] width 12 height 12
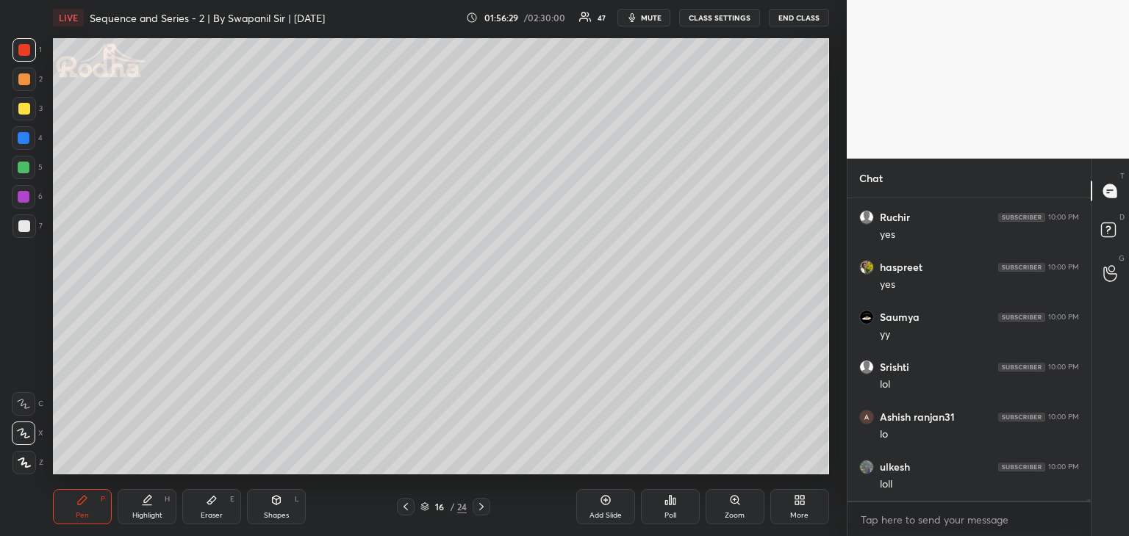
scroll to position [53574, 0]
drag, startPoint x: 24, startPoint y: 112, endPoint x: 36, endPoint y: 108, distance: 12.6
click at [24, 112] on div at bounding box center [24, 109] width 12 height 12
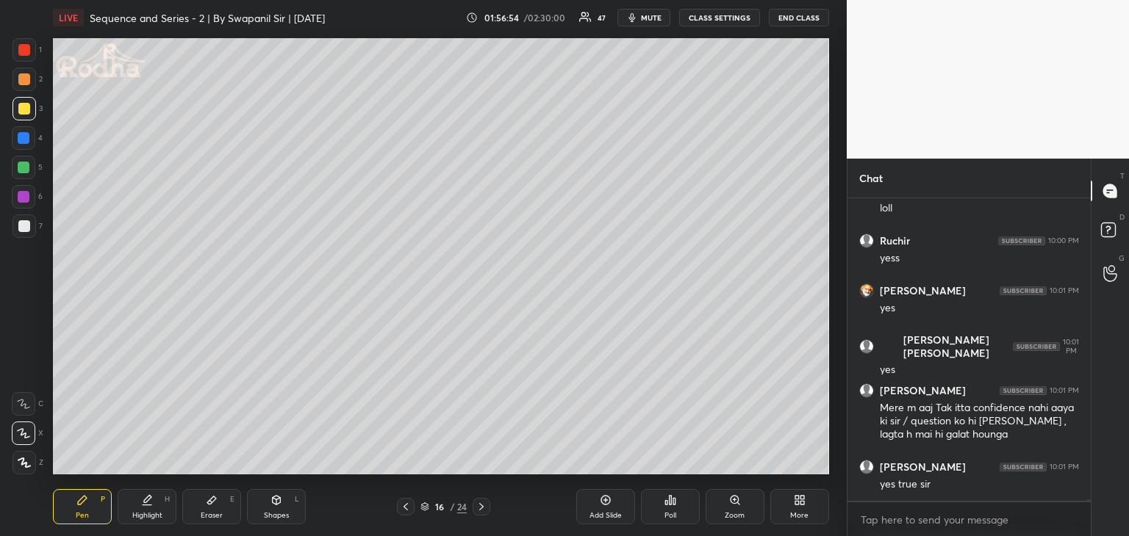
scroll to position [53850, 0]
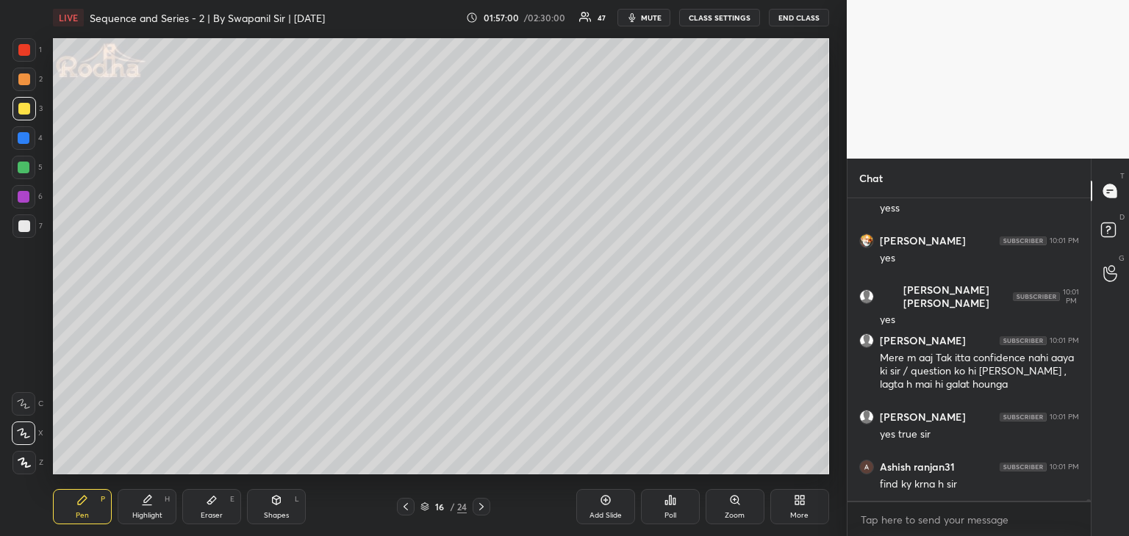
drag, startPoint x: 24, startPoint y: 137, endPoint x: 44, endPoint y: 143, distance: 21.6
click at [24, 137] on div at bounding box center [24, 138] width 12 height 12
drag, startPoint x: 220, startPoint y: 506, endPoint x: 256, endPoint y: 479, distance: 44.5
click at [220, 506] on div "Eraser E" at bounding box center [211, 506] width 59 height 35
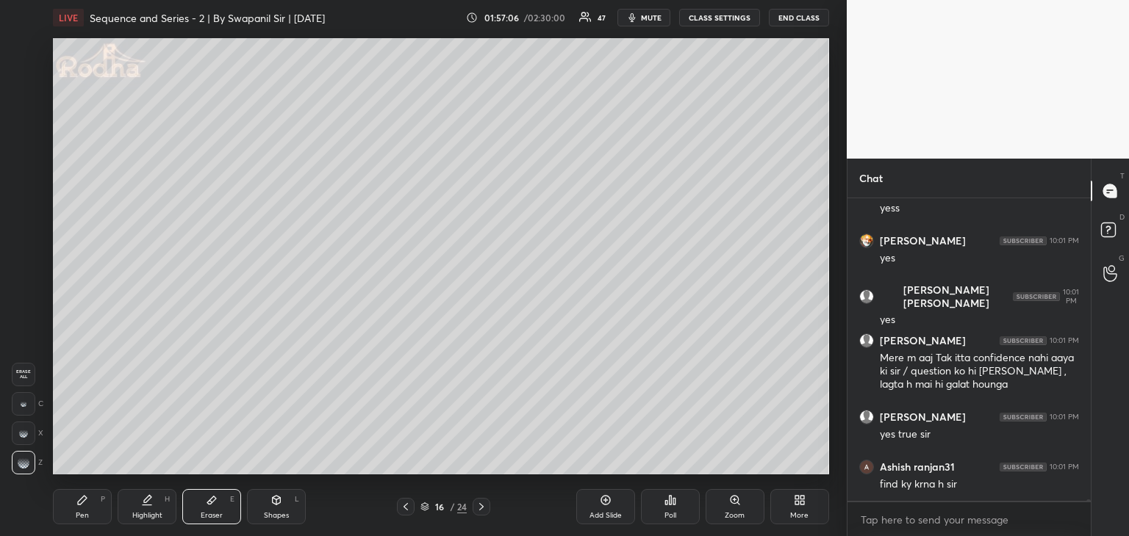
click at [79, 514] on div "Pen" at bounding box center [82, 515] width 13 height 7
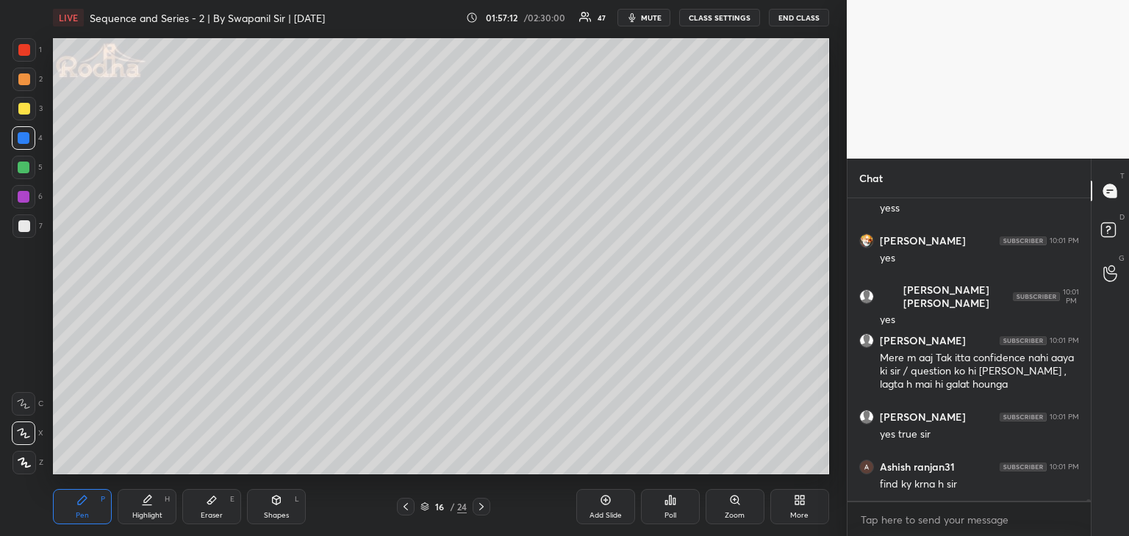
click at [26, 430] on icon at bounding box center [23, 433] width 13 height 10
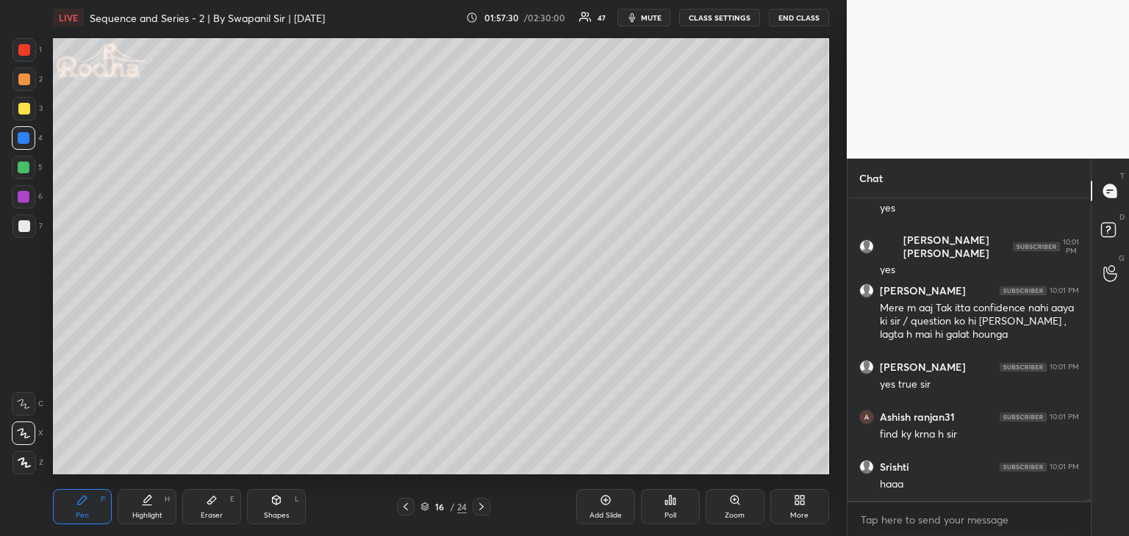
click at [223, 506] on div "Eraser E" at bounding box center [211, 506] width 59 height 35
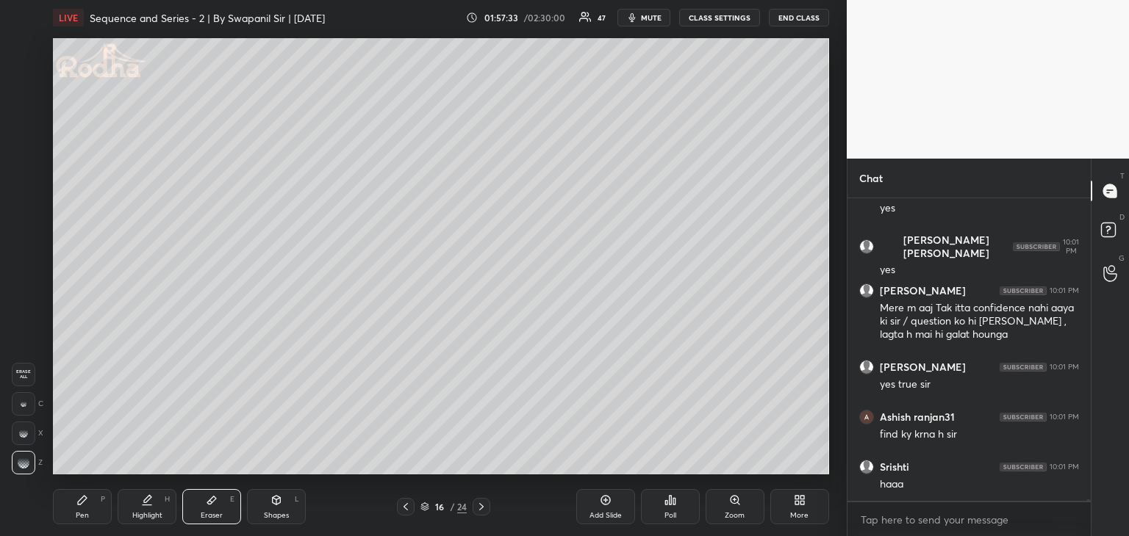
click at [82, 517] on div "Pen" at bounding box center [82, 515] width 13 height 7
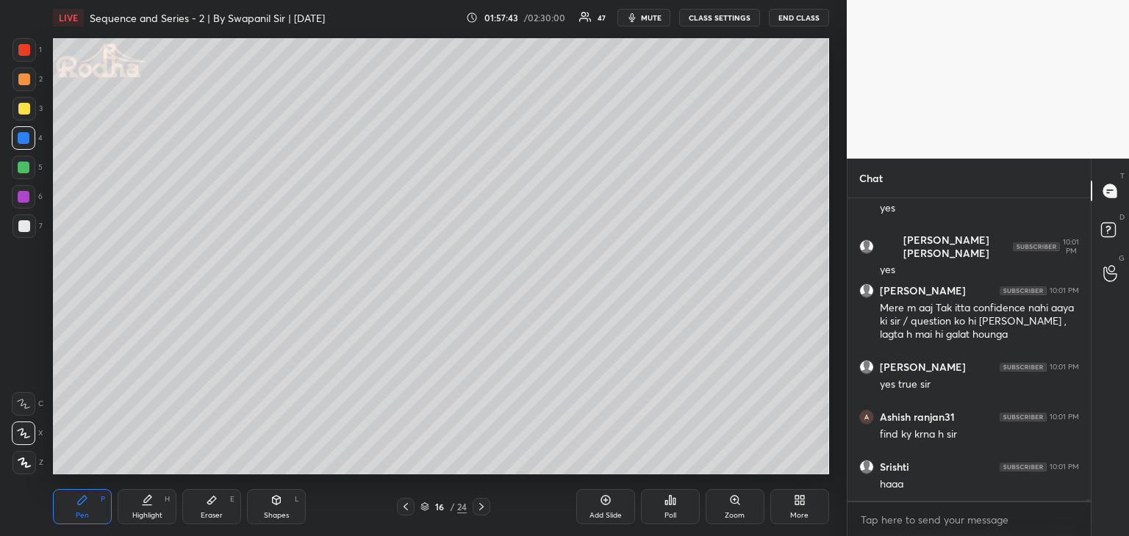
click at [24, 227] on div at bounding box center [24, 226] width 12 height 12
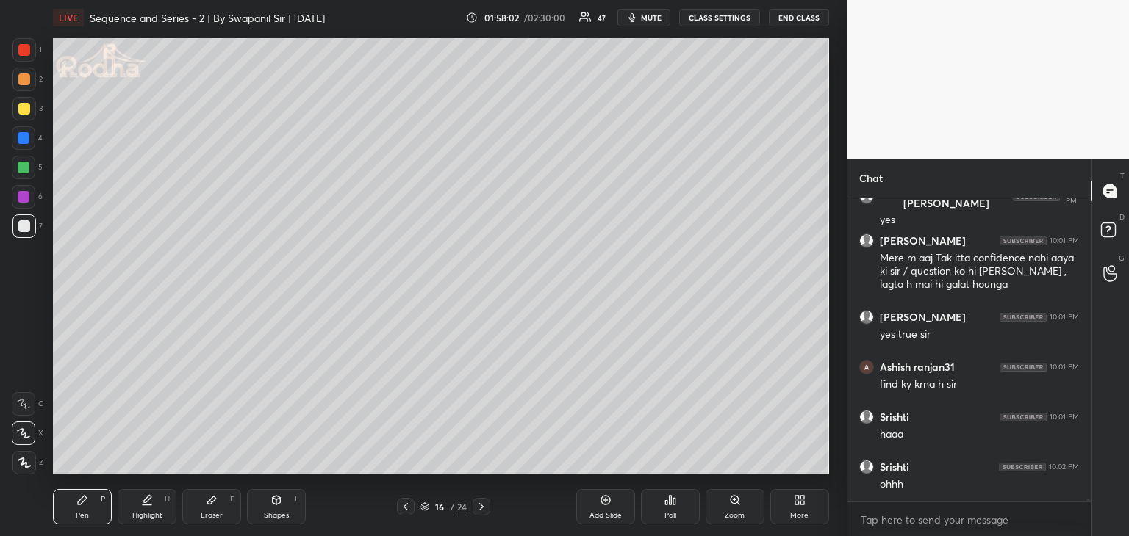
click at [222, 511] on div "Eraser E" at bounding box center [211, 506] width 59 height 35
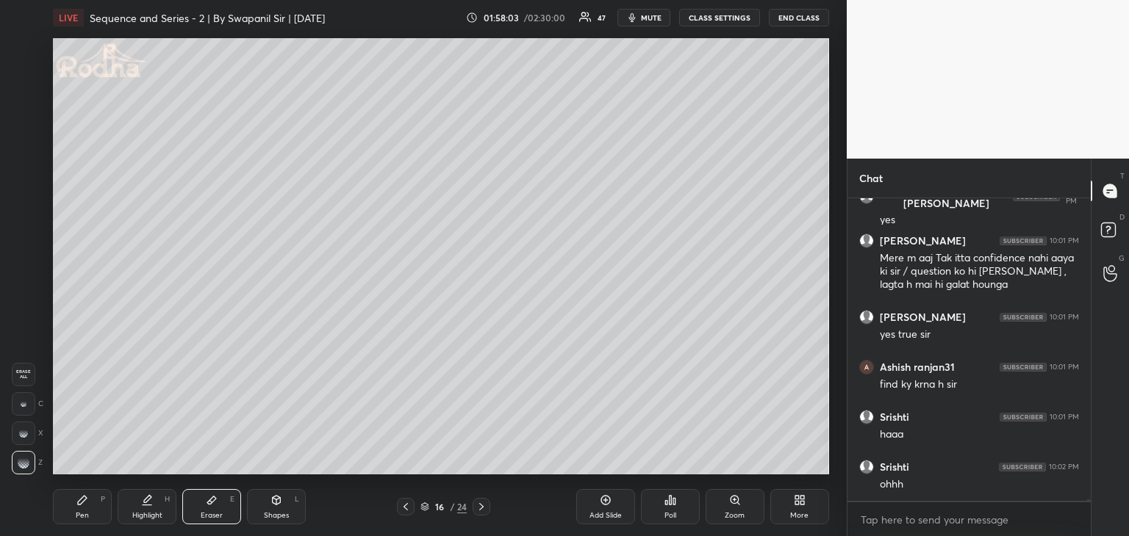
click at [93, 515] on div "Pen P" at bounding box center [82, 506] width 59 height 35
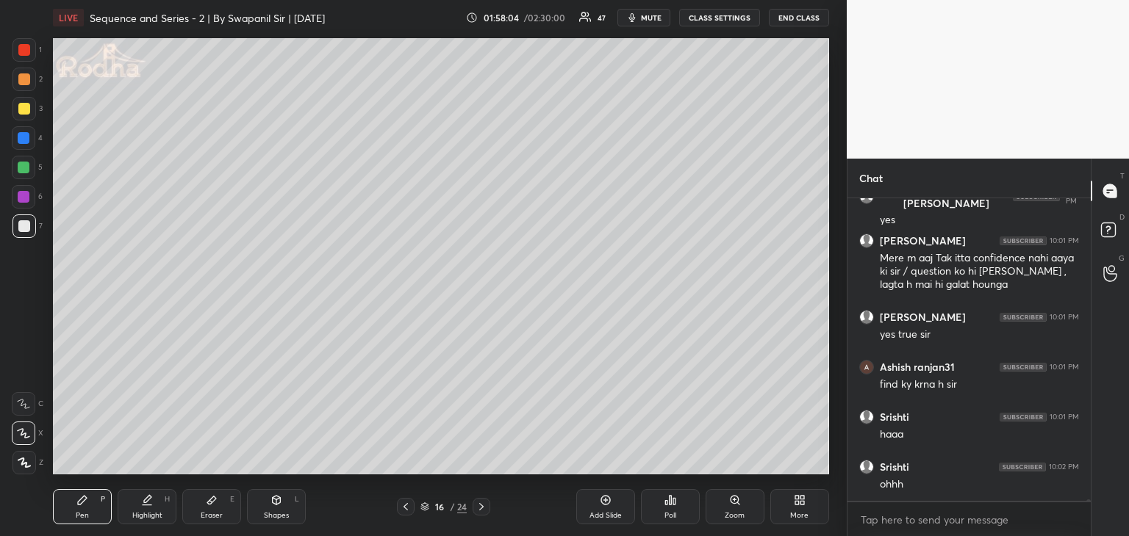
scroll to position [54000, 0]
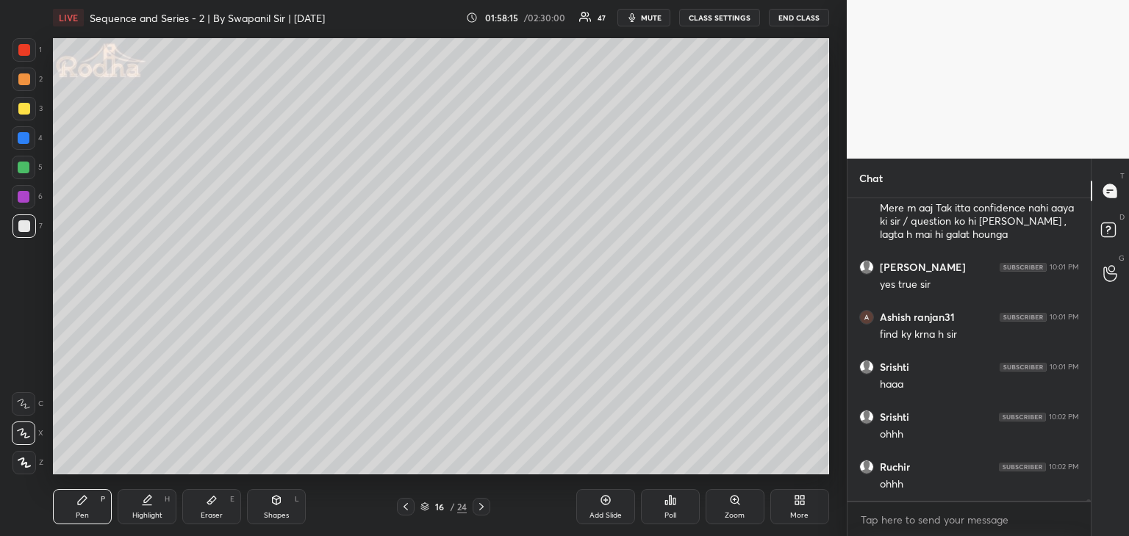
click at [224, 511] on div "Eraser E" at bounding box center [211, 506] width 59 height 35
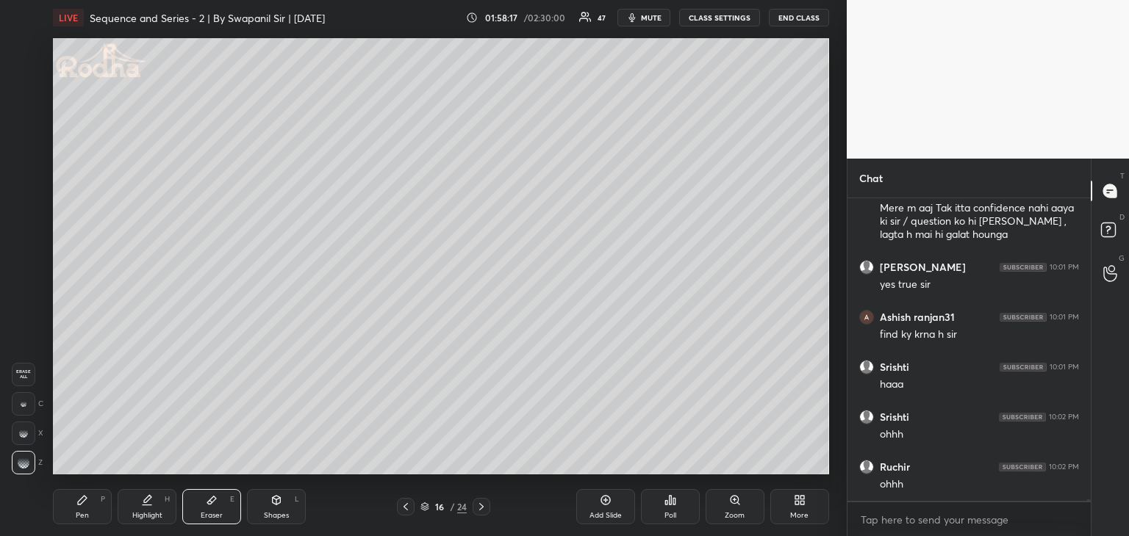
scroll to position [54050, 0]
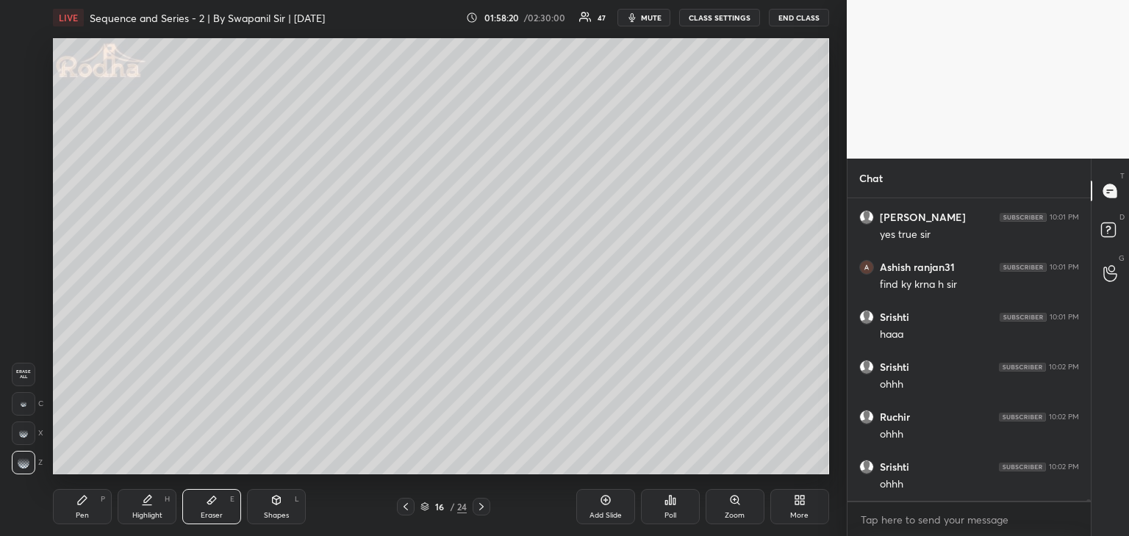
click at [85, 518] on div "Pen" at bounding box center [82, 515] width 13 height 7
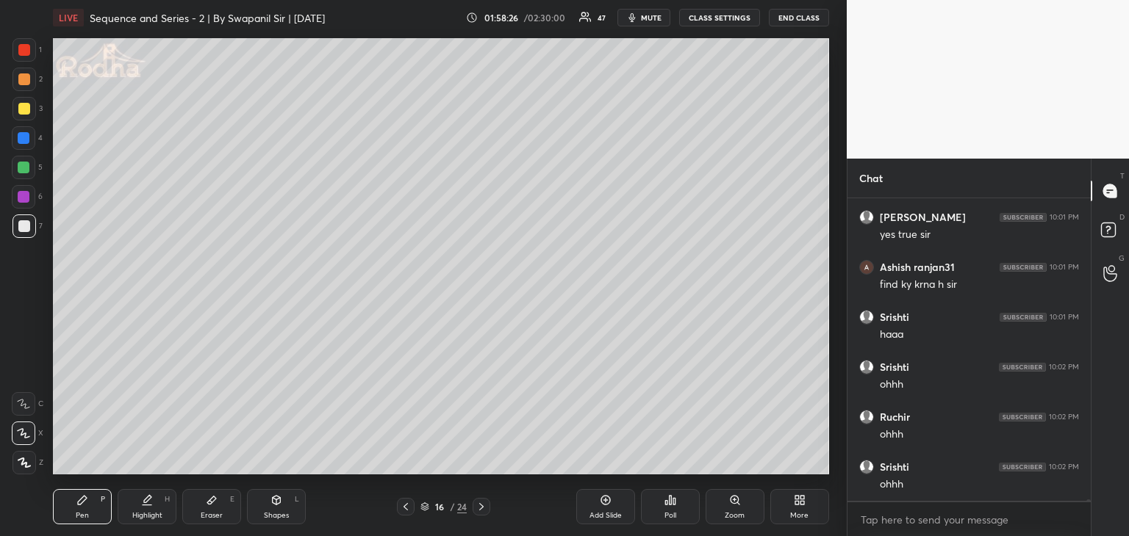
scroll to position [54100, 0]
click at [217, 514] on div "Eraser" at bounding box center [212, 515] width 22 height 7
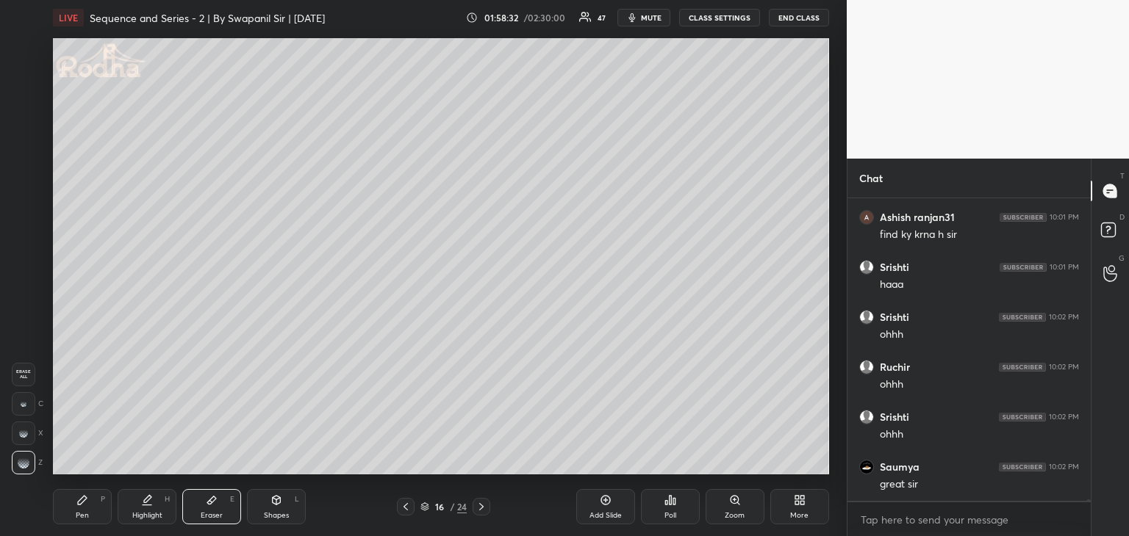
click at [87, 512] on div "Pen" at bounding box center [82, 515] width 13 height 7
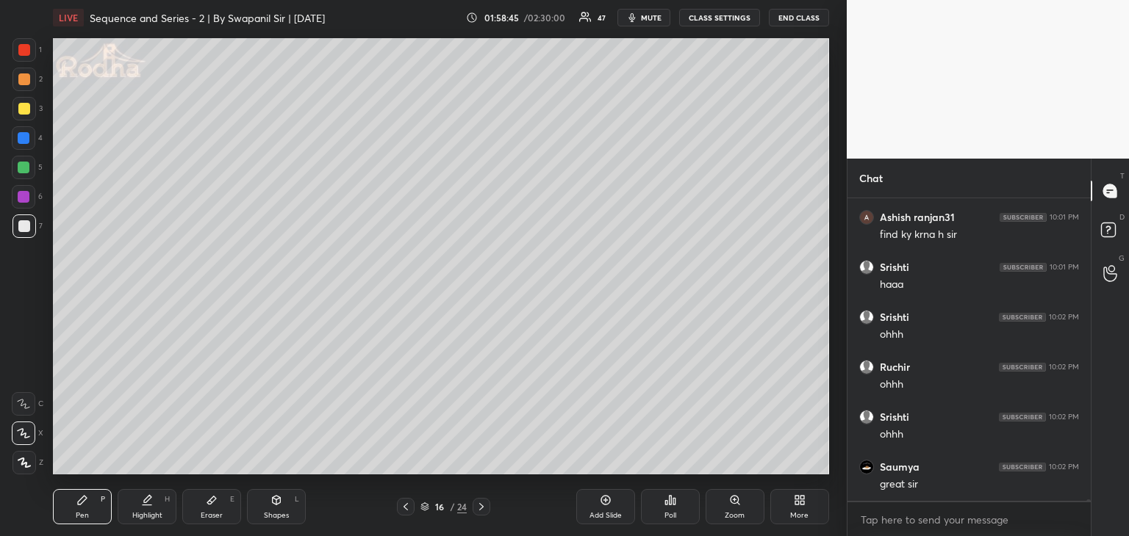
drag, startPoint x: 209, startPoint y: 509, endPoint x: 229, endPoint y: 497, distance: 24.1
click at [212, 509] on div "Eraser E" at bounding box center [211, 506] width 59 height 35
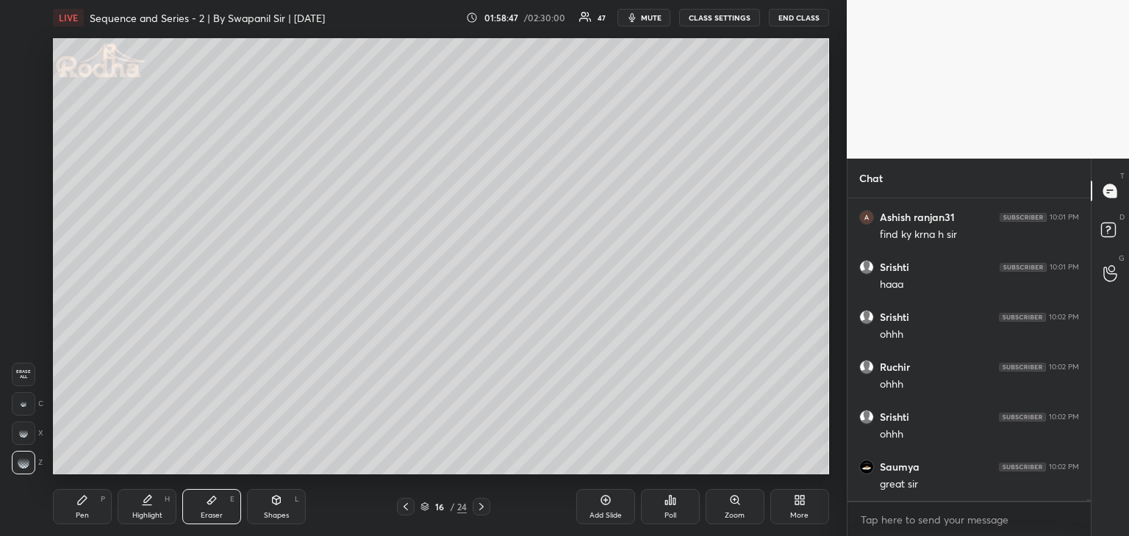
click at [83, 515] on div "Pen" at bounding box center [82, 515] width 13 height 7
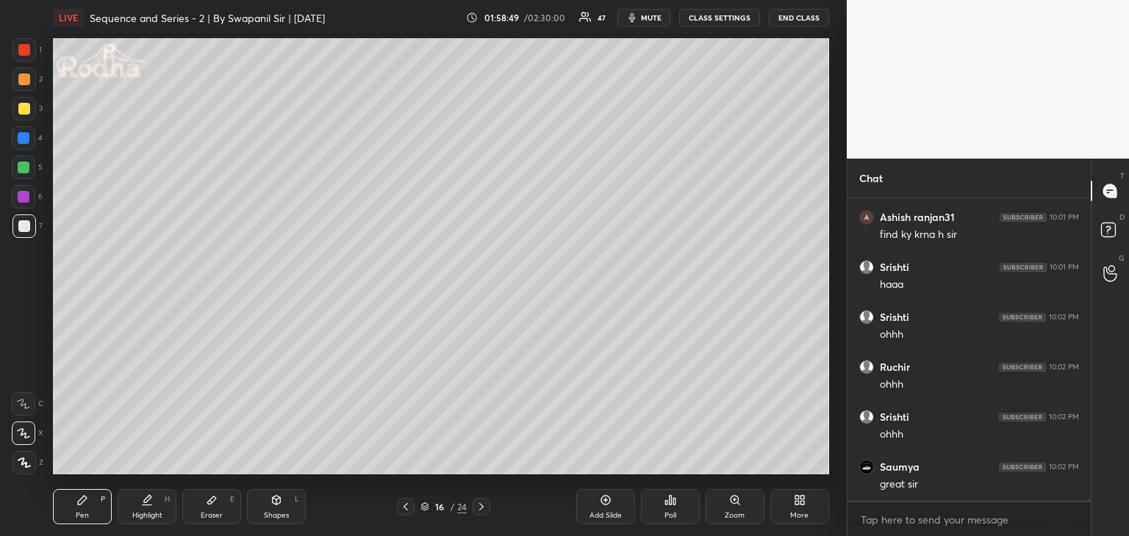
drag, startPoint x: 215, startPoint y: 510, endPoint x: 224, endPoint y: 491, distance: 21.0
click at [217, 509] on div "Eraser E" at bounding box center [211, 506] width 59 height 35
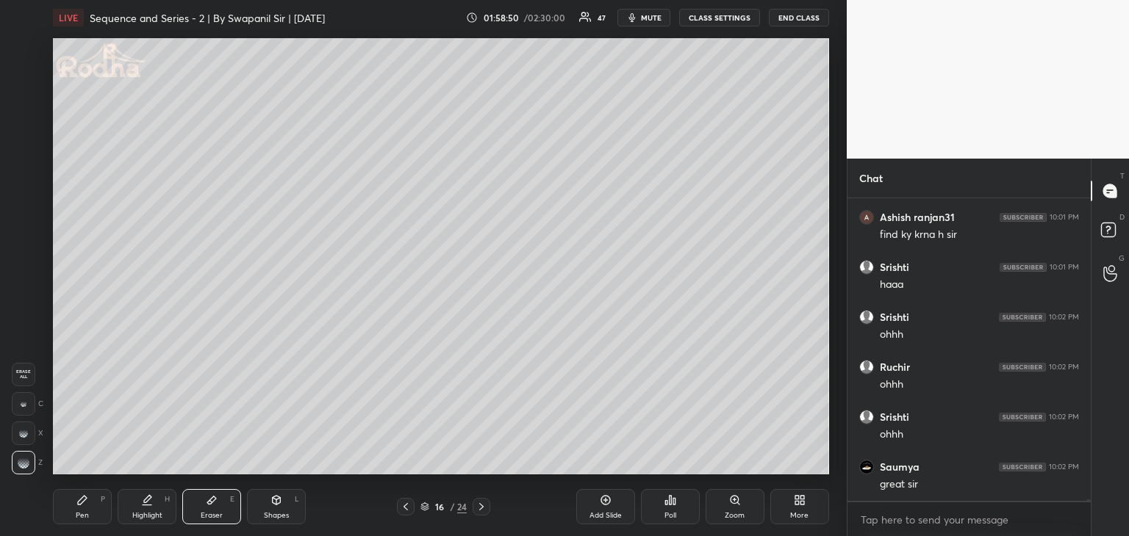
drag, startPoint x: 88, startPoint y: 511, endPoint x: 94, endPoint y: 500, distance: 12.5
click at [88, 510] on div "Pen P" at bounding box center [82, 506] width 59 height 35
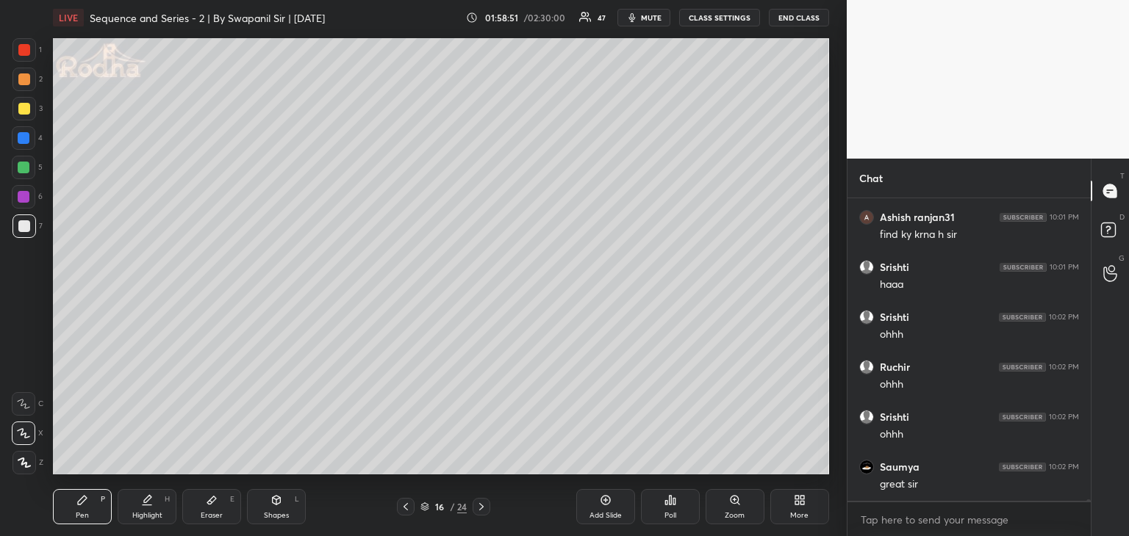
drag, startPoint x: 21, startPoint y: 109, endPoint x: 29, endPoint y: 109, distance: 8.8
click at [20, 109] on div at bounding box center [24, 109] width 12 height 12
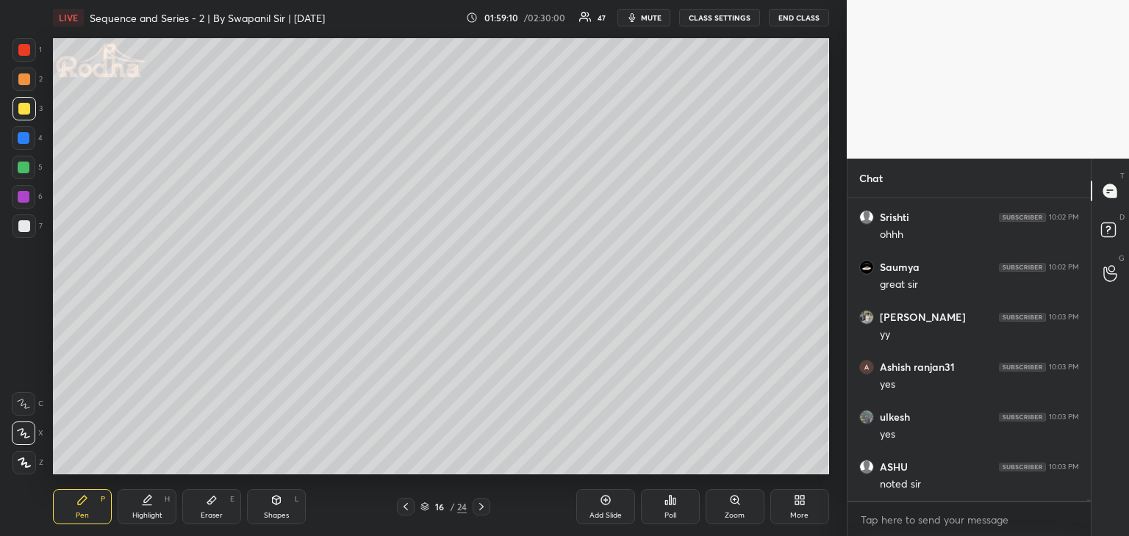
scroll to position [54350, 0]
click at [286, 515] on div "Shapes" at bounding box center [276, 515] width 25 height 7
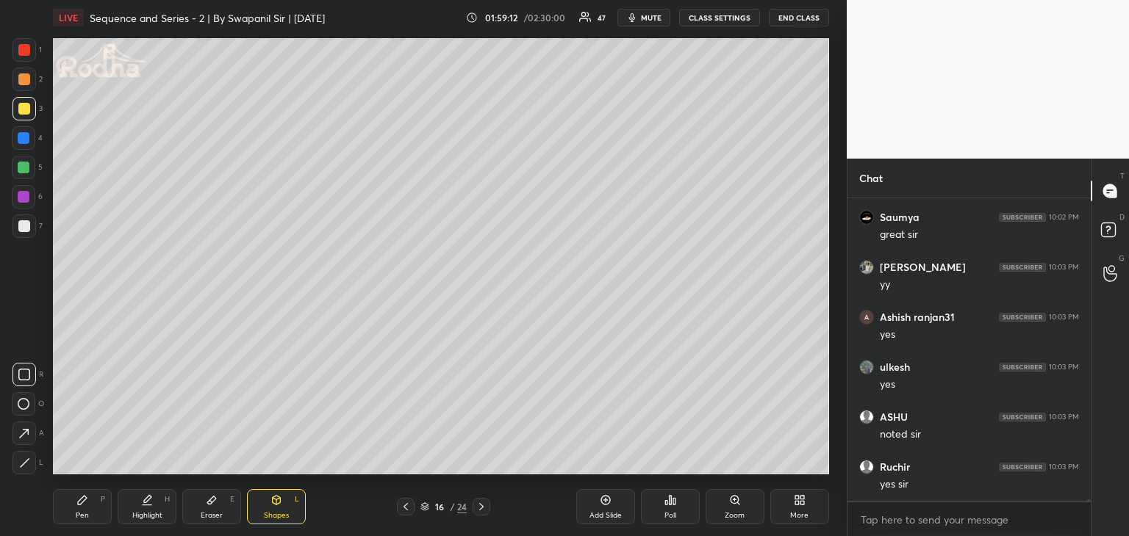
drag, startPoint x: 30, startPoint y: 460, endPoint x: 42, endPoint y: 457, distance: 12.1
click at [32, 459] on div at bounding box center [24, 463] width 24 height 24
click at [32, 433] on div at bounding box center [24, 434] width 24 height 24
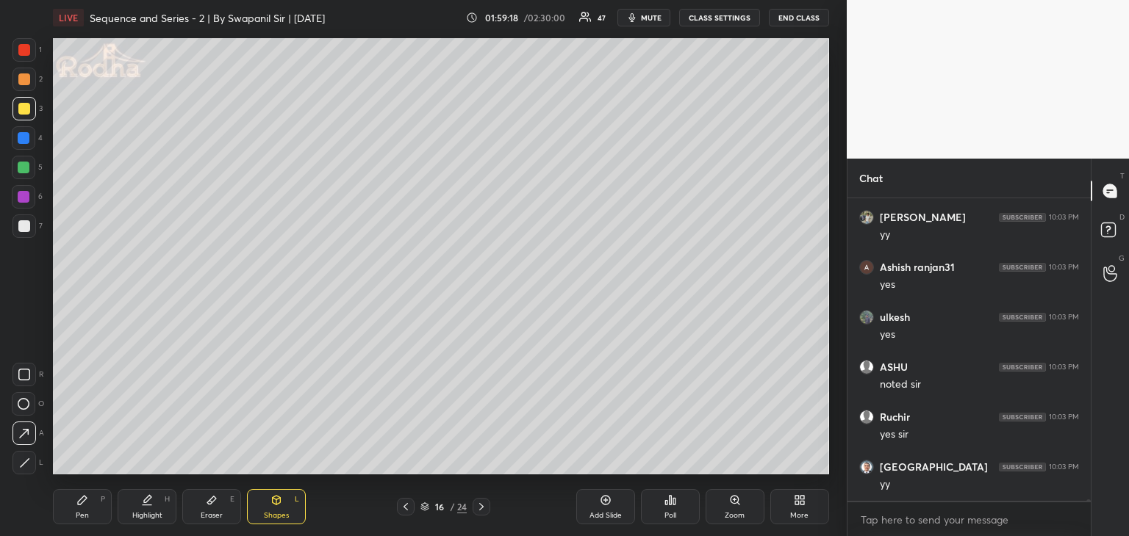
click at [71, 517] on div "Pen P" at bounding box center [82, 506] width 59 height 35
drag, startPoint x: 20, startPoint y: 74, endPoint x: 21, endPoint y: 92, distance: 17.7
click at [18, 74] on div at bounding box center [24, 79] width 12 height 12
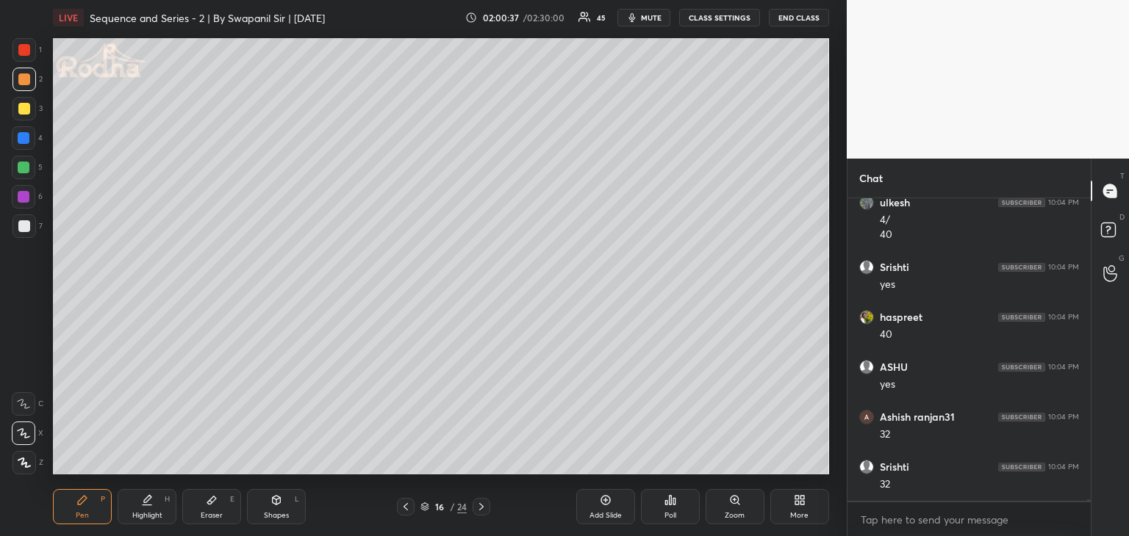
scroll to position [54879, 0]
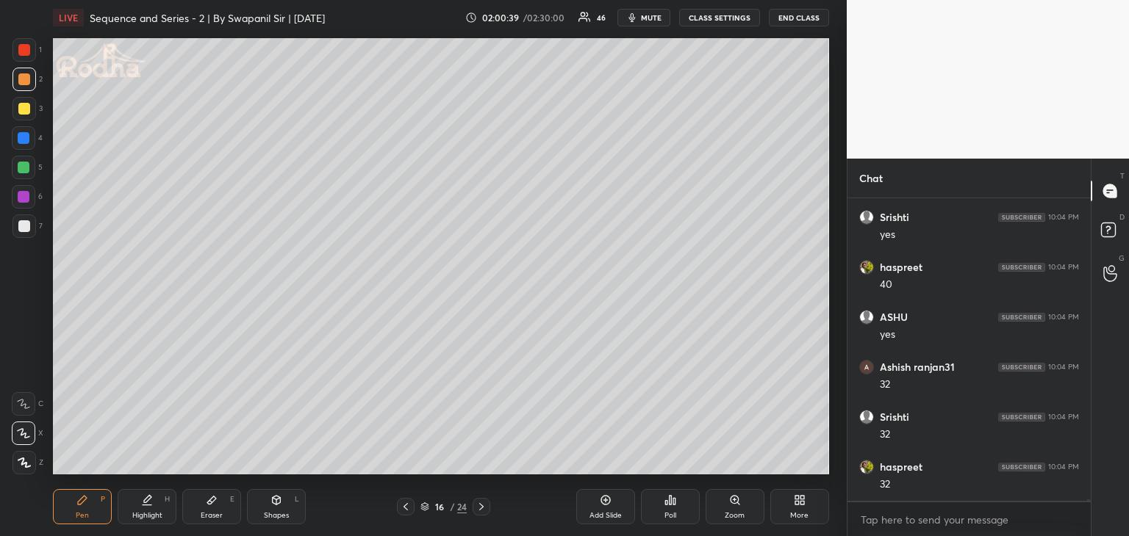
drag, startPoint x: 24, startPoint y: 114, endPoint x: 51, endPoint y: 126, distance: 29.6
click at [26, 112] on div at bounding box center [24, 109] width 12 height 12
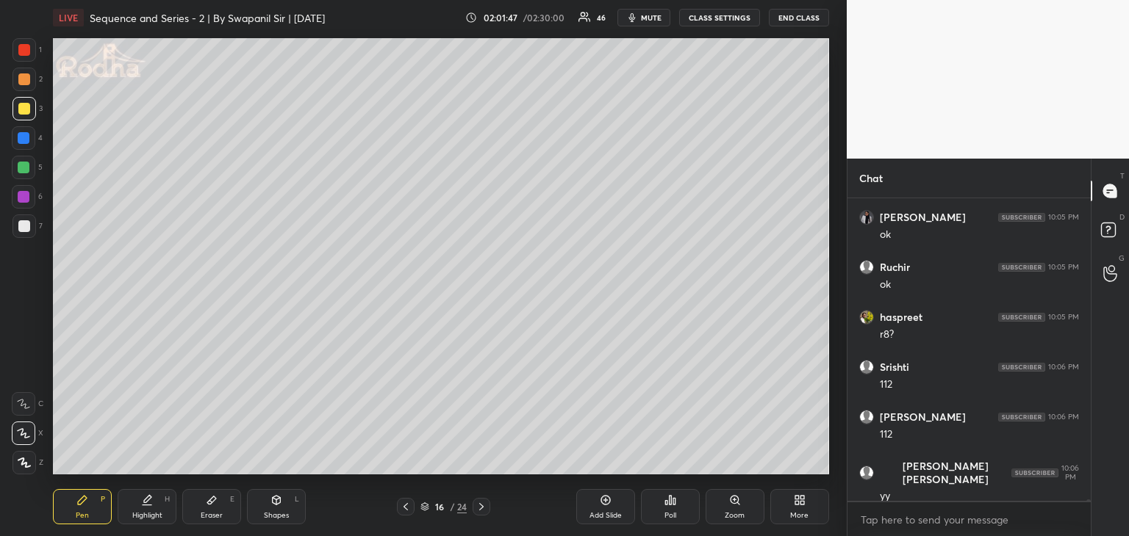
click at [23, 138] on div at bounding box center [24, 138] width 12 height 12
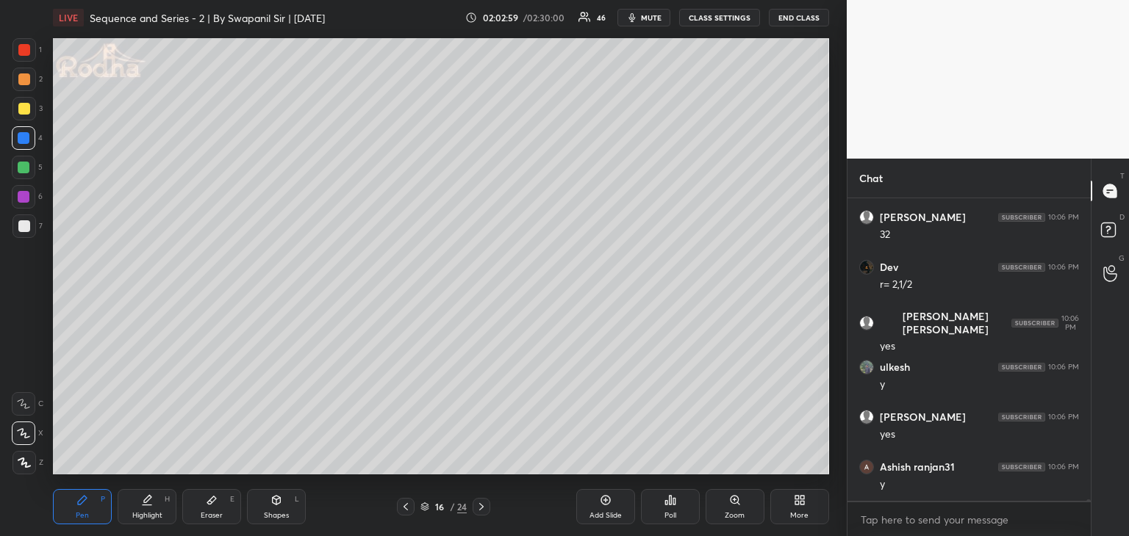
scroll to position [56328, 0]
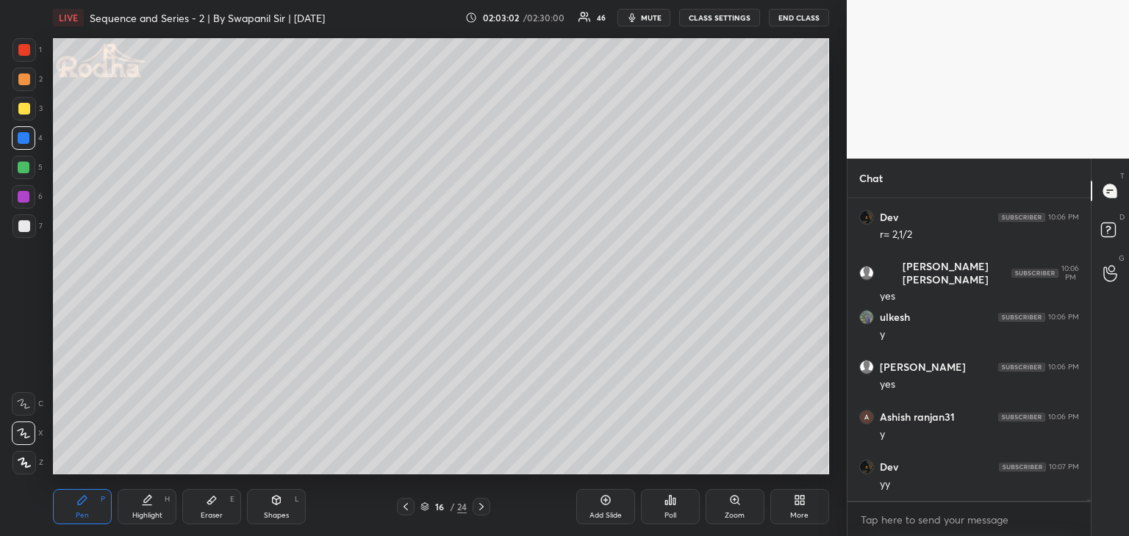
click at [18, 229] on div at bounding box center [24, 226] width 12 height 12
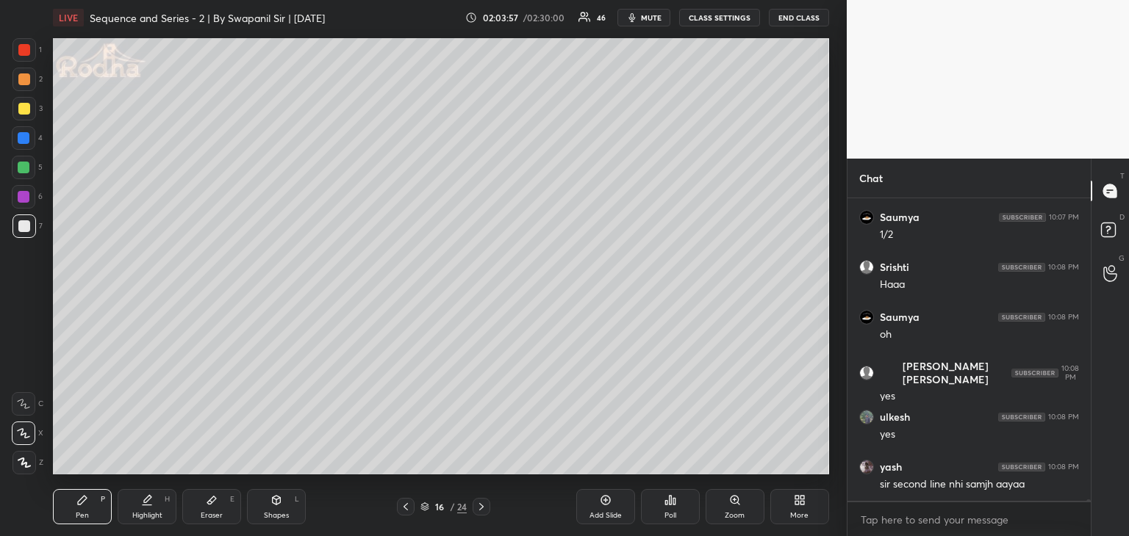
scroll to position [56678, 0]
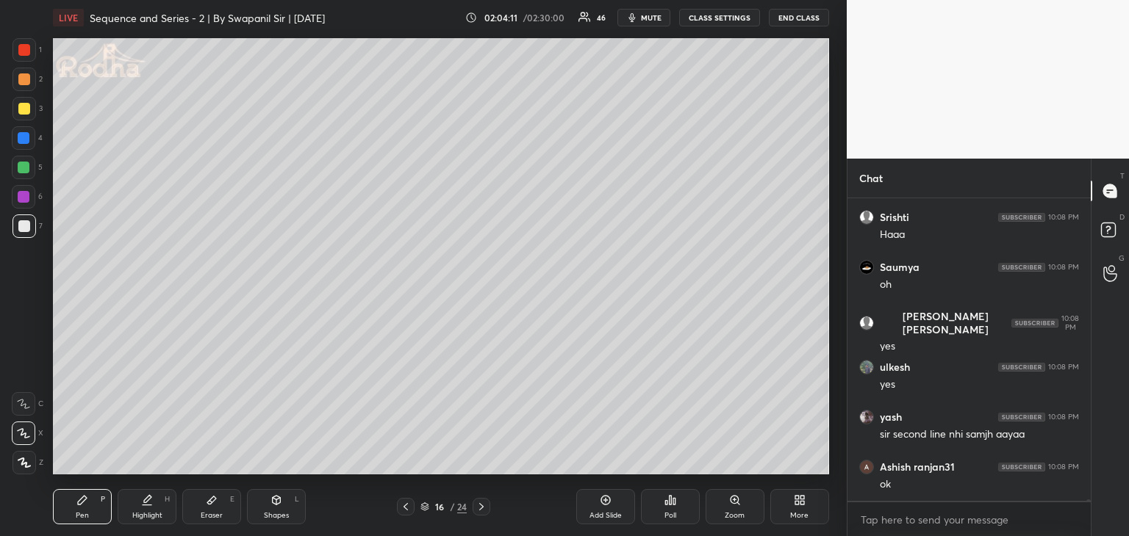
click at [207, 509] on div "Eraser E" at bounding box center [211, 506] width 59 height 35
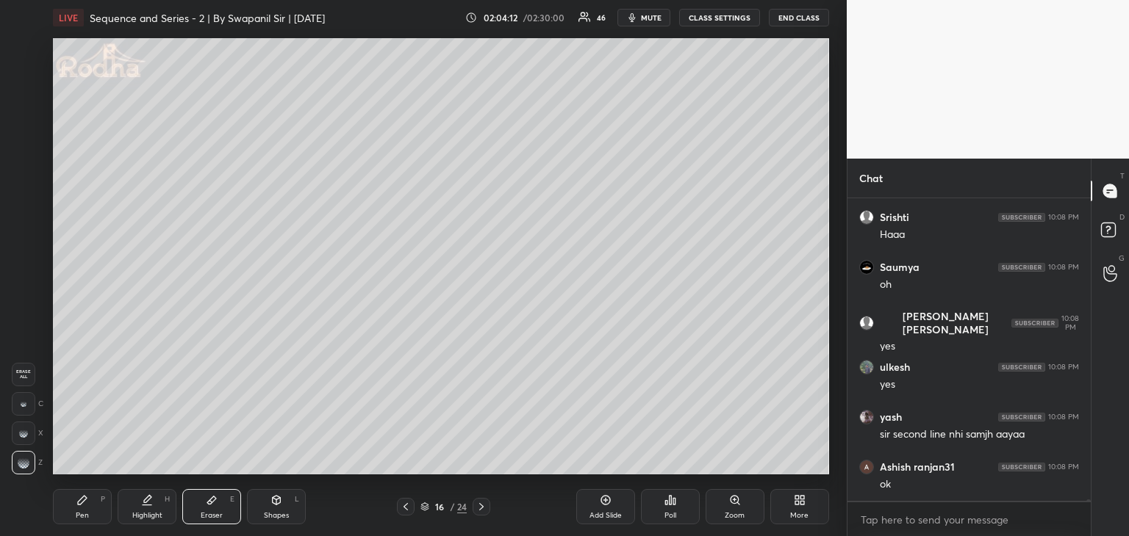
scroll to position [56728, 0]
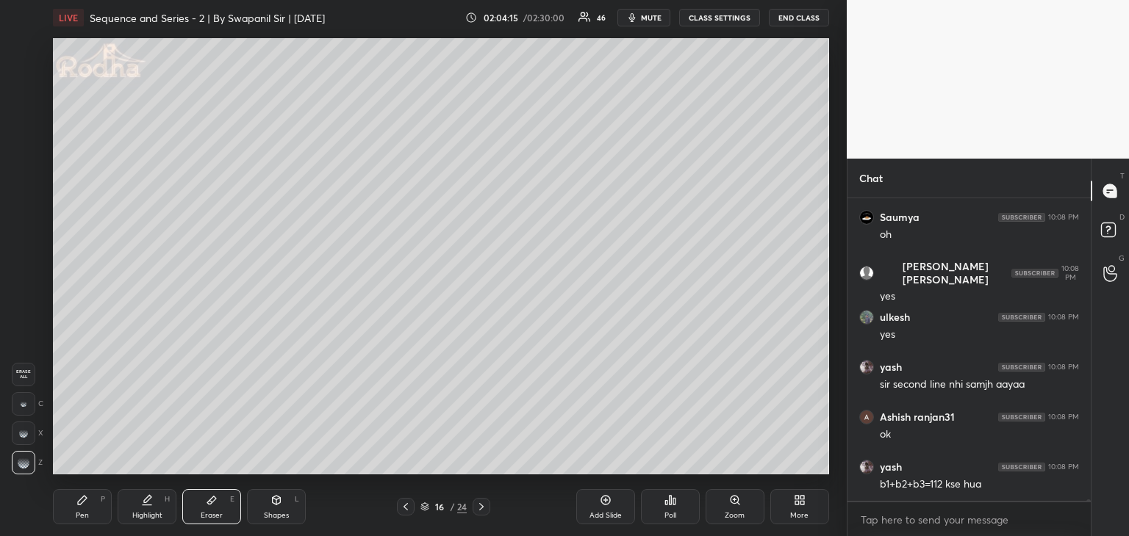
drag, startPoint x: 78, startPoint y: 503, endPoint x: 97, endPoint y: 480, distance: 29.7
click at [79, 503] on icon at bounding box center [82, 500] width 9 height 9
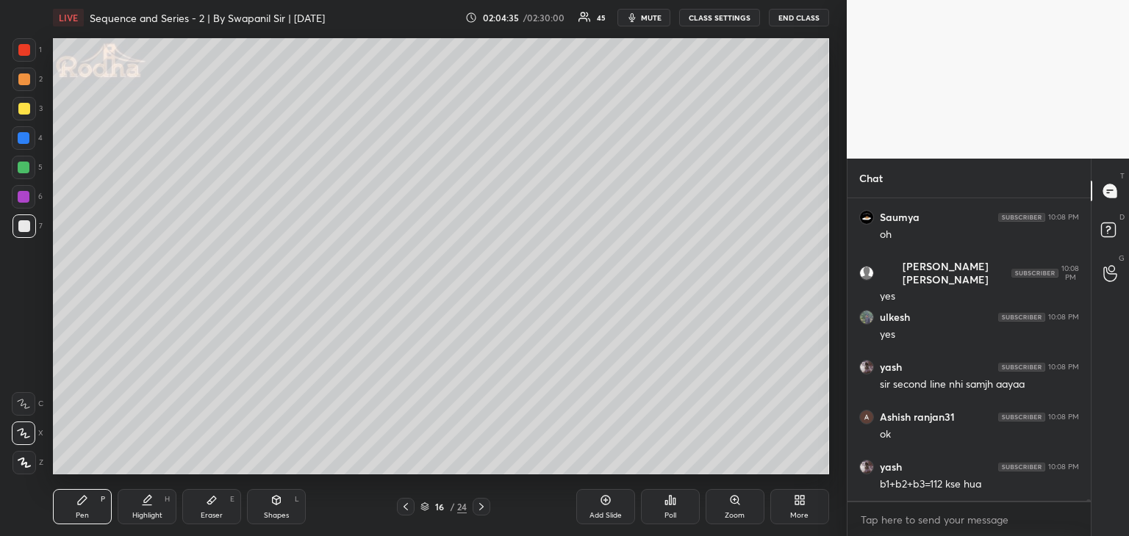
scroll to position [56743, 0]
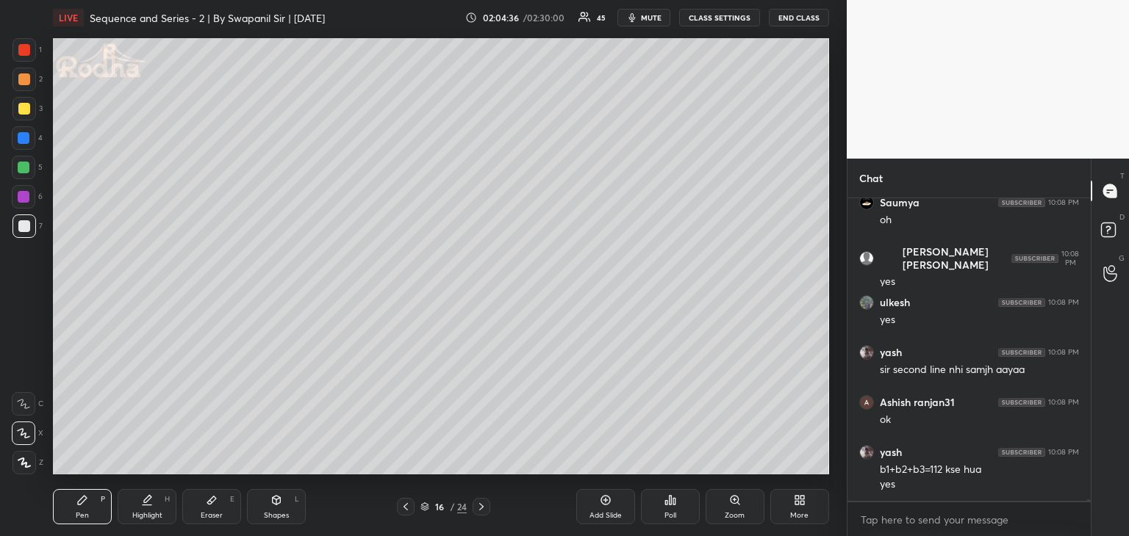
drag, startPoint x: 22, startPoint y: 220, endPoint x: 46, endPoint y: 221, distance: 24.3
click at [24, 220] on div at bounding box center [24, 226] width 12 height 12
click at [22, 140] on div at bounding box center [24, 138] width 12 height 12
click at [21, 167] on div at bounding box center [24, 168] width 12 height 12
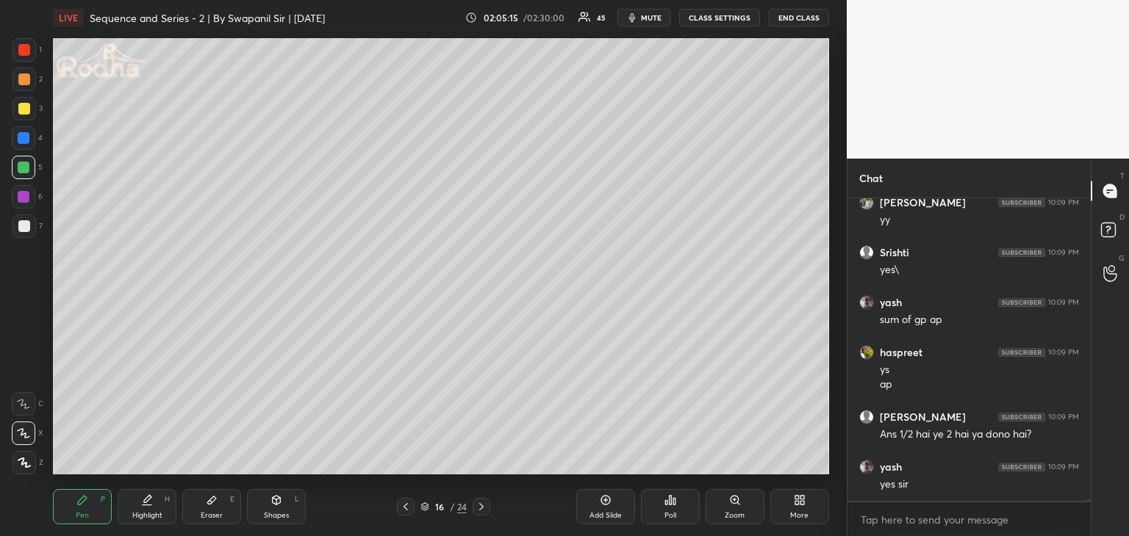
scroll to position [57107, 0]
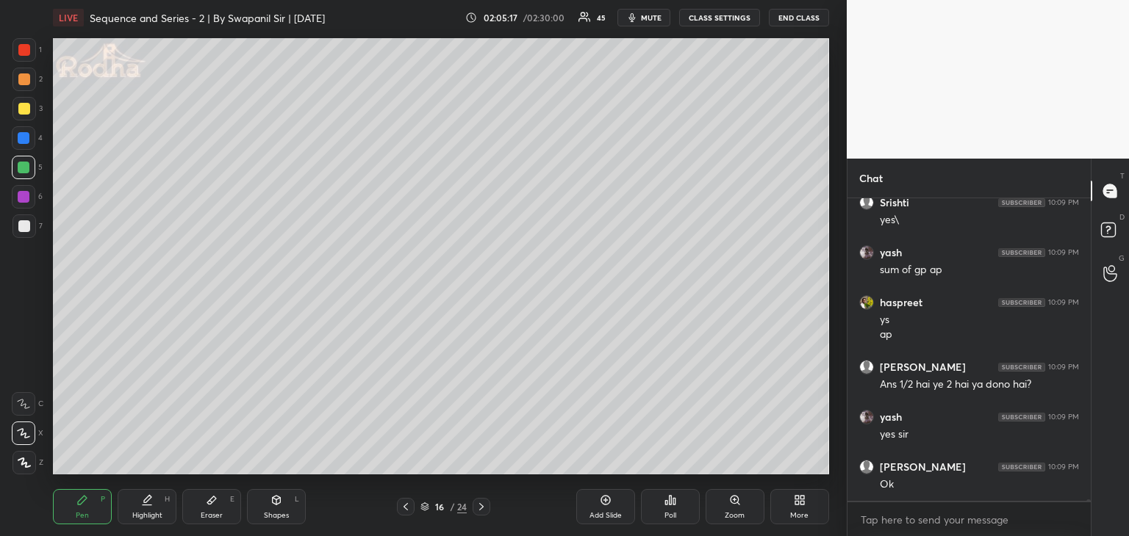
drag, startPoint x: 24, startPoint y: 51, endPoint x: 41, endPoint y: 46, distance: 18.6
click at [24, 51] on div at bounding box center [24, 50] width 12 height 12
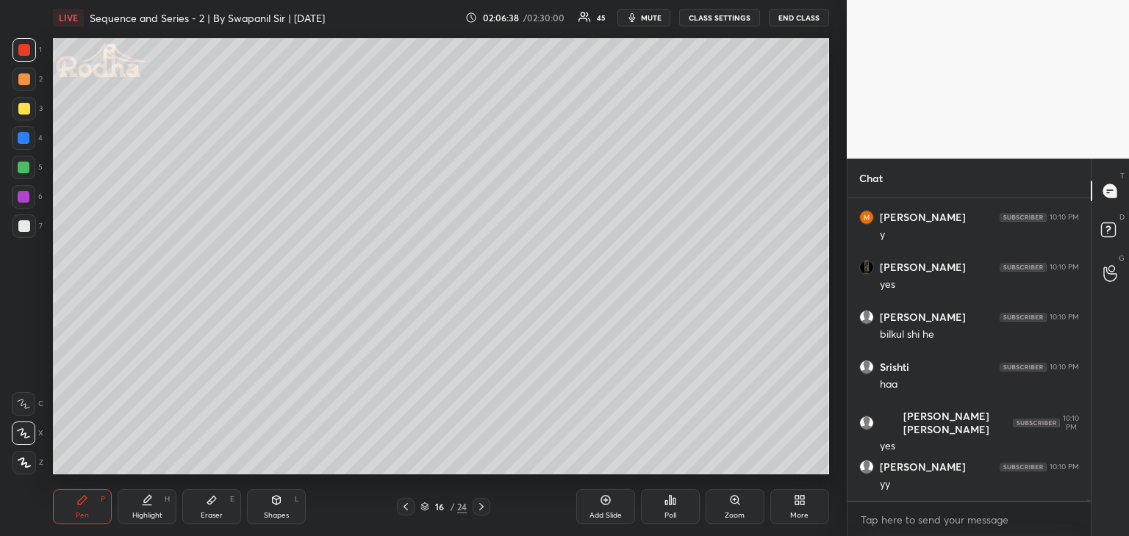
scroll to position [57657, 0]
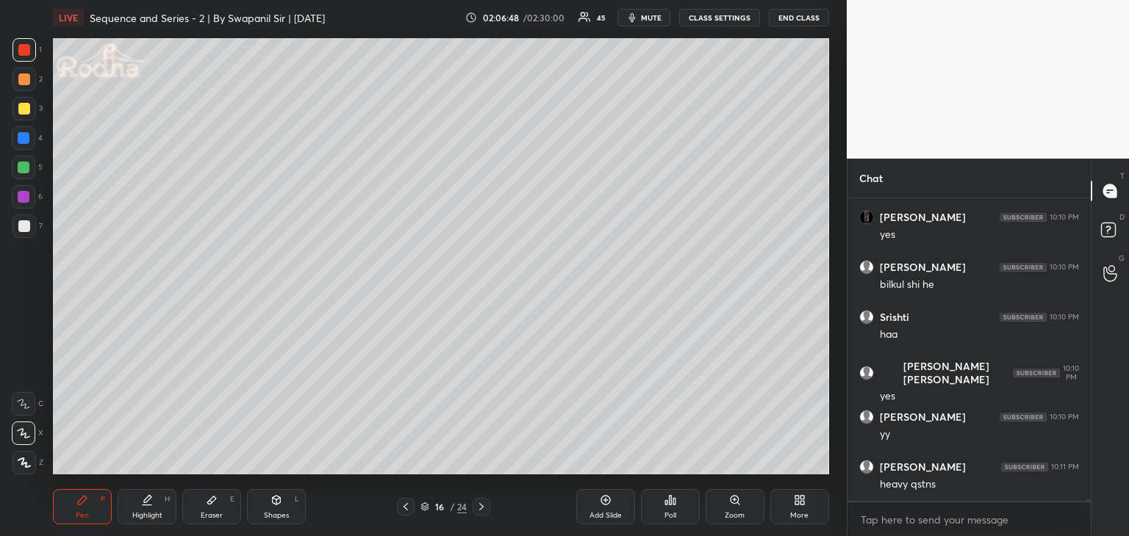
click at [481, 509] on icon at bounding box center [481, 507] width 12 height 12
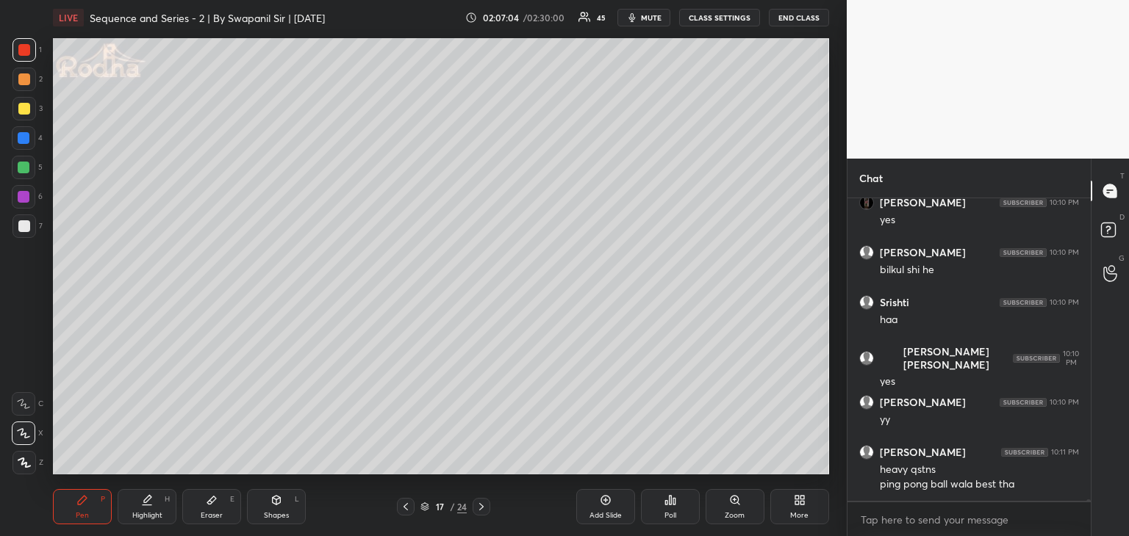
scroll to position [57721, 0]
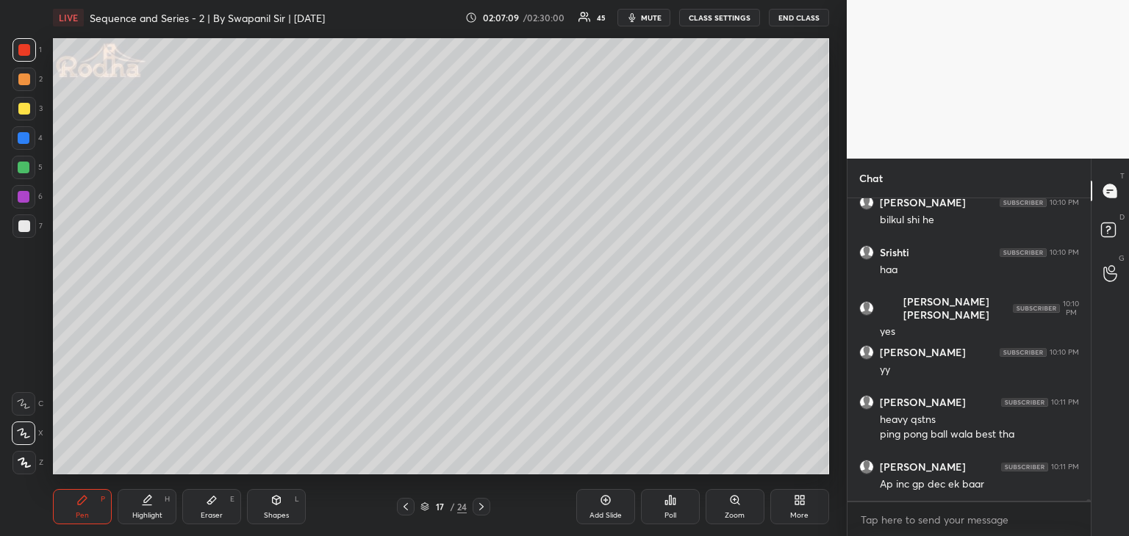
click at [409, 506] on icon at bounding box center [406, 507] width 12 height 12
click at [480, 509] on icon at bounding box center [481, 507] width 12 height 12
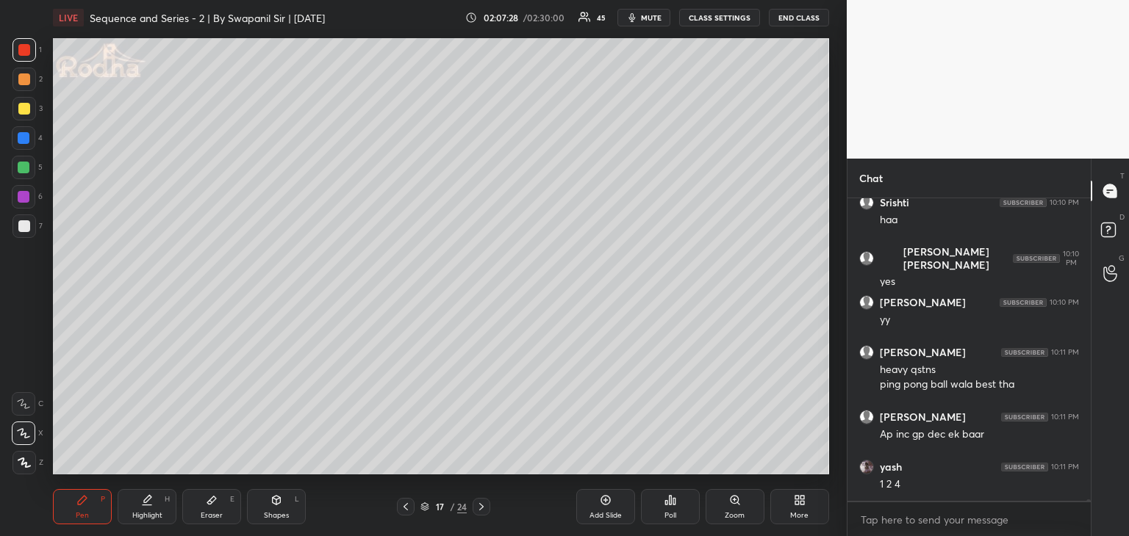
scroll to position [57821, 0]
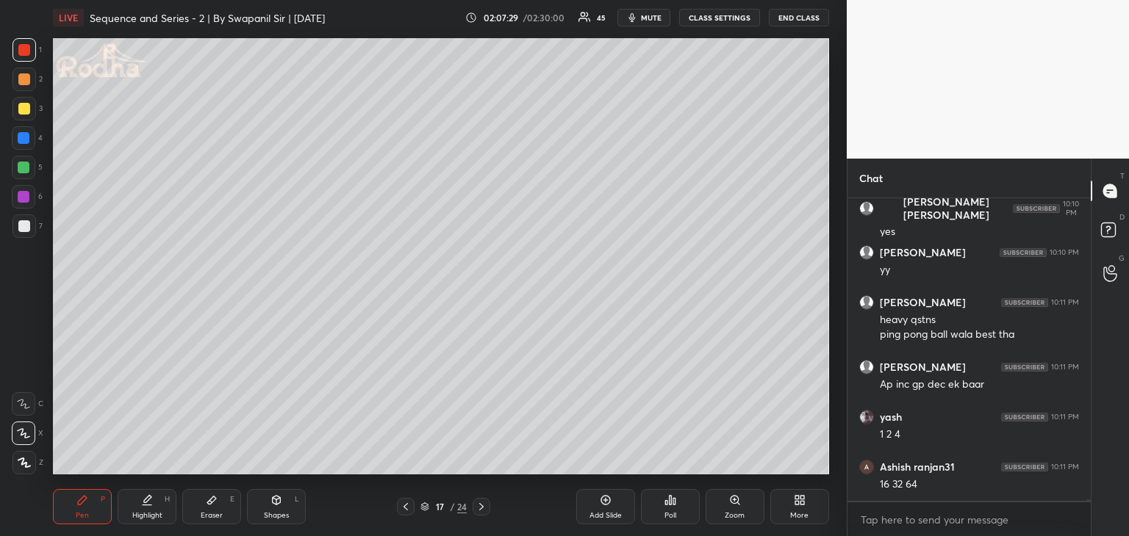
click at [410, 506] on icon at bounding box center [406, 507] width 12 height 12
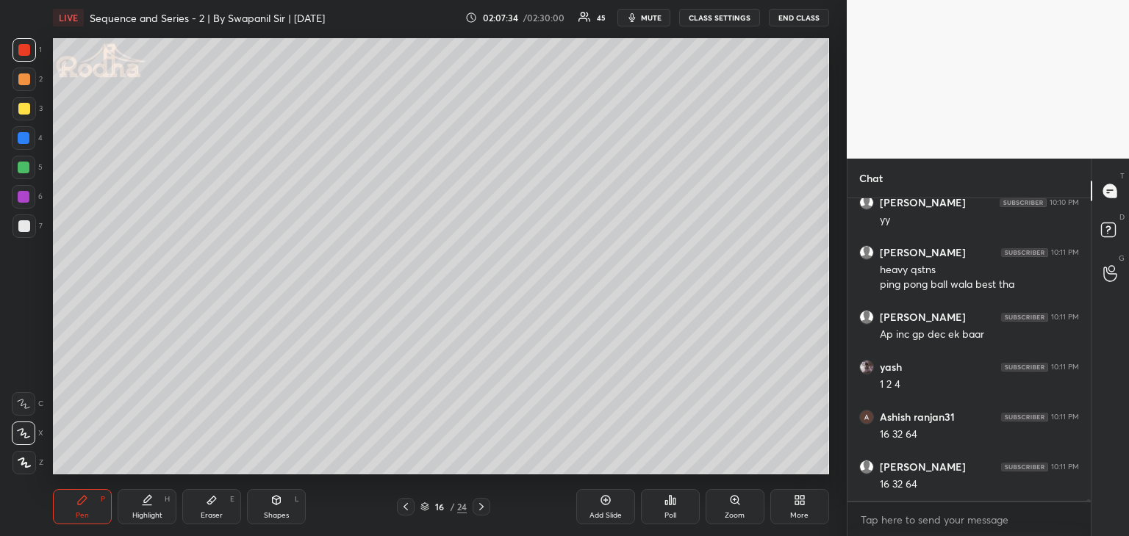
click at [480, 506] on icon at bounding box center [481, 507] width 12 height 12
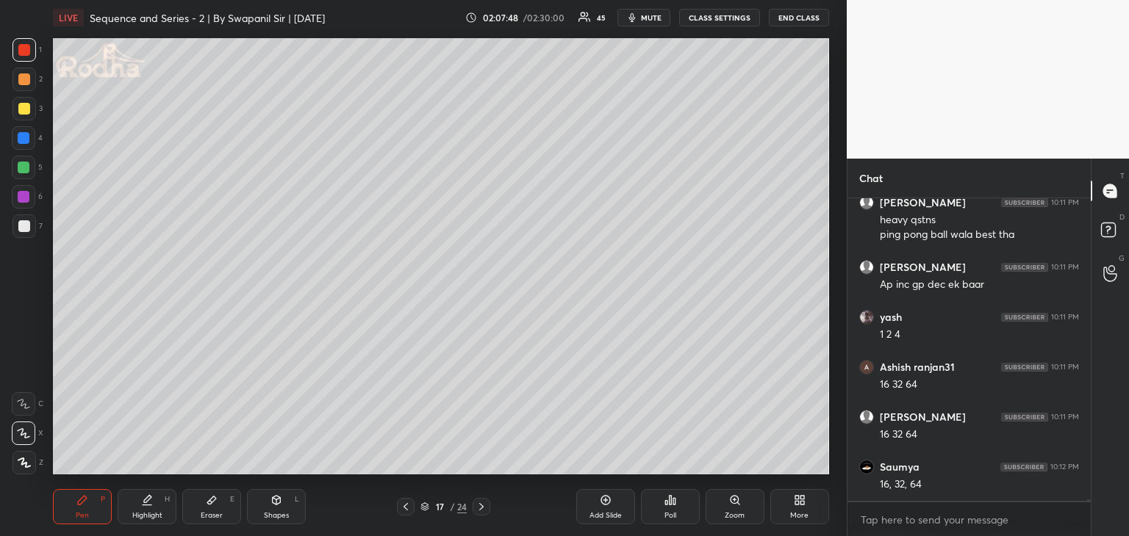
scroll to position [57971, 0]
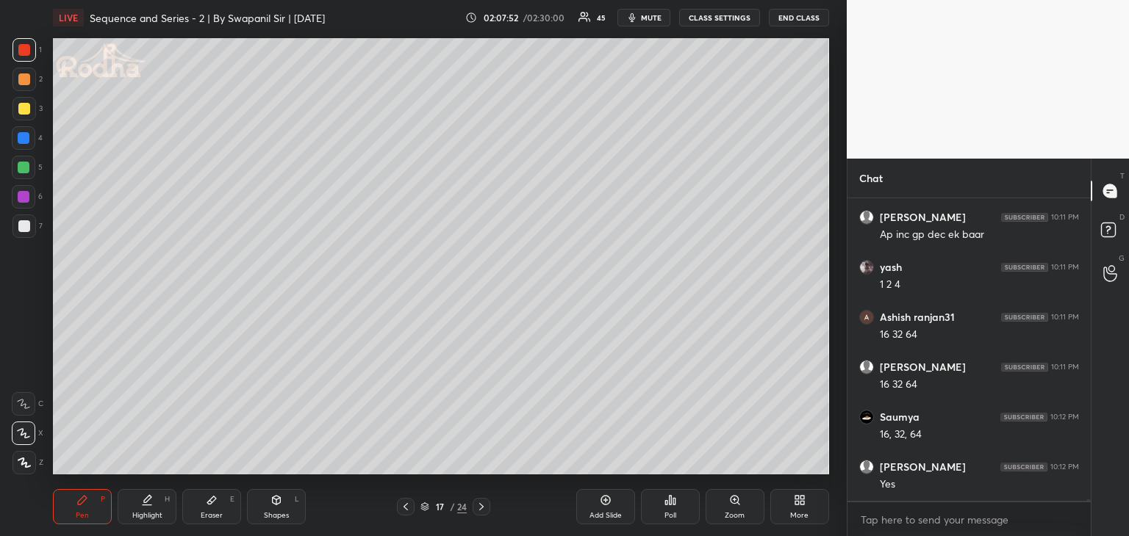
click at [409, 512] on icon at bounding box center [406, 507] width 12 height 12
click at [479, 509] on icon at bounding box center [481, 507] width 12 height 12
click at [403, 510] on icon at bounding box center [406, 507] width 12 height 12
click at [481, 509] on icon at bounding box center [481, 507] width 12 height 12
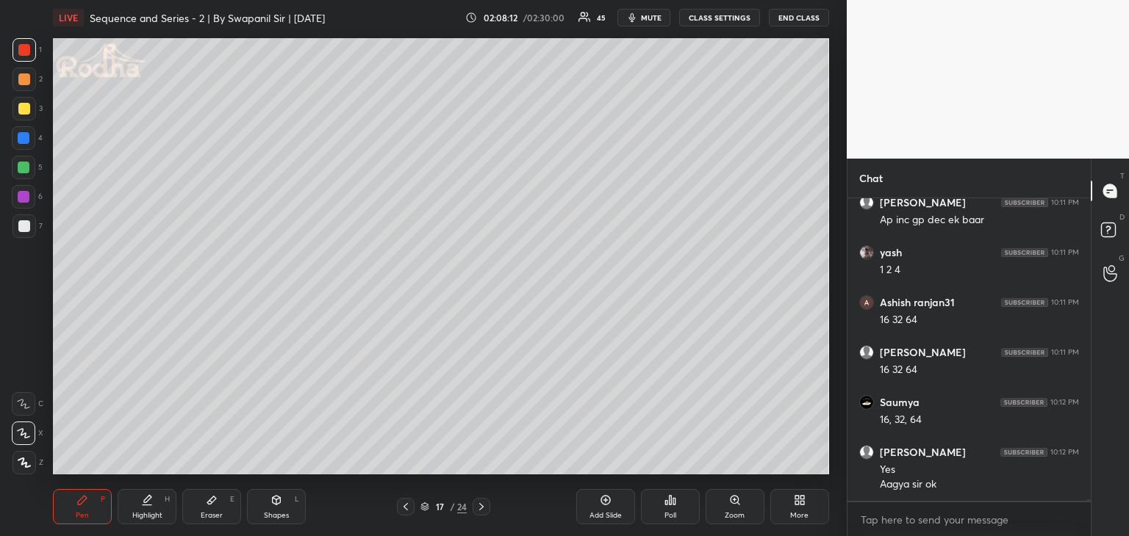
click at [406, 514] on div at bounding box center [406, 507] width 18 height 18
drag, startPoint x: 479, startPoint y: 511, endPoint x: 495, endPoint y: 484, distance: 31.9
click at [478, 511] on icon at bounding box center [481, 507] width 12 height 12
click at [407, 504] on icon at bounding box center [406, 507] width 12 height 12
click at [482, 506] on icon at bounding box center [481, 506] width 4 height 7
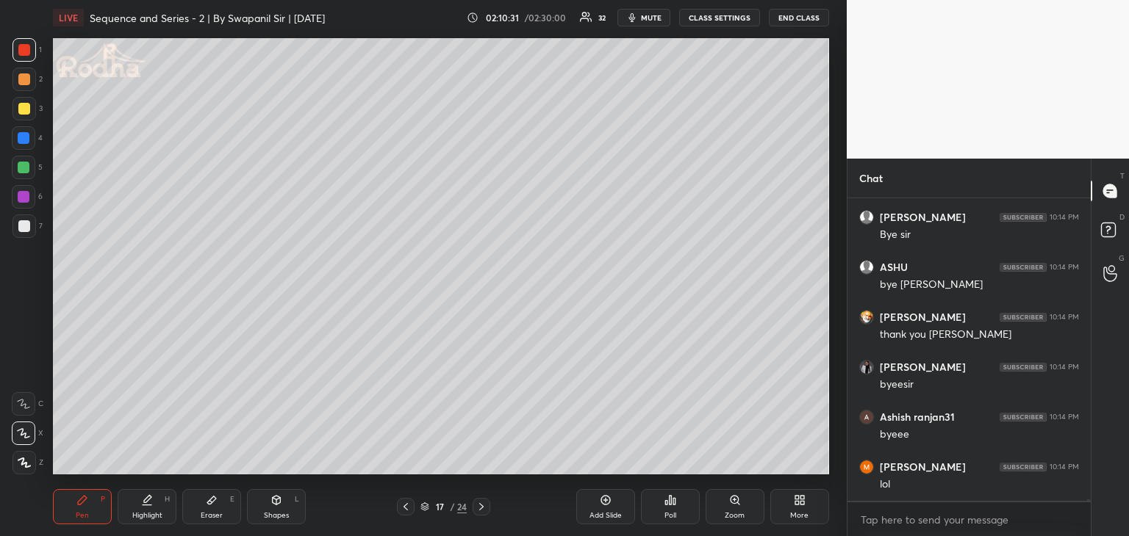
scroll to position [60574, 0]
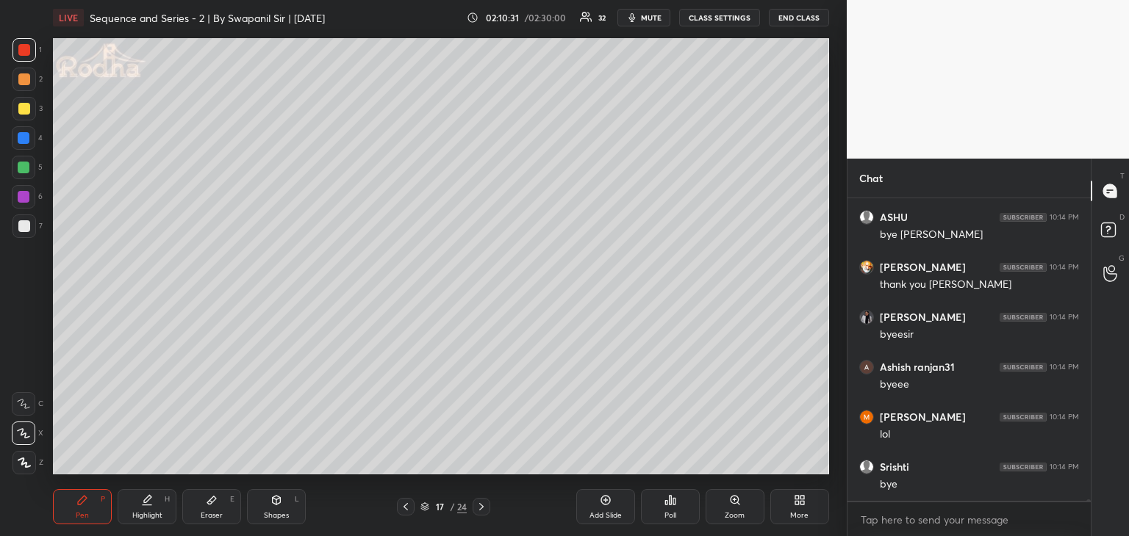
click at [794, 15] on button "END CLASS" at bounding box center [799, 18] width 60 height 18
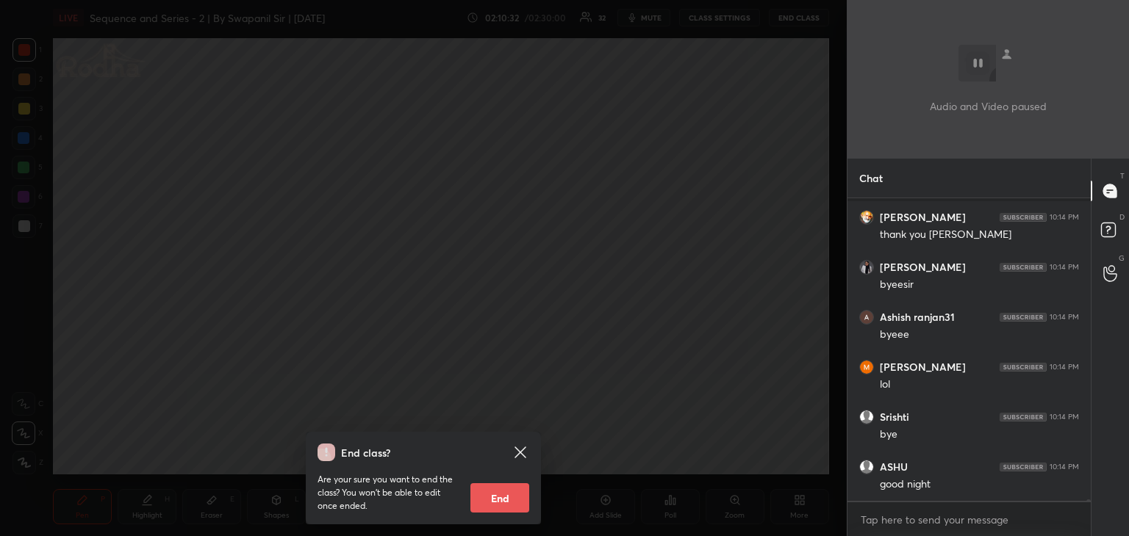
scroll to position [60677, 0]
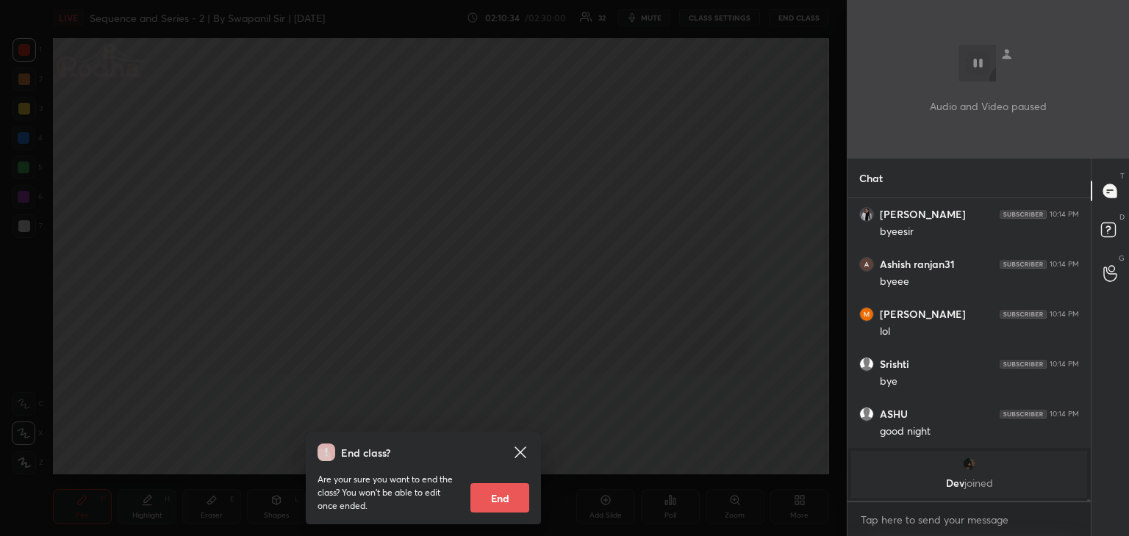
drag, startPoint x: 509, startPoint y: 496, endPoint x: 514, endPoint y: 489, distance: 9.4
click at [509, 498] on button "End" at bounding box center [499, 498] width 59 height 29
type textarea "x"
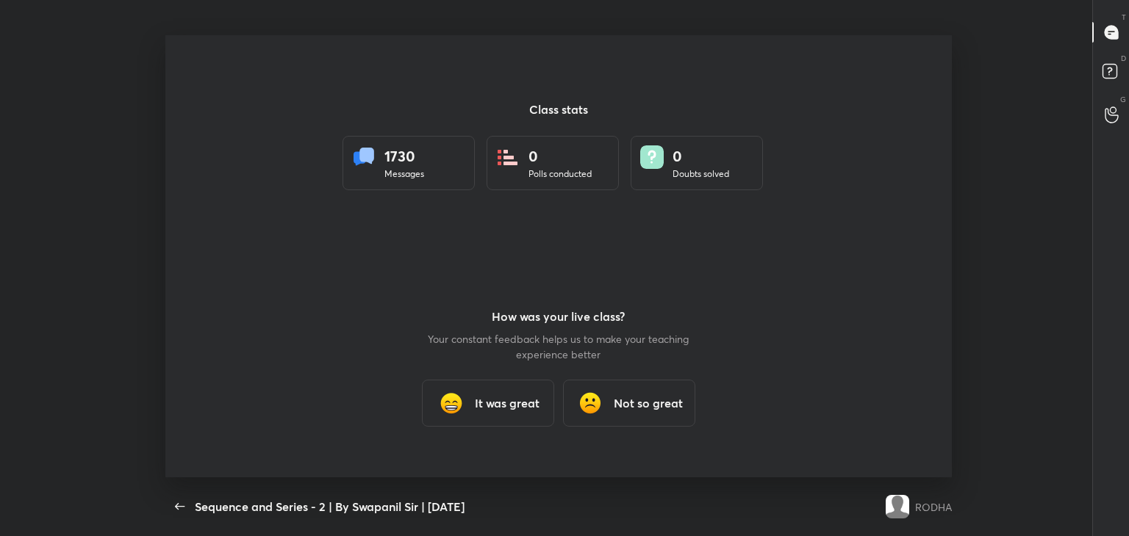
scroll to position [0, 0]
